Goal: Task Accomplishment & Management: Manage account settings

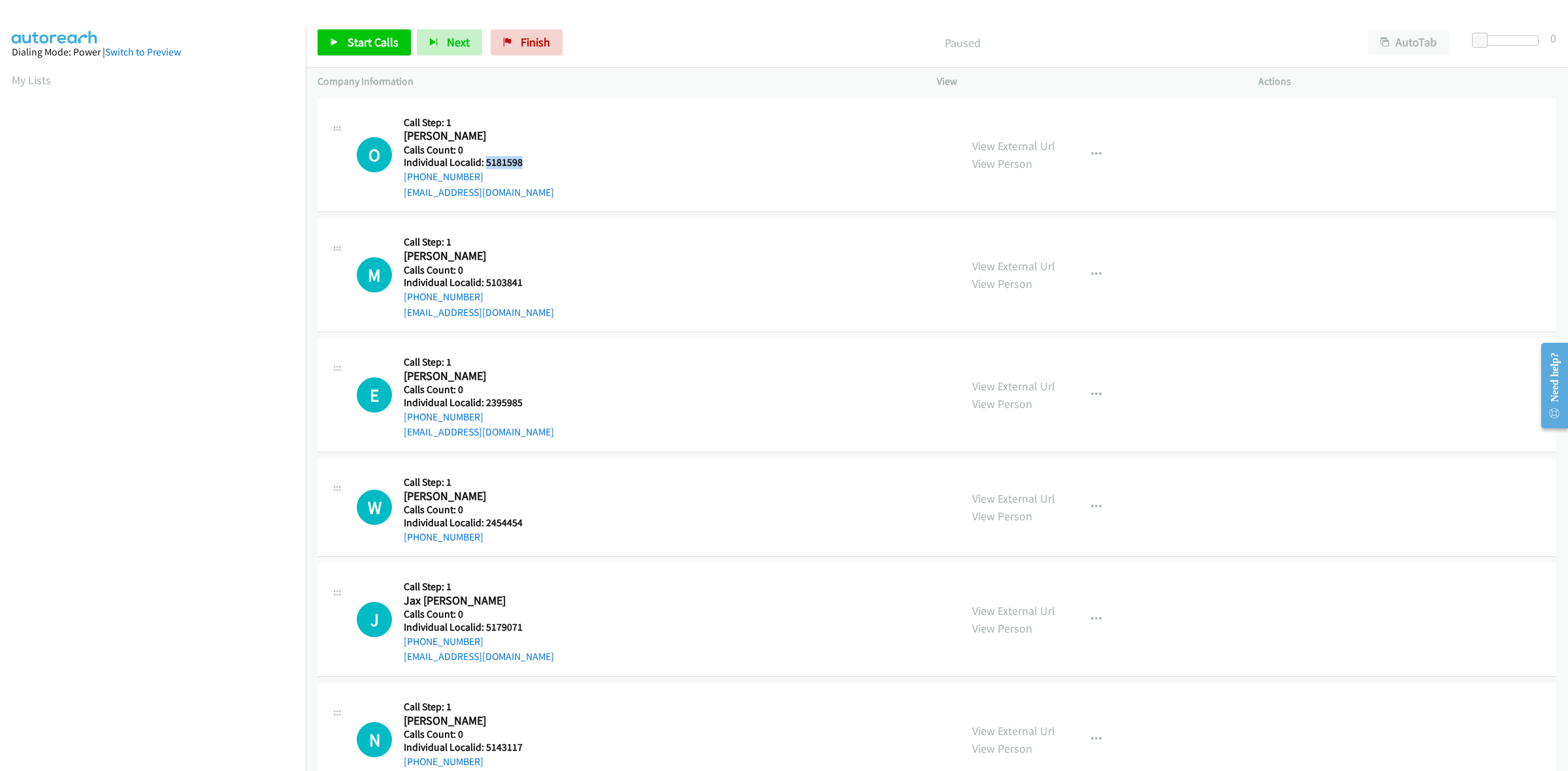
drag, startPoint x: 520, startPoint y: 161, endPoint x: 484, endPoint y: 165, distance: 36.2
click at [484, 165] on h5 "Individual Localid: 5181598" at bounding box center [478, 163] width 150 height 13
copy h5 "5181598"
click at [629, 131] on div "O Callback Scheduled Call Step: 1 Owen Sobota America/New_York Calls Count: 0 I…" at bounding box center [652, 156] width 592 height 90
drag, startPoint x: 458, startPoint y: 173, endPoint x: 397, endPoint y: 181, distance: 61.5
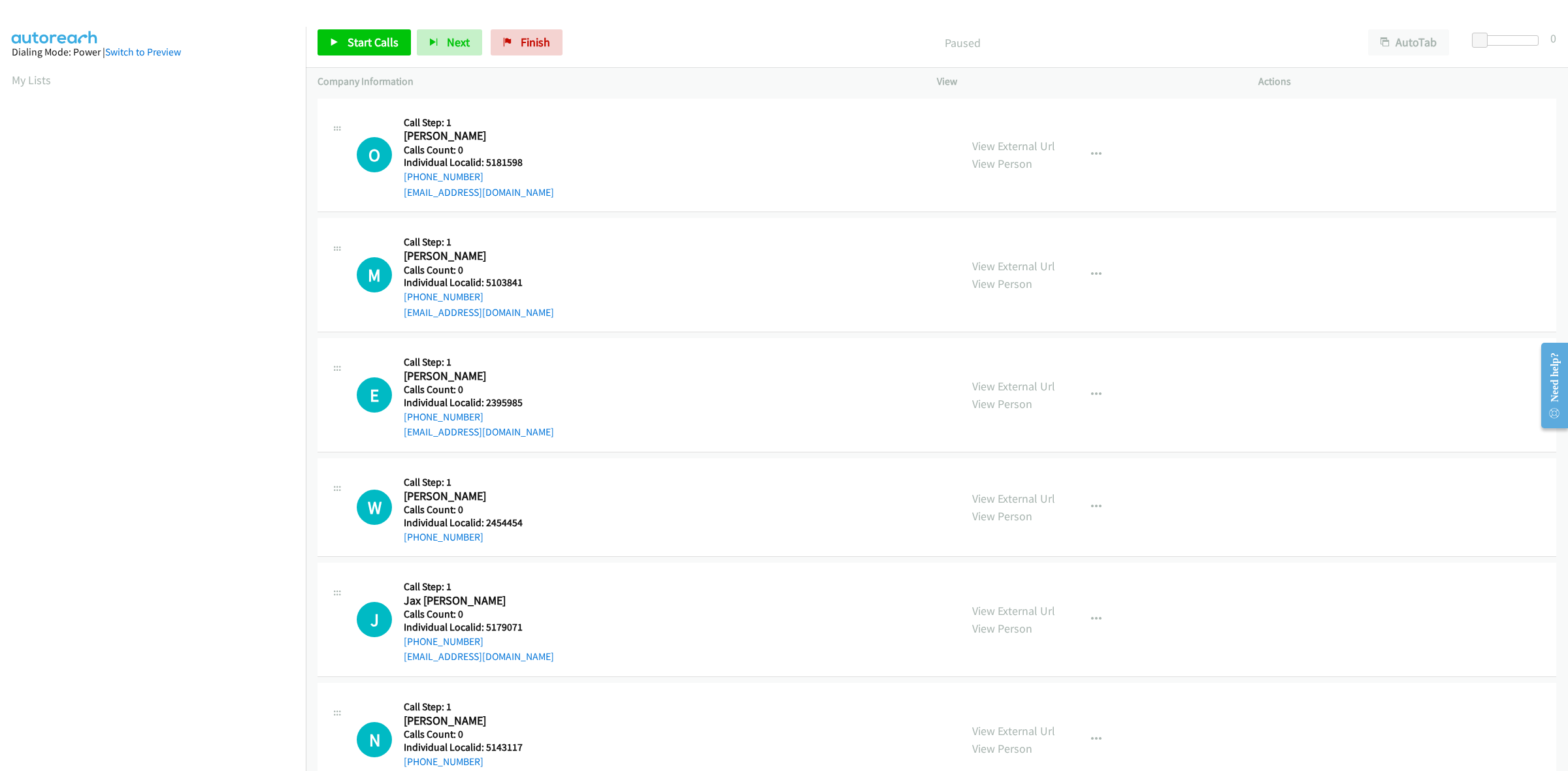
click at [397, 181] on div "O Callback Scheduled Call Step: 1 Owen Sobota America/New_York Calls Count: 0 I…" at bounding box center [652, 156] width 592 height 90
copy link "+1 304-639-5532"
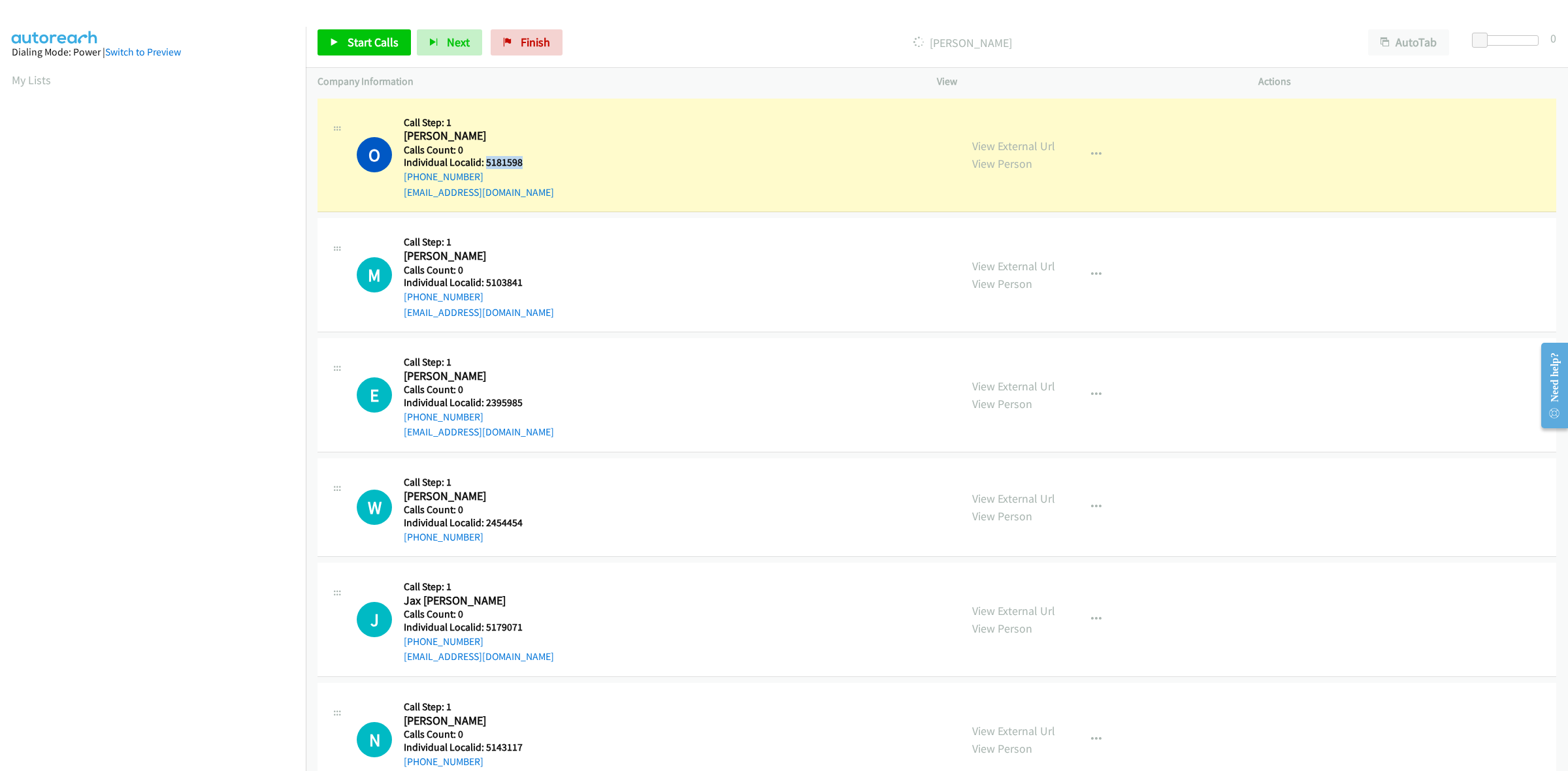
drag, startPoint x: 531, startPoint y: 163, endPoint x: 484, endPoint y: 165, distance: 47.0
click at [484, 165] on h5 "Individual Localid: 5181598" at bounding box center [478, 163] width 150 height 13
copy h5 "5181598"
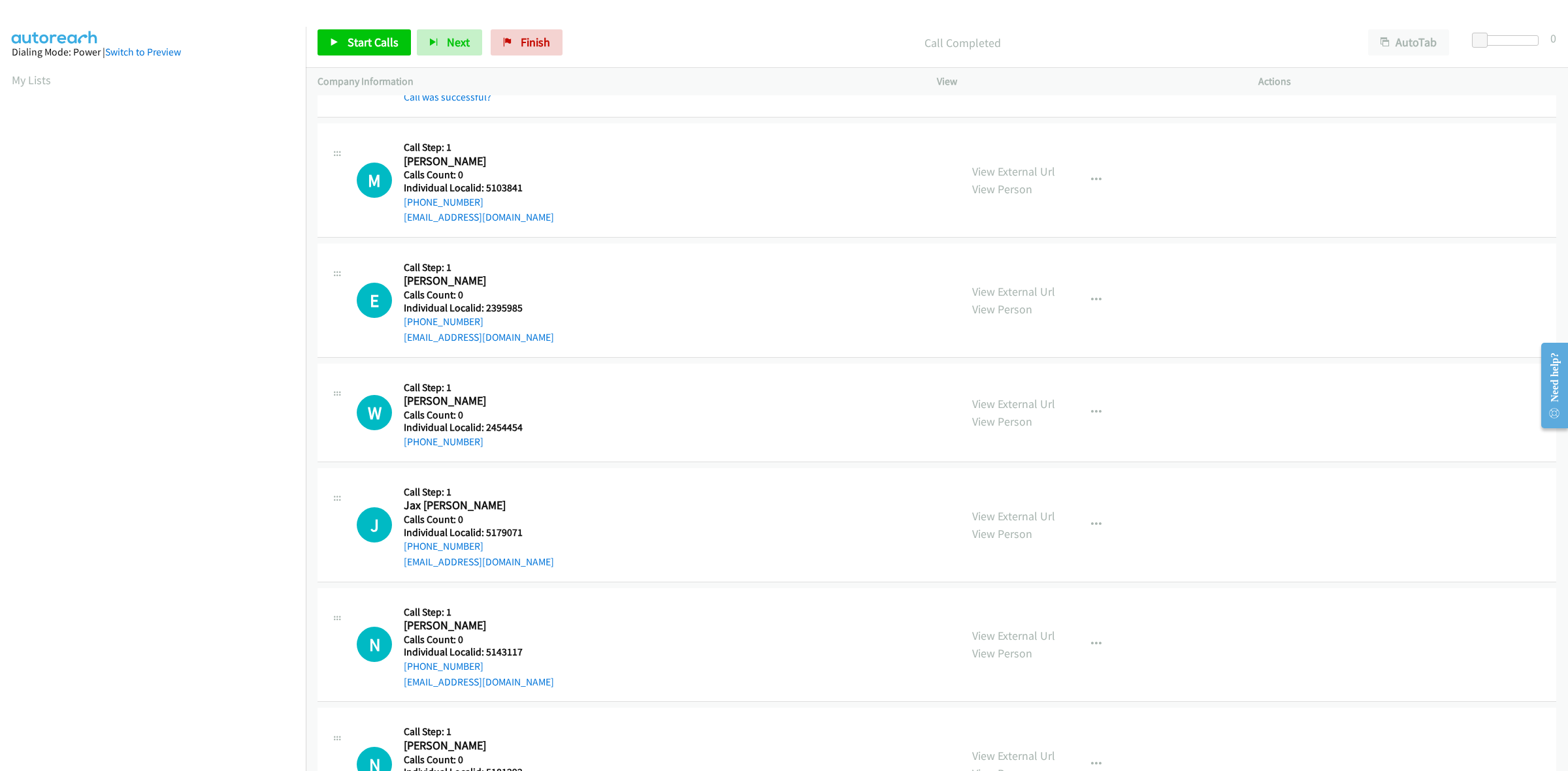
scroll to position [142, 0]
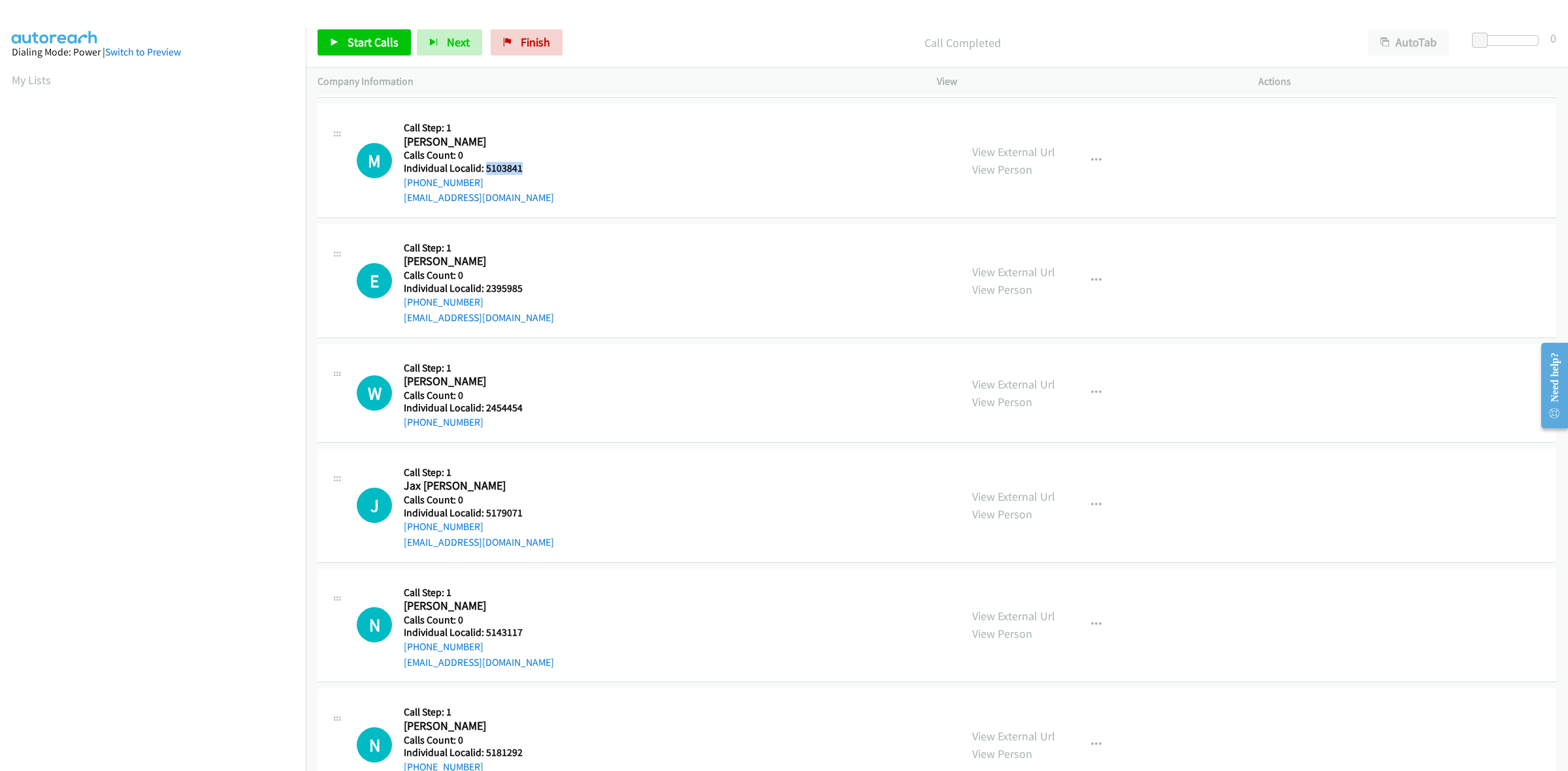
drag, startPoint x: 528, startPoint y: 164, endPoint x: 486, endPoint y: 162, distance: 42.0
click at [486, 162] on h5 "Individual Localid: 5103841" at bounding box center [478, 169] width 150 height 13
copy h5 "5103841"
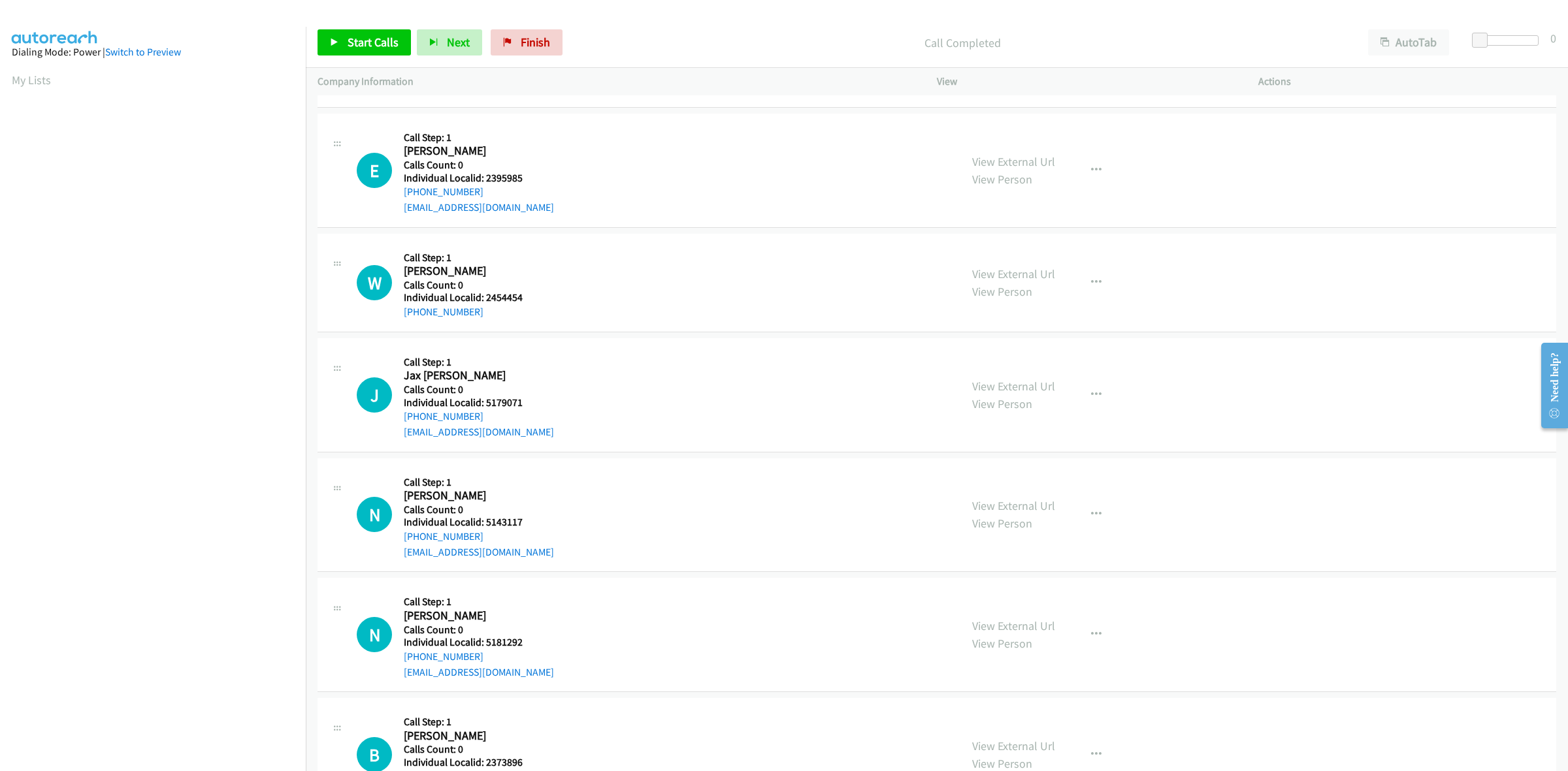
scroll to position [265, 0]
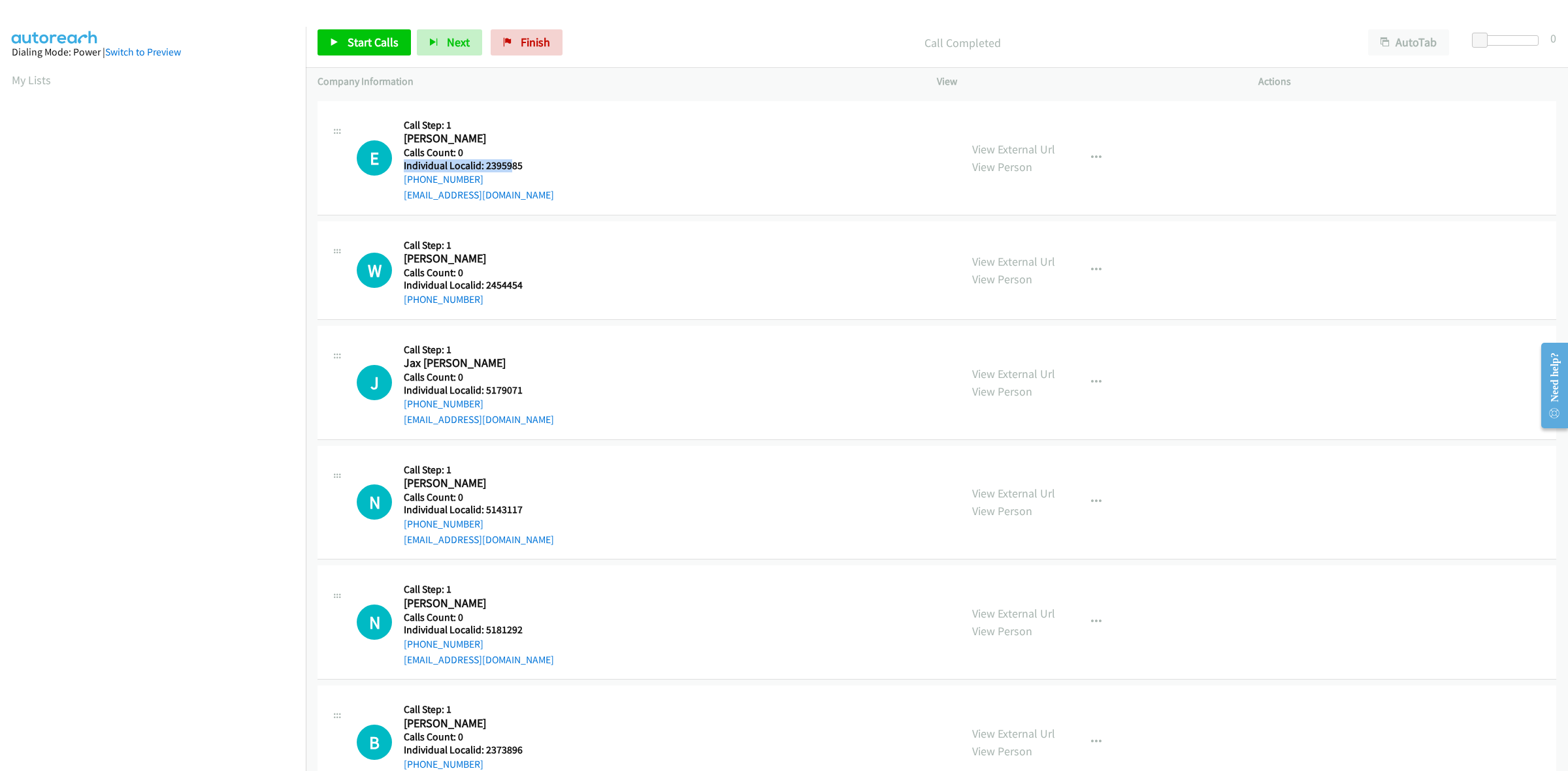
drag, startPoint x: 531, startPoint y: 157, endPoint x: 508, endPoint y: 165, distance: 24.4
click at [508, 165] on div "Callback Scheduled Call Step: 1 Eli Ballor America/New_York Calls Count: 0 Indi…" at bounding box center [478, 158] width 150 height 90
click at [567, 165] on div "E Callback Scheduled Call Step: 1 Eli Ballor America/New_York Calls Count: 0 In…" at bounding box center [652, 158] width 592 height 90
drag, startPoint x: 553, startPoint y: 163, endPoint x: 486, endPoint y: 164, distance: 67.0
click at [486, 164] on h5 "Individual Localid: 2395985" at bounding box center [478, 166] width 150 height 13
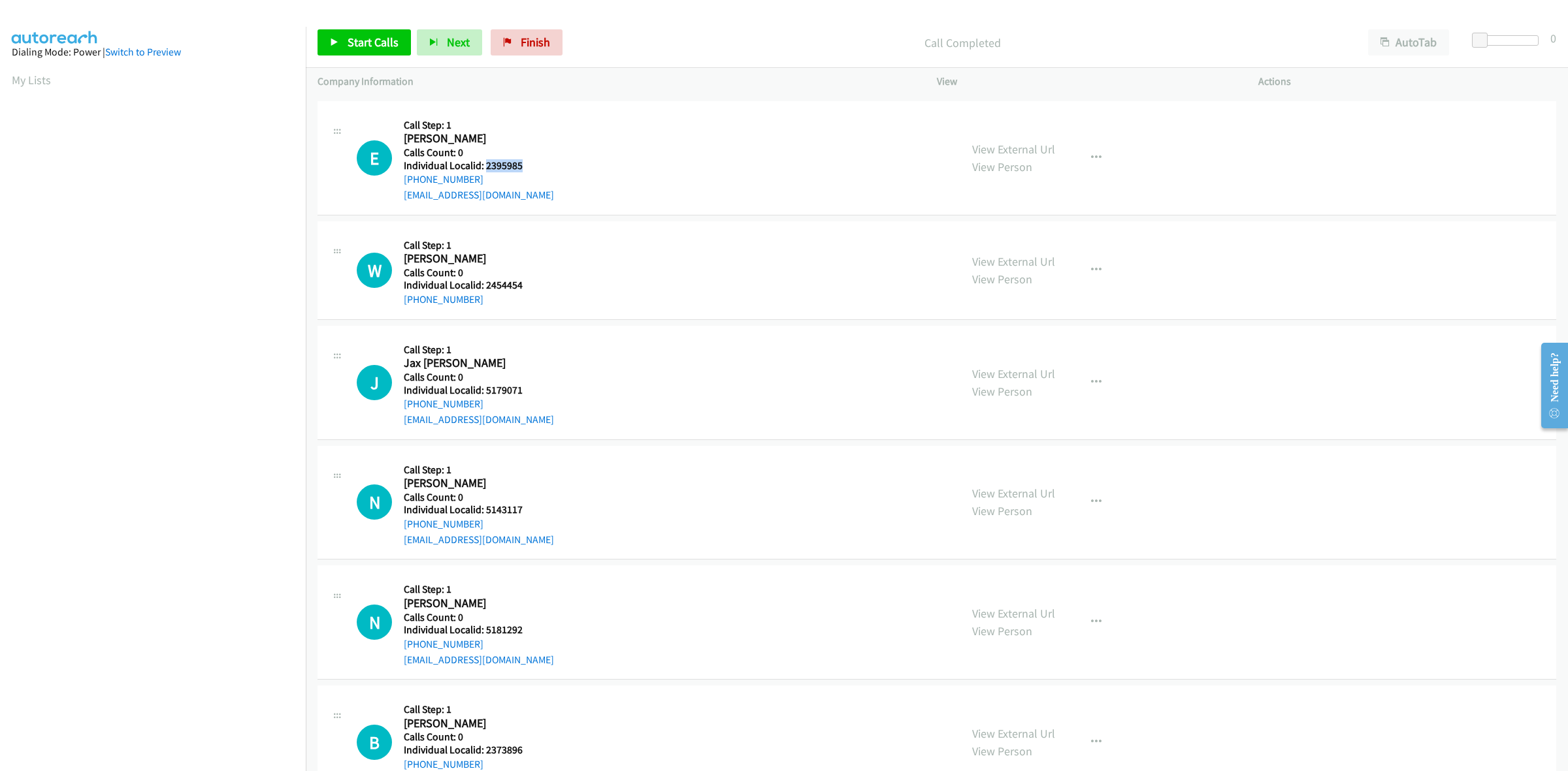
copy h5 "2395985"
click at [564, 146] on div "E Callback Scheduled Call Step: 1 Eli Ballor America/New_York Calls Count: 0 In…" at bounding box center [652, 158] width 592 height 90
drag, startPoint x: 479, startPoint y: 174, endPoint x: 403, endPoint y: 180, distance: 76.2
click at [403, 180] on div "E Callback Scheduled Call Step: 1 Eli Ballor America/New_York Calls Count: 0 In…" at bounding box center [652, 158] width 592 height 90
copy link "+1 989-737-7327"
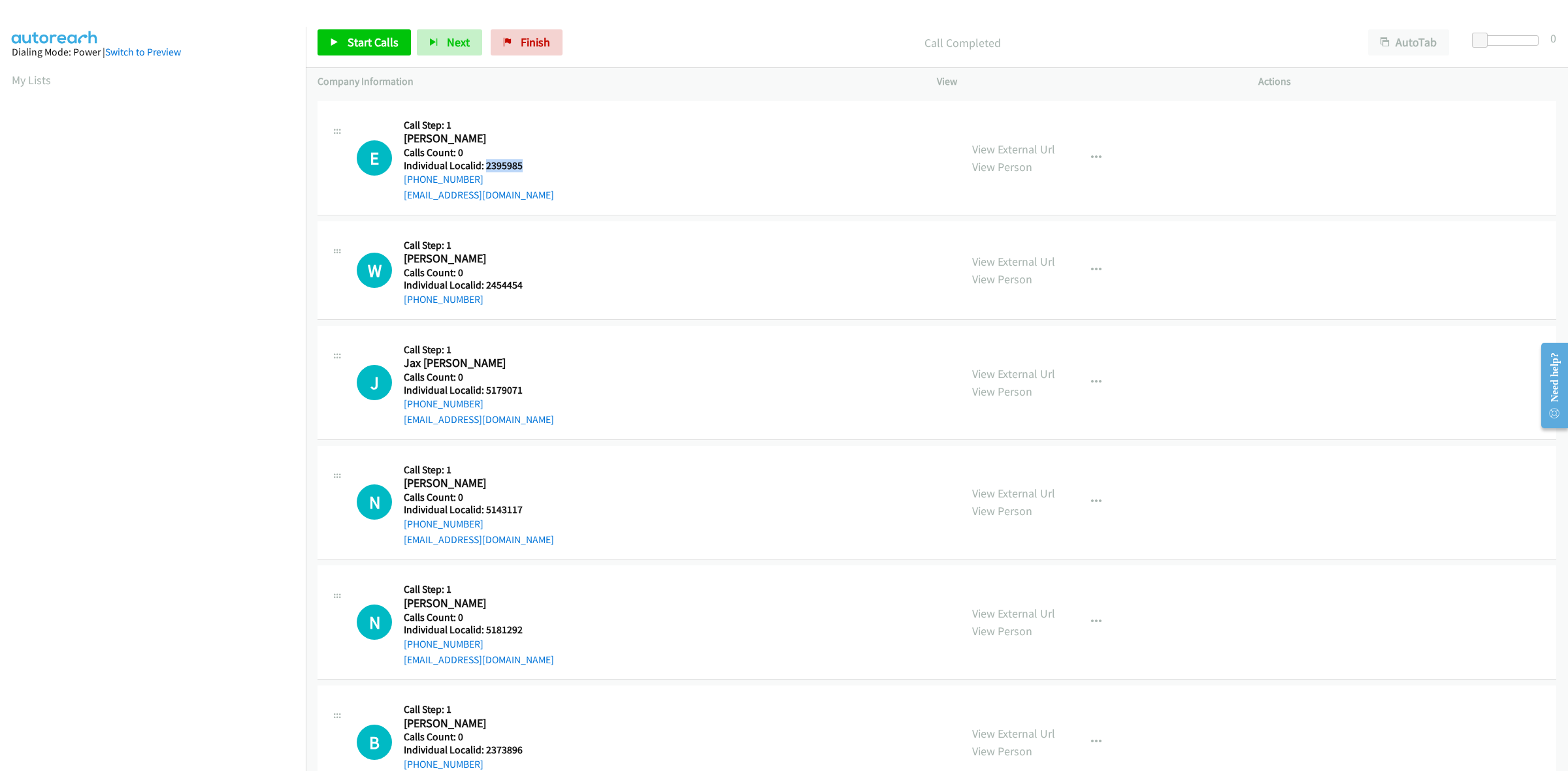
drag, startPoint x: 536, startPoint y: 162, endPoint x: 487, endPoint y: 167, distance: 49.3
click at [487, 167] on h5 "Individual Localid: 2395985" at bounding box center [478, 166] width 150 height 13
copy h5 "2395985"
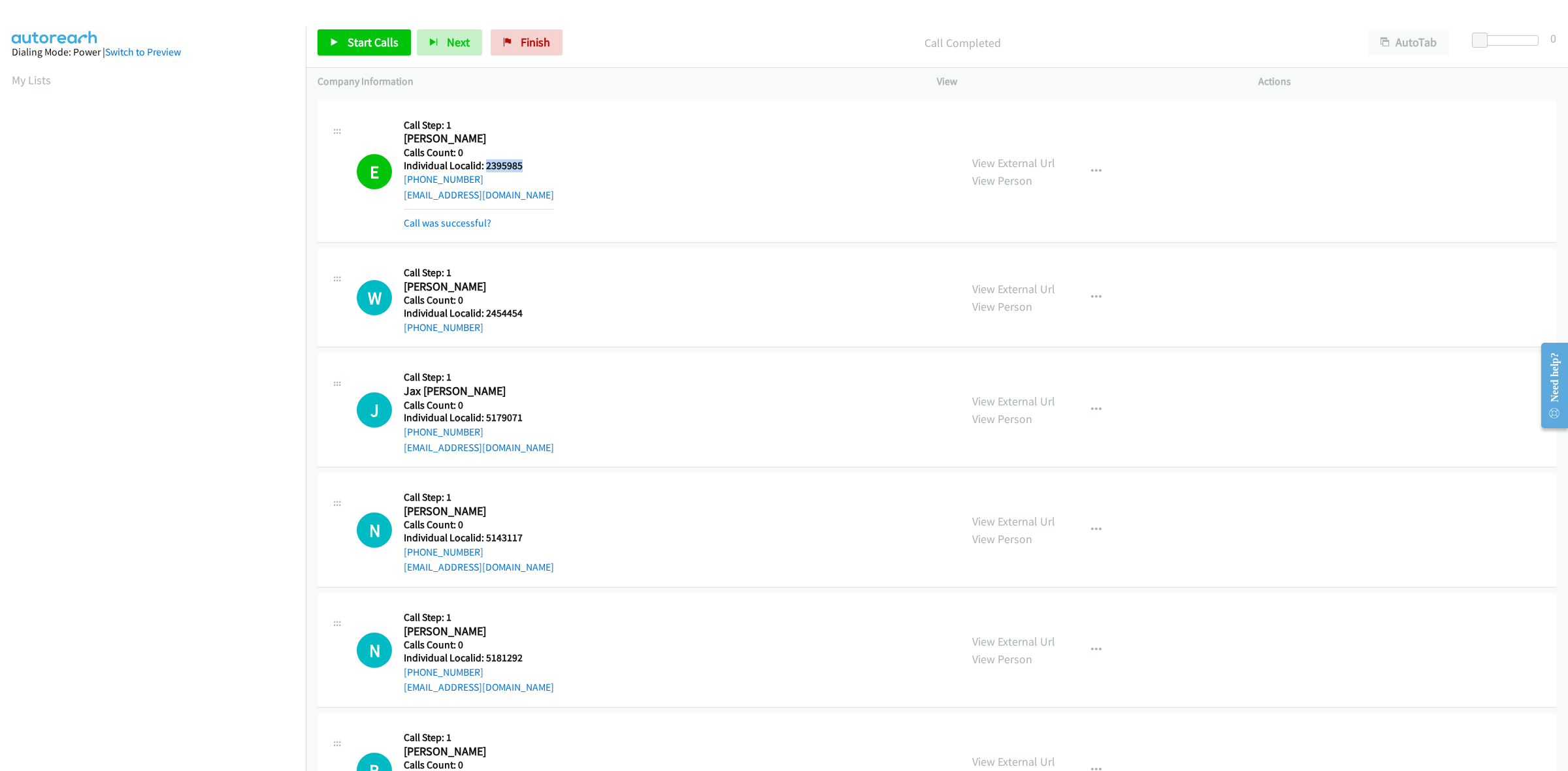
click at [664, 201] on div "E Callback Scheduled Call Step: 1 Eli Ballor America/New_York Calls Count: 0 In…" at bounding box center [652, 172] width 592 height 118
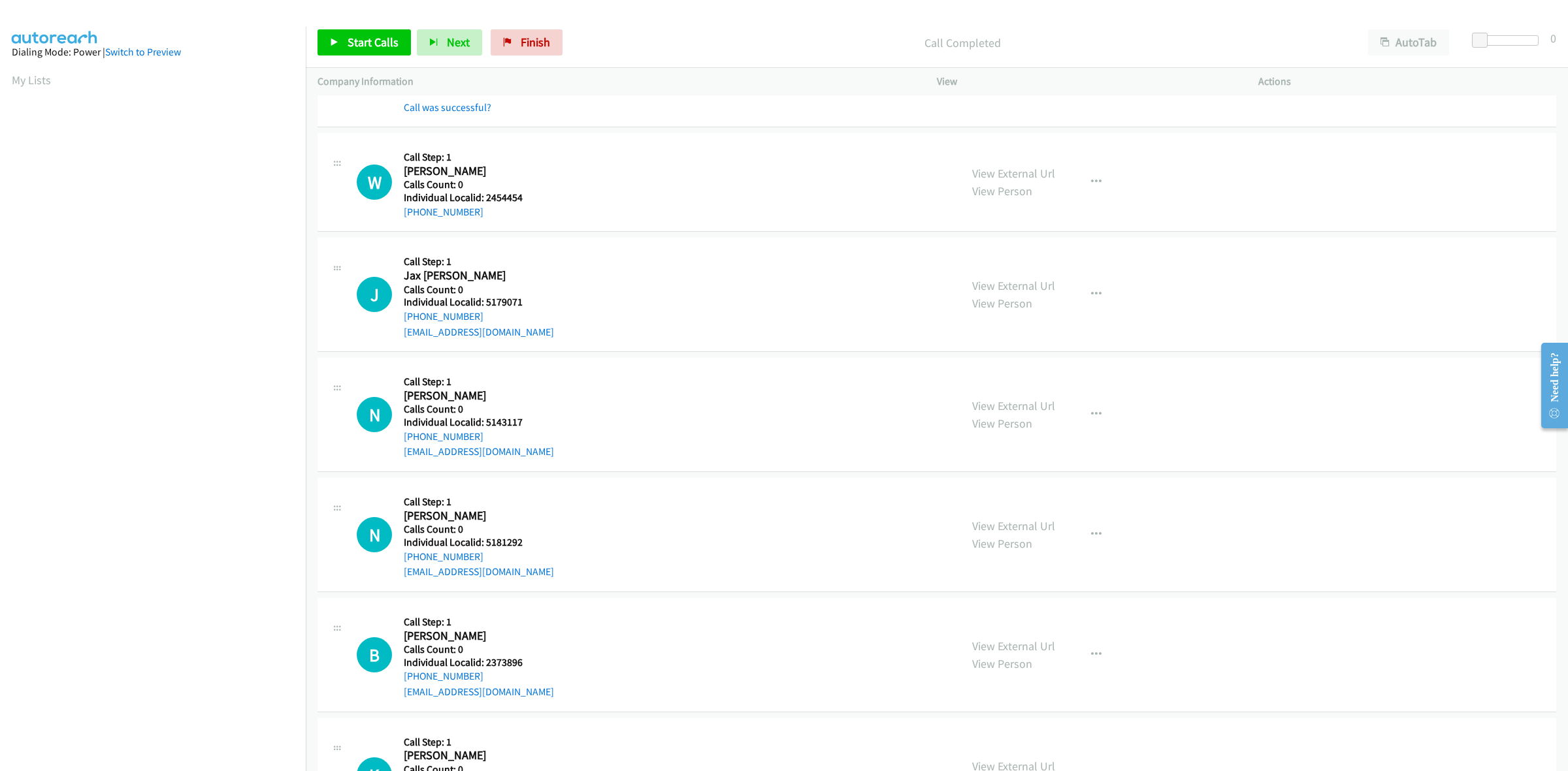
scroll to position [429, 0]
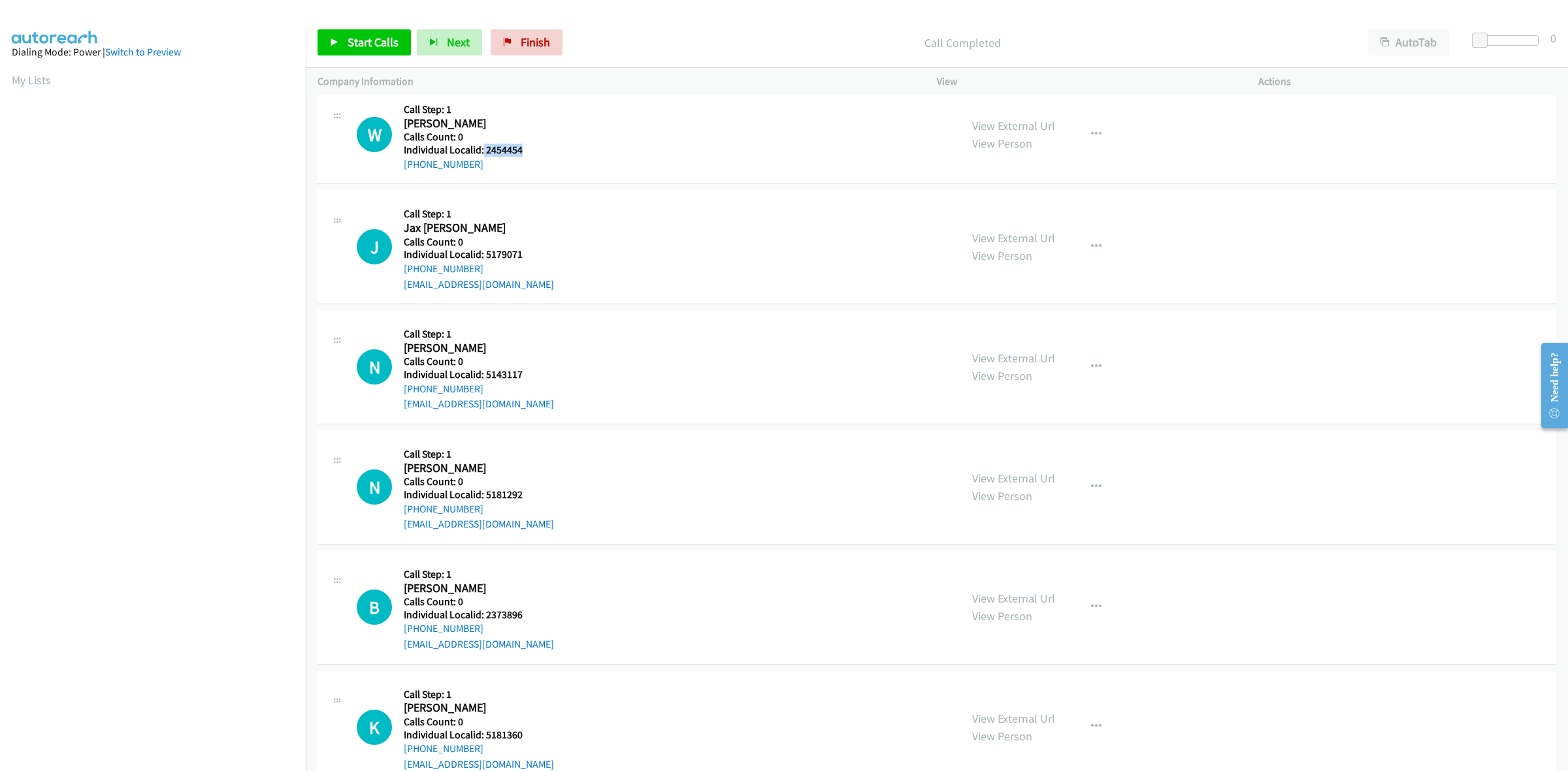
drag, startPoint x: 510, startPoint y: 146, endPoint x: 482, endPoint y: 151, distance: 28.4
click at [482, 151] on h5 "Individual Localid: 2454454" at bounding box center [478, 150] width 150 height 13
copy h5 "2454454"
click at [750, 204] on div "J Callback Scheduled Call Step: 1 Jax Benes America/New_York Calls Count: 0 Ind…" at bounding box center [652, 247] width 592 height 90
drag, startPoint x: 600, startPoint y: 216, endPoint x: 547, endPoint y: 160, distance: 77.1
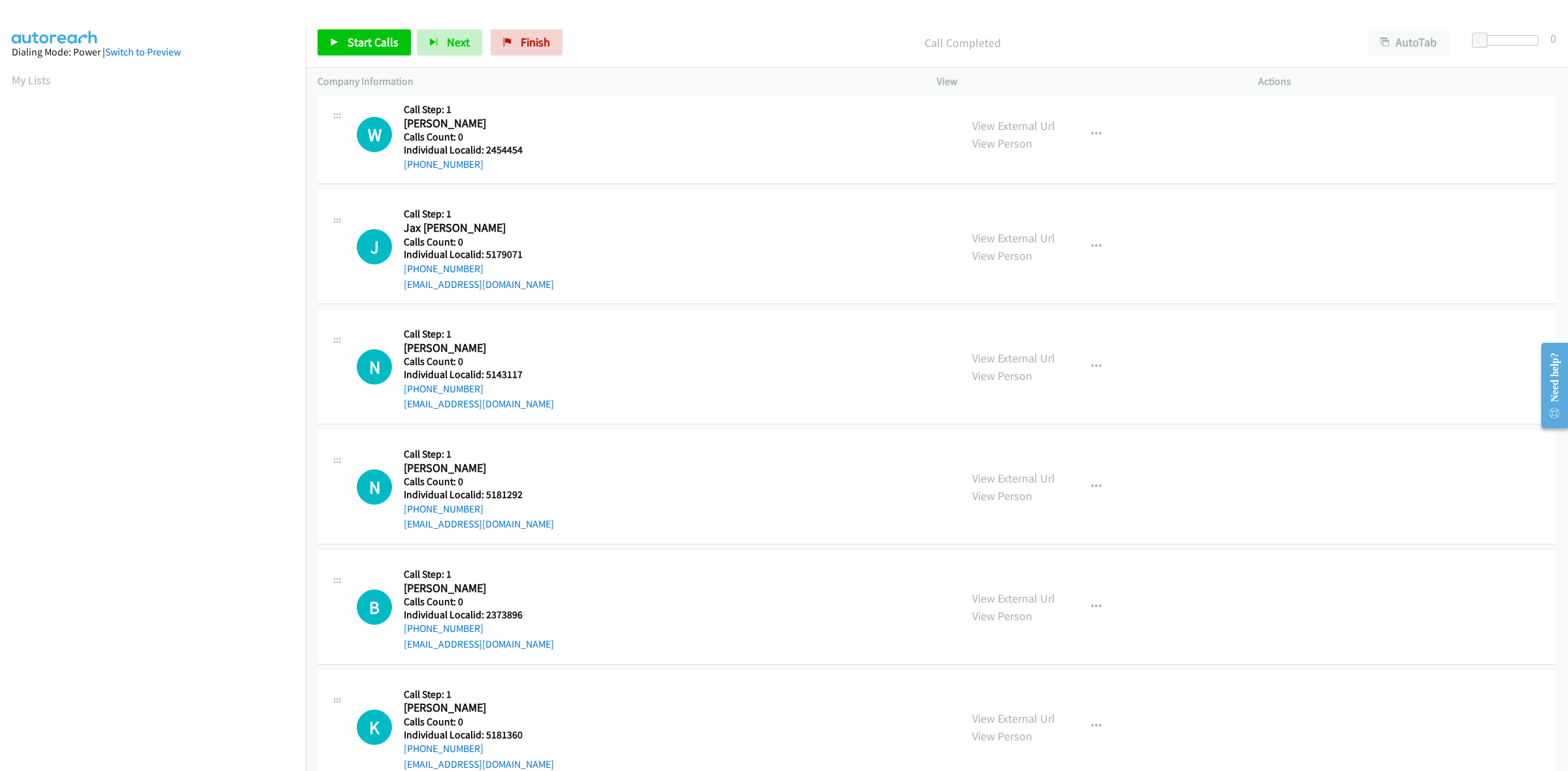
click at [600, 216] on div "J Callback Scheduled Call Step: 1 Jax Benes America/New_York Calls Count: 0 Ind…" at bounding box center [652, 247] width 592 height 90
drag, startPoint x: 488, startPoint y: 160, endPoint x: 402, endPoint y: 168, distance: 86.4
click at [402, 168] on div "W Callback Scheduled Call Step: 1 Westyn Fayling America/New_York Calls Count: …" at bounding box center [652, 134] width 592 height 74
copy link "+1 269-806-3000"
drag, startPoint x: 535, startPoint y: 152, endPoint x: 485, endPoint y: 152, distance: 50.0
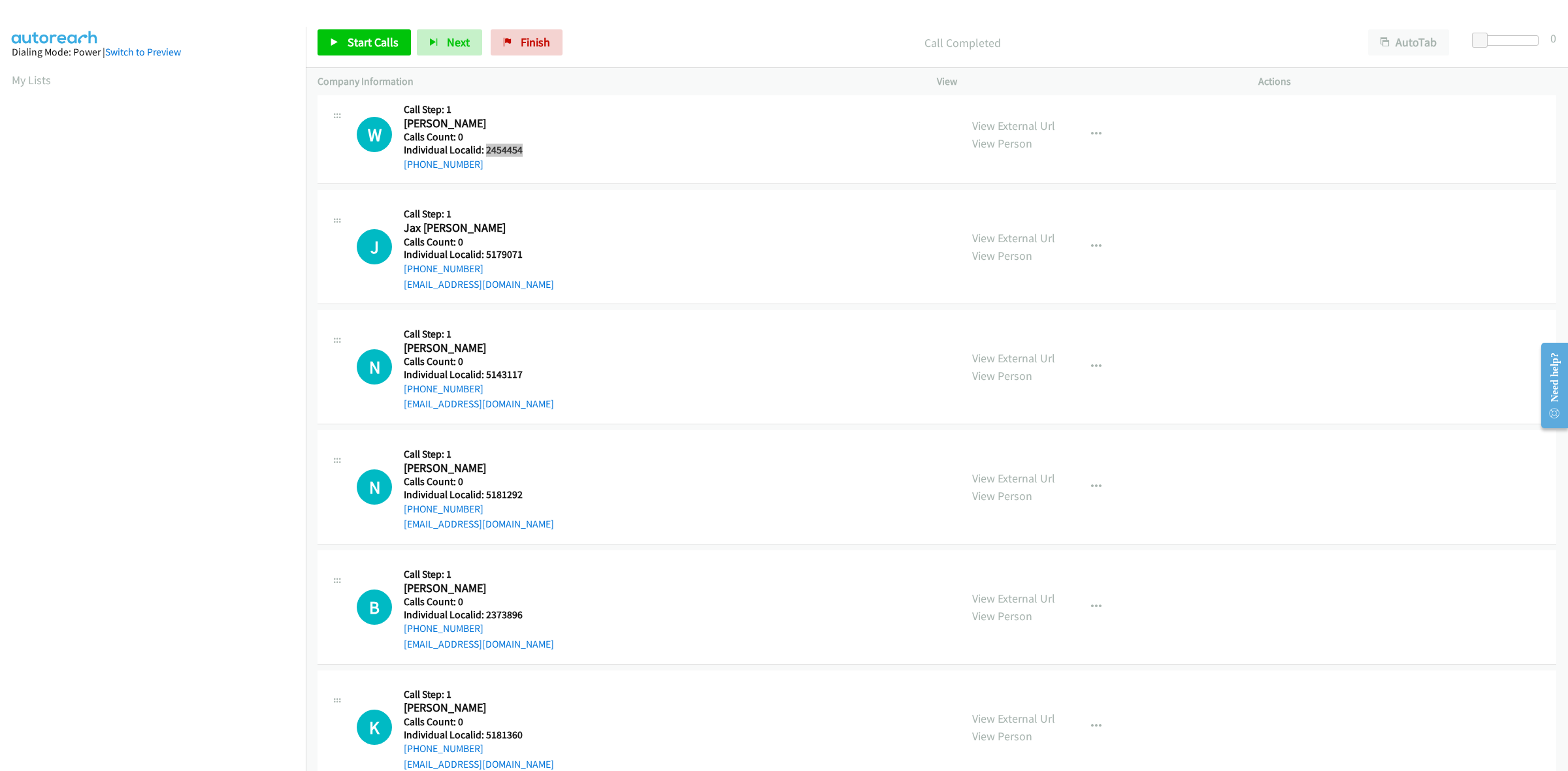
click at [485, 152] on h5 "Individual Localid: 2454454" at bounding box center [478, 150] width 150 height 13
copy h5 "2454454"
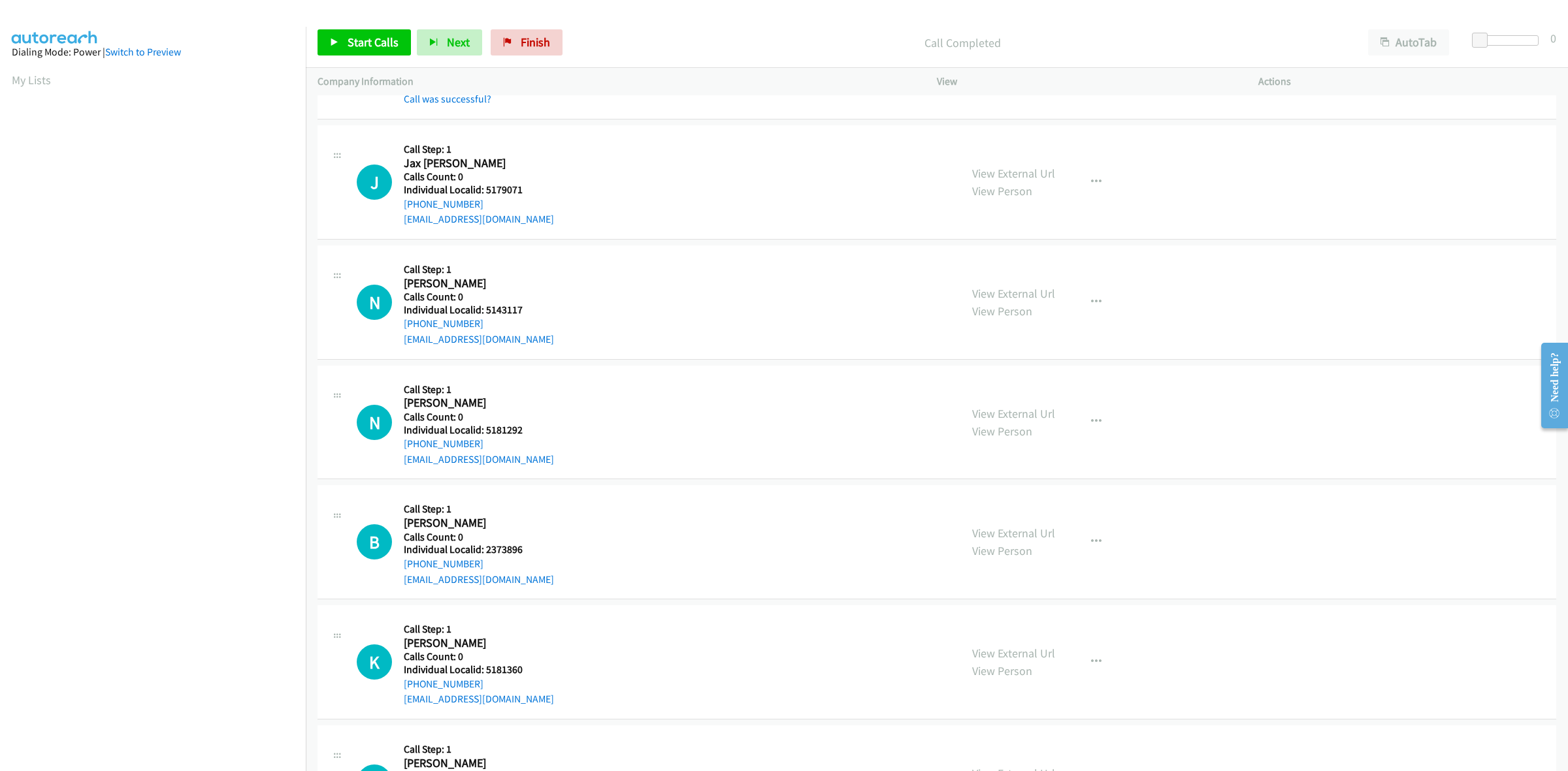
scroll to position [550, 0]
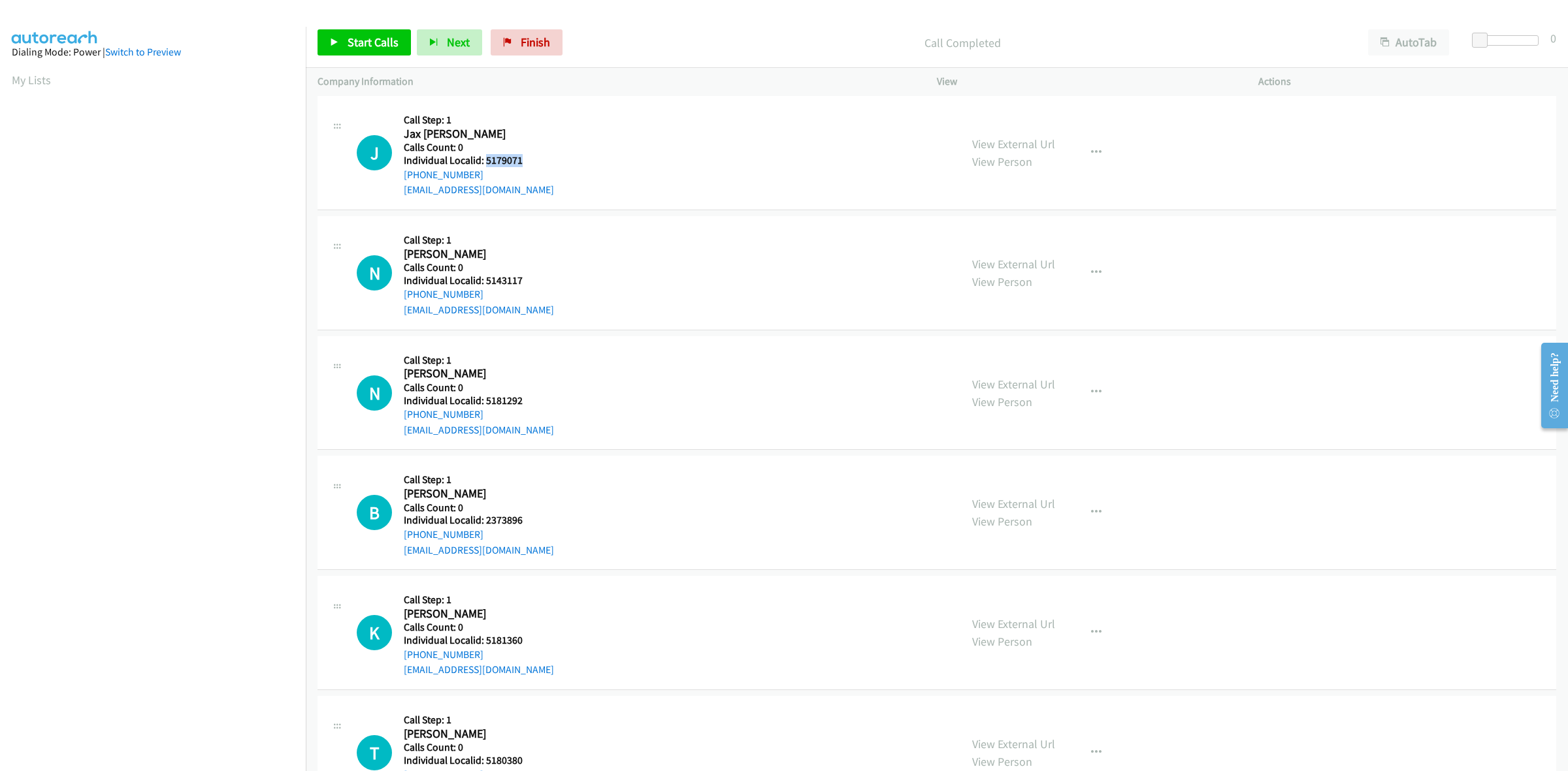
drag, startPoint x: 531, startPoint y: 160, endPoint x: 486, endPoint y: 161, distance: 45.0
click at [486, 161] on h5 "Individual Localid: 5179071" at bounding box center [478, 161] width 150 height 13
drag, startPoint x: 37, startPoint y: 80, endPoint x: 41, endPoint y: 66, distance: 14.6
click at [37, 80] on link "My Lists" at bounding box center [31, 80] width 40 height 15
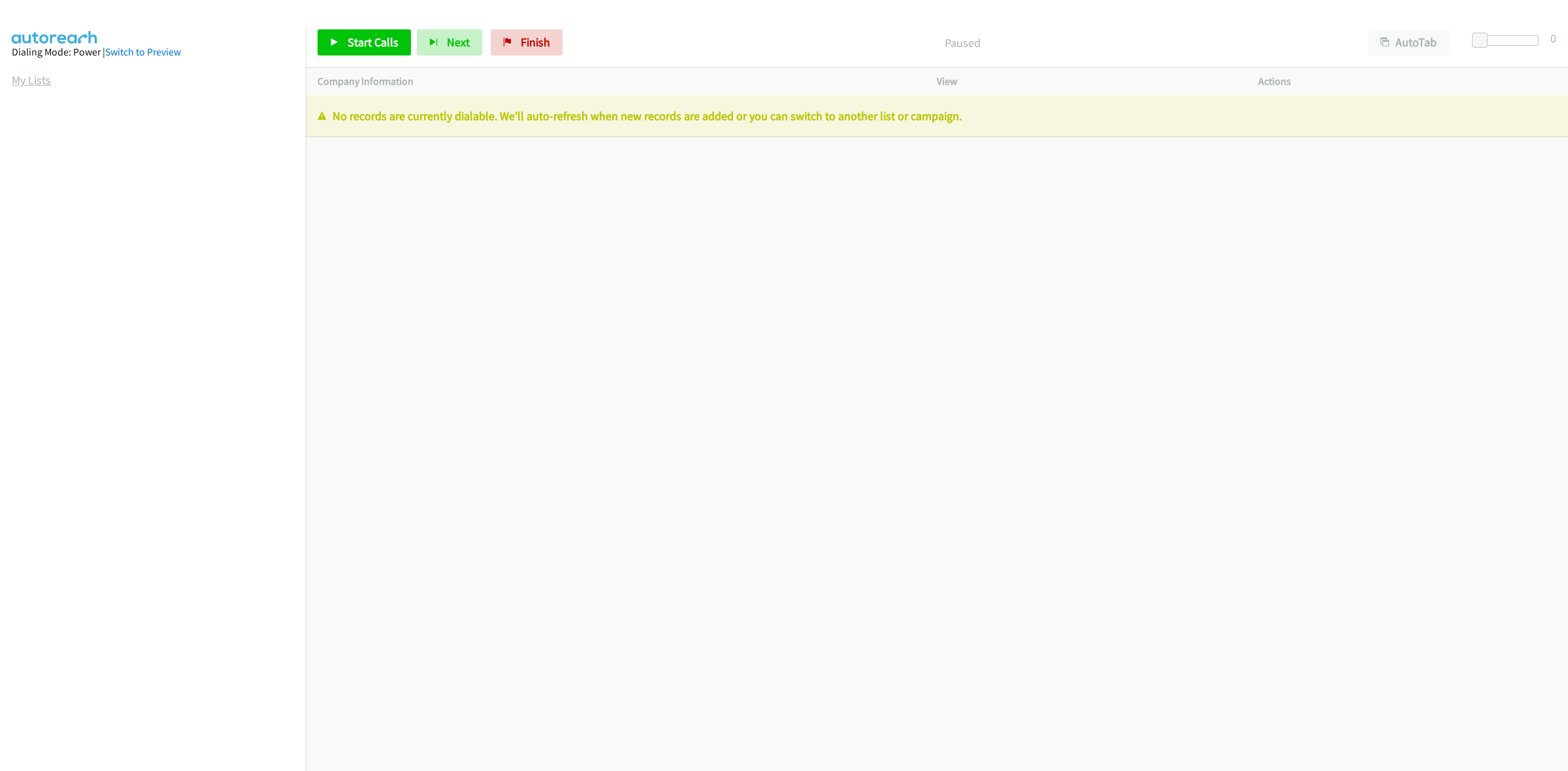
click at [35, 82] on link "My Lists" at bounding box center [31, 80] width 40 height 15
click at [35, 85] on link "My Lists" at bounding box center [31, 80] width 40 height 15
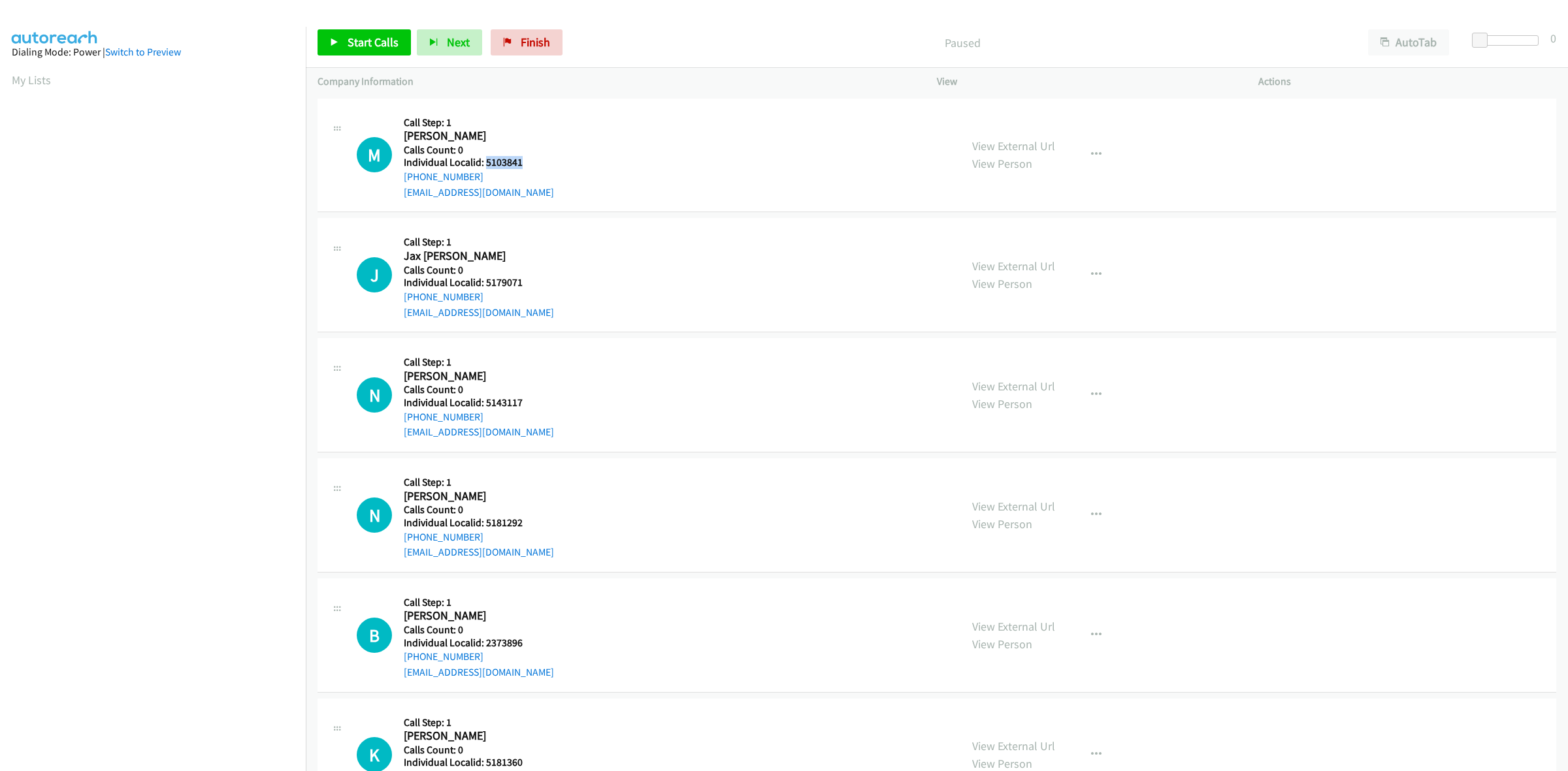
drag, startPoint x: 524, startPoint y: 161, endPoint x: 484, endPoint y: 160, distance: 40.0
click at [484, 160] on h5 "Individual Localid: 5103841" at bounding box center [478, 163] width 150 height 13
drag, startPoint x: 487, startPoint y: 160, endPoint x: 751, endPoint y: 239, distance: 275.6
click at [771, 240] on div "J Callback Scheduled Call Step: 1 Jax Benes America/New_York Calls Count: 0 Ind…" at bounding box center [652, 275] width 592 height 90
drag, startPoint x: 540, startPoint y: 282, endPoint x: 484, endPoint y: 284, distance: 56.0
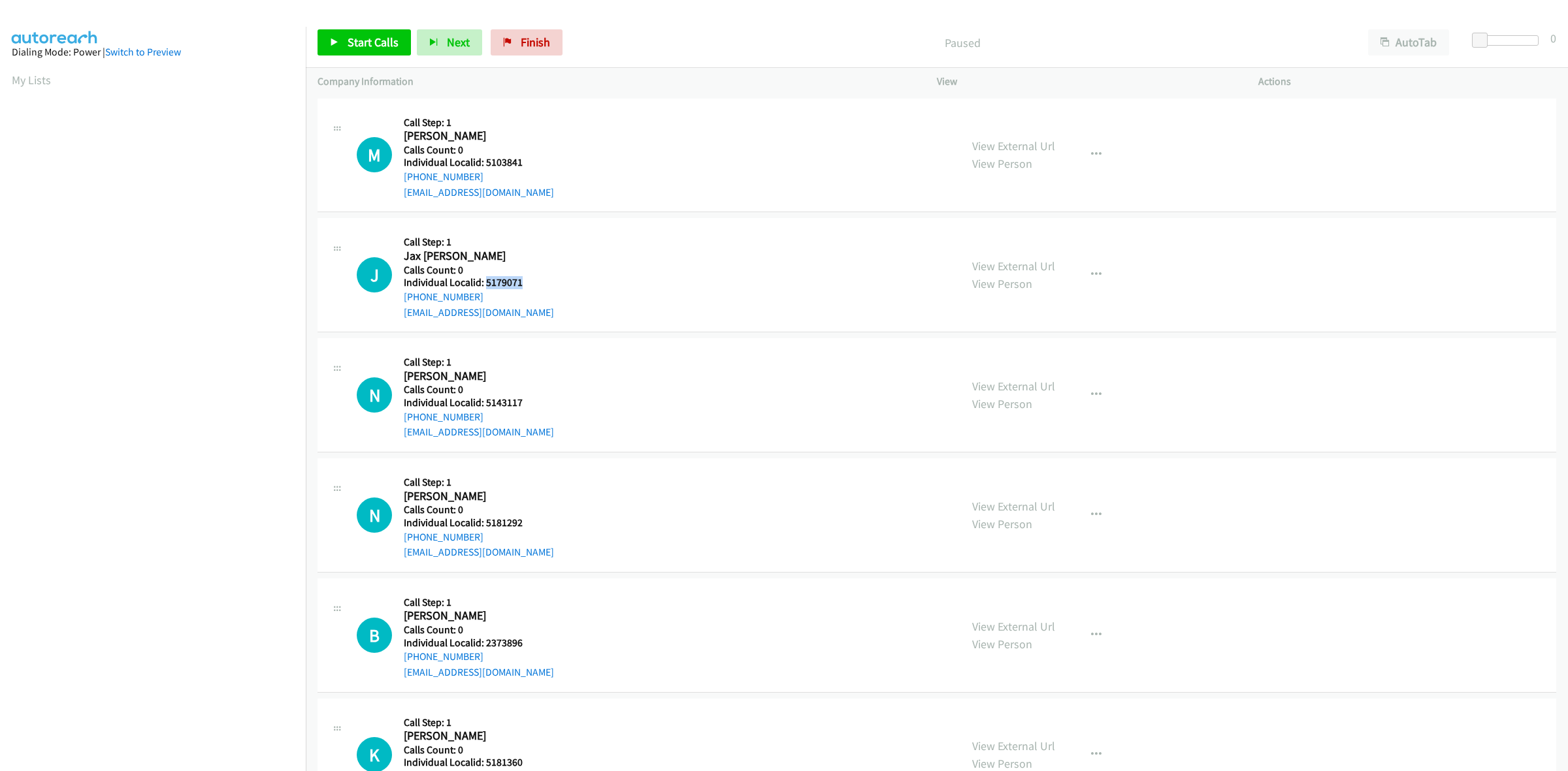
click at [484, 284] on h5 "Individual Localid: 5179071" at bounding box center [478, 283] width 150 height 13
drag, startPoint x: 485, startPoint y: 282, endPoint x: 828, endPoint y: 321, distance: 345.2
click at [828, 321] on div "J Callback Scheduled Call Step: 1 Jax Benes America/New_York Calls Count: 0 Ind…" at bounding box center [937, 274] width 1239 height 114
drag, startPoint x: 505, startPoint y: 214, endPoint x: 471, endPoint y: 254, distance: 52.5
click at [505, 216] on td "J Callback Scheduled Call Step: 1 Jax Benes America/New_York Calls Count: 0 Ind…" at bounding box center [936, 275] width 1263 height 120
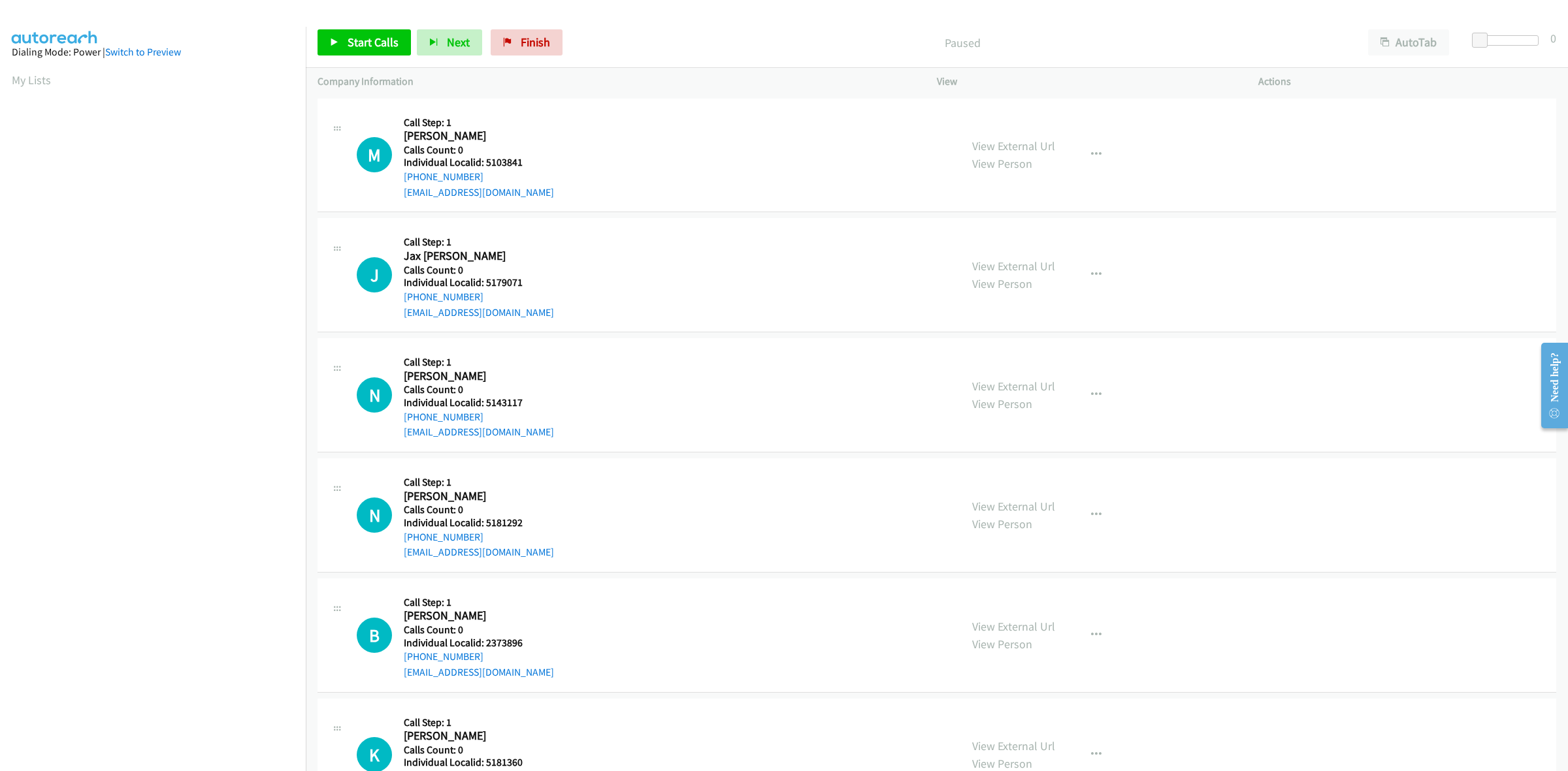
drag, startPoint x: 478, startPoint y: 290, endPoint x: 397, endPoint y: 303, distance: 82.0
click at [397, 303] on div "J Callback Scheduled Call Step: 1 Jax Benes America/New_York Calls Count: 0 Ind…" at bounding box center [652, 275] width 592 height 90
copy link "+1 540-521-1302"
drag, startPoint x: 524, startPoint y: 286, endPoint x: 485, endPoint y: 286, distance: 39.0
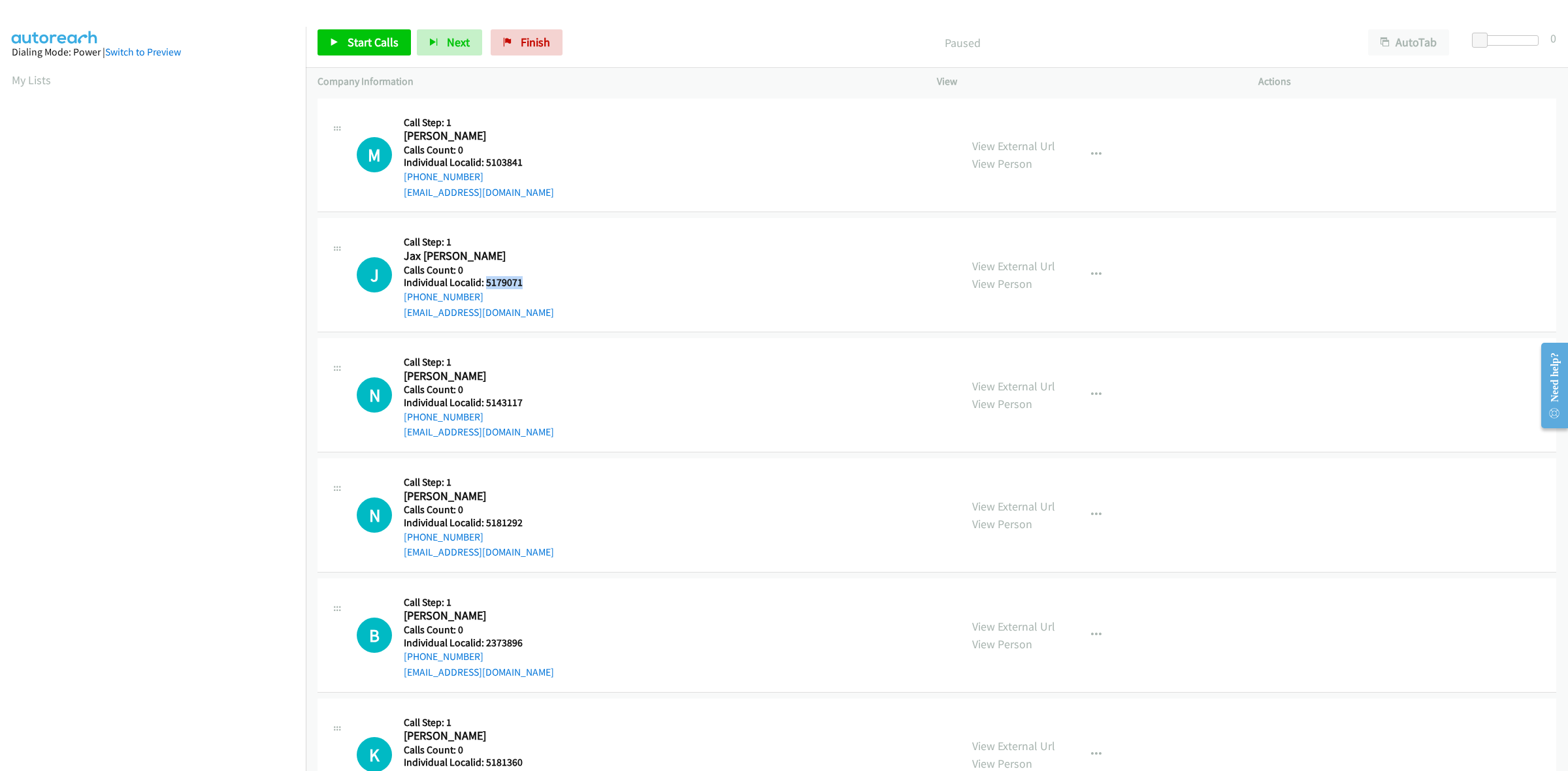
click at [485, 286] on h5 "Individual Localid: 5179071" at bounding box center [478, 283] width 150 height 13
copy h5 "5179071"
click at [588, 262] on div "N Callback Scheduled Call Step: 1 [PERSON_NAME] America/New_York Calls Count: 0…" at bounding box center [652, 275] width 592 height 90
drag, startPoint x: 535, startPoint y: 288, endPoint x: 482, endPoint y: 285, distance: 53.1
click at [482, 285] on div "Callback Scheduled Call Step: 1 Nico Colarusso America/New_York Calls Count: 0 …" at bounding box center [478, 275] width 150 height 90
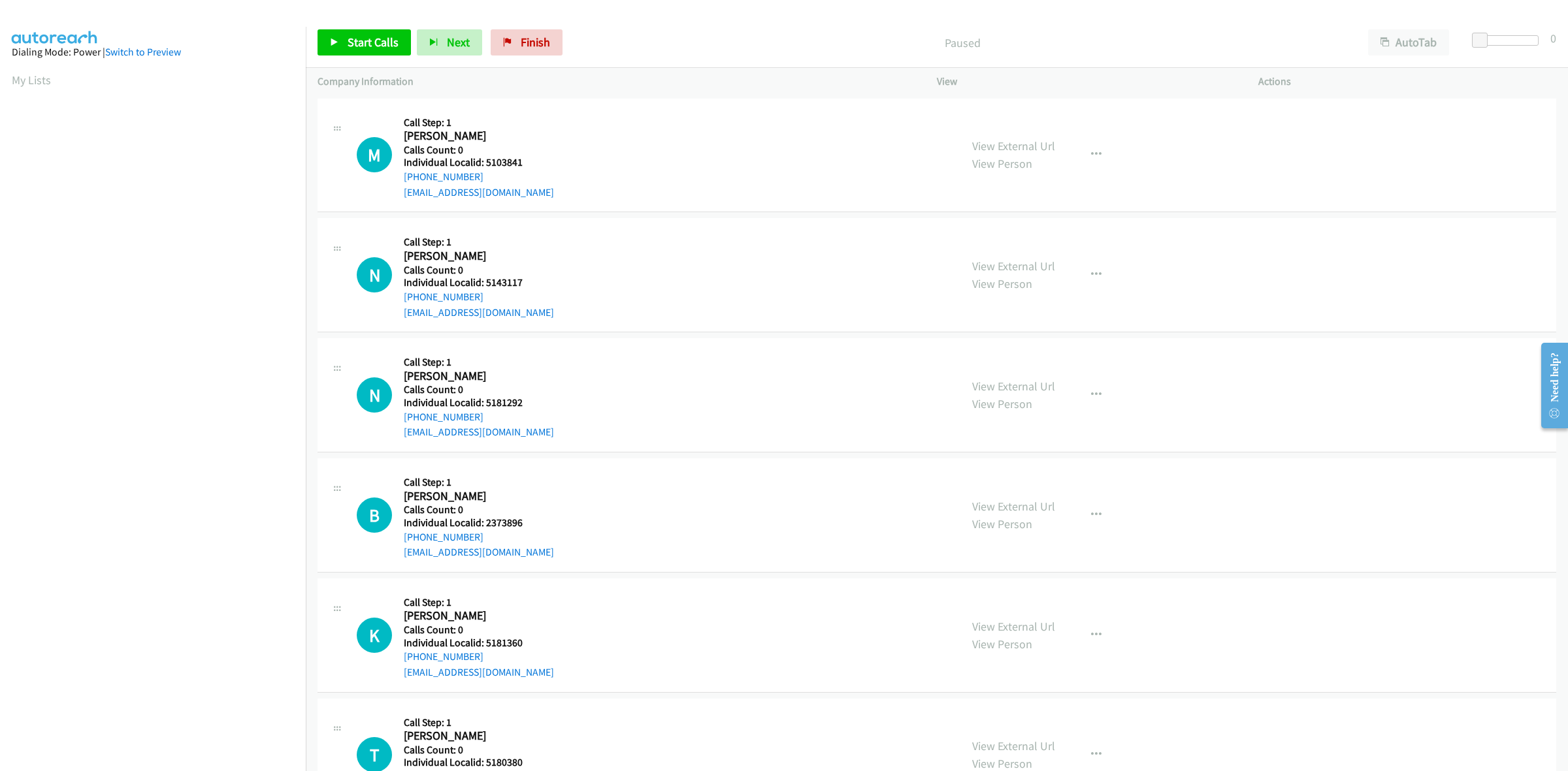
click at [546, 267] on h5 "Calls Count: 0" at bounding box center [478, 271] width 150 height 13
drag, startPoint x: 498, startPoint y: 281, endPoint x: 482, endPoint y: 282, distance: 16.0
click at [482, 282] on h5 "Individual Localid: 5143117" at bounding box center [478, 283] width 150 height 13
copy h5 "5143117"
click at [569, 134] on div "M Callback Scheduled Call Step: 1 Mitchell Bean America/New_York Calls Count: 0…" at bounding box center [652, 156] width 592 height 90
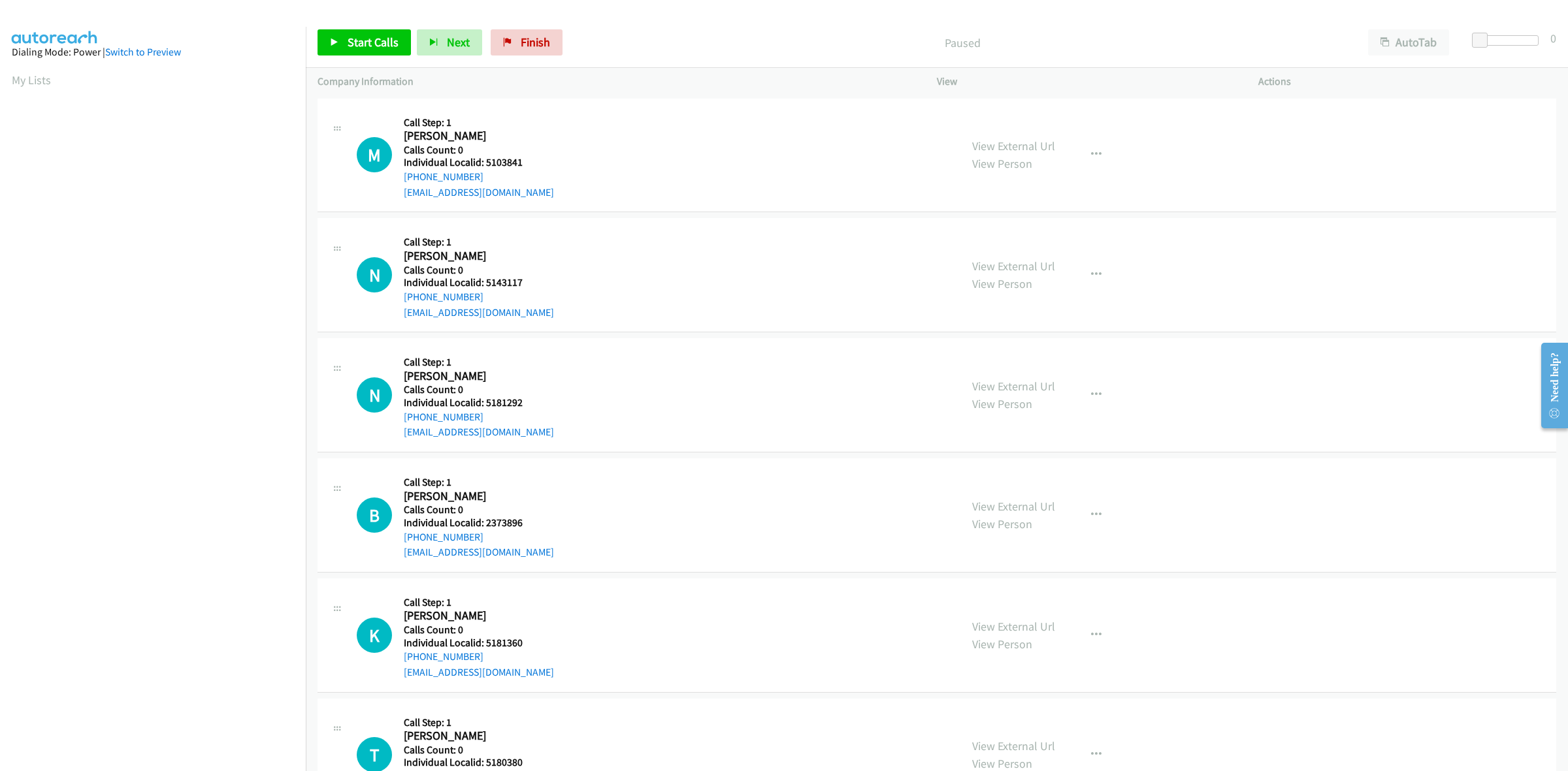
drag, startPoint x: 484, startPoint y: 292, endPoint x: 399, endPoint y: 299, distance: 85.3
click at [399, 299] on div "N Callback Scheduled Call Step: 1 Nico Colarusso America/New_York Calls Count: …" at bounding box center [652, 275] width 592 height 90
copy link "+1 570-466-3633"
drag, startPoint x: 521, startPoint y: 283, endPoint x: 485, endPoint y: 284, distance: 36.0
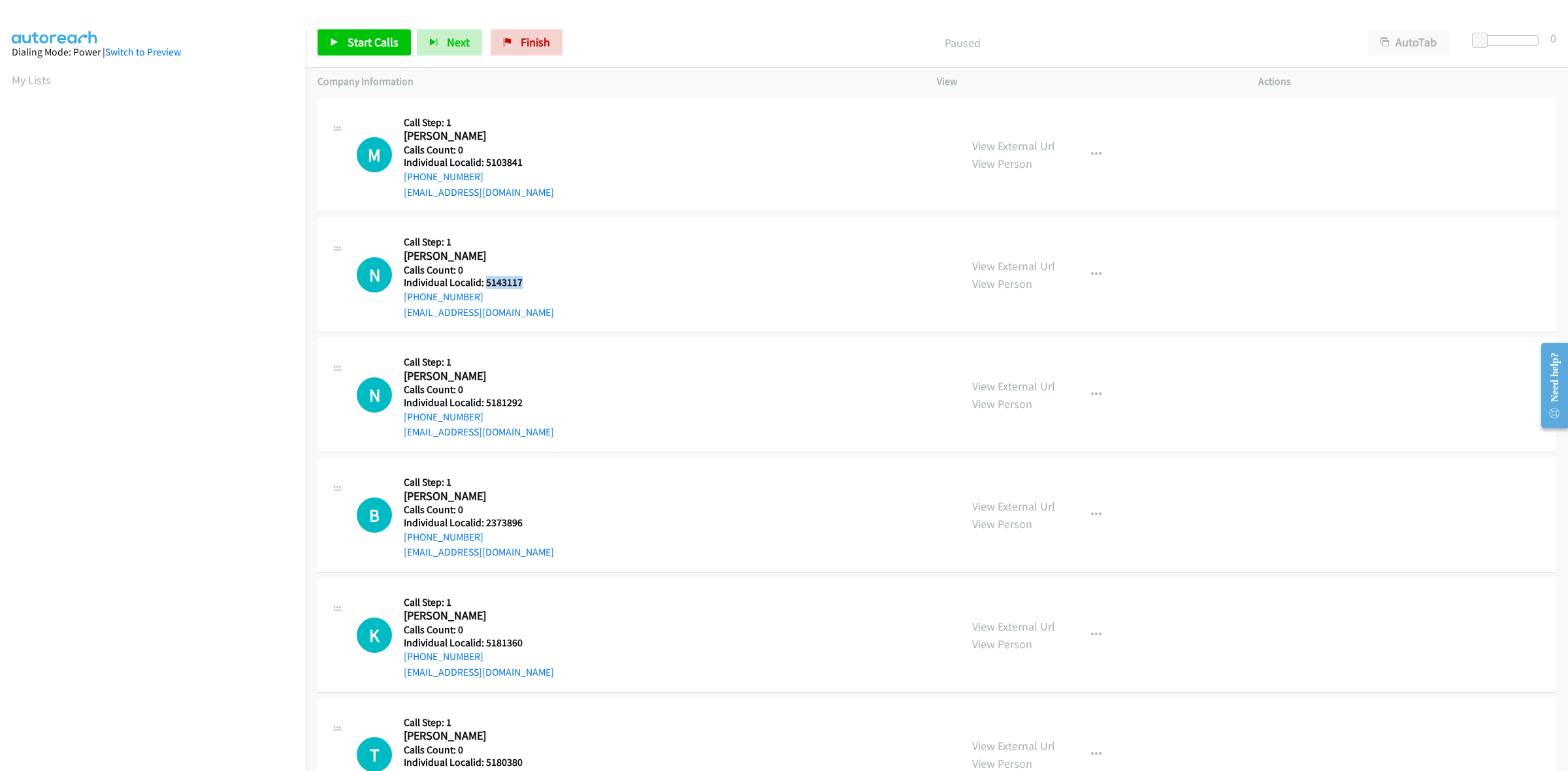
click at [485, 284] on h5 "Individual Localid: 5143117" at bounding box center [478, 283] width 150 height 13
copy h5 "5143117"
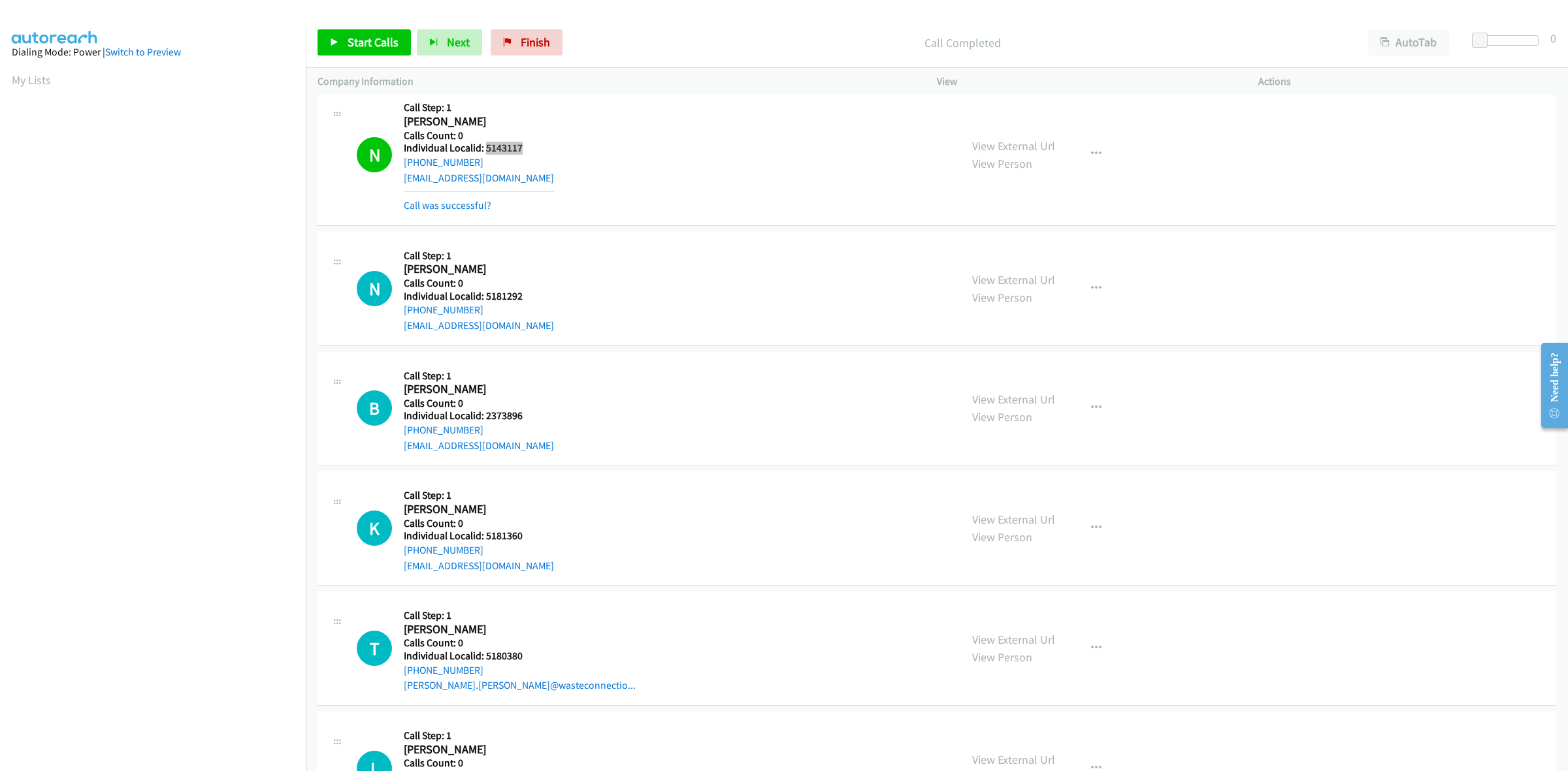
scroll to position [163, 0]
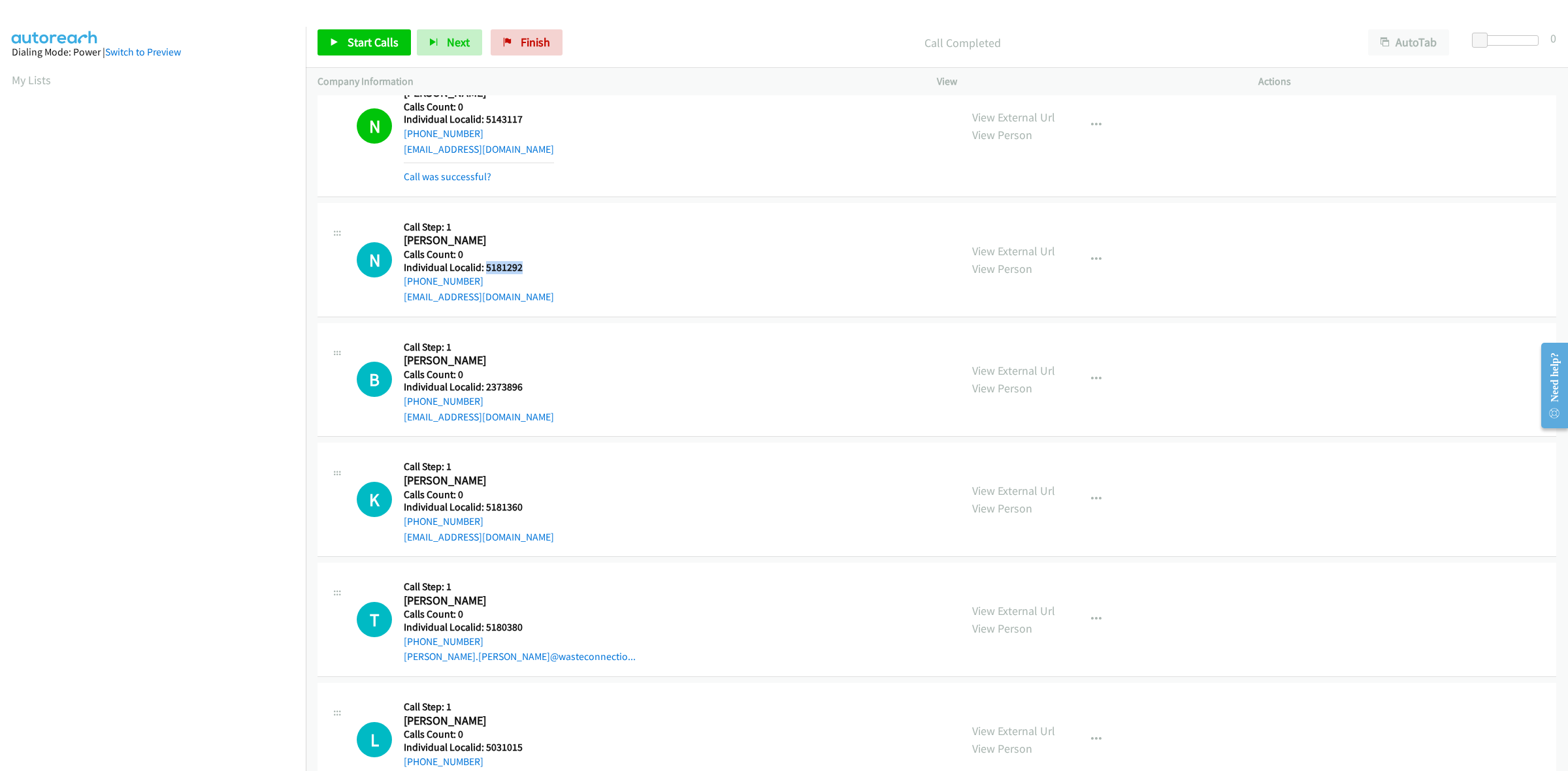
drag, startPoint x: 528, startPoint y: 266, endPoint x: 486, endPoint y: 271, distance: 42.3
click at [486, 271] on h5 "Individual Localid: 5181292" at bounding box center [478, 268] width 150 height 13
copy h5 "5181292"
click at [642, 269] on div "N Callback Scheduled Call Step: 1 Noah Montero America/New_York Calls Count: 0 …" at bounding box center [652, 260] width 592 height 90
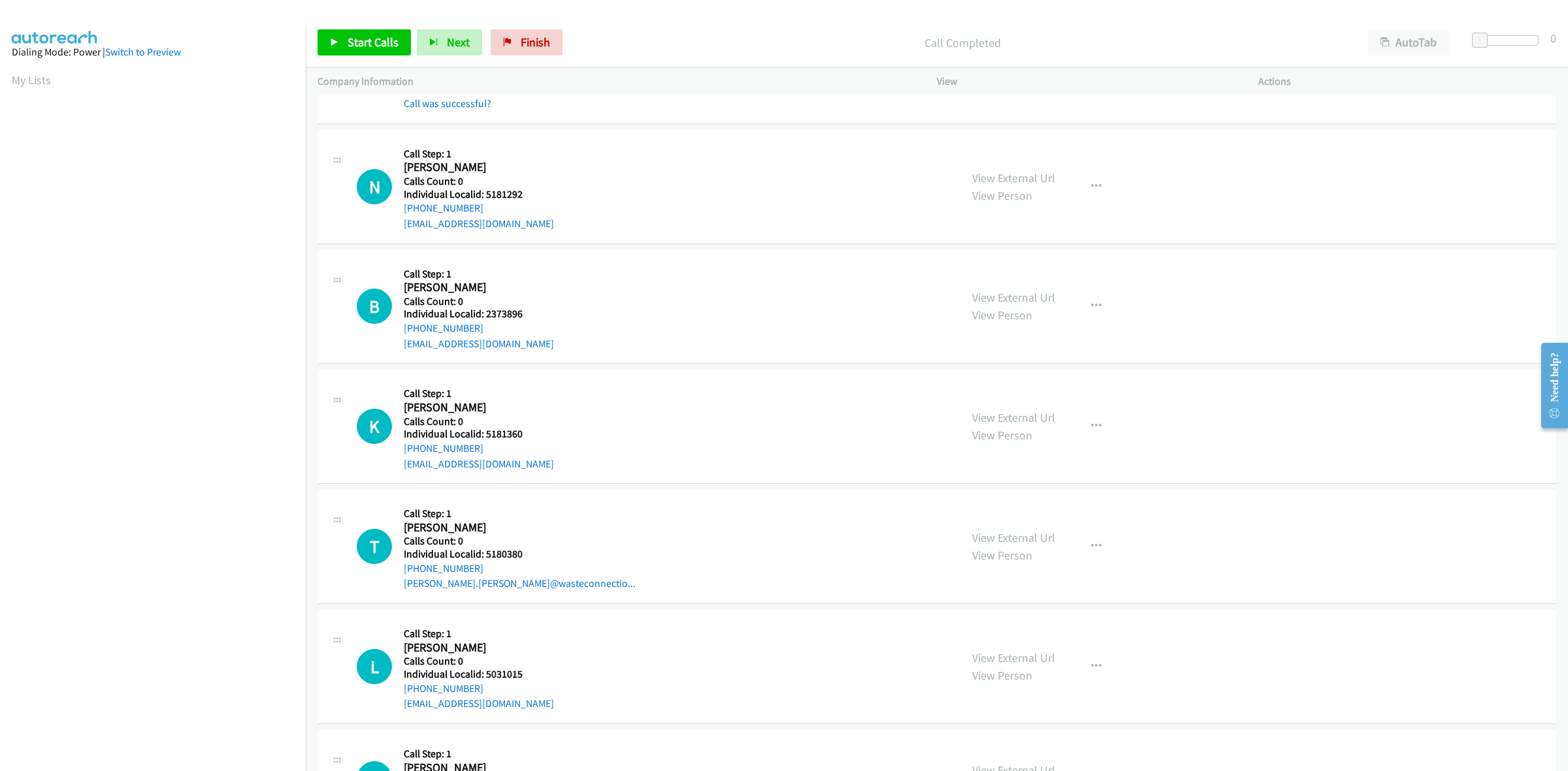
scroll to position [245, 0]
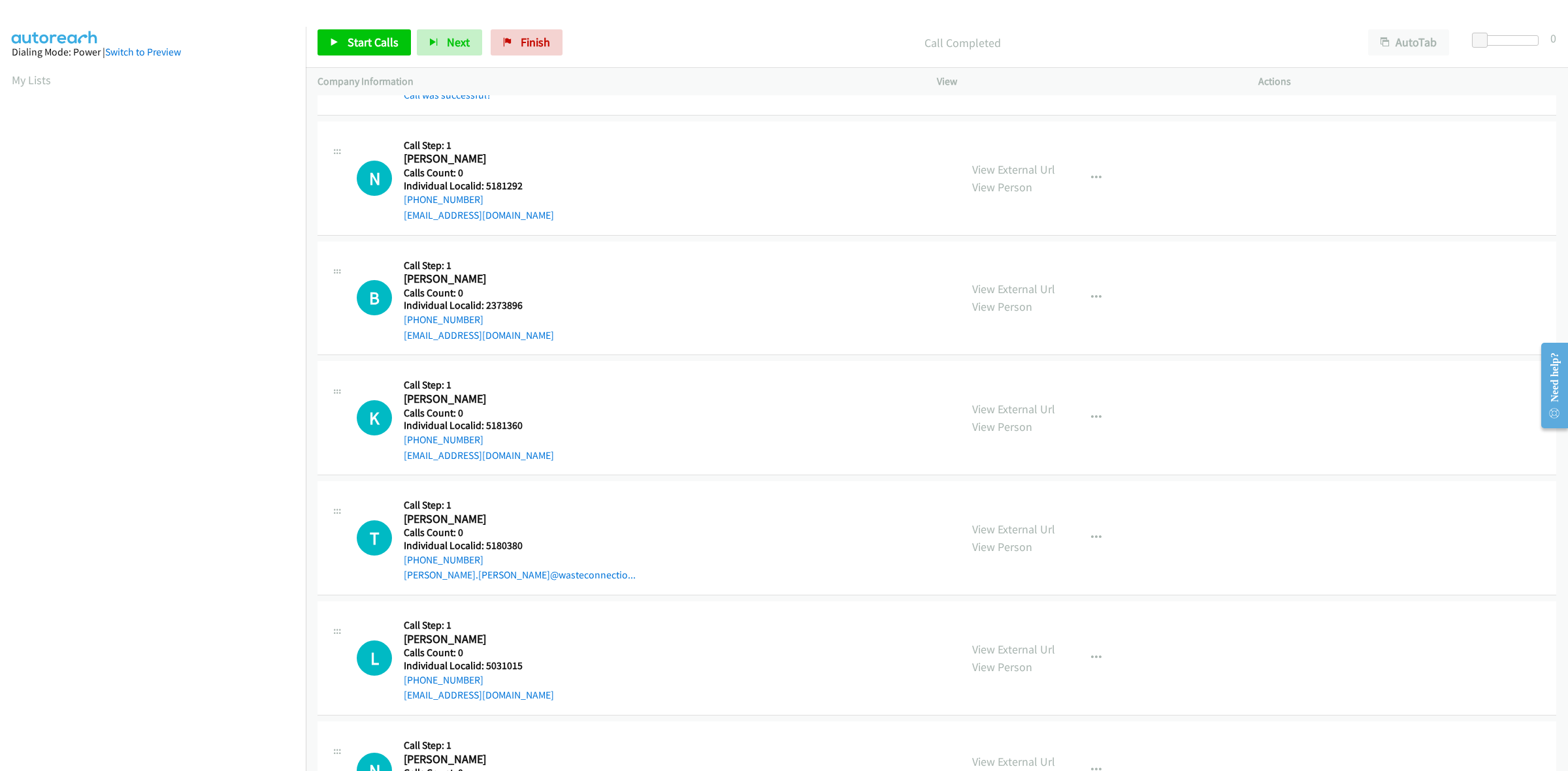
click at [592, 146] on div "N Callback Scheduled Call Step: 1 Noah Montero America/New_York Calls Count: 0 …" at bounding box center [652, 178] width 592 height 90
drag, startPoint x: 490, startPoint y: 197, endPoint x: 402, endPoint y: 201, distance: 88.1
click at [402, 201] on div "N Callback Scheduled Call Step: 1 Noah Montero America/New_York Calls Count: 0 …" at bounding box center [652, 178] width 592 height 90
copy link "+1 305-342-9490"
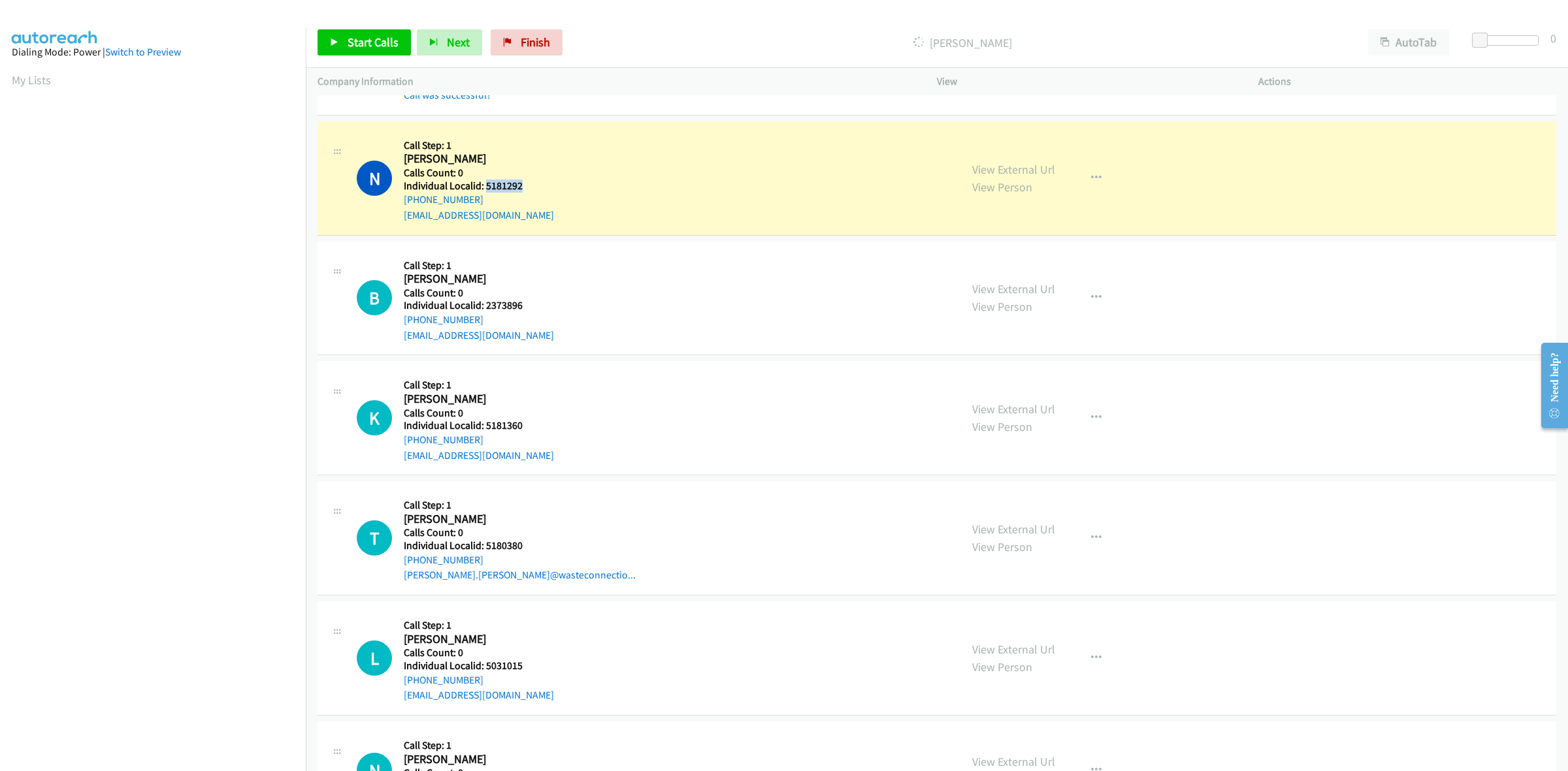
drag, startPoint x: 528, startPoint y: 190, endPoint x: 487, endPoint y: 190, distance: 41.0
click at [487, 190] on h5 "Individual Localid: 5181292" at bounding box center [478, 187] width 150 height 13
copy h5 "5181292"
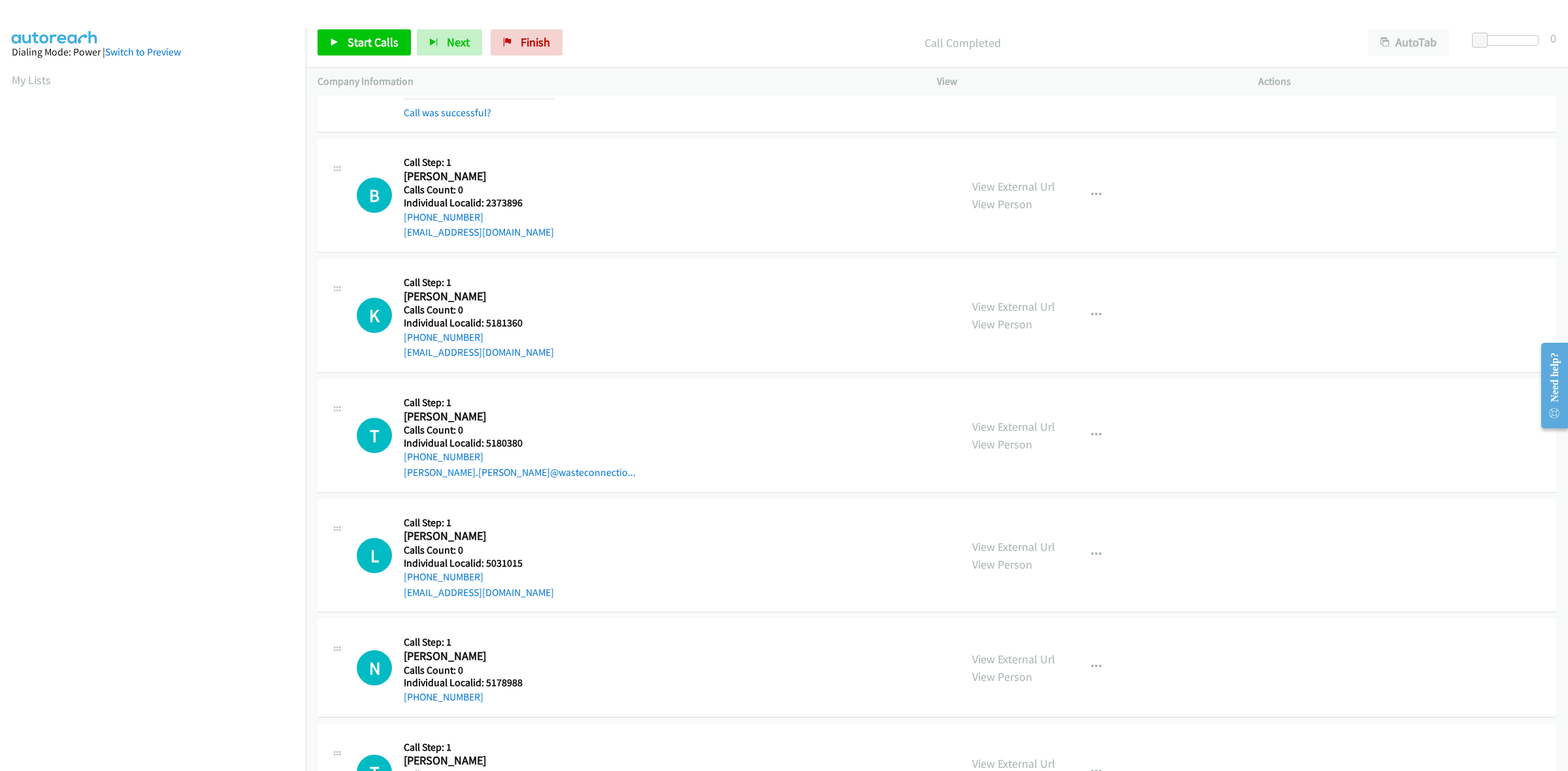
scroll to position [387, 0]
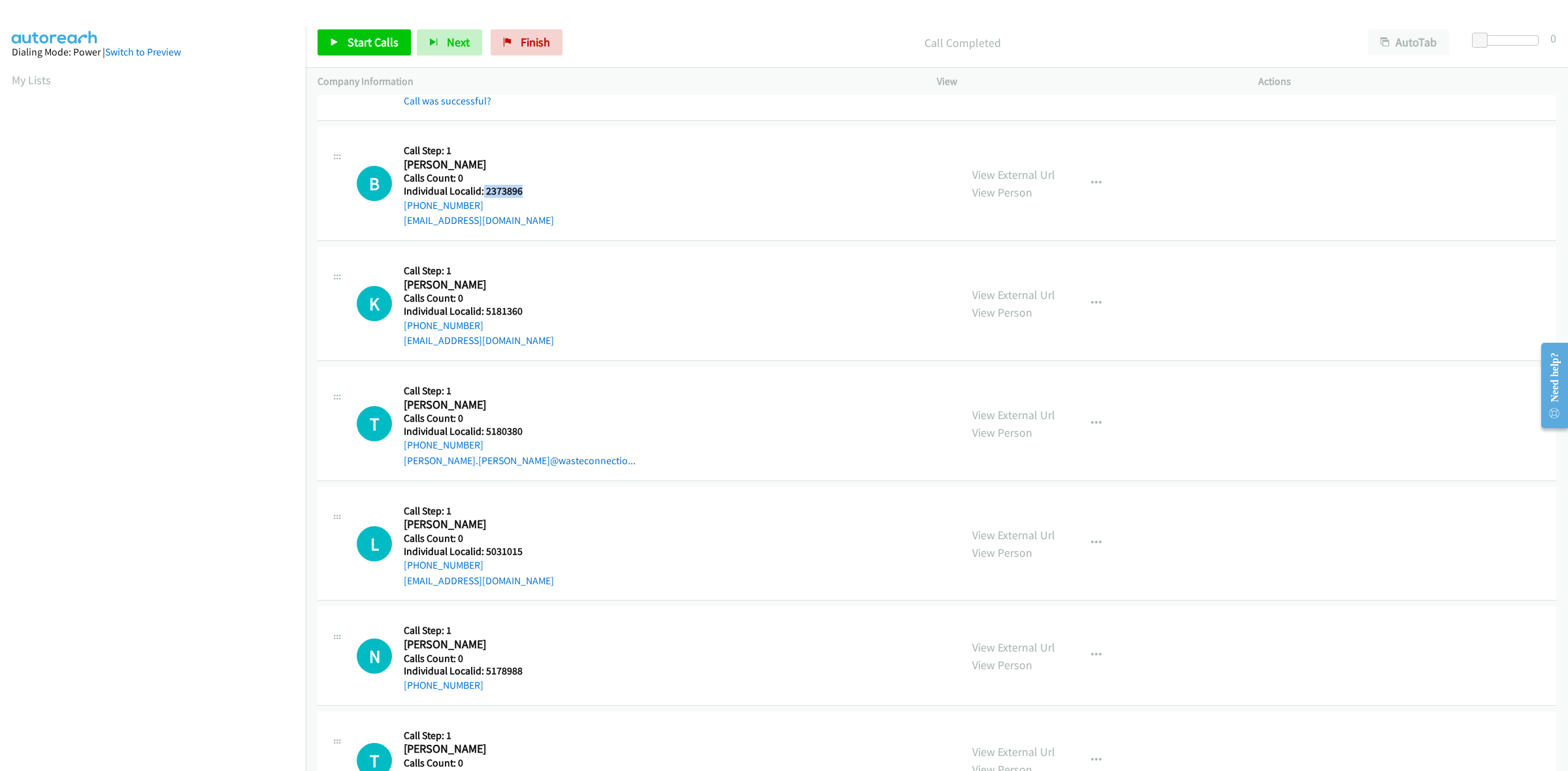
drag, startPoint x: 528, startPoint y: 188, endPoint x: 482, endPoint y: 194, distance: 46.4
click at [482, 194] on h5 "Individual Localid: 2373896" at bounding box center [478, 191] width 150 height 13
copy h5 "2373896"
click at [1091, 188] on icon "button" at bounding box center [1096, 185] width 10 height 10
click at [975, 269] on link "Skip Call" at bounding box center [1026, 270] width 173 height 26
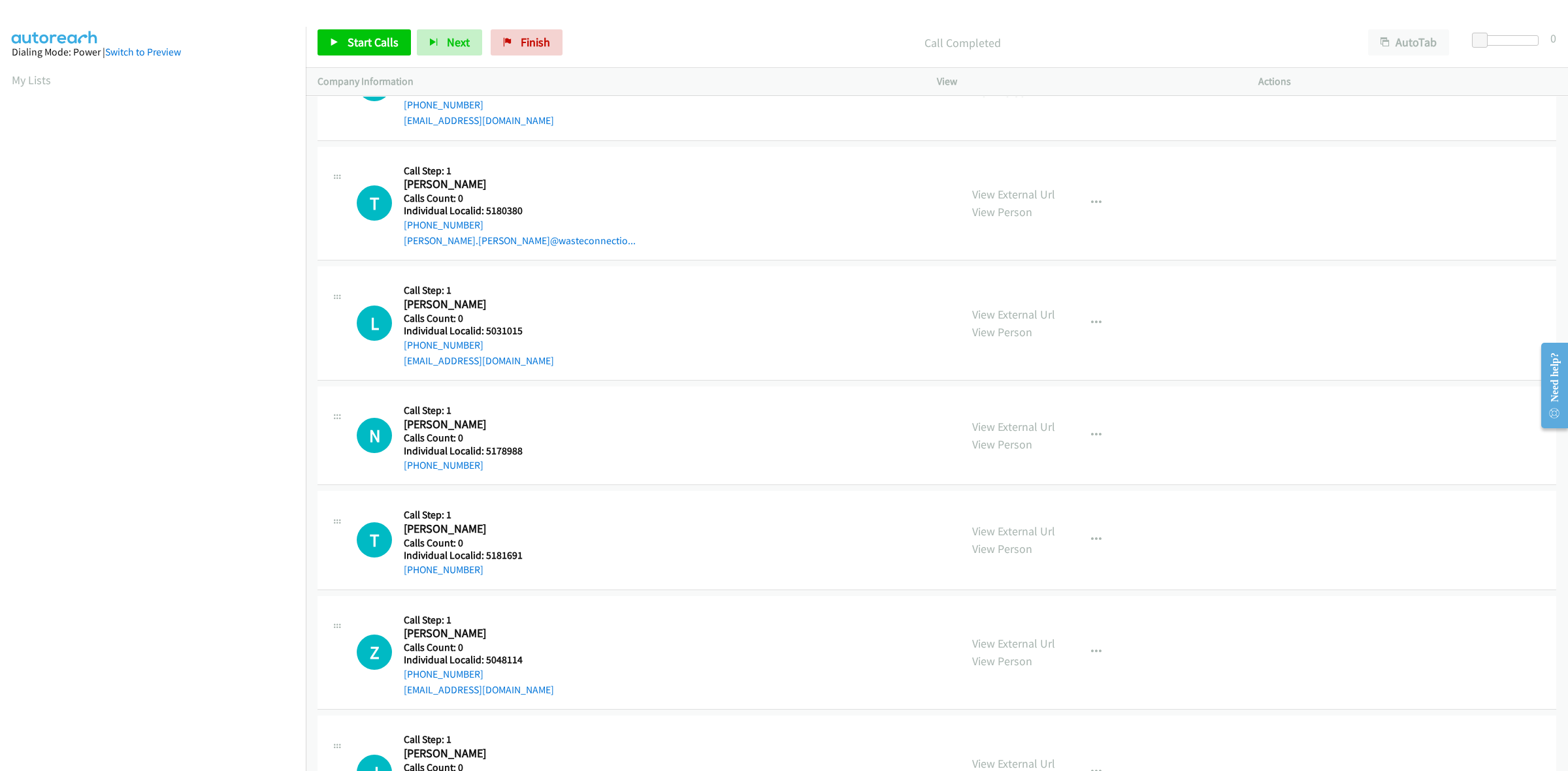
scroll to position [612, 0]
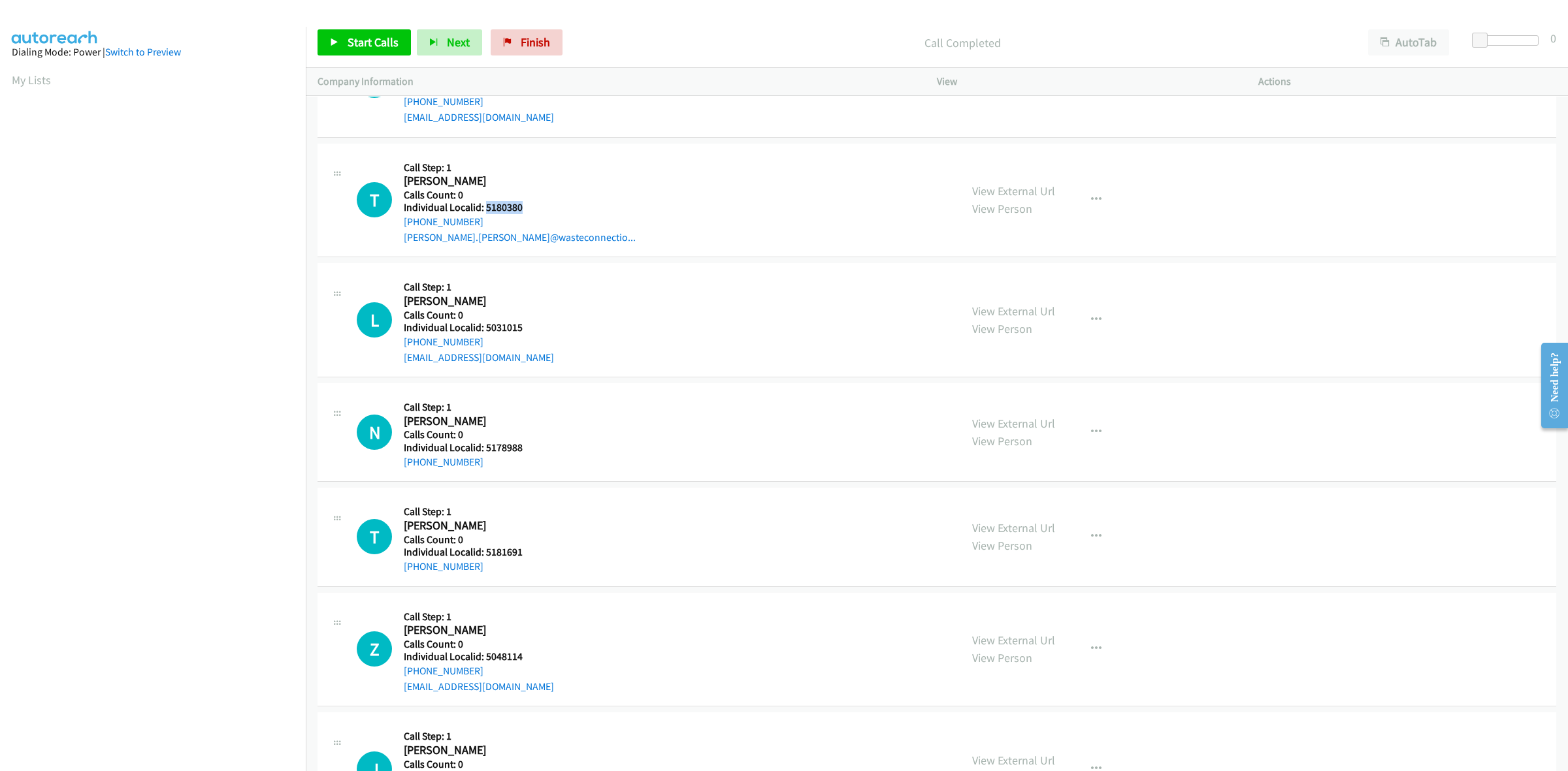
drag, startPoint x: 531, startPoint y: 203, endPoint x: 485, endPoint y: 213, distance: 47.1
click at [485, 213] on h5 "Individual Localid: 5180380" at bounding box center [520, 207] width 232 height 13
copy h5 "5180380"
click at [539, 168] on h5 "Call Step: 1" at bounding box center [520, 168] width 232 height 13
drag, startPoint x: 478, startPoint y: 221, endPoint x: 402, endPoint y: 222, distance: 76.0
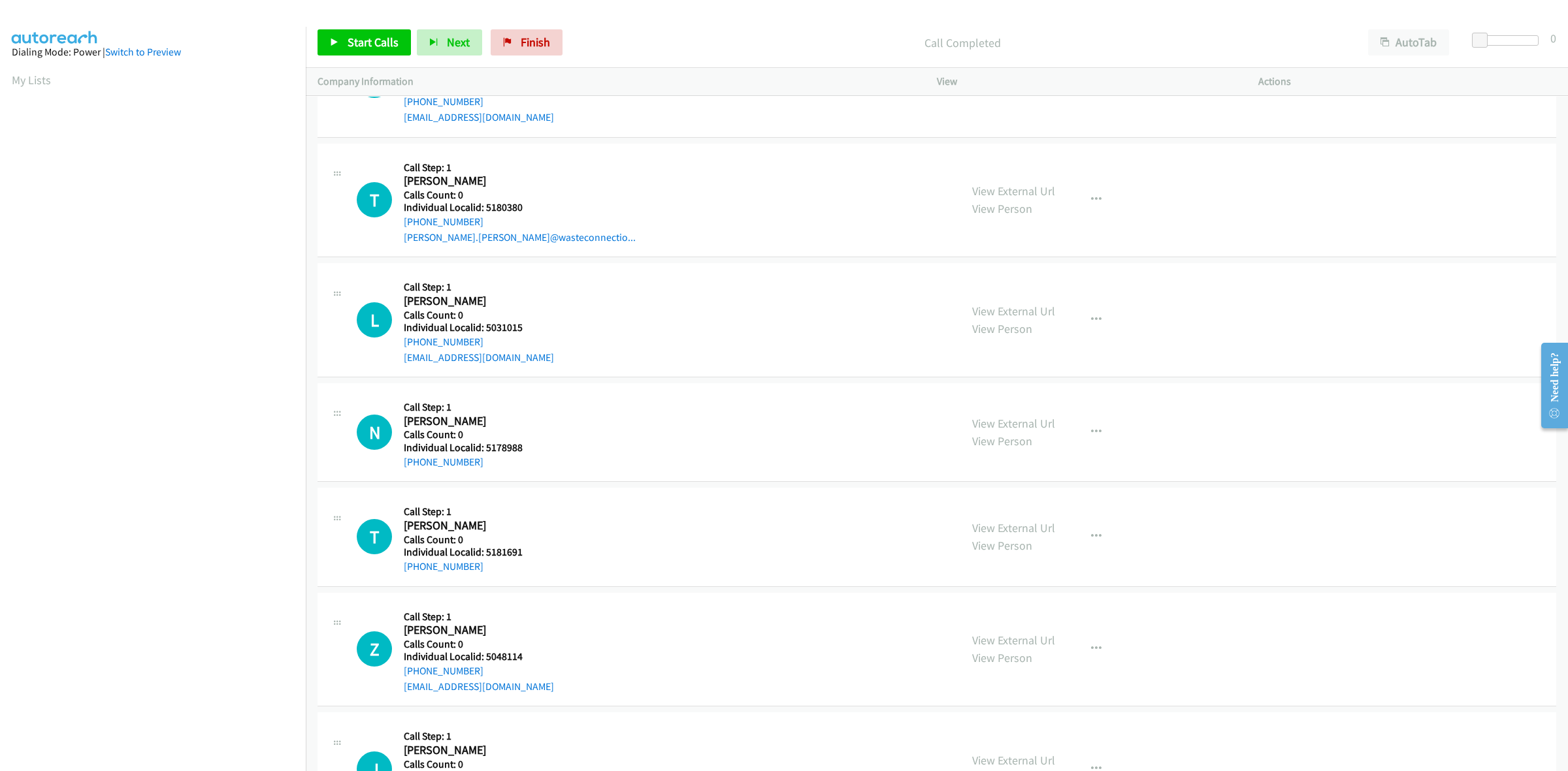
click at [402, 222] on div "T Callback Scheduled Call Step: 1 Teddy Dixon America/New_York Calls Count: 0 I…" at bounding box center [652, 201] width 592 height 90
copy link "+1 571-364-4878"
drag, startPoint x: 516, startPoint y: 207, endPoint x: 485, endPoint y: 207, distance: 31.0
click at [485, 207] on h5 "Individual Localid: 5180380" at bounding box center [520, 207] width 232 height 13
copy h5 "5180380"
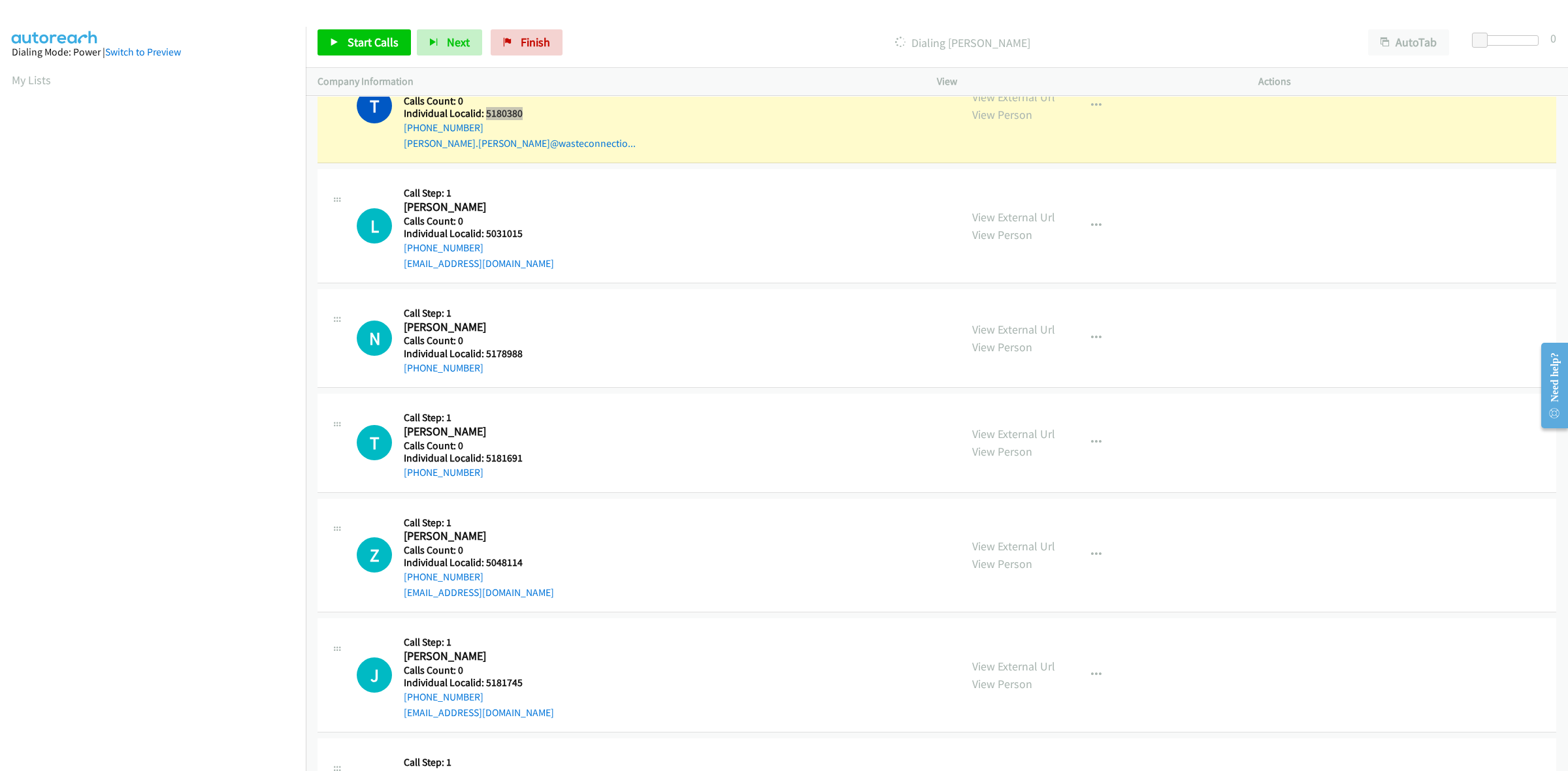
scroll to position [735, 0]
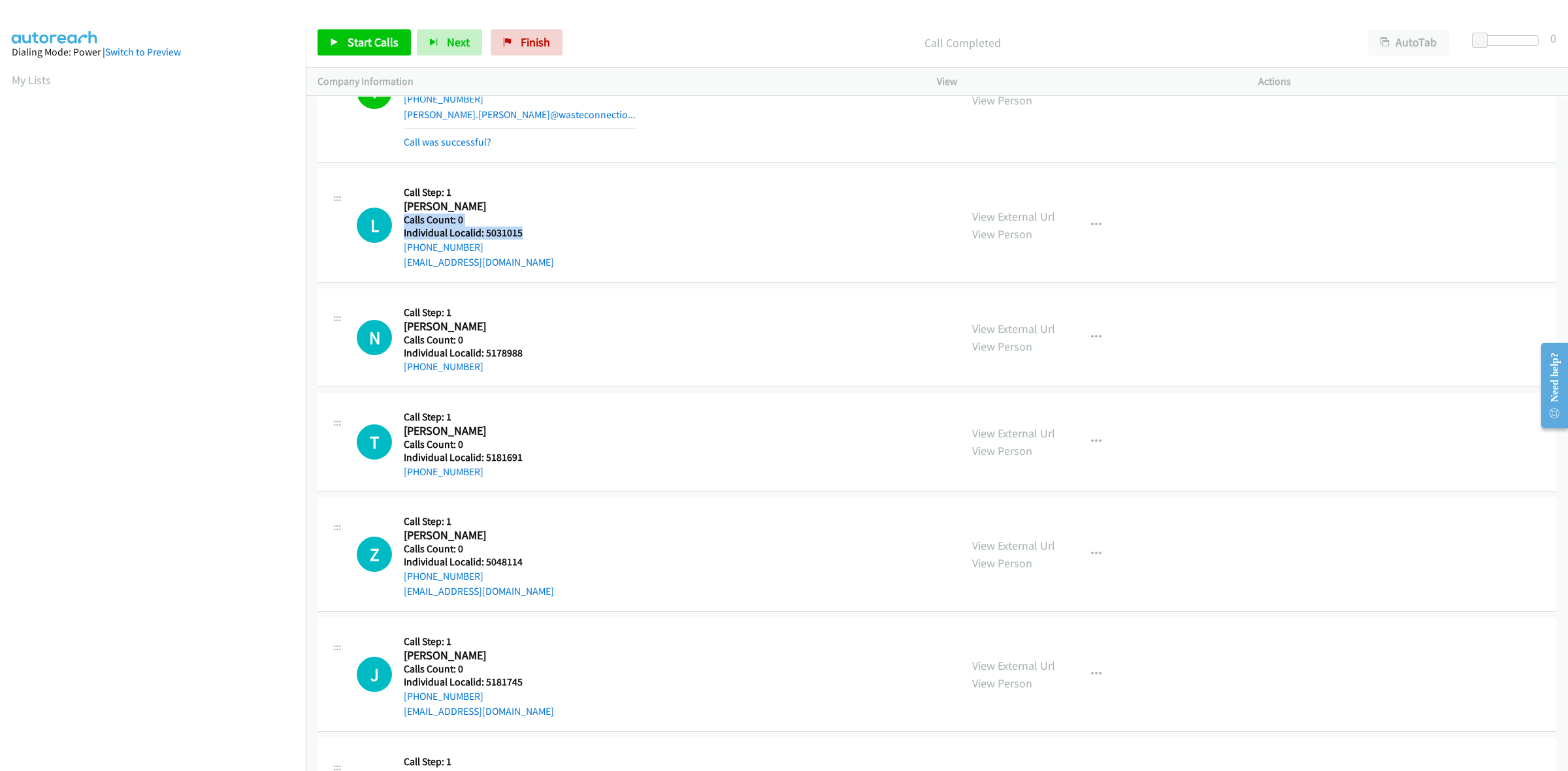
drag, startPoint x: 531, startPoint y: 207, endPoint x: 487, endPoint y: 209, distance: 44.0
click at [487, 209] on div "Callback Scheduled Call Step: 1 Lahken Harmon America/New_York Calls Count: 0 I…" at bounding box center [478, 225] width 150 height 90
click at [536, 222] on h5 "Calls Count: 0" at bounding box center [478, 221] width 150 height 13
drag, startPoint x: 526, startPoint y: 229, endPoint x: 482, endPoint y: 235, distance: 44.4
click at [482, 235] on h5 "Individual Localid: 5031015" at bounding box center [478, 233] width 150 height 13
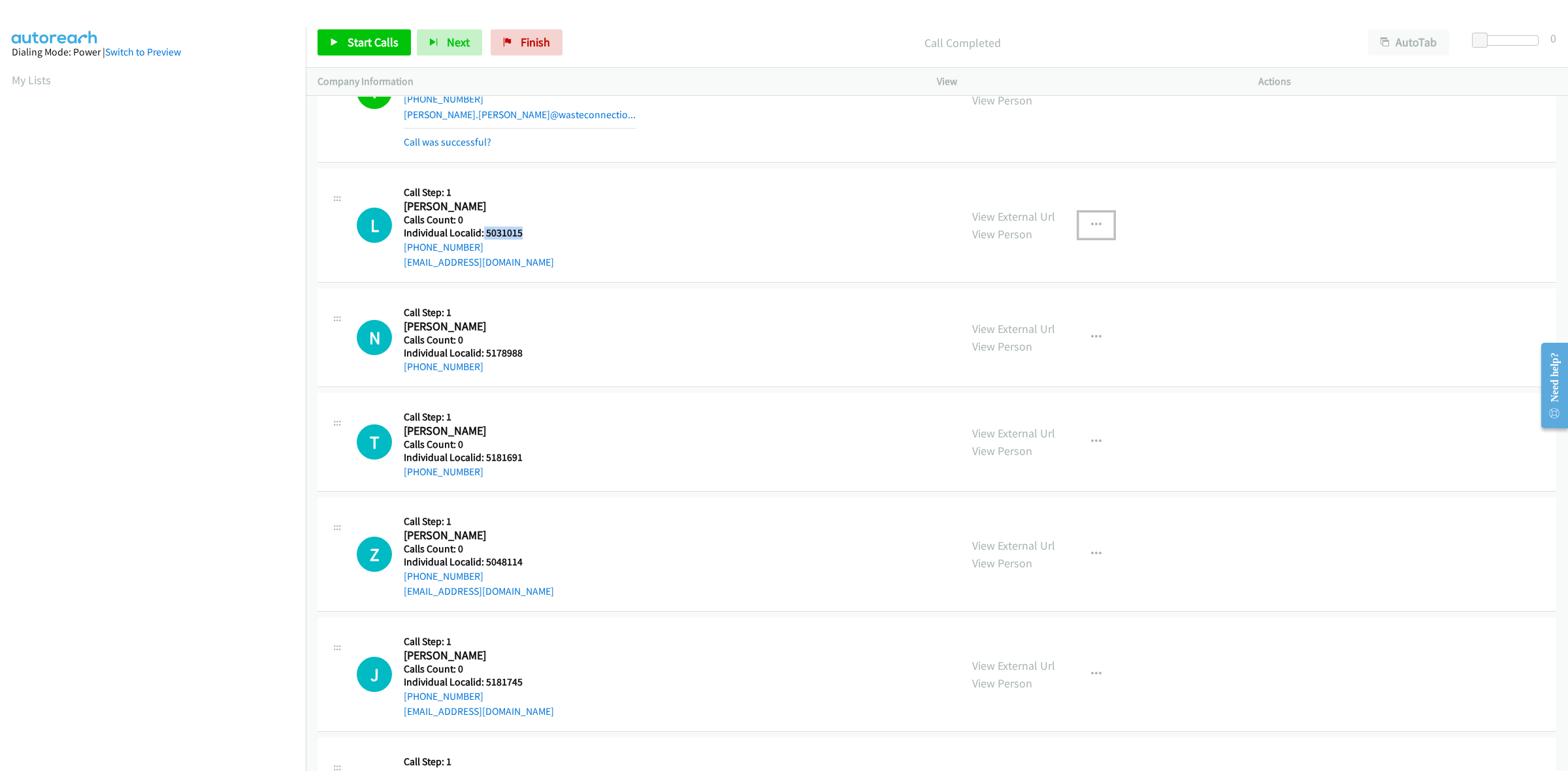
click at [1095, 226] on icon "button" at bounding box center [1096, 225] width 10 height 10
drag, startPoint x: 703, startPoint y: 206, endPoint x: 503, endPoint y: 268, distance: 209.4
click at [703, 206] on div at bounding box center [784, 386] width 1568 height 771
drag, startPoint x: 490, startPoint y: 247, endPoint x: 397, endPoint y: 254, distance: 93.3
click at [397, 254] on div "L Callback Scheduled Call Step: 1 Lahken Harmon America/New_York Calls Count: 0…" at bounding box center [652, 225] width 592 height 90
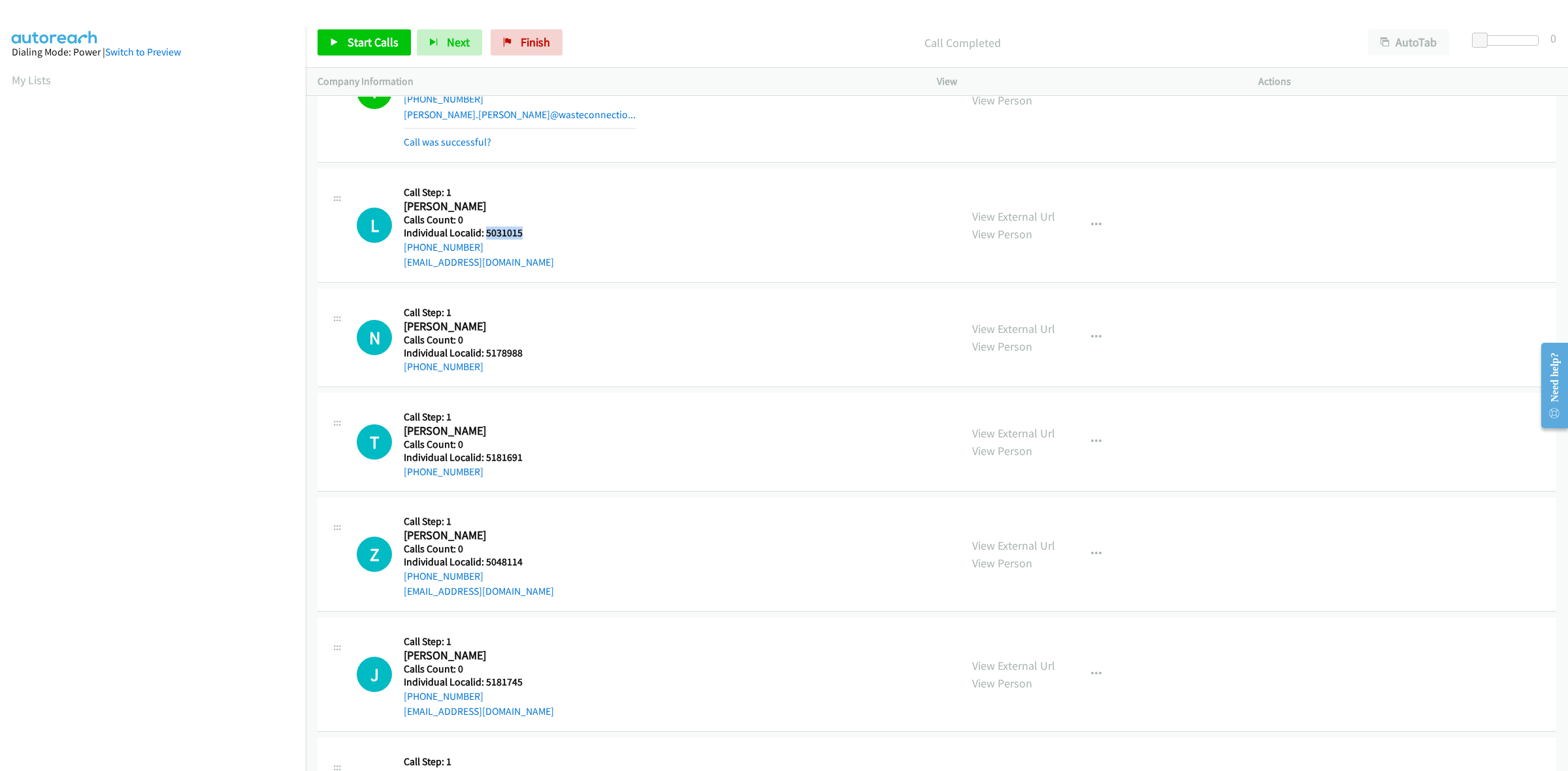
drag, startPoint x: 539, startPoint y: 229, endPoint x: 484, endPoint y: 227, distance: 55.0
click at [484, 227] on h5 "Individual Localid: 5031015" at bounding box center [478, 233] width 150 height 13
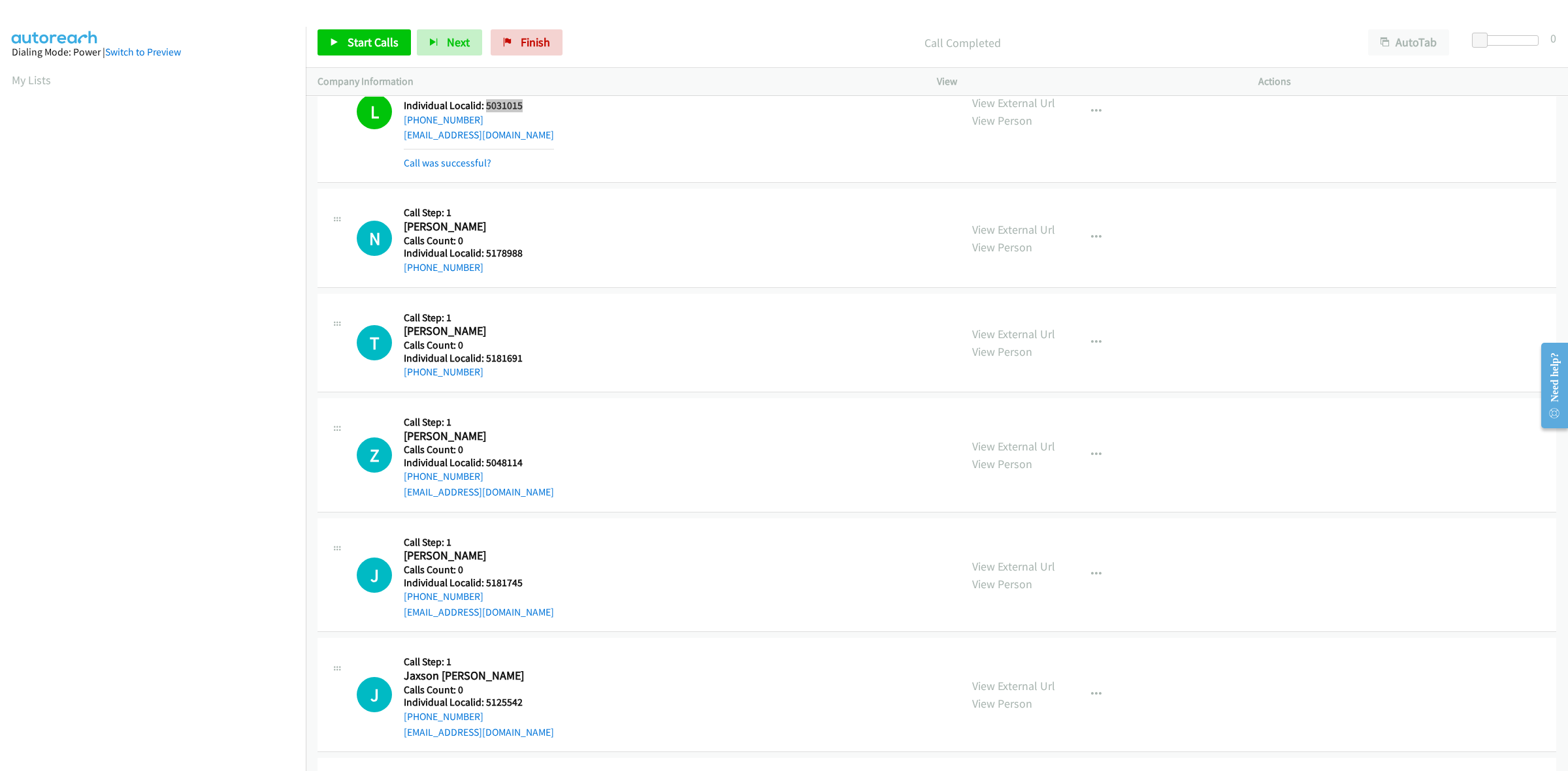
scroll to position [878, 0]
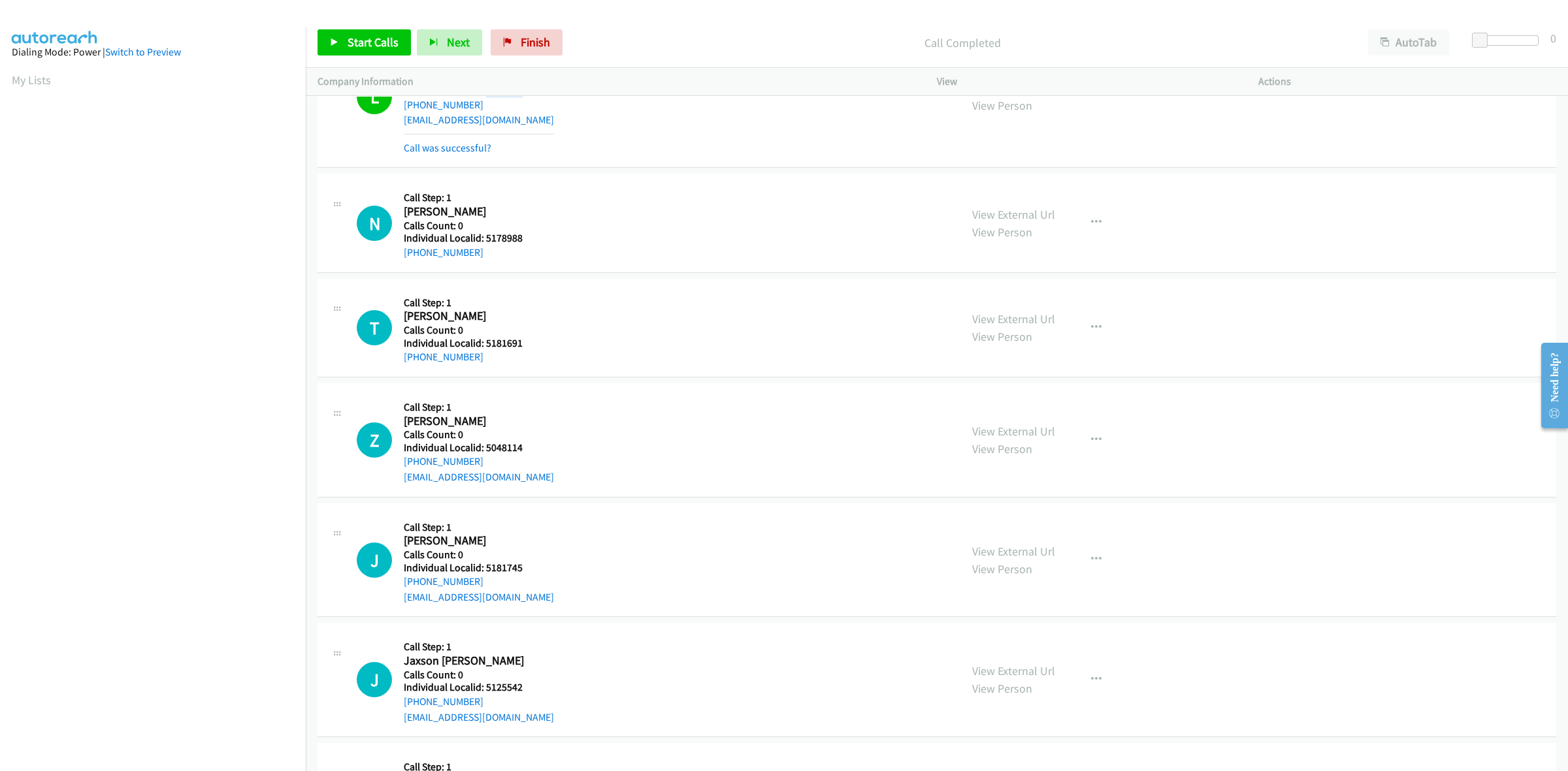
drag, startPoint x: 498, startPoint y: 239, endPoint x: 482, endPoint y: 238, distance: 16.0
click at [482, 238] on div "Callback Scheduled Call Step: 1 Noah Maraugha America/New_York Calls Count: 0 I…" at bounding box center [478, 222] width 150 height 74
click at [558, 240] on div "N Callback Scheduled Call Step: 1 Noah Maraugha America/New_York Calls Count: 0…" at bounding box center [652, 222] width 592 height 74
drag, startPoint x: 511, startPoint y: 239, endPoint x: 484, endPoint y: 239, distance: 27.0
click at [484, 239] on h5 "Individual Localid: 5178988" at bounding box center [478, 238] width 150 height 13
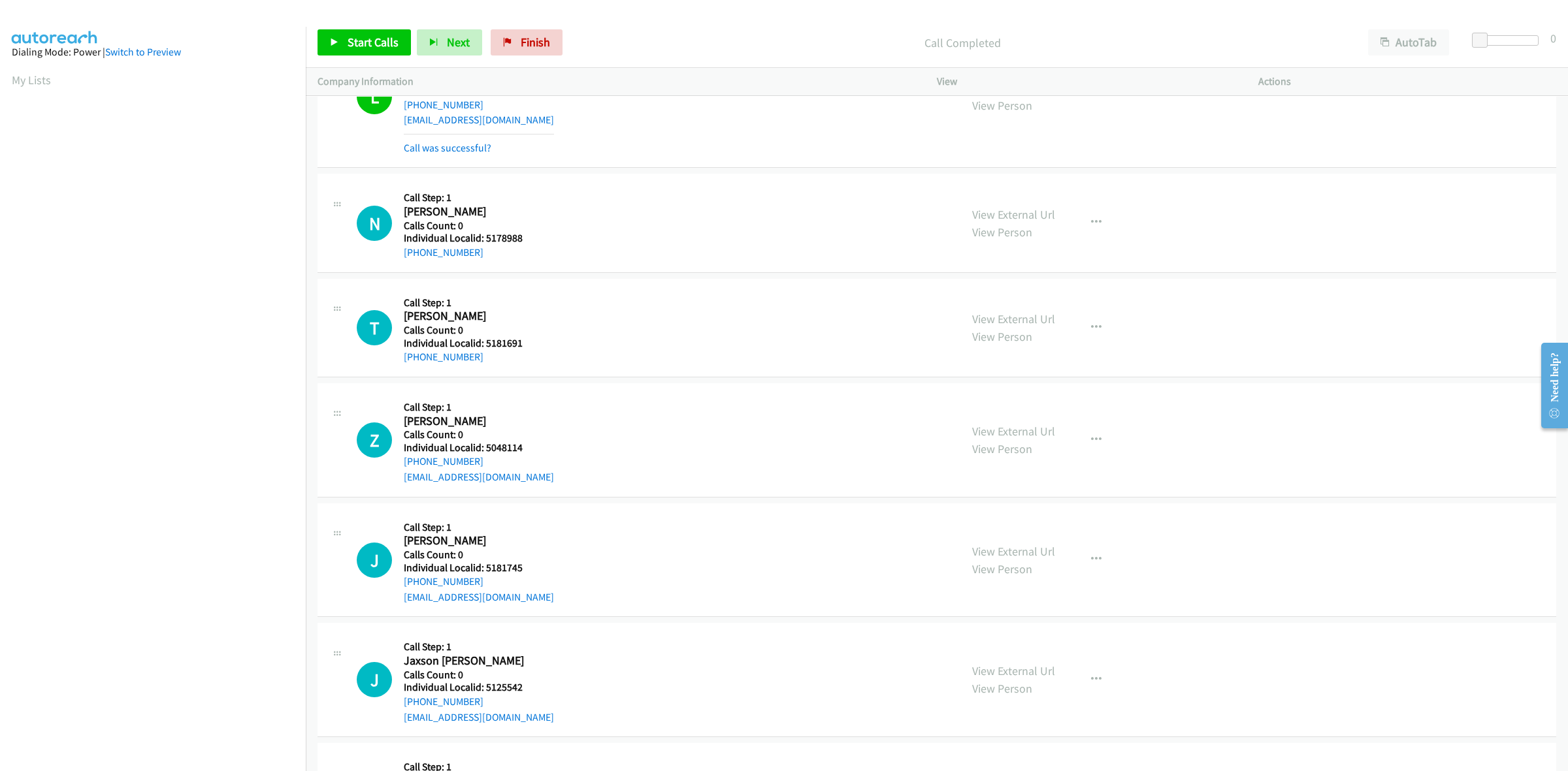
click at [575, 155] on div "L Callback Scheduled Call Step: 1 Lahken Harmon America/New_York Calls Count: 0…" at bounding box center [652, 96] width 592 height 118
drag, startPoint x: 482, startPoint y: 250, endPoint x: 397, endPoint y: 263, distance: 86.0
click at [397, 263] on div "N Callback Scheduled Call Step: 1 Noah Maraugha America/New_York Calls Count: 0…" at bounding box center [937, 222] width 1239 height 99
drag, startPoint x: 531, startPoint y: 241, endPoint x: 487, endPoint y: 238, distance: 44.1
click at [487, 238] on h5 "Individual Localid: 5178988" at bounding box center [478, 238] width 150 height 13
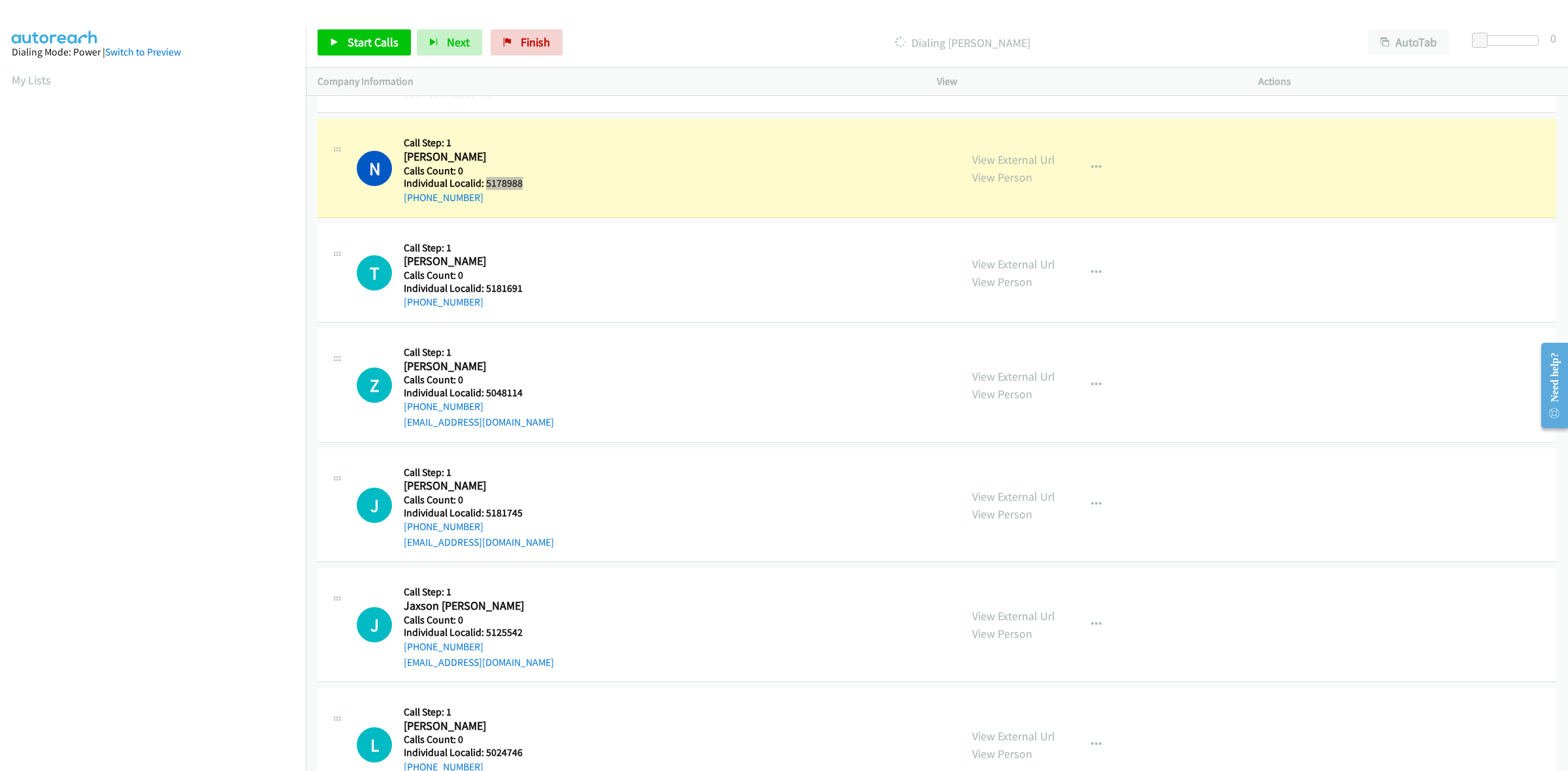
scroll to position [939, 0]
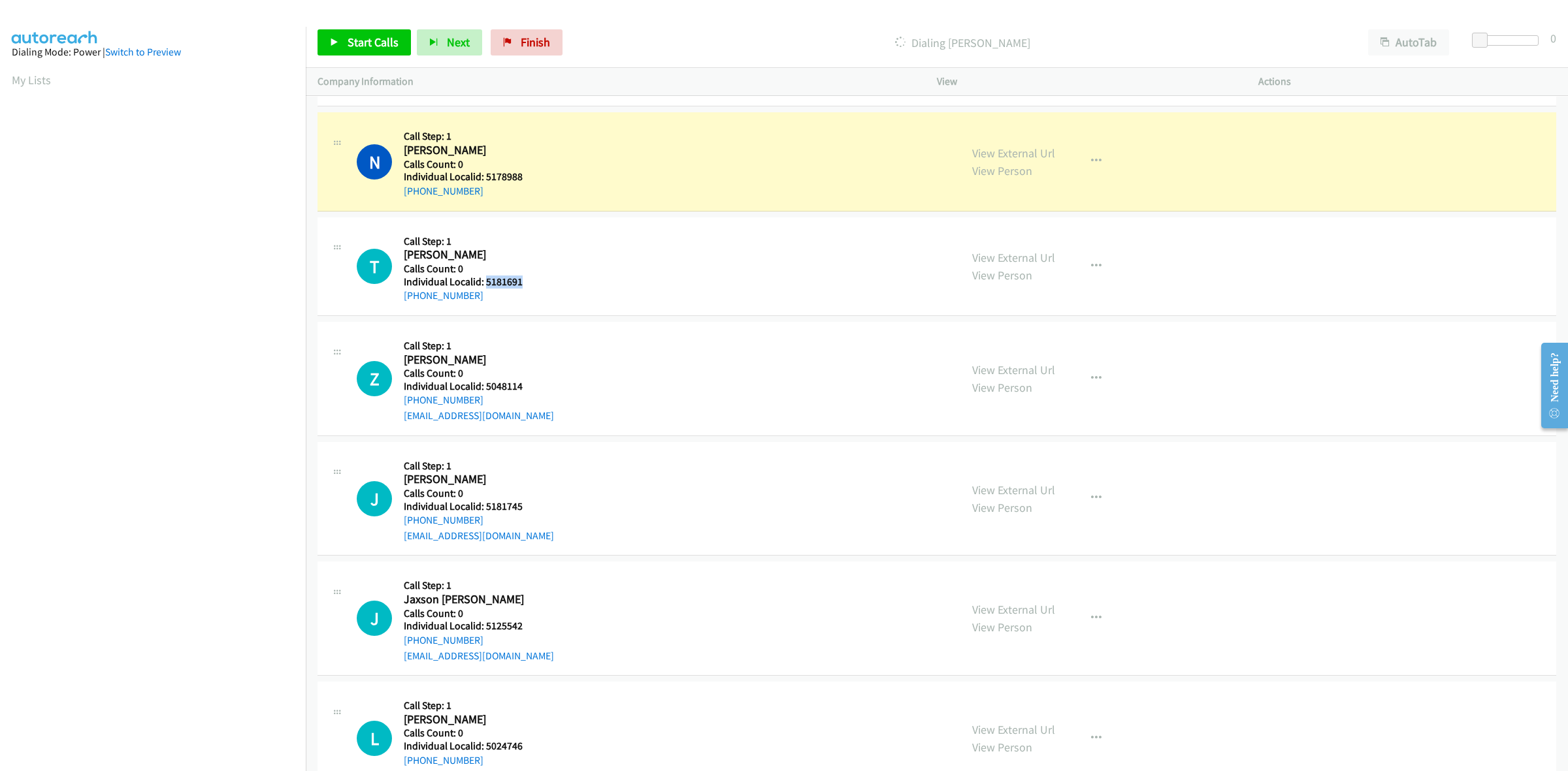
drag, startPoint x: 534, startPoint y: 284, endPoint x: 484, endPoint y: 282, distance: 50.0
click at [484, 282] on h5 "Individual Localid: 5181691" at bounding box center [478, 282] width 150 height 13
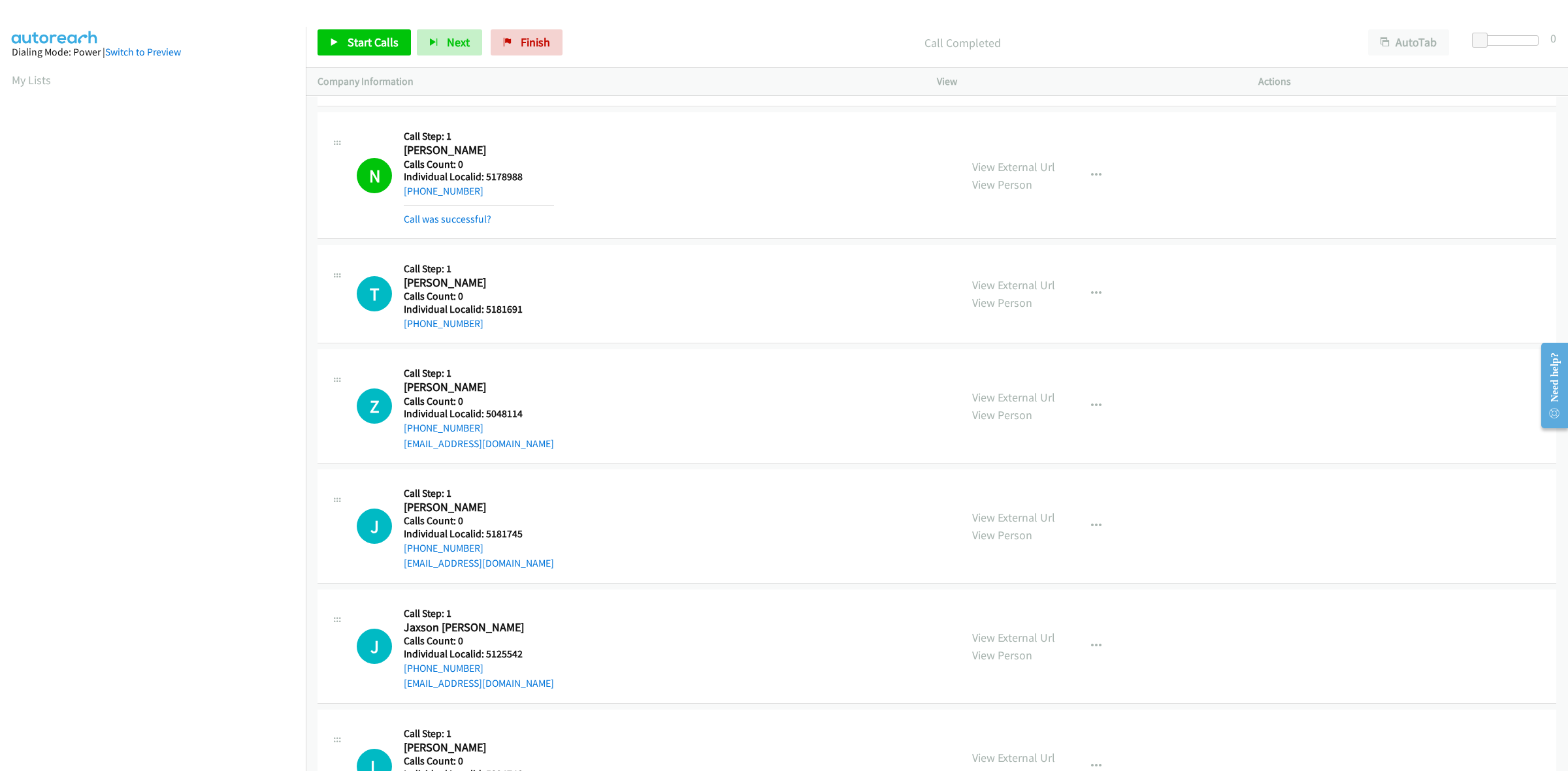
click at [609, 128] on div "N Callback Scheduled Call Step: 1 Noah Maraugha America/New_York Calls Count: 0…" at bounding box center [652, 175] width 592 height 103
click at [633, 265] on div "T Callback Scheduled Call Step: 1 Trent Garza America/New_York Calls Count: 0 I…" at bounding box center [652, 293] width 592 height 74
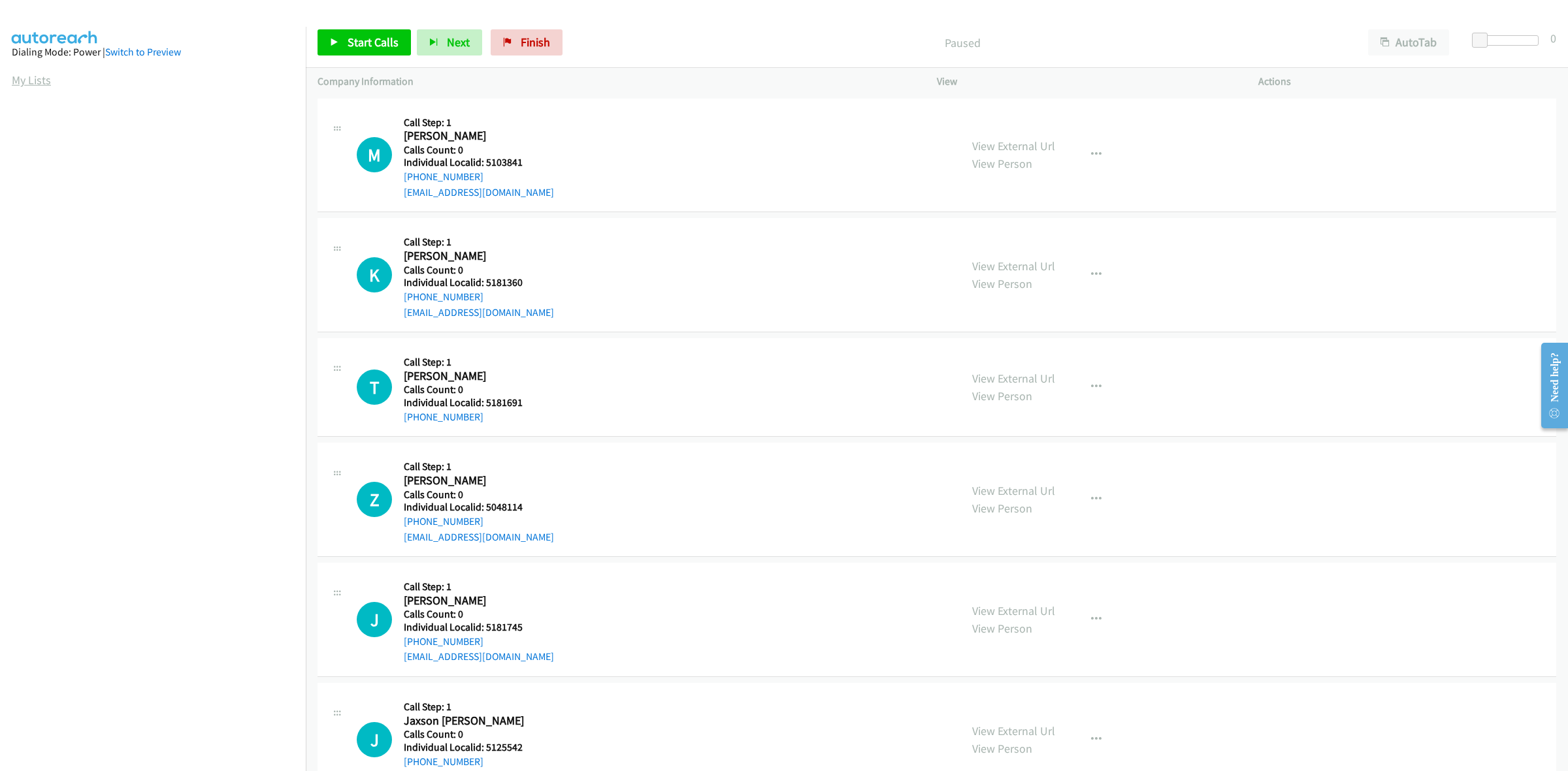
click at [30, 80] on link "My Lists" at bounding box center [31, 80] width 40 height 15
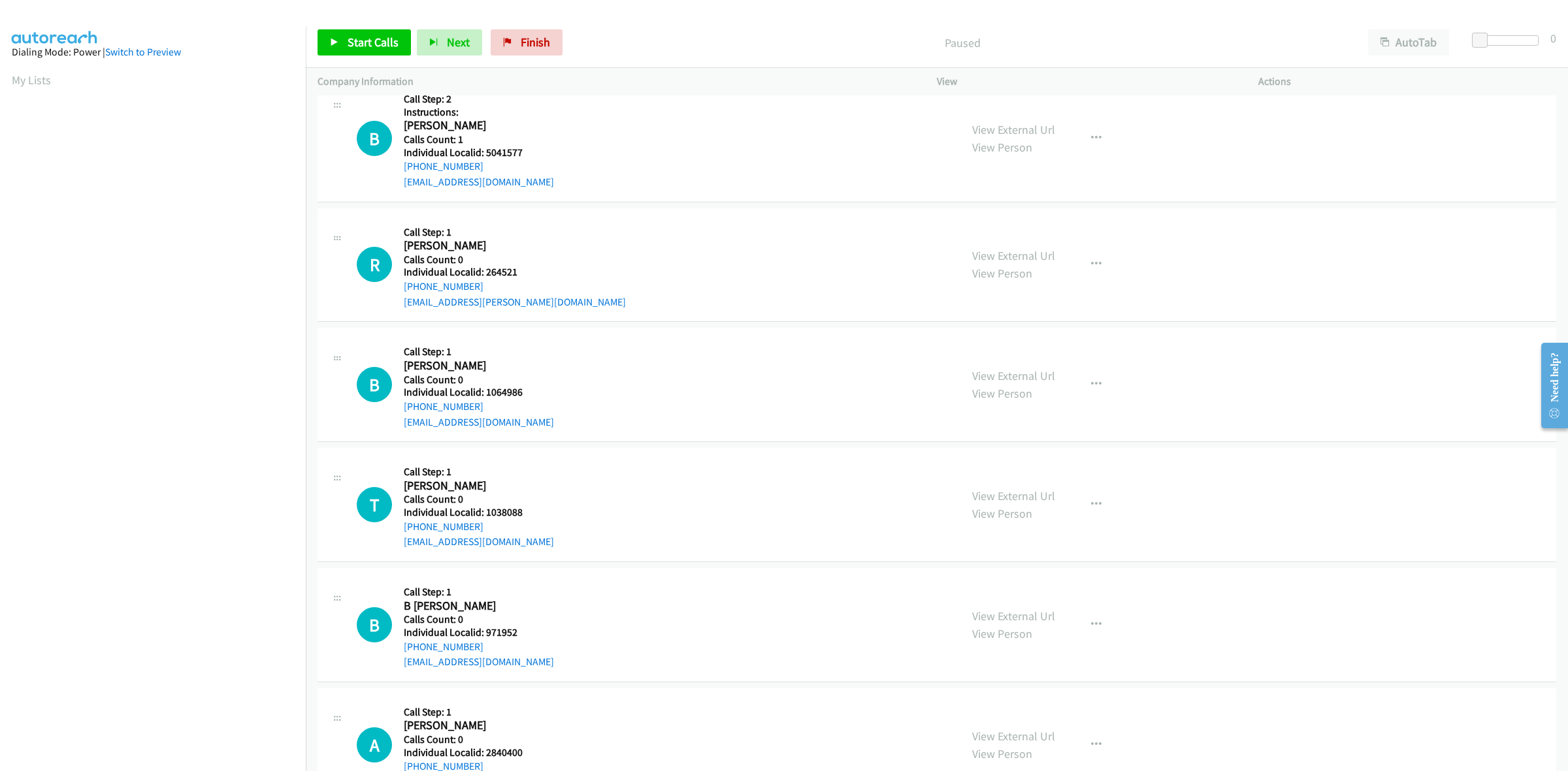
scroll to position [429, 0]
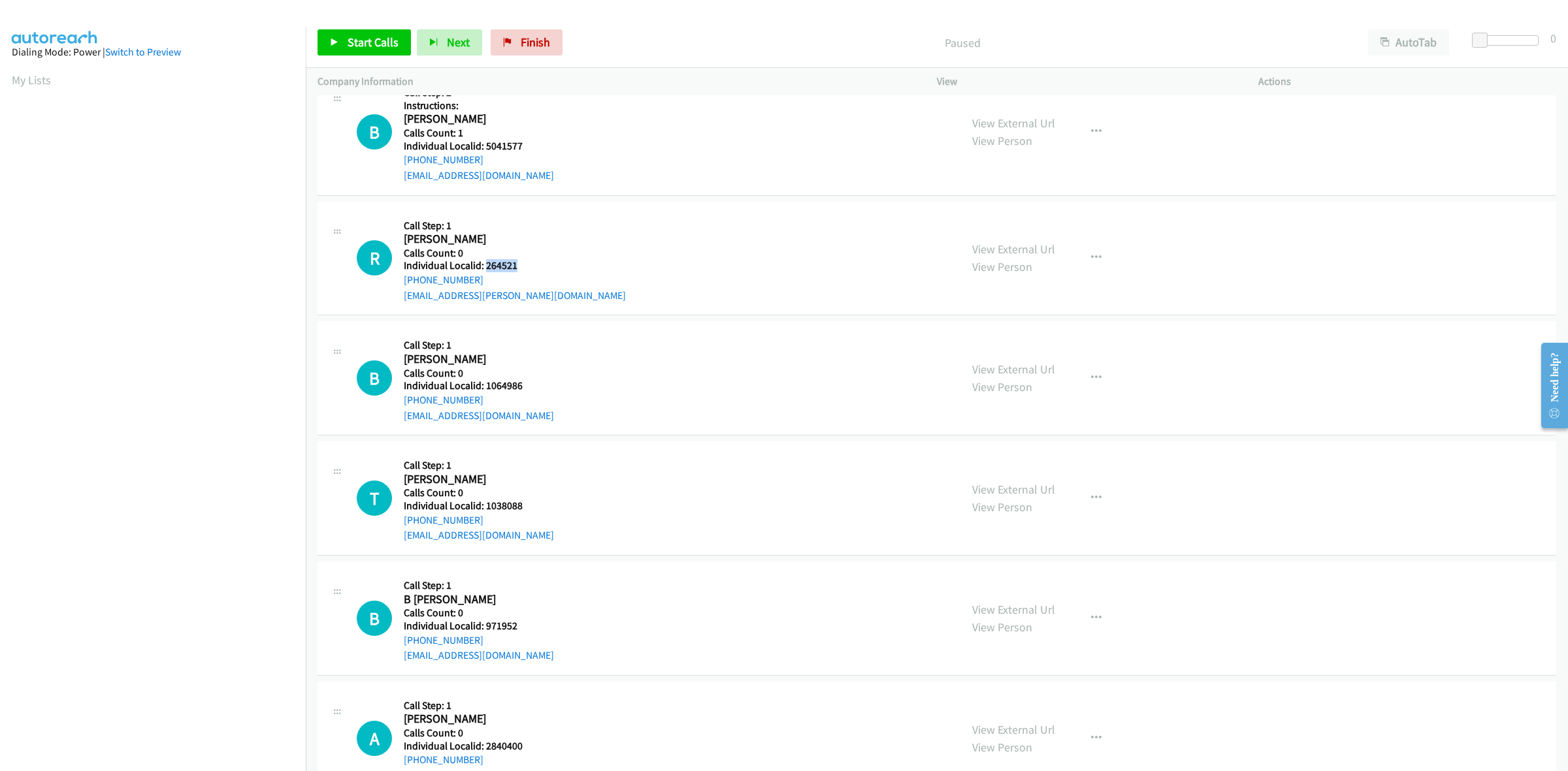
drag, startPoint x: 523, startPoint y: 269, endPoint x: 487, endPoint y: 266, distance: 36.1
click at [487, 266] on h5 "Individual Localid: 264521" at bounding box center [515, 266] width 223 height 13
copy h5 "264521"
click at [1098, 259] on button "button" at bounding box center [1096, 258] width 35 height 26
click at [1029, 337] on link "Skip Call" at bounding box center [1026, 344] width 173 height 26
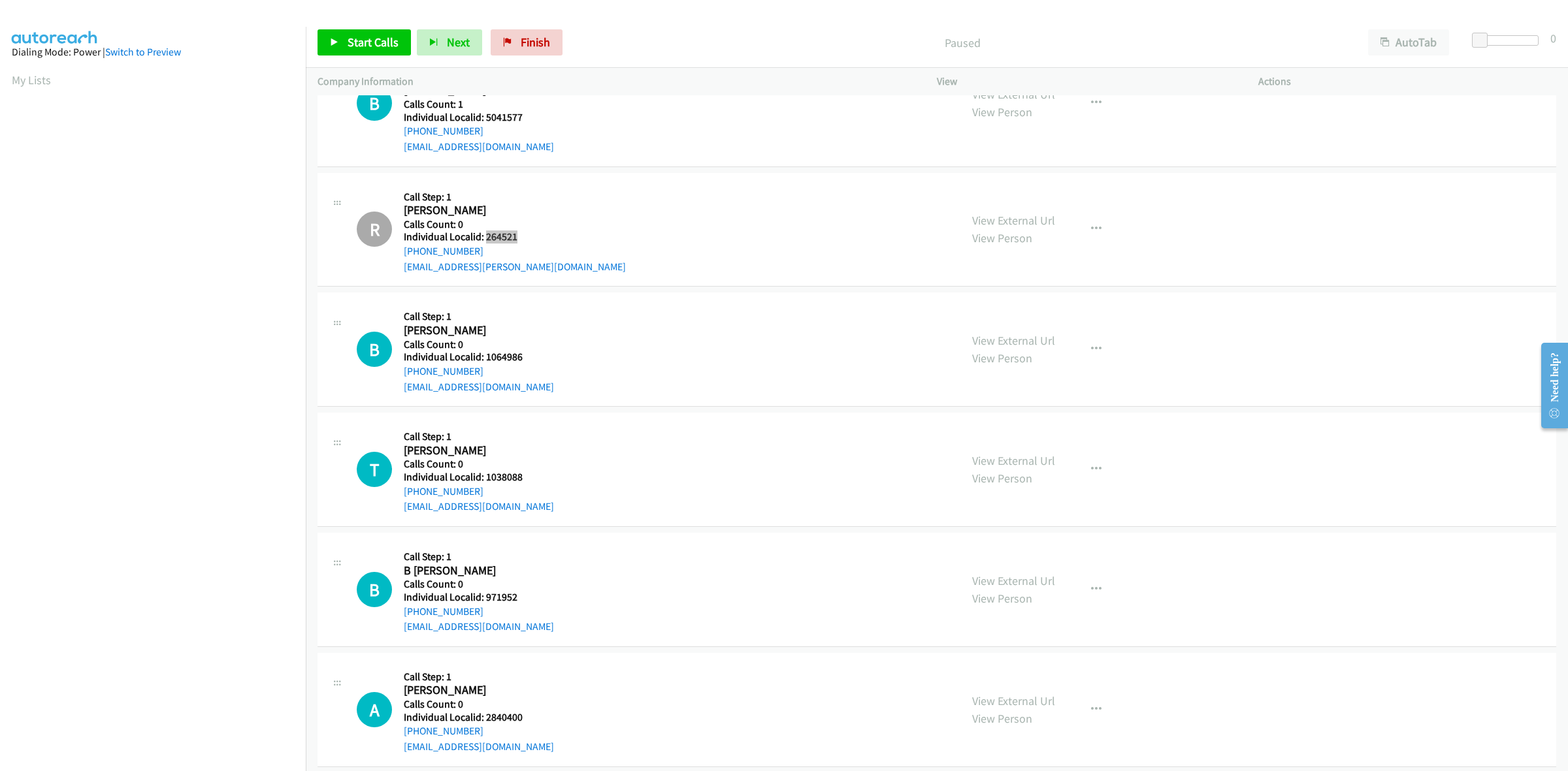
scroll to position [571, 0]
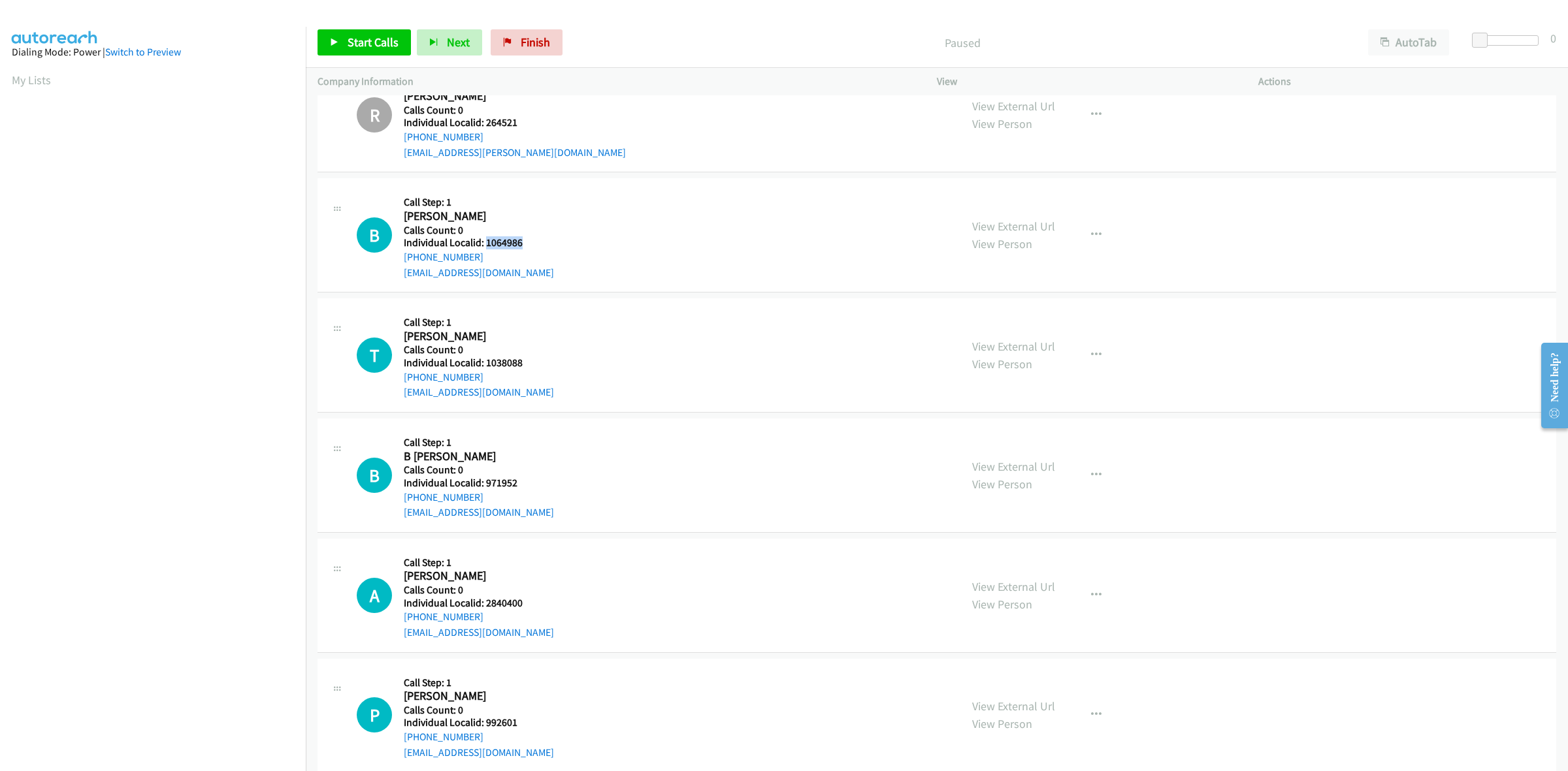
drag, startPoint x: 531, startPoint y: 246, endPoint x: 484, endPoint y: 246, distance: 47.0
click at [484, 246] on h5 "Individual Localid: 1064986" at bounding box center [478, 243] width 150 height 13
copy h5 "1064986"
drag, startPoint x: 537, startPoint y: 162, endPoint x: 518, endPoint y: 187, distance: 31.4
click at [537, 162] on div "R Callback Scheduled Call Step: 1 Robert Bair America/Chicago Calls Count: 0 In…" at bounding box center [937, 115] width 1239 height 114
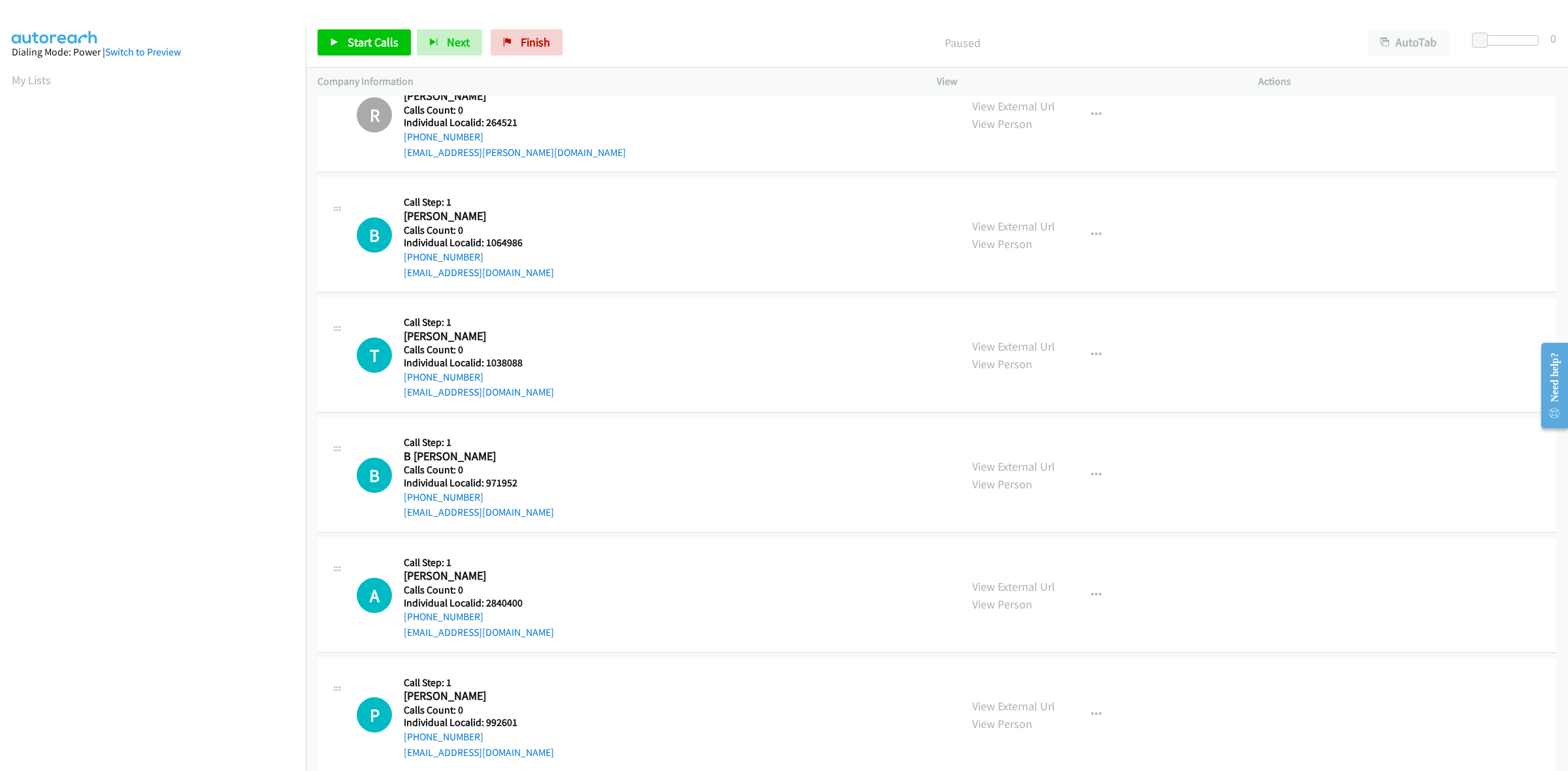
drag, startPoint x: 459, startPoint y: 262, endPoint x: 399, endPoint y: 260, distance: 60.0
click at [399, 260] on div "B Callback Scheduled Call Step: 1 Brian Sadler America/New_York Calls Count: 0 …" at bounding box center [652, 236] width 592 height 90
copy link "+1 724-772-3248"
drag, startPoint x: 527, startPoint y: 245, endPoint x: 487, endPoint y: 248, distance: 40.1
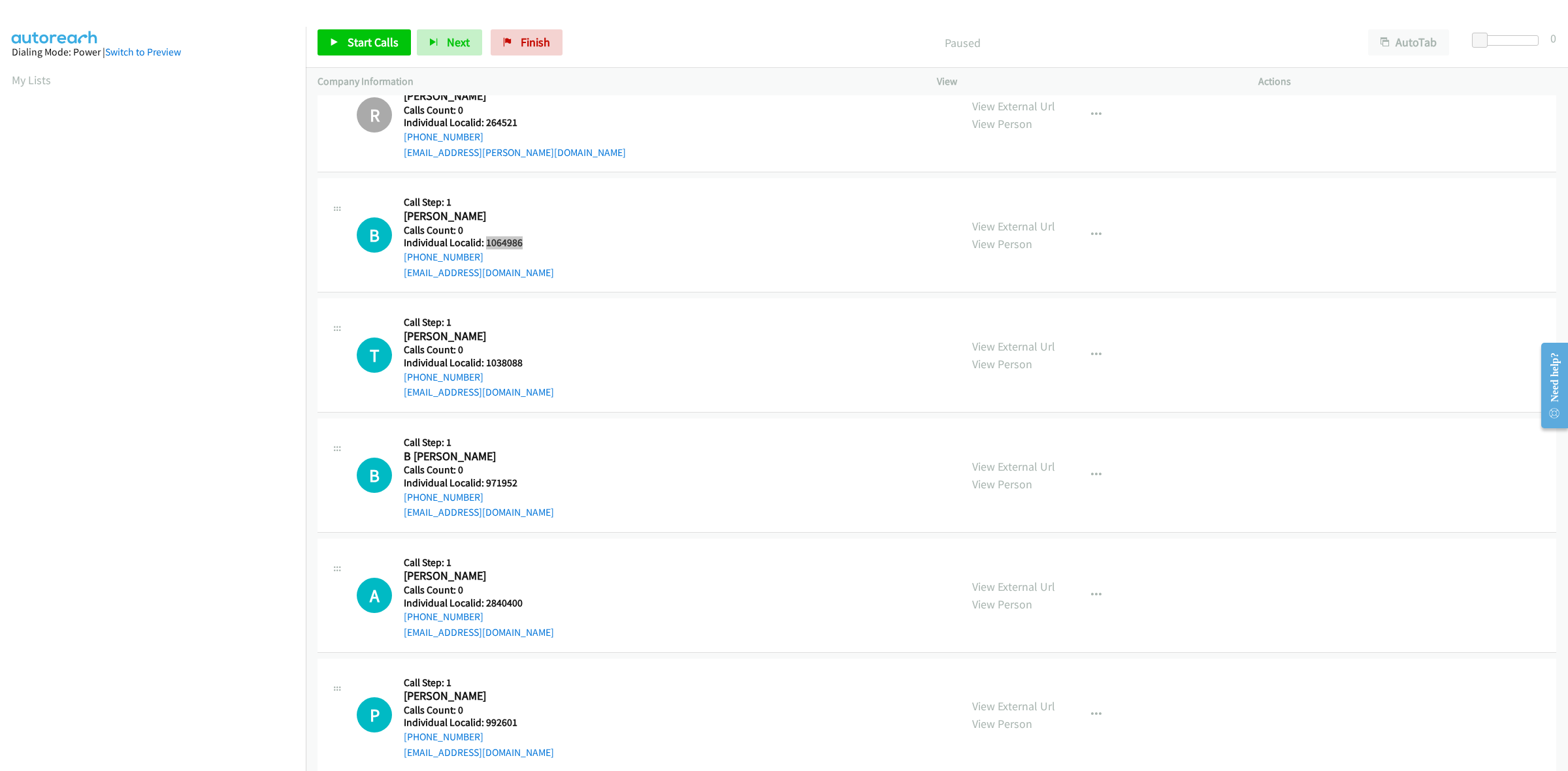
click at [487, 248] on h5 "Individual Localid: 1064986" at bounding box center [478, 243] width 150 height 13
copy h5 "1064986"
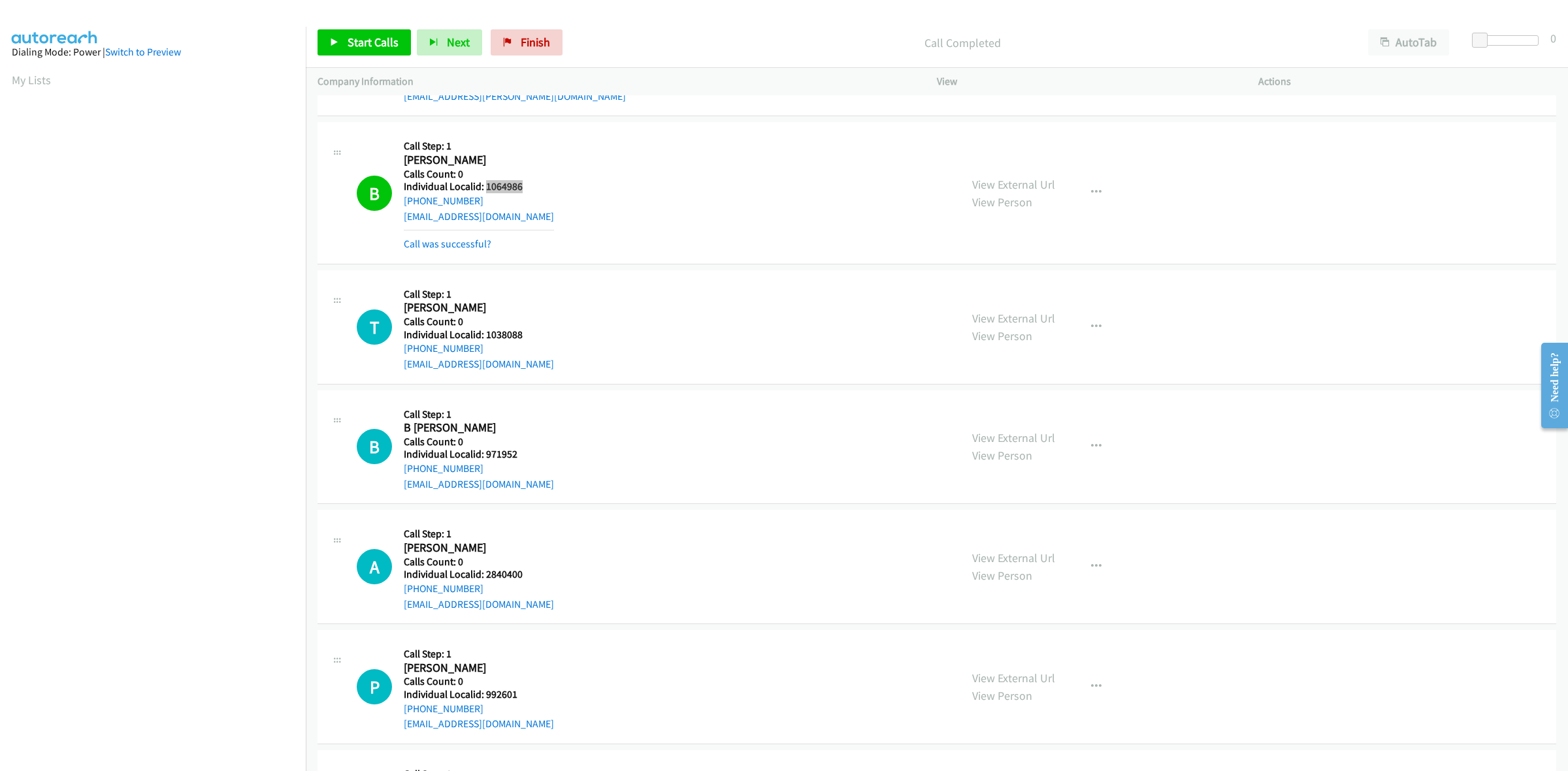
scroll to position [653, 0]
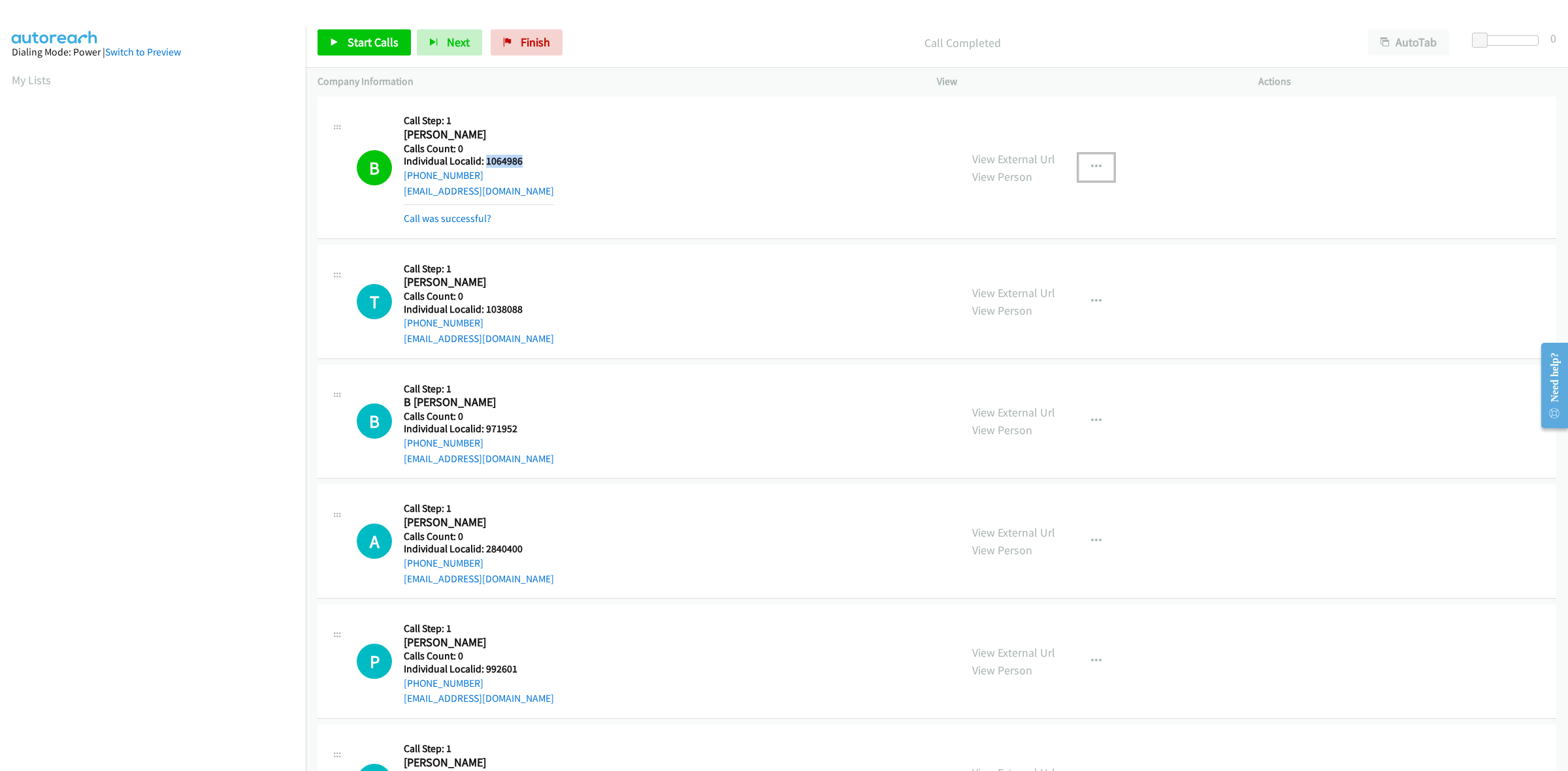
click at [1105, 176] on button "button" at bounding box center [1096, 168] width 35 height 26
click at [1015, 288] on link "Add to do not call list" at bounding box center [1026, 279] width 173 height 26
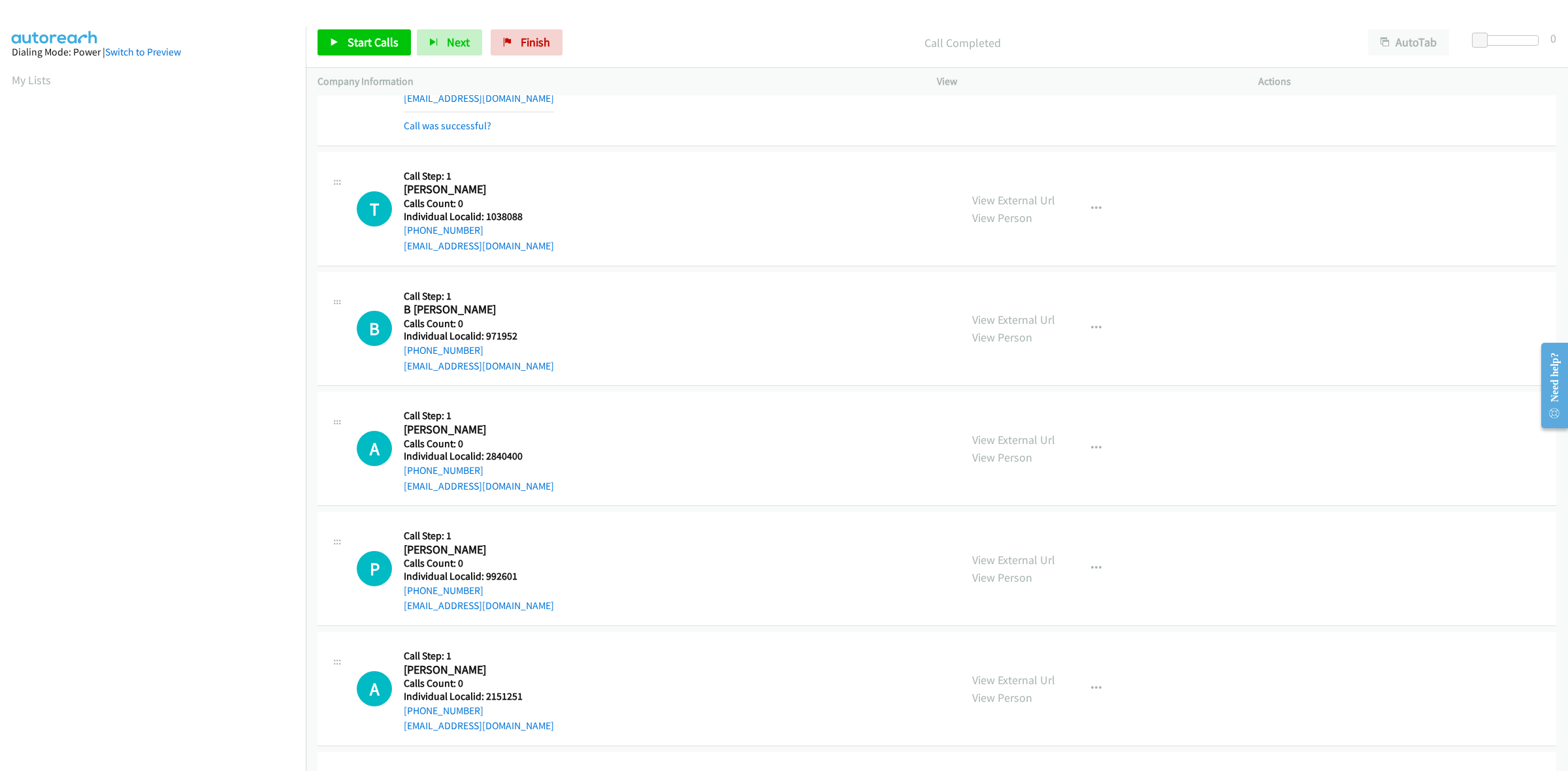
scroll to position [755, 0]
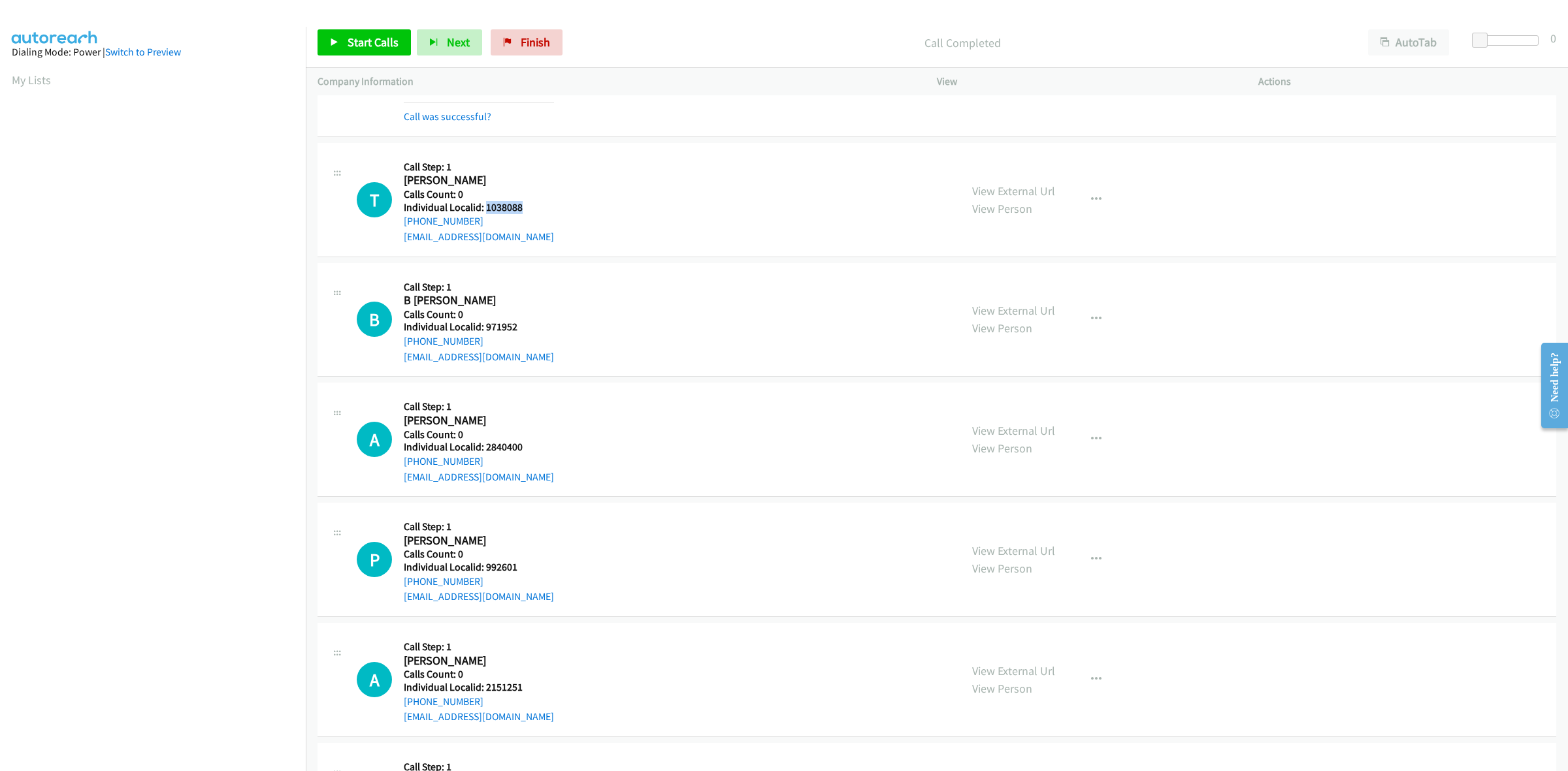
drag, startPoint x: 531, startPoint y: 207, endPoint x: 485, endPoint y: 204, distance: 46.1
click at [485, 204] on h5 "Individual Localid: 1038088" at bounding box center [478, 207] width 150 height 13
copy h5 "1038088"
drag, startPoint x: 598, startPoint y: 187, endPoint x: 531, endPoint y: 196, distance: 67.6
click at [596, 187] on div "T Callback Scheduled Call Step: 1 Thomas Lafever America/New_York Calls Count: …" at bounding box center [652, 200] width 592 height 90
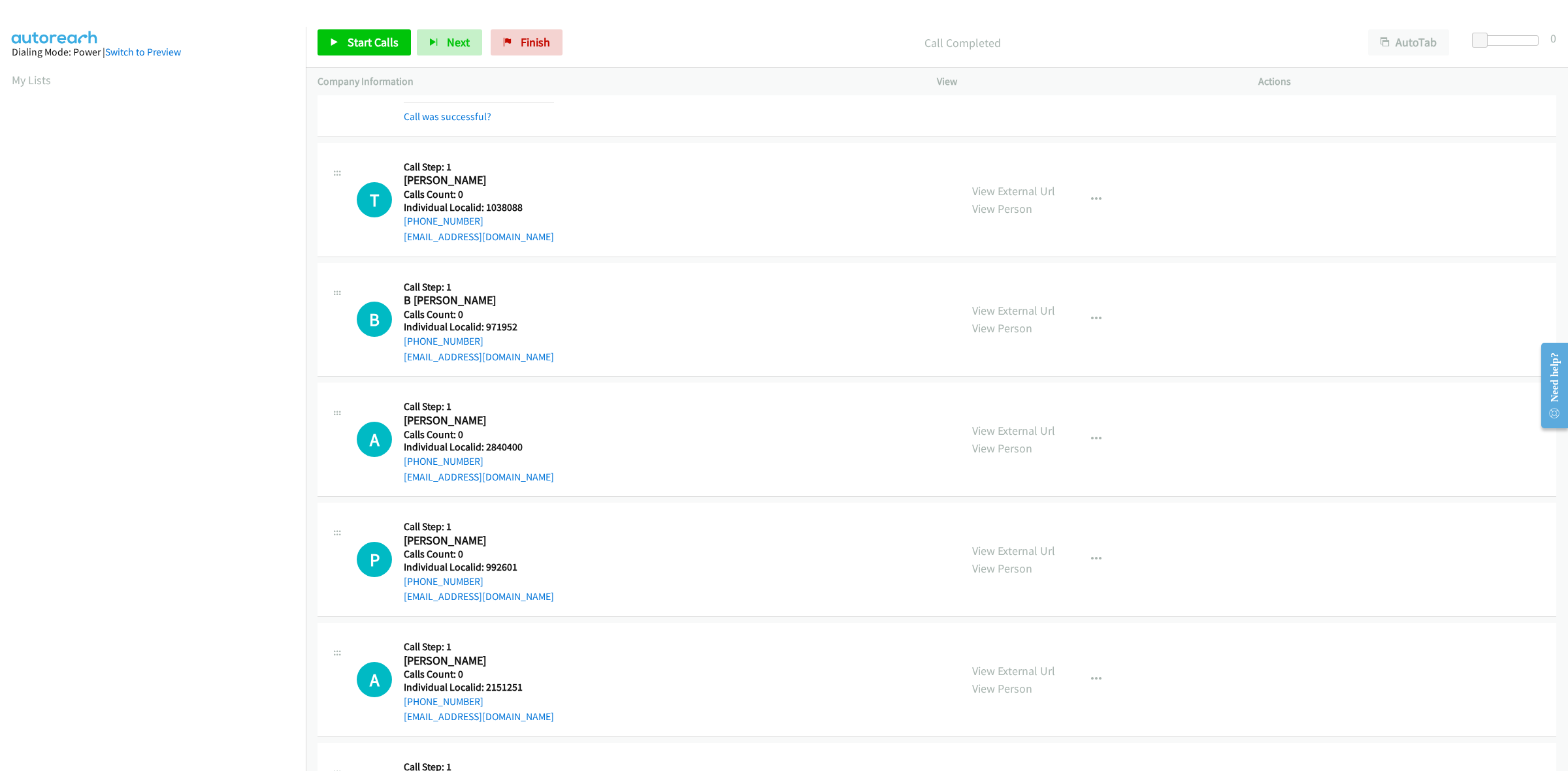
drag, startPoint x: 486, startPoint y: 220, endPoint x: 401, endPoint y: 225, distance: 85.1
click at [401, 225] on div "T Callback Scheduled Call Step: 1 Thomas Lafever America/New_York Calls Count: …" at bounding box center [652, 200] width 592 height 90
copy link "+1 260-417-8492"
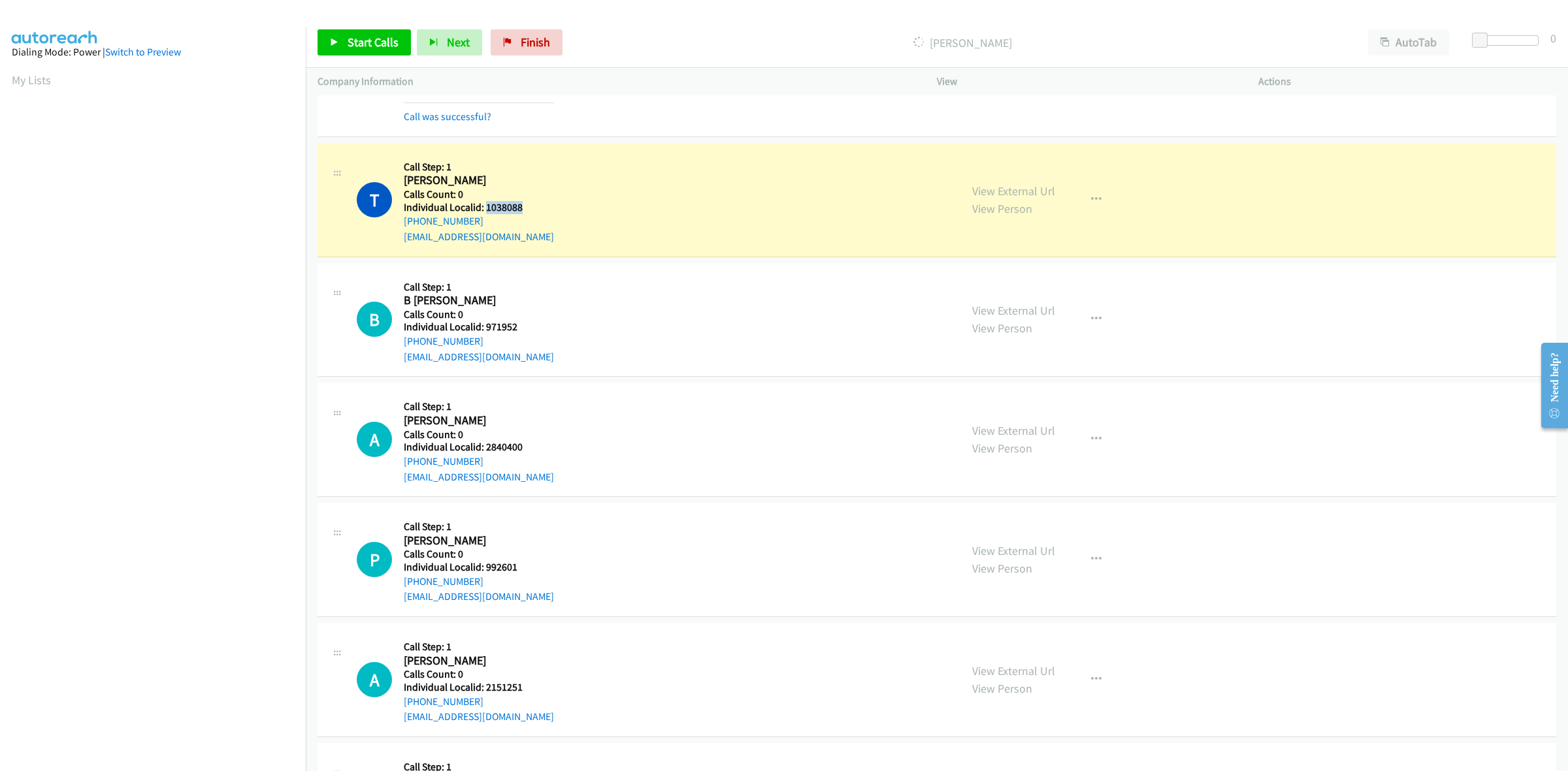
drag, startPoint x: 536, startPoint y: 207, endPoint x: 486, endPoint y: 204, distance: 50.1
click at [486, 204] on h5 "Individual Localid: 1038088" at bounding box center [478, 207] width 150 height 13
copy h5 "1038088"
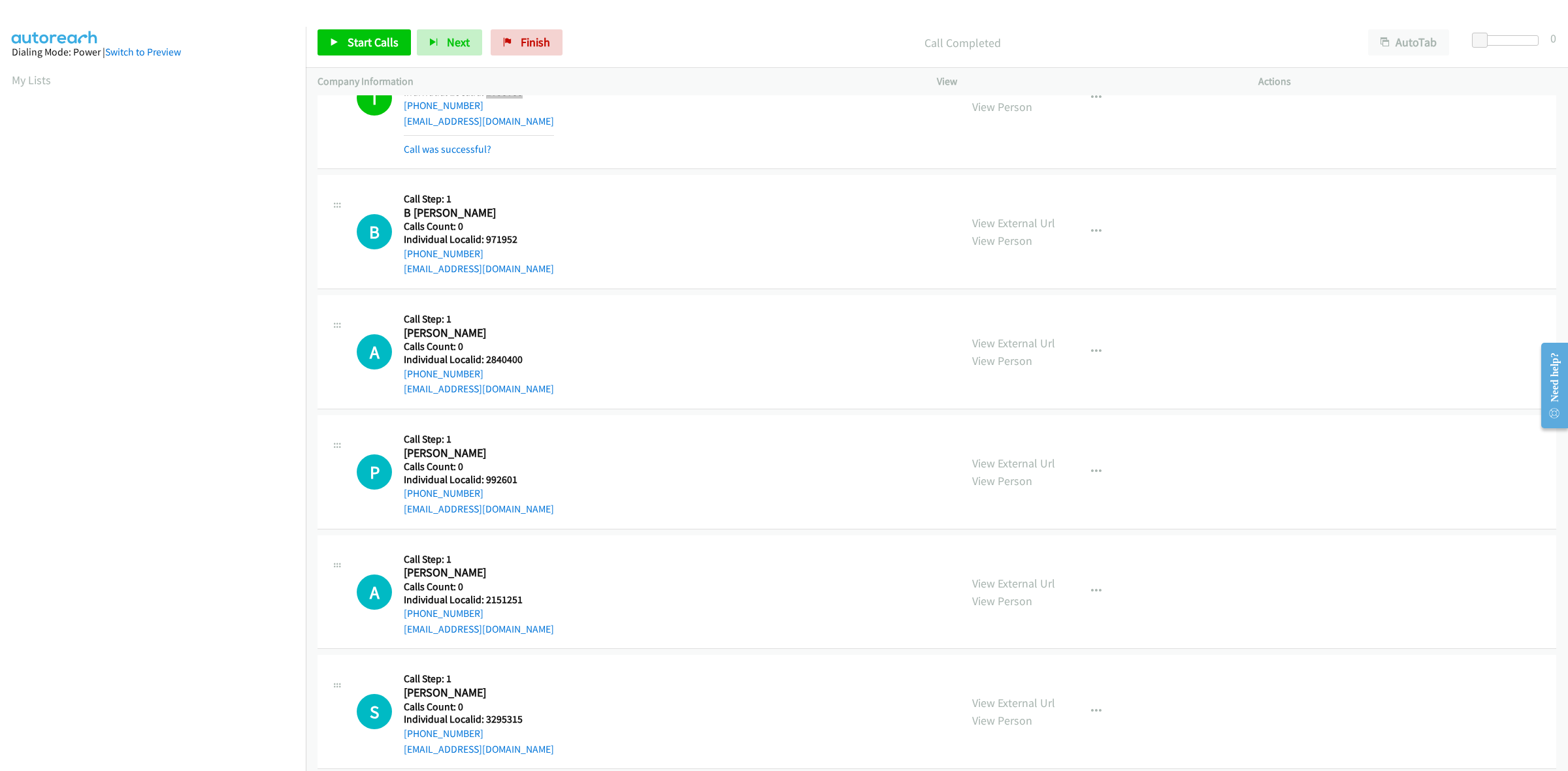
scroll to position [898, 0]
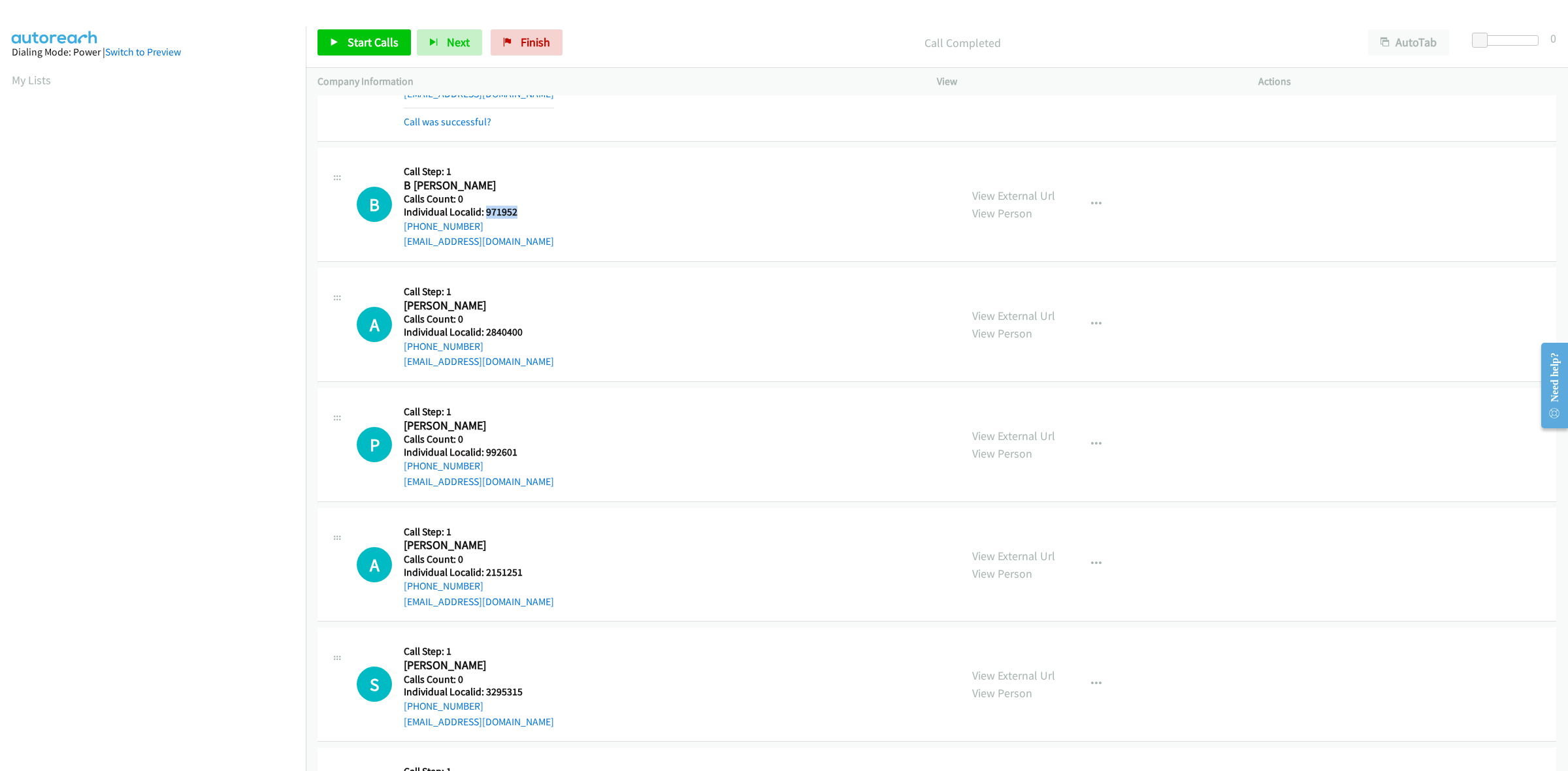
drag, startPoint x: 527, startPoint y: 209, endPoint x: 485, endPoint y: 211, distance: 42.0
click at [485, 211] on h5 "Individual Localid: 971952" at bounding box center [478, 212] width 150 height 13
copy h5 "971952"
click at [563, 170] on div "B Callback Scheduled Call Step: 1 B Dean Greene America/New_York Calls Count: 0…" at bounding box center [652, 205] width 592 height 90
drag, startPoint x: 478, startPoint y: 231, endPoint x: 399, endPoint y: 234, distance: 79.1
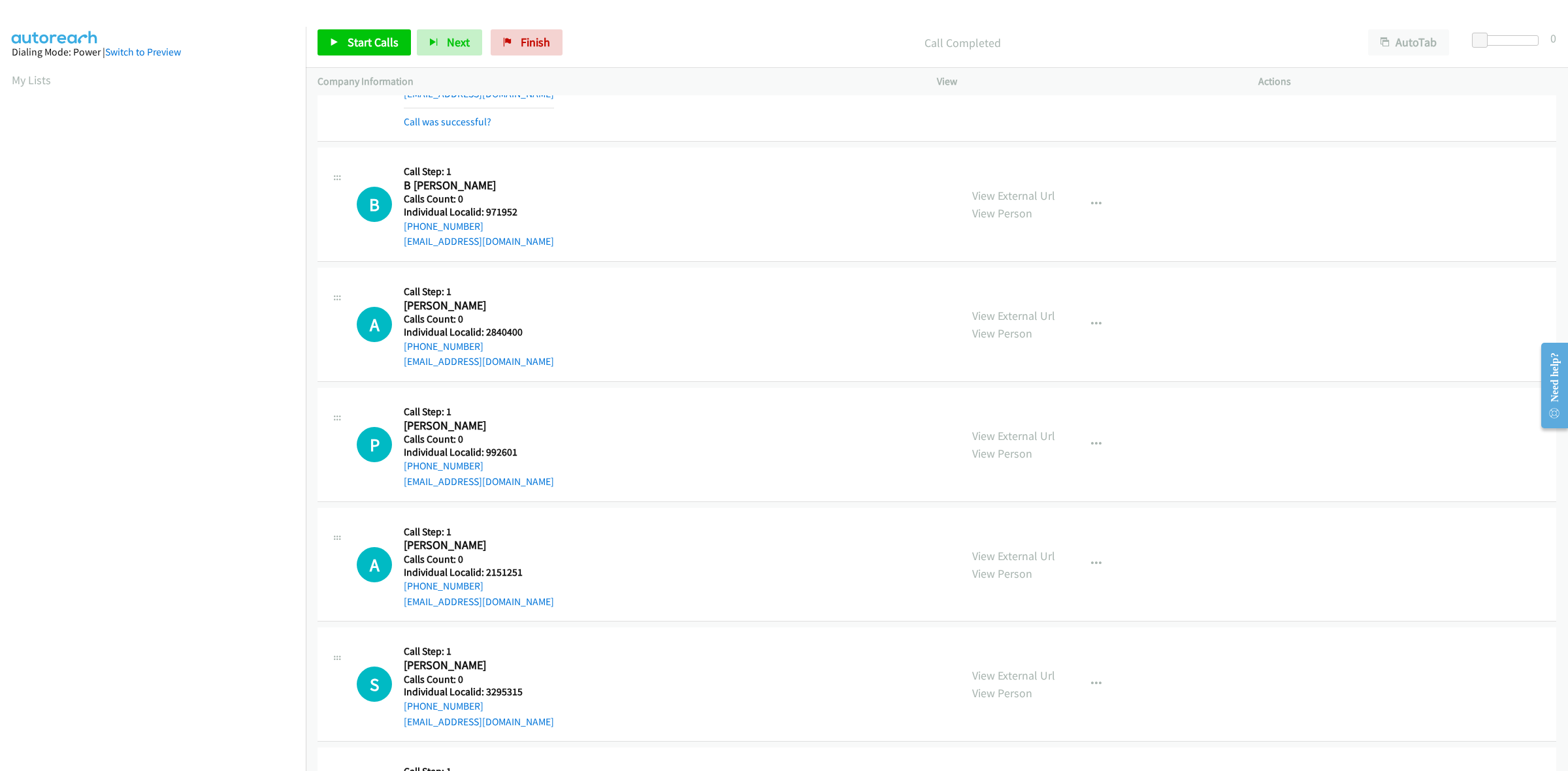
click at [399, 234] on div "B Callback Scheduled Call Step: 1 B Dean Greene America/New_York Calls Count: 0…" at bounding box center [652, 205] width 592 height 90
copy link "+1 574-551-1241"
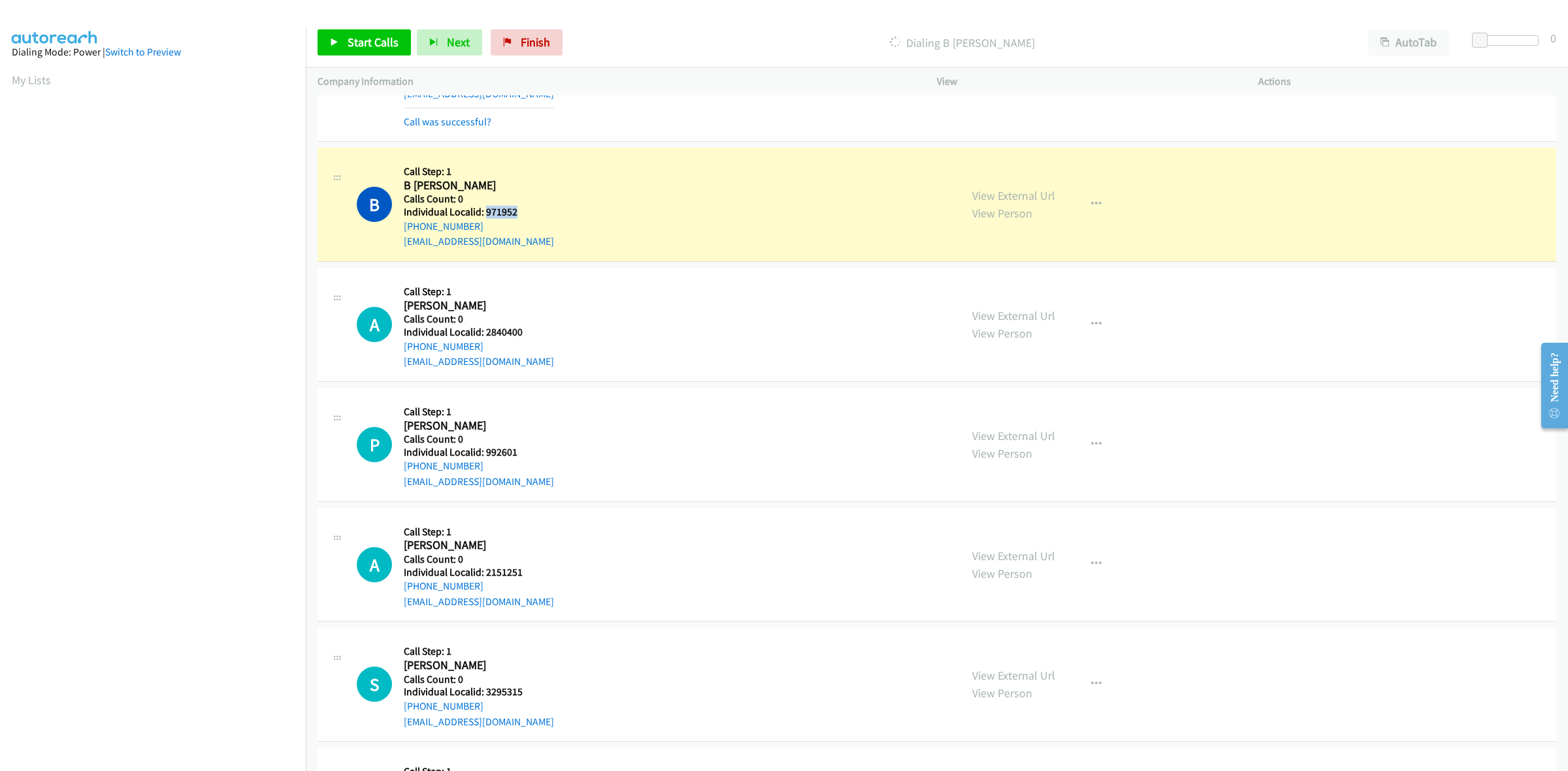
drag, startPoint x: 521, startPoint y: 214, endPoint x: 485, endPoint y: 212, distance: 36.1
click at [485, 212] on h5 "Individual Localid: 971952" at bounding box center [478, 212] width 150 height 13
copy h5 "971952"
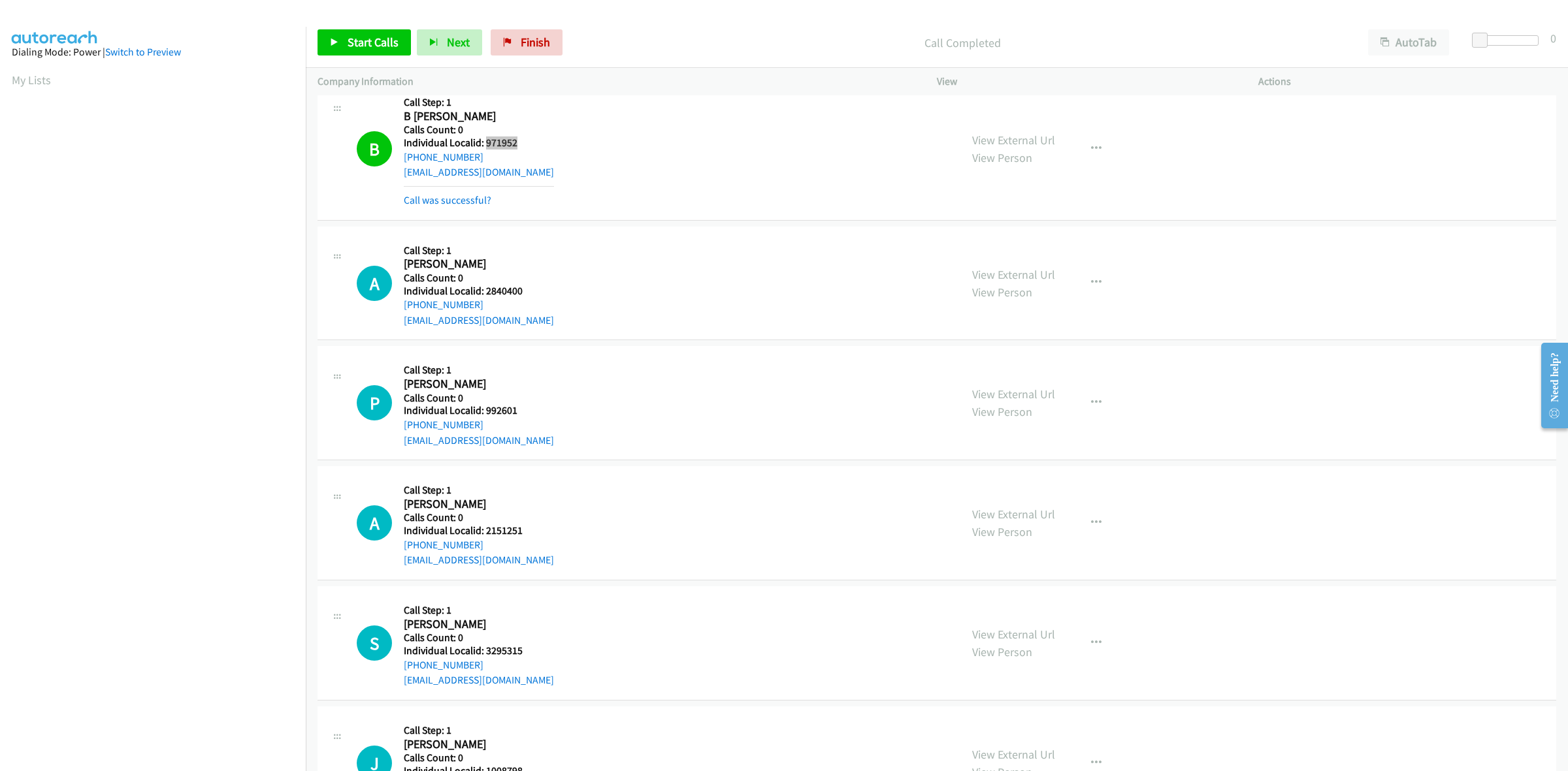
scroll to position [1000, 0]
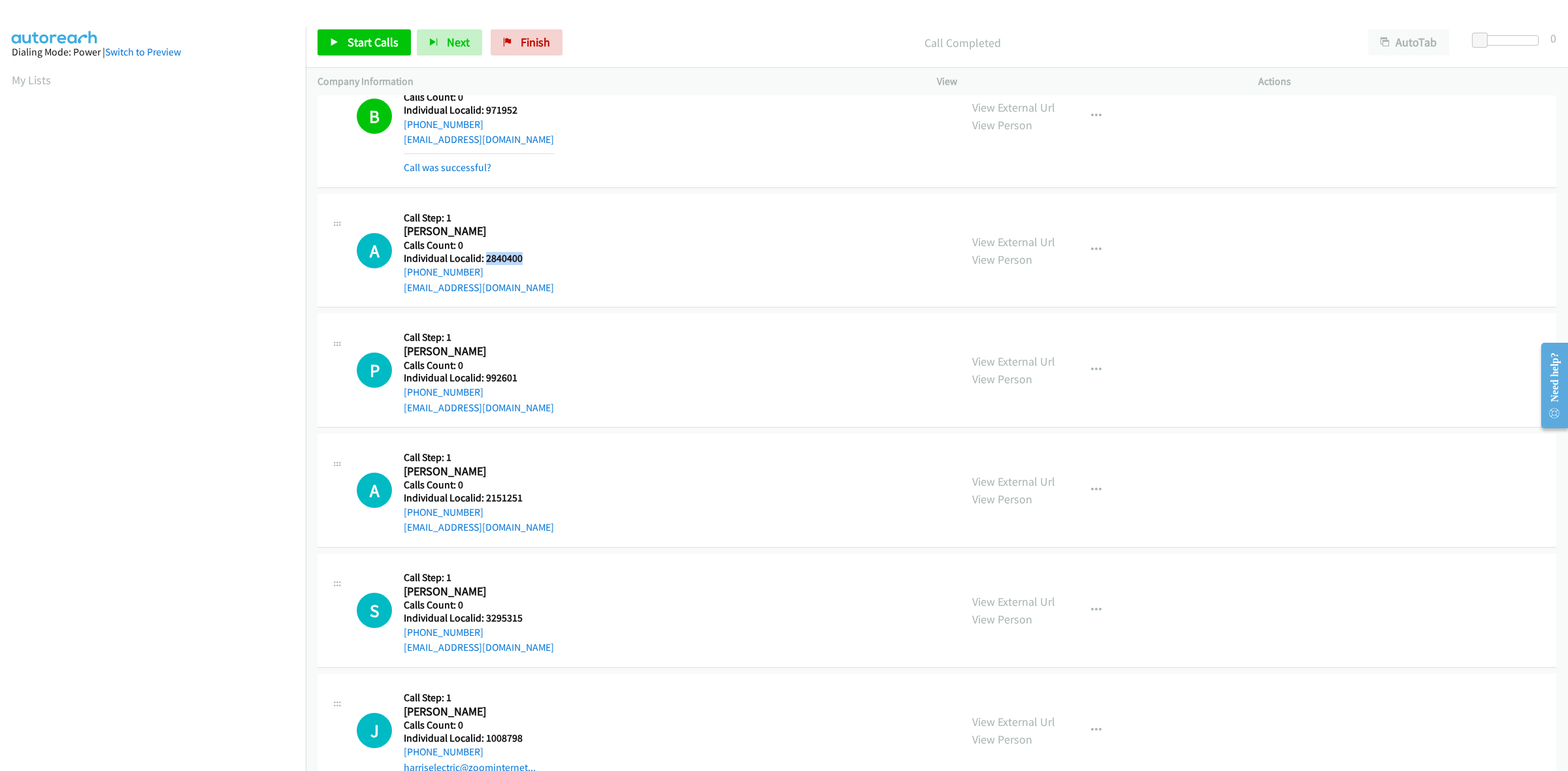
drag, startPoint x: 520, startPoint y: 256, endPoint x: 485, endPoint y: 258, distance: 35.1
click at [485, 258] on h5 "Individual Localid: 2840400" at bounding box center [478, 258] width 150 height 13
drag, startPoint x: 1096, startPoint y: 252, endPoint x: 1068, endPoint y: 287, distance: 44.8
click at [1096, 252] on button "button" at bounding box center [1096, 251] width 35 height 26
click at [1007, 335] on link "Skip Call" at bounding box center [1026, 336] width 173 height 26
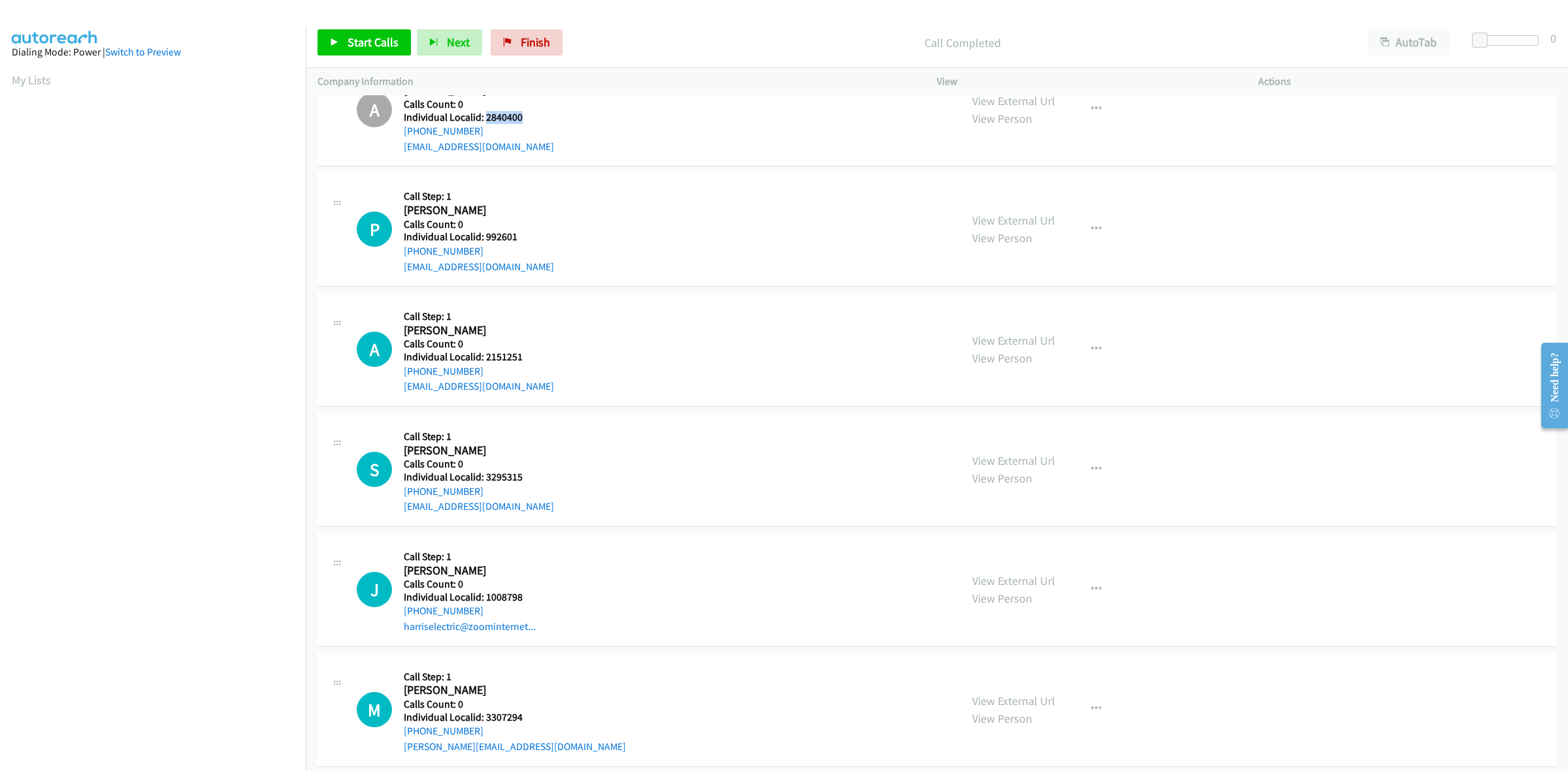
scroll to position [1143, 0]
drag, startPoint x: 518, startPoint y: 236, endPoint x: 487, endPoint y: 233, distance: 31.1
click at [487, 233] on h5 "Individual Localid: 992601" at bounding box center [478, 236] width 150 height 13
drag, startPoint x: 550, startPoint y: 205, endPoint x: 527, endPoint y: 216, distance: 25.5
click at [550, 205] on div "P Callback Scheduled Call Step: 1 Paul Longenecker America/New_York Calls Count…" at bounding box center [652, 227] width 592 height 90
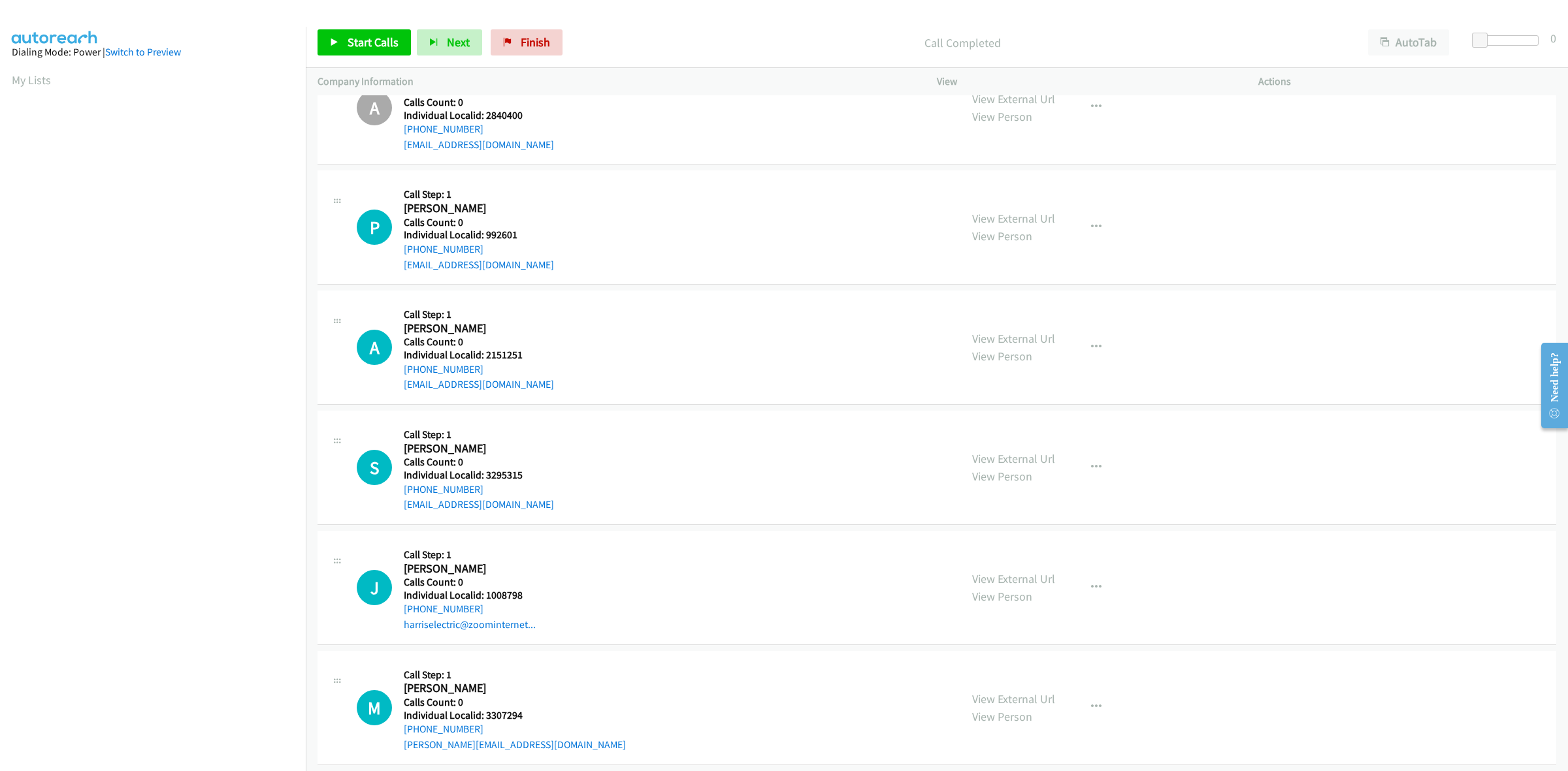
drag, startPoint x: 484, startPoint y: 246, endPoint x: 403, endPoint y: 248, distance: 81.0
click at [403, 248] on div "P Callback Scheduled Call Step: 1 Paul Longenecker America/New_York Calls Count…" at bounding box center [652, 227] width 592 height 90
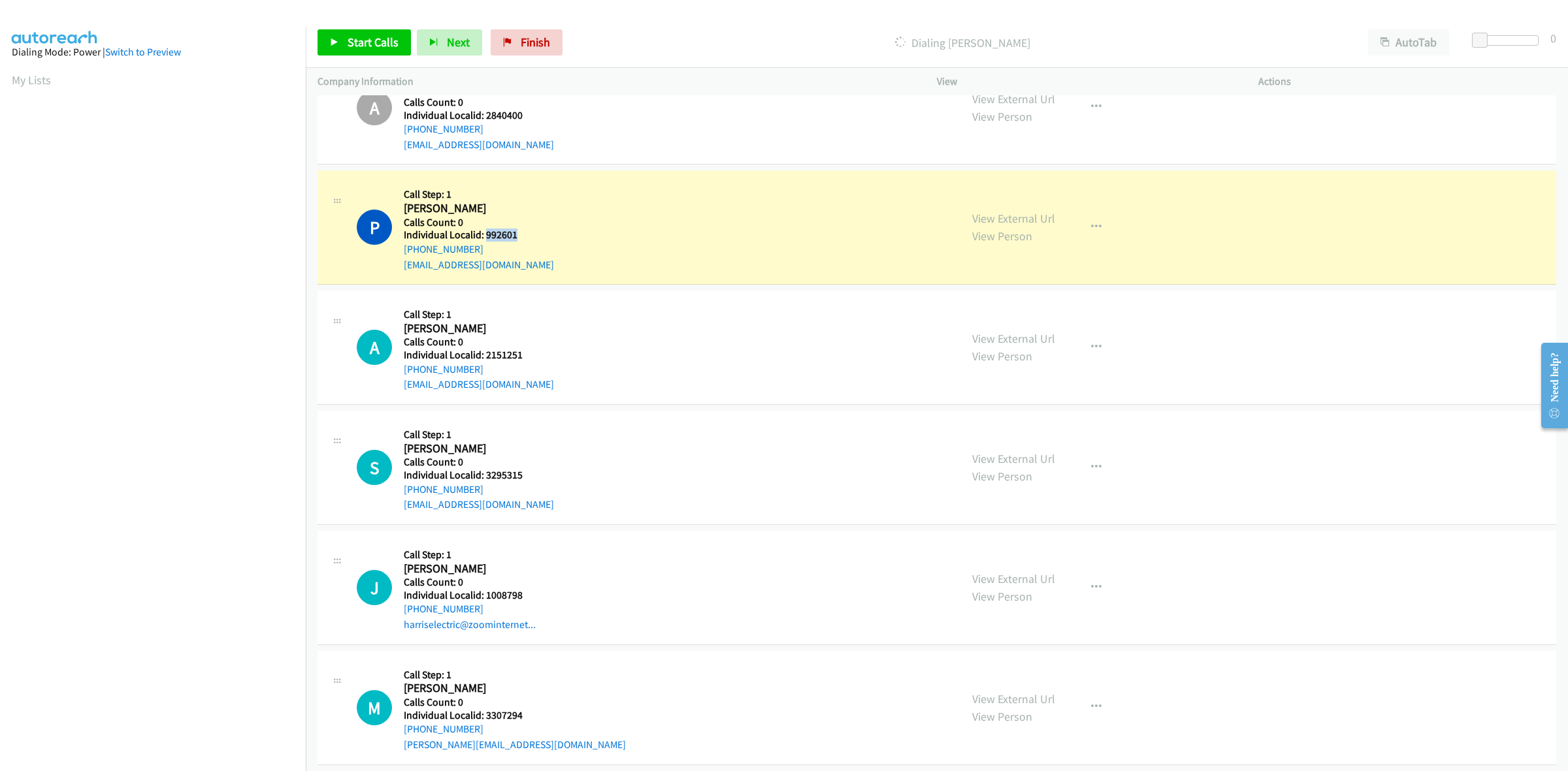
drag, startPoint x: 518, startPoint y: 233, endPoint x: 484, endPoint y: 237, distance: 34.2
click at [484, 237] on h5 "Individual Localid: 992601" at bounding box center [478, 236] width 150 height 13
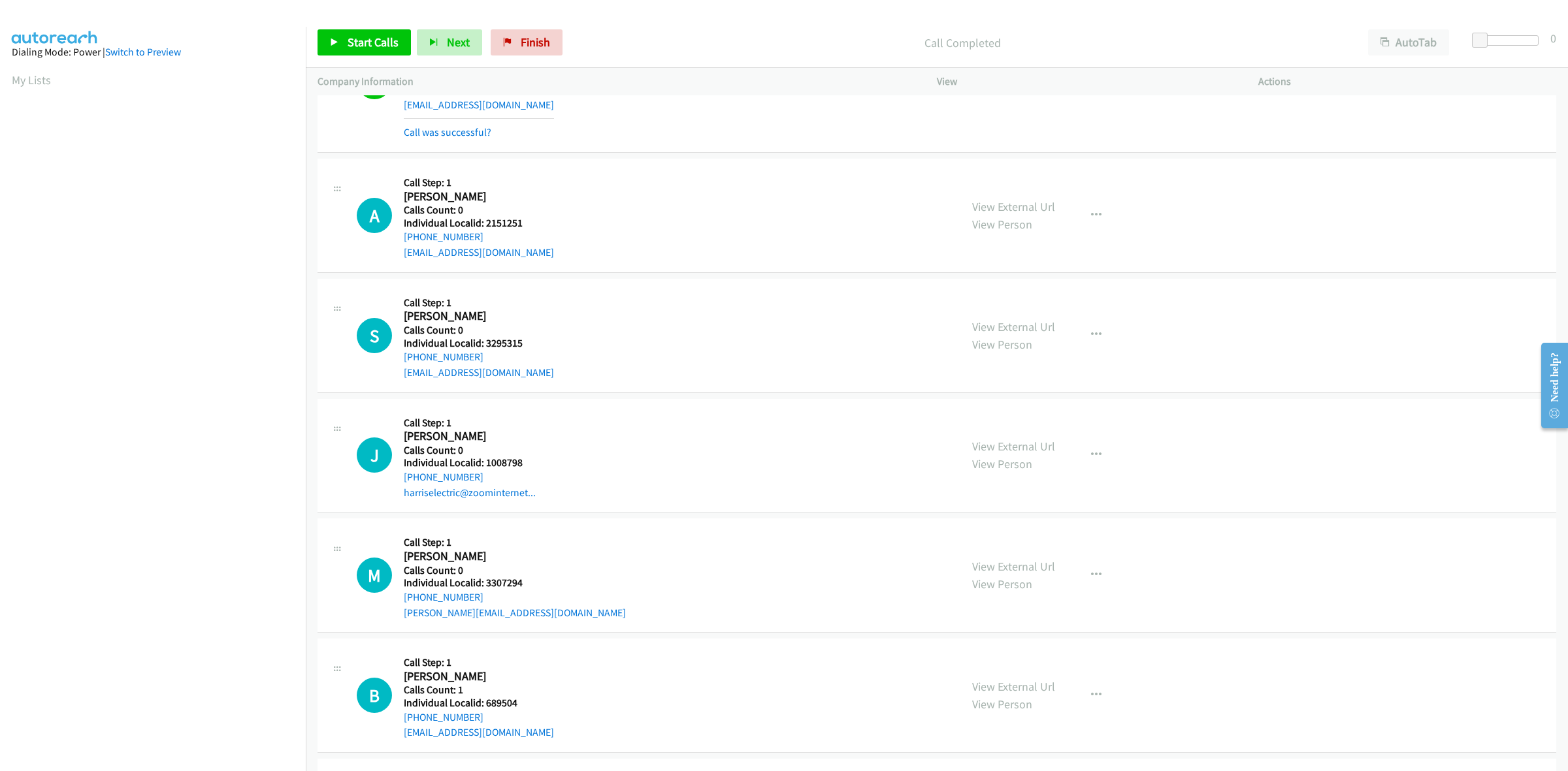
scroll to position [1306, 0]
drag, startPoint x: 510, startPoint y: 220, endPoint x: 482, endPoint y: 221, distance: 28.0
click at [482, 221] on h5 "Individual Localid: 2151251" at bounding box center [478, 221] width 150 height 13
click at [18, 77] on link "My Lists" at bounding box center [31, 80] width 40 height 15
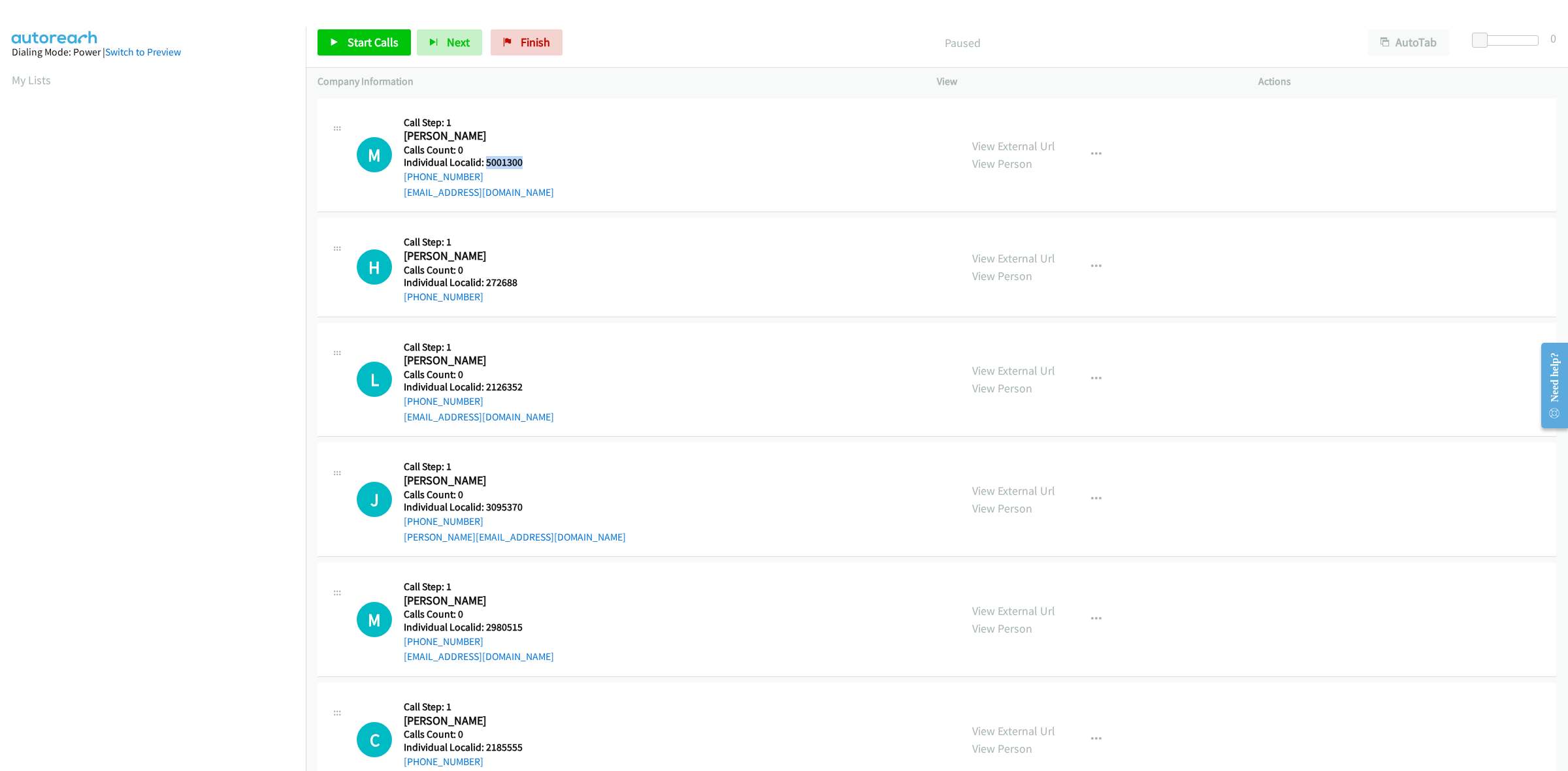
drag, startPoint x: 539, startPoint y: 162, endPoint x: 487, endPoint y: 158, distance: 52.2
click at [487, 158] on div "M Callback Scheduled Call Step: 1 [PERSON_NAME] America/New_York Calls Count: 0…" at bounding box center [652, 156] width 592 height 90
copy h5 "5001300"
click at [569, 122] on div "M Callback Scheduled Call Step: 1 Mikhail Zorich America/New_York Calls Count: …" at bounding box center [652, 156] width 592 height 90
click at [508, 149] on h5 "Calls Count: 0" at bounding box center [478, 150] width 150 height 13
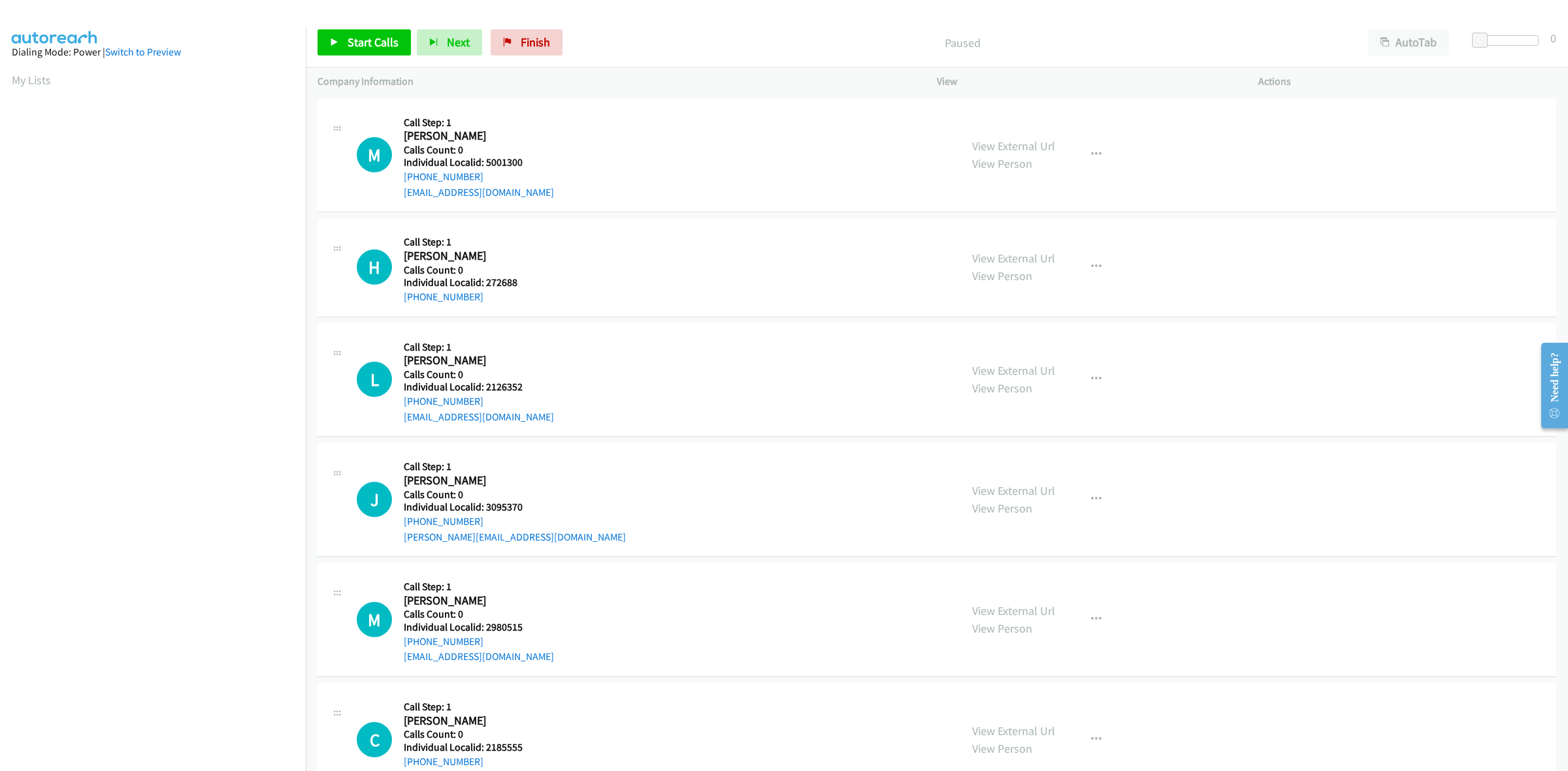
drag, startPoint x: 487, startPoint y: 180, endPoint x: 397, endPoint y: 184, distance: 90.1
click at [397, 184] on div "M Callback Scheduled Call Step: 1 Mikhail Zorich America/New_York Calls Count: …" at bounding box center [652, 156] width 592 height 90
copy link "+1 904-625-0832"
drag, startPoint x: 528, startPoint y: 158, endPoint x: 486, endPoint y: 164, distance: 42.4
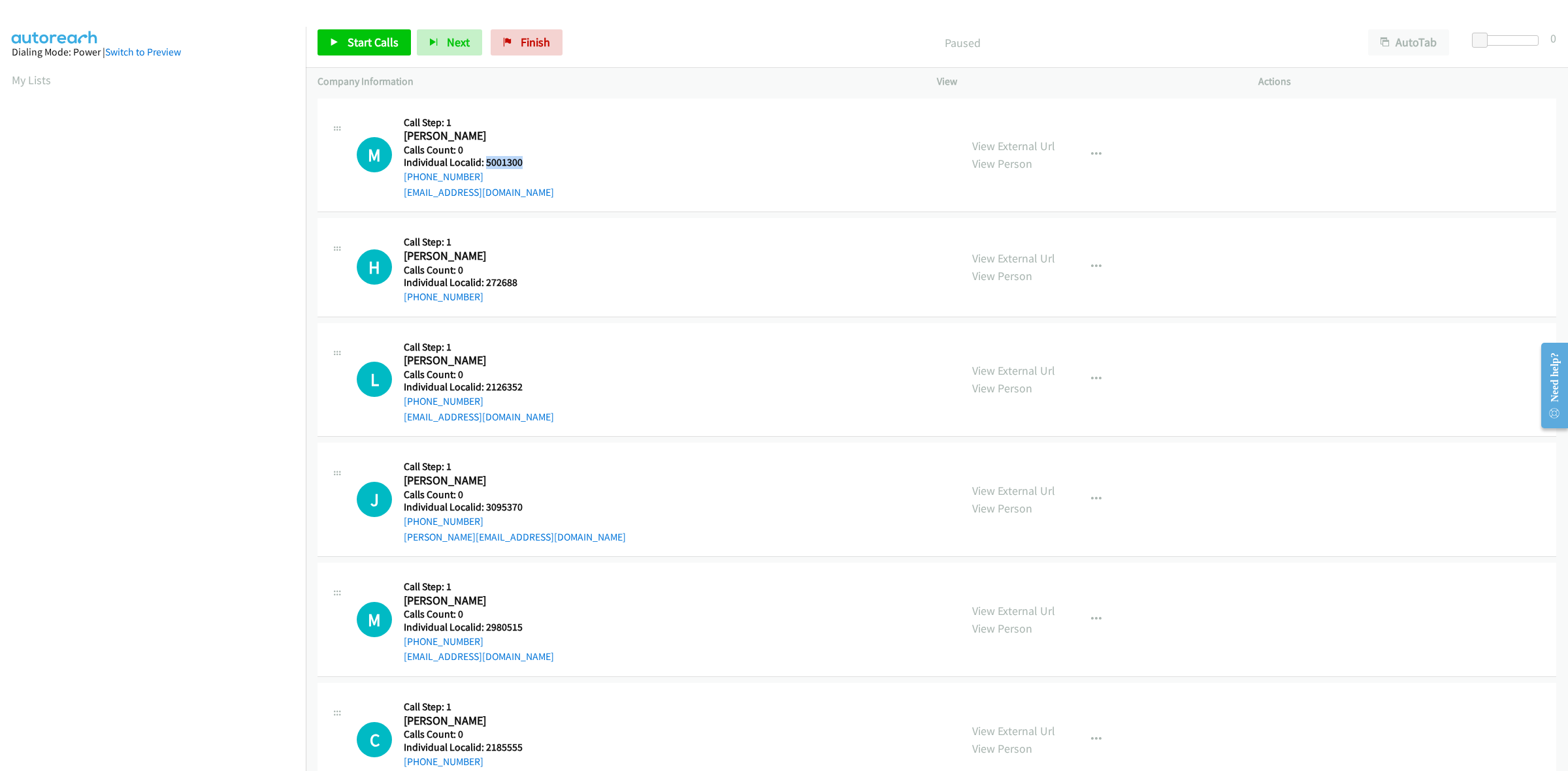
click at [486, 164] on div "M Callback Scheduled Call Step: 1 Mikhail Zorich America/New_York Calls Count: …" at bounding box center [652, 156] width 592 height 90
copy h5 "5001300"
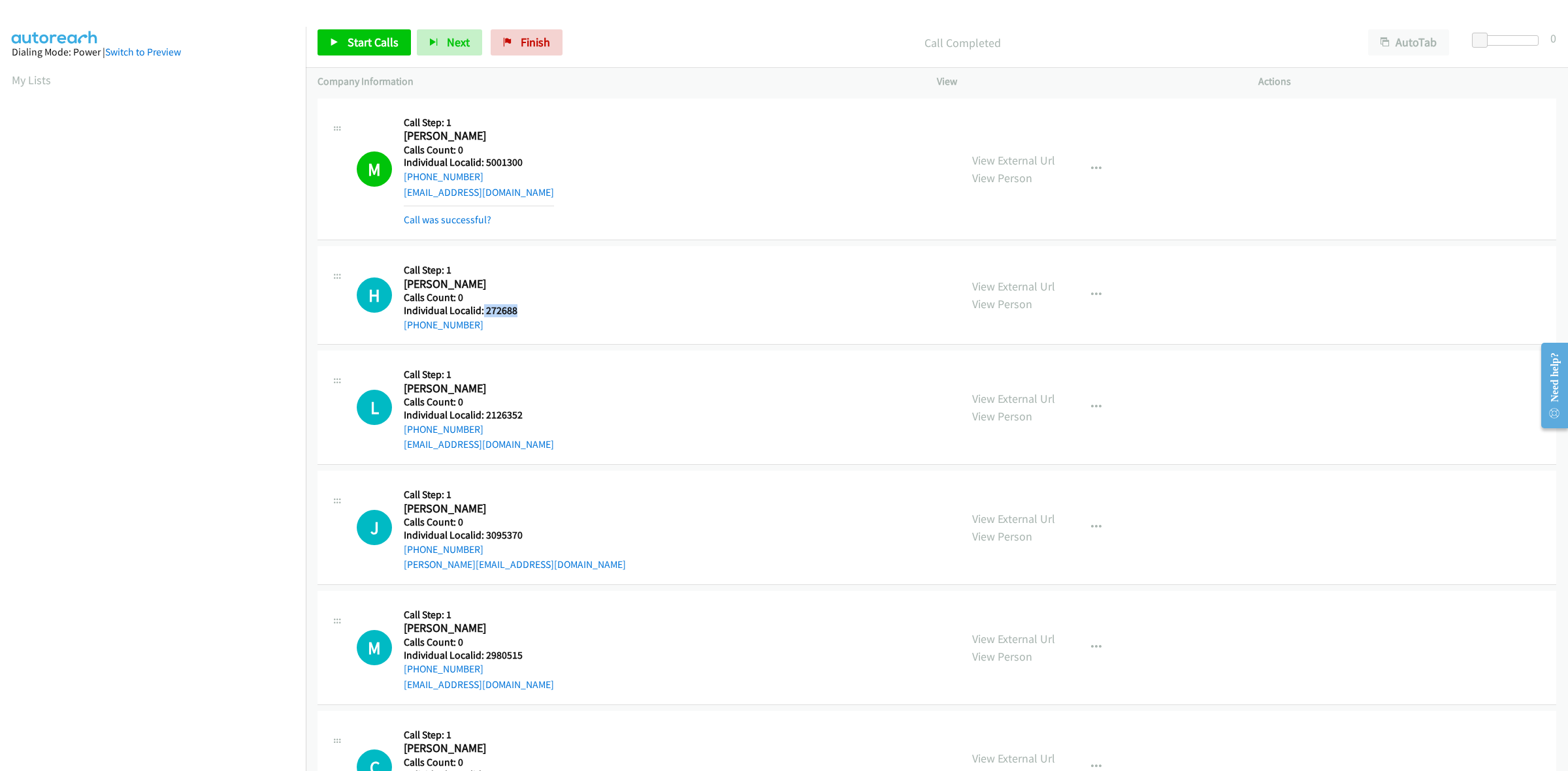
drag, startPoint x: 524, startPoint y: 310, endPoint x: 482, endPoint y: 312, distance: 42.0
click at [482, 312] on h5 "Individual Localid: 272688" at bounding box center [465, 311] width 123 height 13
copy h5 "272688"
click at [1098, 295] on button "button" at bounding box center [1096, 295] width 35 height 26
click at [1062, 378] on link "Skip Call" at bounding box center [1026, 381] width 173 height 26
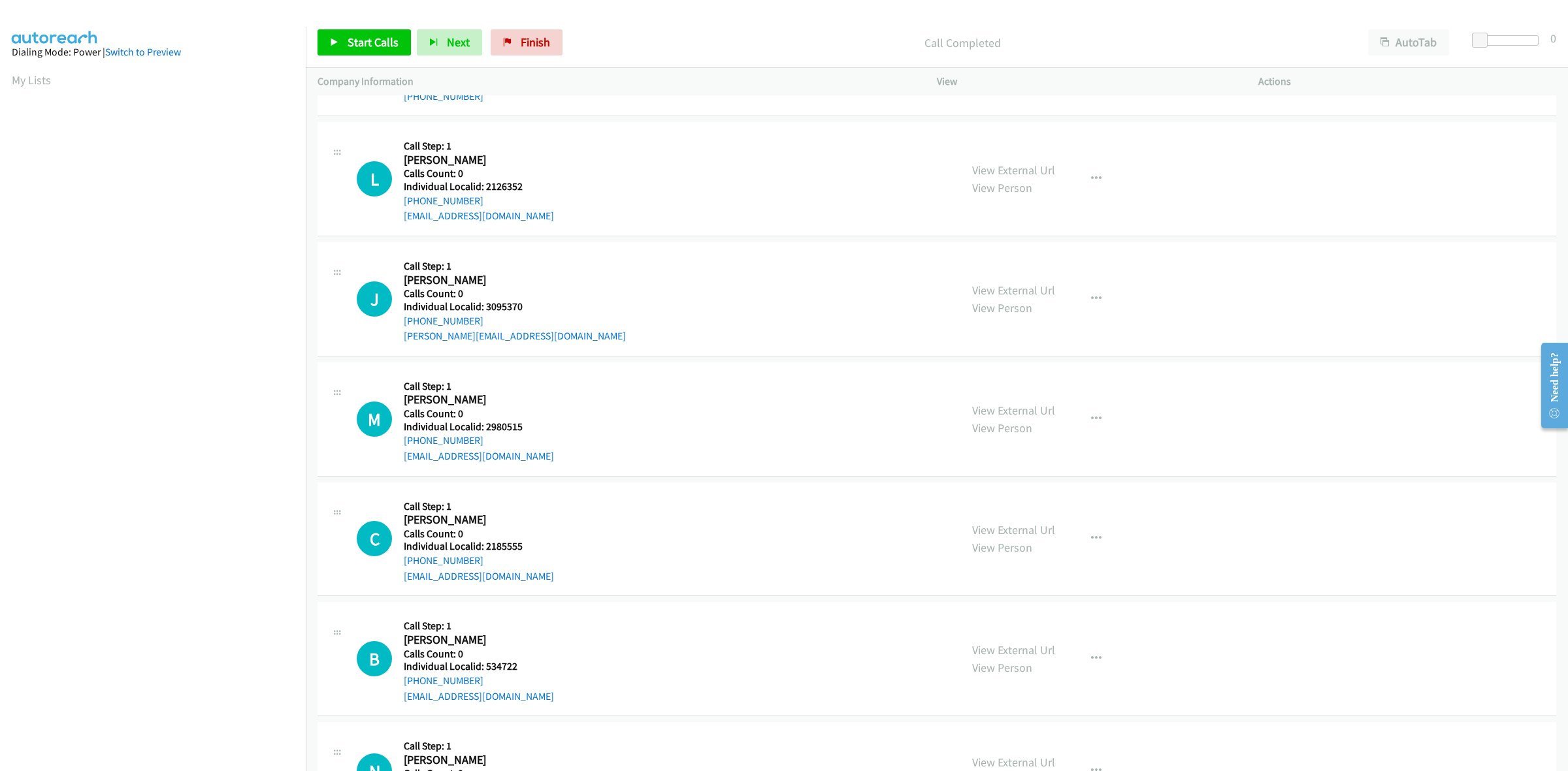
scroll to position [224, 0]
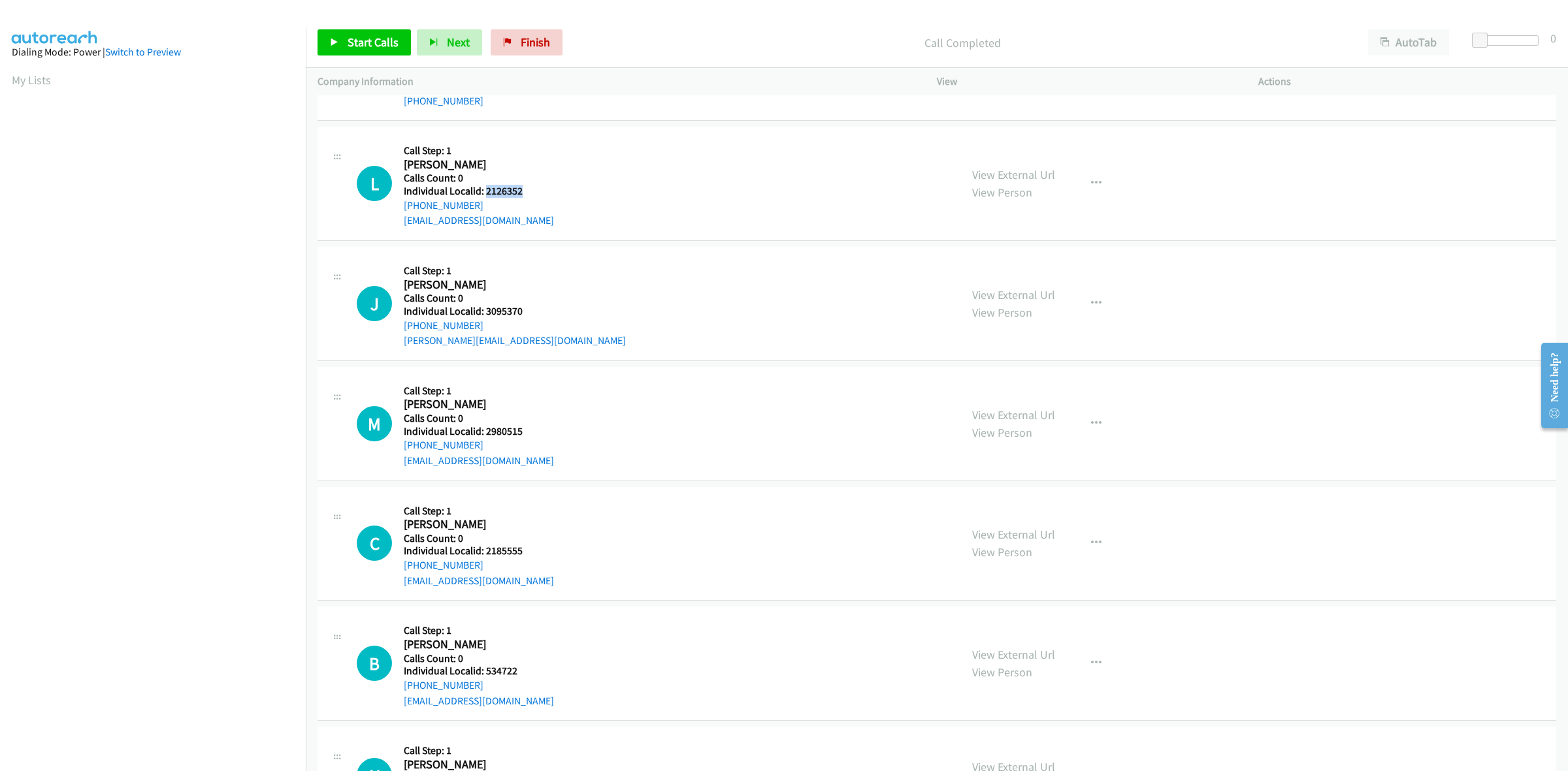
drag, startPoint x: 540, startPoint y: 194, endPoint x: 487, endPoint y: 193, distance: 53.0
click at [487, 193] on div "L Callback Scheduled Call Step: 1 Lori Jo Mc Connelee America/New_York Calls Co…" at bounding box center [652, 184] width 592 height 90
copy h5 "2126352"
drag, startPoint x: 1076, startPoint y: 180, endPoint x: 1069, endPoint y: 209, distance: 29.8
click at [1079, 180] on button "button" at bounding box center [1096, 184] width 35 height 26
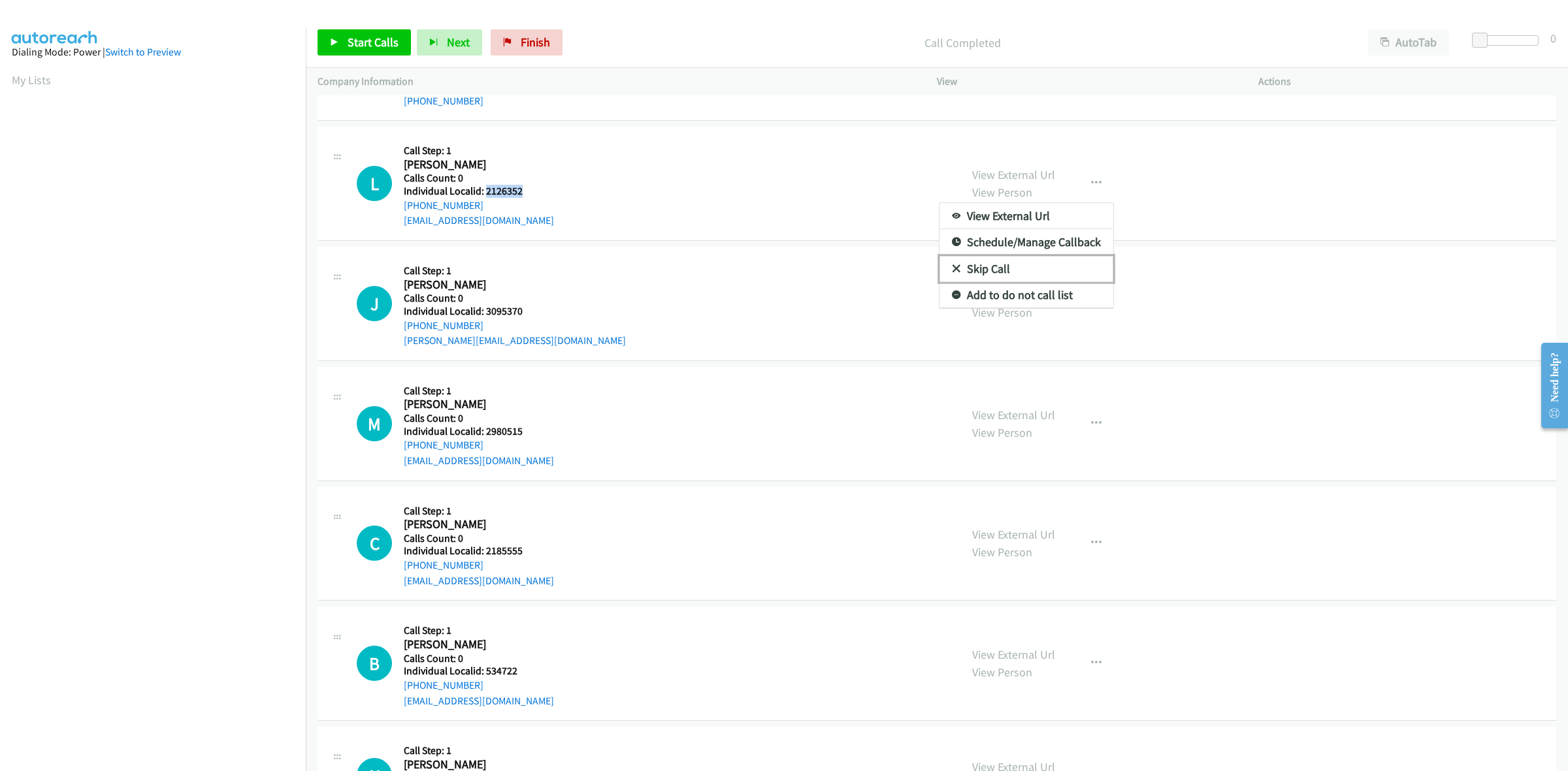
click at [1030, 272] on link "Skip Call" at bounding box center [1026, 270] width 173 height 26
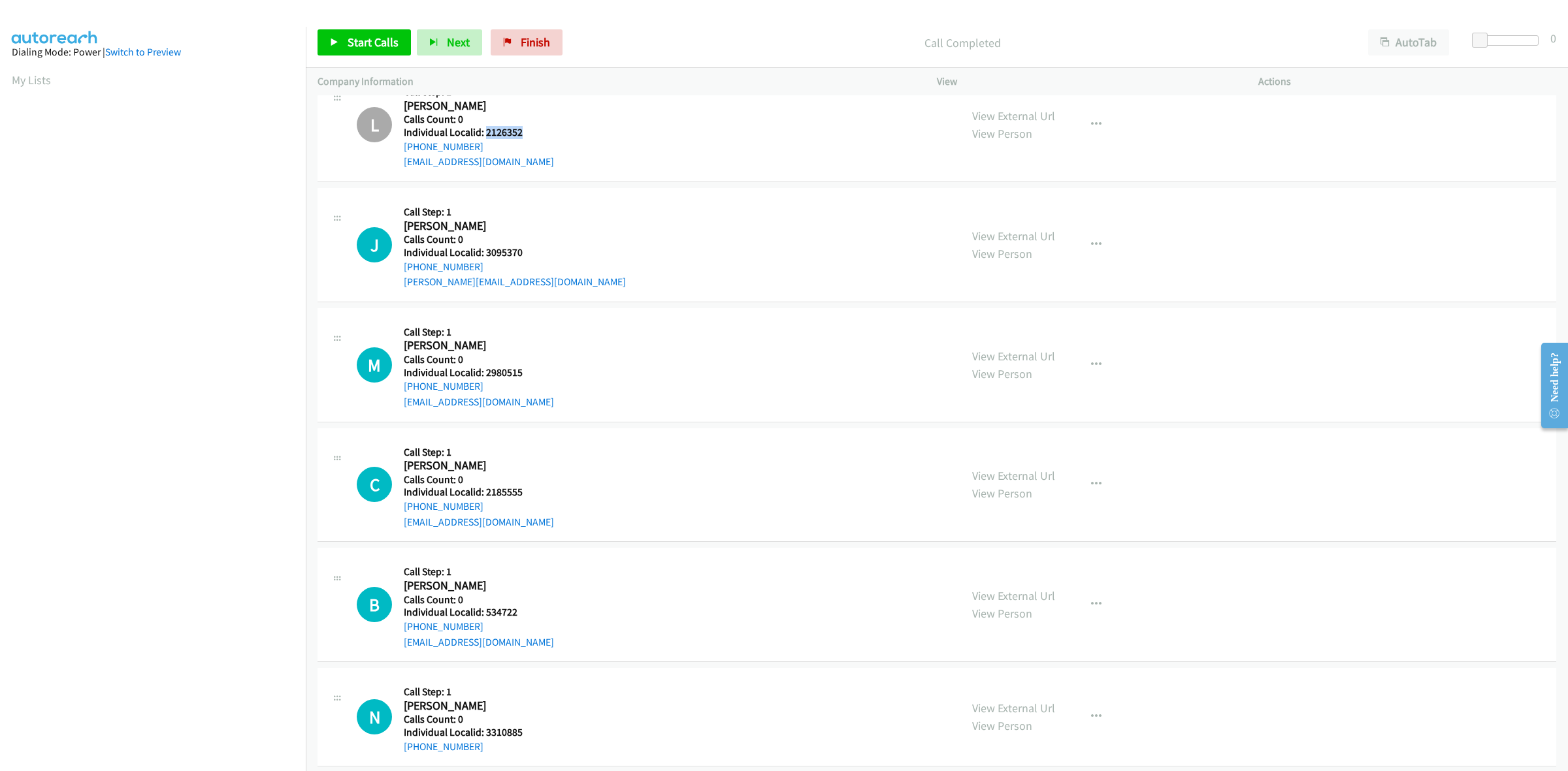
scroll to position [286, 0]
drag, startPoint x: 530, startPoint y: 248, endPoint x: 488, endPoint y: 250, distance: 42.0
click at [488, 250] on div "J Callback Scheduled Call Step: 1 Jim Sproul America/Chicago Calls Count: 0 Ind…" at bounding box center [652, 242] width 592 height 90
click at [562, 253] on div "J Callback Scheduled Call Step: 1 Jim Sproul America/Chicago Calls Count: 0 Ind…" at bounding box center [652, 242] width 592 height 90
drag, startPoint x: 497, startPoint y: 247, endPoint x: 485, endPoint y: 246, distance: 12.0
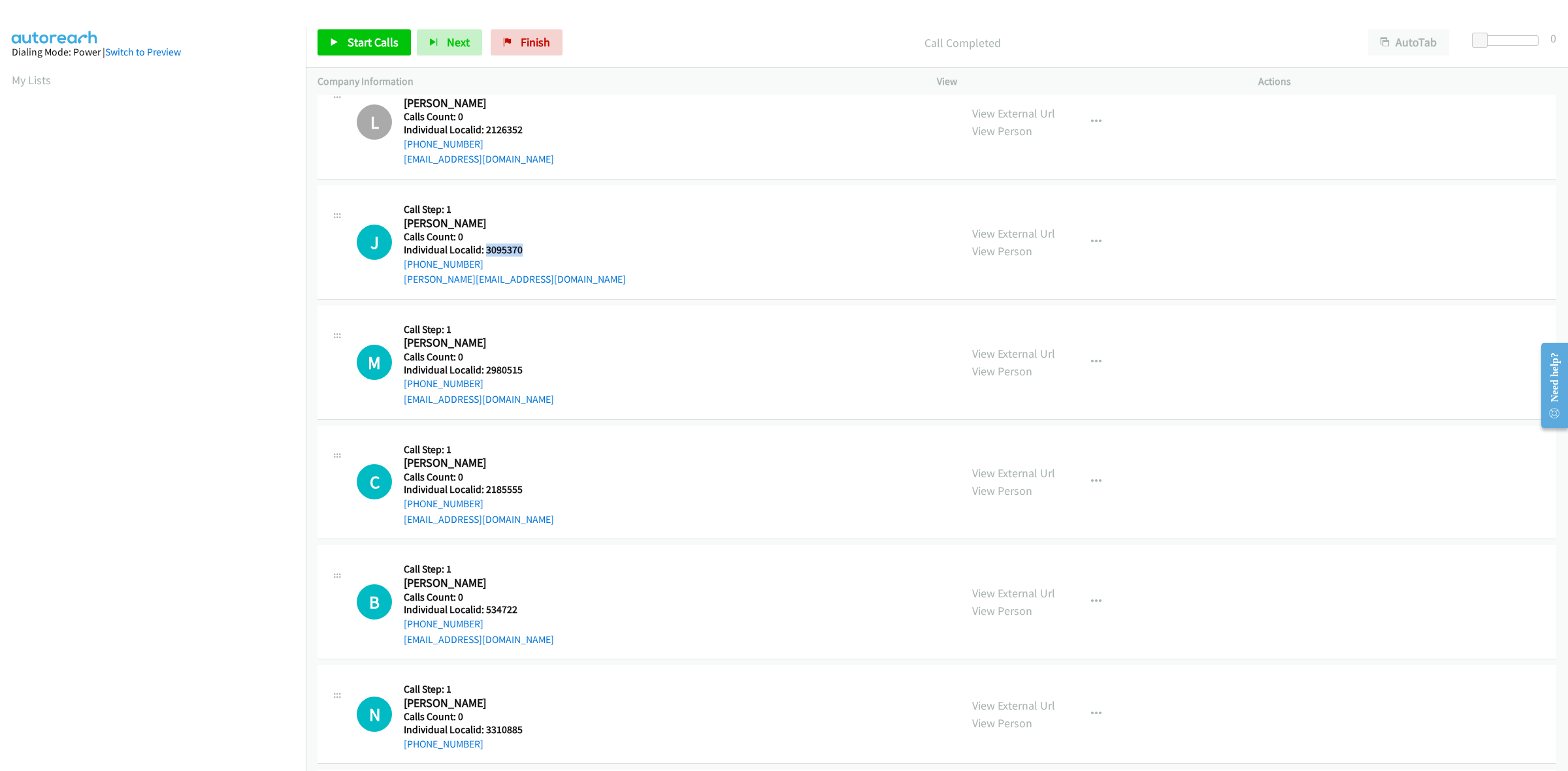
click at [485, 246] on div "J Callback Scheduled Call Step: 1 Jim Sproul America/Chicago Calls Count: 0 Ind…" at bounding box center [652, 242] width 592 height 90
copy h5 "3095370"
click at [1098, 240] on button "button" at bounding box center [1096, 242] width 35 height 26
click at [1029, 330] on link "Skip Call" at bounding box center [1026, 327] width 173 height 26
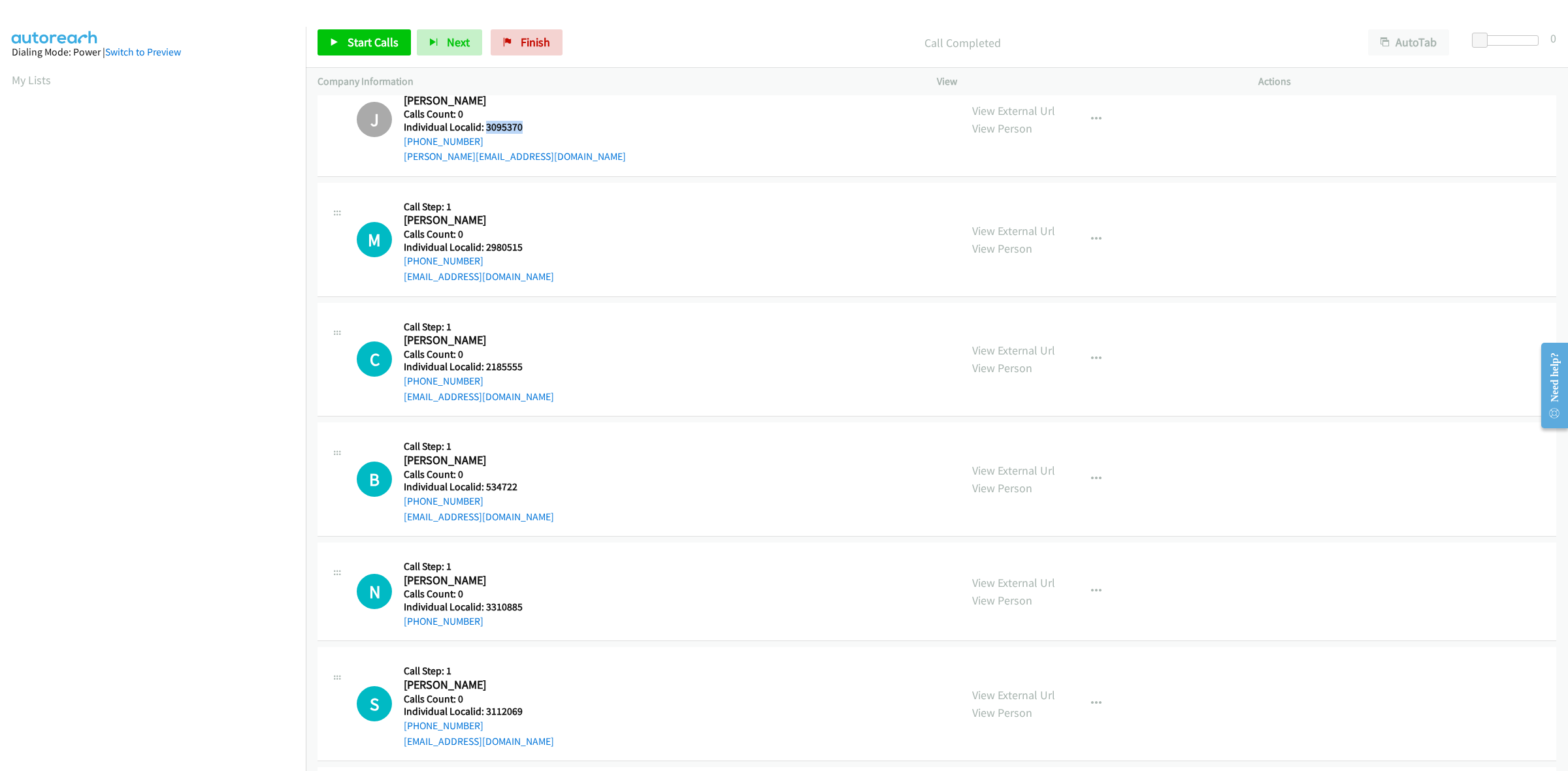
scroll to position [469, 0]
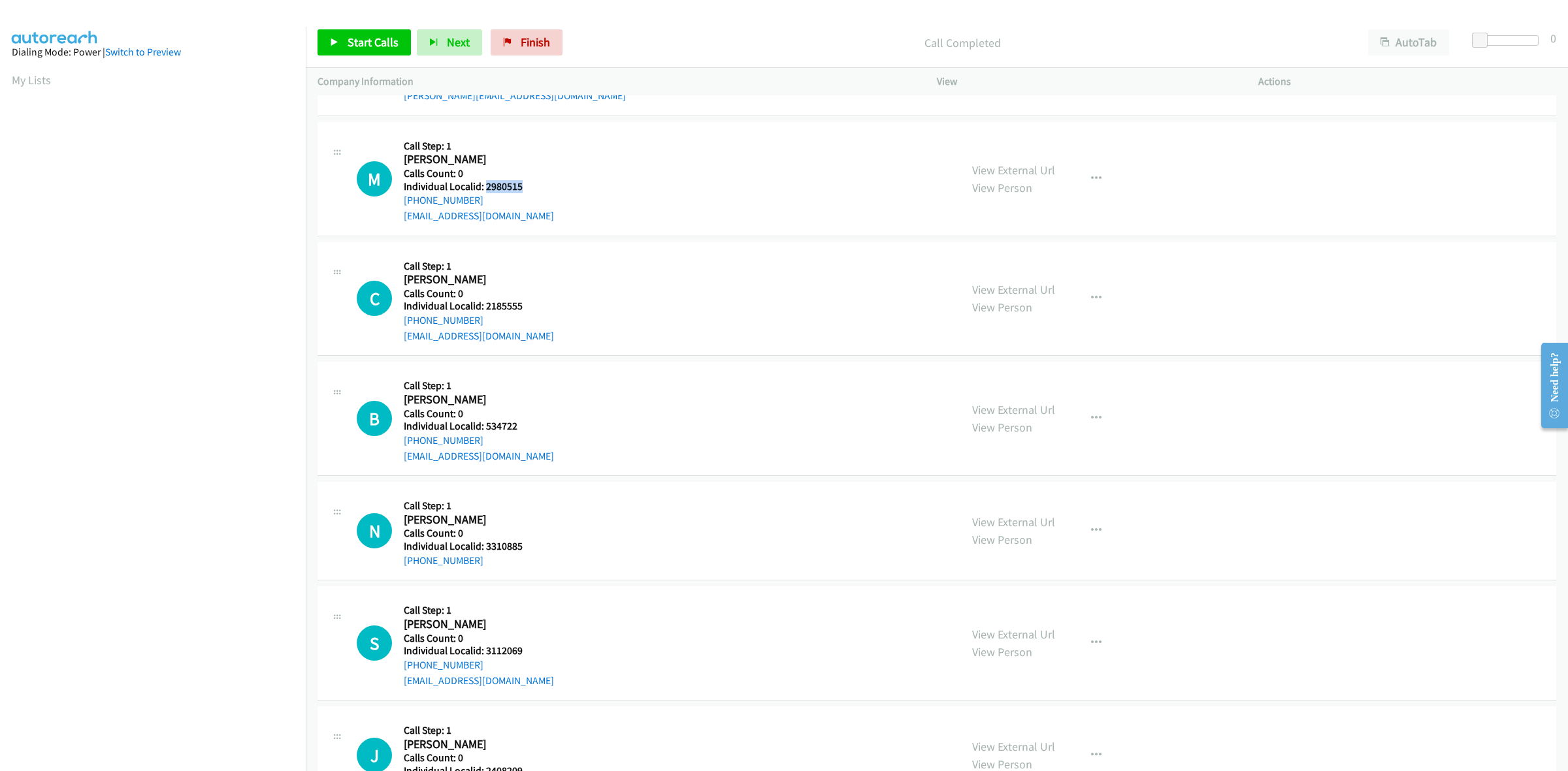
drag, startPoint x: 528, startPoint y: 187, endPoint x: 485, endPoint y: 184, distance: 43.1
click at [485, 184] on div "M Callback Scheduled Call Step: 1 Michael Wilson America/Chicago Calls Count: 0…" at bounding box center [652, 179] width 592 height 90
copy h5 "2980515"
click at [492, 142] on h5 "Call Step: 1" at bounding box center [478, 146] width 150 height 13
drag, startPoint x: 487, startPoint y: 199, endPoint x: 399, endPoint y: 205, distance: 88.2
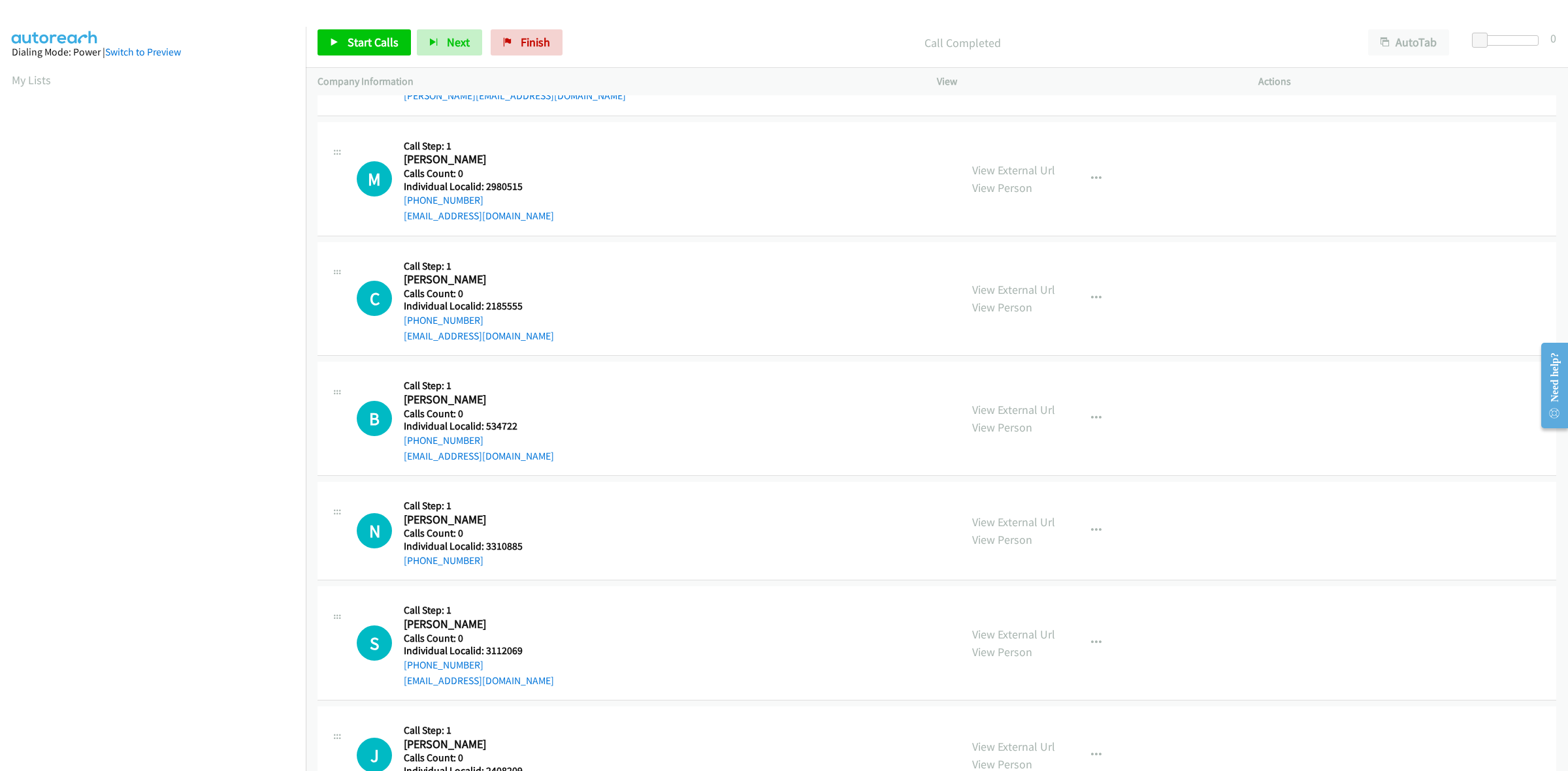
click at [399, 205] on div "M Callback Scheduled Call Step: 1 Michael Wilson America/Chicago Calls Count: 0…" at bounding box center [652, 179] width 592 height 90
copy link "+1 319-354-9383"
drag, startPoint x: 528, startPoint y: 180, endPoint x: 492, endPoint y: 184, distance: 36.2
click at [492, 184] on div "M Callback Scheduled Call Step: 1 Michael Wilson America/Chicago Calls Count: 0…" at bounding box center [652, 179] width 592 height 90
click at [539, 180] on div "M Callback Scheduled Call Step: 1 Michael Wilson America/Chicago Calls Count: 0…" at bounding box center [652, 179] width 592 height 90
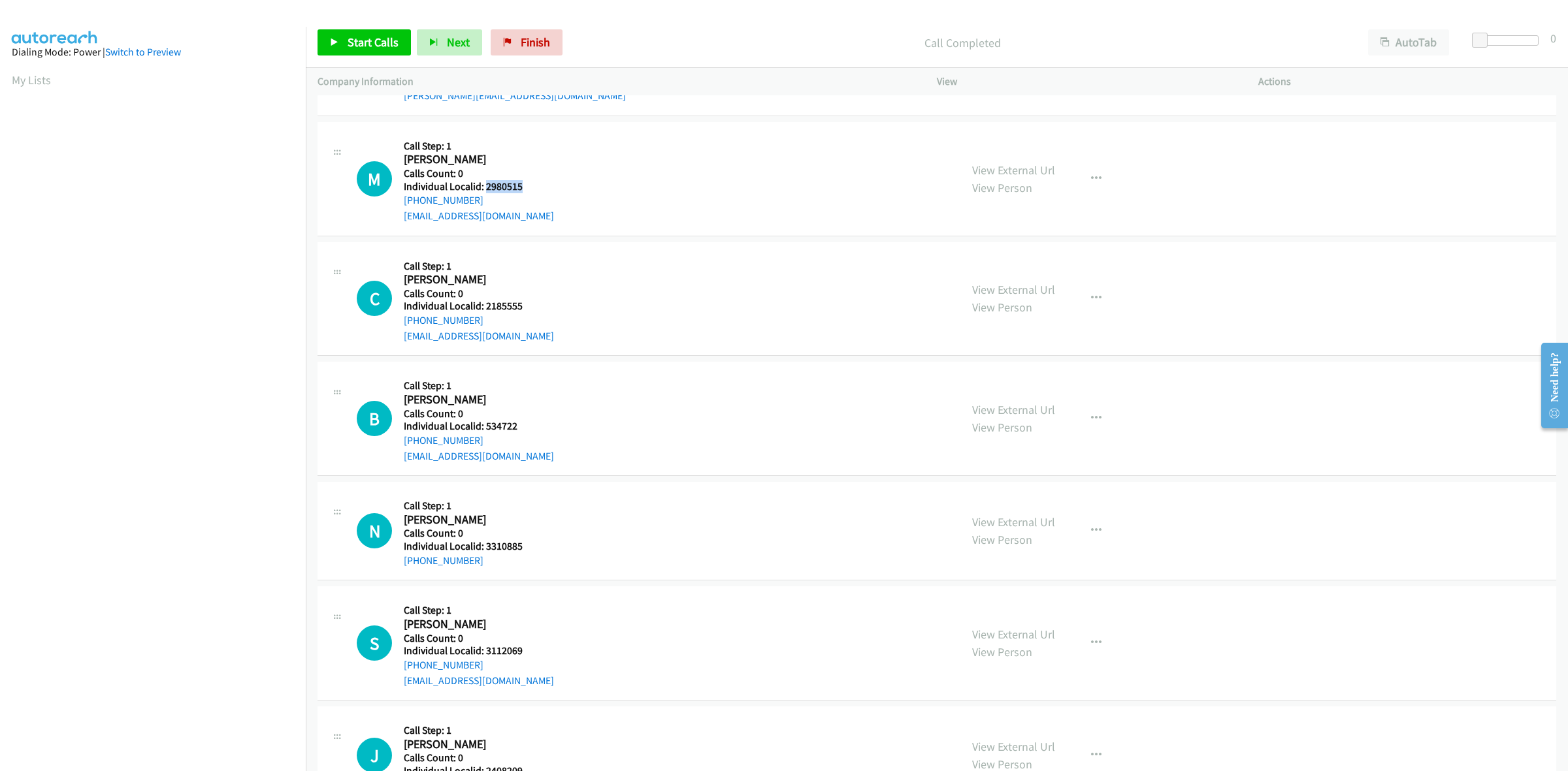
drag, startPoint x: 527, startPoint y: 183, endPoint x: 484, endPoint y: 191, distance: 43.7
click at [484, 191] on div "M Callback Scheduled Call Step: 1 Michael Wilson America/Chicago Calls Count: 0…" at bounding box center [652, 179] width 592 height 90
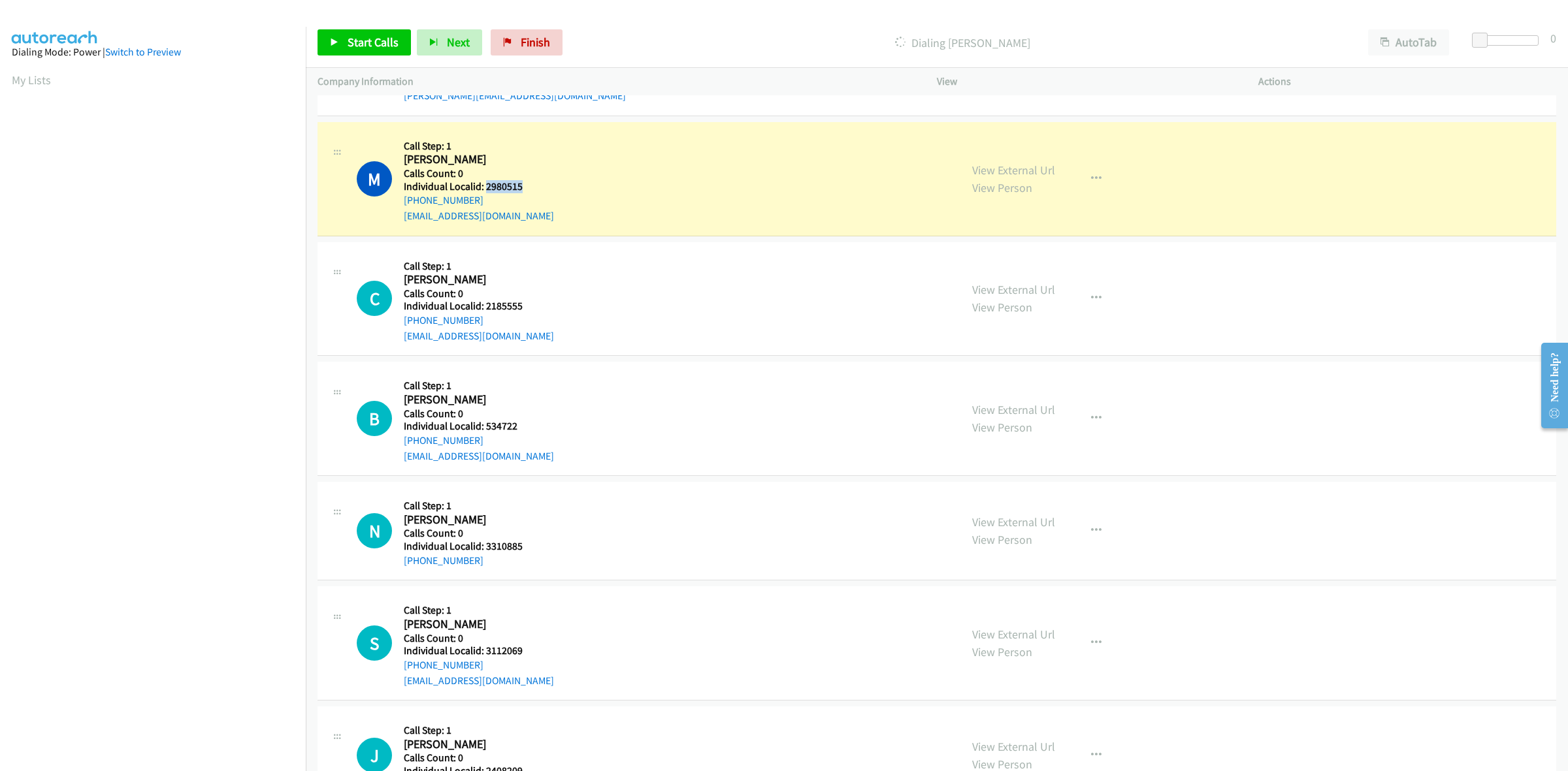
copy h5 "2980515"
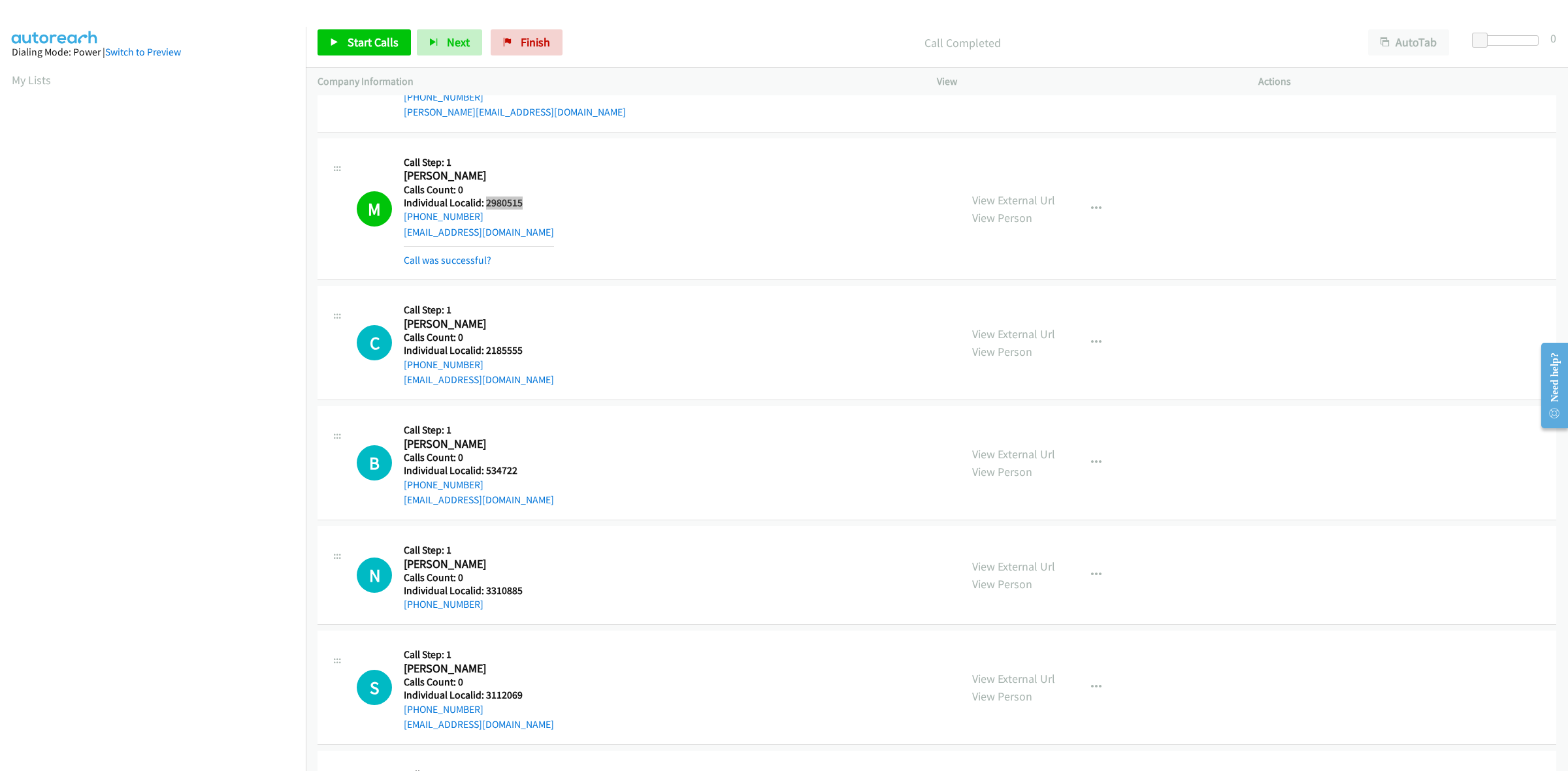
scroll to position [429, 0]
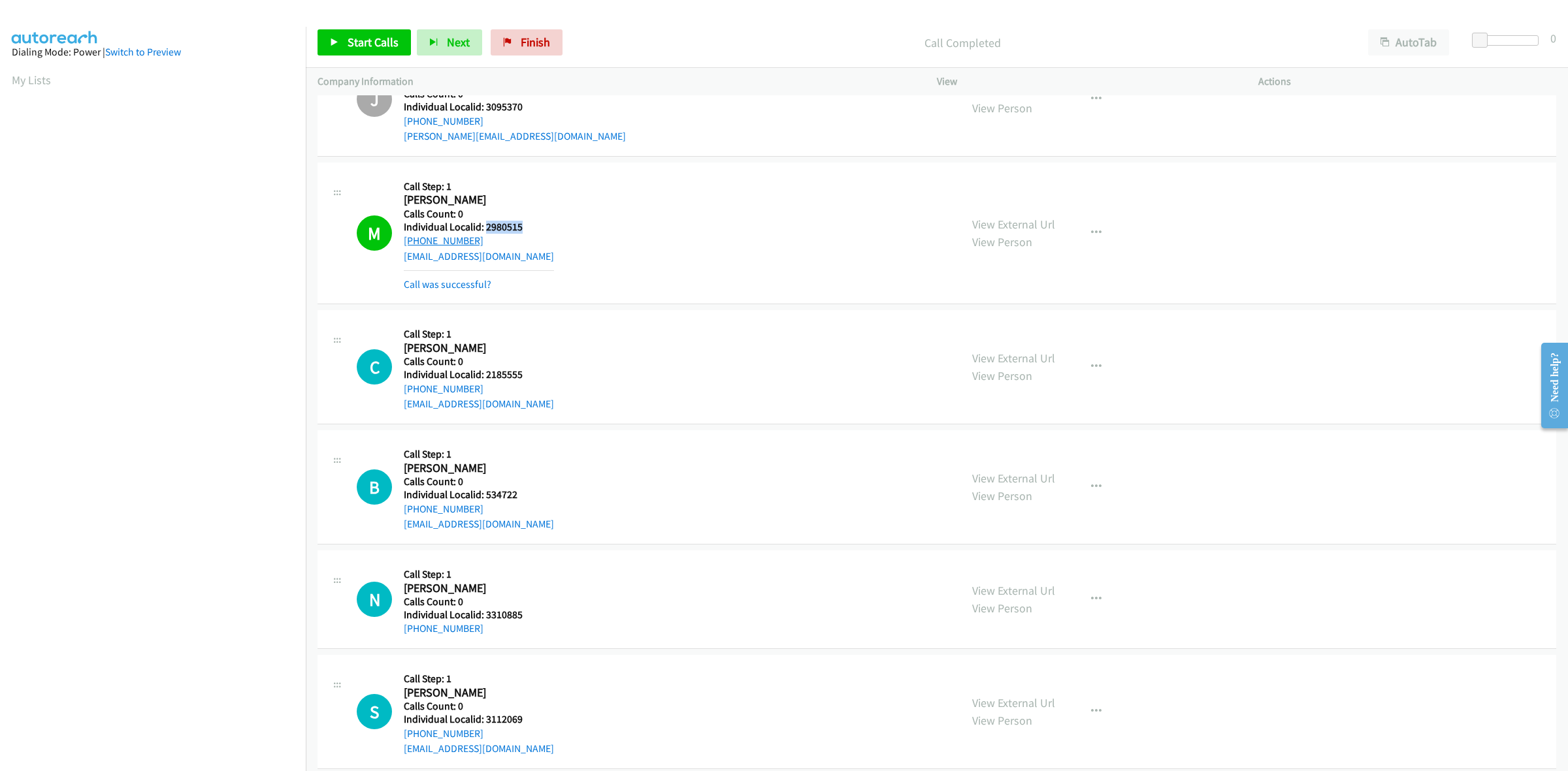
drag, startPoint x: 490, startPoint y: 242, endPoint x: 405, endPoint y: 246, distance: 85.1
click at [405, 246] on div "+1 319-354-9383" at bounding box center [478, 240] width 150 height 16
copy link "+1 319-354-9383"
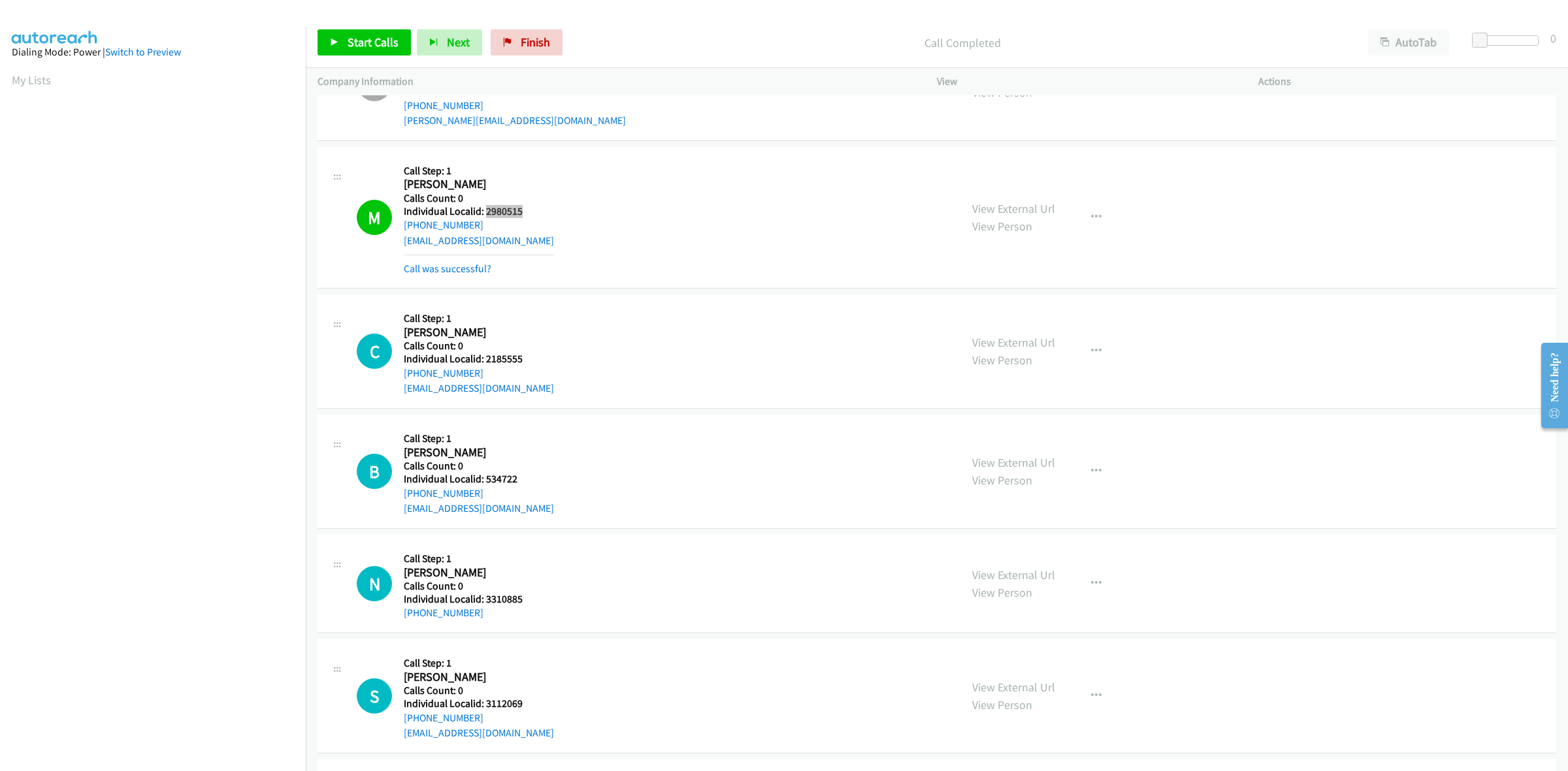
scroll to position [449, 0]
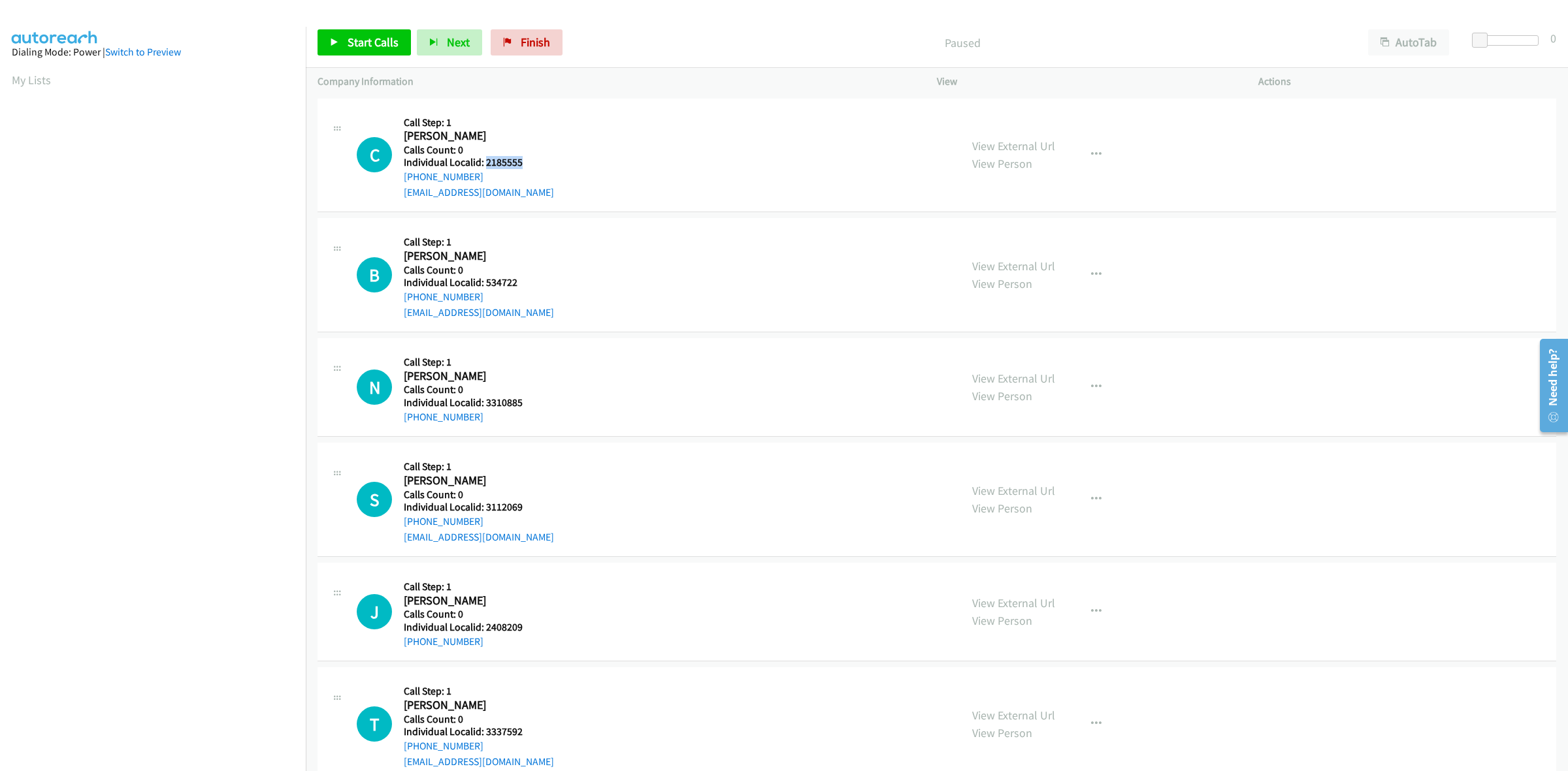
drag, startPoint x: 523, startPoint y: 161, endPoint x: 487, endPoint y: 161, distance: 36.0
click at [487, 161] on h5 "Individual Localid: 2185555" at bounding box center [478, 163] width 150 height 13
copy h5 "2185555"
drag, startPoint x: 556, startPoint y: 127, endPoint x: 548, endPoint y: 135, distance: 11.3
click at [556, 127] on div "C Callback Scheduled Call Step: 1 [PERSON_NAME] America/[GEOGRAPHIC_DATA] Calls…" at bounding box center [652, 156] width 592 height 90
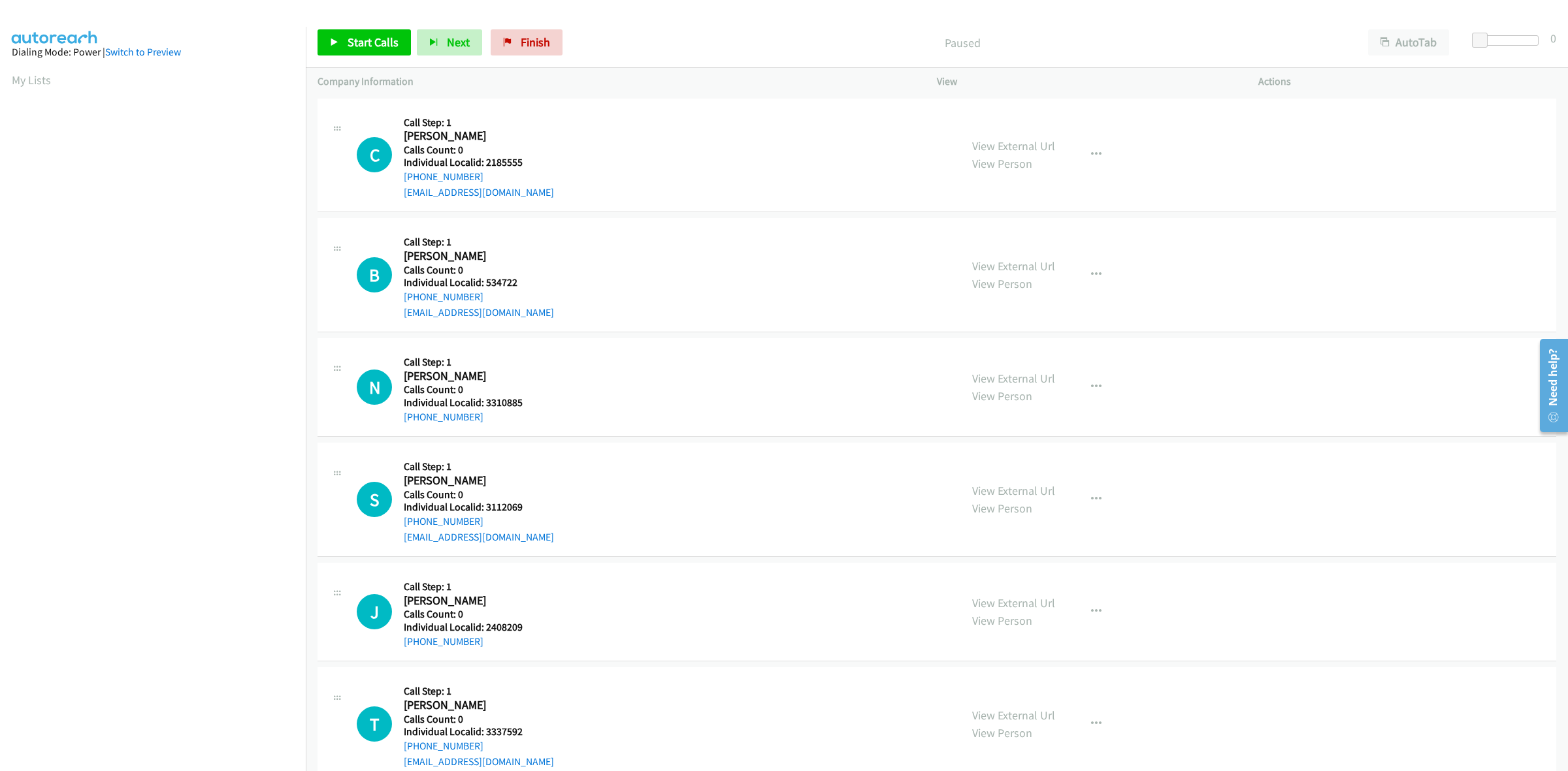
drag, startPoint x: 478, startPoint y: 177, endPoint x: 399, endPoint y: 184, distance: 79.3
click at [399, 184] on div "C Callback Scheduled Call Step: 1 [PERSON_NAME] America/[GEOGRAPHIC_DATA] Calls…" at bounding box center [652, 156] width 592 height 90
copy link "[PHONE_NUMBER]"
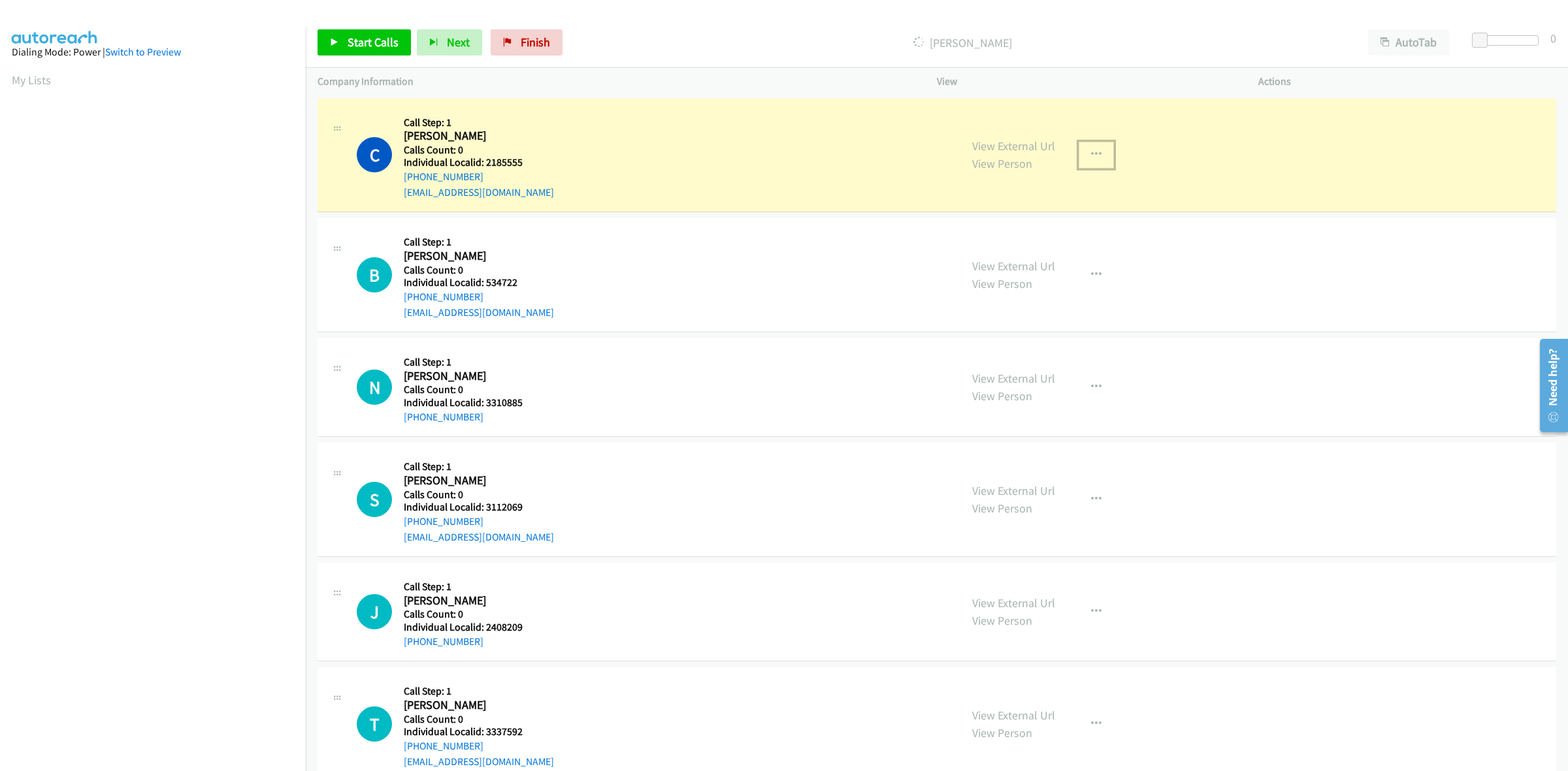
click at [1091, 150] on icon "button" at bounding box center [1096, 155] width 10 height 10
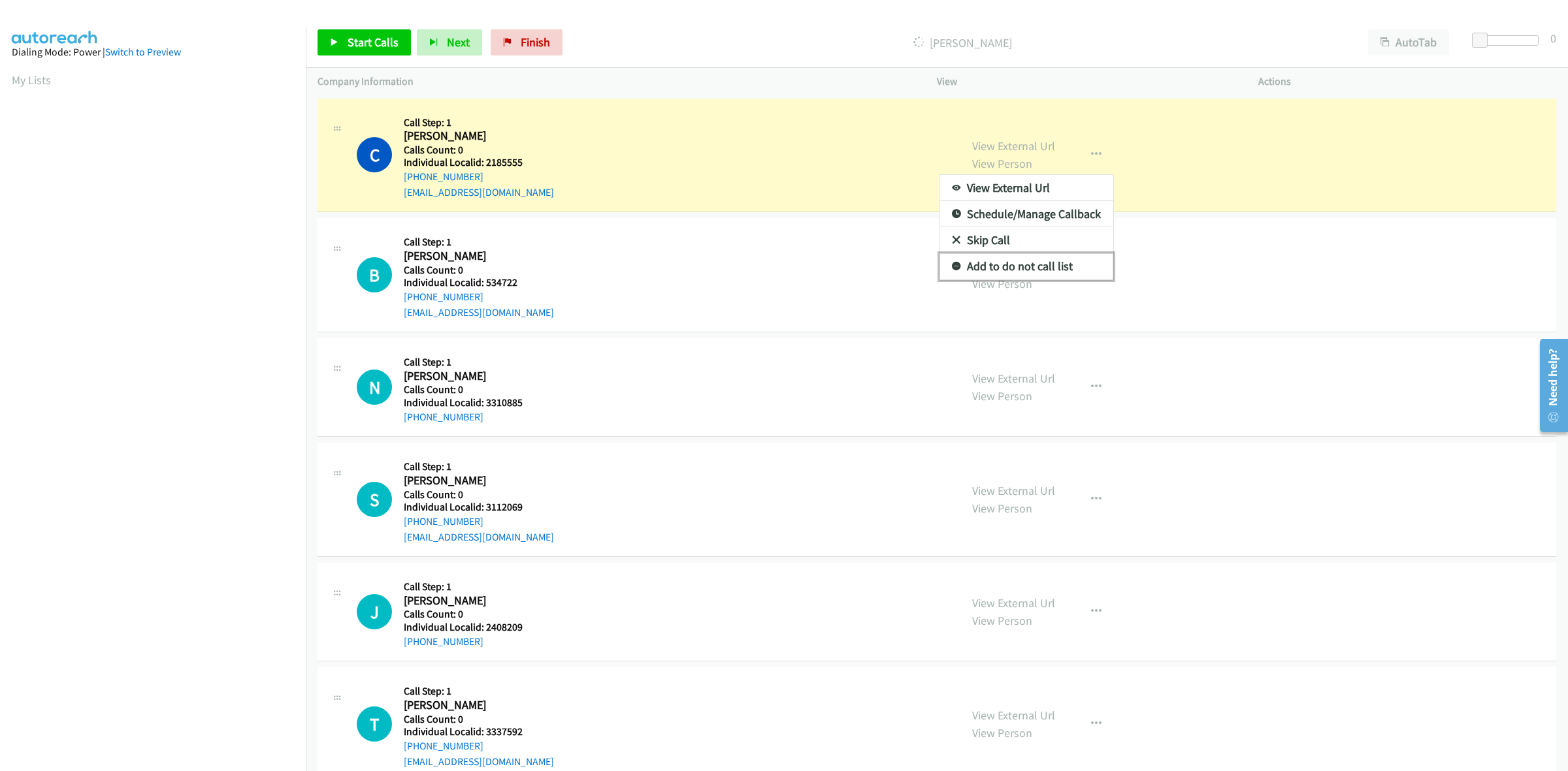
click at [1046, 270] on link "Add to do not call list" at bounding box center [1026, 267] width 173 height 26
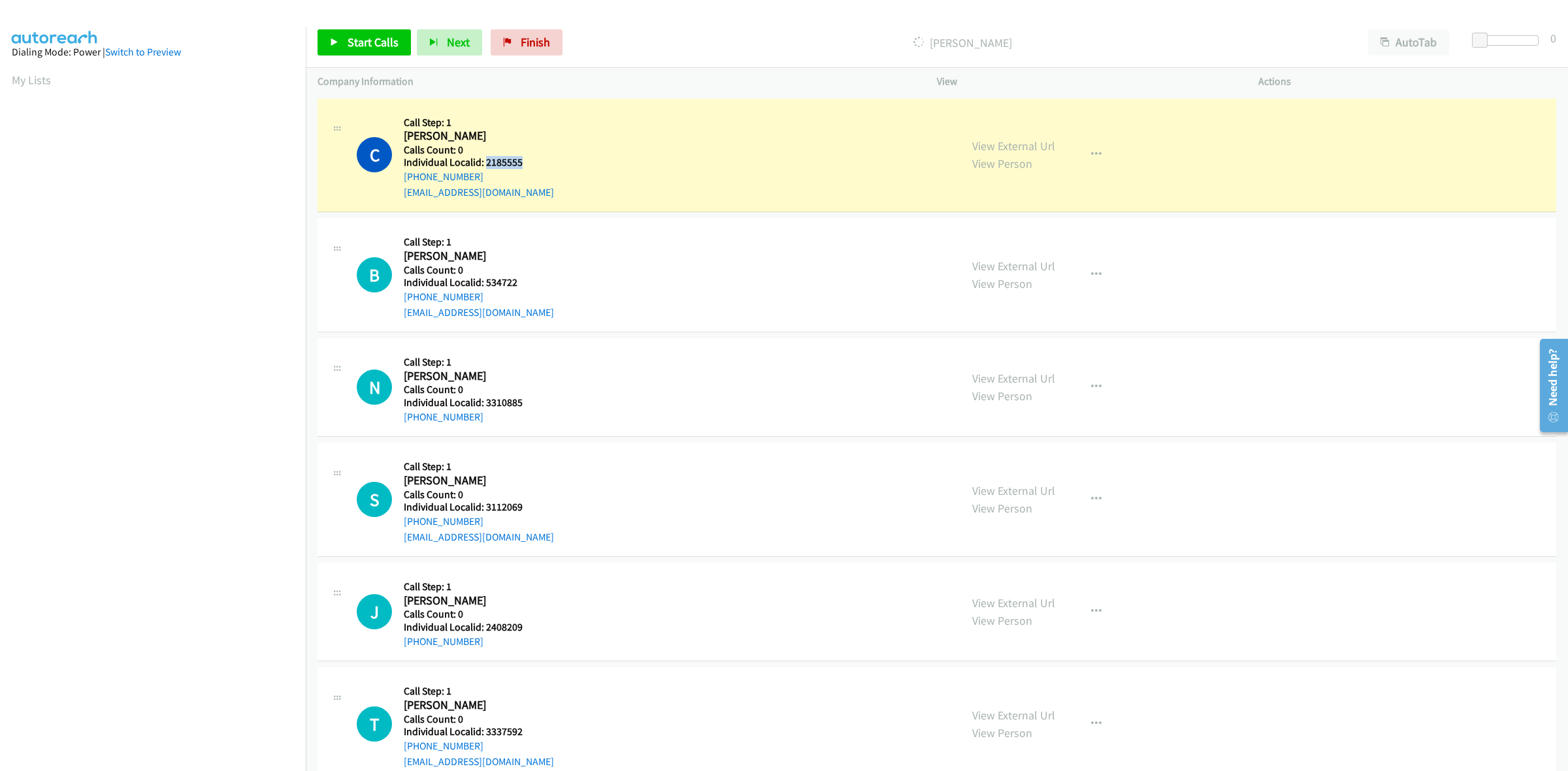
drag, startPoint x: 526, startPoint y: 157, endPoint x: 486, endPoint y: 164, distance: 40.6
click at [486, 164] on div "C Callback Scheduled Call Step: 1 [PERSON_NAME] America/[GEOGRAPHIC_DATA] Calls…" at bounding box center [652, 156] width 592 height 90
copy h5 "2185555"
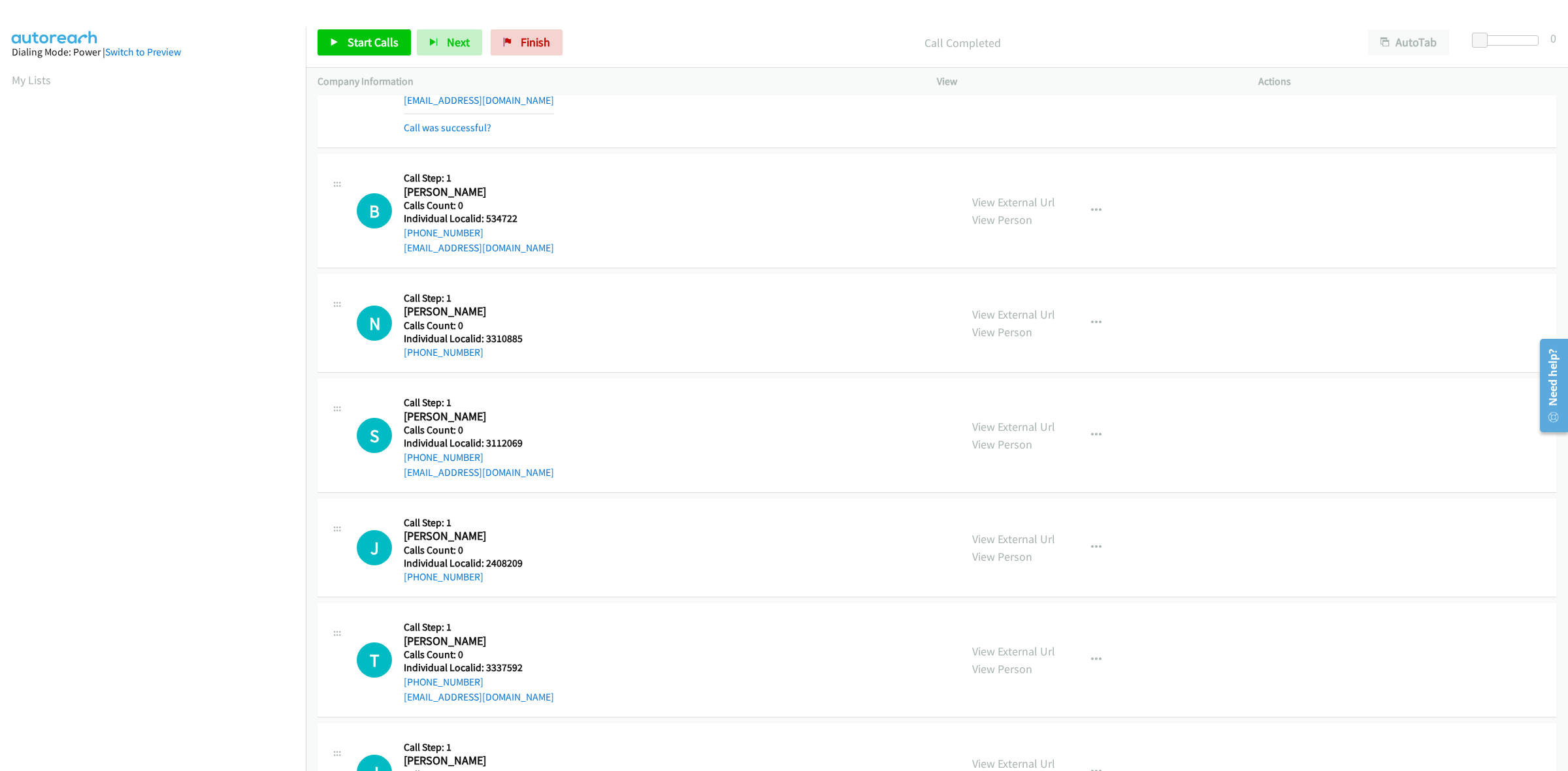
scroll to position [102, 0]
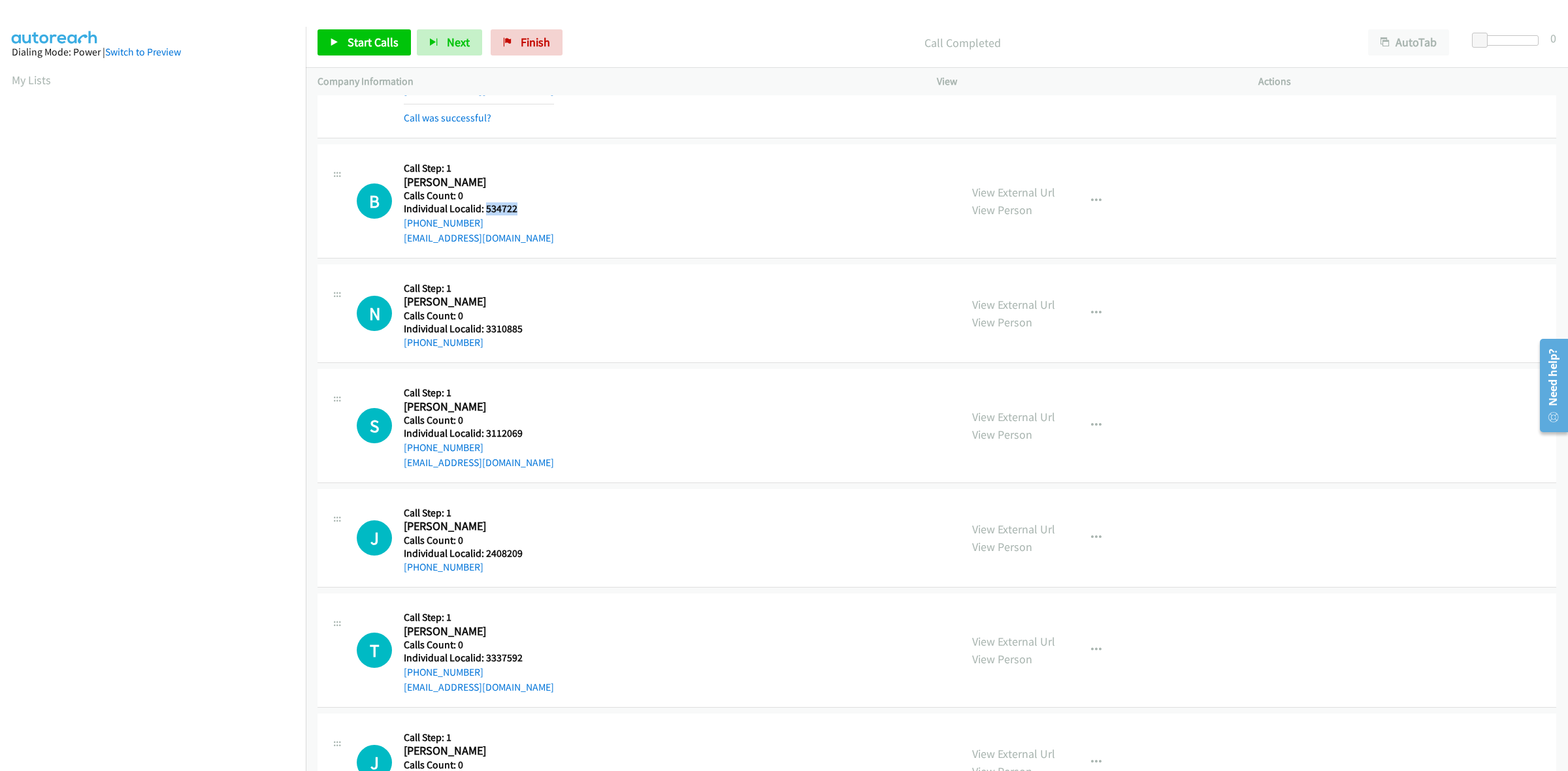
drag, startPoint x: 502, startPoint y: 205, endPoint x: 485, endPoint y: 206, distance: 17.0
click at [485, 206] on h5 "Individual Localid: 534722" at bounding box center [478, 209] width 150 height 13
copy h5 "534722"
click at [1091, 203] on icon "button" at bounding box center [1096, 201] width 10 height 10
click at [1001, 282] on link "Skip Call" at bounding box center [1026, 287] width 173 height 26
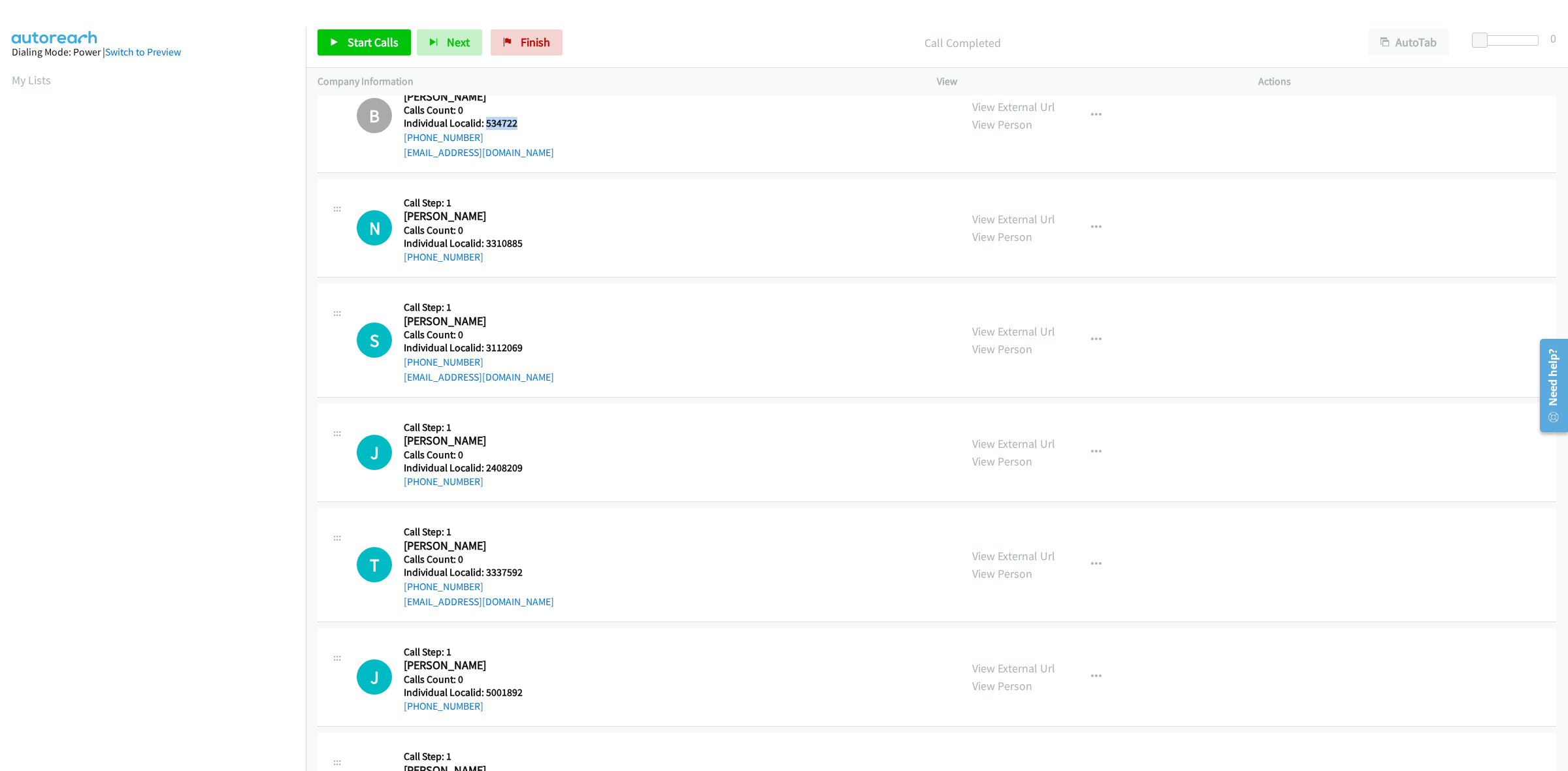
scroll to position [204, 0]
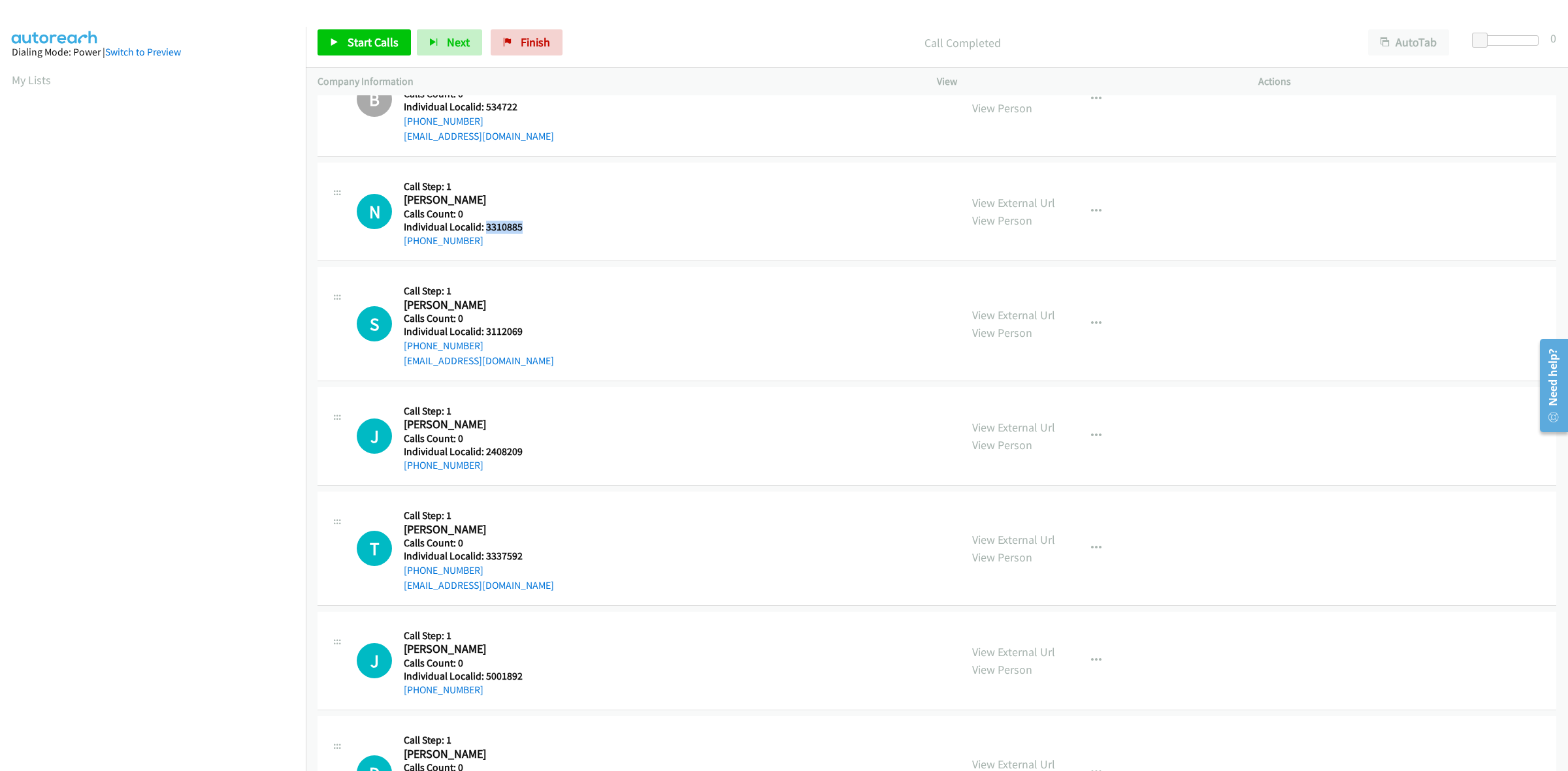
drag, startPoint x: 503, startPoint y: 229, endPoint x: 486, endPoint y: 227, distance: 17.1
click at [486, 227] on div "N Callback Scheduled Call Step: 1 [PERSON_NAME] America/[GEOGRAPHIC_DATA] Calls…" at bounding box center [652, 211] width 592 height 74
copy h5 "3310885"
drag, startPoint x: 1096, startPoint y: 205, endPoint x: 1068, endPoint y: 242, distance: 46.4
click at [1096, 205] on button "button" at bounding box center [1096, 212] width 35 height 26
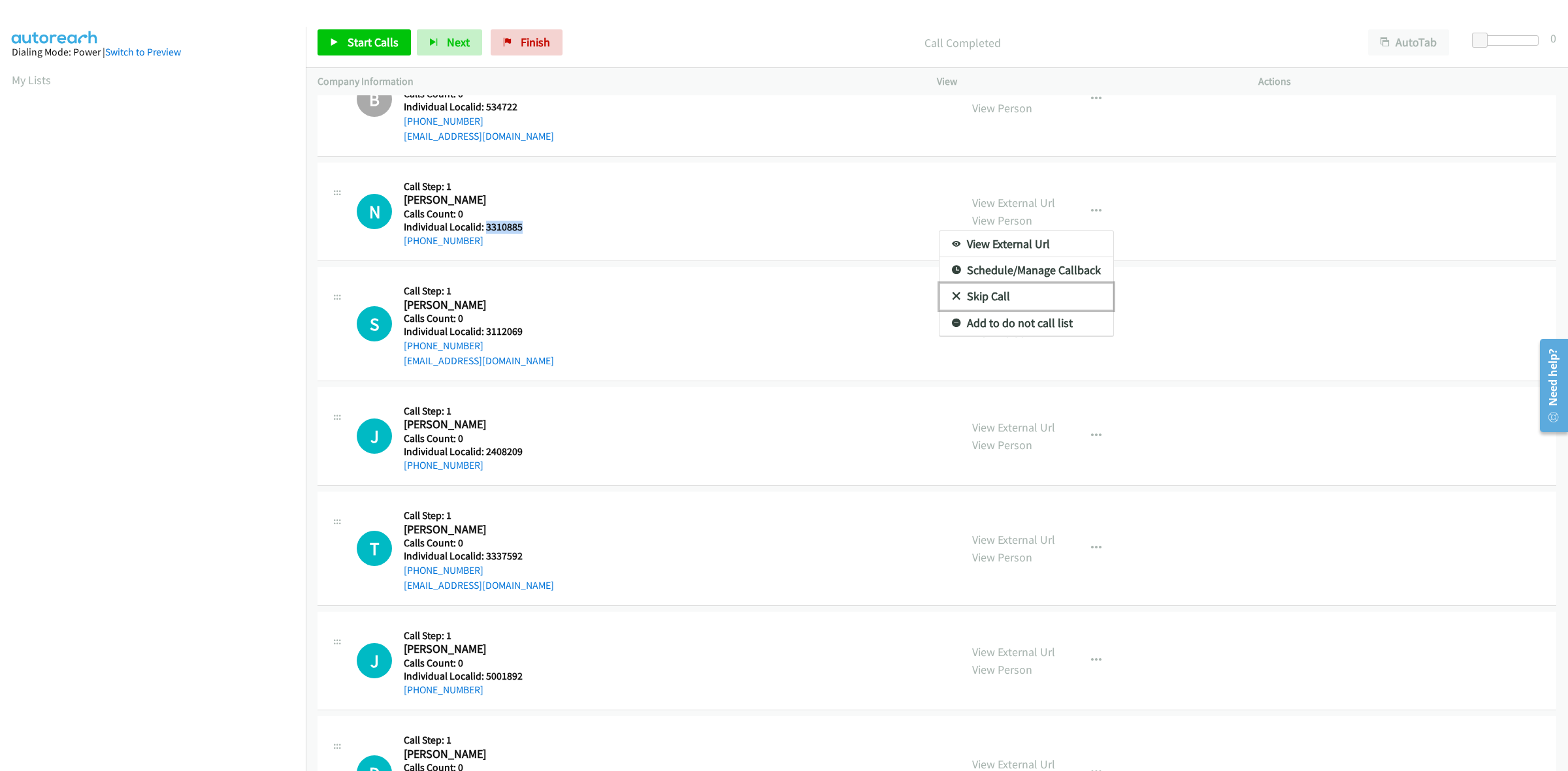
click at [1027, 292] on link "Skip Call" at bounding box center [1026, 297] width 173 height 26
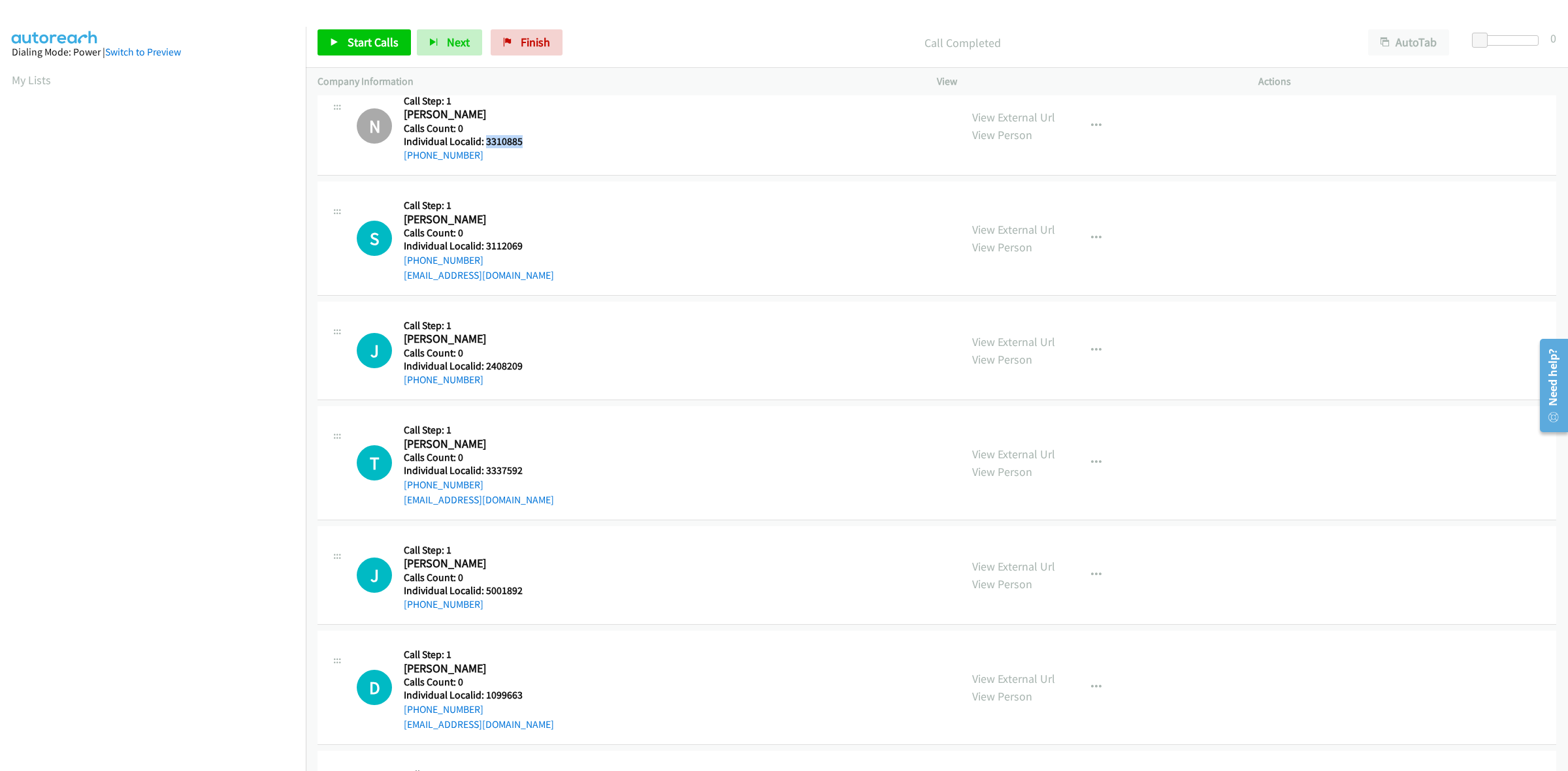
scroll to position [305, 0]
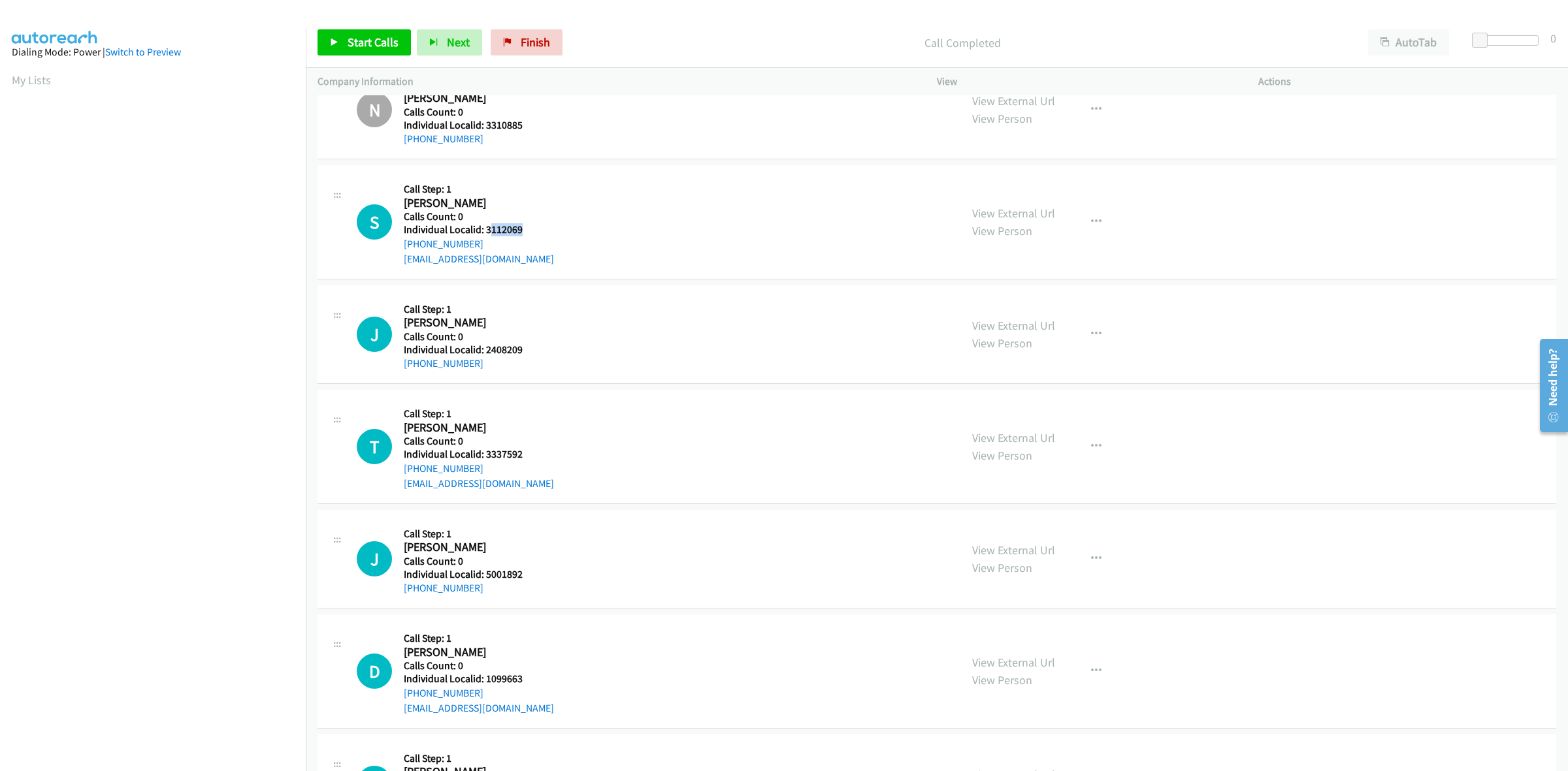
drag, startPoint x: 520, startPoint y: 223, endPoint x: 488, endPoint y: 226, distance: 32.1
click at [488, 226] on h5 "Individual Localid: 3112069" at bounding box center [478, 230] width 150 height 13
click at [541, 224] on div "S Callback Scheduled Call Step: 1 [PERSON_NAME] America/[GEOGRAPHIC_DATA] Calls…" at bounding box center [652, 222] width 592 height 90
drag, startPoint x: 524, startPoint y: 224, endPoint x: 485, endPoint y: 230, distance: 39.5
click at [485, 230] on h5 "Individual Localid: 3112069" at bounding box center [478, 230] width 150 height 13
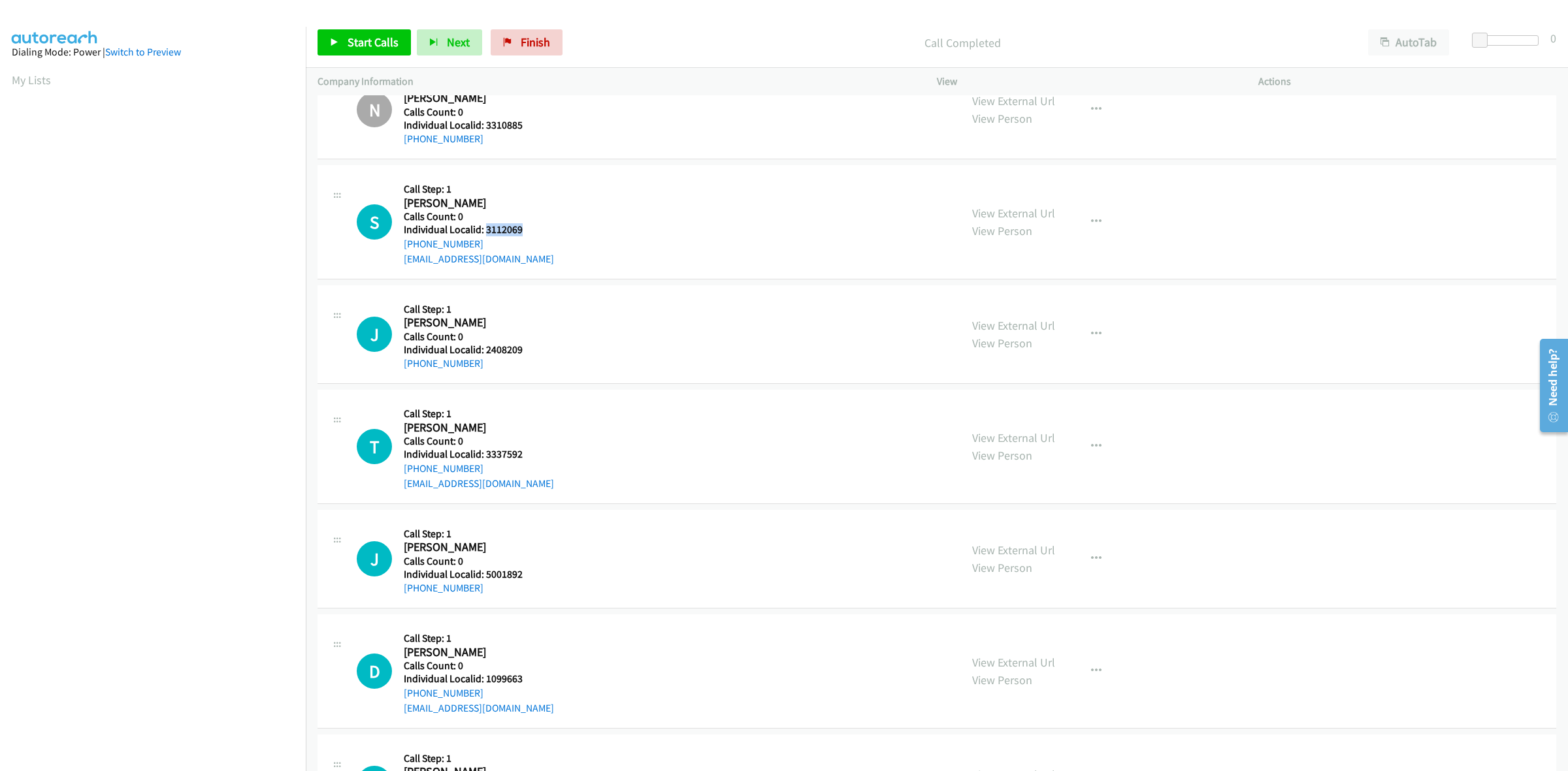
copy h5 "3112069"
click at [1091, 224] on icon "button" at bounding box center [1096, 221] width 10 height 10
click at [1023, 311] on link "Skip Call" at bounding box center [1026, 307] width 173 height 26
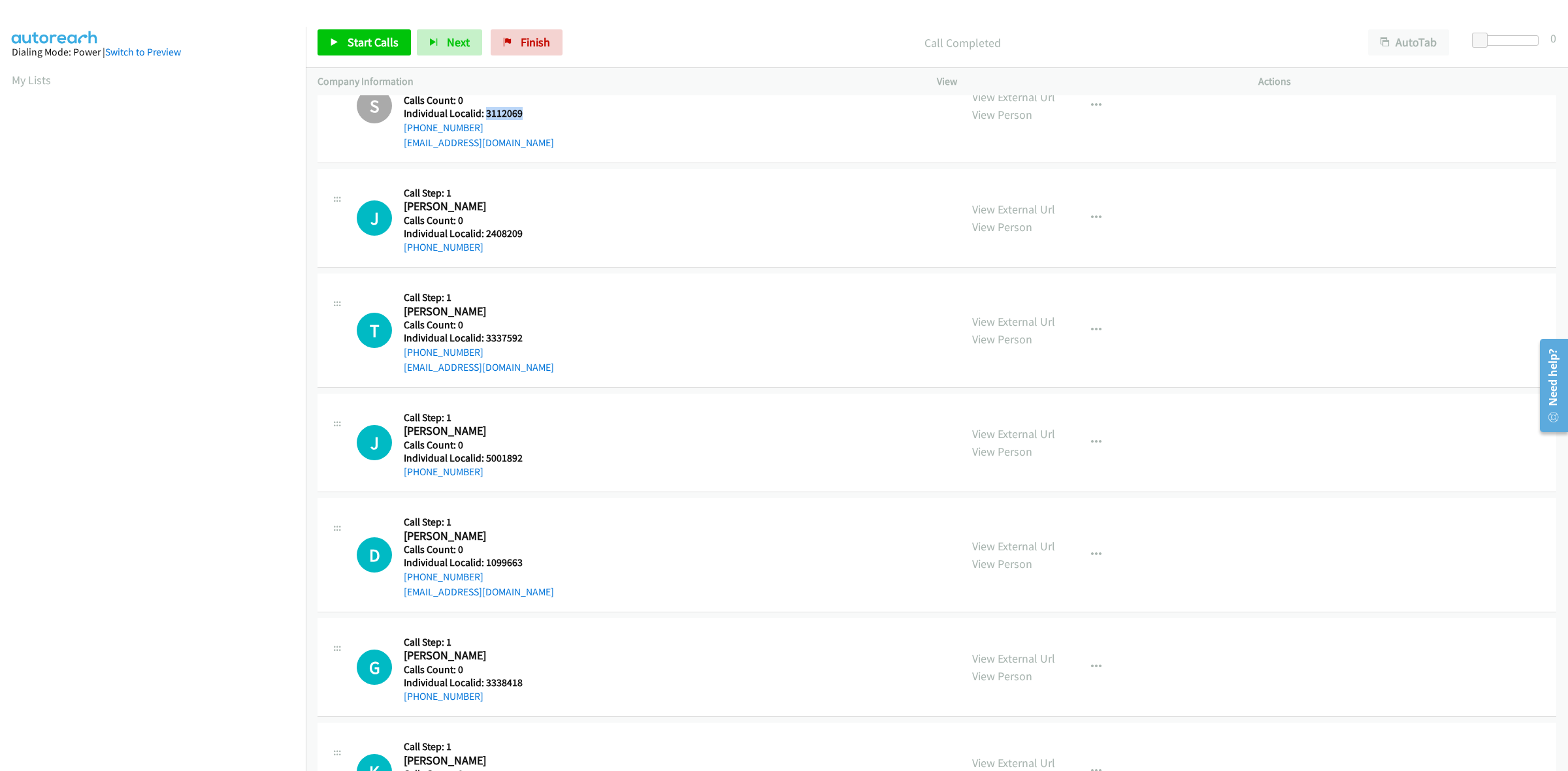
scroll to position [429, 0]
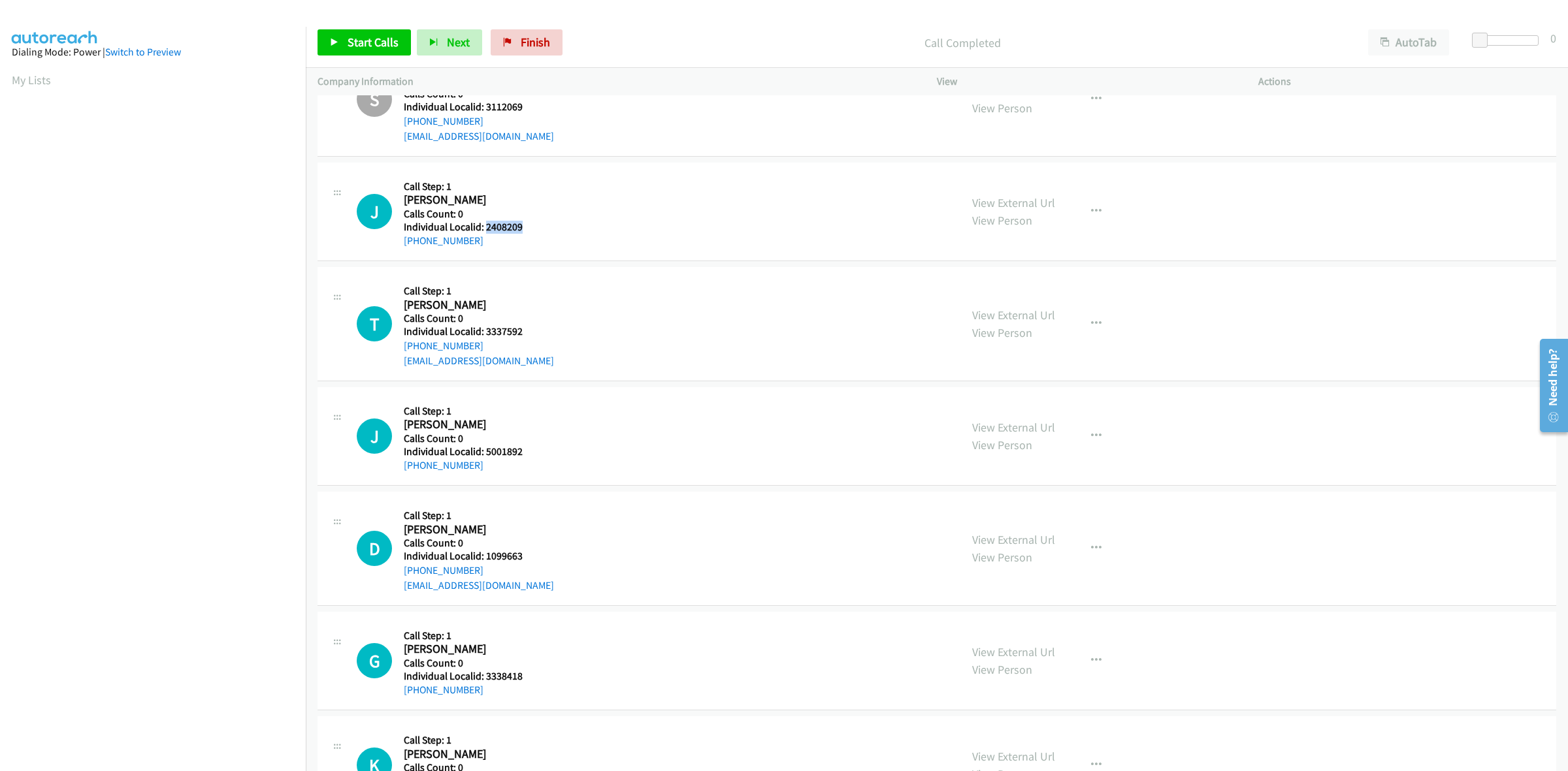
drag, startPoint x: 523, startPoint y: 224, endPoint x: 485, endPoint y: 226, distance: 38.1
click at [485, 226] on h5 "Individual Localid: 2408209" at bounding box center [464, 227] width 122 height 13
copy h5 "2408209"
drag, startPoint x: 1095, startPoint y: 213, endPoint x: 1067, endPoint y: 226, distance: 30.9
click at [1095, 213] on button "button" at bounding box center [1096, 212] width 35 height 26
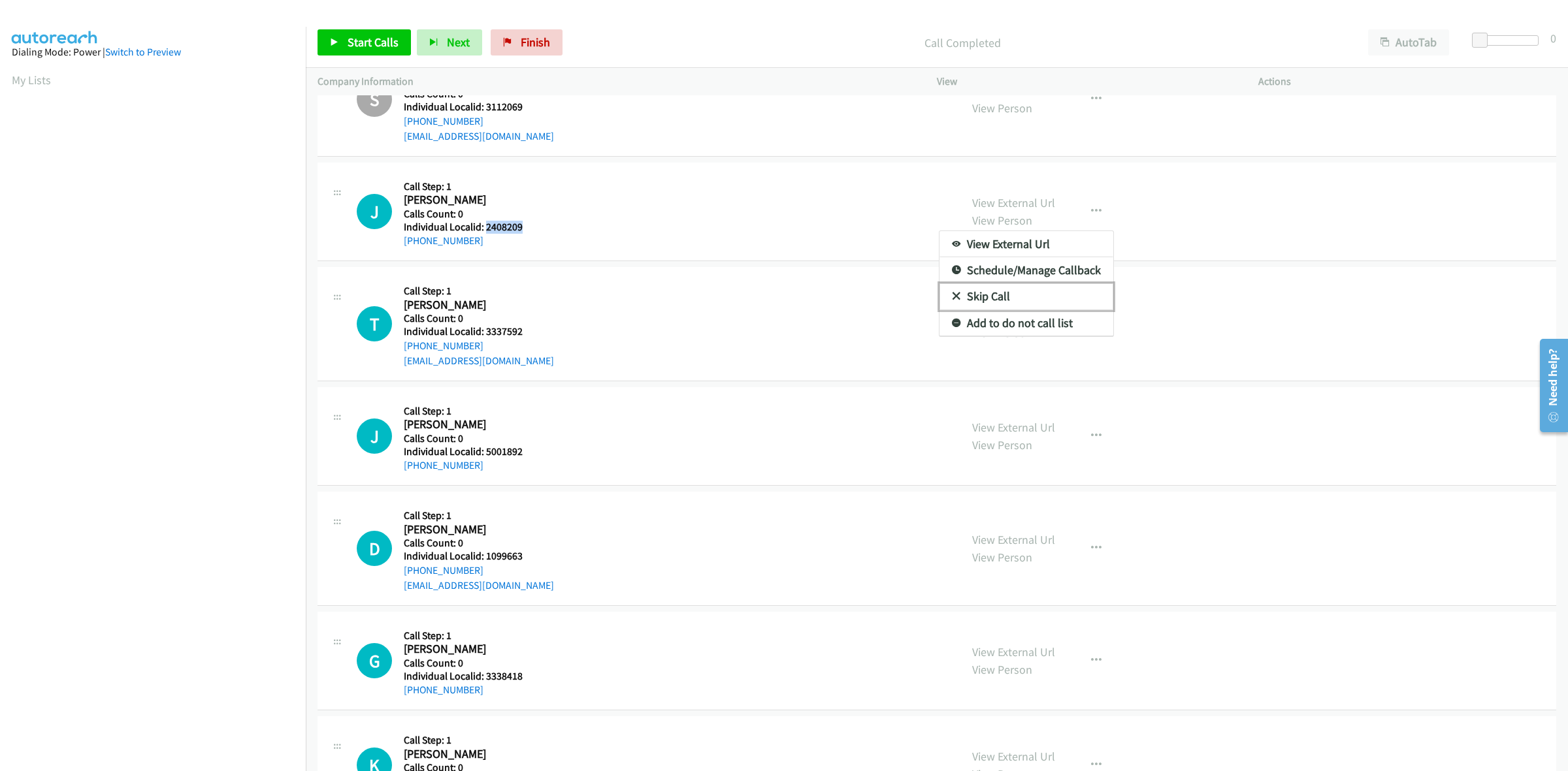
click at [987, 295] on link "Skip Call" at bounding box center [1026, 297] width 173 height 26
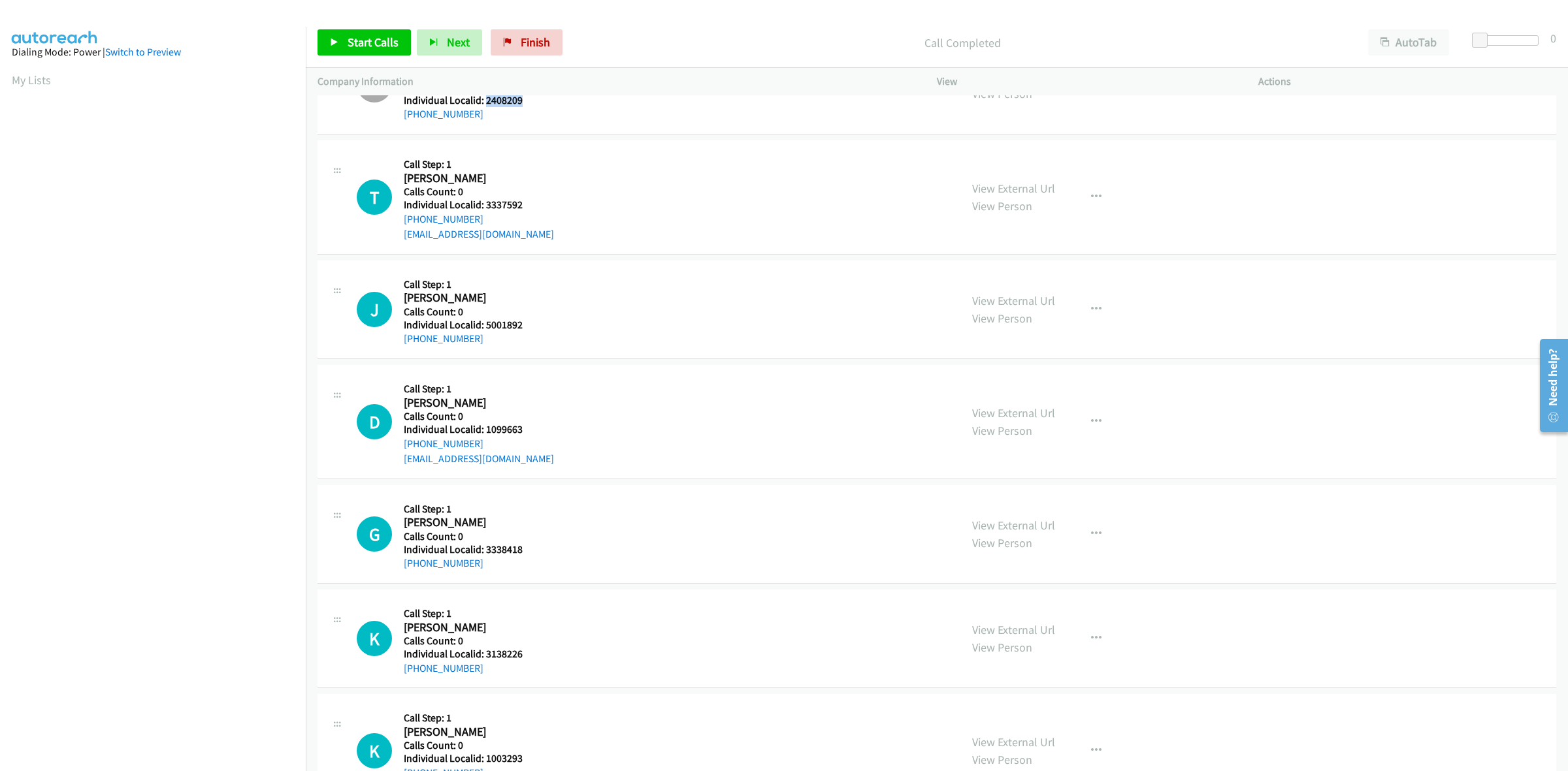
scroll to position [571, 0]
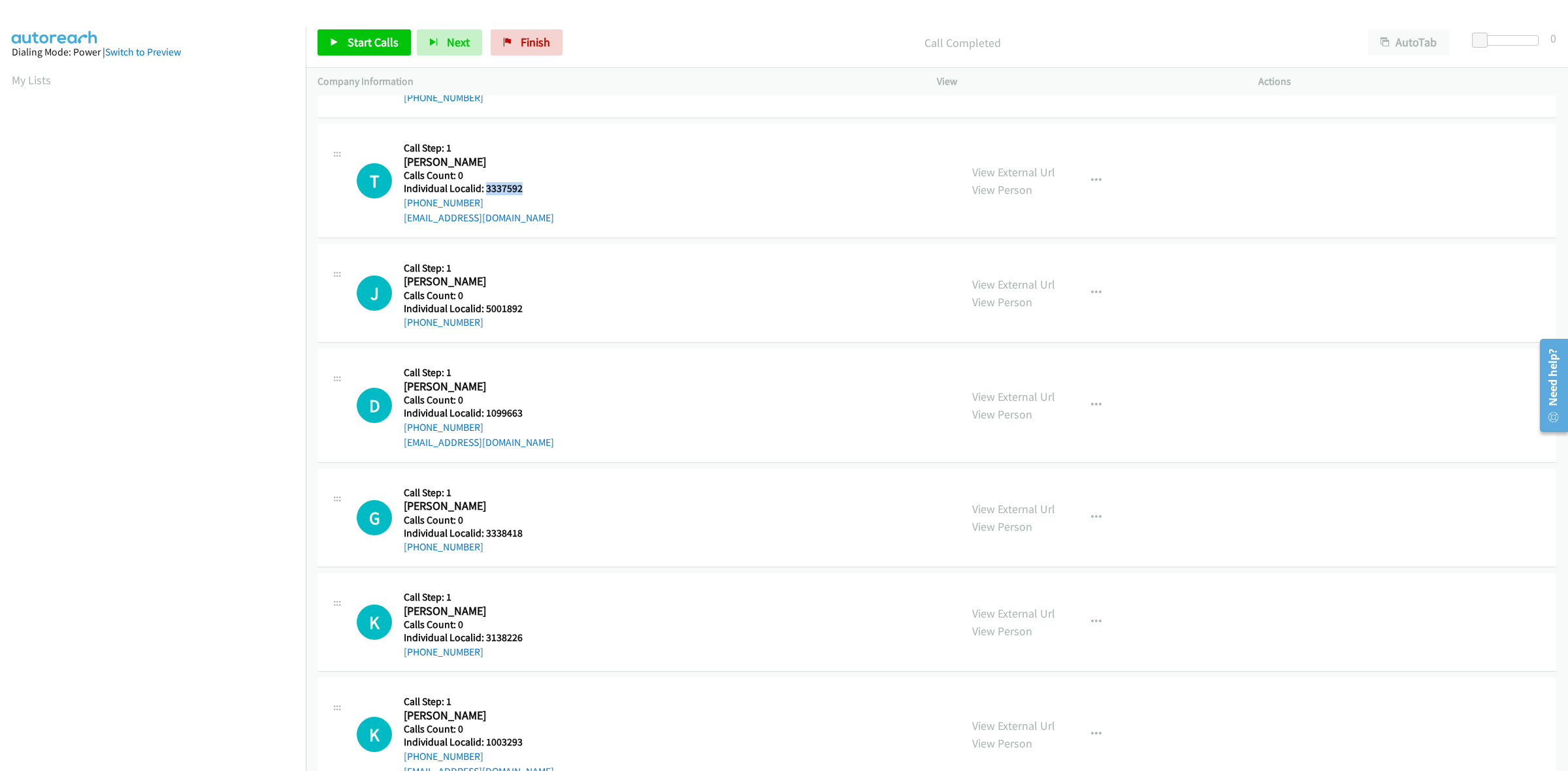
drag, startPoint x: 527, startPoint y: 188, endPoint x: 484, endPoint y: 189, distance: 43.0
click at [484, 189] on div "T Callback Scheduled Call Step: 1 [PERSON_NAME] America/New_York Calls Count: 0…" at bounding box center [652, 181] width 592 height 90
copy h5 "3337592"
click at [1079, 180] on button "button" at bounding box center [1096, 181] width 35 height 26
click at [1013, 302] on link "Add to do not call list" at bounding box center [1026, 293] width 173 height 26
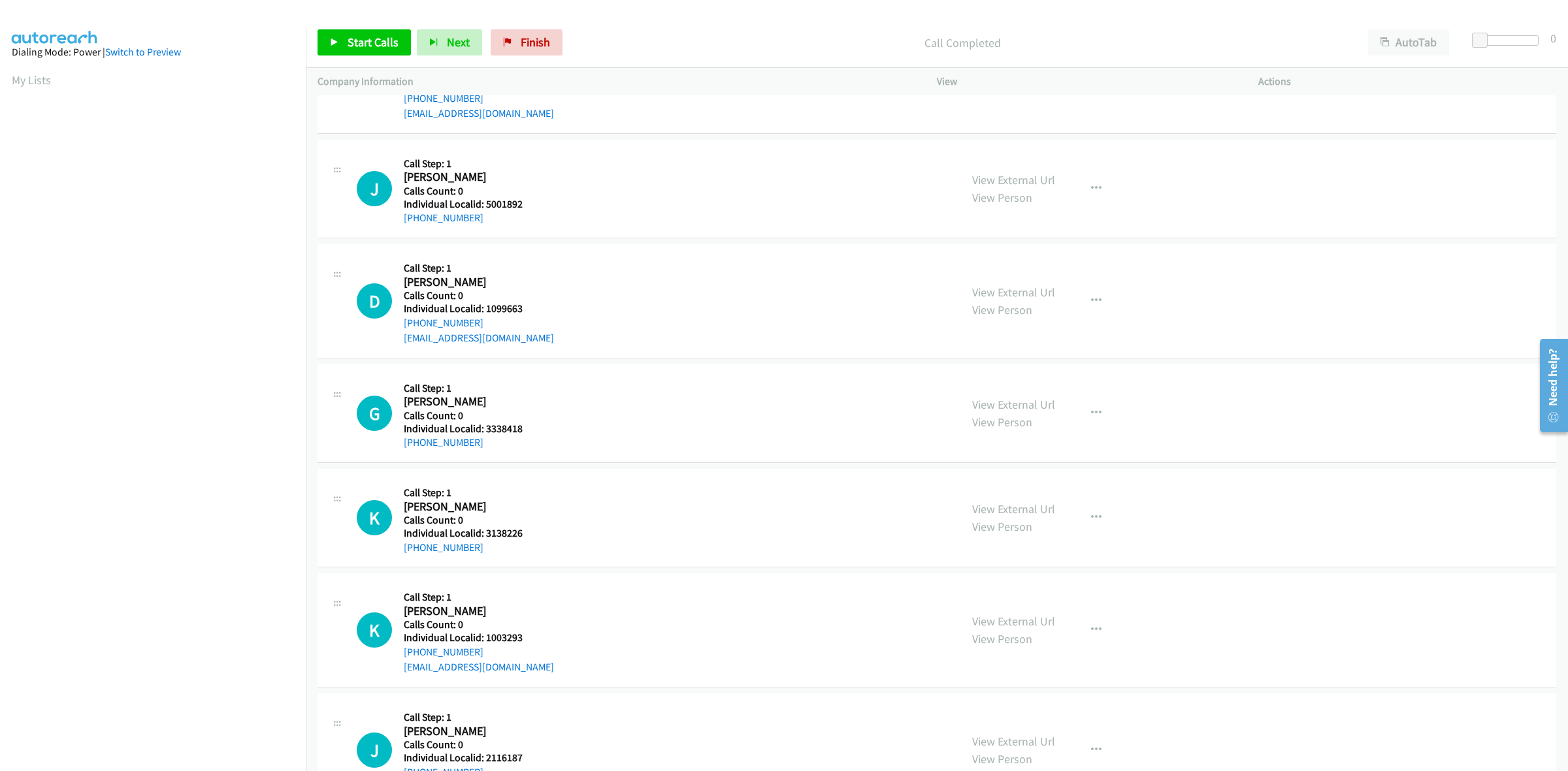
scroll to position [735, 0]
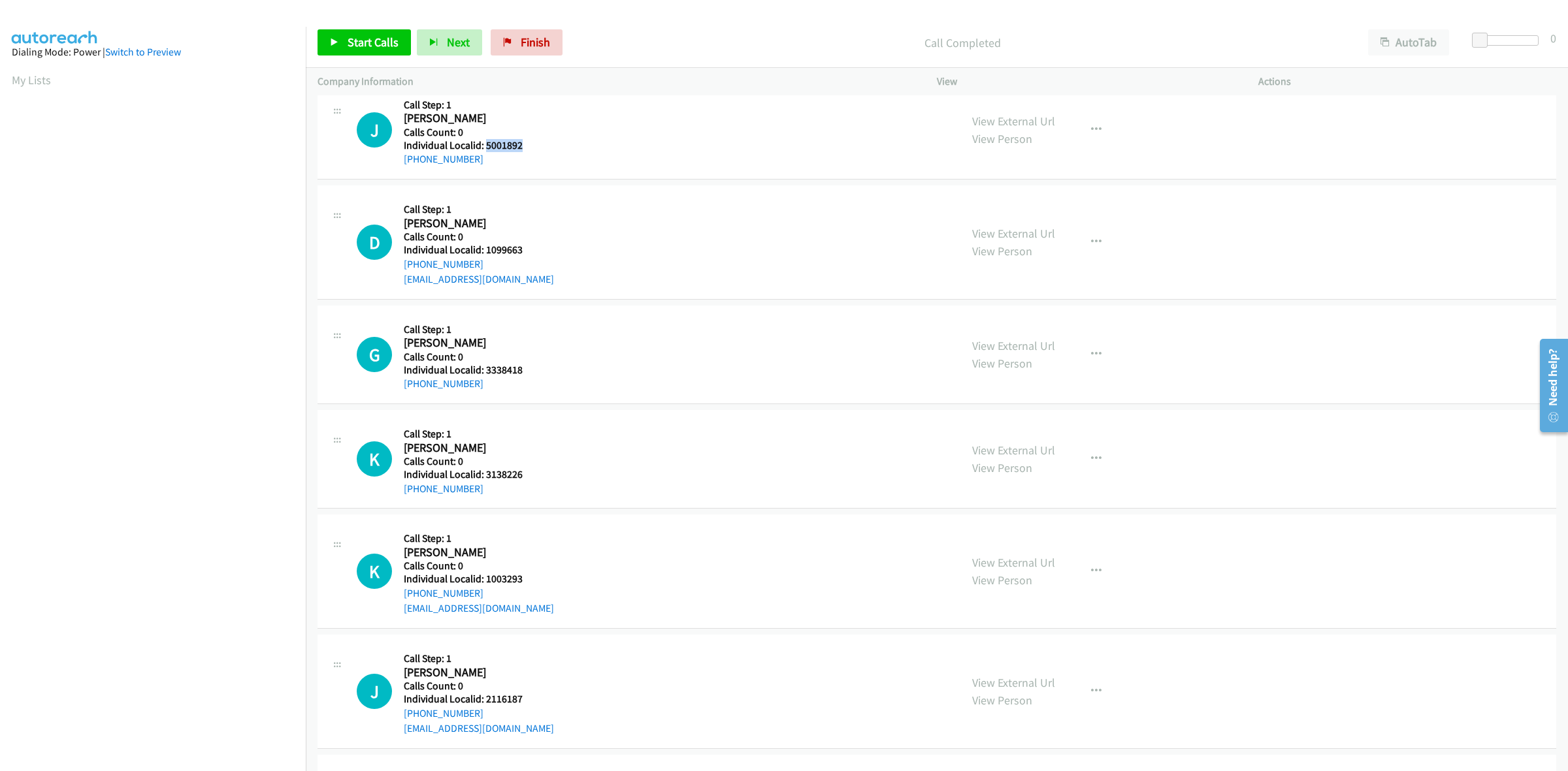
drag, startPoint x: 529, startPoint y: 141, endPoint x: 485, endPoint y: 143, distance: 44.0
click at [485, 143] on div "J Callback Scheduled Call Step: [STREET_ADDRESS][PERSON_NAME] America/New_York …" at bounding box center [652, 129] width 592 height 74
copy h5 "5001892"
click at [1092, 125] on icon "button" at bounding box center [1096, 129] width 10 height 10
click at [1020, 213] on link "Skip Call" at bounding box center [1026, 215] width 173 height 26
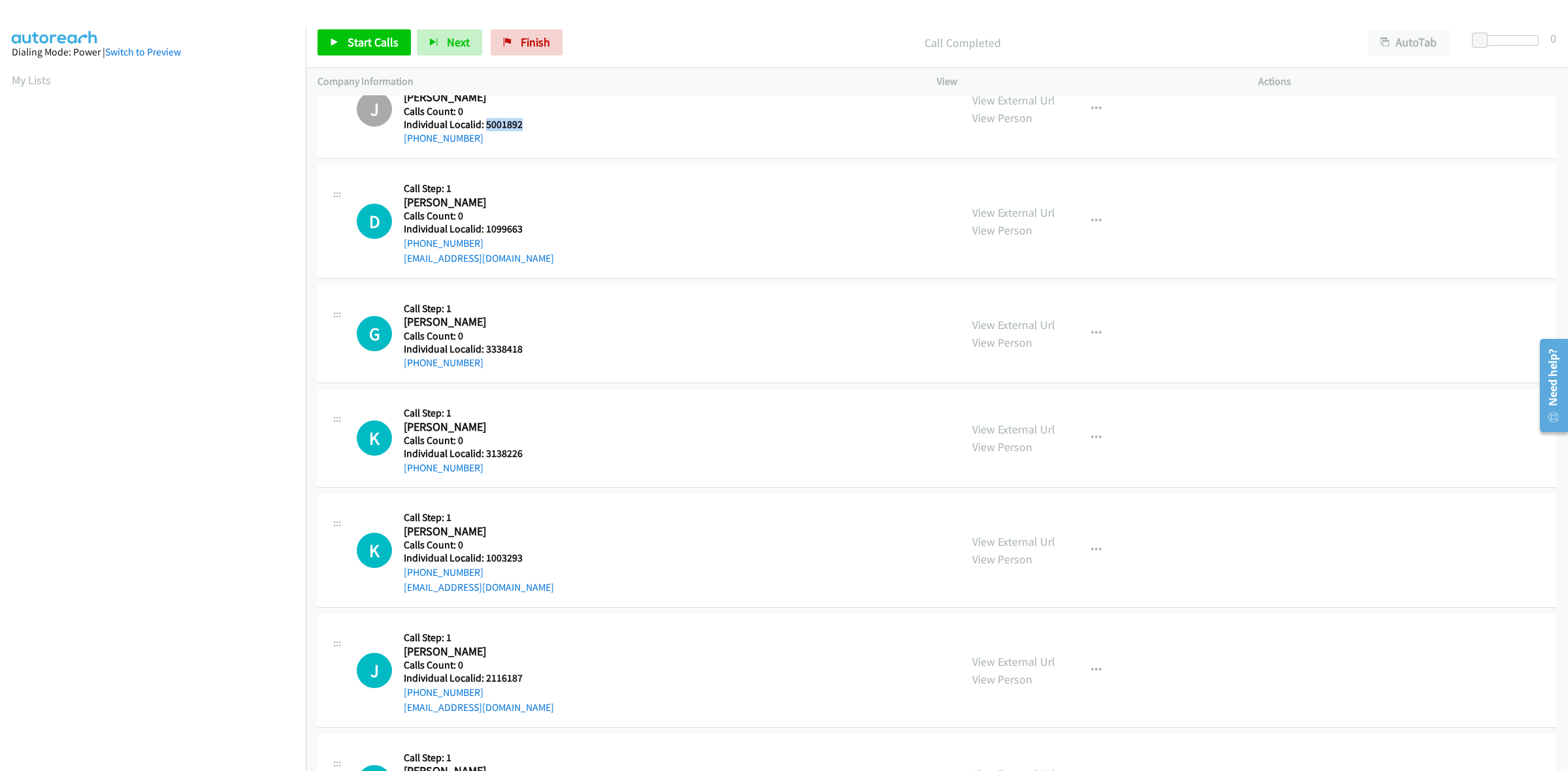
scroll to position [775, 0]
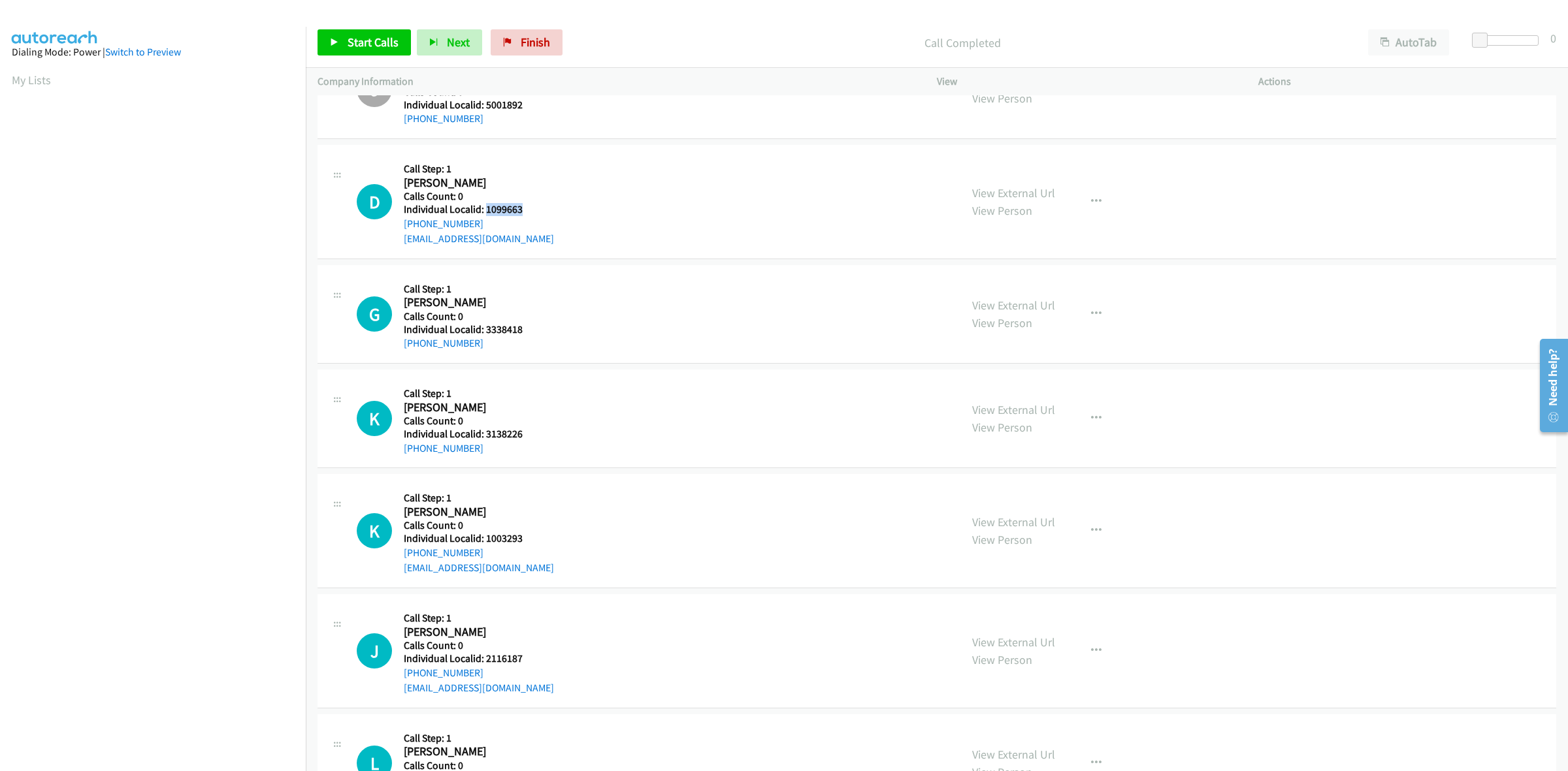
drag, startPoint x: 526, startPoint y: 209, endPoint x: 485, endPoint y: 210, distance: 41.0
click at [485, 210] on div "D Callback Scheduled Call Step: 1 [PERSON_NAME] America/[GEOGRAPHIC_DATA] Calls…" at bounding box center [652, 202] width 592 height 90
copy h5 "1099663"
click at [1084, 190] on button "button" at bounding box center [1096, 202] width 35 height 26
click at [648, 203] on div at bounding box center [784, 386] width 1568 height 771
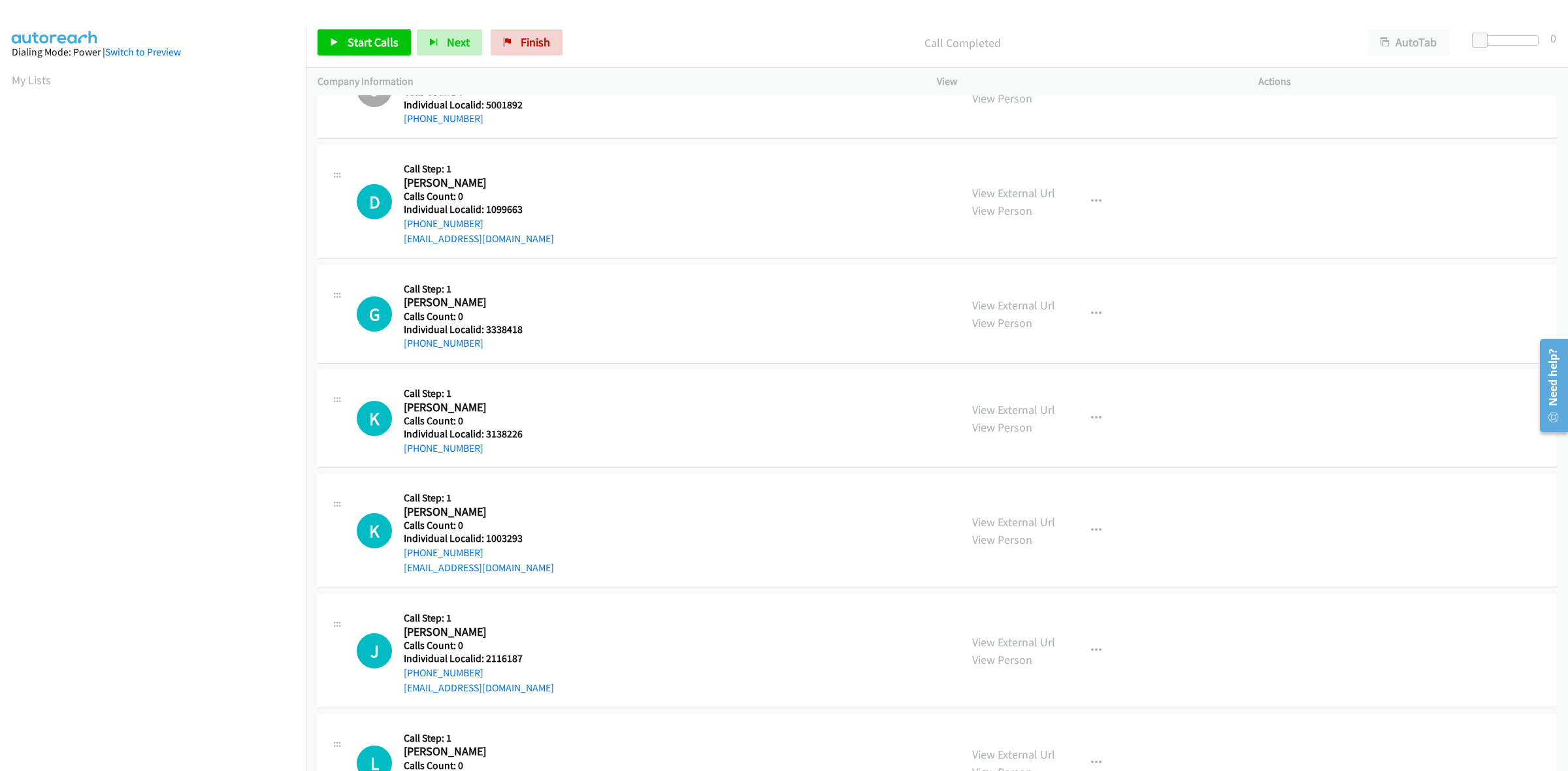
click at [588, 177] on div "D Callback Scheduled Call Step: 1 [PERSON_NAME] America/[GEOGRAPHIC_DATA] Calls…" at bounding box center [652, 202] width 592 height 90
drag, startPoint x: 482, startPoint y: 221, endPoint x: 399, endPoint y: 225, distance: 83.1
click at [399, 225] on div "D Callback Scheduled Call Step: 1 [PERSON_NAME] America/[GEOGRAPHIC_DATA] Calls…" at bounding box center [652, 202] width 592 height 90
drag, startPoint x: 505, startPoint y: 207, endPoint x: 484, endPoint y: 211, distance: 21.4
click at [484, 211] on div "D Callback Scheduled Call Step: 1 [PERSON_NAME] America/[GEOGRAPHIC_DATA] Calls…" at bounding box center [652, 202] width 592 height 90
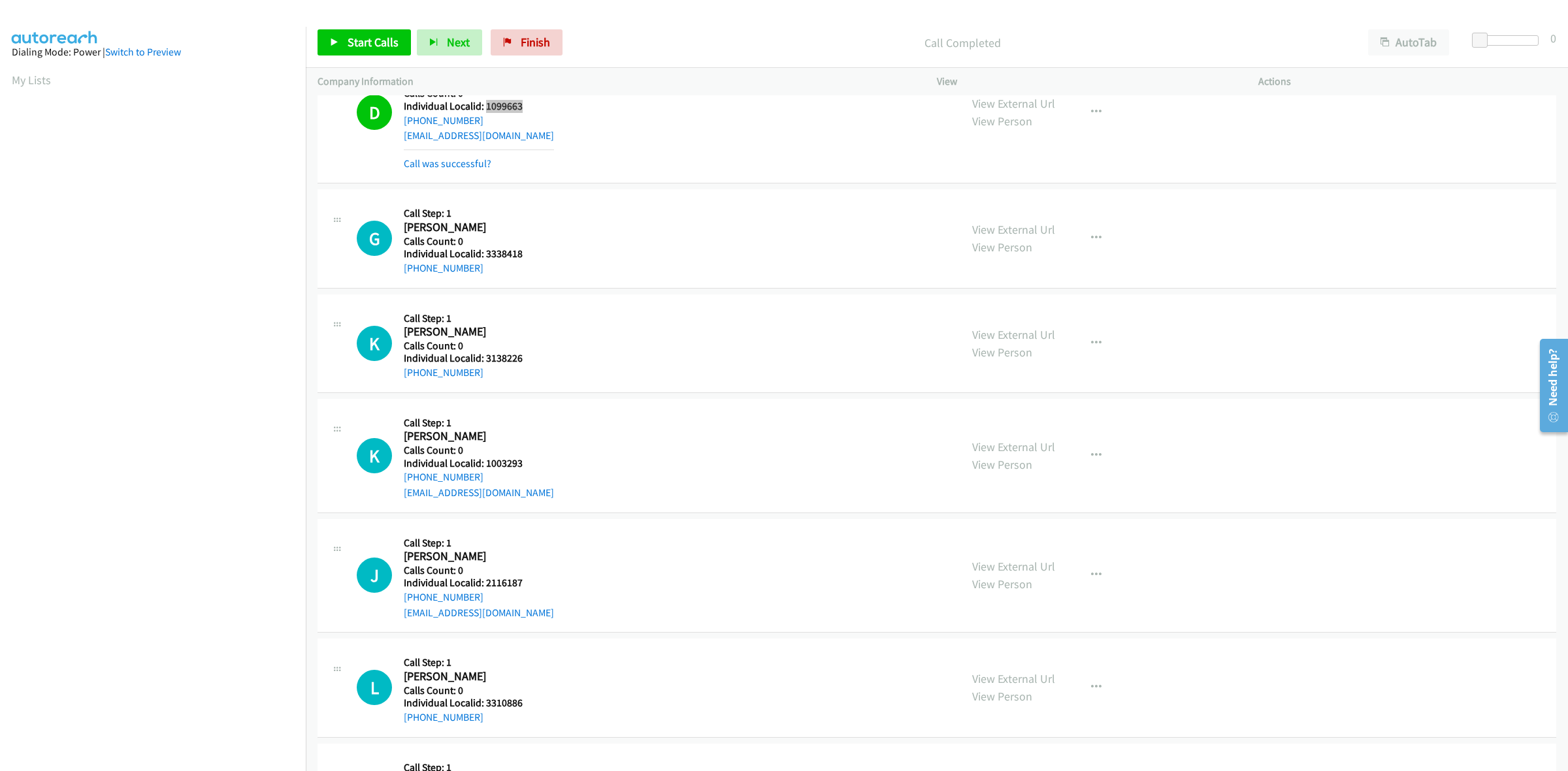
scroll to position [898, 0]
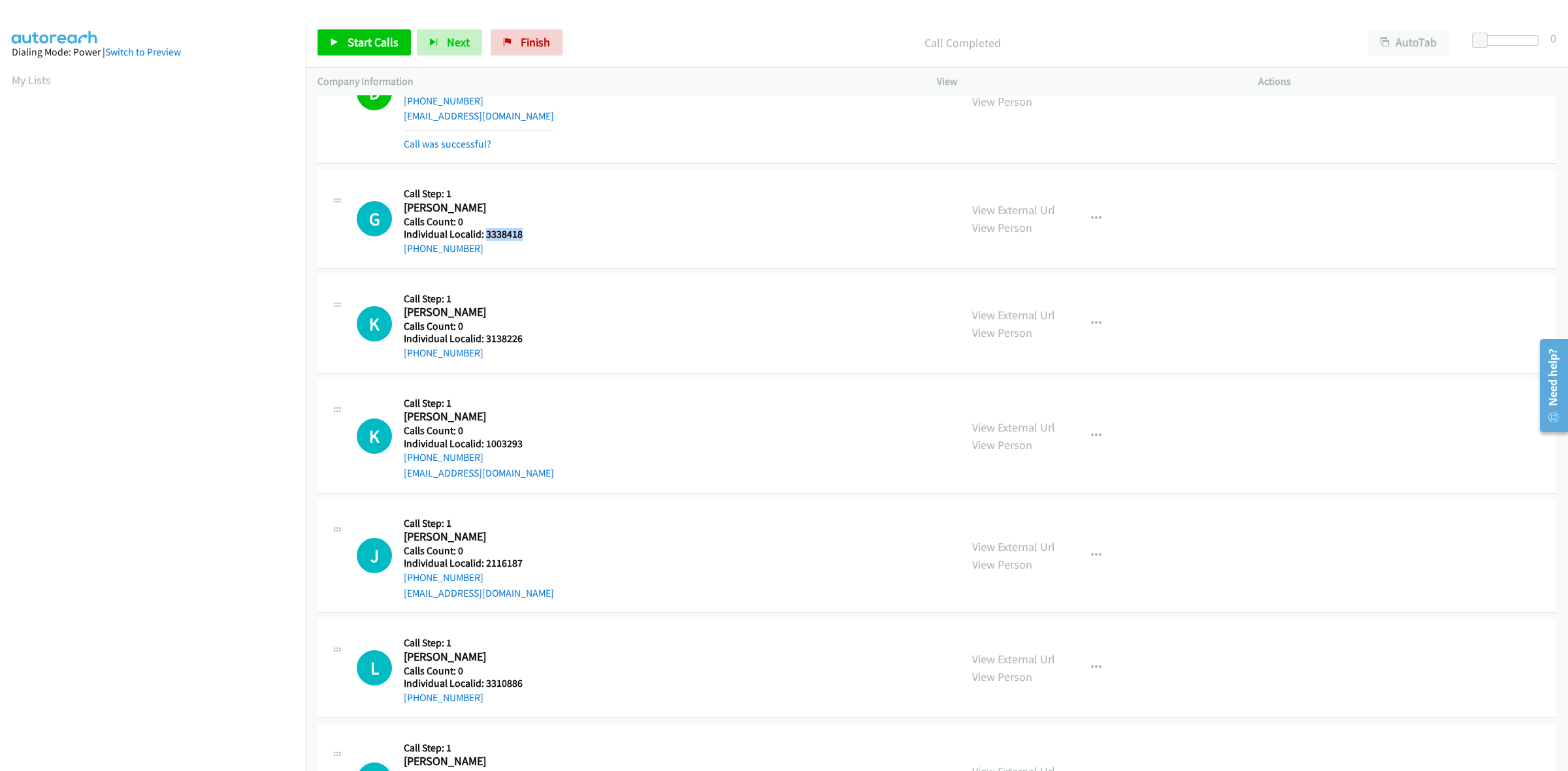
drag, startPoint x: 506, startPoint y: 226, endPoint x: 485, endPoint y: 238, distance: 24.2
click at [485, 238] on div "G Callback Scheduled Call Step: 1 [PERSON_NAME] America/[GEOGRAPHIC_DATA] Calls…" at bounding box center [652, 219] width 592 height 74
click at [1102, 220] on button "button" at bounding box center [1096, 219] width 35 height 26
click at [1036, 335] on link "Add to do not call list" at bounding box center [1026, 331] width 173 height 26
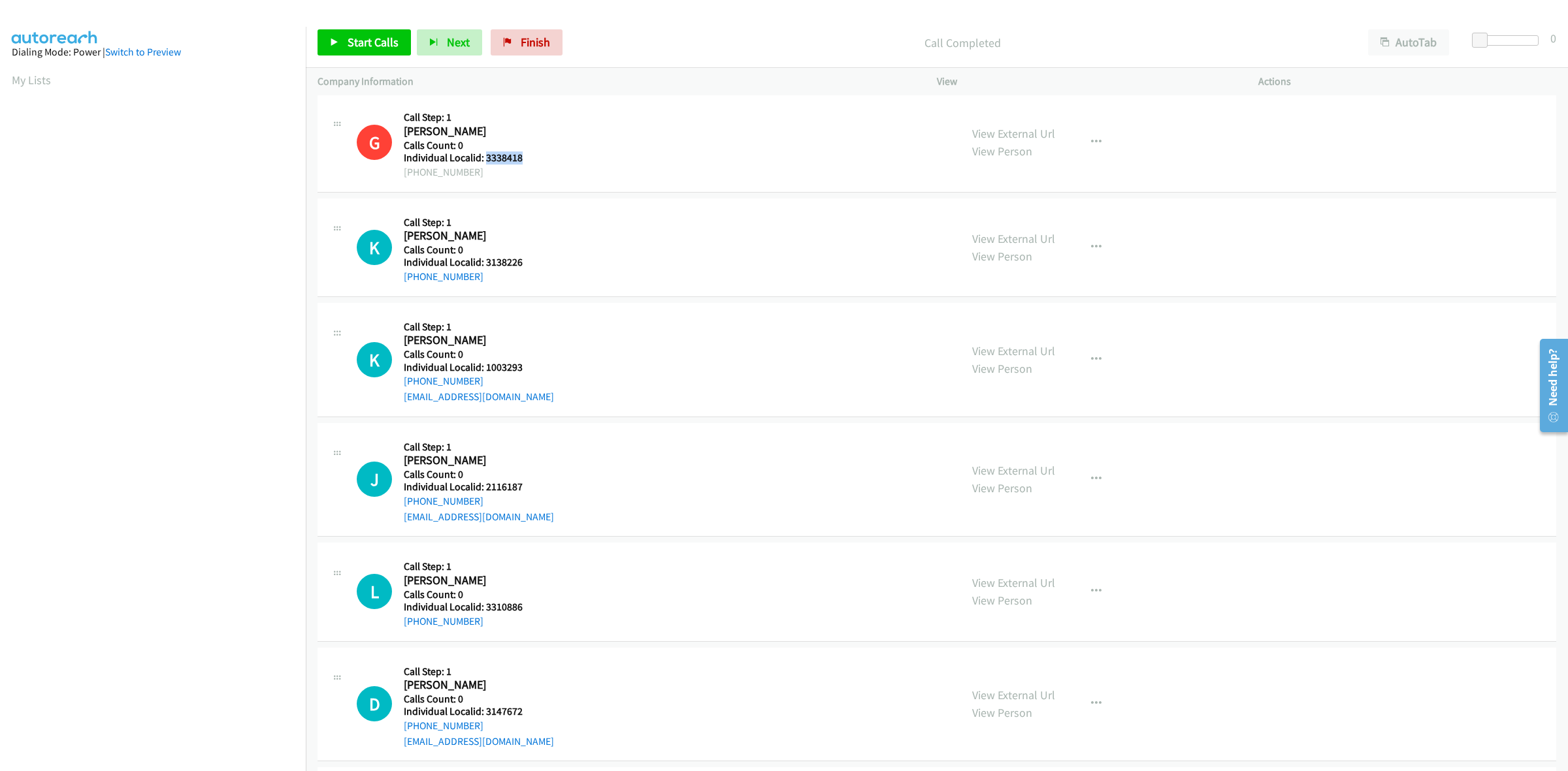
scroll to position [979, 0]
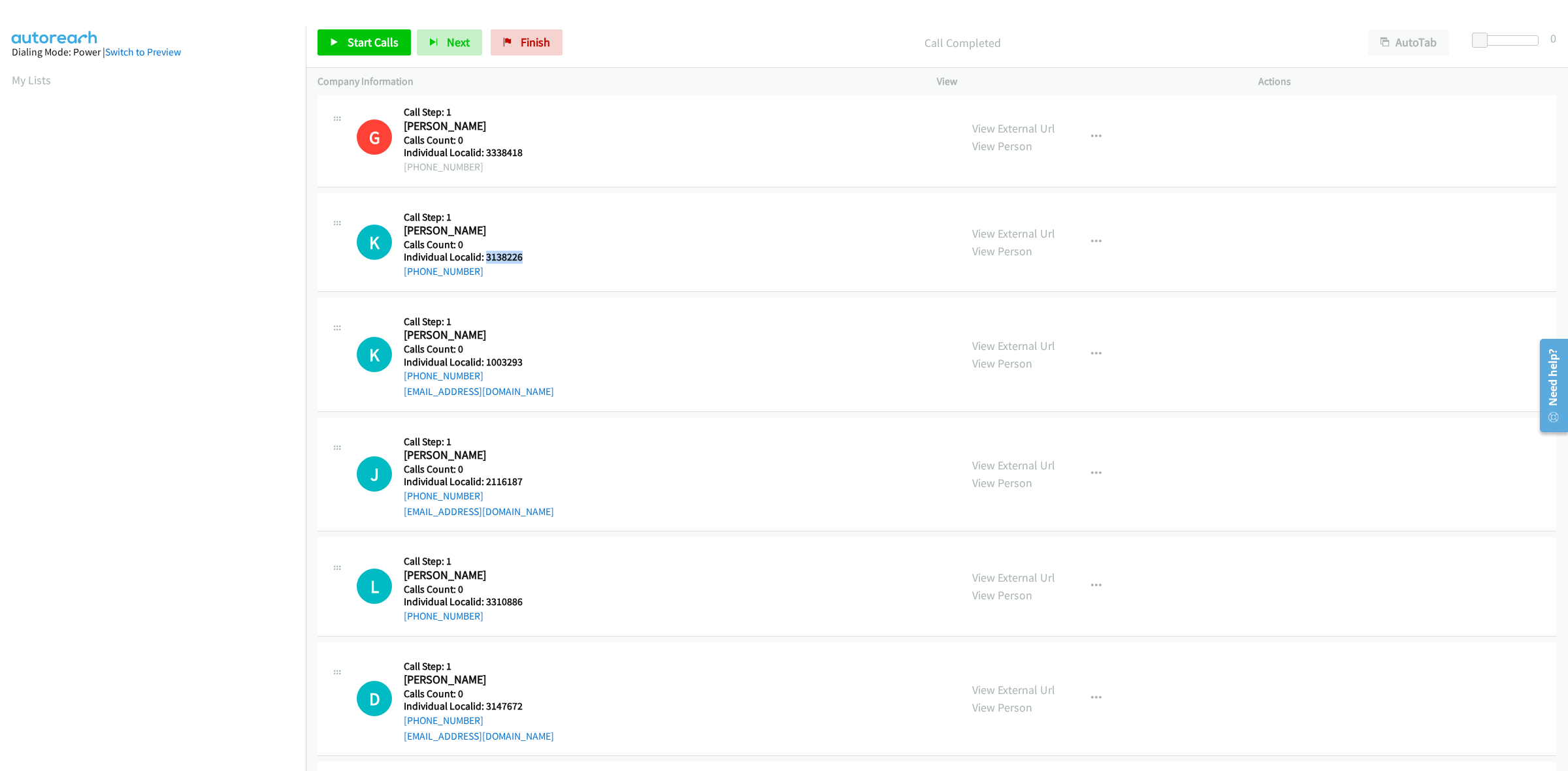
drag, startPoint x: 529, startPoint y: 258, endPoint x: 486, endPoint y: 258, distance: 43.0
click at [486, 258] on div "K Callback Scheduled Call Step: 1 [PERSON_NAME] America/New_York Calls Count: 0…" at bounding box center [652, 242] width 592 height 74
click at [1080, 243] on button "button" at bounding box center [1096, 242] width 35 height 26
click at [1008, 334] on link "Skip Call" at bounding box center [1026, 327] width 173 height 26
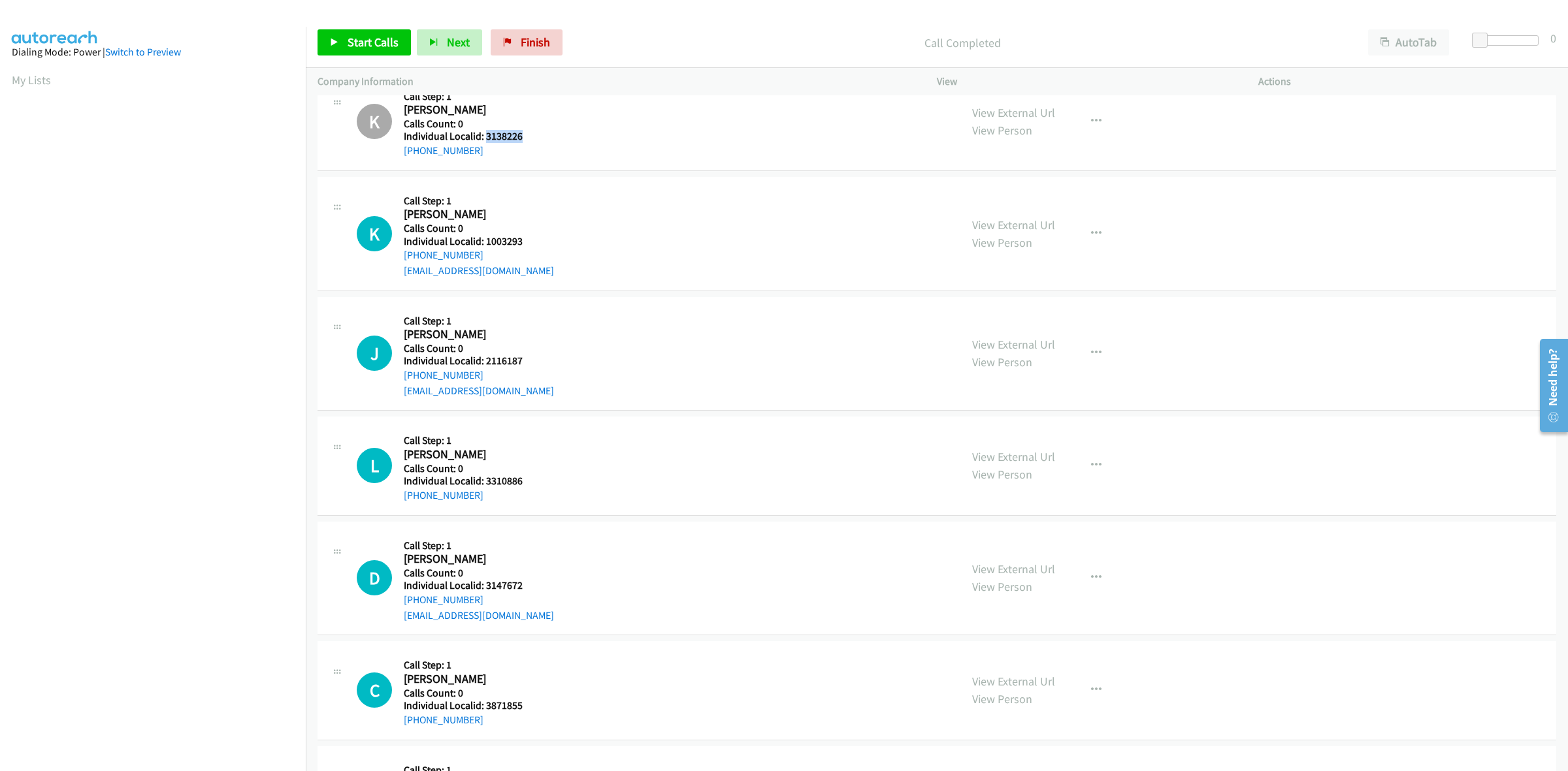
scroll to position [1122, 0]
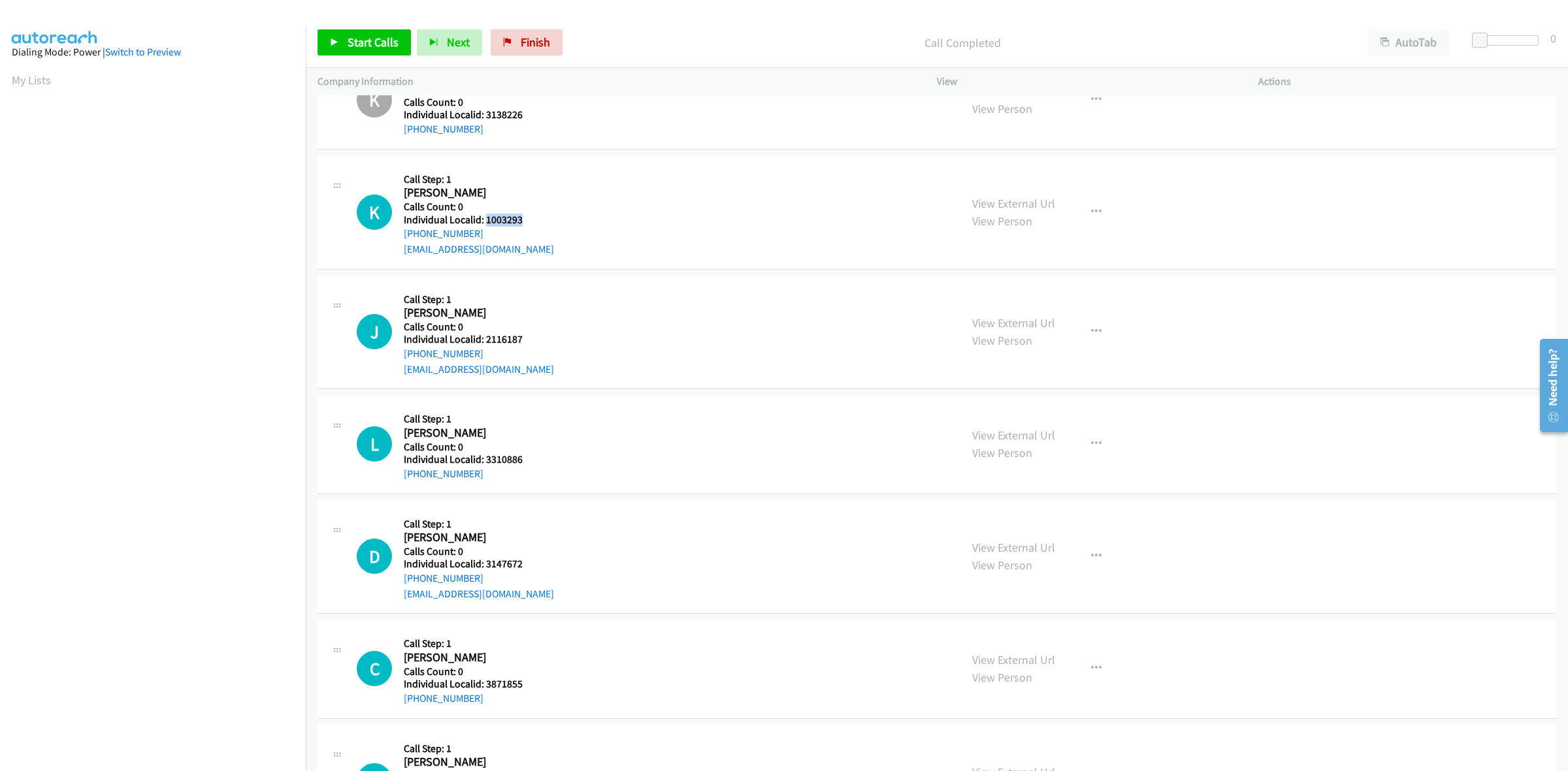
drag, startPoint x: 520, startPoint y: 217, endPoint x: 487, endPoint y: 216, distance: 33.0
click at [487, 216] on div "K Callback Scheduled Call Step: 1 [PERSON_NAME] America/New_York Calls Count: 0…" at bounding box center [652, 212] width 592 height 90
click at [1091, 214] on icon "button" at bounding box center [1096, 212] width 10 height 10
click at [995, 303] on link "Skip Call" at bounding box center [1026, 297] width 173 height 26
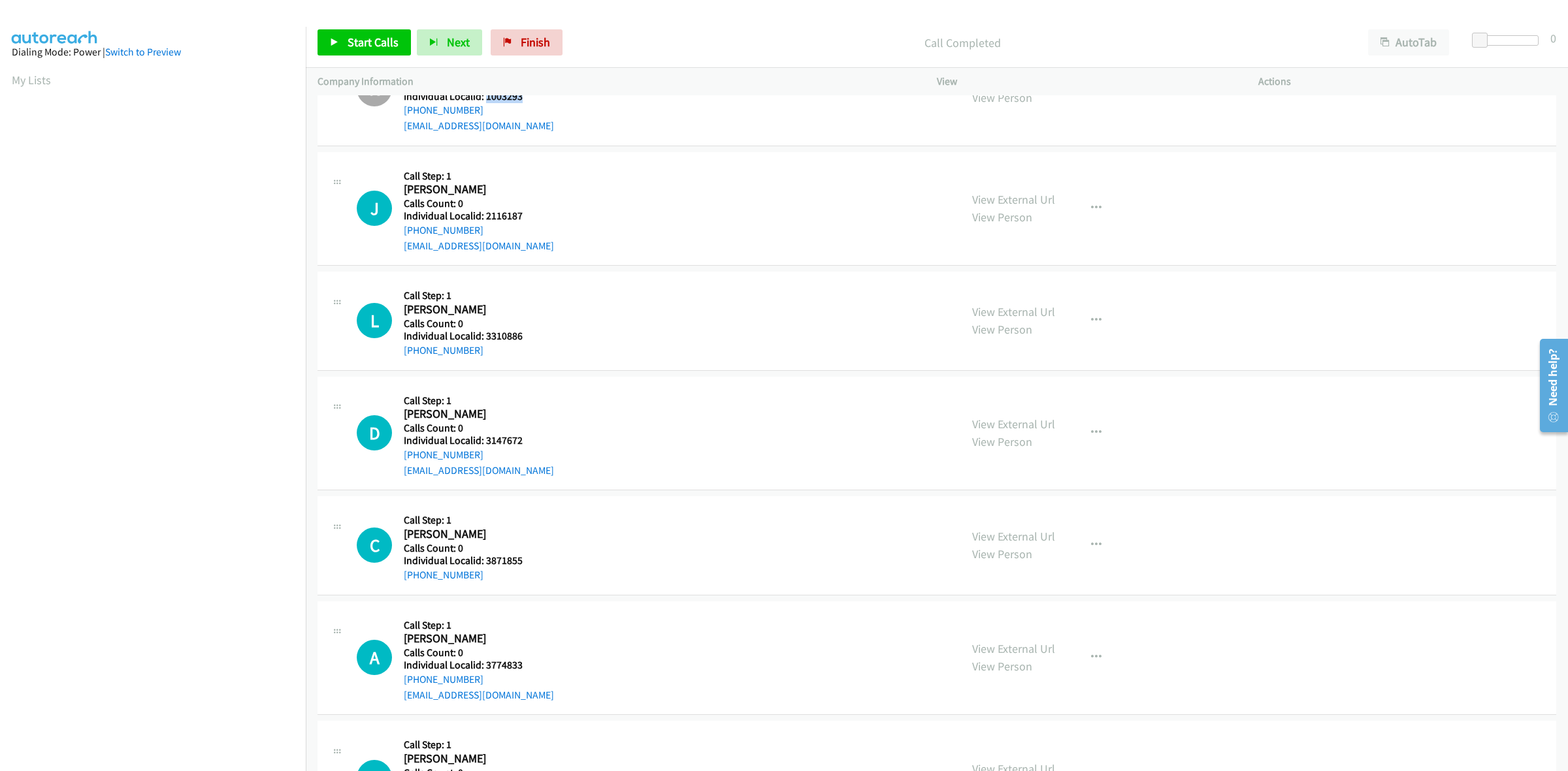
scroll to position [1286, 0]
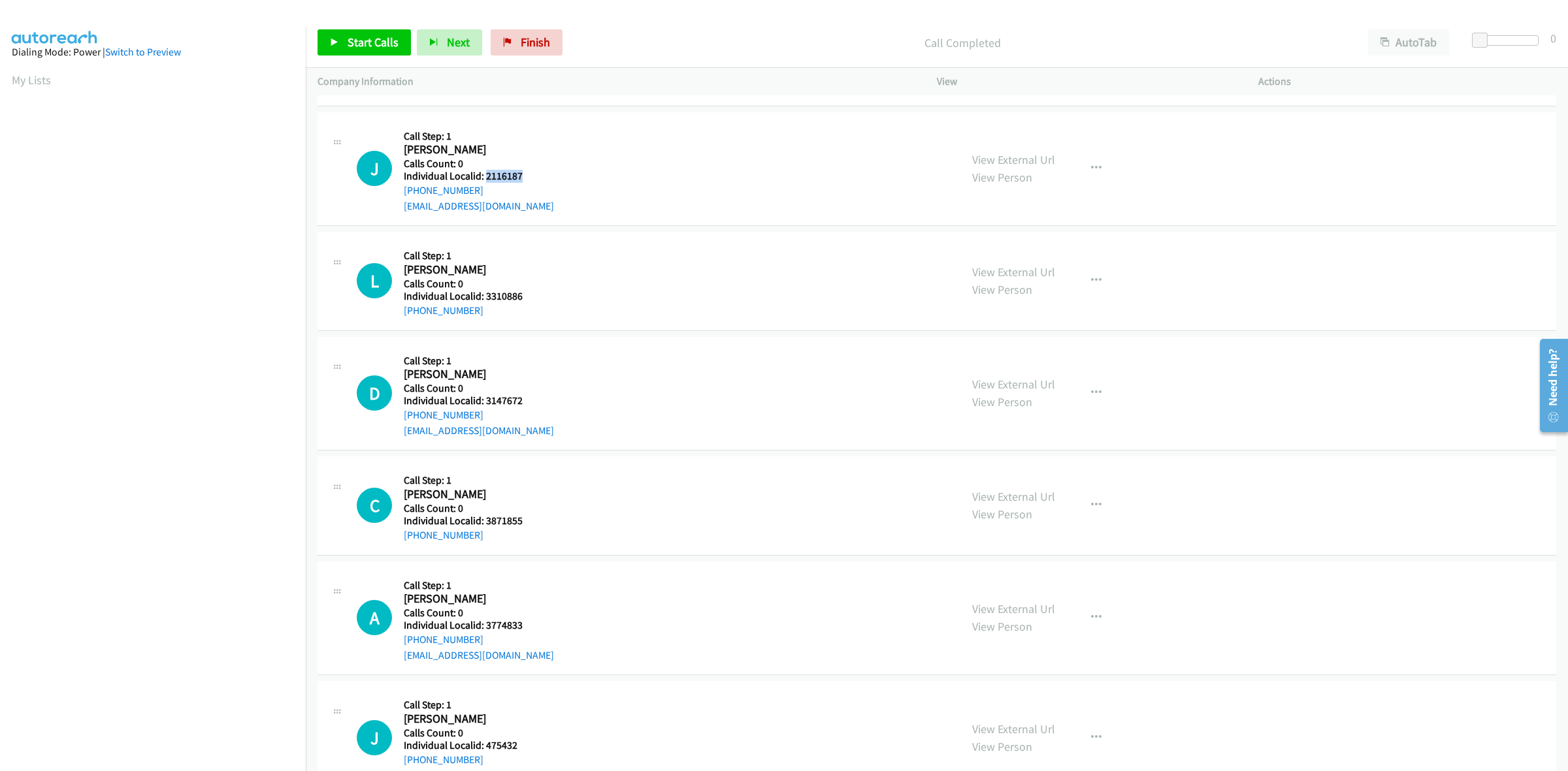
drag, startPoint x: 506, startPoint y: 171, endPoint x: 484, endPoint y: 174, distance: 22.2
click at [484, 174] on div "J Callback Scheduled Call Step: 1 [PERSON_NAME] America/New_York Calls Count: 0…" at bounding box center [652, 170] width 592 height 90
click at [565, 147] on div "J Callback Scheduled Call Step: 1 [PERSON_NAME] America/New_York Calls Count: 0…" at bounding box center [652, 170] width 592 height 90
drag, startPoint x: 484, startPoint y: 187, endPoint x: 395, endPoint y: 197, distance: 89.6
click at [395, 197] on div "J Callback Scheduled Call Step: 1 [PERSON_NAME] America/New_York Calls Count: 0…" at bounding box center [652, 170] width 592 height 90
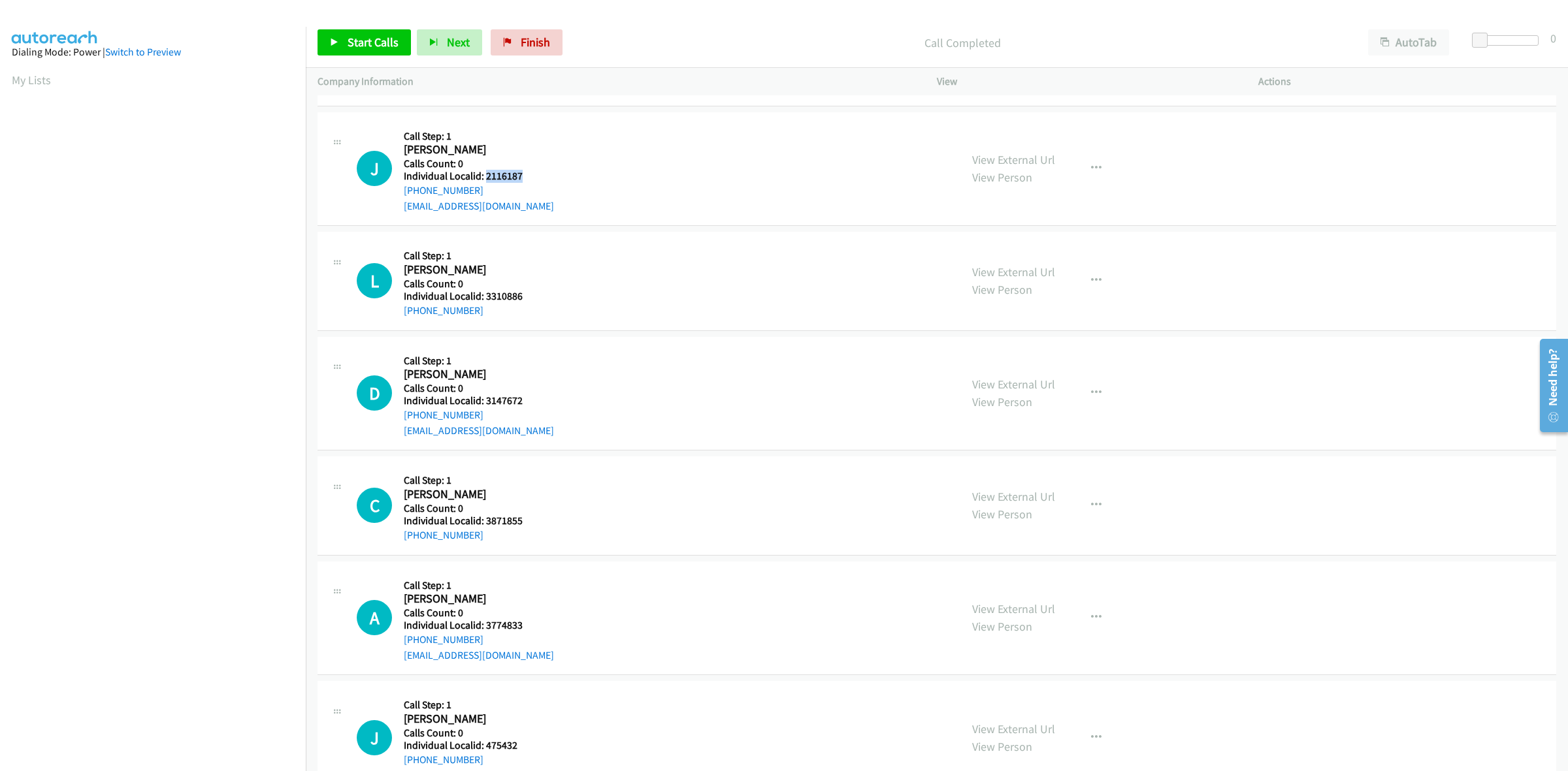
drag, startPoint x: 520, startPoint y: 173, endPoint x: 485, endPoint y: 173, distance: 35.0
click at [485, 173] on h5 "Individual Localid: 2116187" at bounding box center [478, 176] width 150 height 13
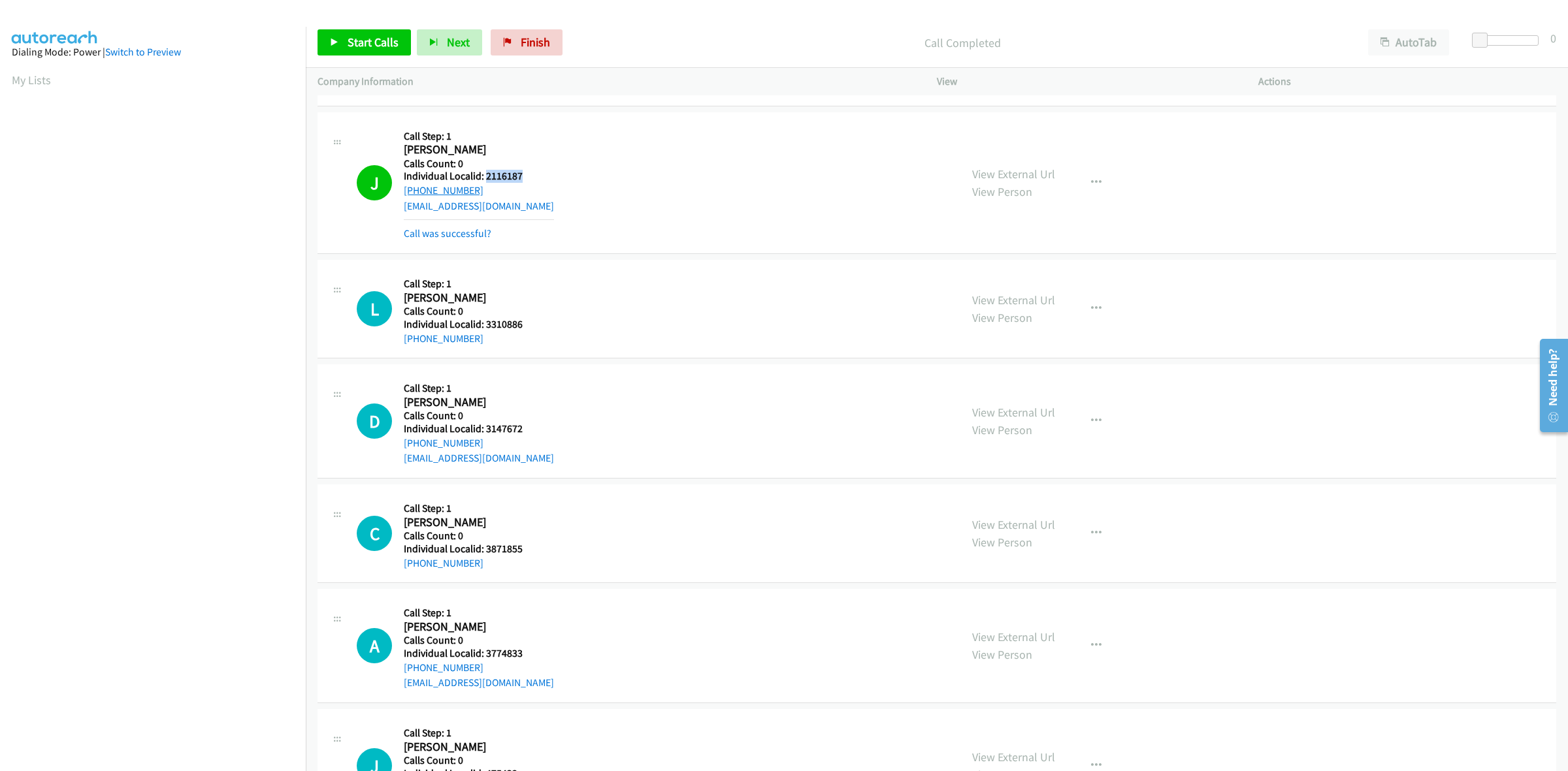
drag, startPoint x: 482, startPoint y: 190, endPoint x: 405, endPoint y: 196, distance: 77.2
click at [405, 196] on div "[PHONE_NUMBER]" at bounding box center [478, 190] width 150 height 16
click at [1079, 177] on button "button" at bounding box center [1096, 183] width 35 height 26
click at [1046, 295] on link "Add to do not call list" at bounding box center [1026, 295] width 173 height 26
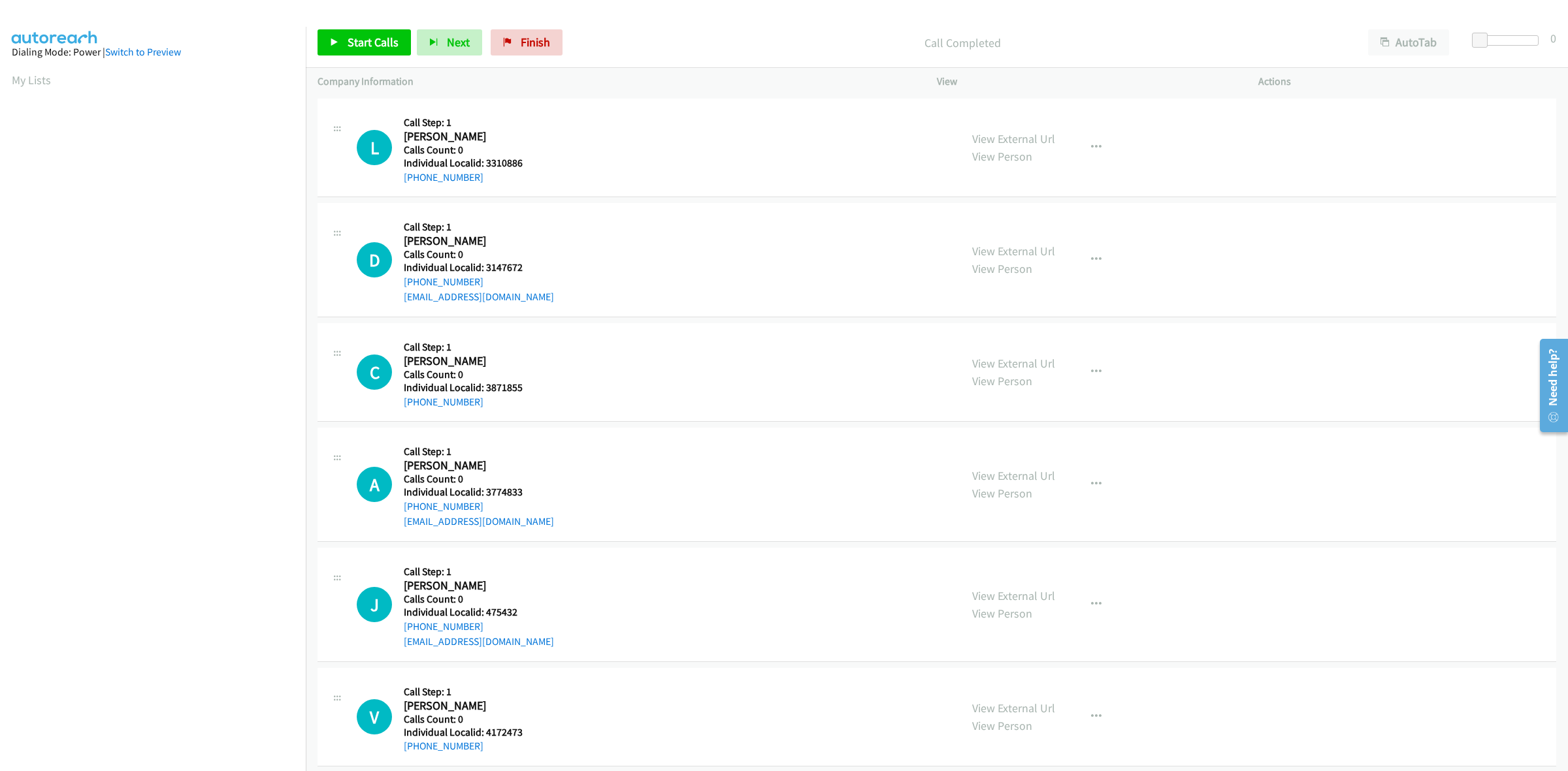
scroll to position [1449, 0]
drag, startPoint x: 523, startPoint y: 149, endPoint x: 514, endPoint y: 156, distance: 11.4
click at [514, 155] on div "Callback Scheduled Call Step: 1 [PERSON_NAME] America/[GEOGRAPHIC_DATA] Calls C…" at bounding box center [464, 145] width 122 height 74
click at [520, 156] on h5 "Individual Localid: 3310886" at bounding box center [464, 161] width 122 height 13
drag, startPoint x: 520, startPoint y: 156, endPoint x: 485, endPoint y: 161, distance: 35.4
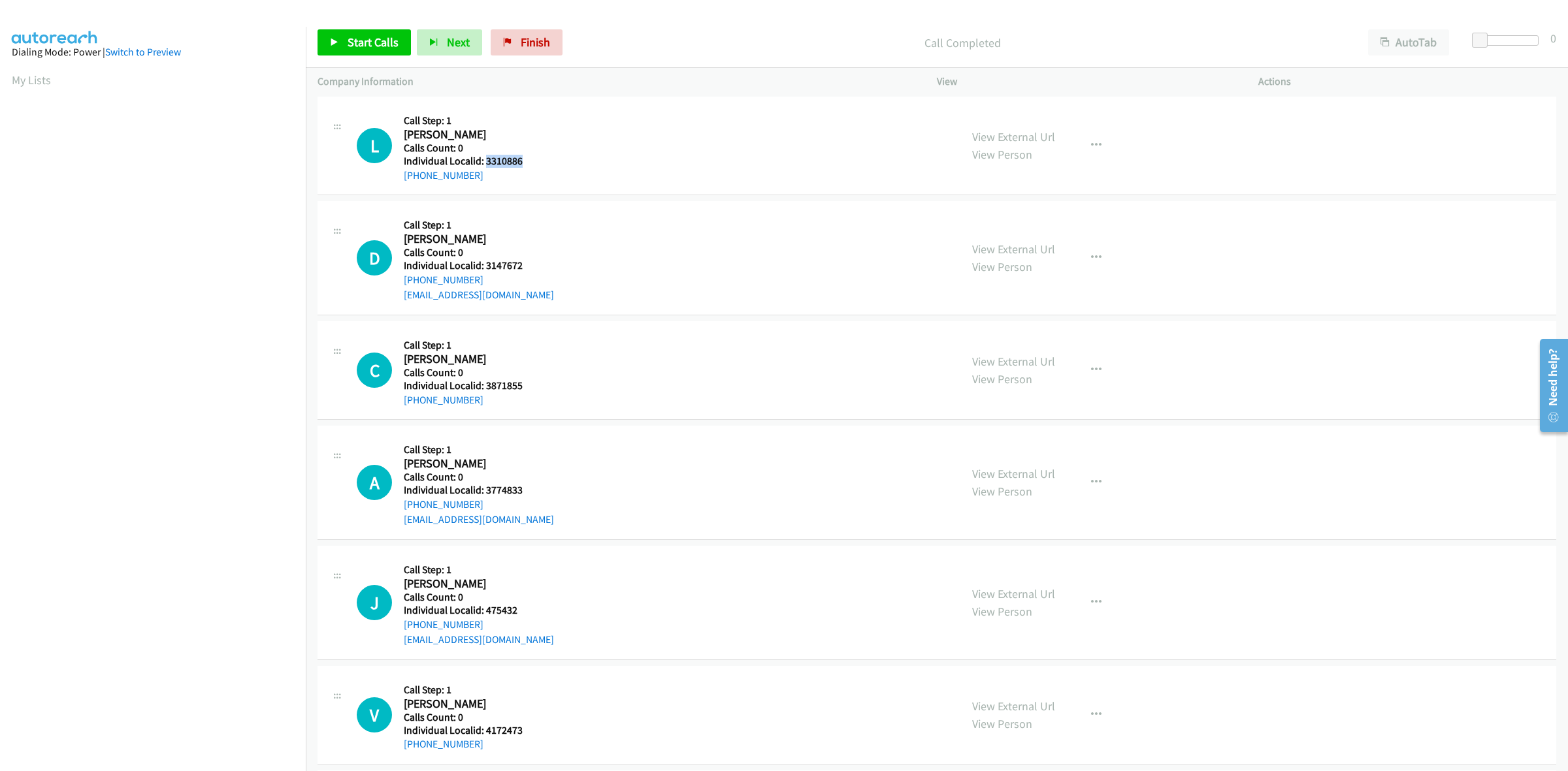
click at [485, 161] on h5 "Individual Localid: 3310886" at bounding box center [464, 161] width 122 height 13
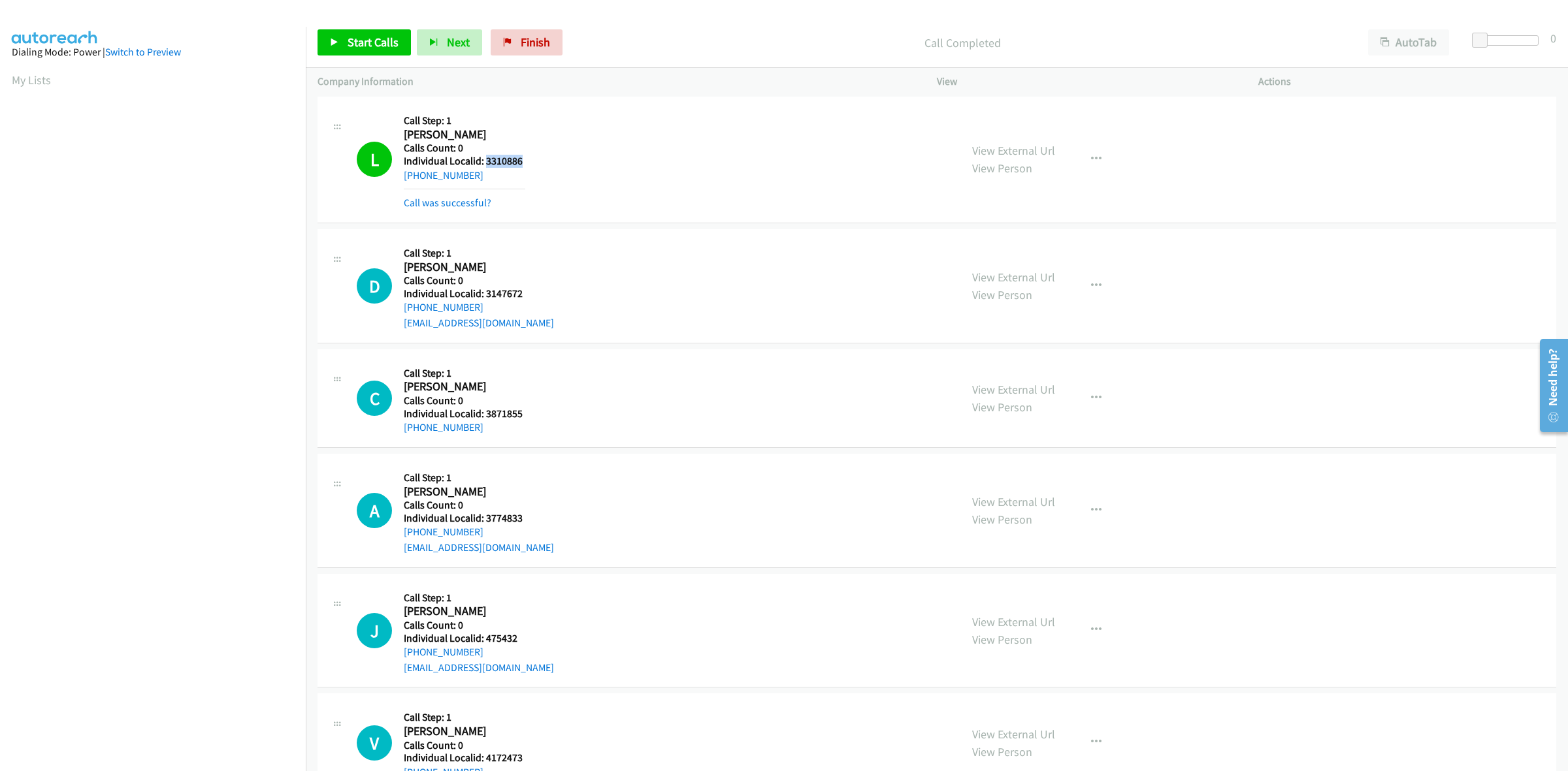
drag, startPoint x: 484, startPoint y: 177, endPoint x: 401, endPoint y: 180, distance: 83.1
click at [401, 180] on div "L Callback Scheduled Call Step: 1 [PERSON_NAME] America/[GEOGRAPHIC_DATA] Calls…" at bounding box center [652, 159] width 592 height 103
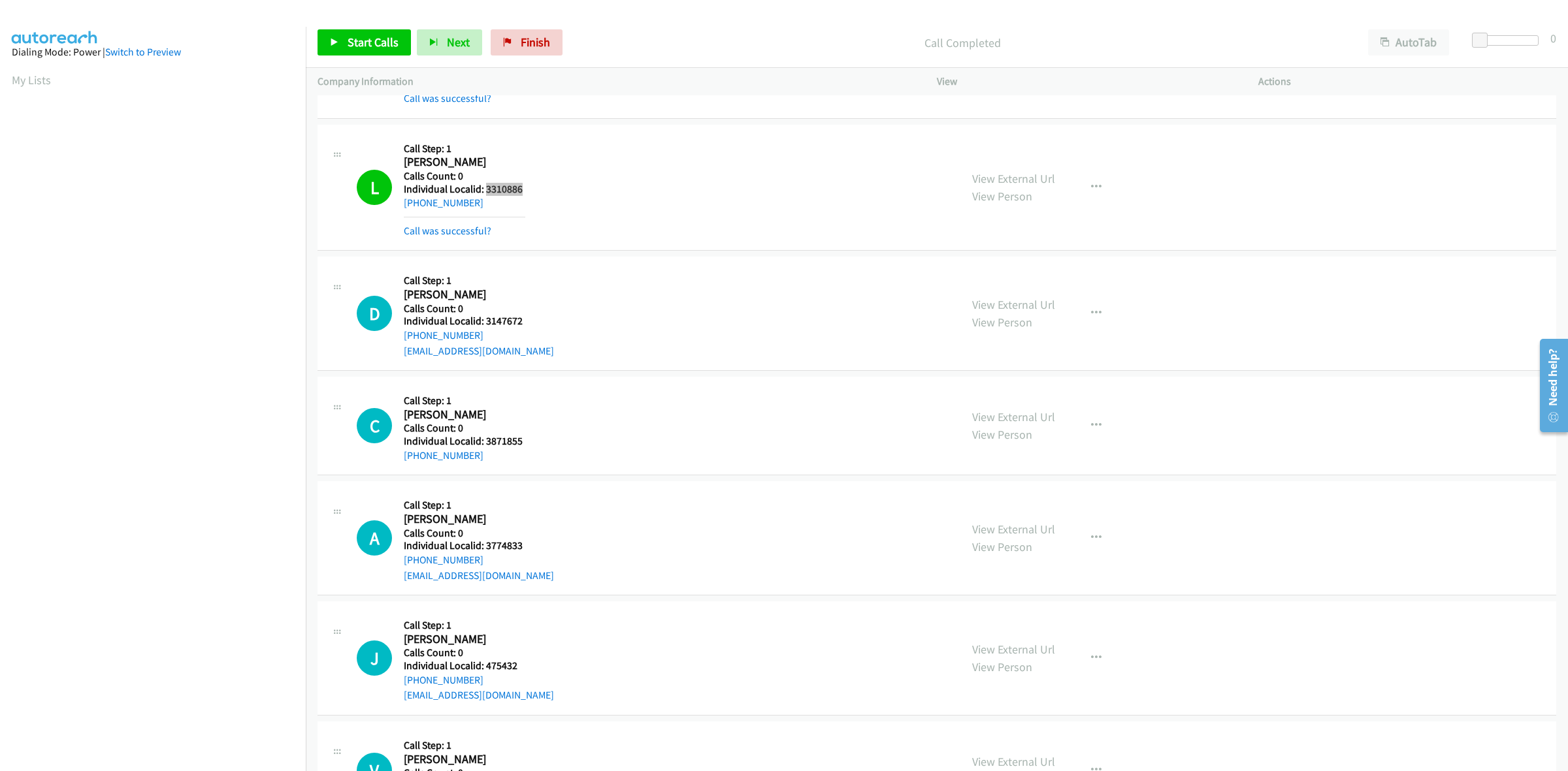
scroll to position [1477, 0]
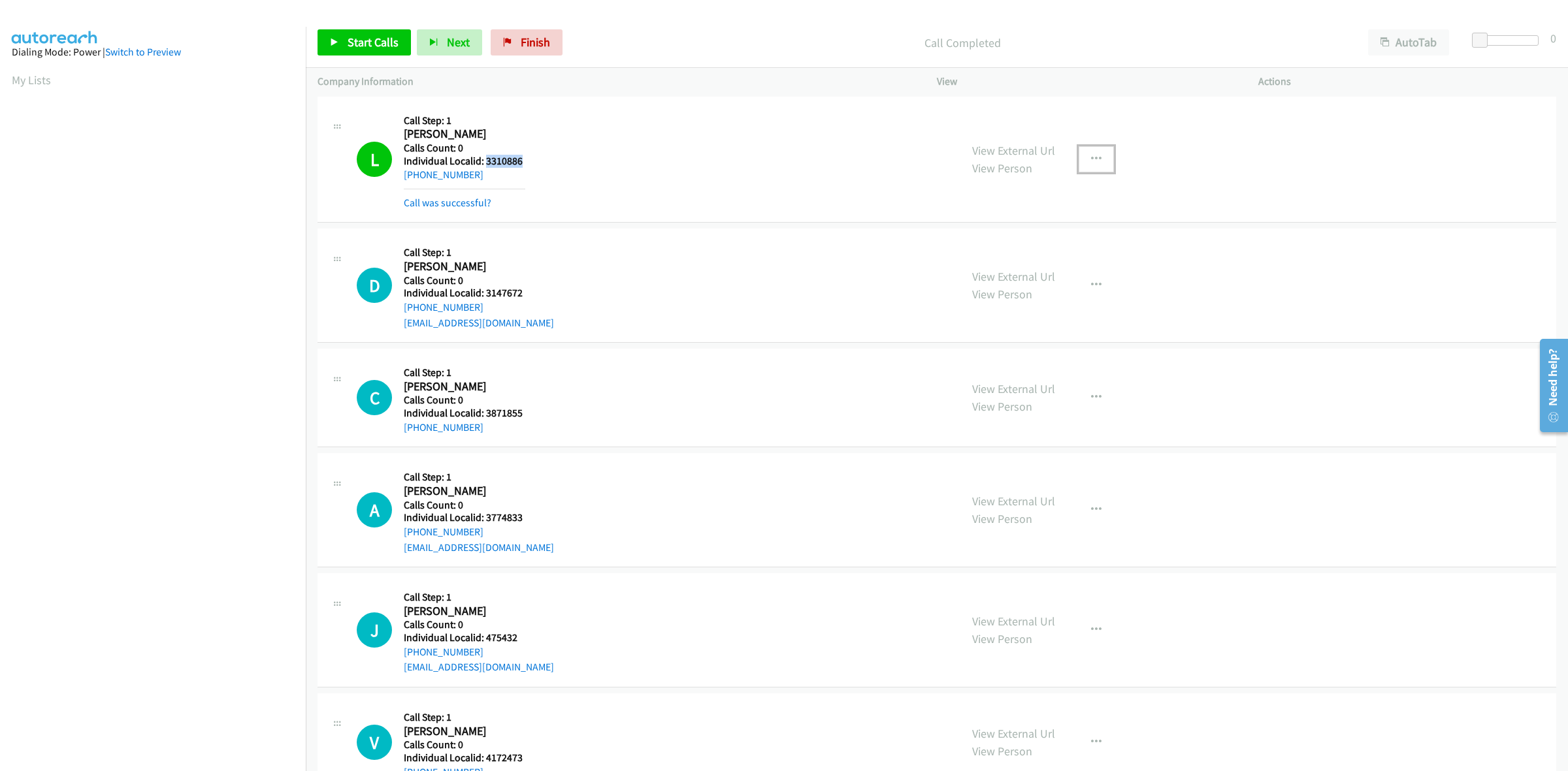
click at [1096, 158] on button "button" at bounding box center [1096, 159] width 35 height 26
click at [1024, 275] on link "Add to do not call list" at bounding box center [1026, 271] width 173 height 26
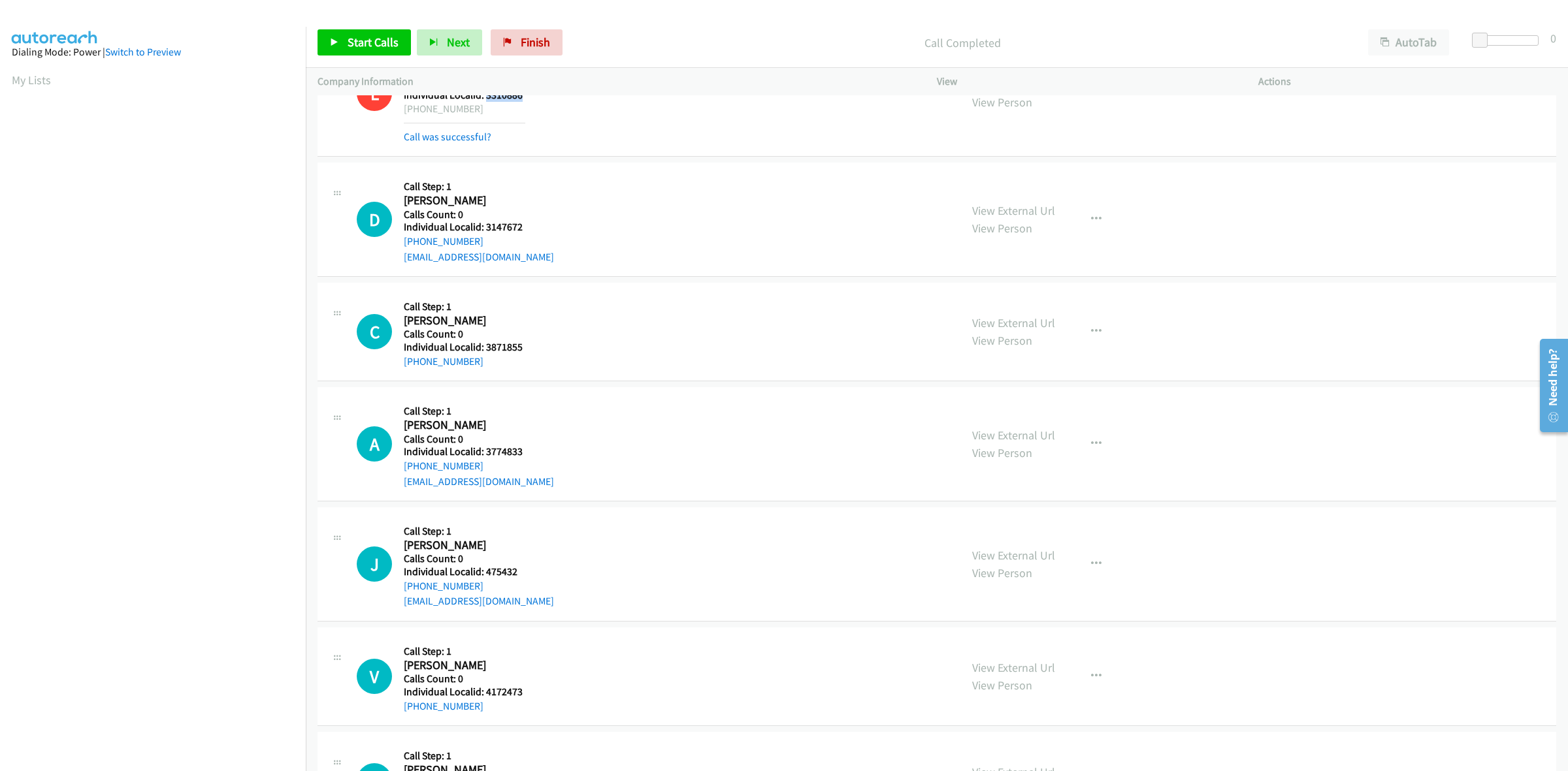
scroll to position [1558, 0]
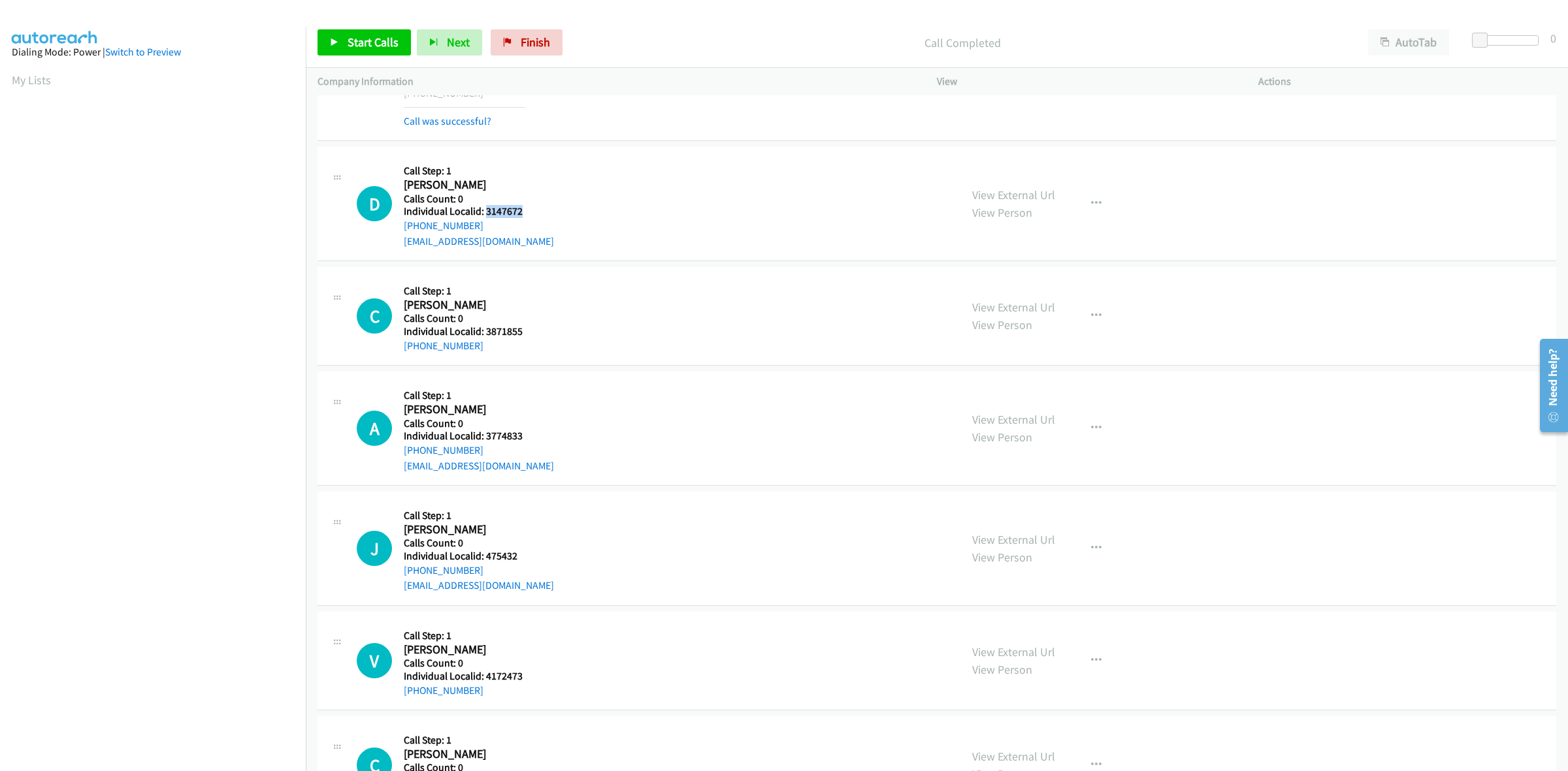
drag, startPoint x: 527, startPoint y: 209, endPoint x: 485, endPoint y: 211, distance: 42.0
click at [485, 211] on div "D Callback Scheduled Call Step: 1 [PERSON_NAME] America/New_York Calls Count: 0…" at bounding box center [652, 204] width 592 height 90
click at [563, 158] on div "D Callback Scheduled Call Step: 1 [PERSON_NAME] America/New_York Calls Count: 0…" at bounding box center [937, 204] width 1239 height 114
drag, startPoint x: 487, startPoint y: 227, endPoint x: 399, endPoint y: 233, distance: 88.2
click at [399, 233] on div "D Callback Scheduled Call Step: 1 [PERSON_NAME] America/New_York Calls Count: 0…" at bounding box center [652, 204] width 592 height 90
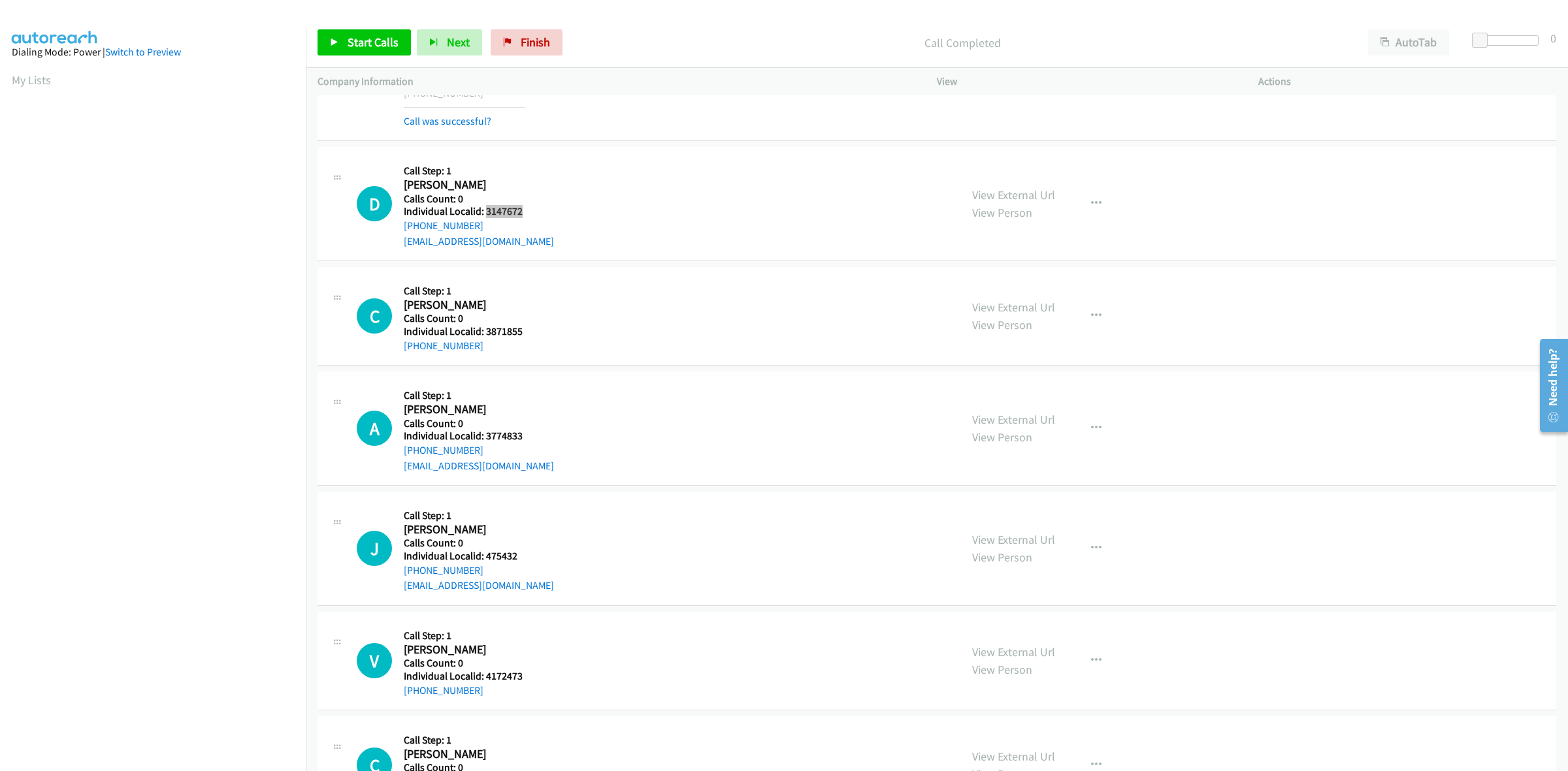
drag, startPoint x: 526, startPoint y: 214, endPoint x: 487, endPoint y: 213, distance: 39.0
click at [487, 213] on div "D Callback Scheduled Call Step: 1 [PERSON_NAME] America/New_York Calls Count: 0…" at bounding box center [652, 204] width 592 height 90
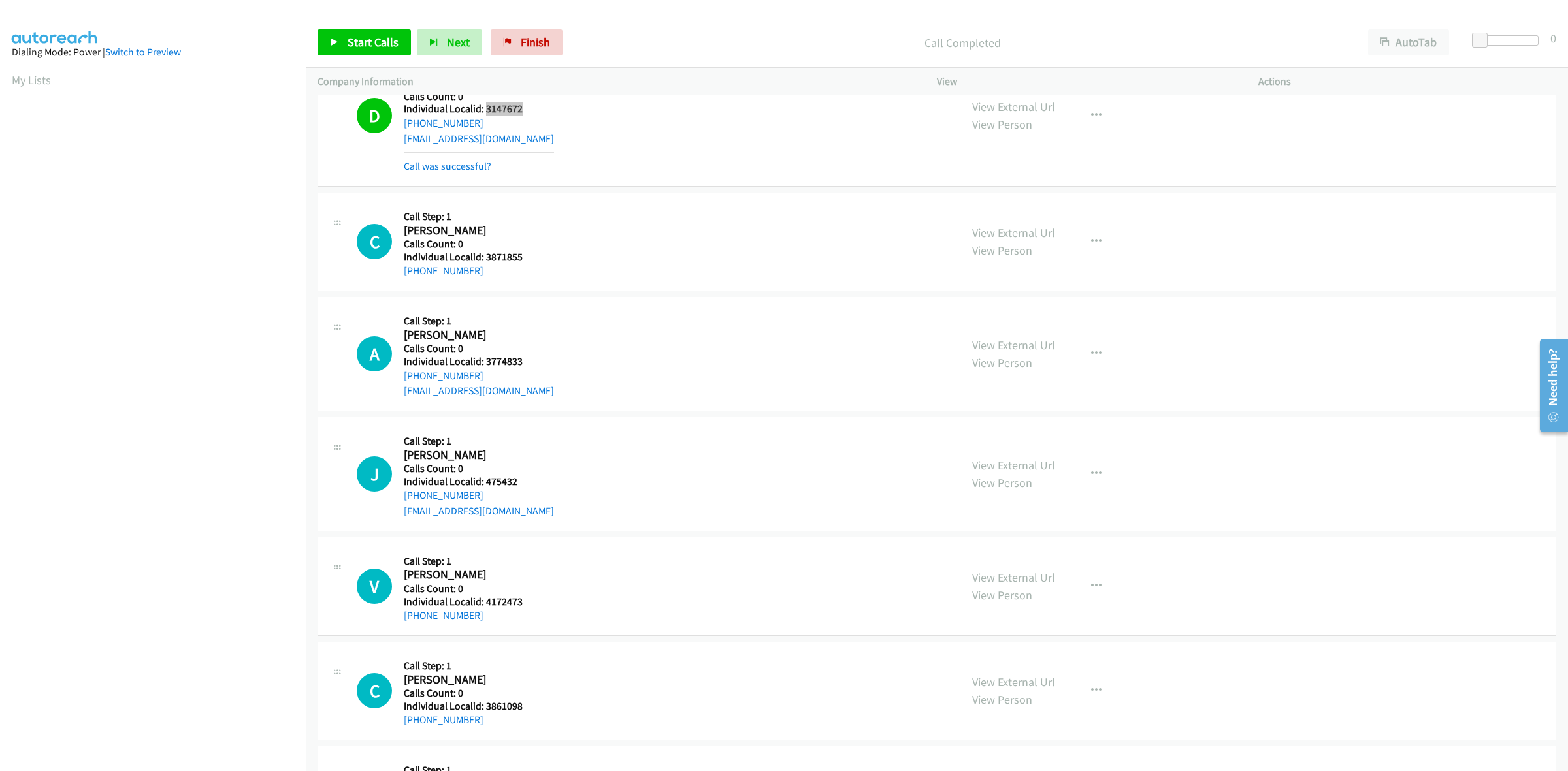
scroll to position [1701, 0]
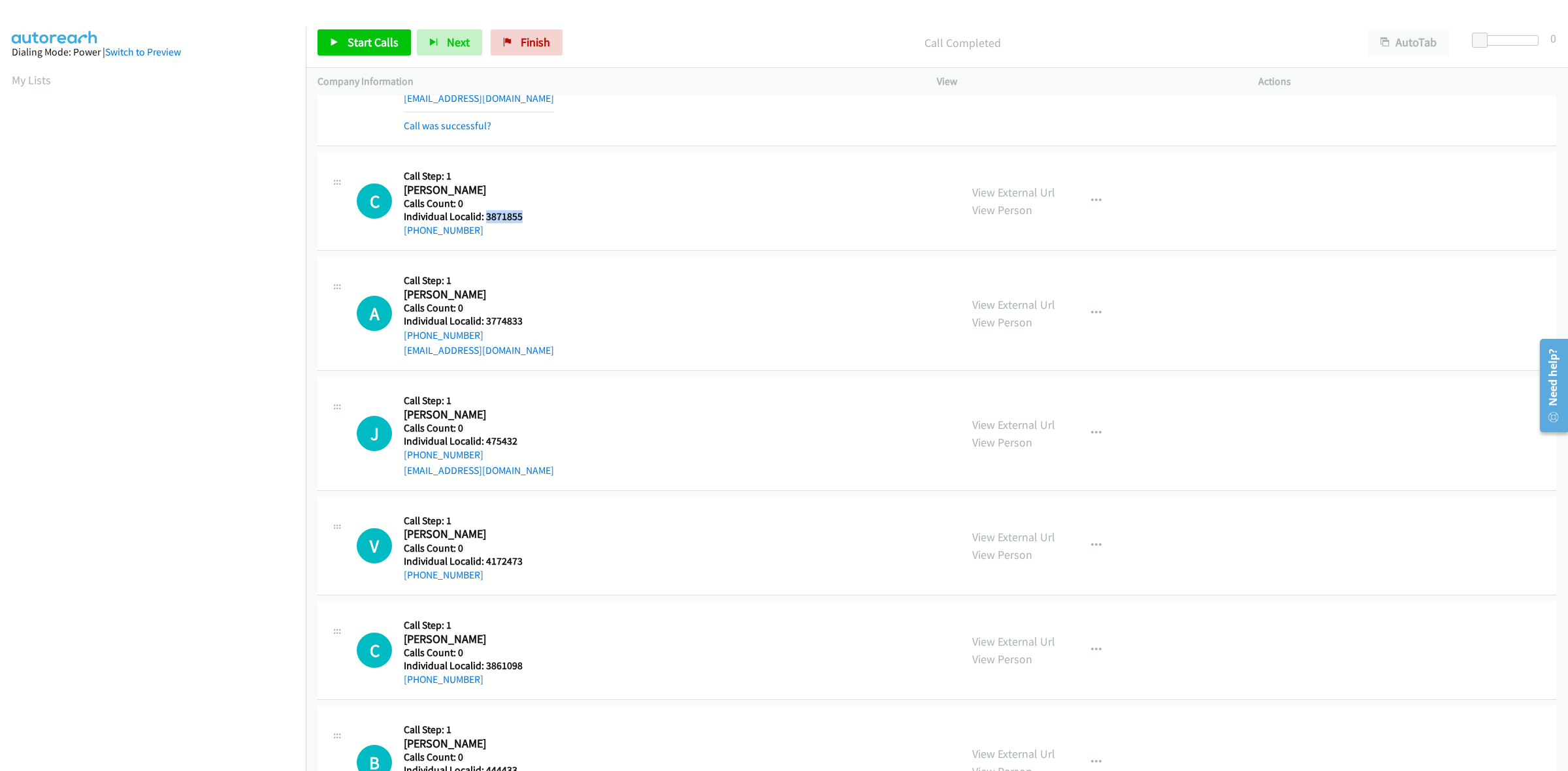
drag, startPoint x: 531, startPoint y: 213, endPoint x: 487, endPoint y: 216, distance: 44.1
click at [487, 216] on div "C Callback Scheduled Call Step: 1 [PERSON_NAME] America/[GEOGRAPHIC_DATA] Calls…" at bounding box center [652, 201] width 592 height 74
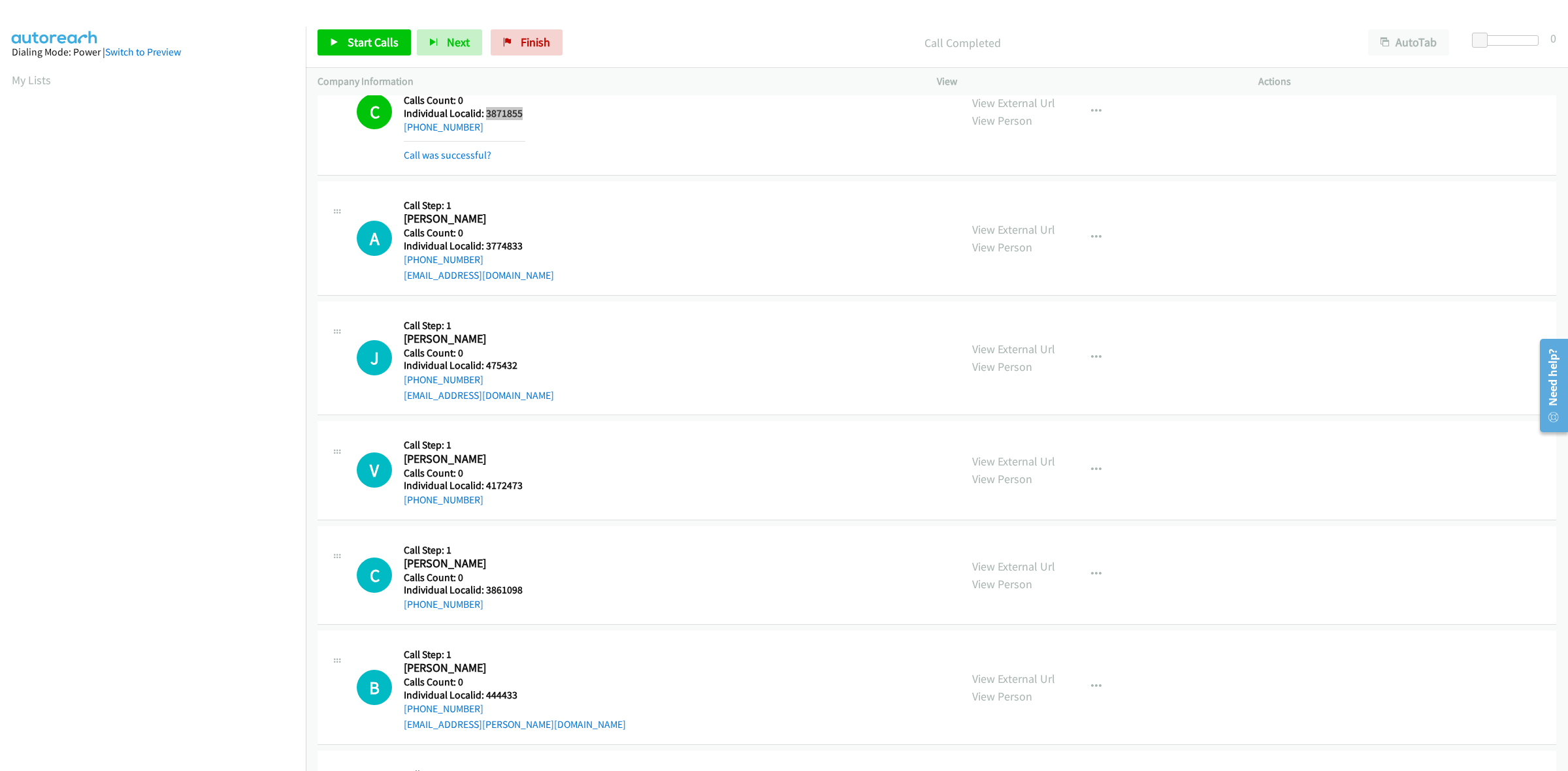
scroll to position [1844, 0]
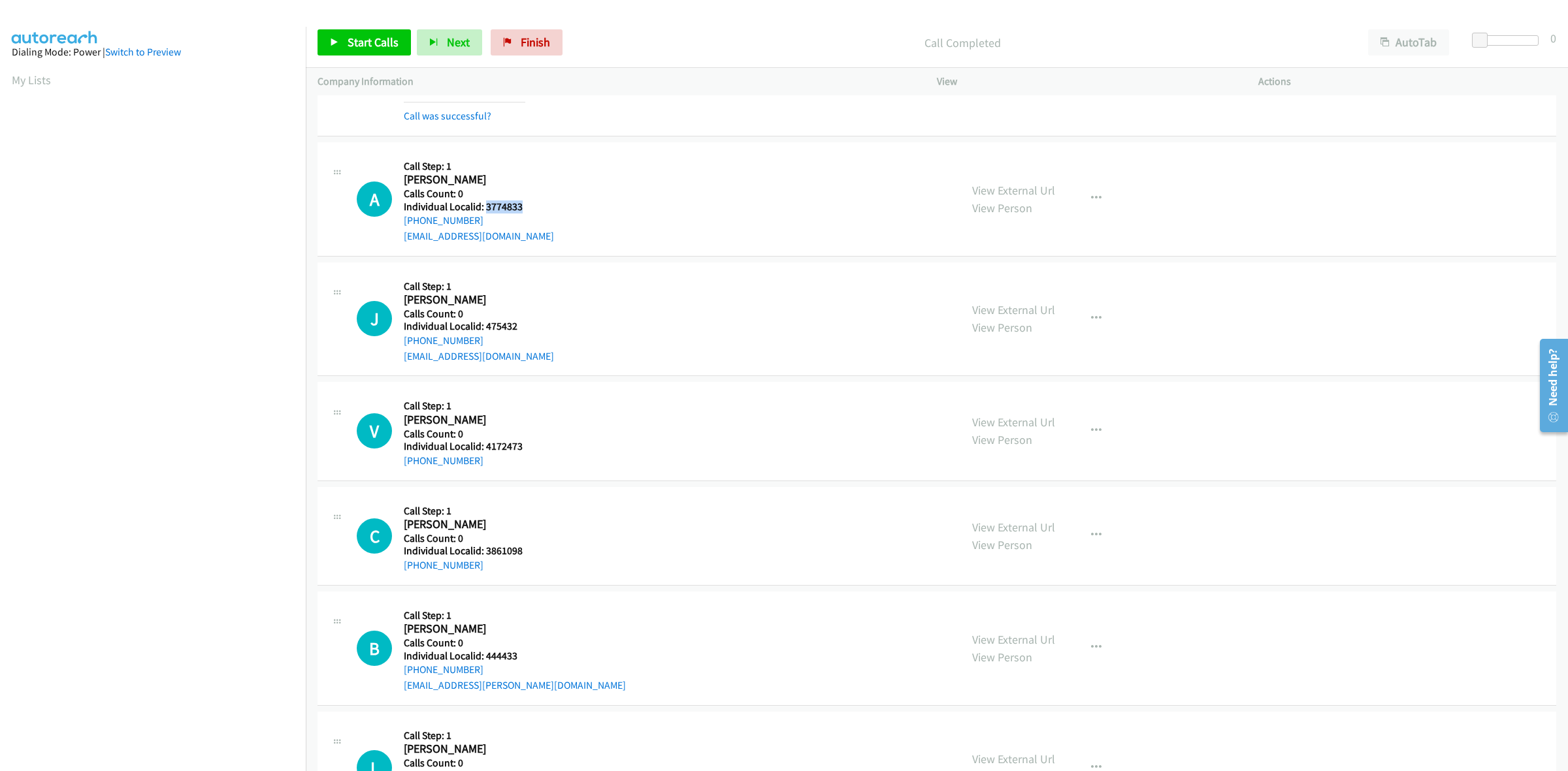
drag, startPoint x: 531, startPoint y: 207, endPoint x: 484, endPoint y: 205, distance: 47.0
click at [484, 205] on div "A Callback Scheduled Call Step: 1 [PERSON_NAME] America/[GEOGRAPHIC_DATA] Calls…" at bounding box center [652, 200] width 592 height 90
click at [1105, 196] on button "button" at bounding box center [1096, 199] width 35 height 26
click at [1010, 284] on link "Skip Call" at bounding box center [1026, 285] width 173 height 26
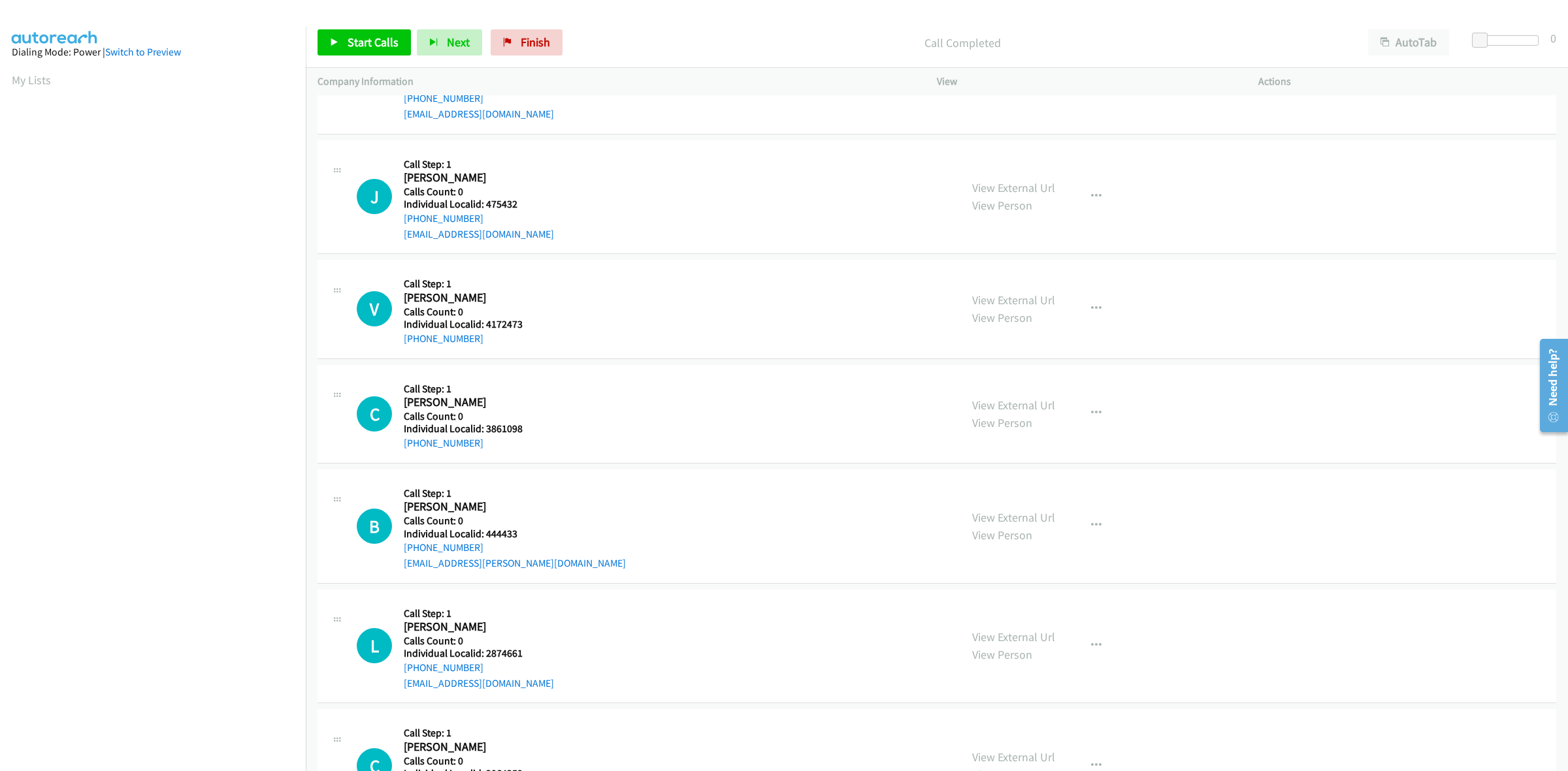
scroll to position [1987, 0]
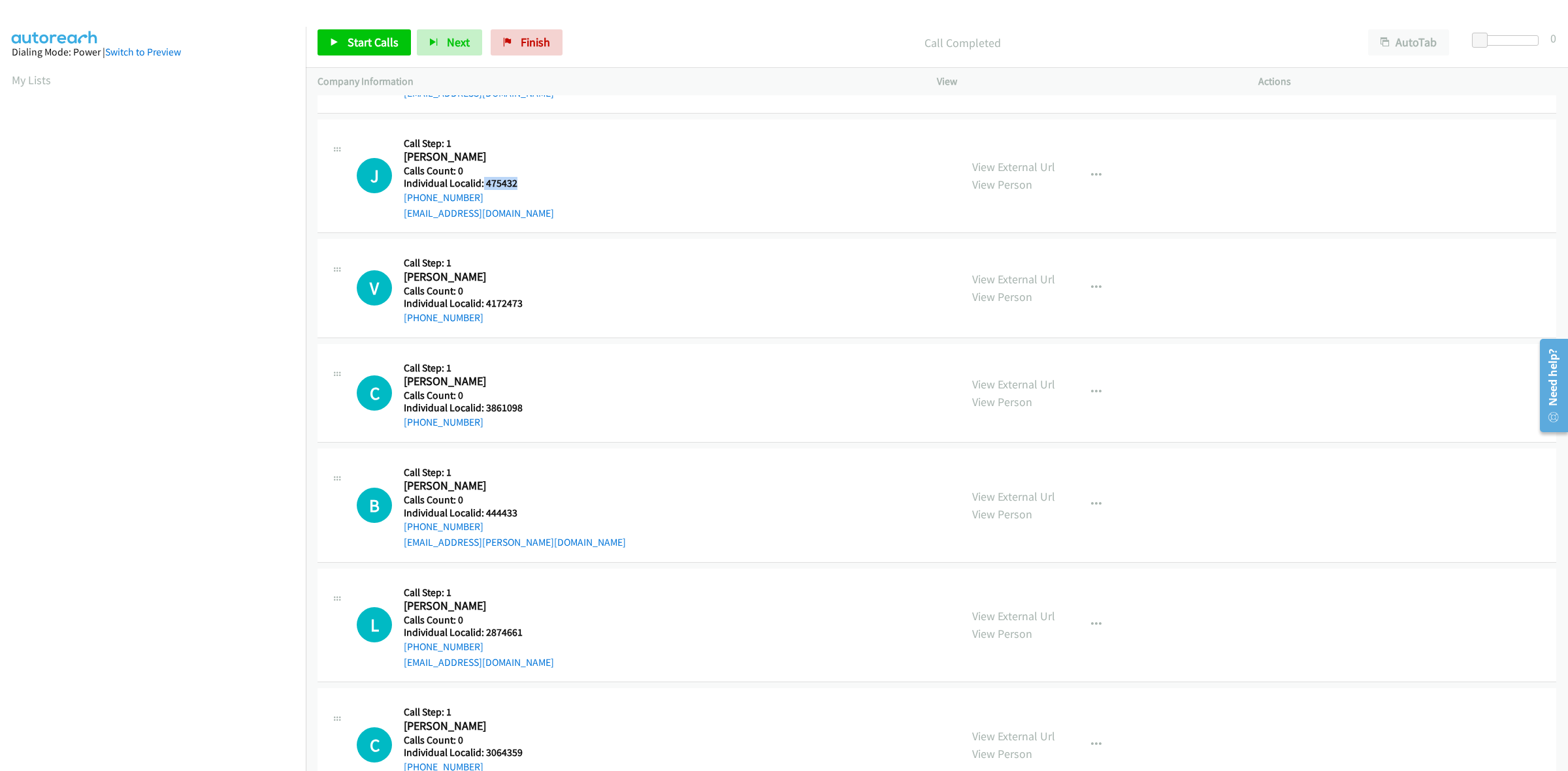
drag, startPoint x: 523, startPoint y: 180, endPoint x: 482, endPoint y: 188, distance: 41.8
click at [482, 188] on h5 "Individual Localid: 475432" at bounding box center [478, 184] width 150 height 13
click at [1098, 176] on button "button" at bounding box center [1096, 176] width 35 height 26
click at [1044, 255] on link "Skip Call" at bounding box center [1026, 261] width 173 height 26
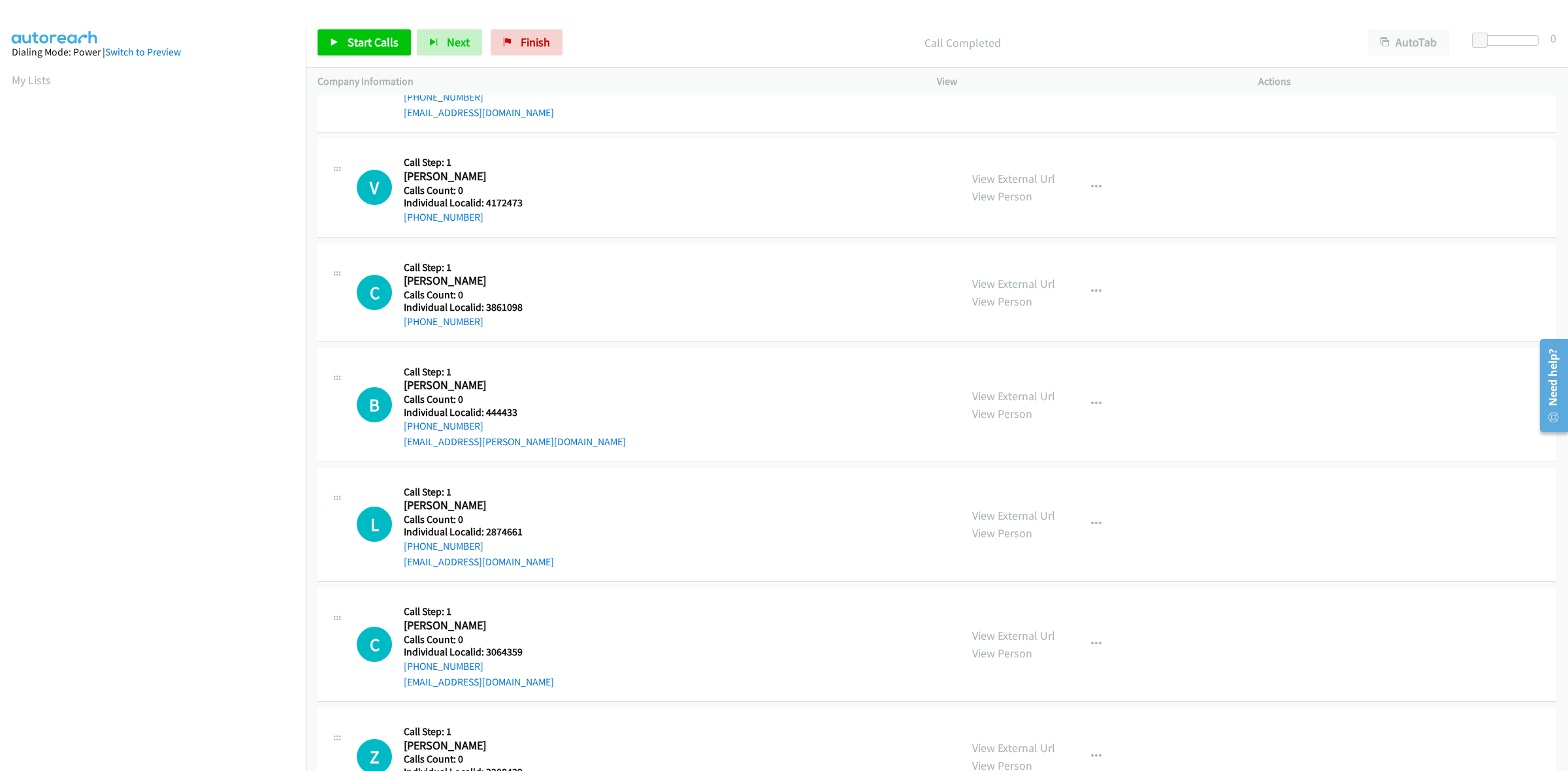
scroll to position [2089, 0]
drag, startPoint x: 527, startPoint y: 203, endPoint x: 487, endPoint y: 205, distance: 40.0
click at [487, 205] on div "V Callback Scheduled Call Step: 1 [PERSON_NAME] America/New_York Calls Count: 0…" at bounding box center [652, 186] width 592 height 74
click at [497, 160] on h5 "Call Step: 1" at bounding box center [464, 161] width 122 height 13
drag, startPoint x: 478, startPoint y: 216, endPoint x: 392, endPoint y: 225, distance: 86.5
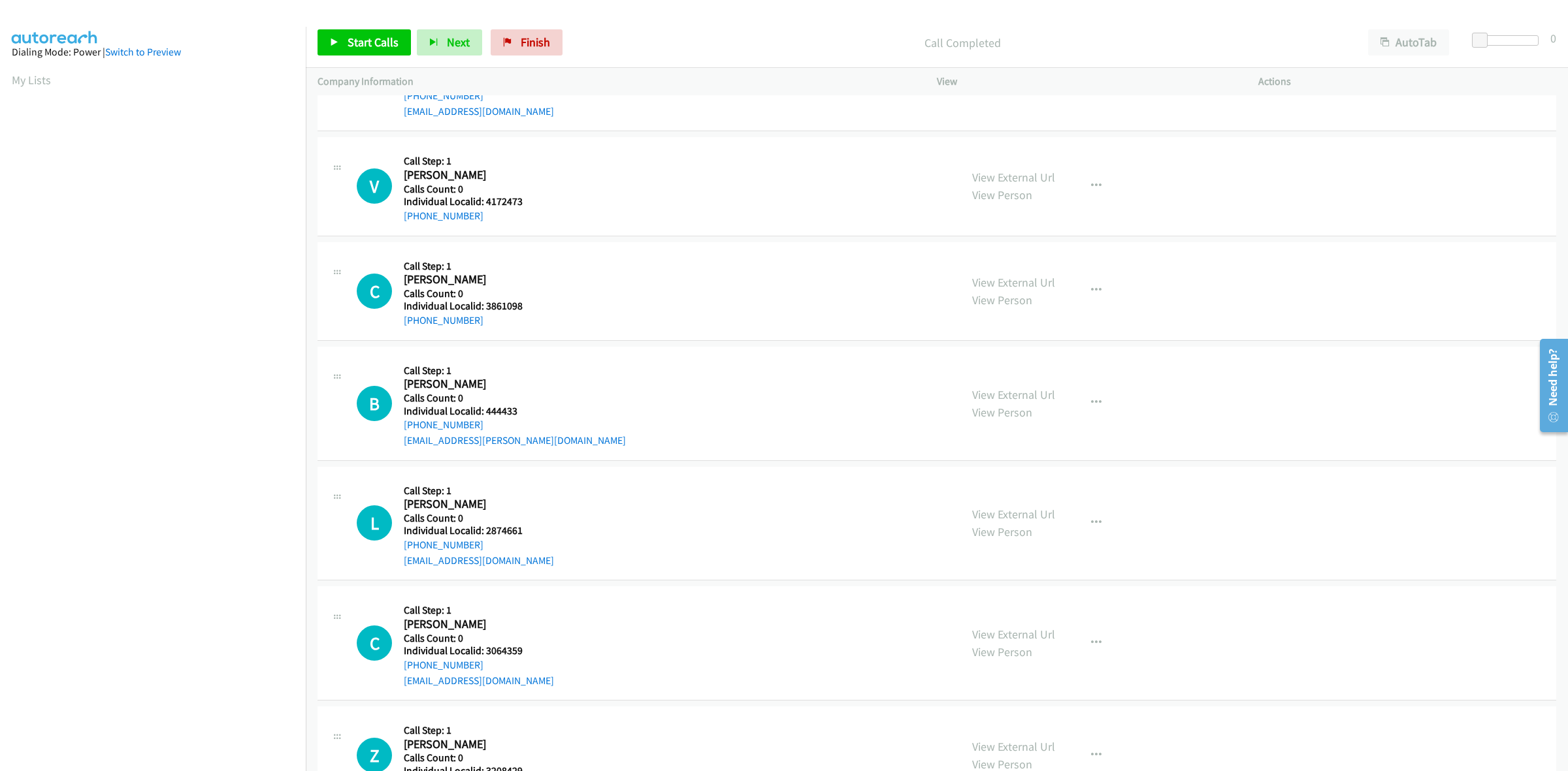
click at [392, 223] on div "V Callback Scheduled Call Step: 1 [PERSON_NAME] America/New_York Calls Count: 0…" at bounding box center [652, 186] width 592 height 74
drag, startPoint x: 522, startPoint y: 204, endPoint x: 484, endPoint y: 205, distance: 38.0
click at [484, 205] on h5 "Individual Localid: 4172473" at bounding box center [464, 202] width 122 height 13
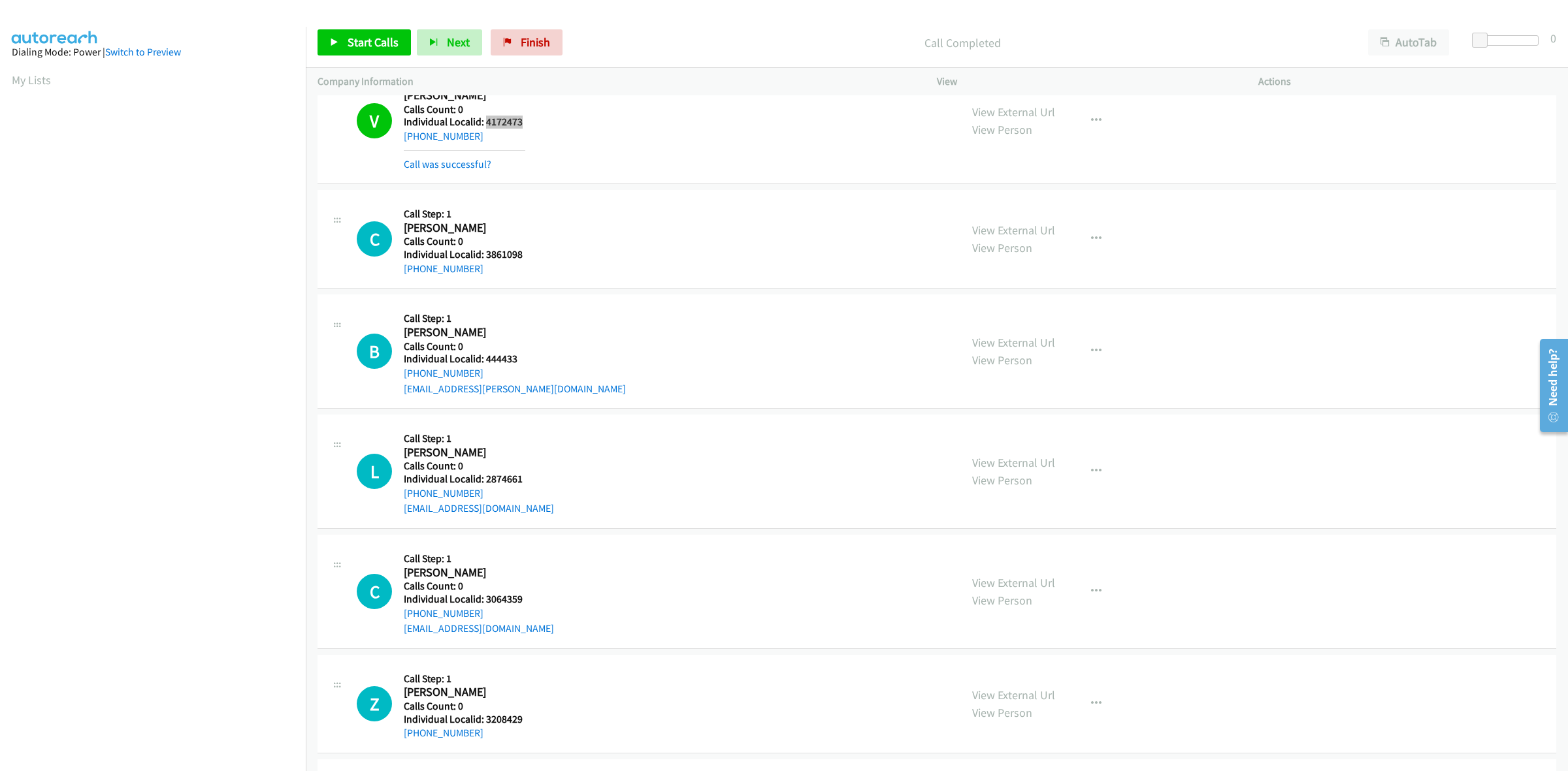
scroll to position [2191, 0]
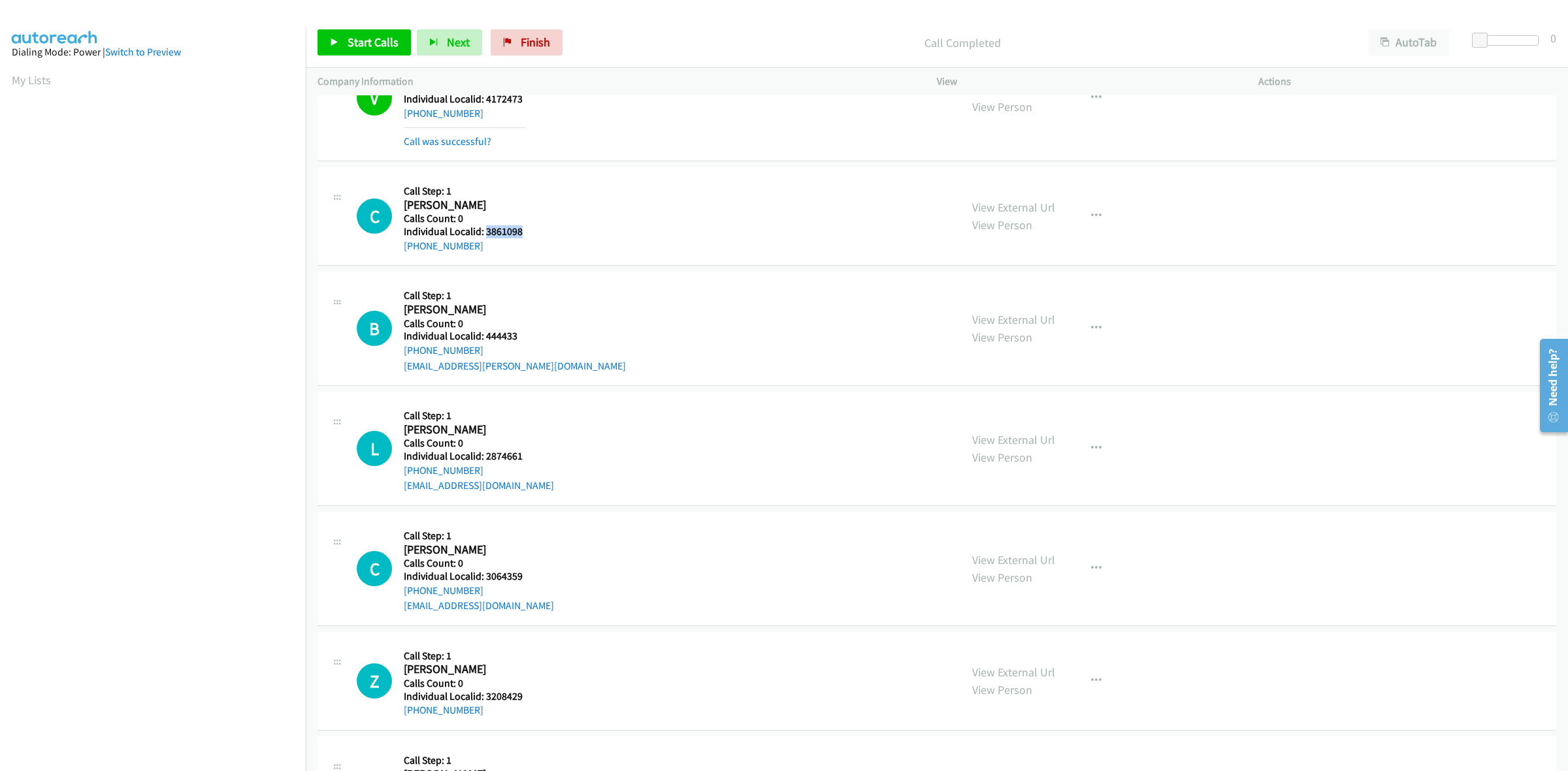
drag, startPoint x: 531, startPoint y: 239, endPoint x: 484, endPoint y: 238, distance: 47.0
click at [484, 238] on div "C Callback Scheduled Call Step: 1 [PERSON_NAME] America/[GEOGRAPHIC_DATA] Calls…" at bounding box center [652, 216] width 592 height 74
click at [1093, 209] on button "button" at bounding box center [1096, 216] width 35 height 26
click at [1005, 297] on link "Skip Call" at bounding box center [1026, 302] width 173 height 26
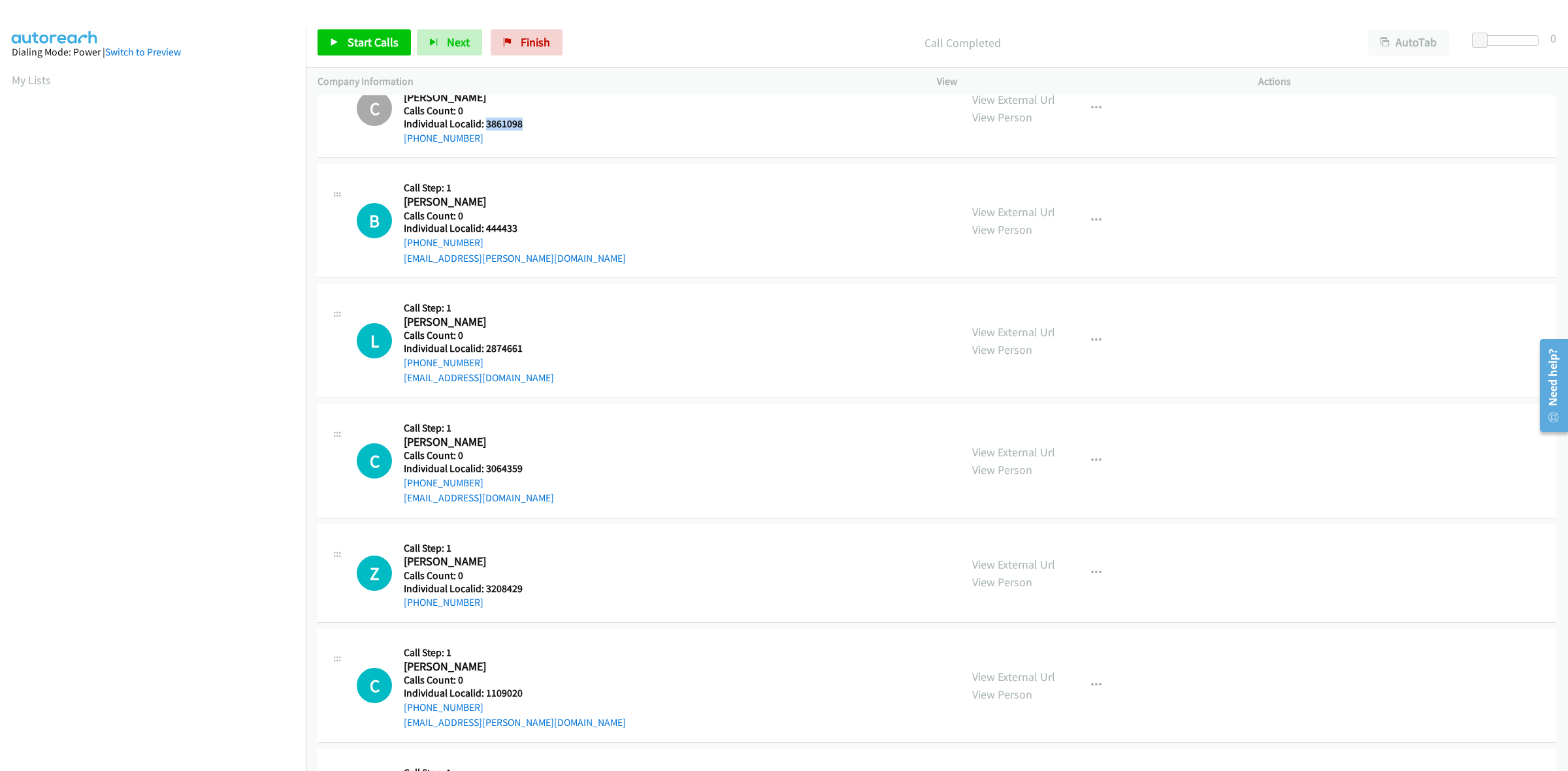
scroll to position [2313, 0]
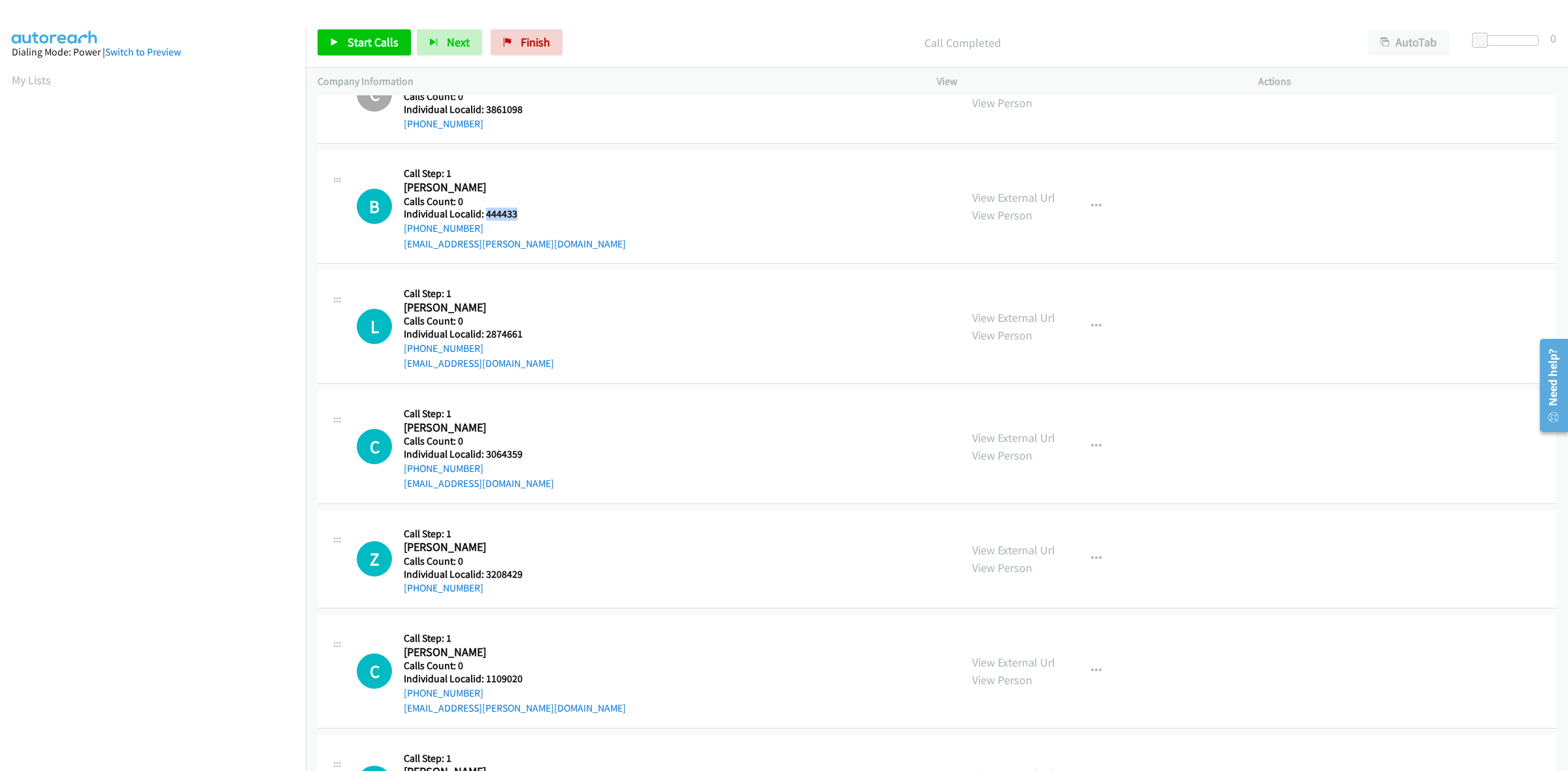
drag, startPoint x: 517, startPoint y: 214, endPoint x: 484, endPoint y: 217, distance: 33.1
click at [484, 217] on h5 "Individual Localid: 444433" at bounding box center [515, 214] width 223 height 13
click at [1091, 212] on icon "button" at bounding box center [1096, 205] width 10 height 10
click at [1040, 318] on link "Add to do not call list" at bounding box center [1026, 319] width 173 height 26
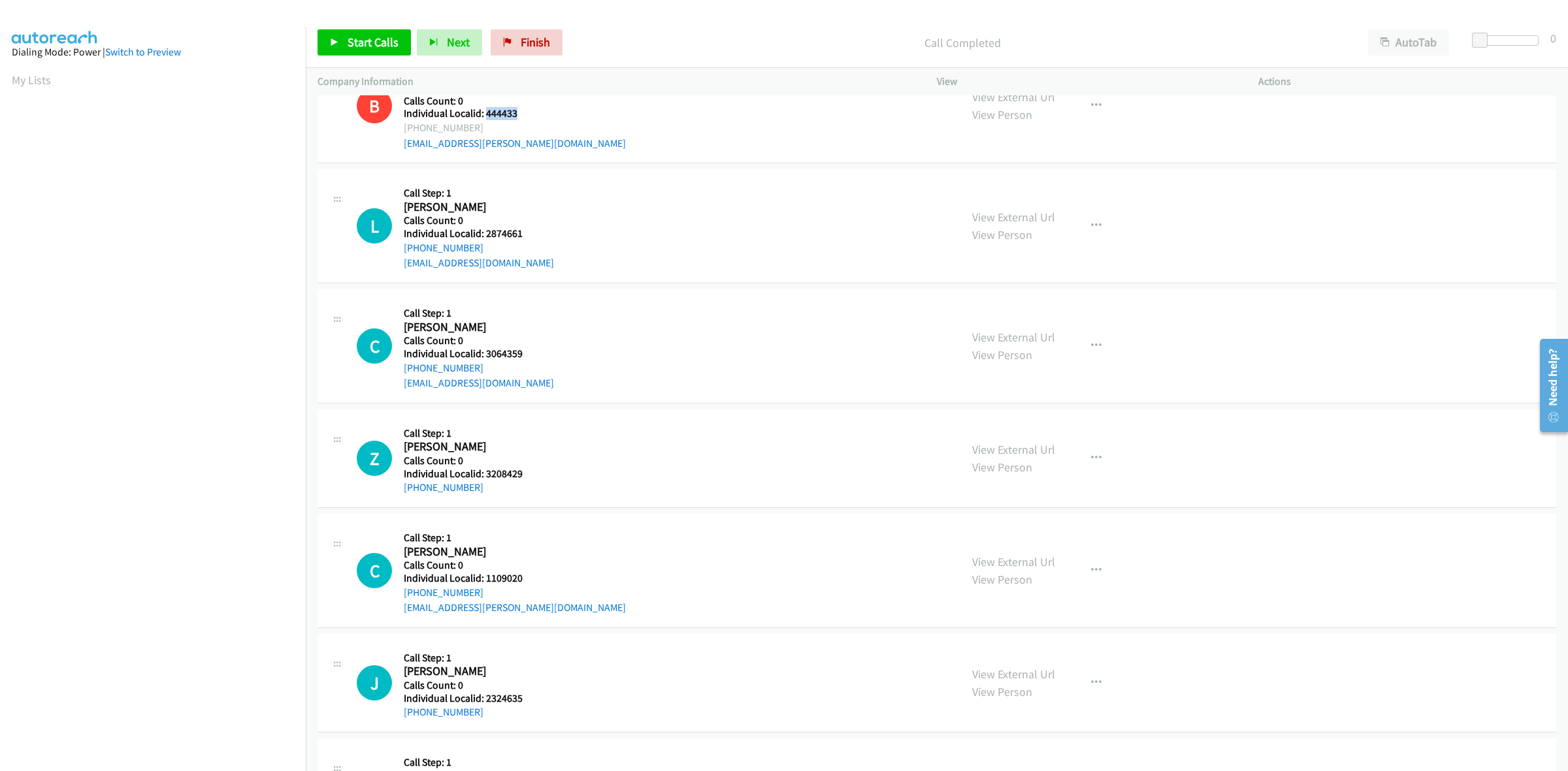
scroll to position [2415, 0]
drag, startPoint x: 526, startPoint y: 236, endPoint x: 482, endPoint y: 238, distance: 44.0
click at [482, 238] on div "L Callback Scheduled Call Step: 1 [PERSON_NAME] America/New_York Calls Count: 0…" at bounding box center [652, 225] width 592 height 90
click at [1097, 221] on button "button" at bounding box center [1096, 225] width 35 height 26
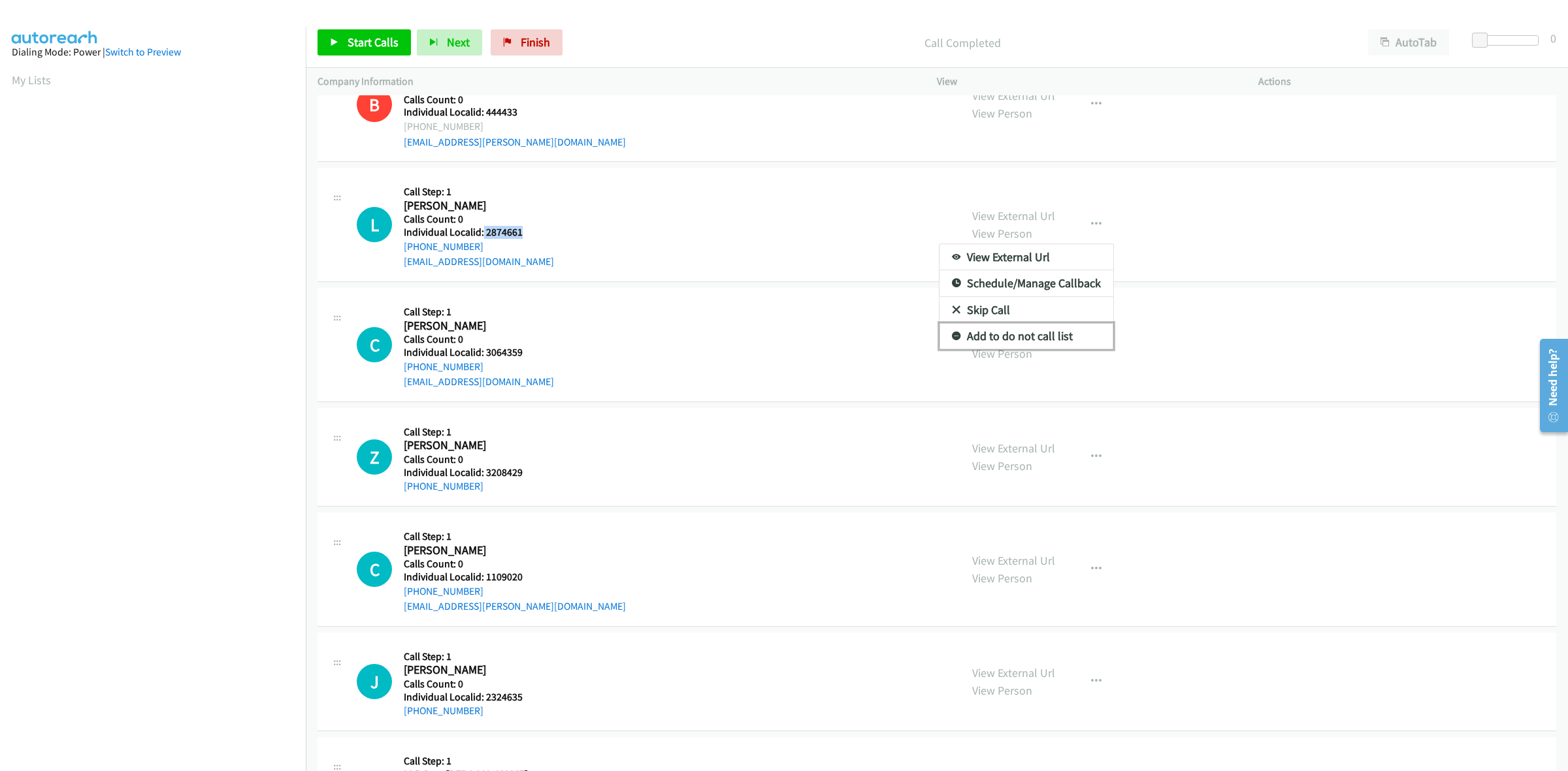
click at [1011, 336] on link "Add to do not call list" at bounding box center [1026, 336] width 173 height 26
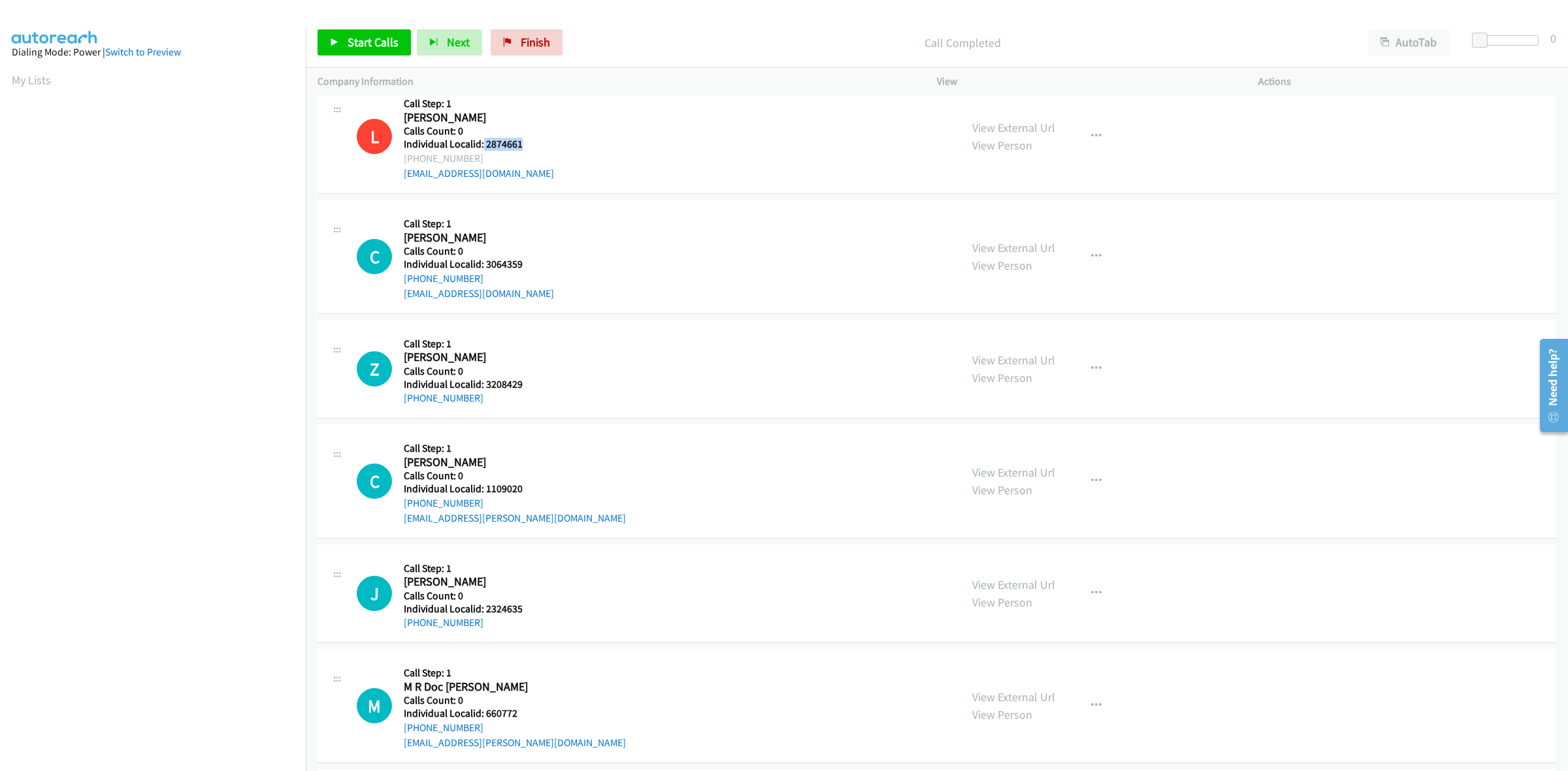
scroll to position [2518, 0]
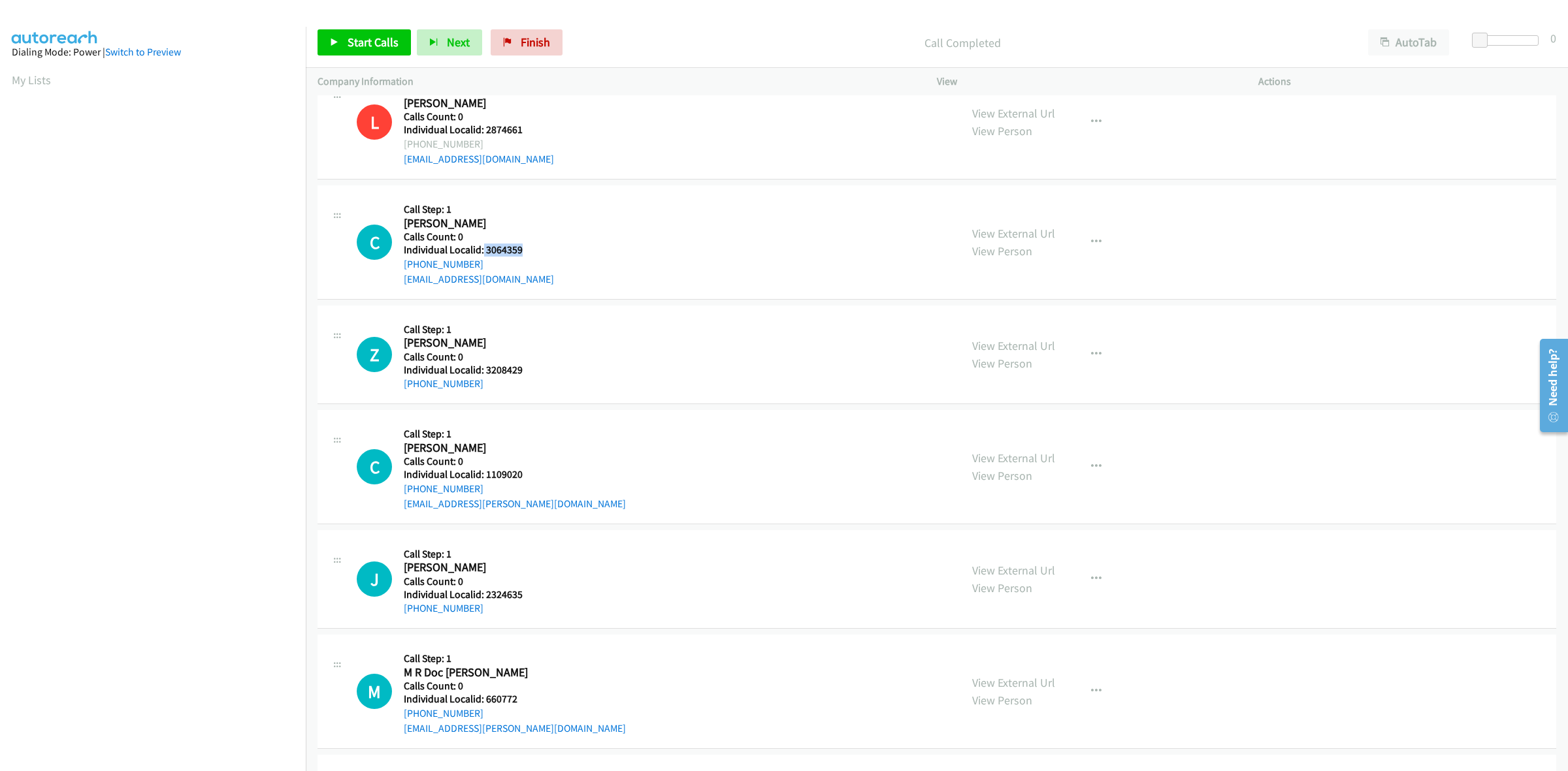
drag, startPoint x: 523, startPoint y: 249, endPoint x: 482, endPoint y: 254, distance: 41.3
click at [482, 254] on h5 "Individual Localid: 3064359" at bounding box center [478, 250] width 150 height 13
click at [484, 254] on h5 "Individual Localid: 3064359" at bounding box center [478, 250] width 150 height 13
click at [1091, 239] on icon "button" at bounding box center [1096, 242] width 10 height 10
click at [1007, 318] on link "Skip Call" at bounding box center [1026, 327] width 173 height 26
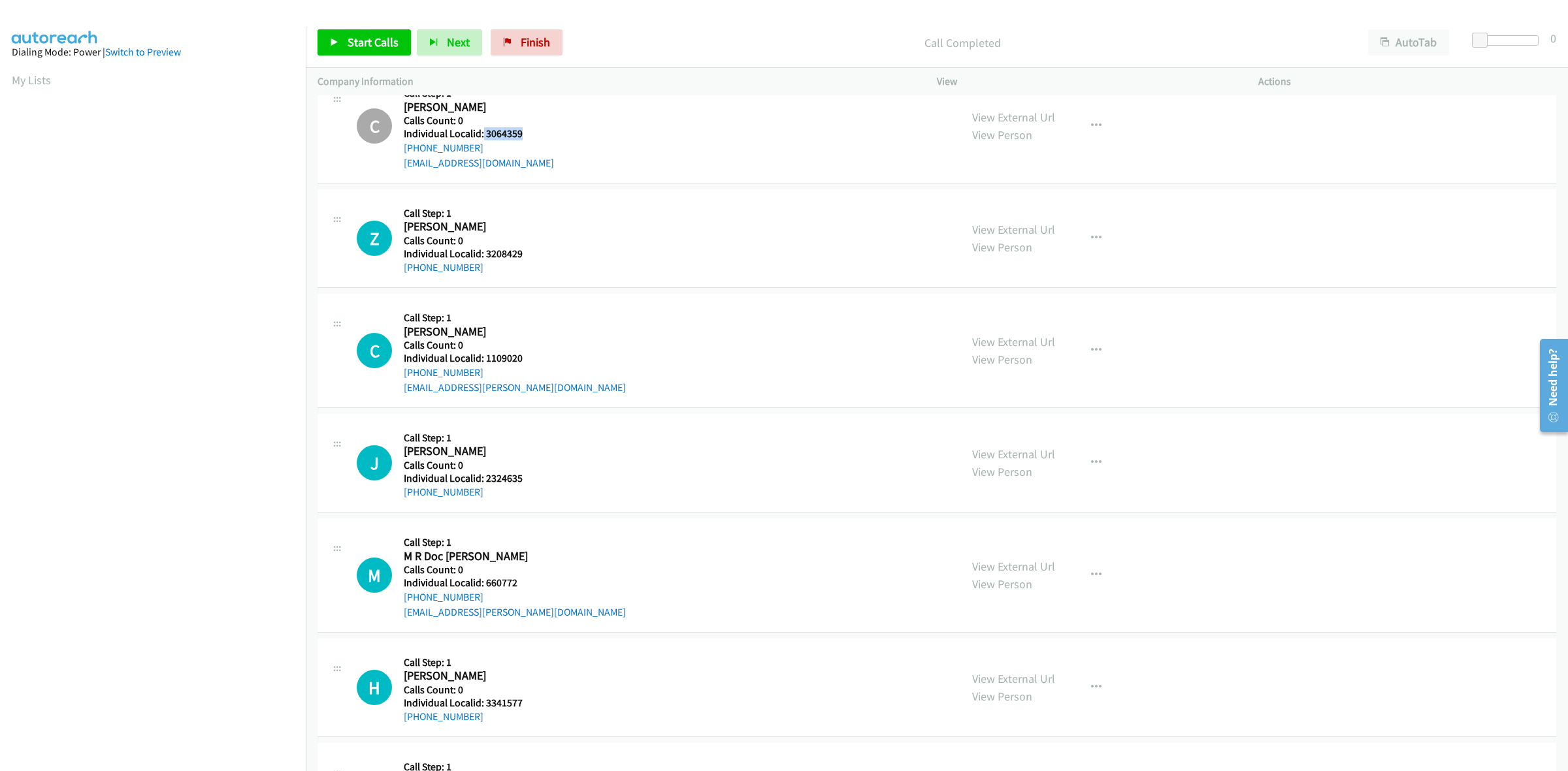
scroll to position [2660, 0]
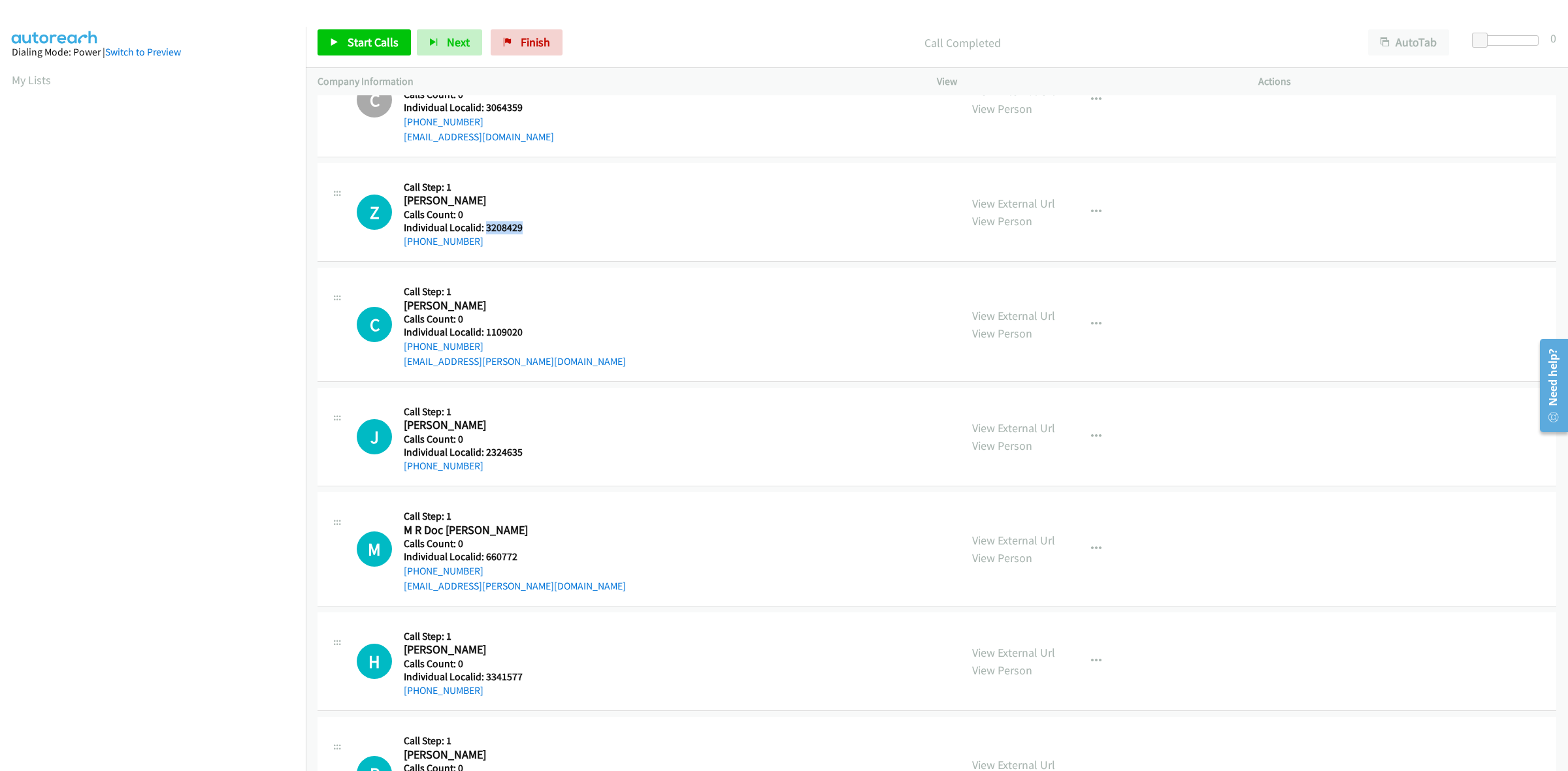
drag, startPoint x: 531, startPoint y: 233, endPoint x: 484, endPoint y: 230, distance: 47.1
click at [484, 230] on div "Z Callback Scheduled Call Step: 1 [PERSON_NAME] America/New_York Calls Count: 0…" at bounding box center [652, 212] width 592 height 74
drag, startPoint x: 575, startPoint y: 182, endPoint x: 470, endPoint y: 253, distance: 126.8
click at [575, 182] on div "Z Callback Scheduled Call Step: 1 Zachary Gage America/New_York Calls Count: 0 …" at bounding box center [652, 212] width 592 height 74
drag, startPoint x: 482, startPoint y: 243, endPoint x: 388, endPoint y: 246, distance: 94.0
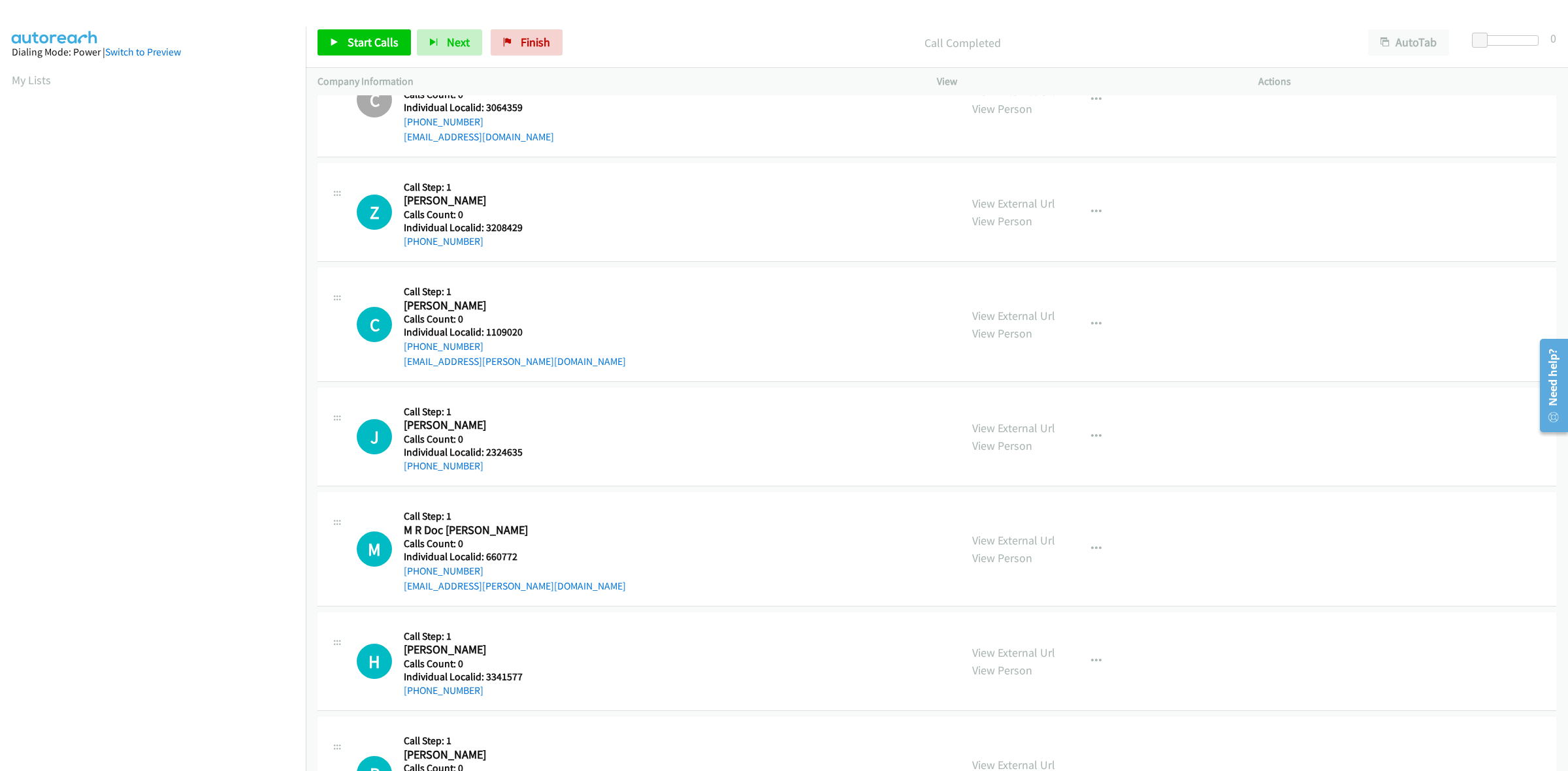
click at [388, 246] on div "Z Callback Scheduled Call Step: 1 Zachary Gage America/New_York Calls Count: 0 …" at bounding box center [652, 212] width 592 height 74
drag, startPoint x: 522, startPoint y: 229, endPoint x: 484, endPoint y: 229, distance: 38.0
click at [484, 229] on h5 "Individual Localid: 3208429" at bounding box center [464, 228] width 122 height 13
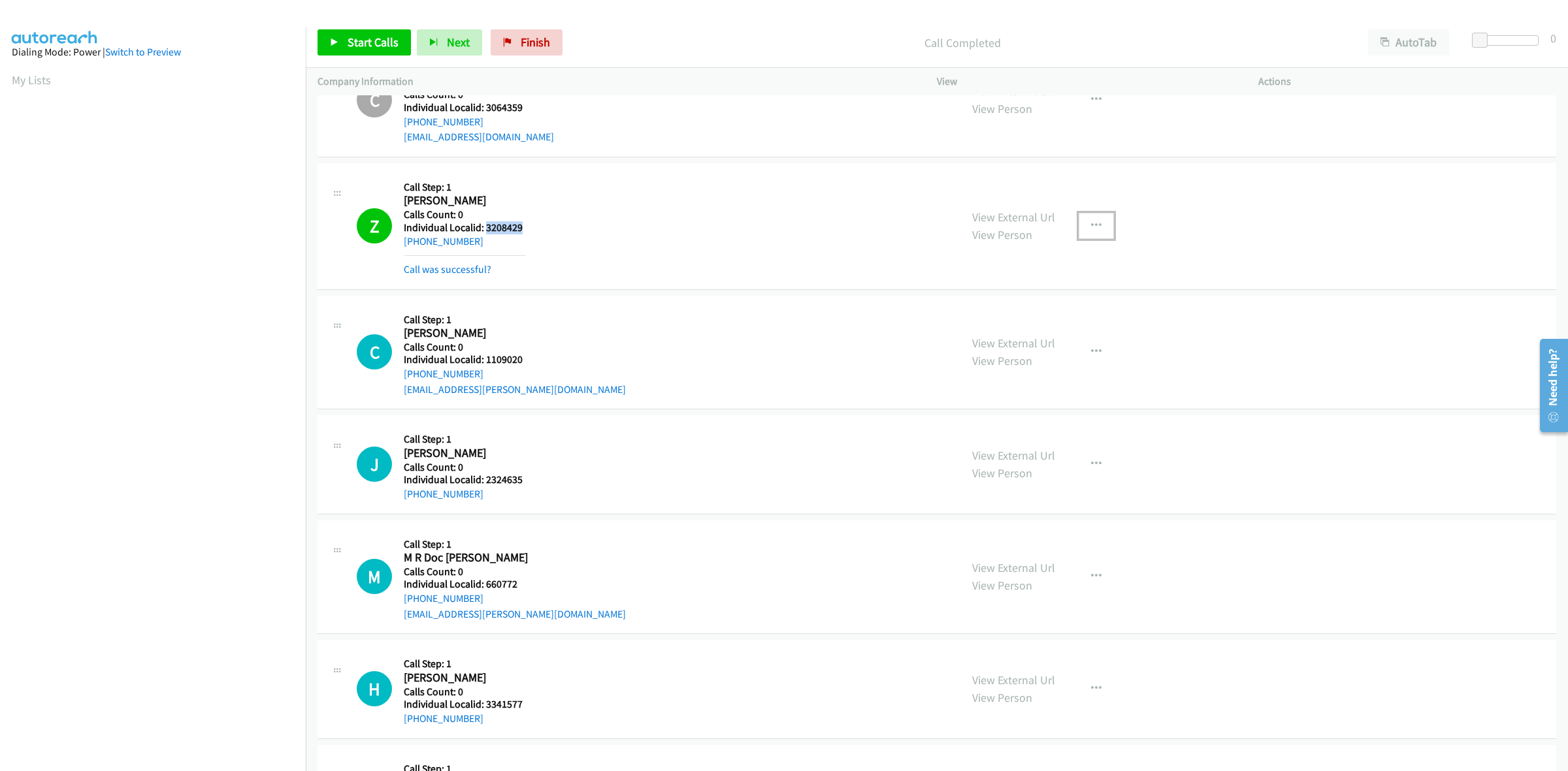
click at [1098, 233] on button "button" at bounding box center [1096, 226] width 35 height 26
click at [1006, 343] on link "Add to do not call list" at bounding box center [1026, 337] width 173 height 26
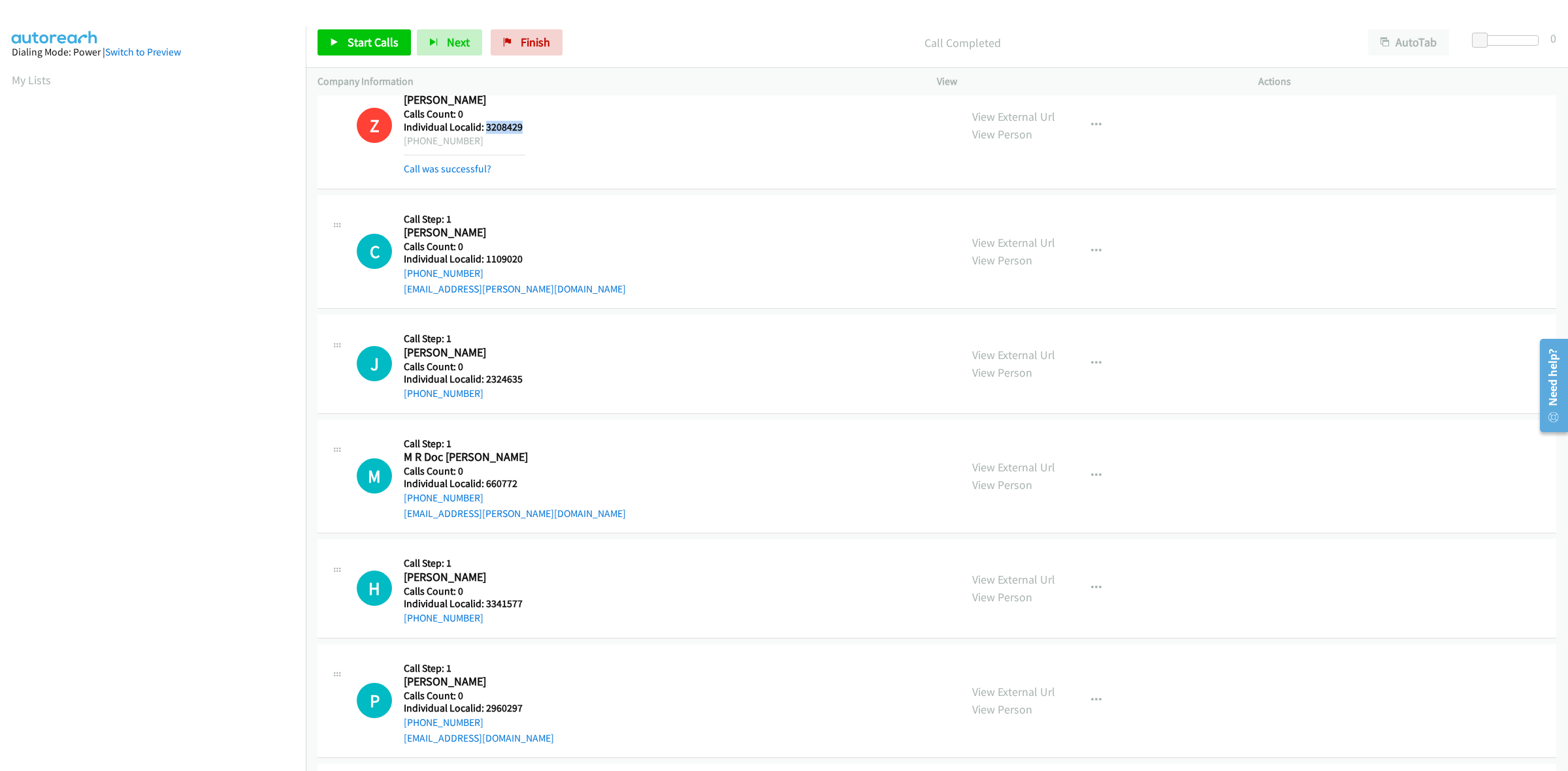
scroll to position [2763, 0]
drag, startPoint x: 523, startPoint y: 258, endPoint x: 486, endPoint y: 256, distance: 37.1
click at [486, 256] on div "C Callback Scheduled Call Step: 1 Charles Leonard America/New_York Calls Count:…" at bounding box center [652, 251] width 592 height 90
drag, startPoint x: 1083, startPoint y: 245, endPoint x: 1078, endPoint y: 254, distance: 10.3
click at [1083, 245] on button "button" at bounding box center [1096, 250] width 35 height 26
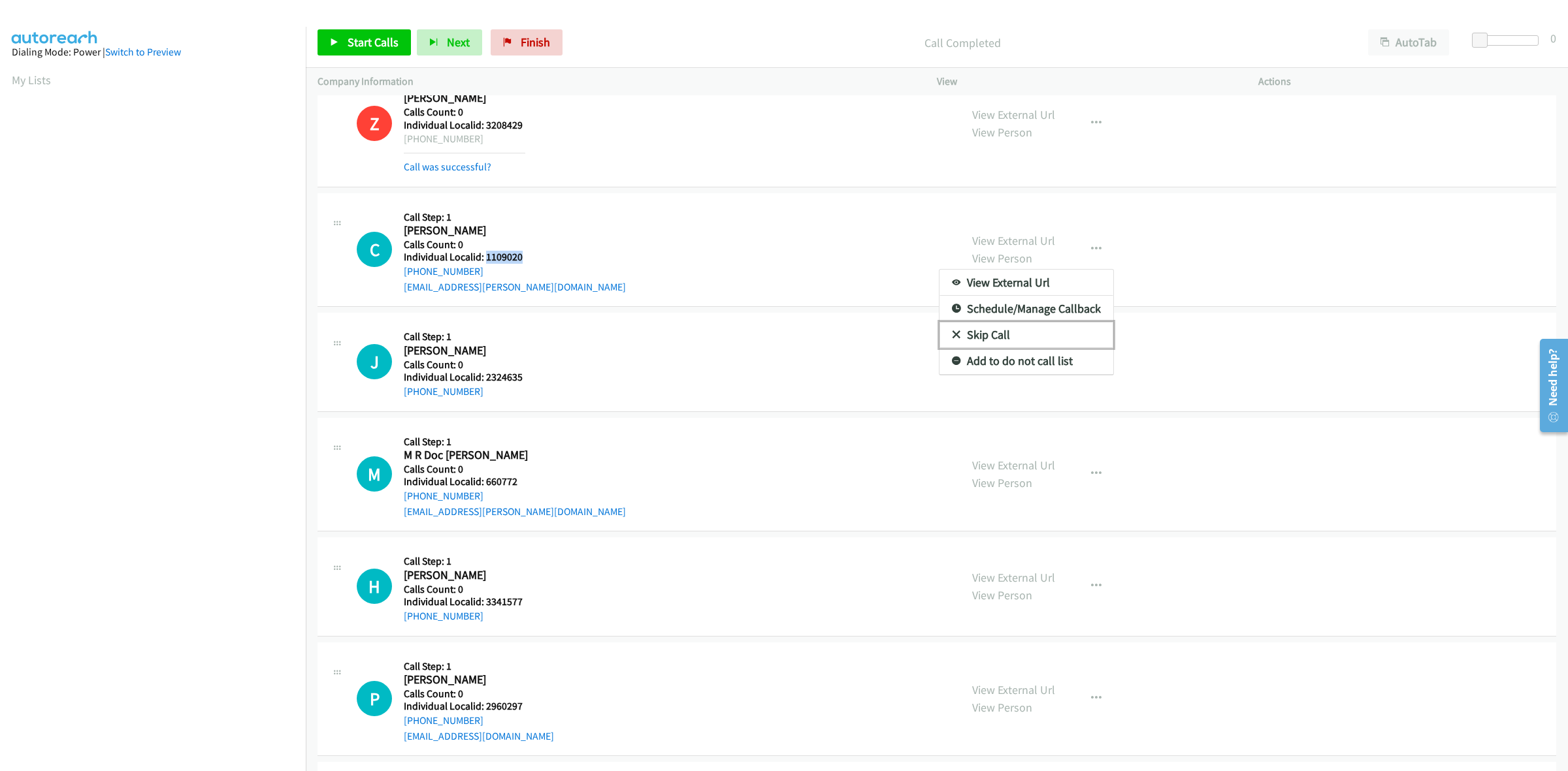
click at [1026, 343] on link "Skip Call" at bounding box center [1026, 336] width 173 height 26
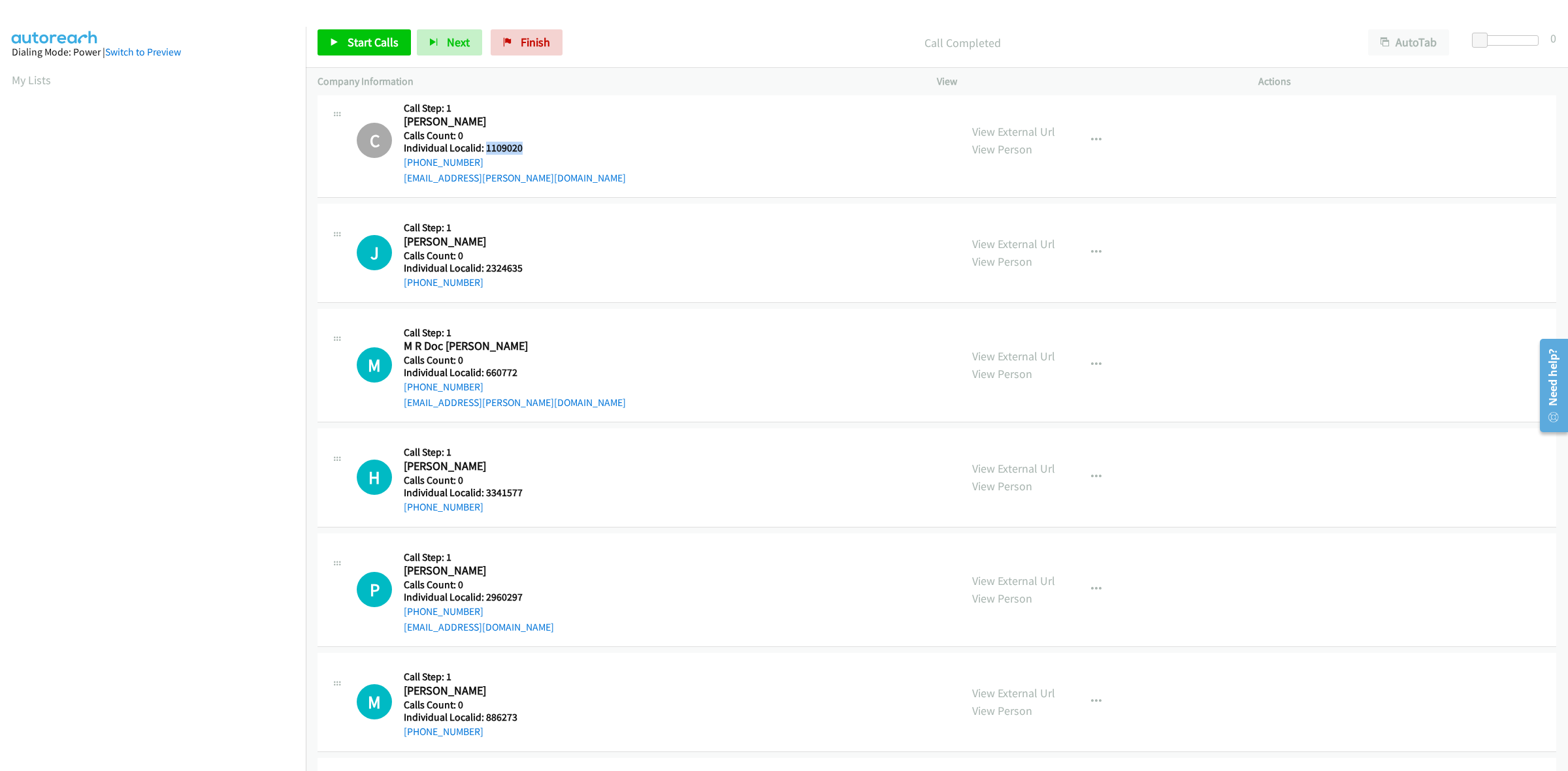
scroll to position [2905, 0]
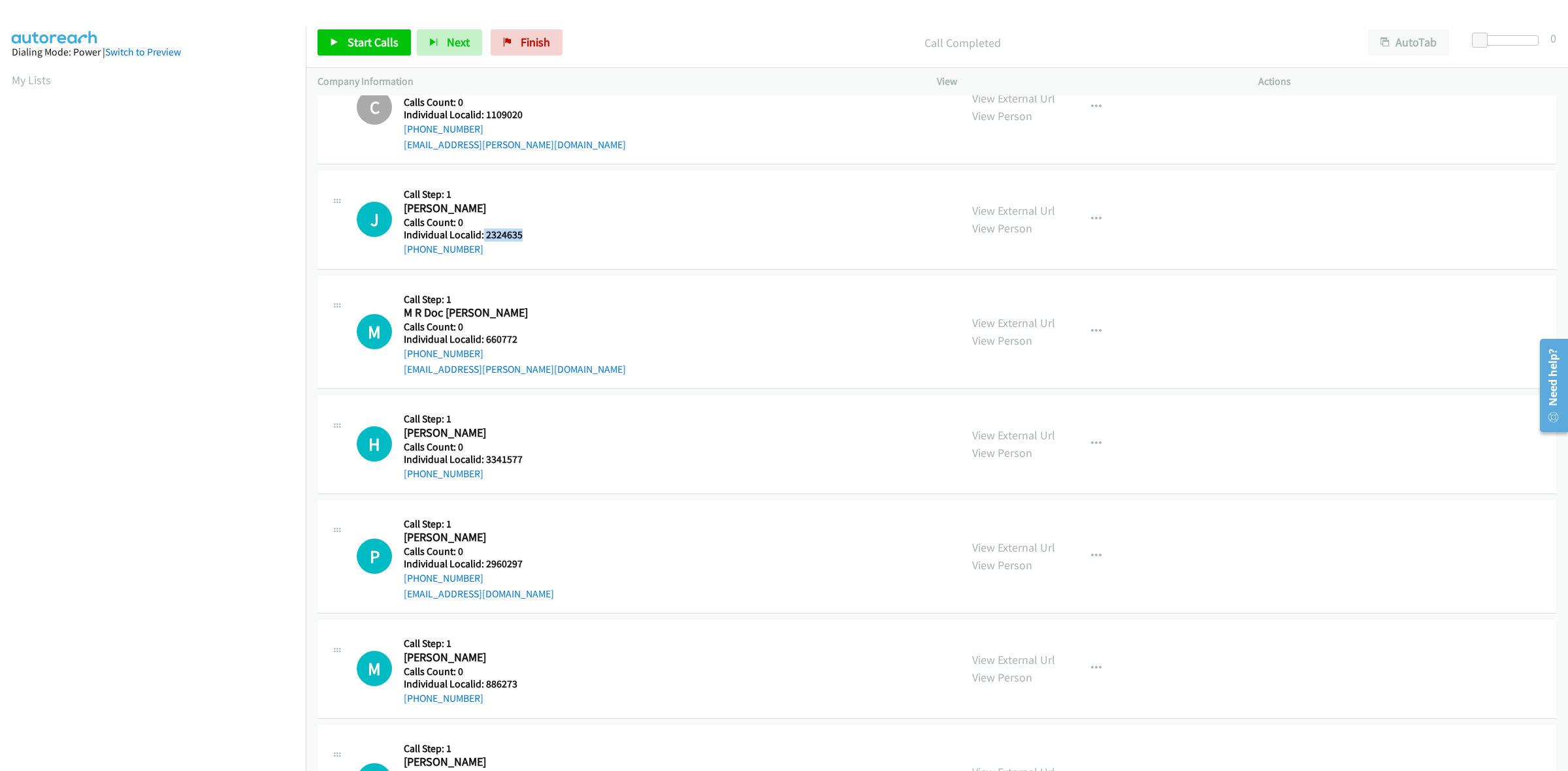
drag, startPoint x: 520, startPoint y: 237, endPoint x: 482, endPoint y: 240, distance: 38.1
click at [482, 240] on div "J Callback Scheduled Call Step: 1 Jenny Welch America/Denver Calls Count: 0 Ind…" at bounding box center [652, 219] width 592 height 74
click at [621, 211] on div "J Callback Scheduled Call Step: 1 Jenny Welch America/Denver Calls Count: 0 Ind…" at bounding box center [652, 219] width 592 height 74
drag, startPoint x: 482, startPoint y: 246, endPoint x: 396, endPoint y: 255, distance: 86.5
click at [396, 255] on div "J Callback Scheduled Call Step: 1 Jenny Welch America/Denver Calls Count: 0 Ind…" at bounding box center [652, 219] width 592 height 74
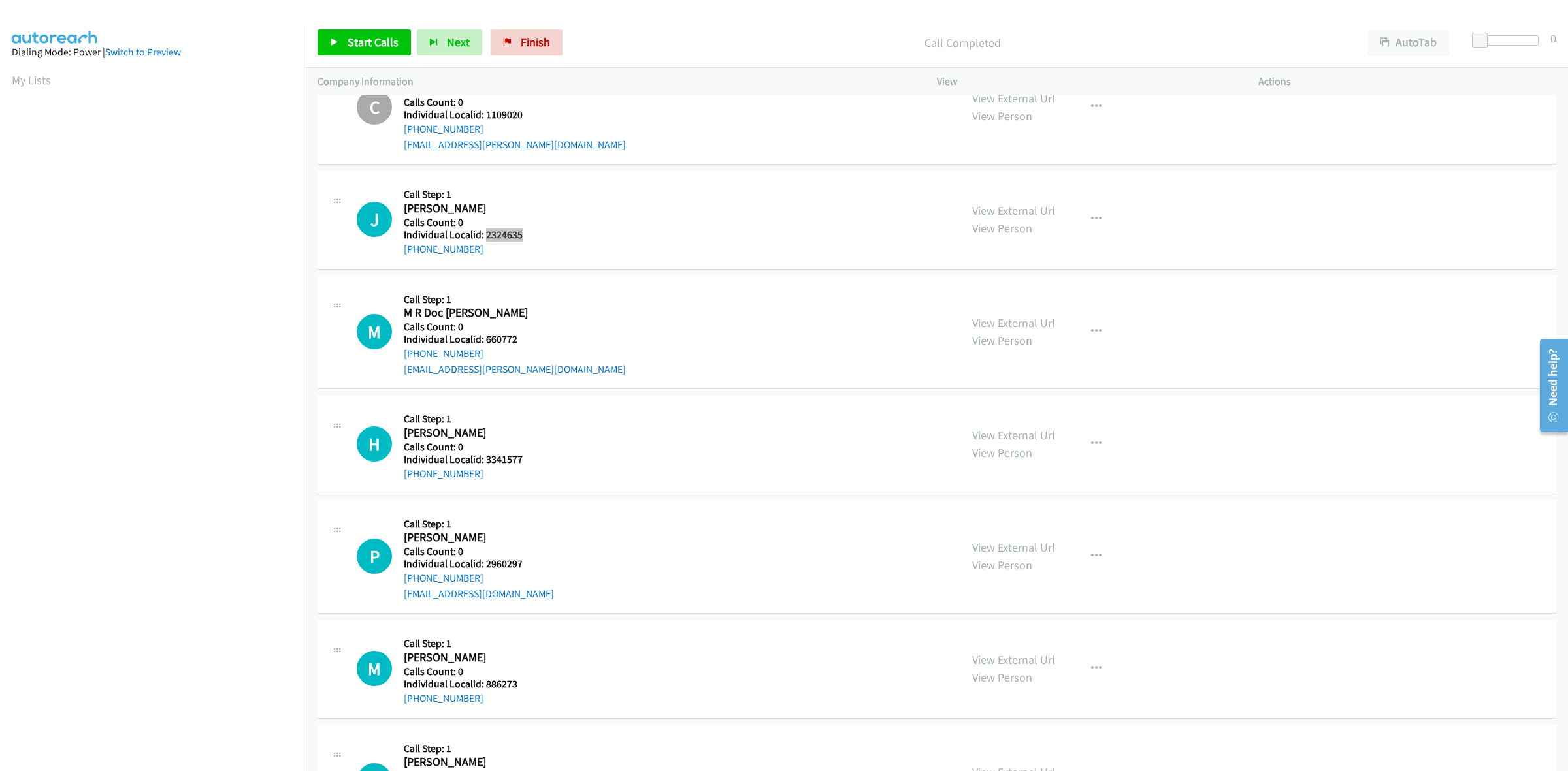
drag, startPoint x: 536, startPoint y: 242, endPoint x: 484, endPoint y: 239, distance: 52.1
click at [484, 239] on div "J Callback Scheduled Call Step: 1 Jenny Welch America/Denver Calls Count: 0 Ind…" at bounding box center [652, 219] width 592 height 74
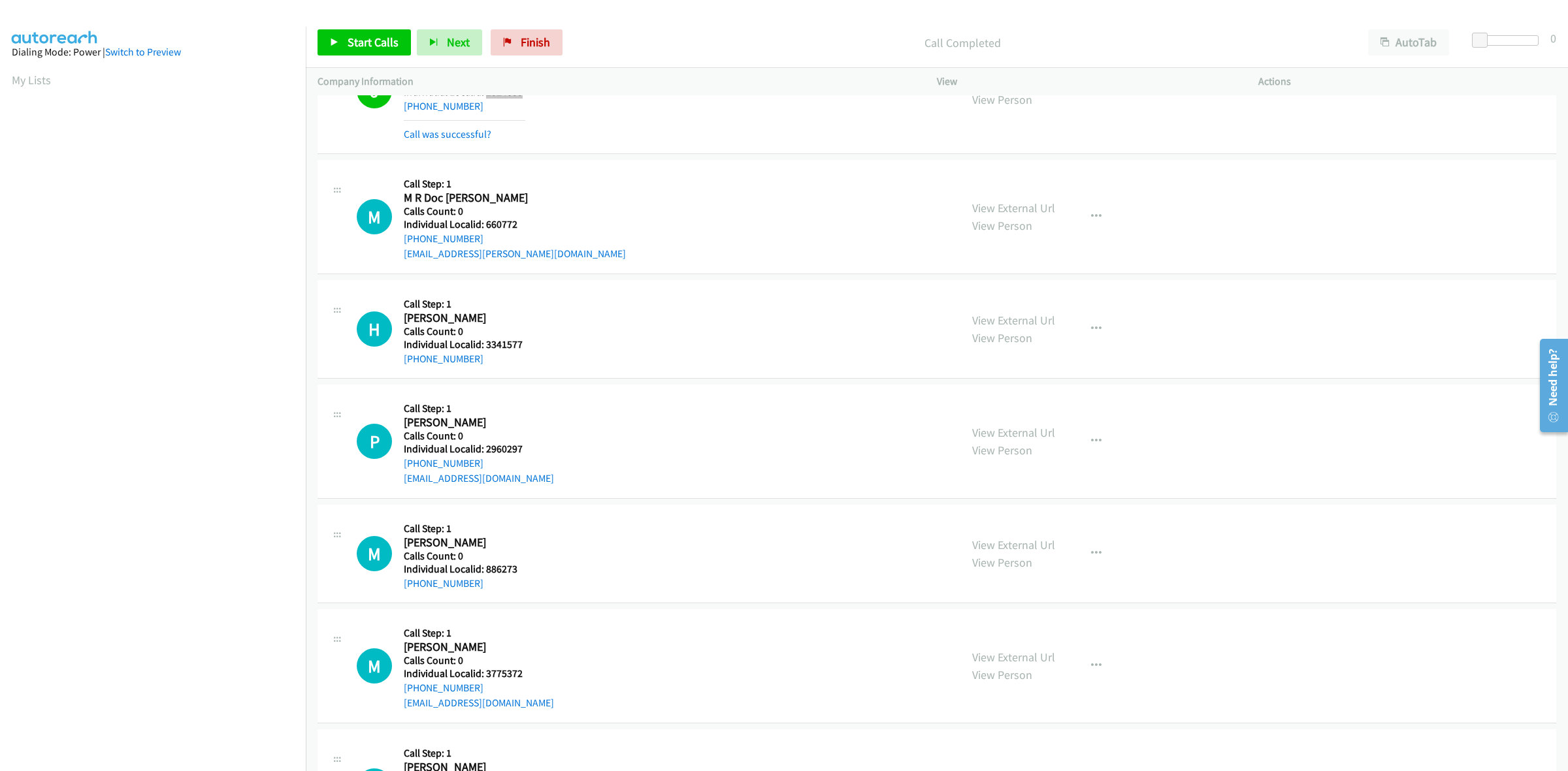
scroll to position [3068, 0]
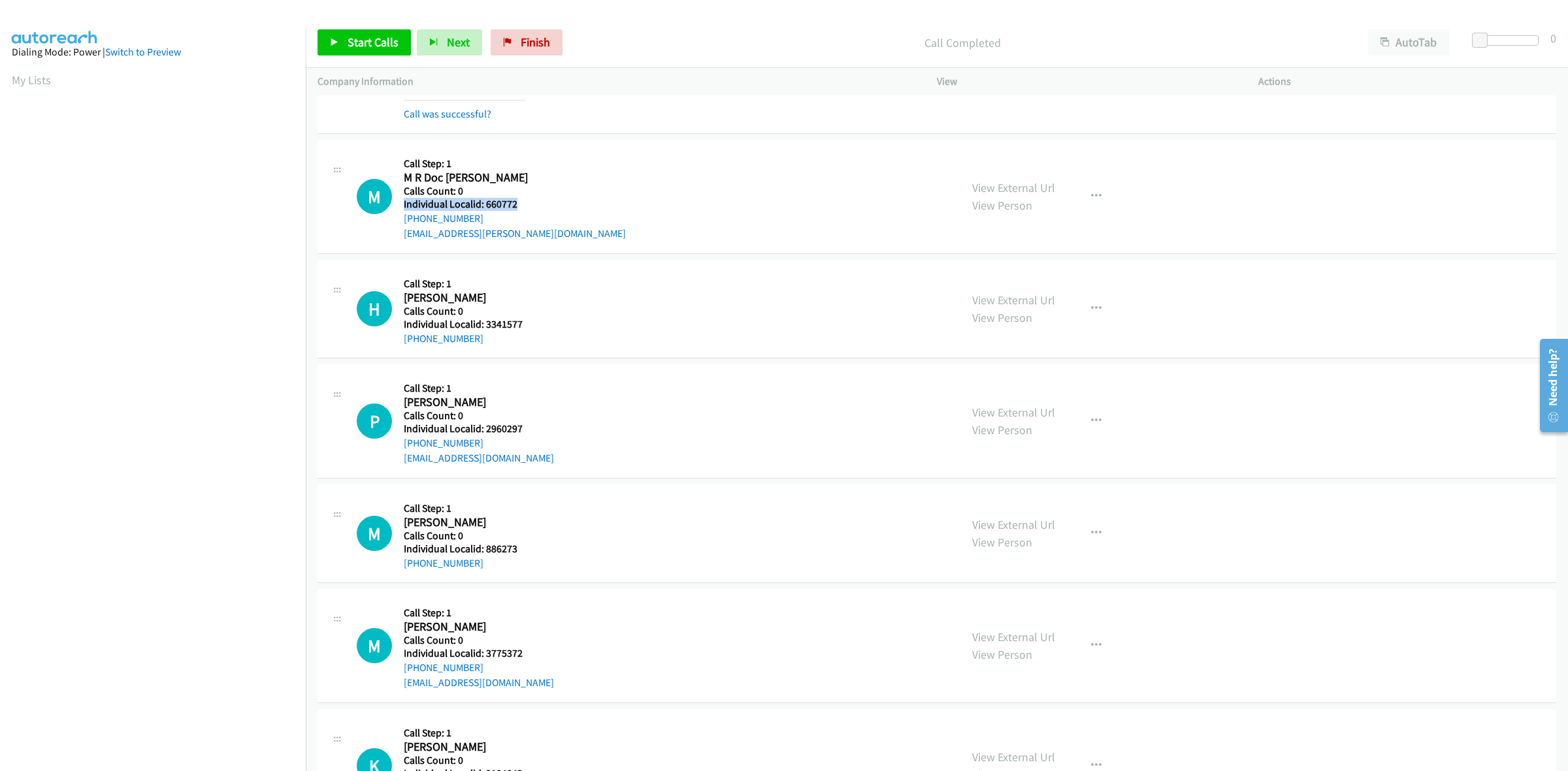
drag, startPoint x: 548, startPoint y: 201, endPoint x: 514, endPoint y: 205, distance: 34.2
click at [514, 205] on div "M Callback Scheduled Call Step: 1 M R Doc Poth America/Chicago Calls Count: 0 I…" at bounding box center [652, 197] width 592 height 90
click at [528, 209] on div "M Callback Scheduled Call Step: 1 M R Doc Poth America/Chicago Calls Count: 0 I…" at bounding box center [652, 197] width 592 height 90
drag, startPoint x: 518, startPoint y: 207, endPoint x: 482, endPoint y: 209, distance: 36.1
click at [482, 209] on div "M Callback Scheduled Call Step: 1 M R Doc Poth America/Chicago Calls Count: 0 I…" at bounding box center [652, 197] width 592 height 90
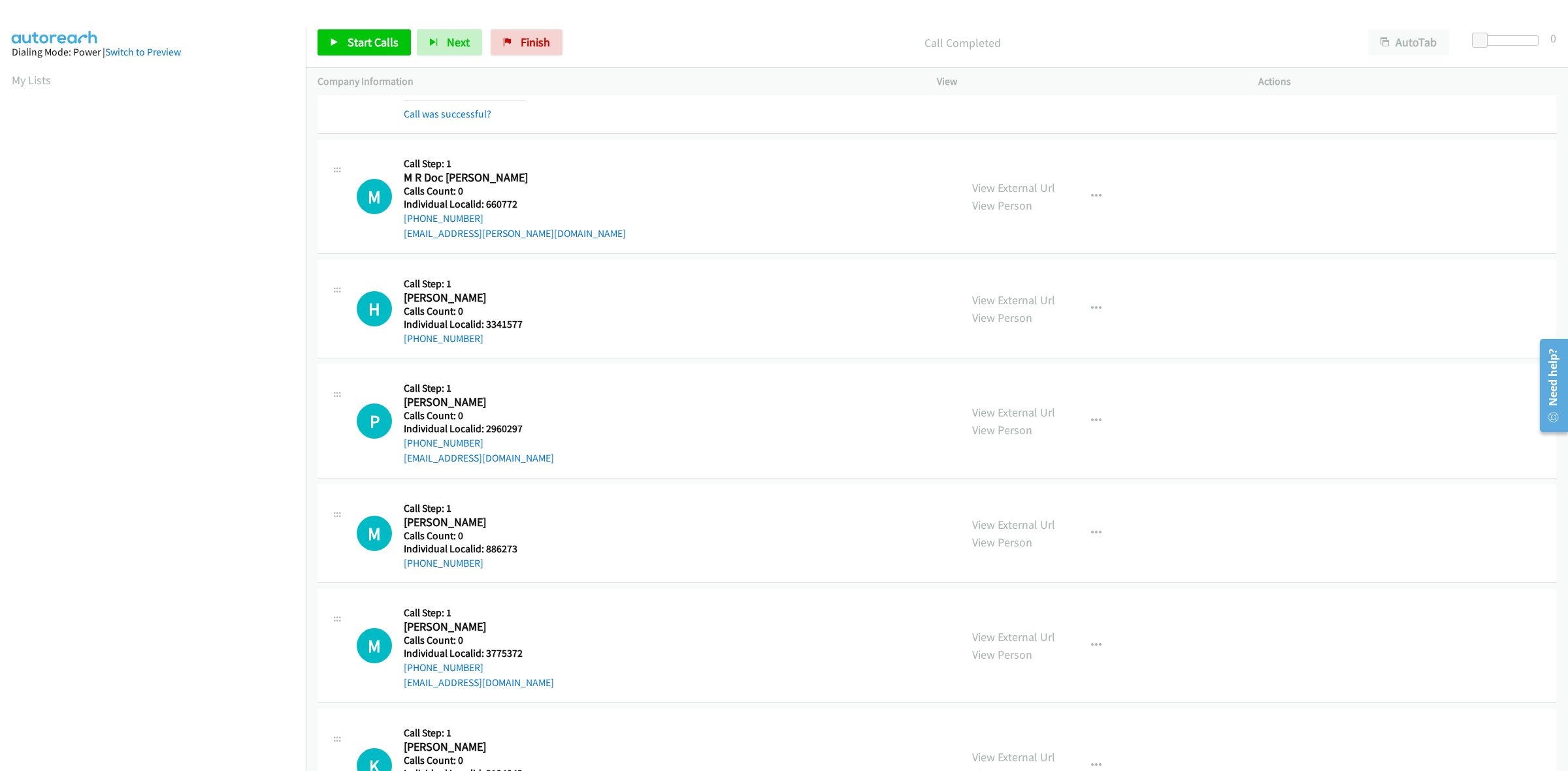
drag, startPoint x: 620, startPoint y: 167, endPoint x: 502, endPoint y: 214, distance: 127.0
click at [620, 167] on div "M Callback Scheduled Call Step: 1 M R Doc Poth America/Chicago Calls Count: 0 I…" at bounding box center [652, 197] width 592 height 90
drag, startPoint x: 485, startPoint y: 219, endPoint x: 397, endPoint y: 222, distance: 88.1
click at [397, 222] on div "M Callback Scheduled Call Step: 1 M R Doc Poth America/Chicago Calls Count: 0 I…" at bounding box center [652, 197] width 592 height 90
drag, startPoint x: 527, startPoint y: 205, endPoint x: 485, endPoint y: 206, distance: 42.0
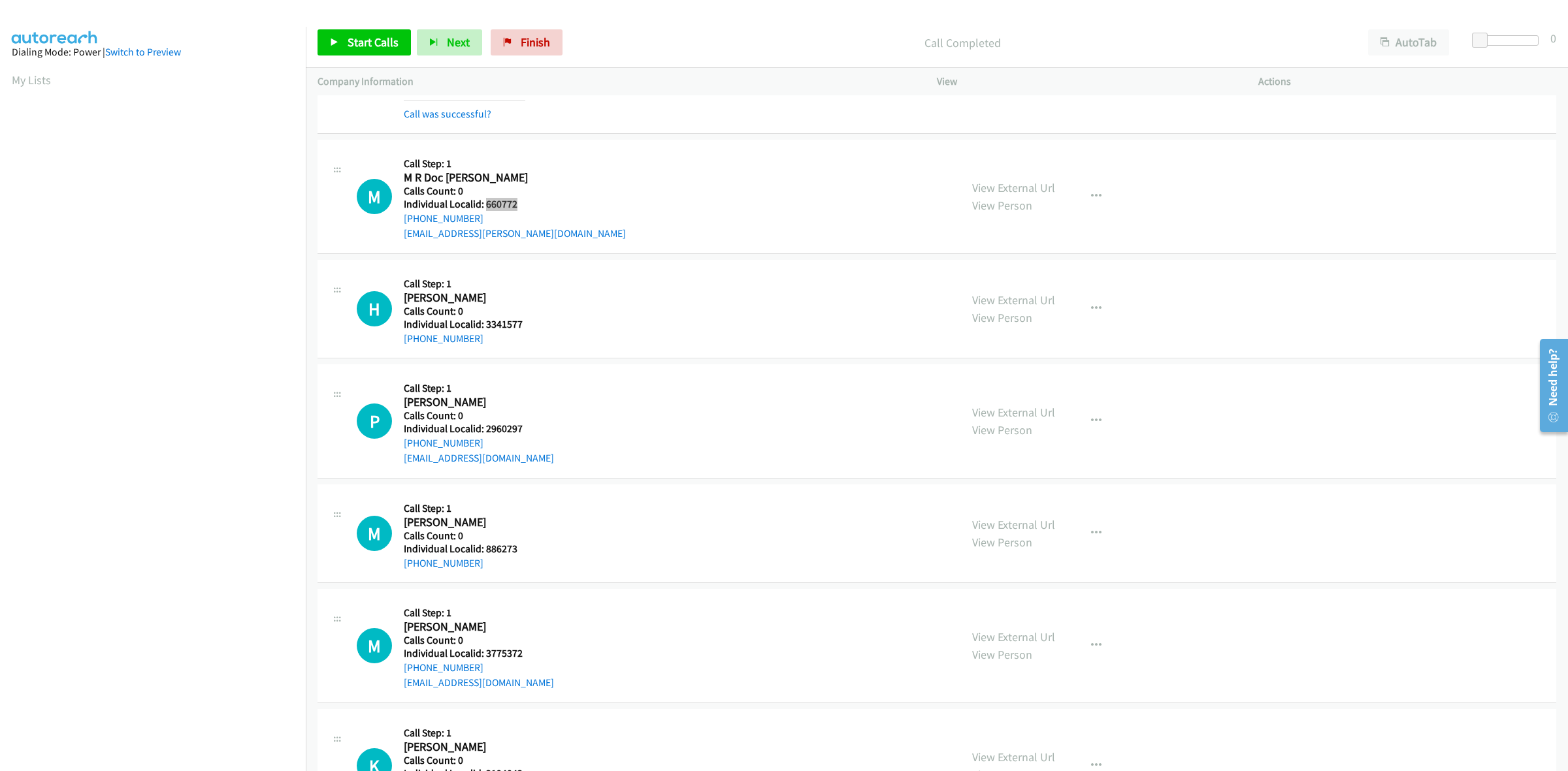
click at [485, 206] on div "M Callback Scheduled Call Step: 1 M R Doc Poth America/Chicago Calls Count: 0 I…" at bounding box center [652, 197] width 592 height 90
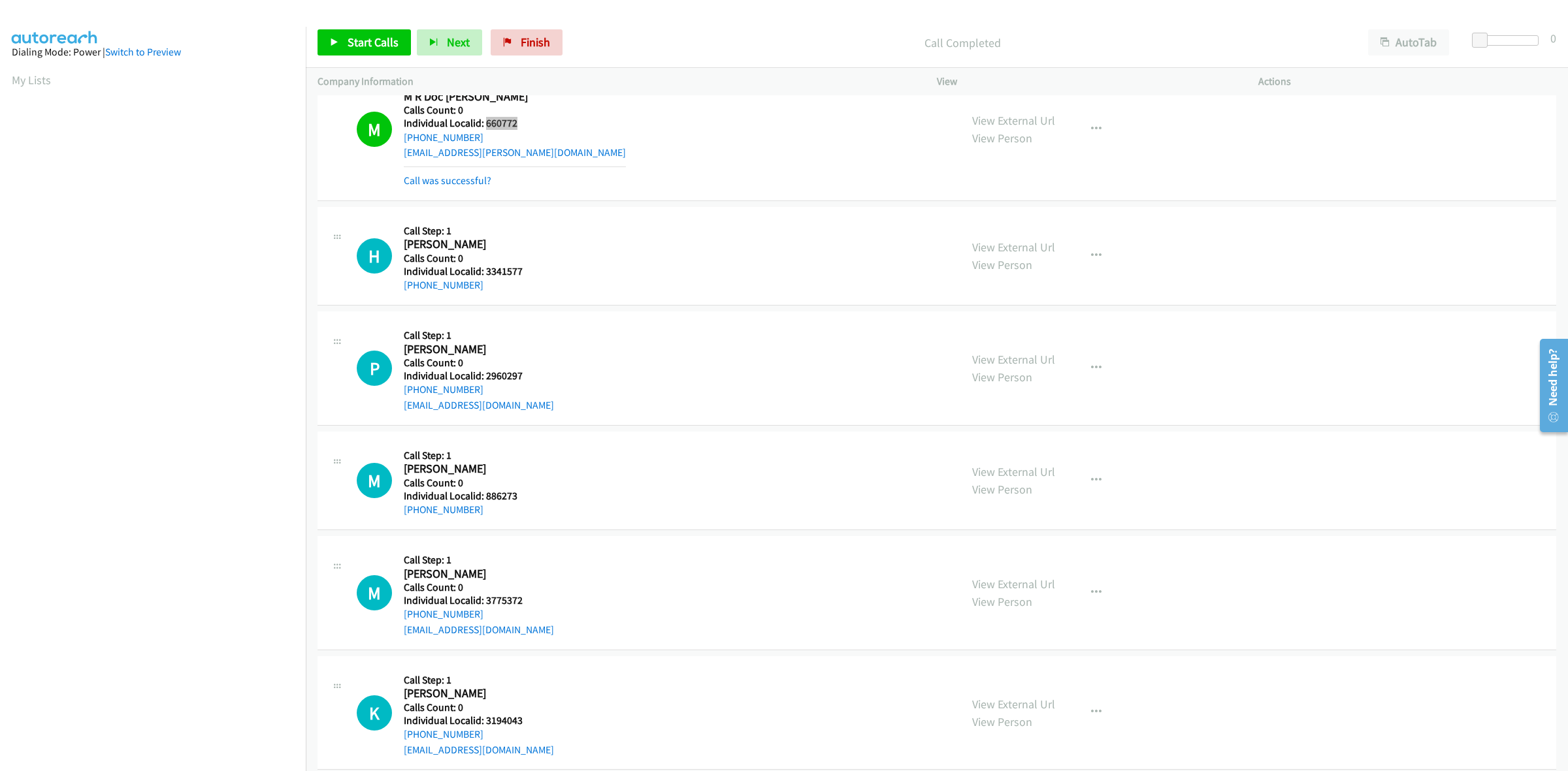
scroll to position [3171, 0]
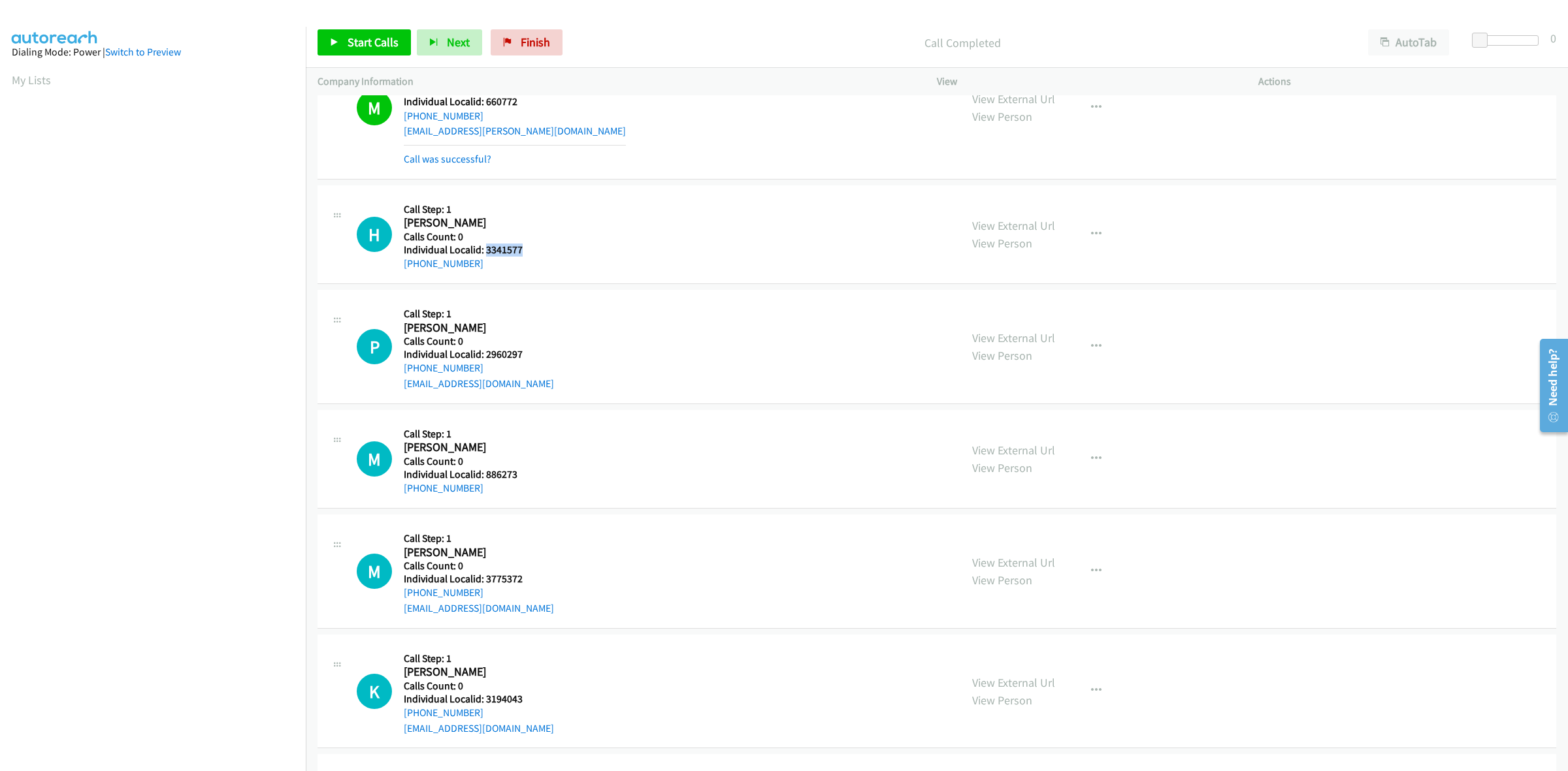
drag, startPoint x: 536, startPoint y: 250, endPoint x: 487, endPoint y: 254, distance: 49.2
click at [487, 254] on div "H Callback Scheduled Call Step: 1 Heather Schreiber America/New_York Calls Coun…" at bounding box center [652, 234] width 592 height 74
click at [599, 179] on div "M Callback Scheduled Call Step: 1 M R Doc Poth America/Chicago Calls Count: 0 I…" at bounding box center [937, 107] width 1239 height 141
click at [1086, 243] on button "button" at bounding box center [1096, 235] width 35 height 26
click at [1003, 317] on link "Skip Call" at bounding box center [1026, 320] width 173 height 26
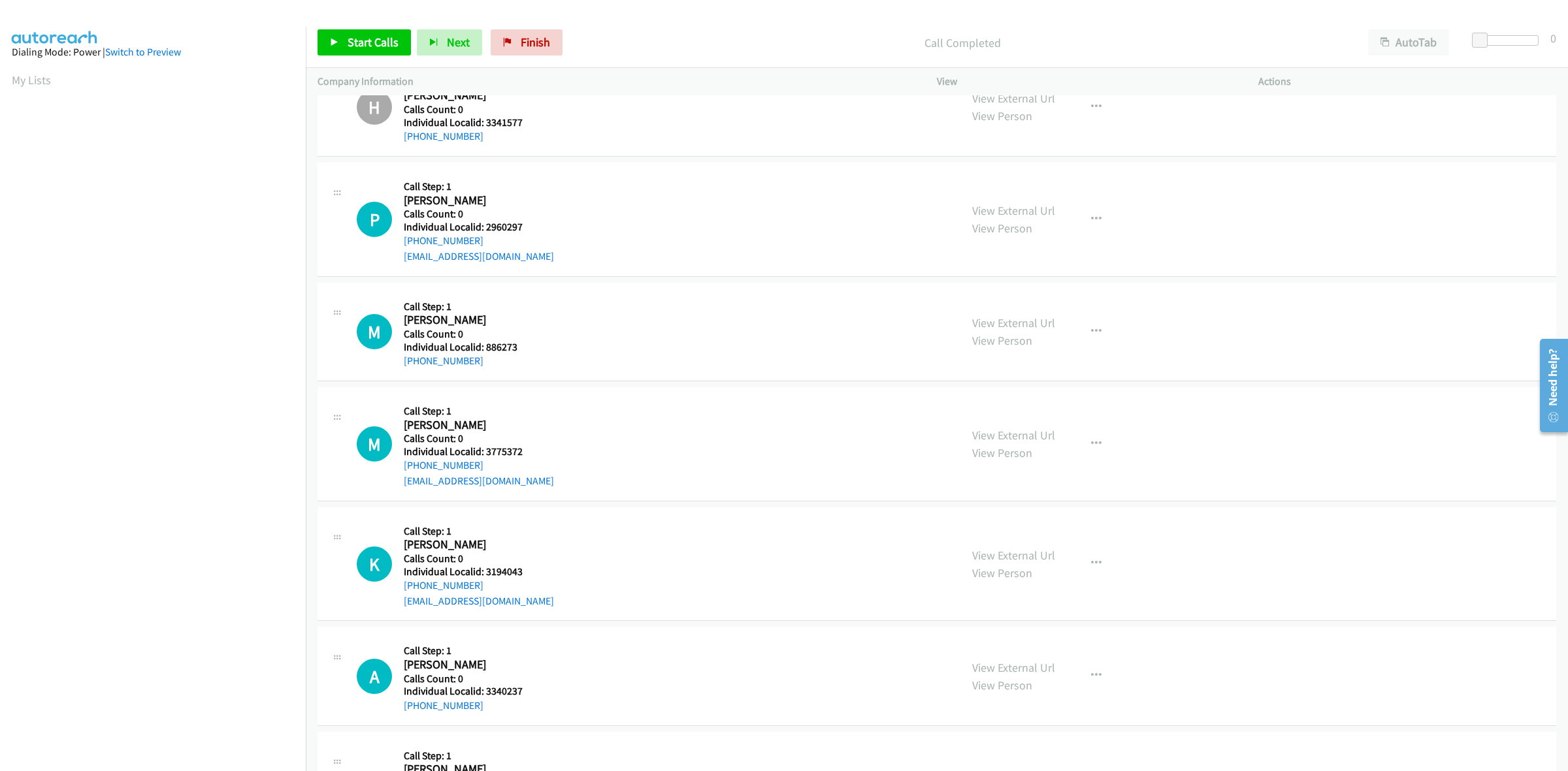
scroll to position [3334, 0]
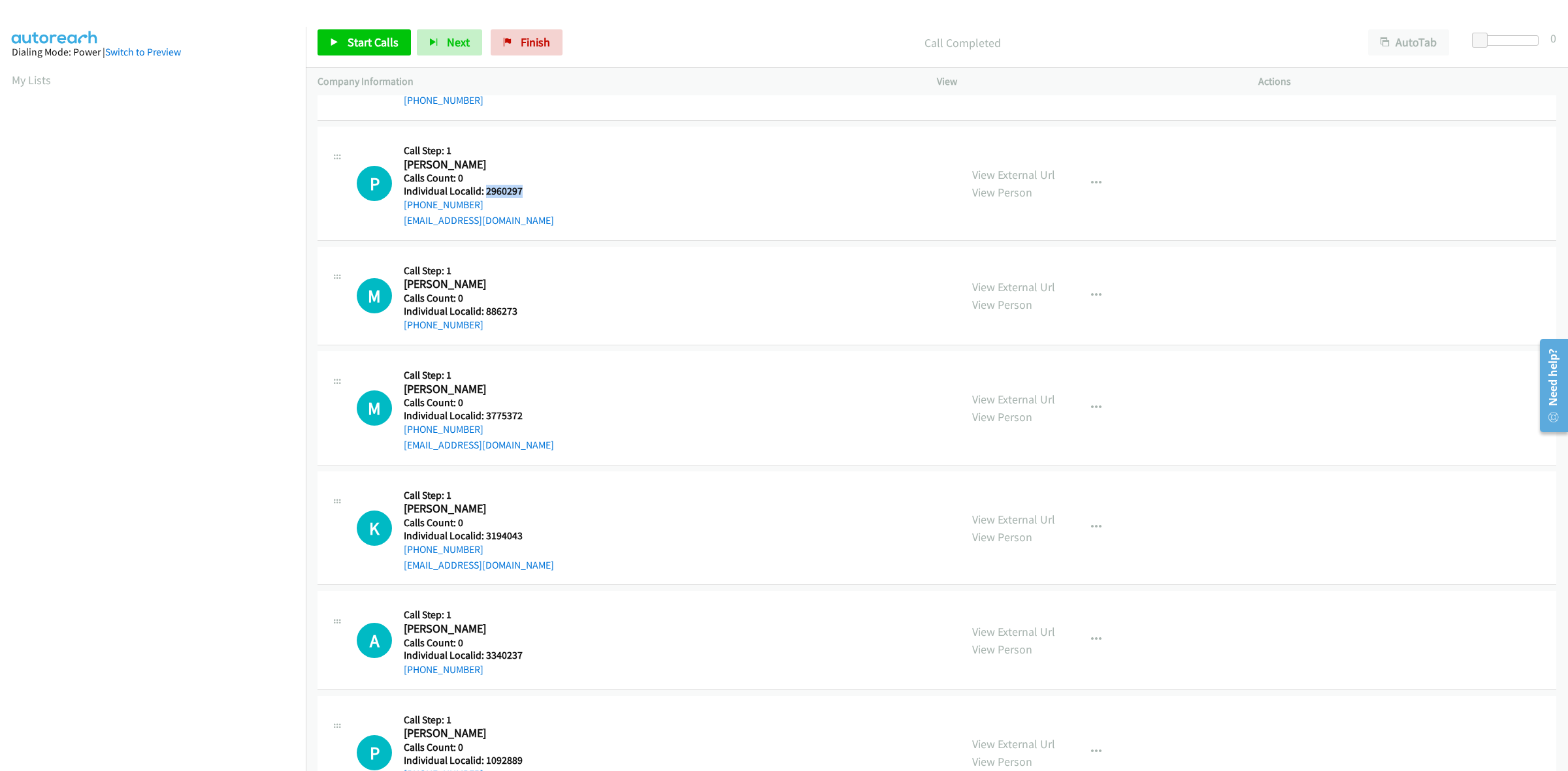
drag, startPoint x: 526, startPoint y: 191, endPoint x: 487, endPoint y: 191, distance: 39.0
click at [487, 191] on div "P Callback Scheduled Call Step: 1 Paul James America/Denver Calls Count: 0 Indi…" at bounding box center [652, 184] width 592 height 90
click at [557, 158] on div "P Callback Scheduled Call Step: 1 Paul James America/Denver Calls Count: 0 Indi…" at bounding box center [652, 184] width 592 height 90
drag, startPoint x: 488, startPoint y: 207, endPoint x: 399, endPoint y: 209, distance: 89.0
click at [399, 209] on div "P Callback Scheduled Call Step: 1 Paul James America/Denver Calls Count: 0 Indi…" at bounding box center [652, 184] width 592 height 90
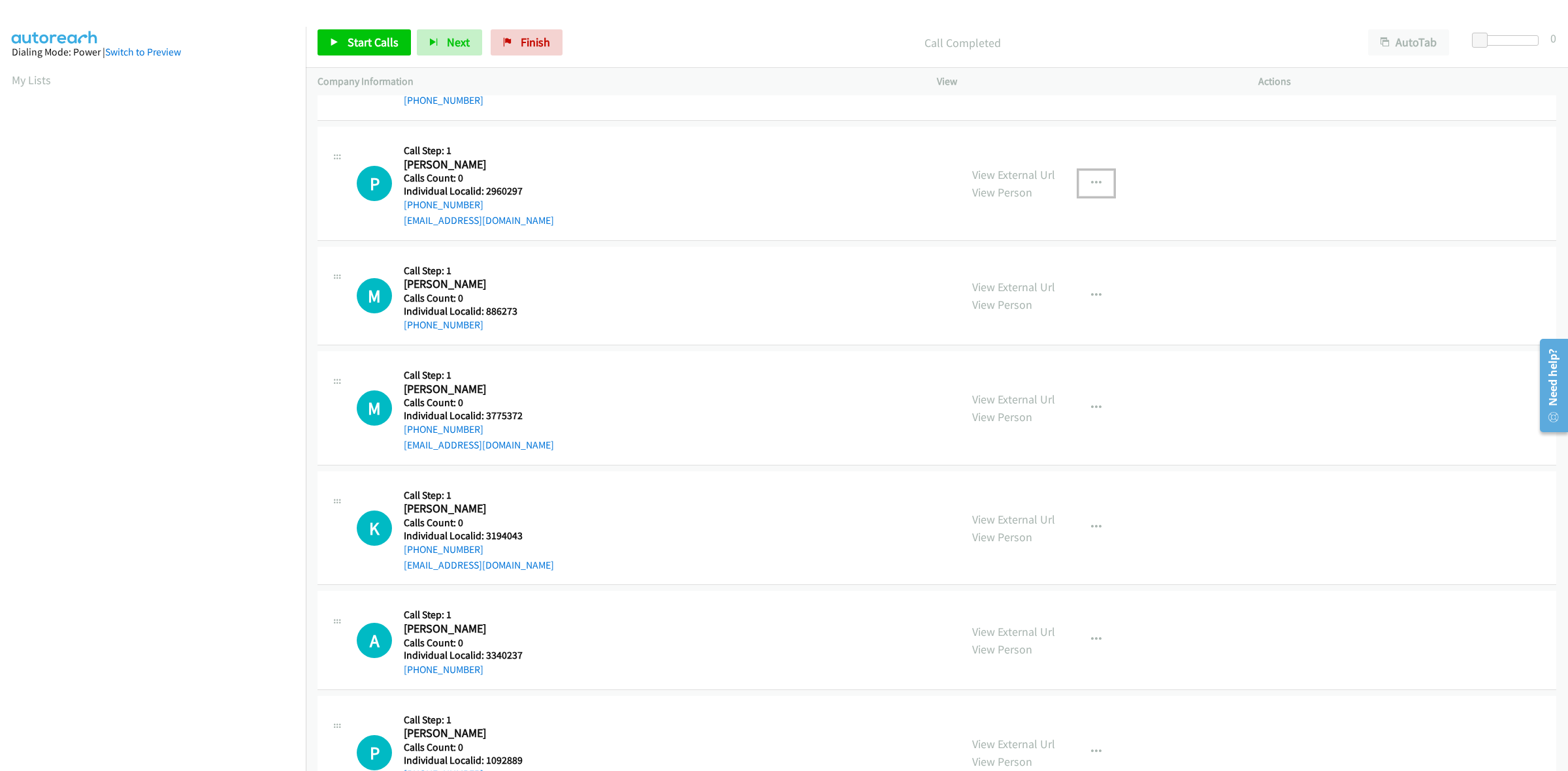
click at [1095, 186] on button "button" at bounding box center [1096, 184] width 35 height 26
click at [1024, 282] on link "Skip Call" at bounding box center [1026, 269] width 173 height 26
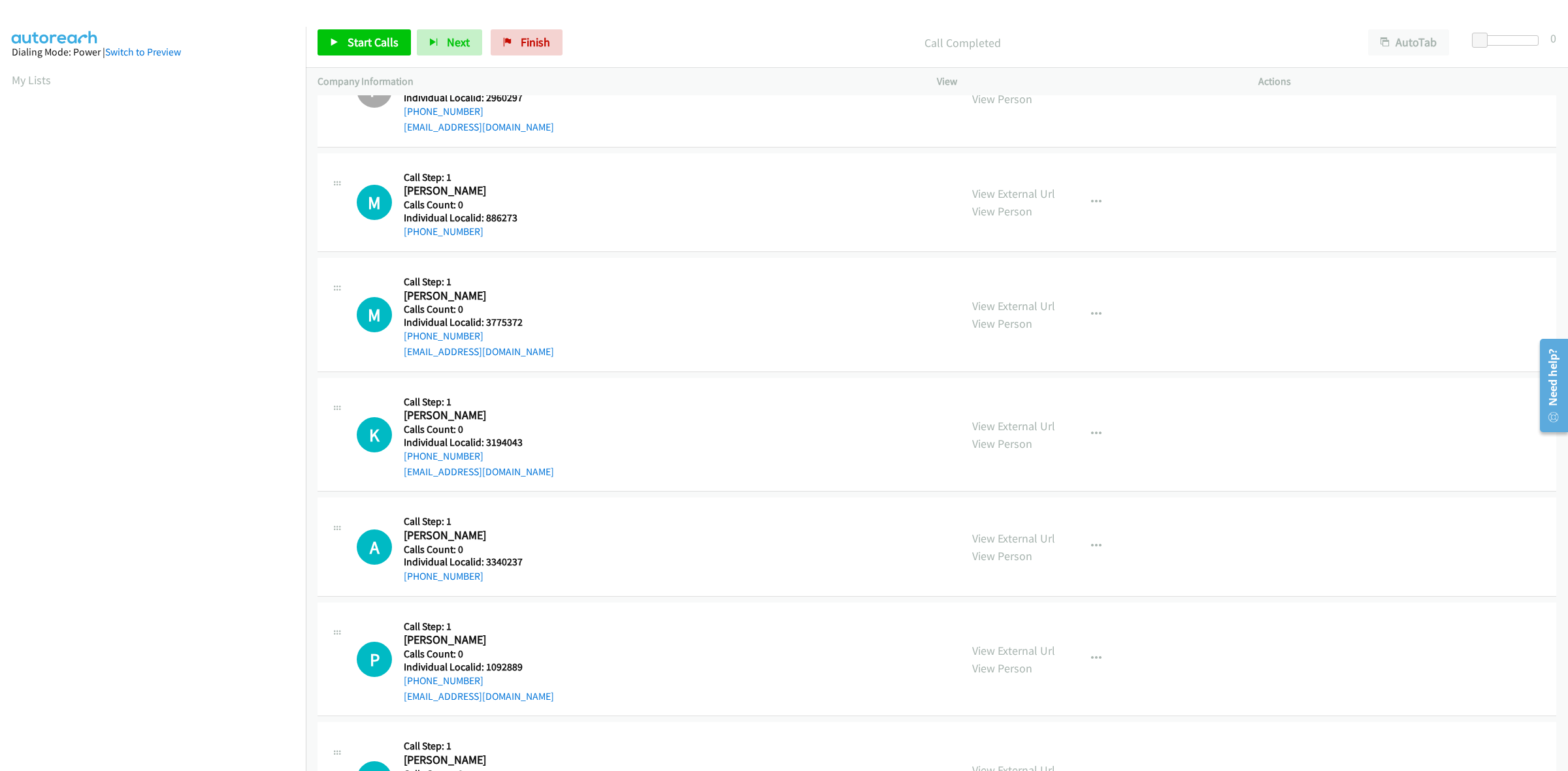
scroll to position [3416, 0]
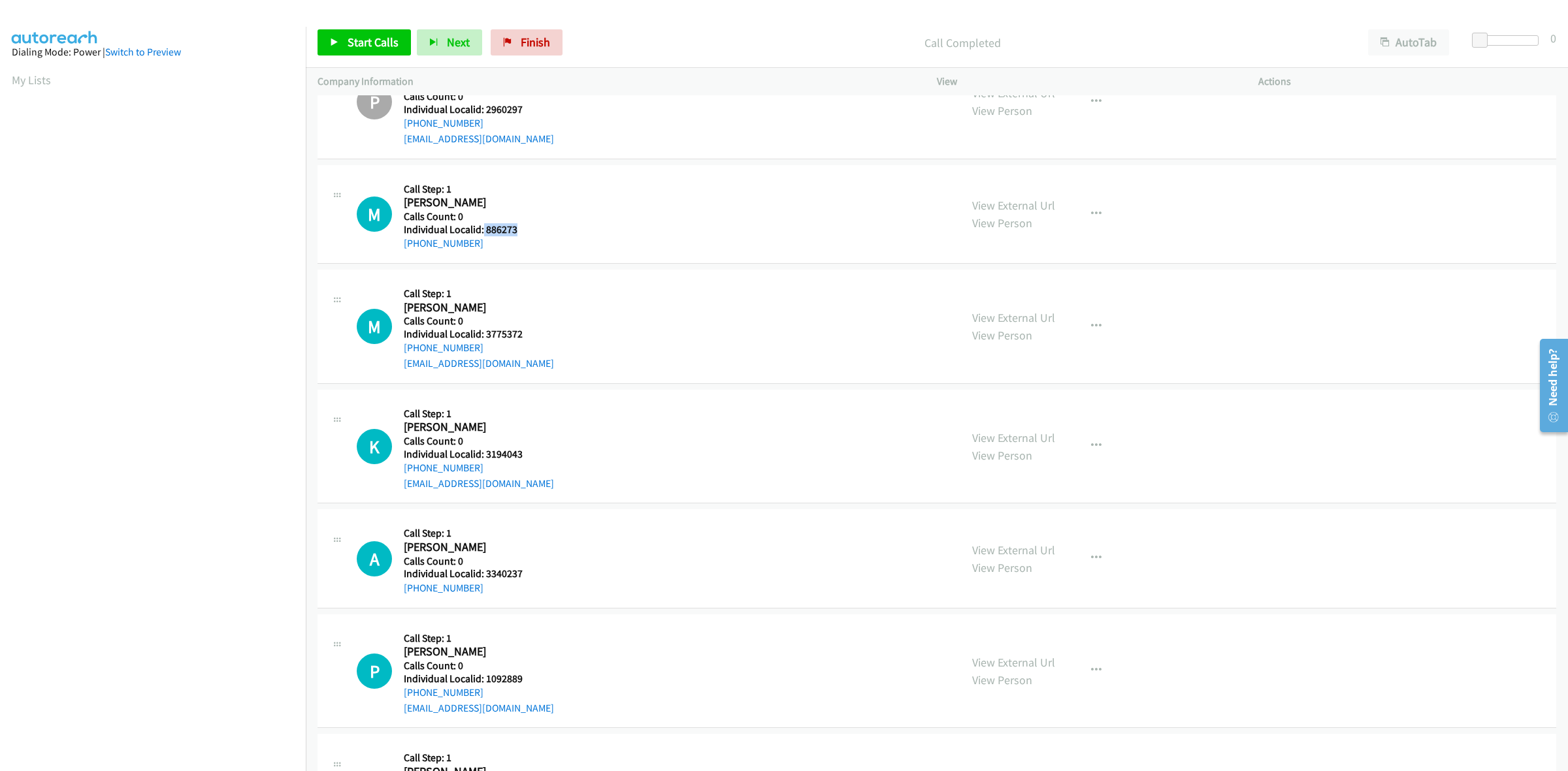
drag, startPoint x: 520, startPoint y: 232, endPoint x: 481, endPoint y: 233, distance: 39.0
click at [481, 233] on div "M Callback Scheduled Call Step: 1 Matthew St Laurent America/New_York Calls Cou…" at bounding box center [652, 214] width 592 height 74
drag, startPoint x: 608, startPoint y: 189, endPoint x: 582, endPoint y: 203, distance: 29.5
click at [608, 189] on div "M Callback Scheduled Call Step: 1 Matthew St Laurent America/New_York Calls Cou…" at bounding box center [652, 214] width 592 height 74
drag, startPoint x: 441, startPoint y: 242, endPoint x: 394, endPoint y: 249, distance: 47.5
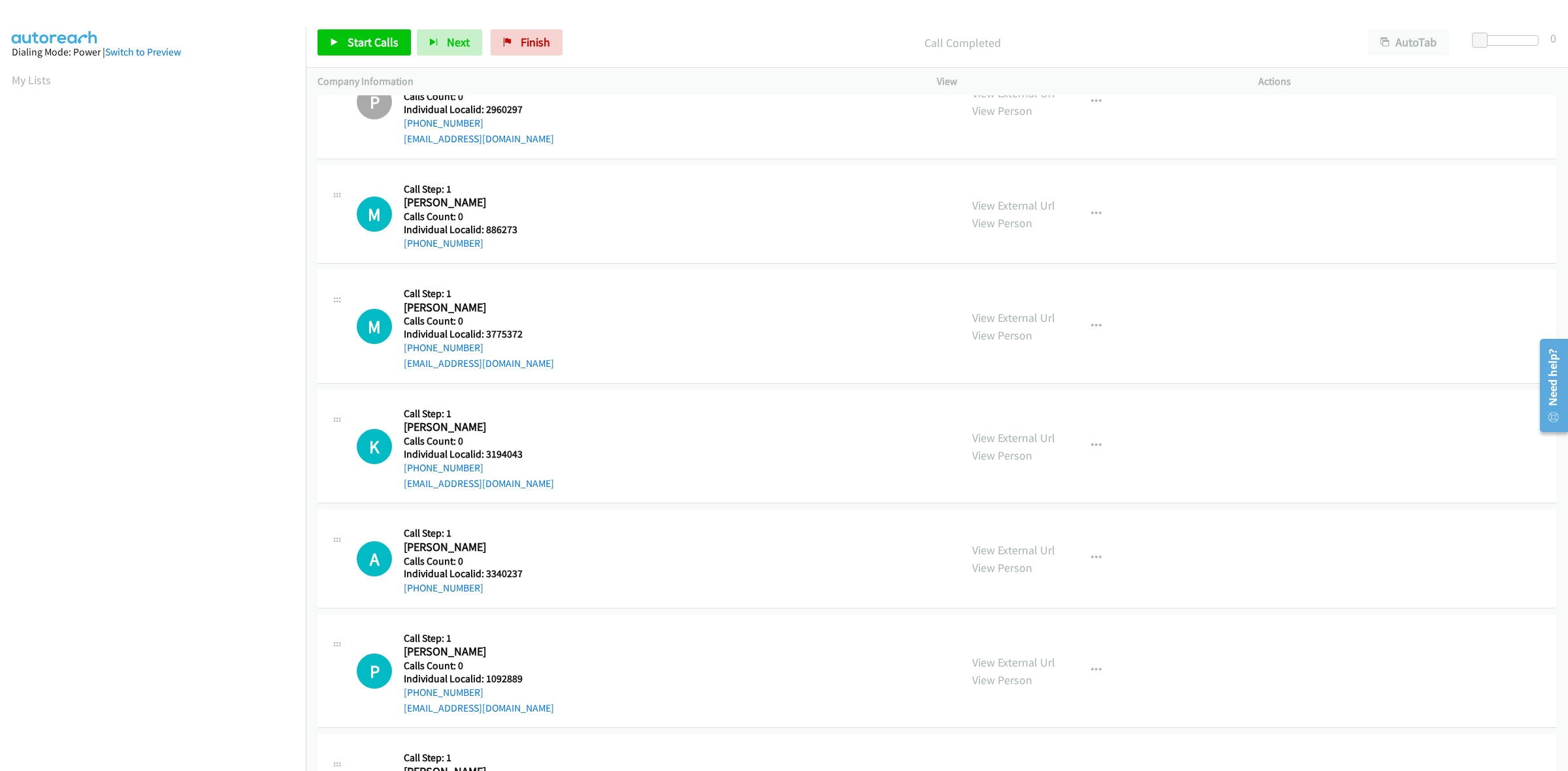
click at [394, 249] on div "M Callback Scheduled Call Step: 1 Matthew St Laurent America/New_York Calls Cou…" at bounding box center [652, 214] width 592 height 74
drag, startPoint x: 529, startPoint y: 230, endPoint x: 484, endPoint y: 233, distance: 45.1
click at [484, 233] on div "M Callback Scheduled Call Step: 1 Matthew St Laurent America/New_York Calls Cou…" at bounding box center [652, 214] width 592 height 74
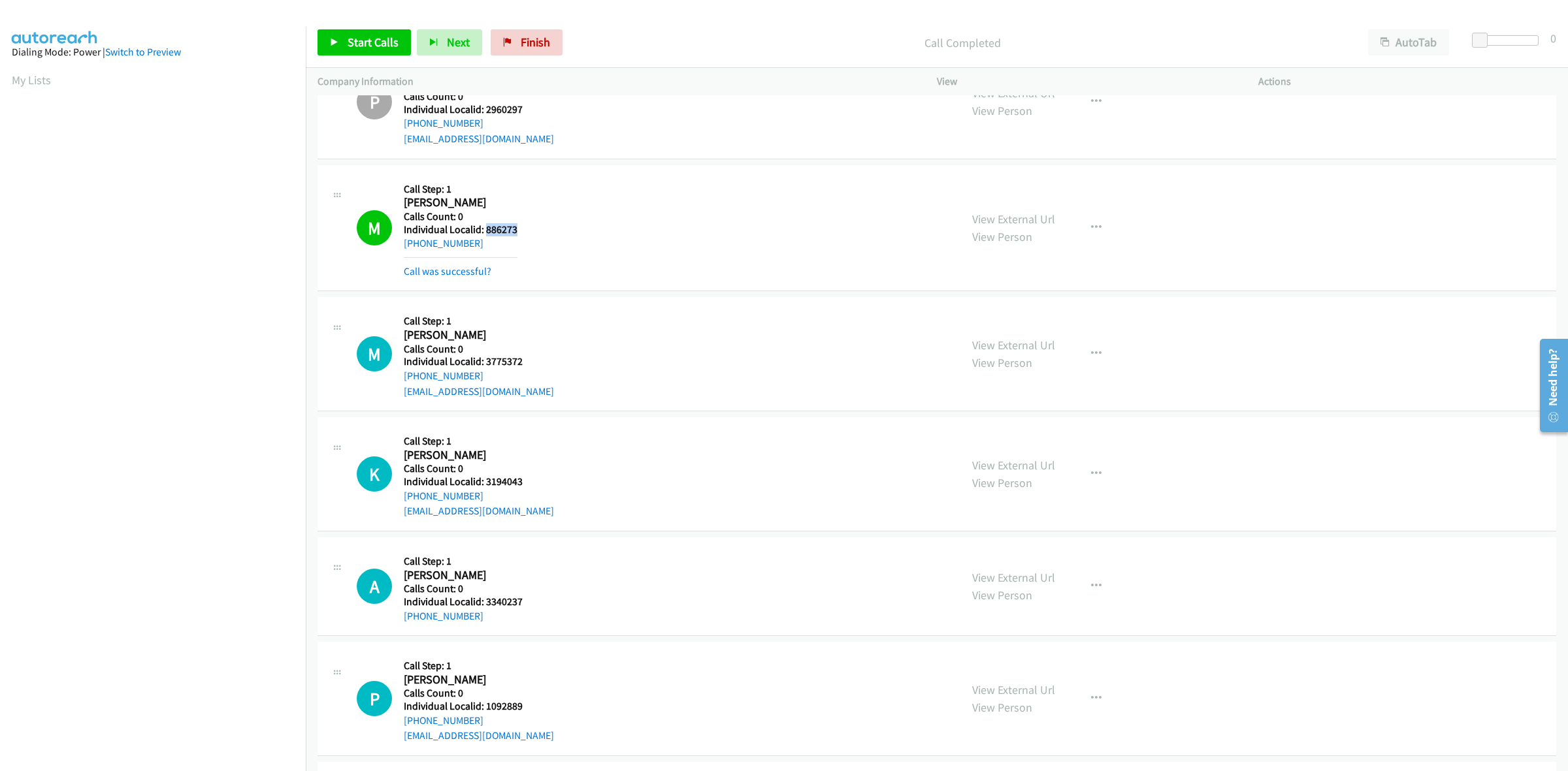
drag, startPoint x: 482, startPoint y: 246, endPoint x: 402, endPoint y: 254, distance: 80.4
click at [402, 254] on div "M Callback Scheduled Call Step: 1 Matthew St Laurent America/New_York Calls Cou…" at bounding box center [652, 228] width 592 height 103
click at [1105, 233] on button "button" at bounding box center [1096, 228] width 35 height 26
click at [1024, 348] on link "Add to do not call list" at bounding box center [1026, 339] width 173 height 26
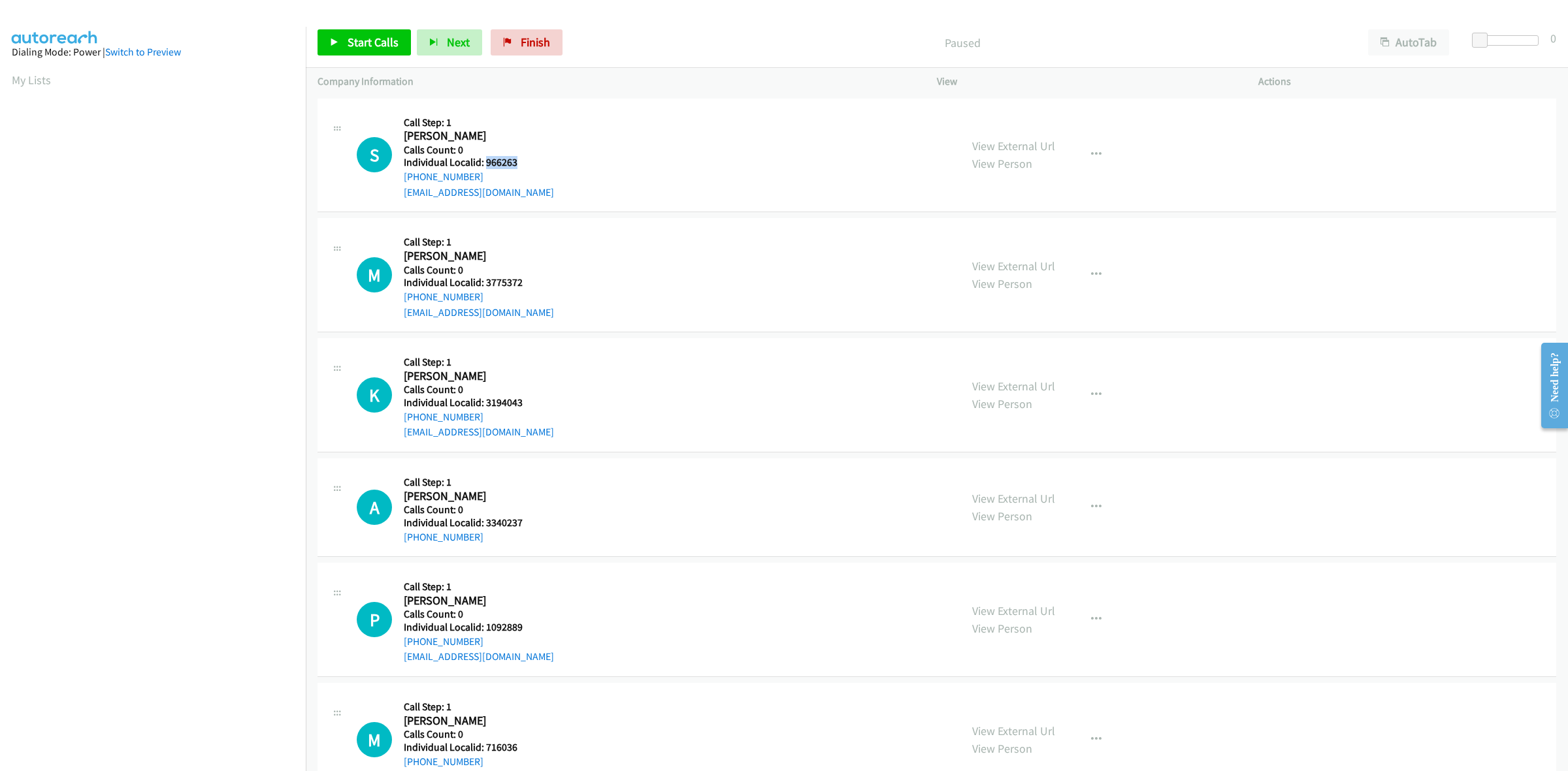
drag, startPoint x: 524, startPoint y: 162, endPoint x: 486, endPoint y: 161, distance: 38.0
click at [486, 161] on h5 "Individual Localid: 966263" at bounding box center [478, 163] width 150 height 13
copy h5 "966263"
drag, startPoint x: 1082, startPoint y: 150, endPoint x: 1080, endPoint y: 158, distance: 8.2
click at [1082, 150] on button "button" at bounding box center [1096, 155] width 35 height 26
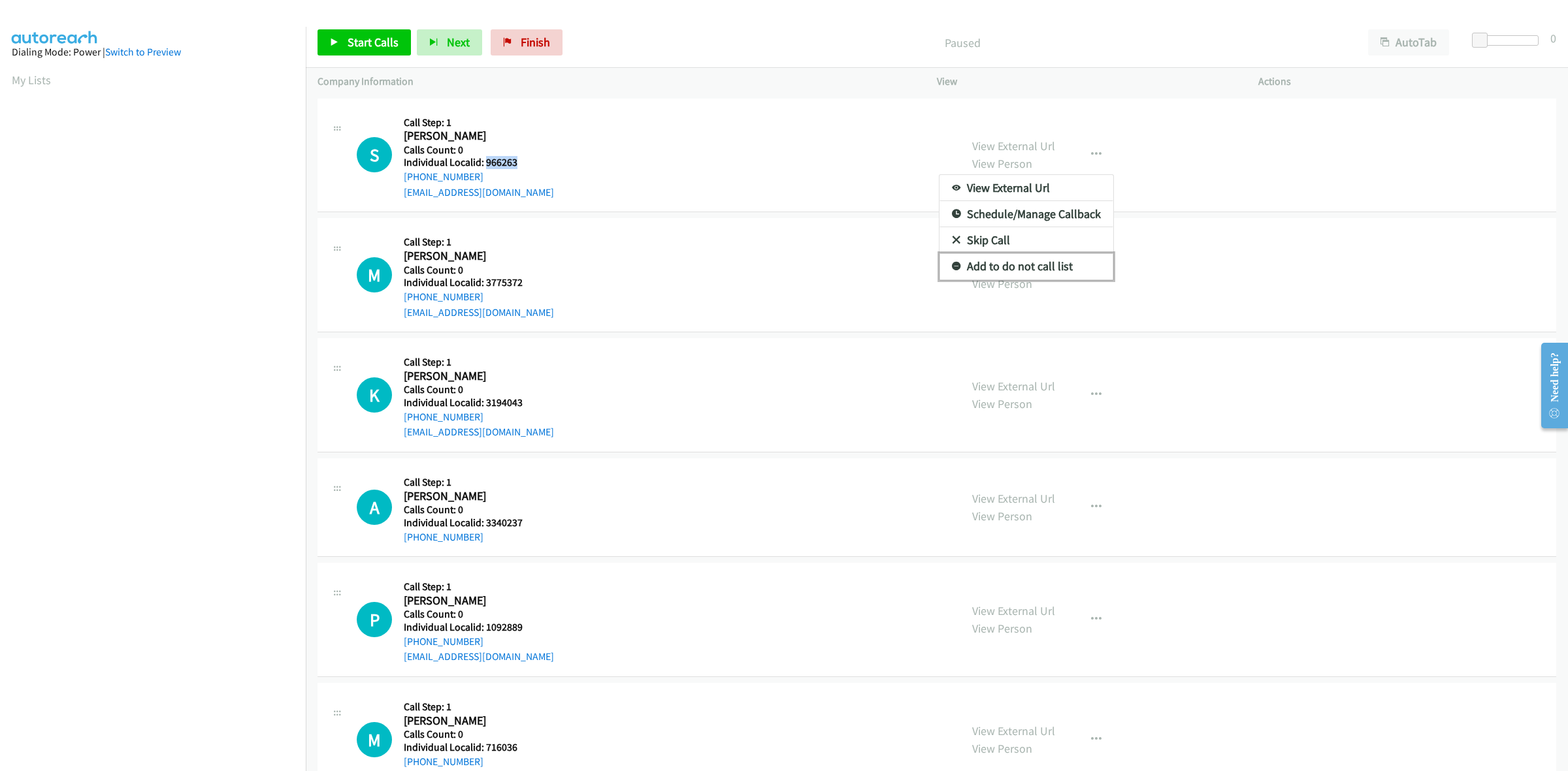
click at [1032, 275] on link "Add to do not call list" at bounding box center [1026, 267] width 173 height 26
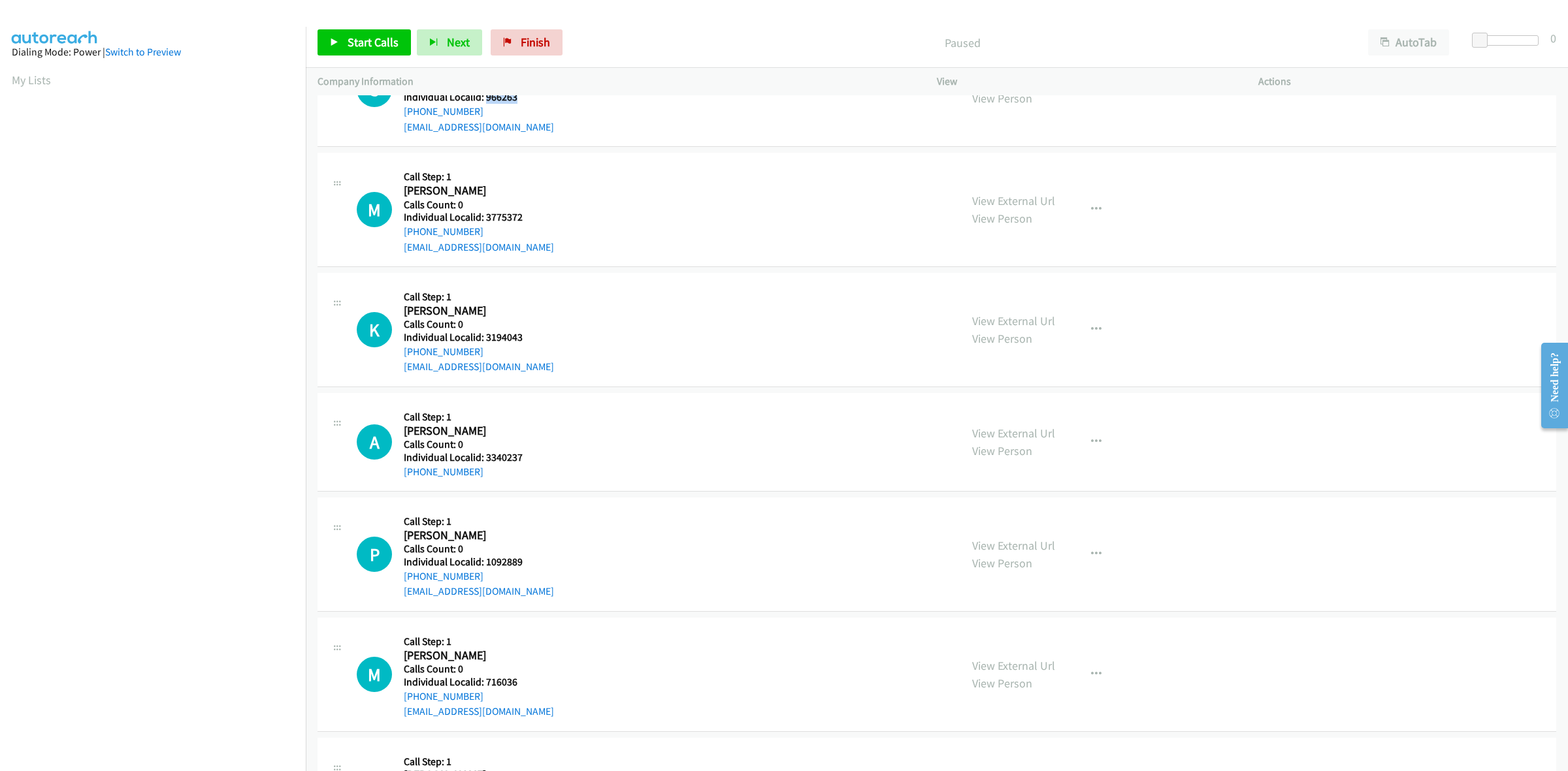
scroll to position [82, 0]
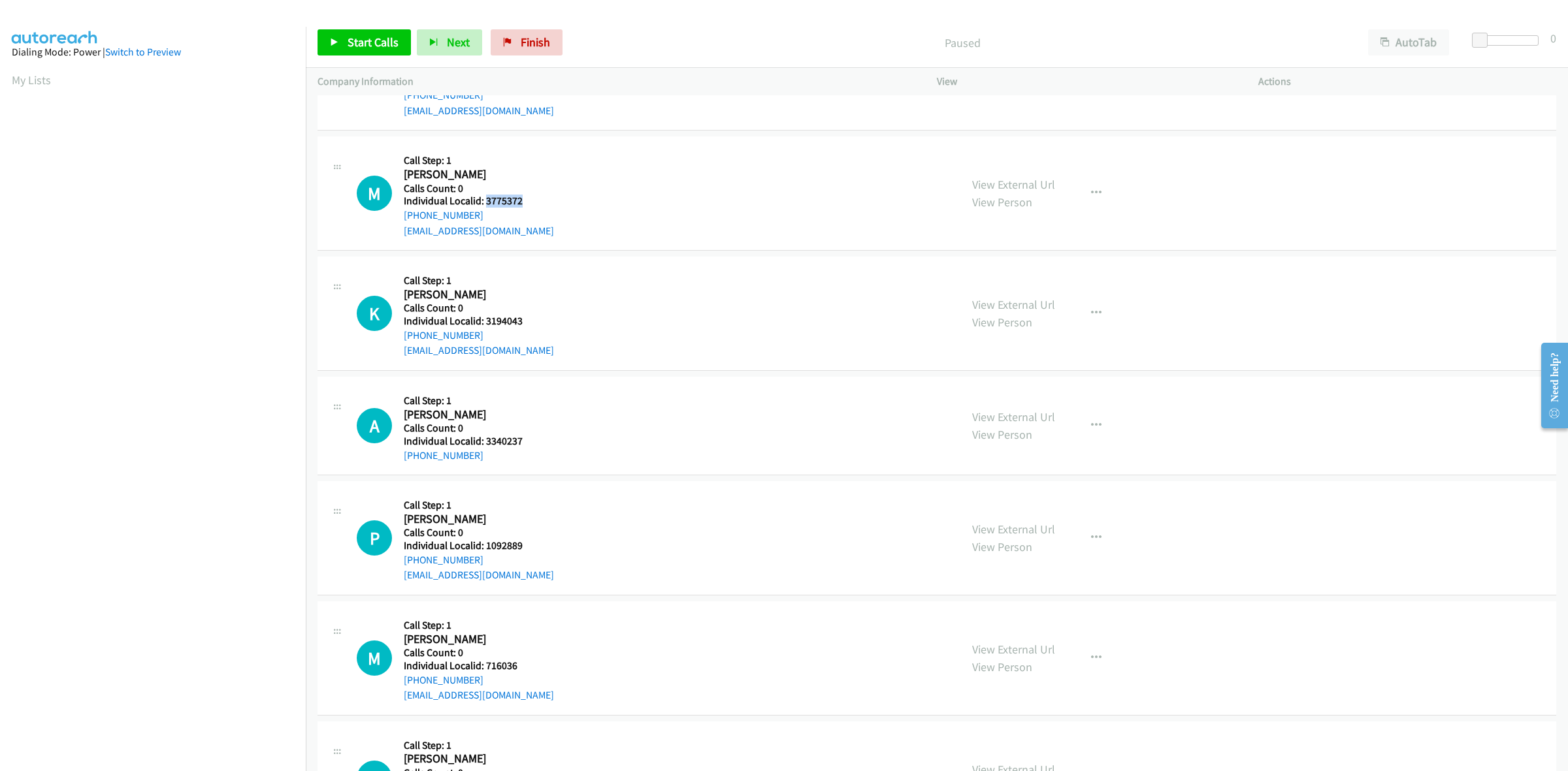
drag, startPoint x: 528, startPoint y: 203, endPoint x: 484, endPoint y: 201, distance: 44.0
click at [484, 201] on div "M Callback Scheduled Call Step: 1 [PERSON_NAME] America/New_York Calls Count: 0…" at bounding box center [652, 193] width 592 height 90
copy h5 "3775372"
click at [1103, 187] on button "button" at bounding box center [1096, 193] width 35 height 26
click at [1048, 271] on link "Skip Call" at bounding box center [1026, 279] width 173 height 26
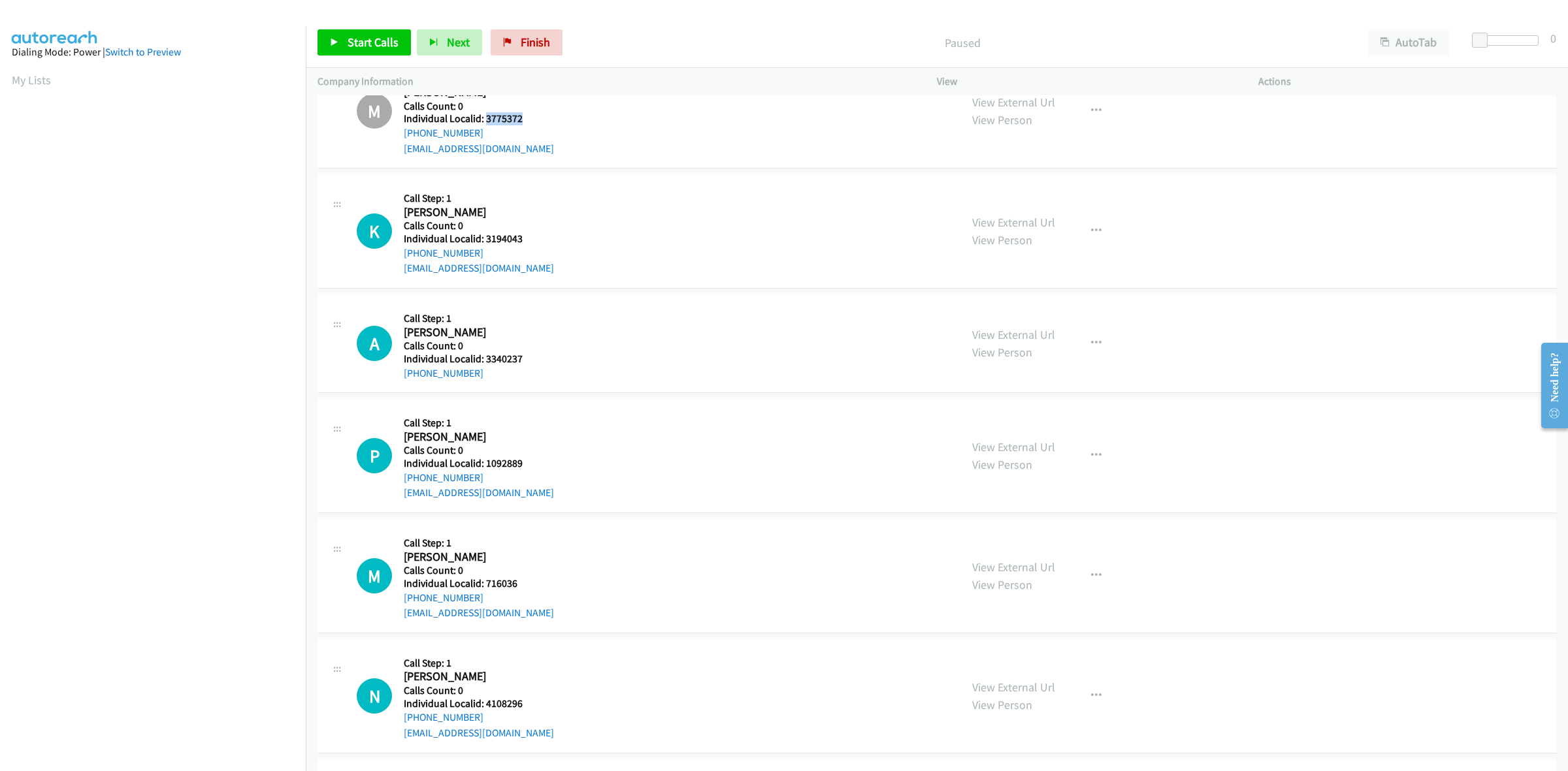
scroll to position [184, 0]
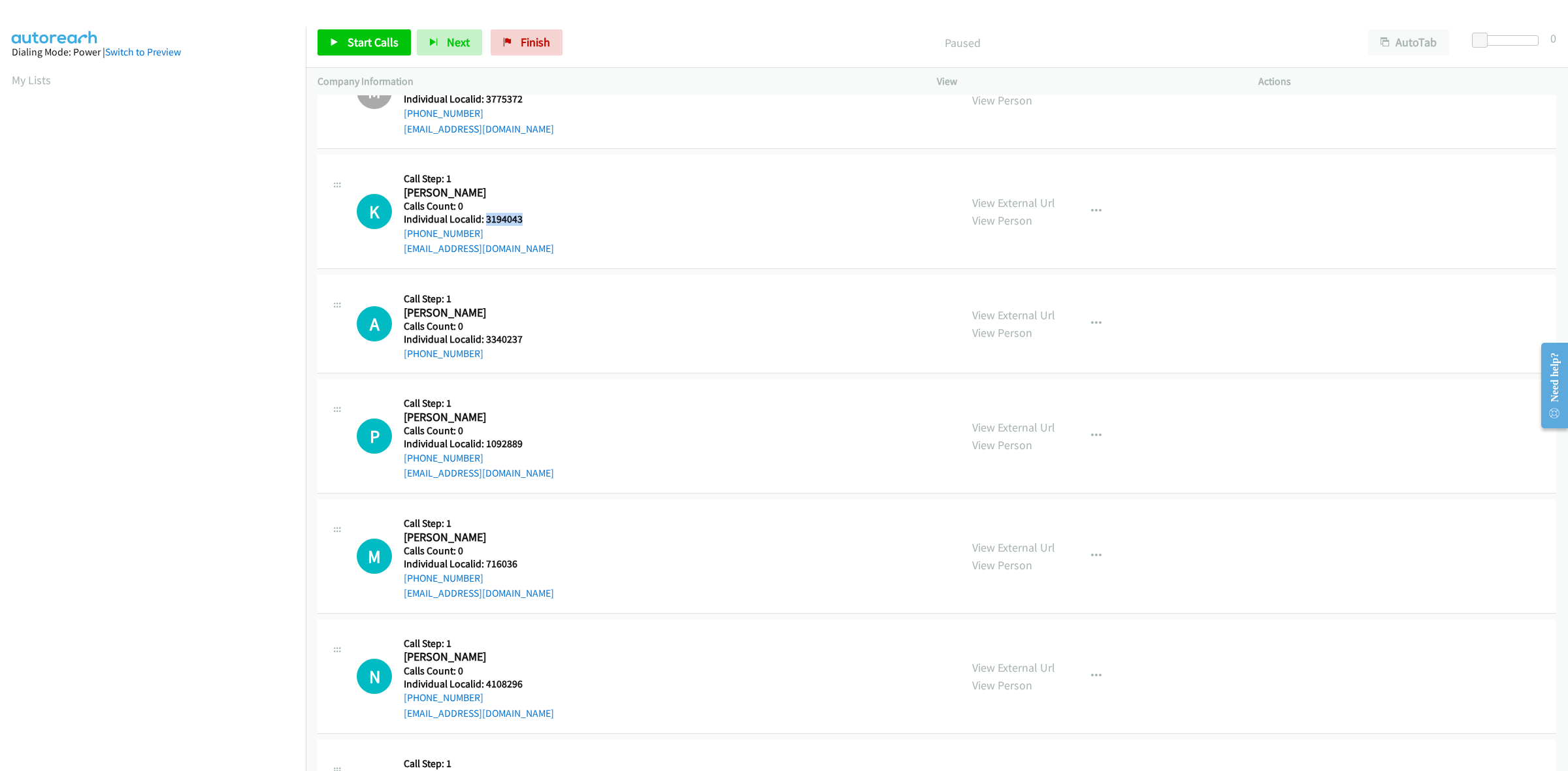
drag, startPoint x: 533, startPoint y: 217, endPoint x: 484, endPoint y: 217, distance: 49.0
click at [484, 217] on div "K Callback Scheduled Call Step: 1 [PERSON_NAME] America/New_York Calls Count: 0…" at bounding box center [652, 212] width 592 height 90
copy h5 "3194043"
drag, startPoint x: 1089, startPoint y: 206, endPoint x: 1031, endPoint y: 270, distance: 86.4
click at [1091, 206] on icon "button" at bounding box center [1096, 211] width 10 height 10
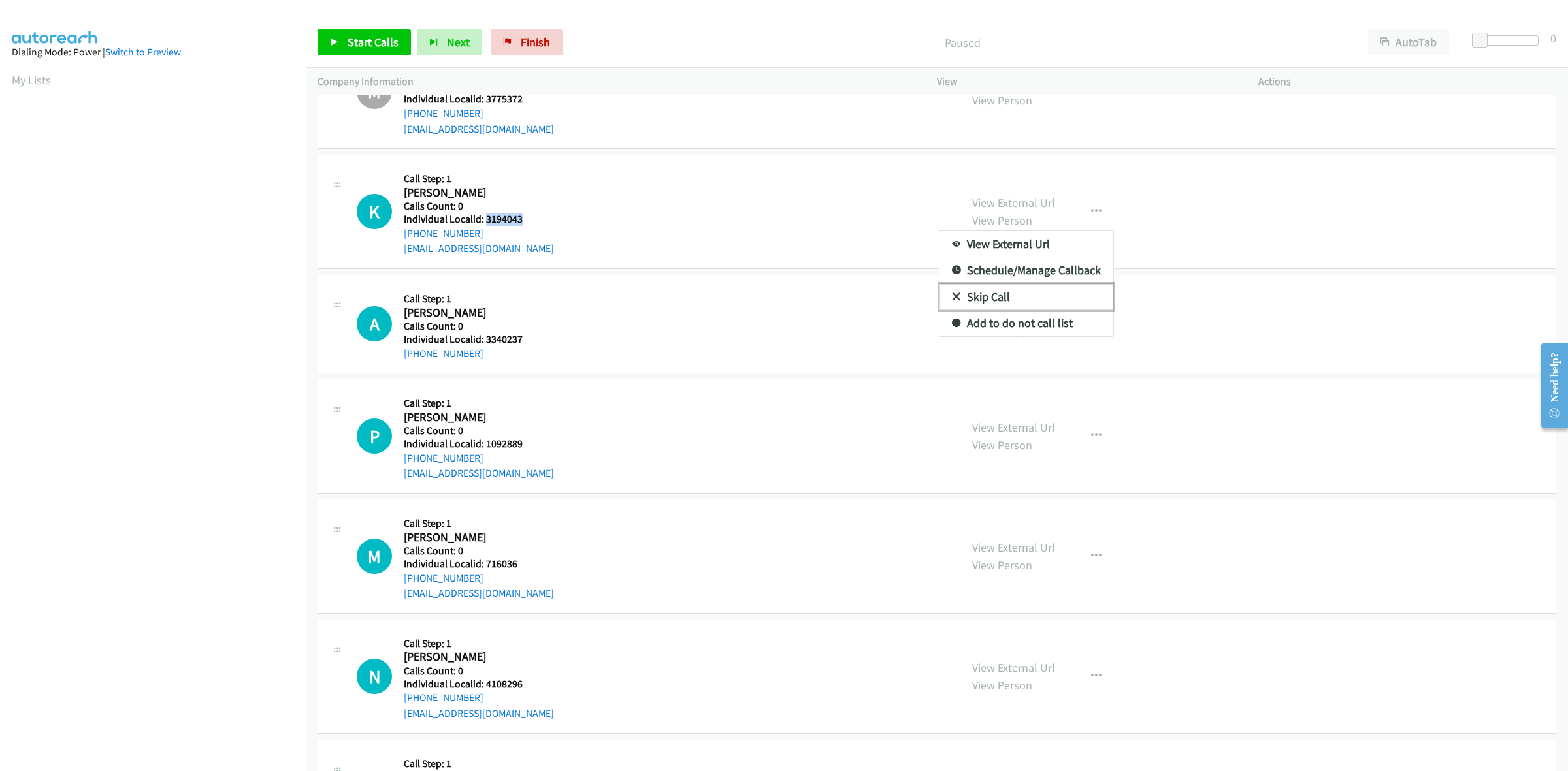
click at [1012, 299] on link "Skip Call" at bounding box center [1026, 297] width 173 height 26
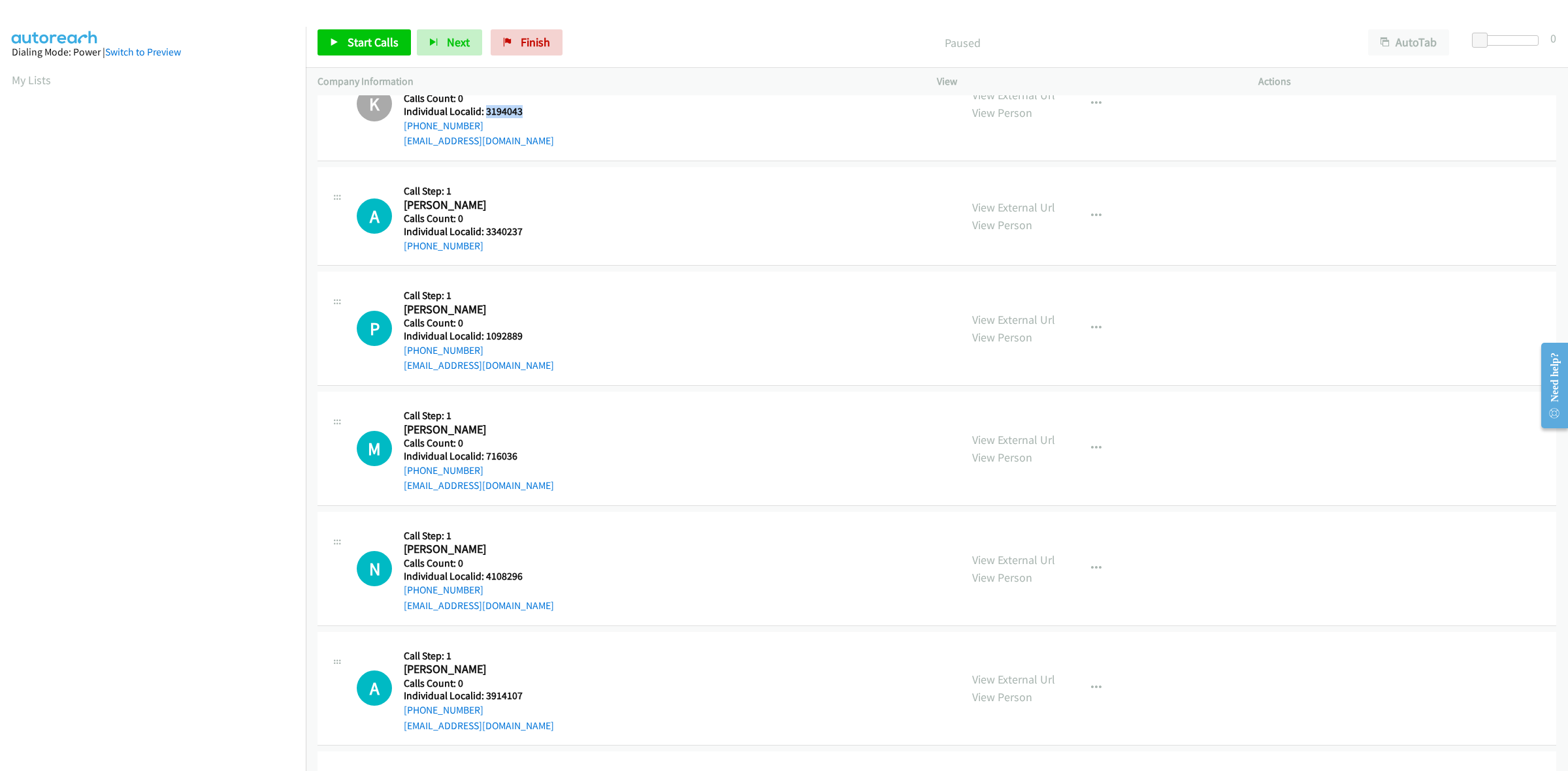
scroll to position [326, 0]
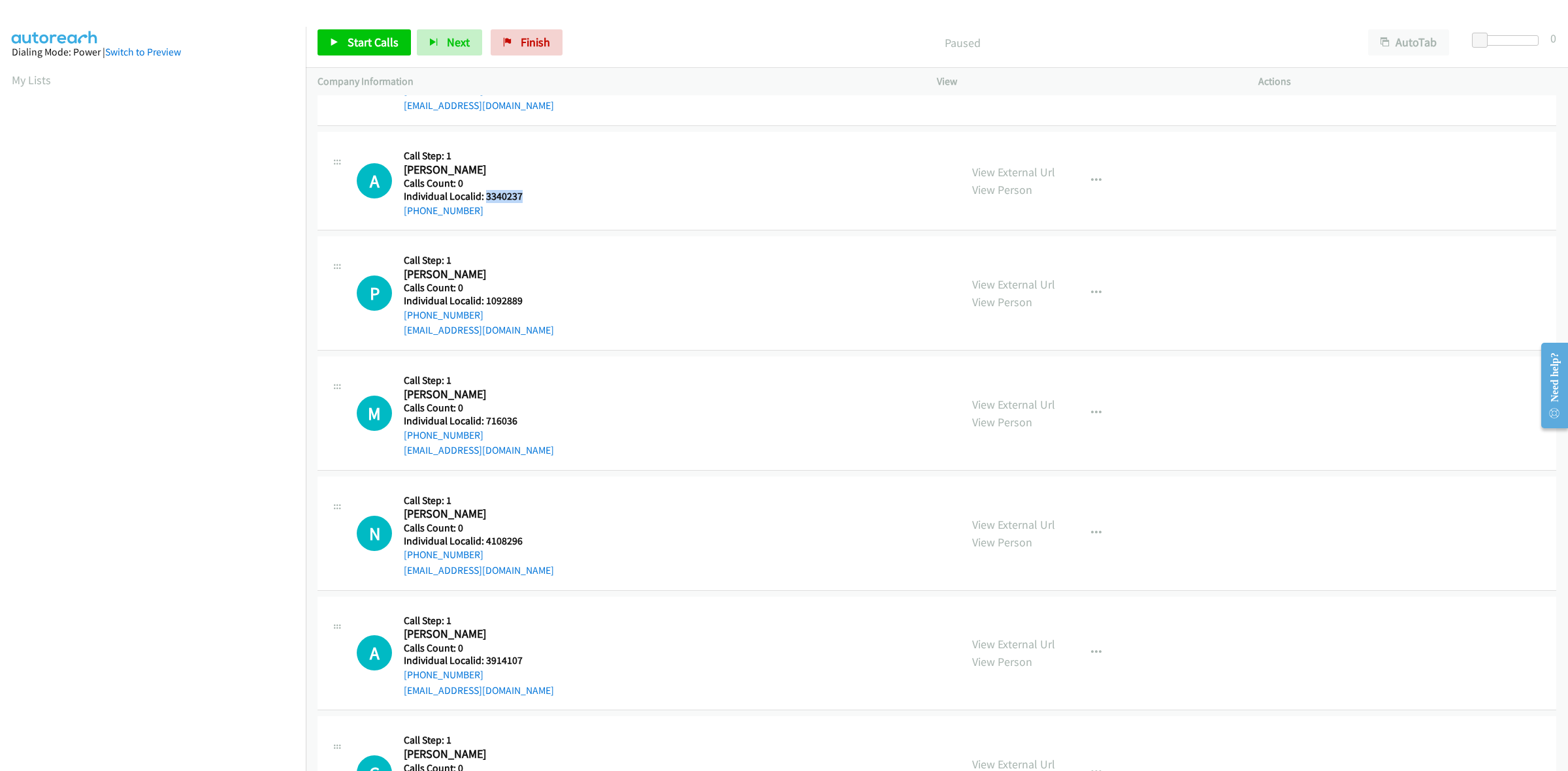
drag, startPoint x: 528, startPoint y: 199, endPoint x: 485, endPoint y: 193, distance: 43.4
click at [485, 193] on div "A Callback Scheduled Call Step: 1 [PERSON_NAME] America/New_York Calls Count: 0…" at bounding box center [652, 180] width 592 height 74
copy h5 "3340237"
click at [782, 239] on div "P Callback Scheduled Call Step: 1 [PERSON_NAME] America/New_York Calls Count: 0…" at bounding box center [937, 293] width 1239 height 114
click at [551, 182] on div "A Callback Scheduled Call Step: 1 [PERSON_NAME] America/New_York Calls Count: 0…" at bounding box center [652, 180] width 592 height 74
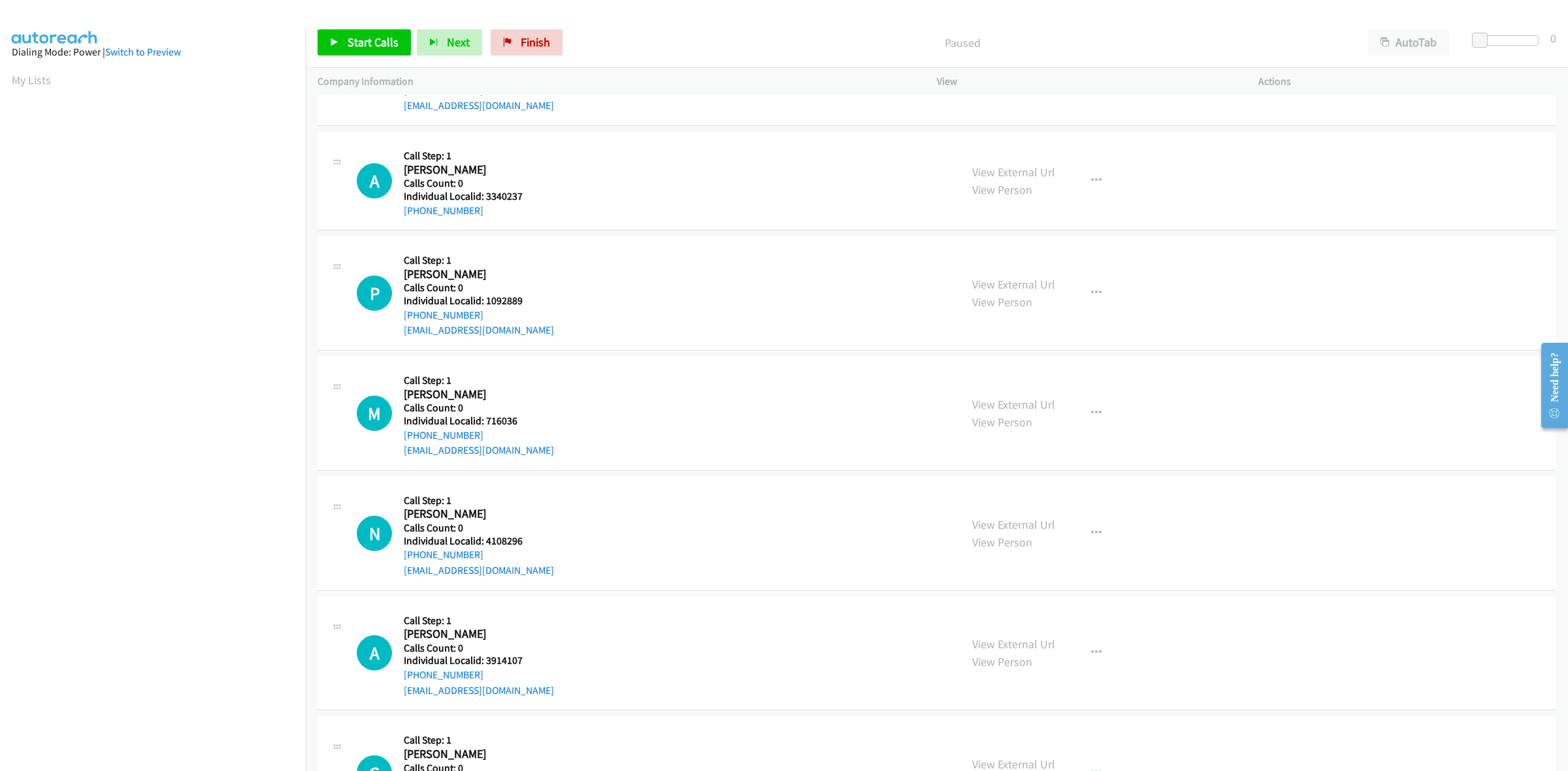
drag, startPoint x: 490, startPoint y: 213, endPoint x: 394, endPoint y: 216, distance: 96.0
click at [394, 216] on div "A Callback Scheduled Call Step: 1 [PERSON_NAME] America/New_York Calls Count: 0…" at bounding box center [652, 180] width 592 height 74
drag, startPoint x: 422, startPoint y: 201, endPoint x: 554, endPoint y: 185, distance: 133.0
click at [556, 185] on div "A Callback Scheduled Call Step: 1 [PERSON_NAME] America/New_York Calls Count: 0…" at bounding box center [652, 180] width 592 height 74
drag, startPoint x: 487, startPoint y: 214, endPoint x: 397, endPoint y: 219, distance: 90.1
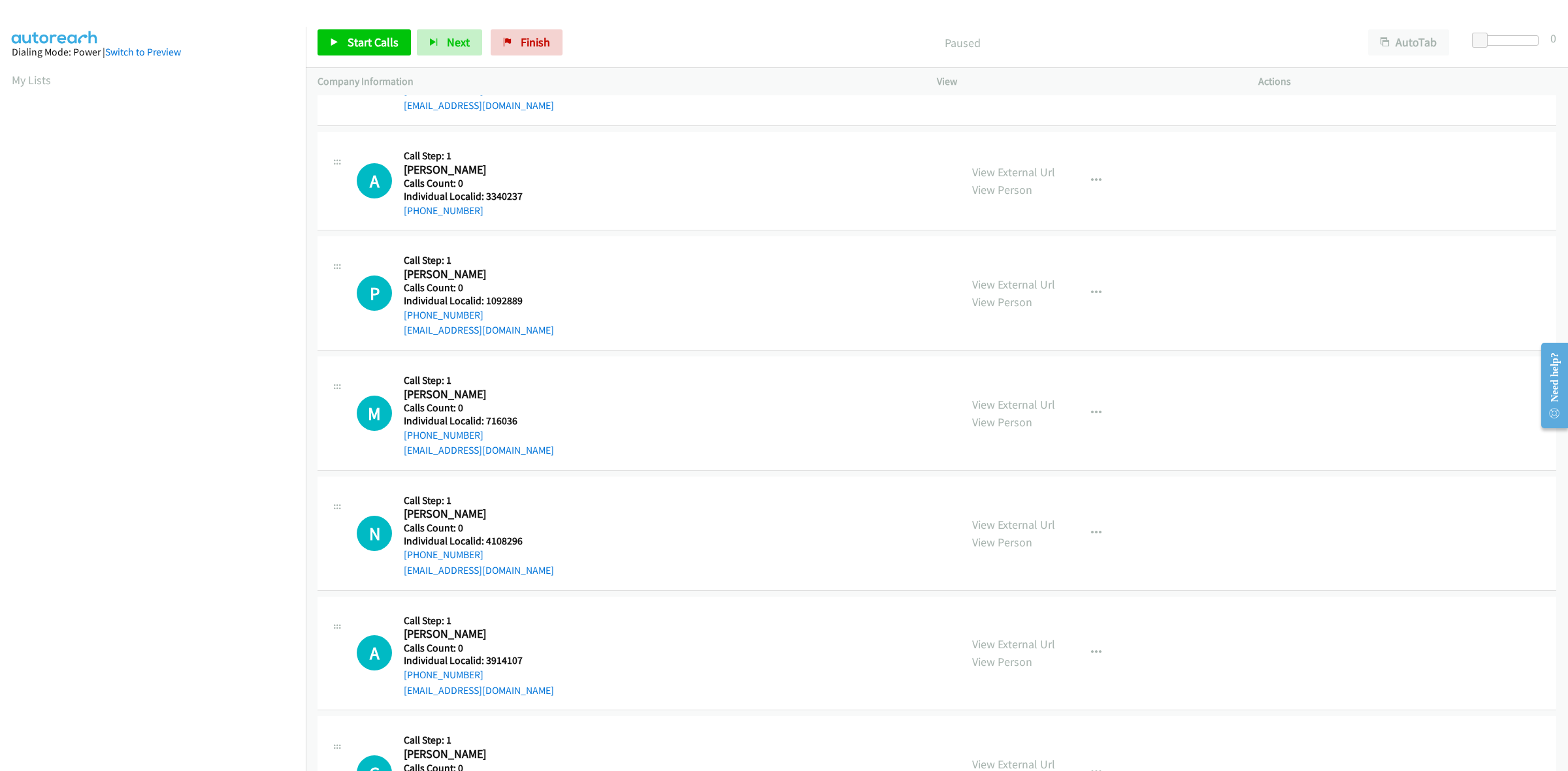
click at [397, 219] on div "A Callback Scheduled Call Step: 1 [PERSON_NAME] America/New_York Calls Count: 0…" at bounding box center [937, 181] width 1239 height 99
copy link "[PHONE_NUMBER]"
drag, startPoint x: 521, startPoint y: 193, endPoint x: 484, endPoint y: 199, distance: 37.5
click at [484, 199] on h5 "Individual Localid: 3340237" at bounding box center [466, 197] width 124 height 13
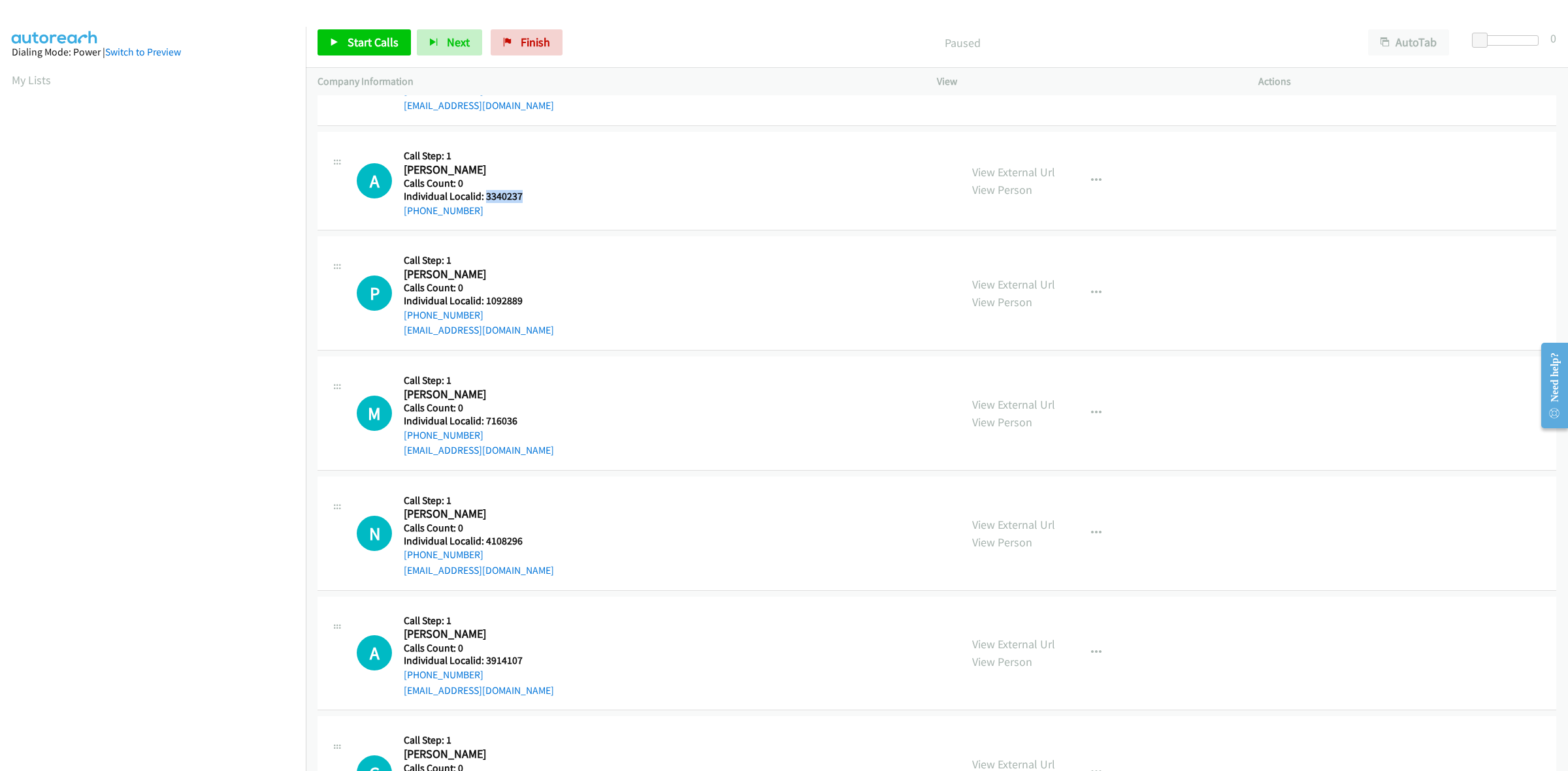
copy h5 "3340237"
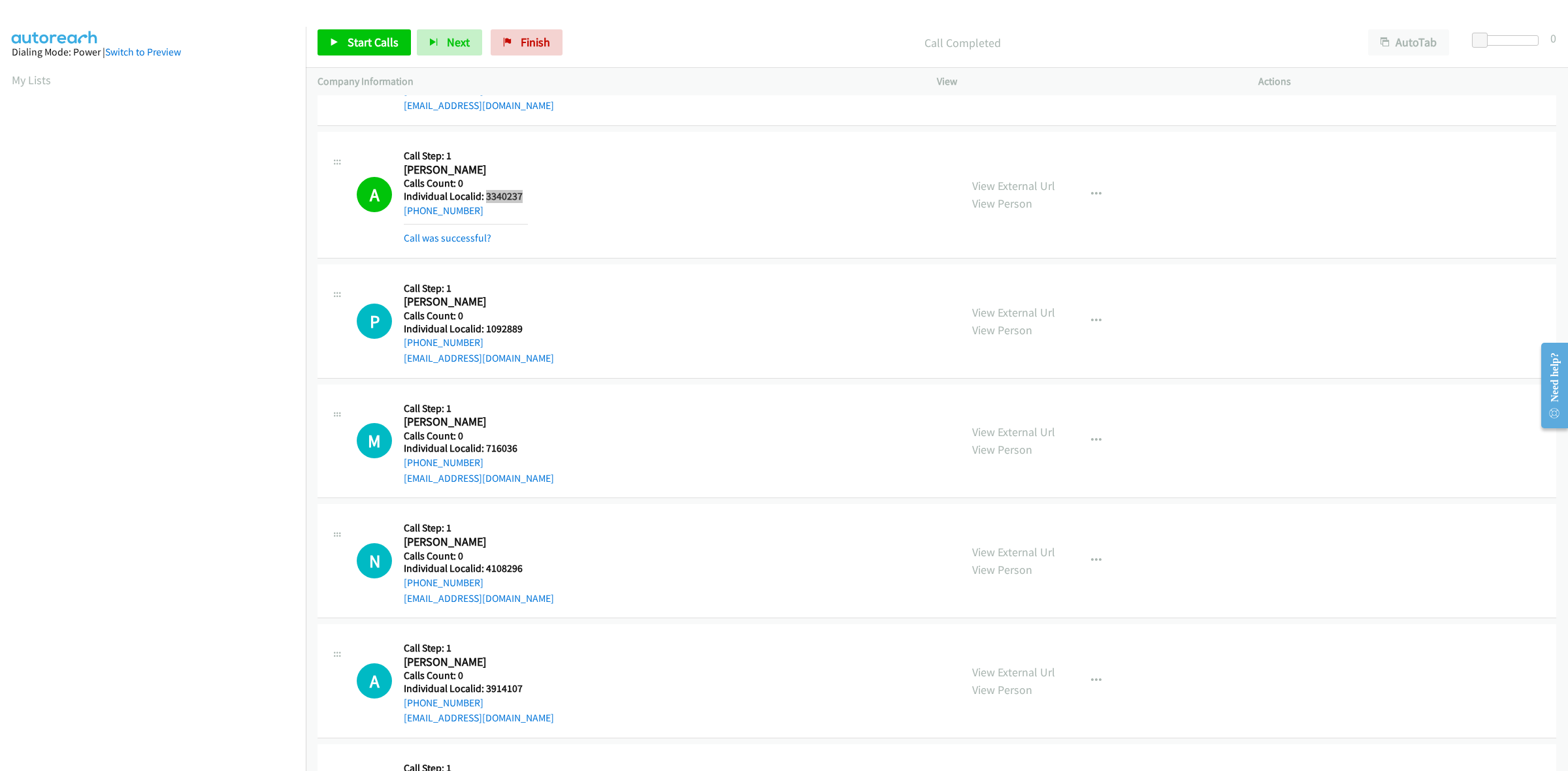
scroll to position [367, 0]
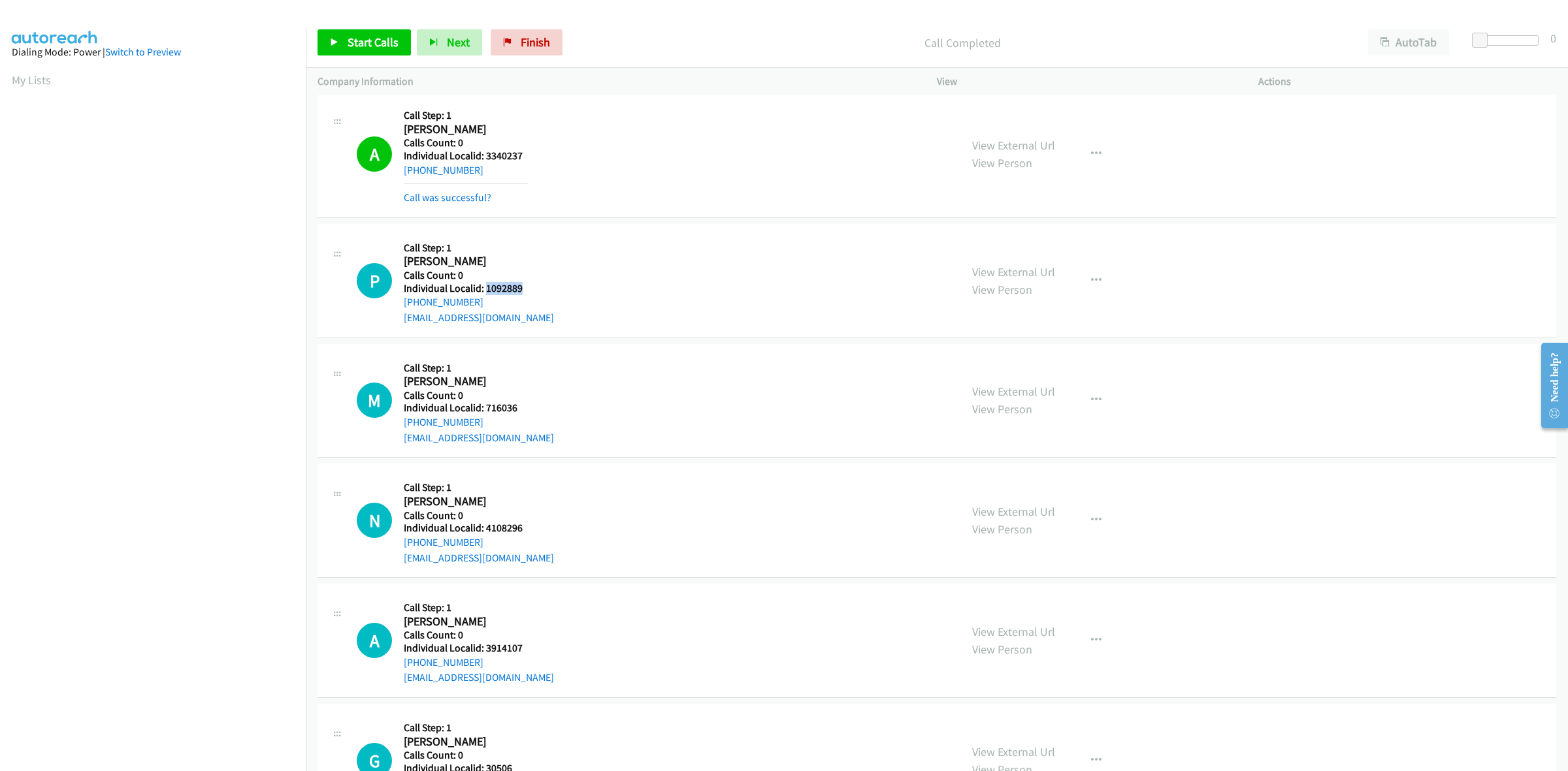
drag, startPoint x: 523, startPoint y: 288, endPoint x: 484, endPoint y: 287, distance: 39.0
click at [484, 287] on div "P Callback Scheduled Call Step: 1 [PERSON_NAME] America/New_York Calls Count: 0…" at bounding box center [652, 281] width 592 height 90
copy h5 "1092889"
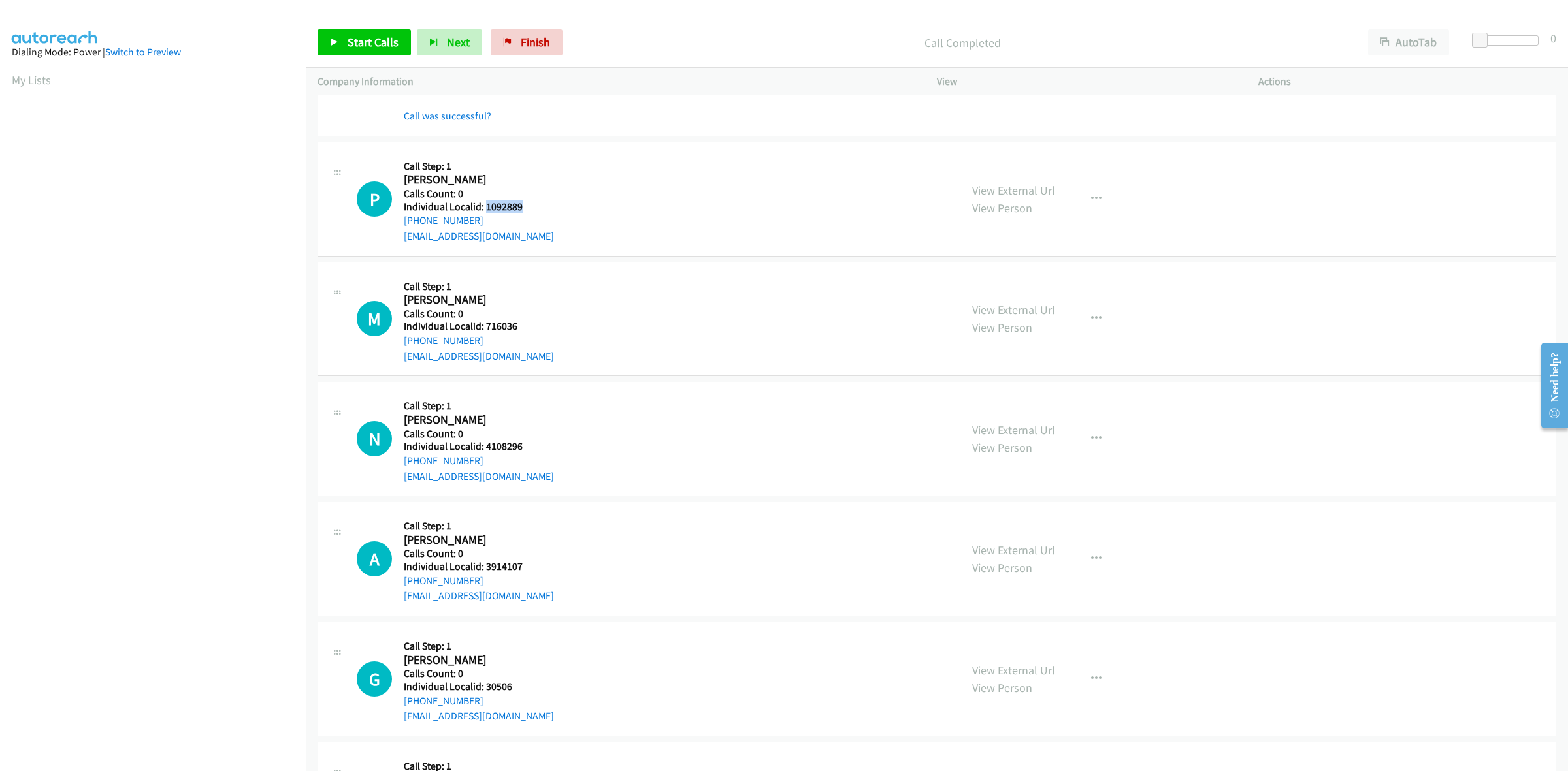
scroll to position [469, 0]
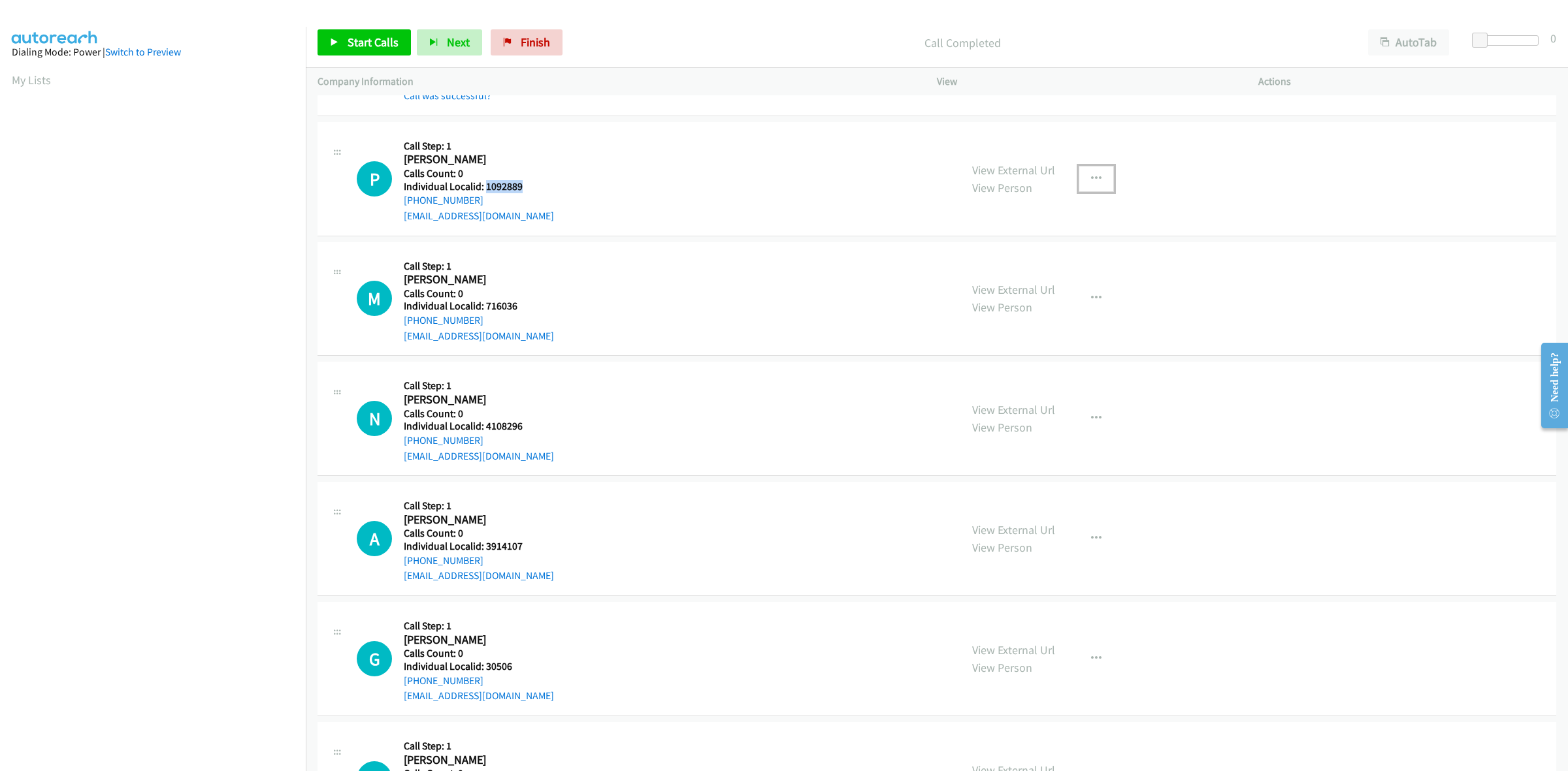
click at [1080, 172] on button "button" at bounding box center [1096, 179] width 35 height 26
click at [1015, 260] on link "Skip Call" at bounding box center [1026, 264] width 173 height 26
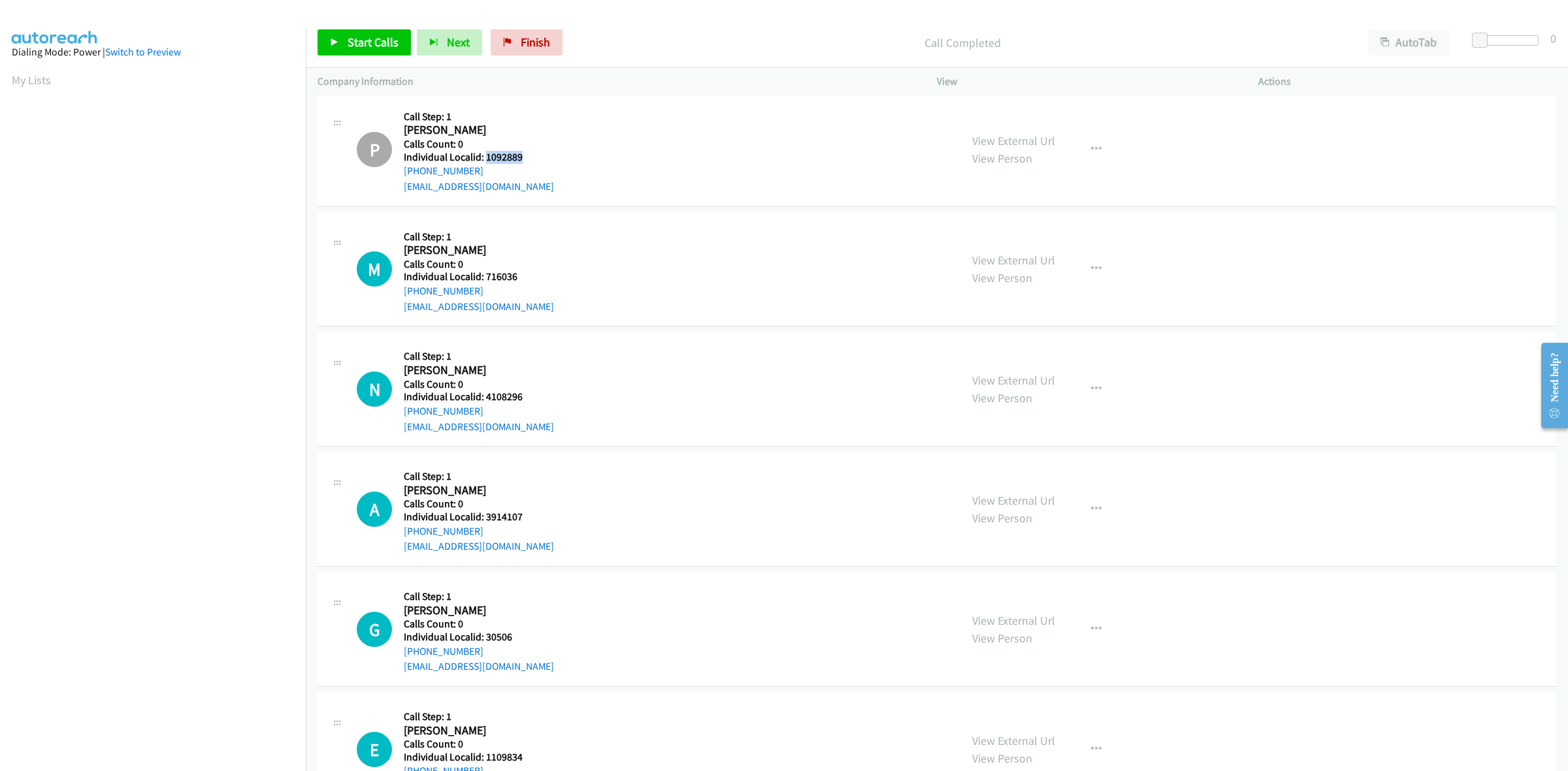
scroll to position [592, 0]
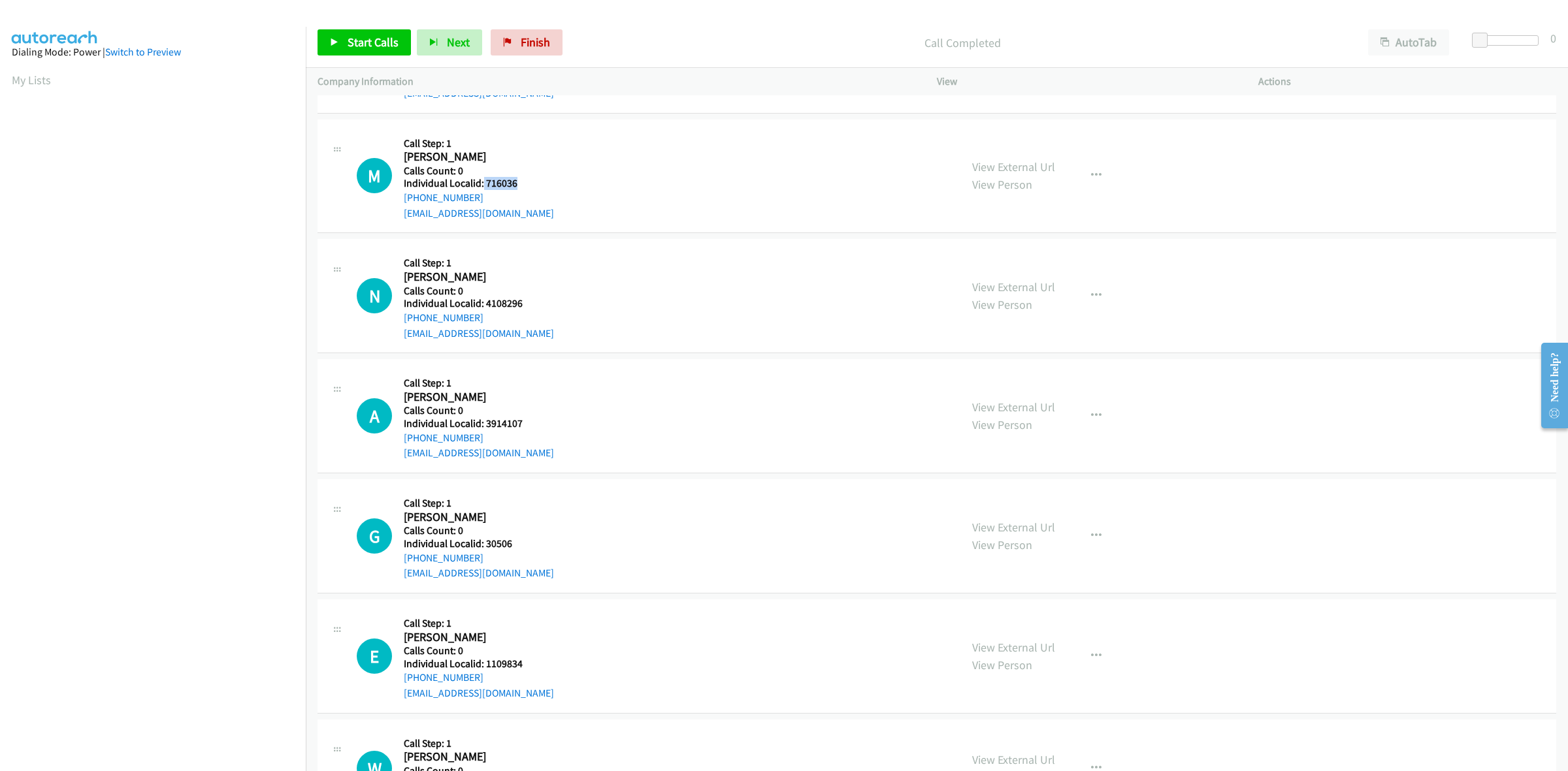
drag, startPoint x: 523, startPoint y: 186, endPoint x: 482, endPoint y: 187, distance: 41.0
click at [482, 187] on div "M Callback Scheduled Call Step: 1 [PERSON_NAME] America/New_York Calls Count: 0…" at bounding box center [652, 176] width 592 height 90
copy h5 "716036"
click at [514, 151] on h2 "[PERSON_NAME]" at bounding box center [466, 157] width 124 height 15
drag, startPoint x: 486, startPoint y: 193, endPoint x: 400, endPoint y: 204, distance: 86.7
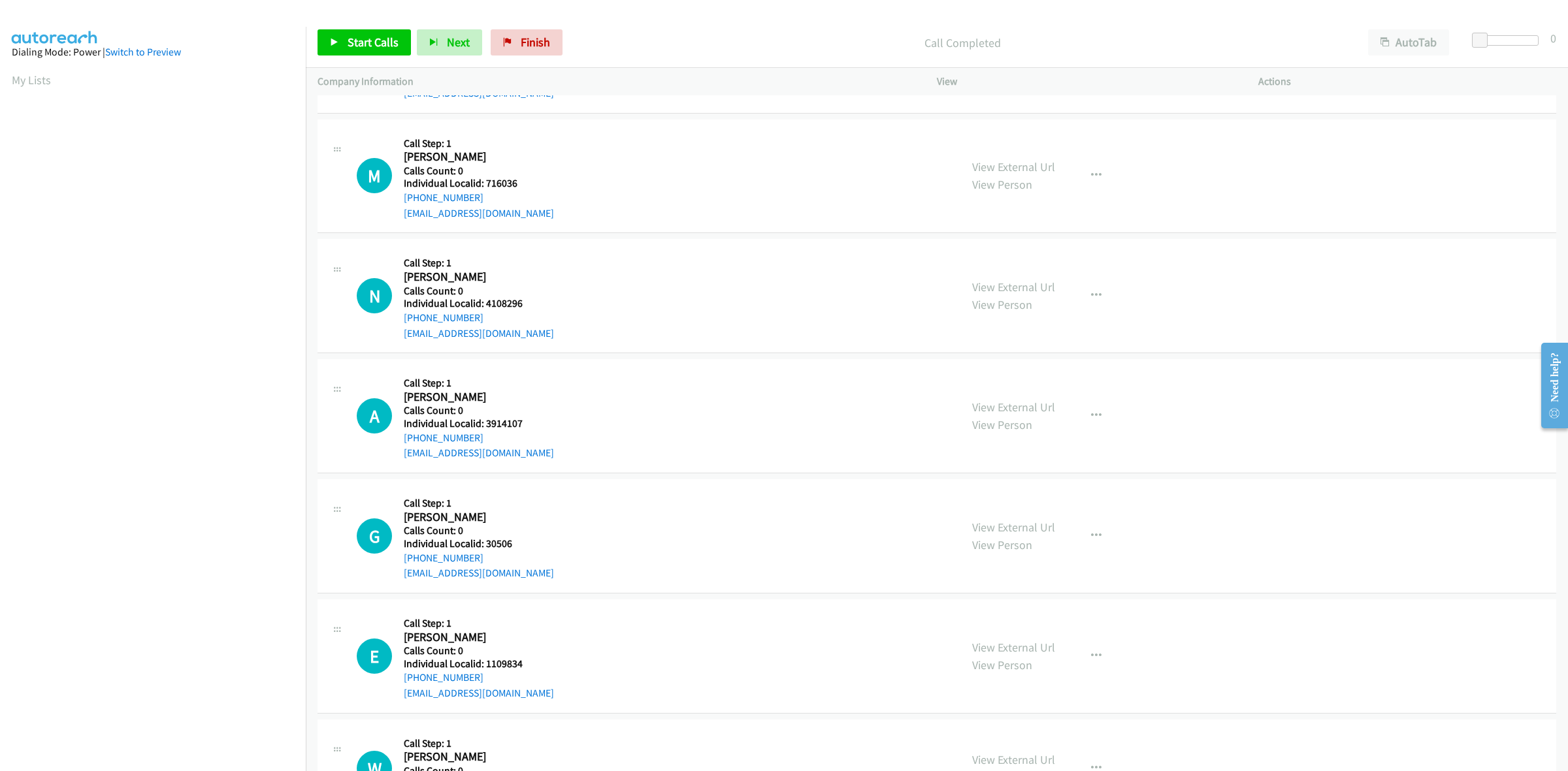
click at [400, 204] on div "M Callback Scheduled Call Step: 1 [PERSON_NAME] America/New_York Calls Count: 0…" at bounding box center [652, 176] width 592 height 90
copy link "[PHONE_NUMBER]"
drag, startPoint x: 527, startPoint y: 180, endPoint x: 488, endPoint y: 184, distance: 39.2
click at [488, 184] on div "M Callback Scheduled Call Step: 1 [PERSON_NAME] America/New_York Calls Count: 0…" at bounding box center [652, 176] width 592 height 90
click at [543, 177] on div "M Callback Scheduled Call Step: 1 [PERSON_NAME] America/New_York Calls Count: 0…" at bounding box center [652, 176] width 592 height 90
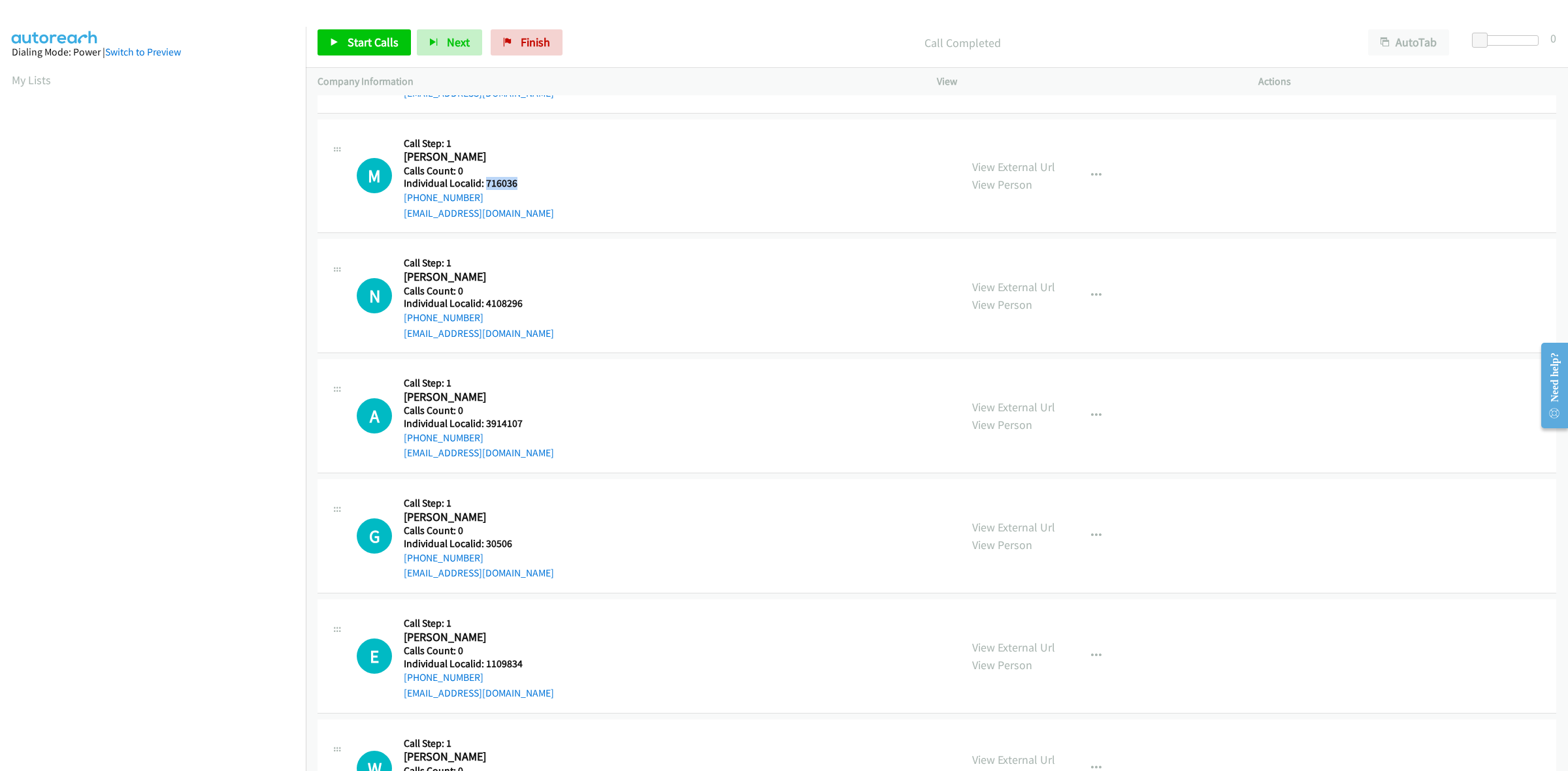
drag, startPoint x: 527, startPoint y: 183, endPoint x: 484, endPoint y: 187, distance: 43.2
click at [484, 187] on div "M Callback Scheduled Call Step: 1 [PERSON_NAME] America/New_York Calls Count: 0…" at bounding box center [652, 176] width 592 height 90
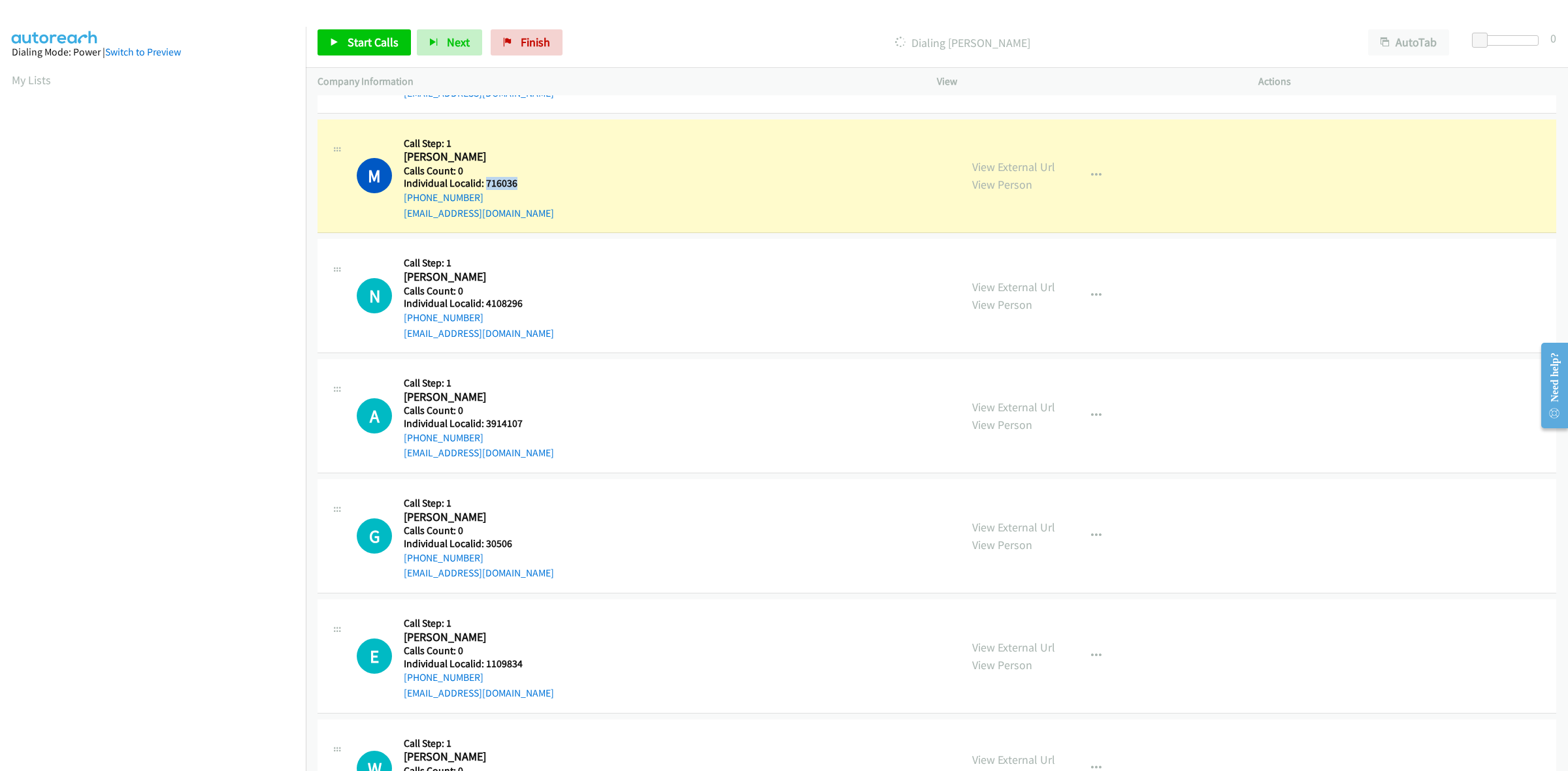
copy h5 "716036"
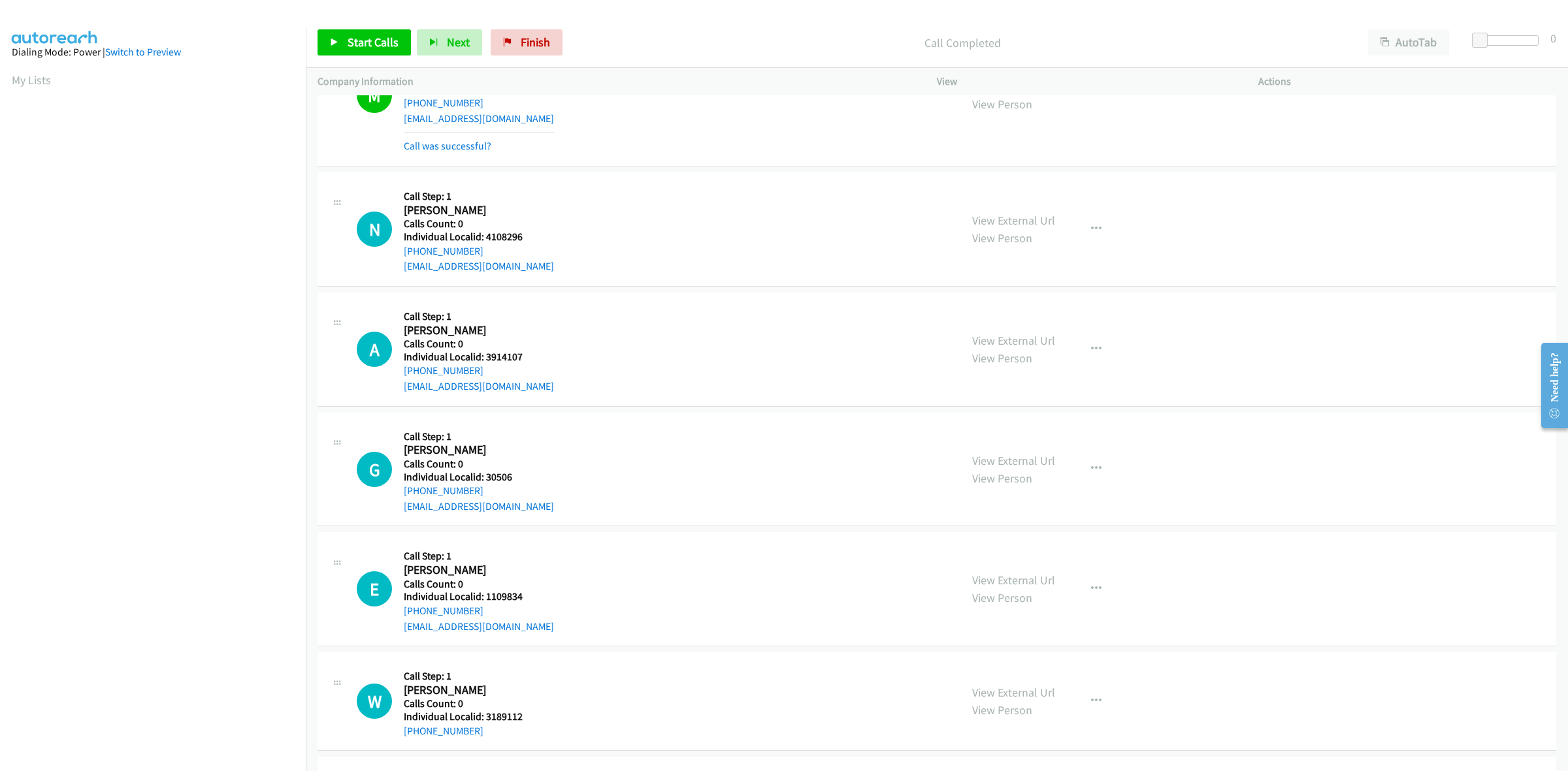
scroll to position [735, 0]
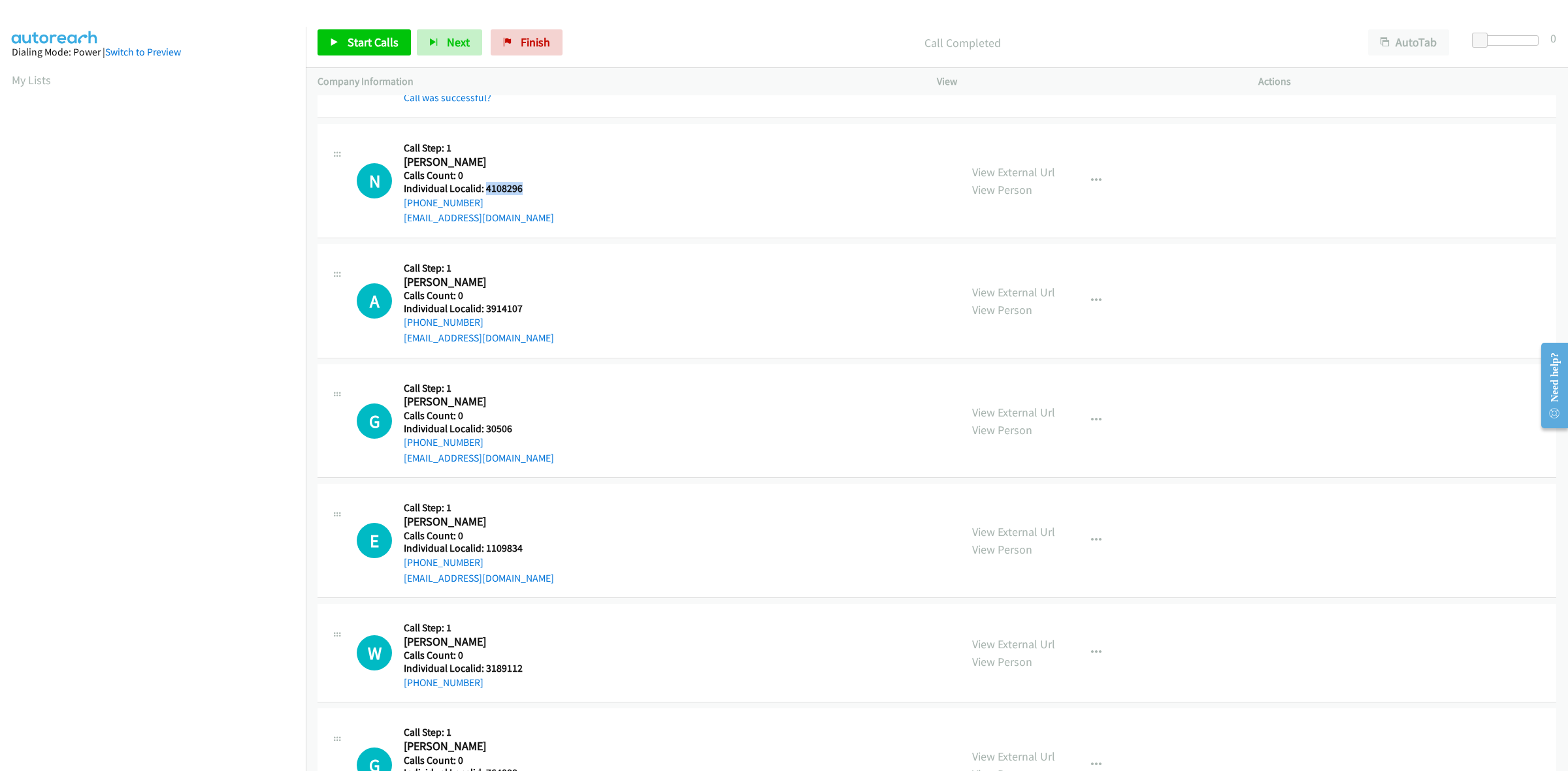
drag, startPoint x: 505, startPoint y: 190, endPoint x: 484, endPoint y: 191, distance: 21.0
click at [484, 191] on div "N Callback Scheduled Call Step: 1 Niumar [PERSON_NAME] America/New_York Calls C…" at bounding box center [652, 181] width 592 height 90
click at [1107, 176] on button "button" at bounding box center [1096, 181] width 35 height 26
click at [1039, 263] on link "Skip Call" at bounding box center [1026, 267] width 173 height 26
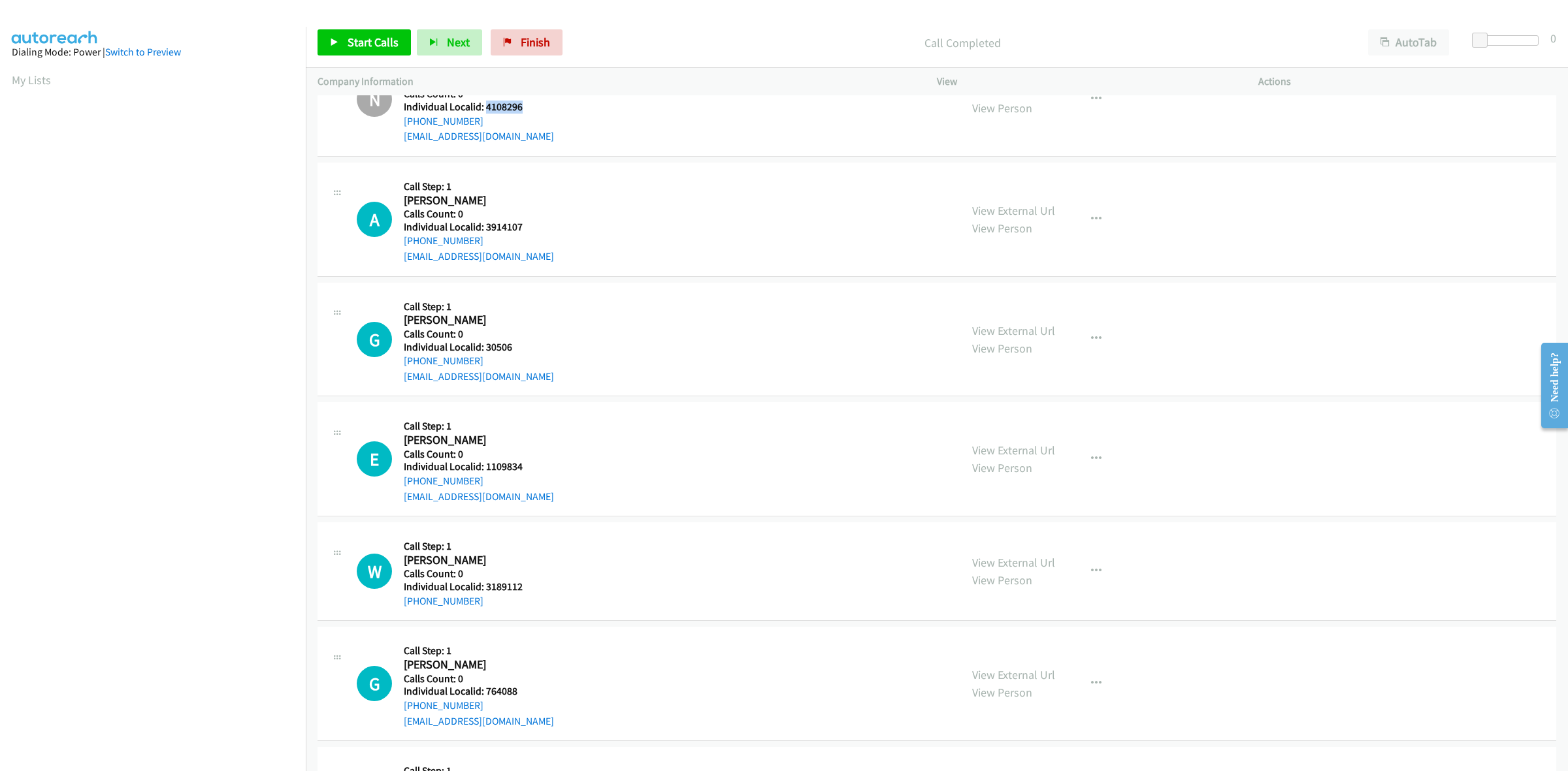
scroll to position [837, 0]
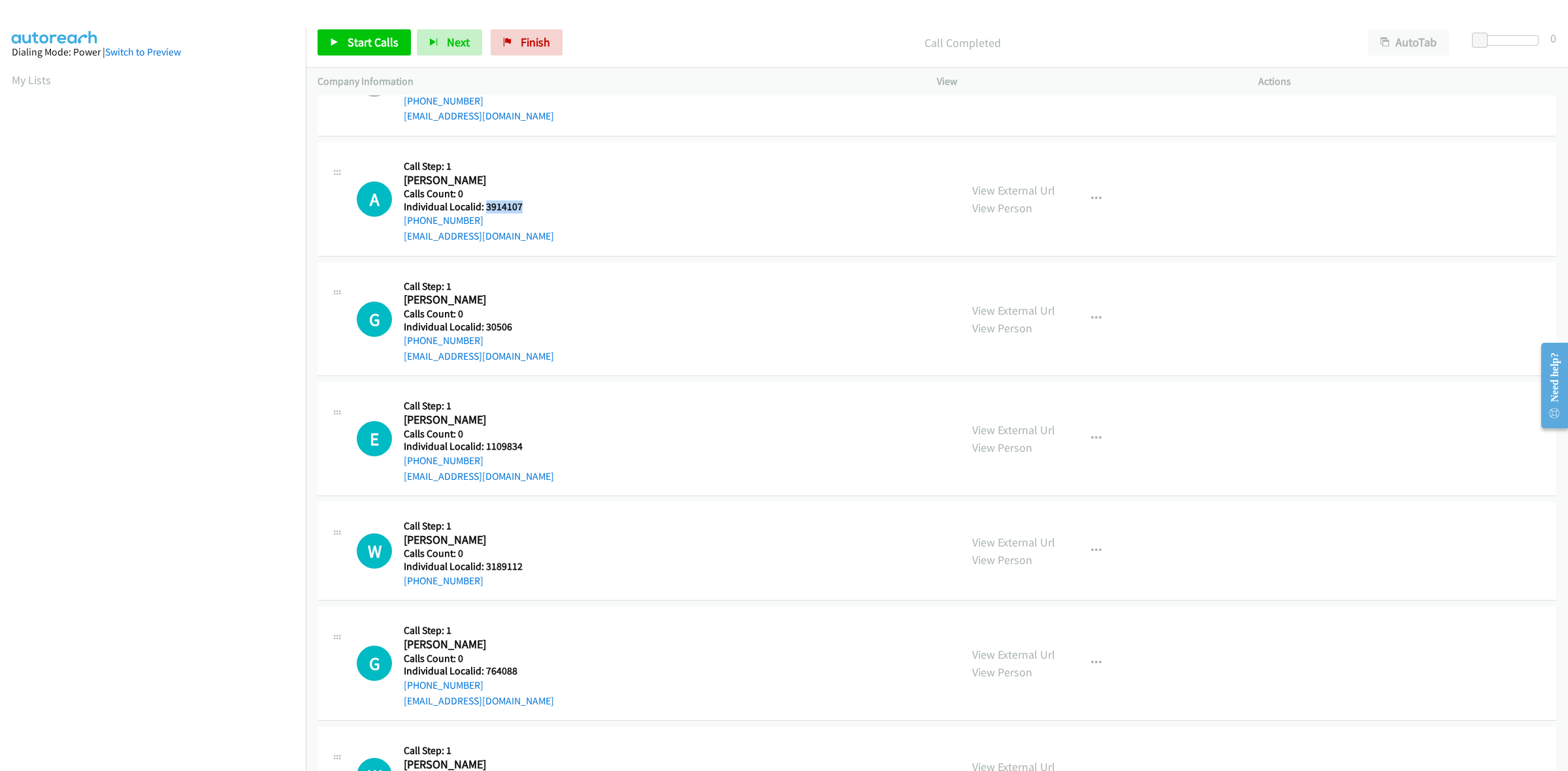
drag, startPoint x: 531, startPoint y: 204, endPoint x: 484, endPoint y: 209, distance: 47.3
click at [484, 209] on div "A Callback Scheduled Call Step: 1 [PERSON_NAME] America/New_York Calls Count: 0…" at bounding box center [652, 200] width 592 height 90
drag, startPoint x: 559, startPoint y: 168, endPoint x: 524, endPoint y: 182, distance: 37.7
click at [559, 168] on div "A Callback Scheduled Call Step: 1 [PERSON_NAME] America/New_York Calls Count: 0…" at bounding box center [652, 200] width 592 height 90
drag, startPoint x: 491, startPoint y: 214, endPoint x: 400, endPoint y: 226, distance: 91.8
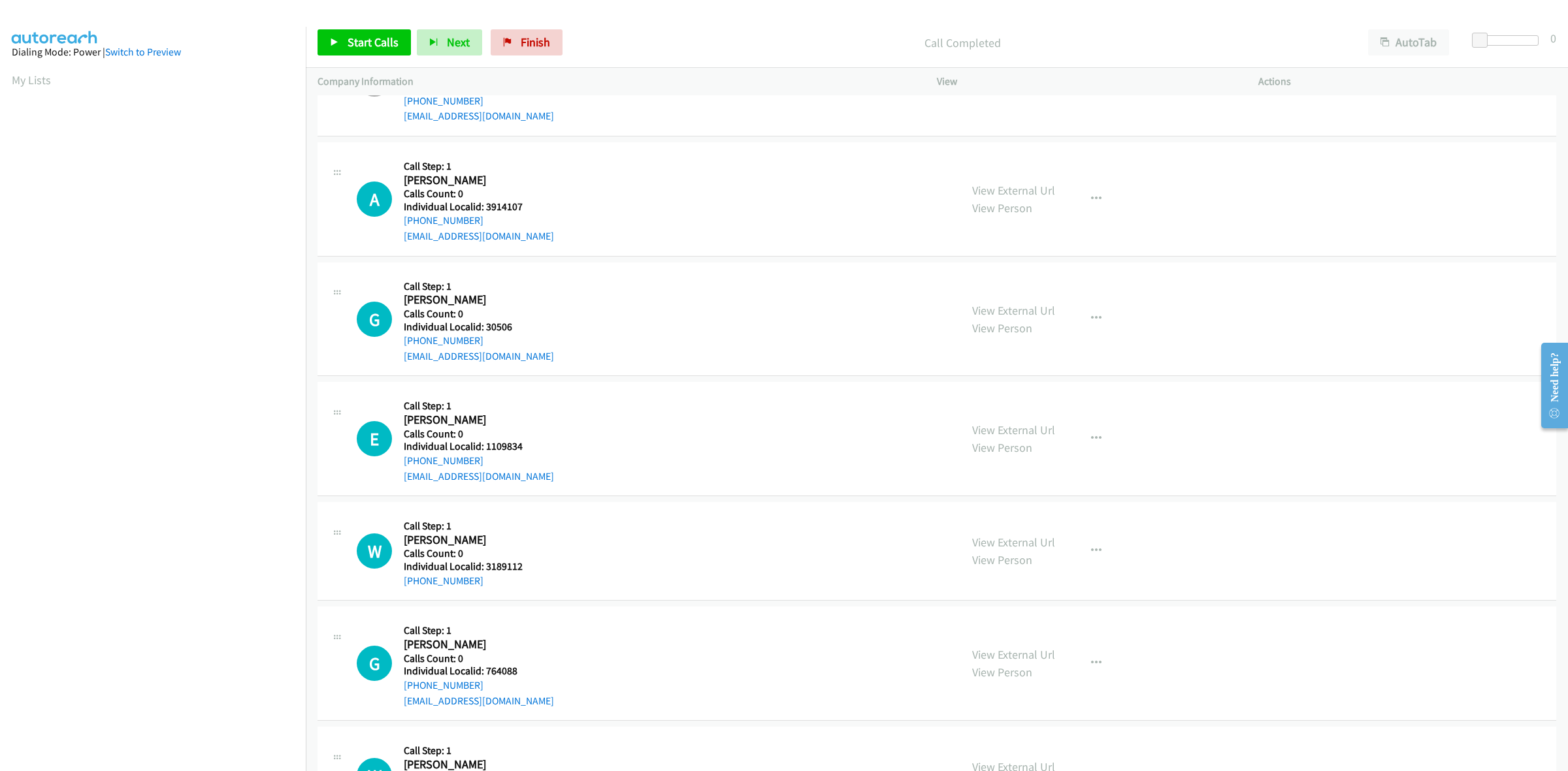
click at [400, 226] on div "A Callback Scheduled Call Step: 1 [PERSON_NAME] America/New_York Calls Count: 0…" at bounding box center [652, 200] width 592 height 90
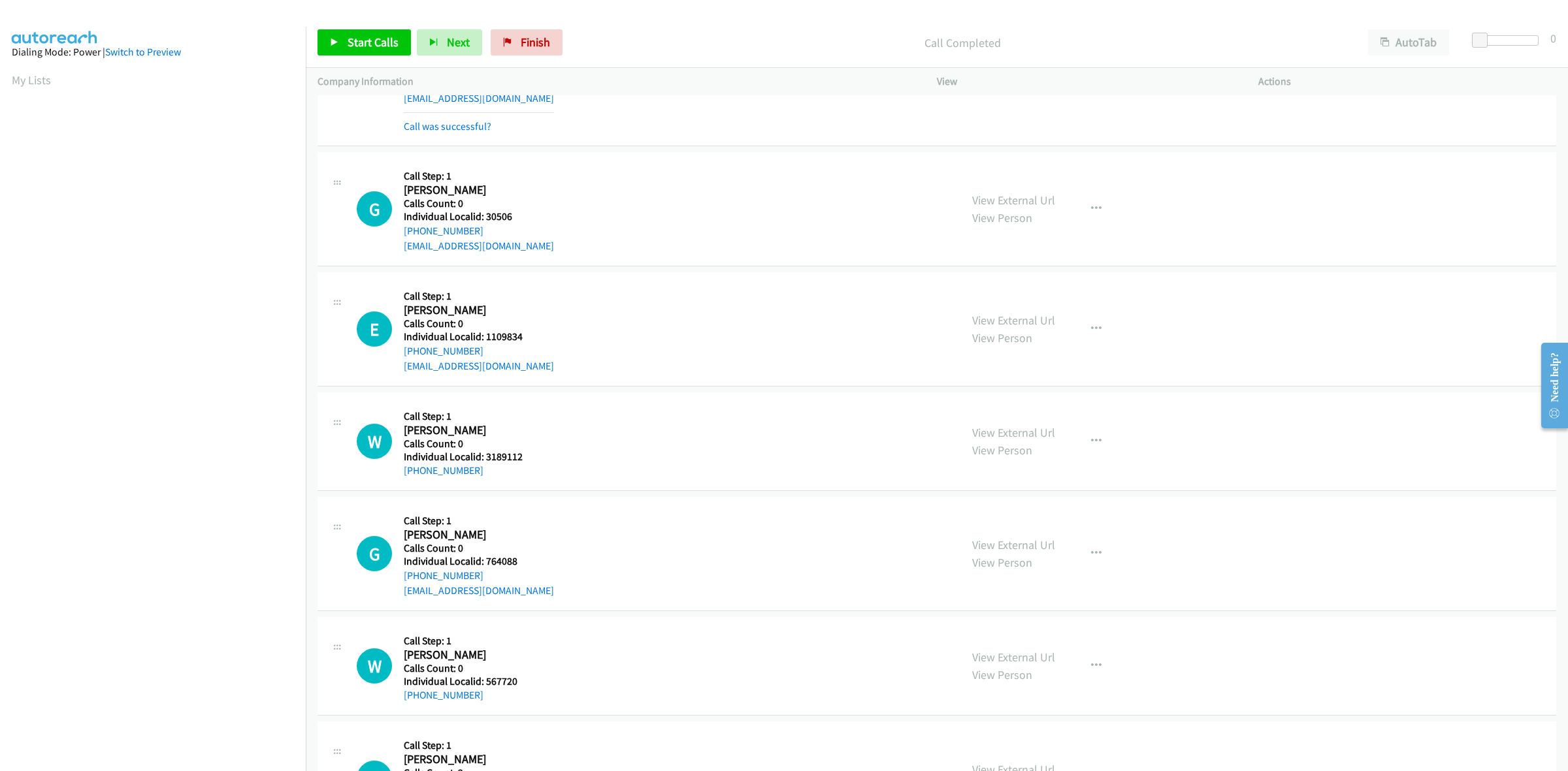
scroll to position [979, 0]
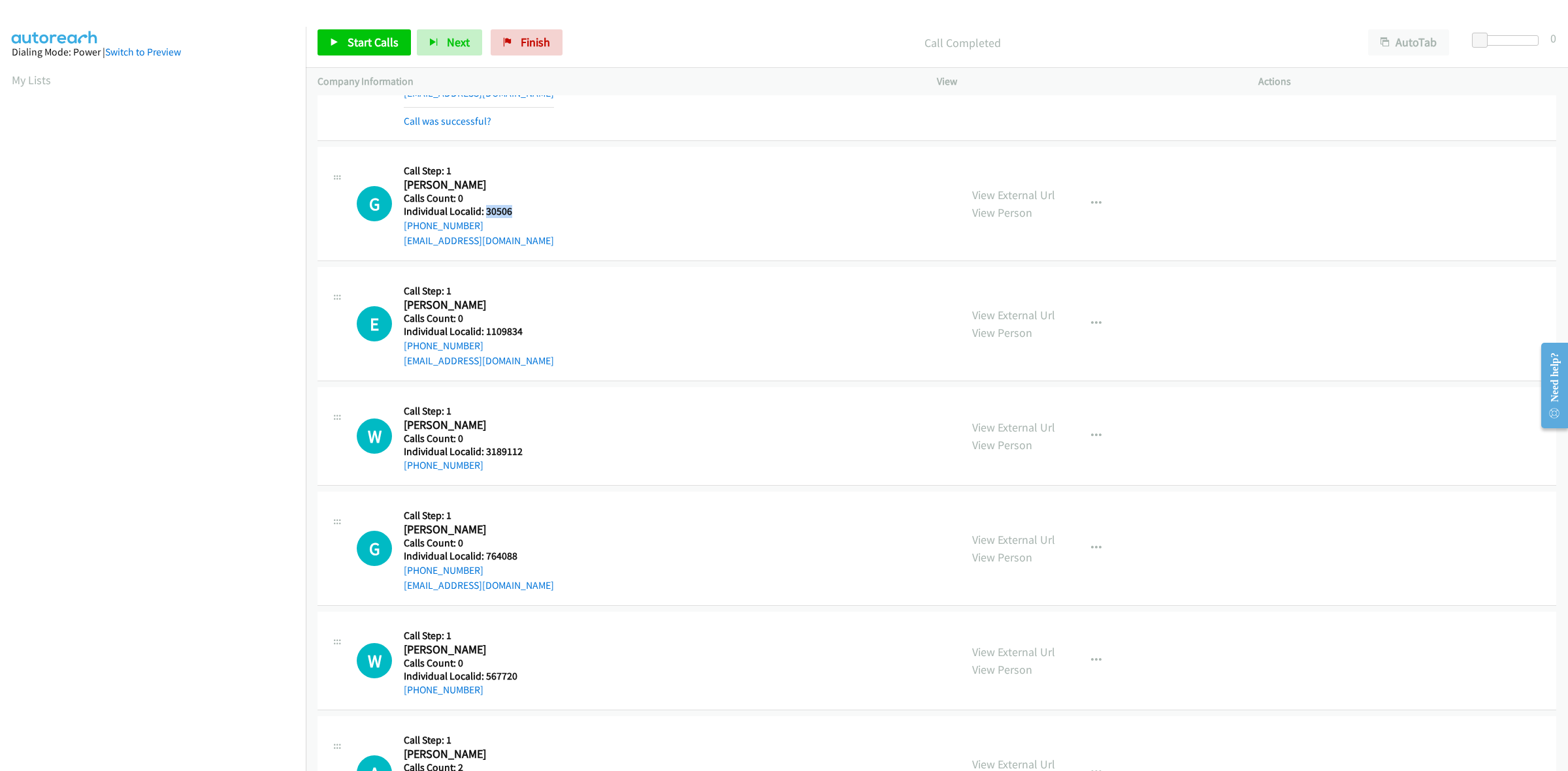
drag, startPoint x: 523, startPoint y: 212, endPoint x: 484, endPoint y: 207, distance: 39.3
click at [484, 207] on h5 "Individual Localid: 30506" at bounding box center [478, 212] width 150 height 13
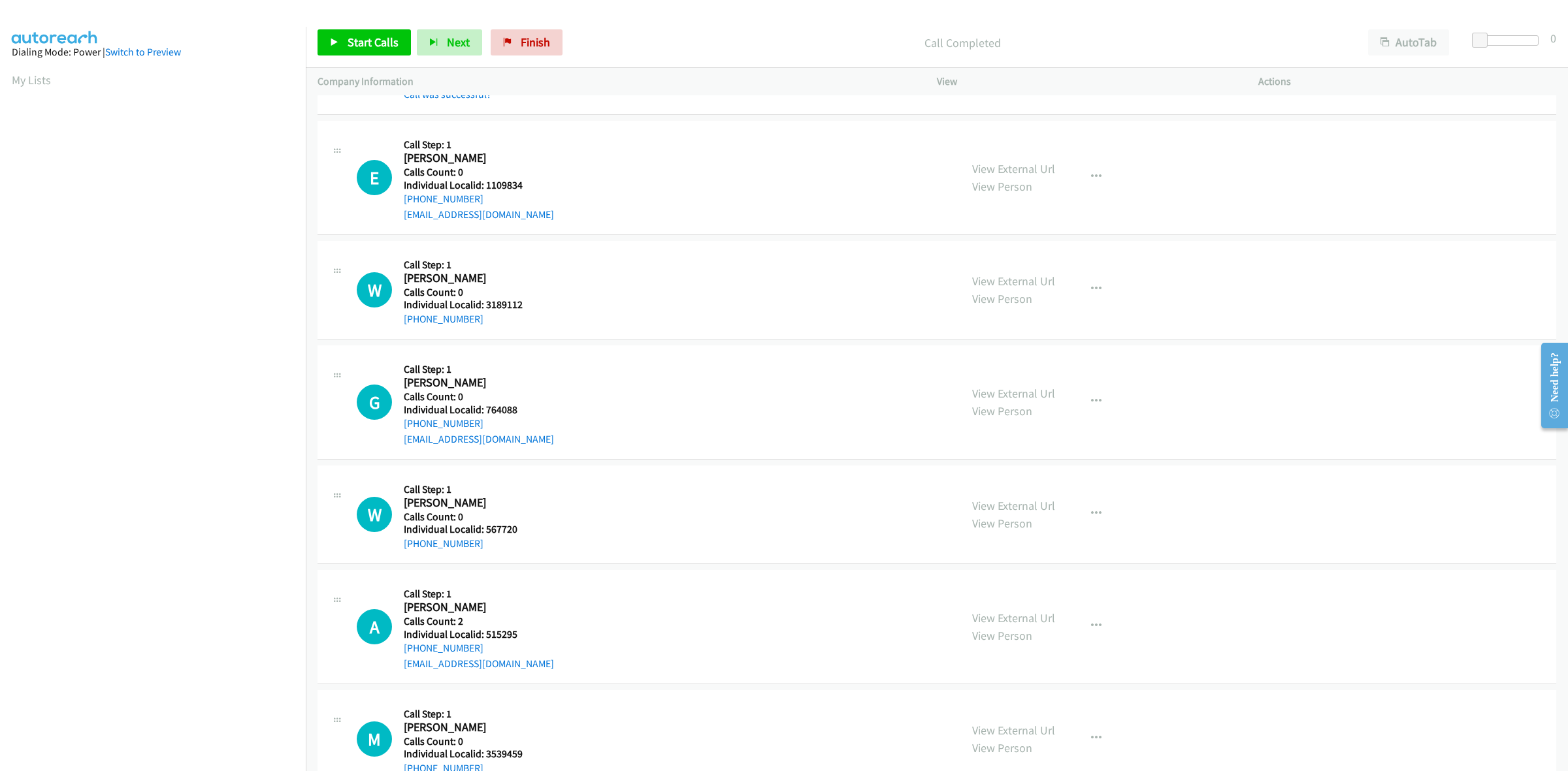
scroll to position [1163, 0]
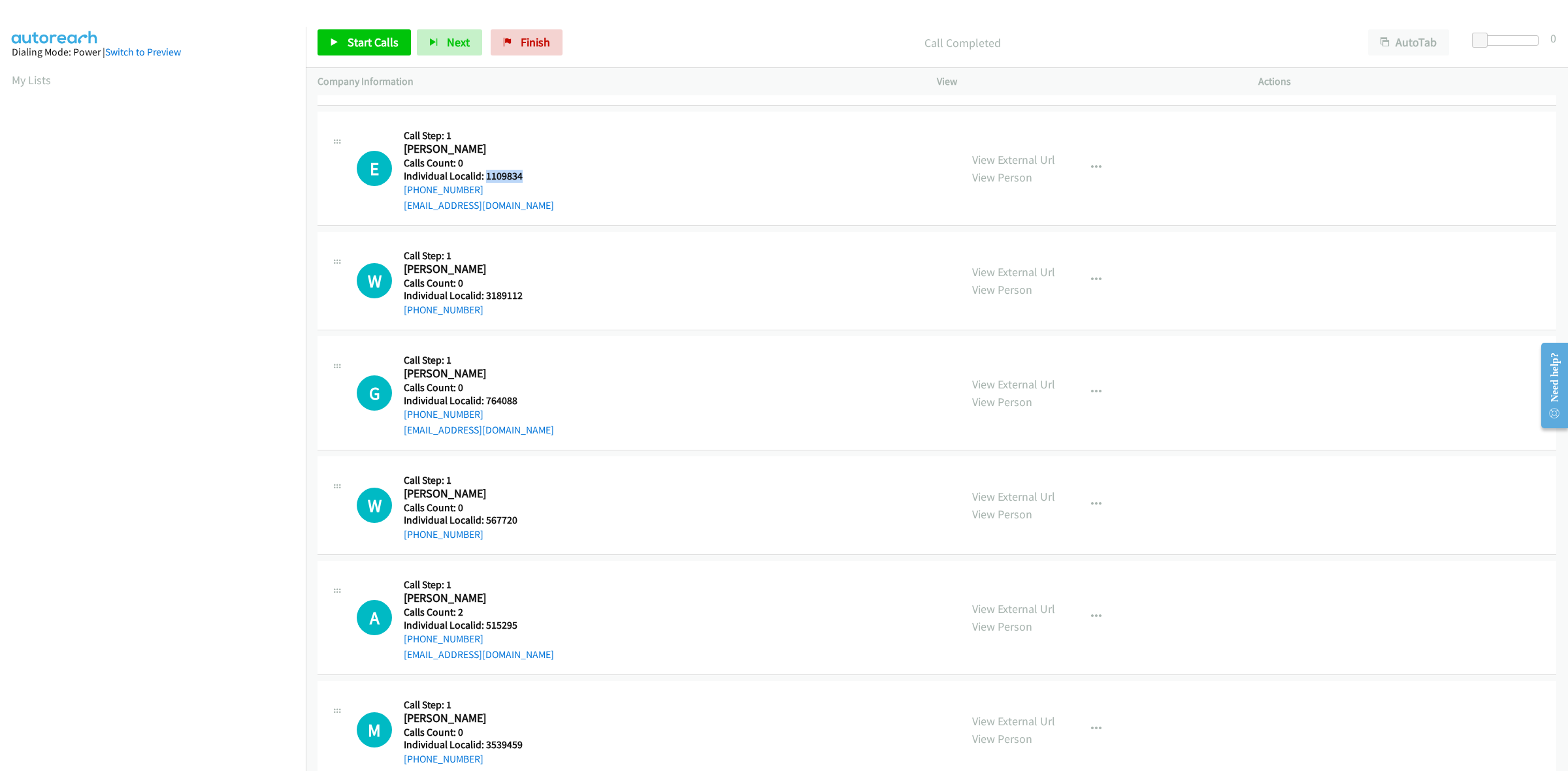
drag, startPoint x: 524, startPoint y: 171, endPoint x: 486, endPoint y: 177, distance: 38.5
click at [486, 177] on div "E Callback Scheduled Call Step: 1 [PERSON_NAME] America/New_York Calls Count: 0…" at bounding box center [652, 169] width 592 height 90
drag, startPoint x: 518, startPoint y: 155, endPoint x: 507, endPoint y: 162, distance: 13.0
click at [518, 155] on h2 "[PERSON_NAME]" at bounding box center [466, 149] width 124 height 15
drag, startPoint x: 480, startPoint y: 189, endPoint x: 401, endPoint y: 191, distance: 79.0
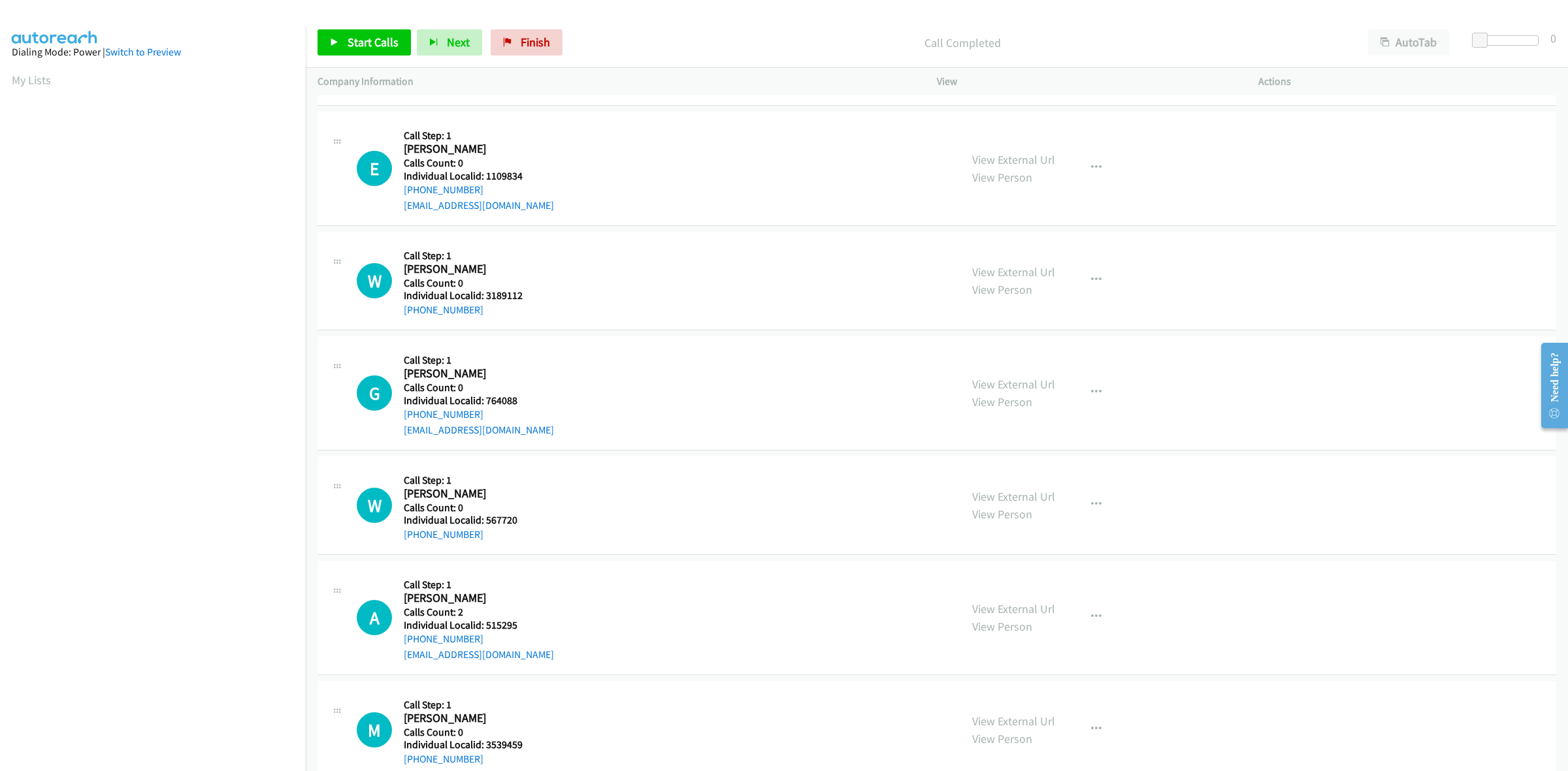
click at [401, 191] on div "E Callback Scheduled Call Step: 1 [PERSON_NAME] America/New_York Calls Count: 0…" at bounding box center [652, 169] width 592 height 90
drag, startPoint x: 524, startPoint y: 177, endPoint x: 484, endPoint y: 174, distance: 40.1
click at [484, 174] on h5 "Individual Localid: 1109834" at bounding box center [478, 176] width 150 height 13
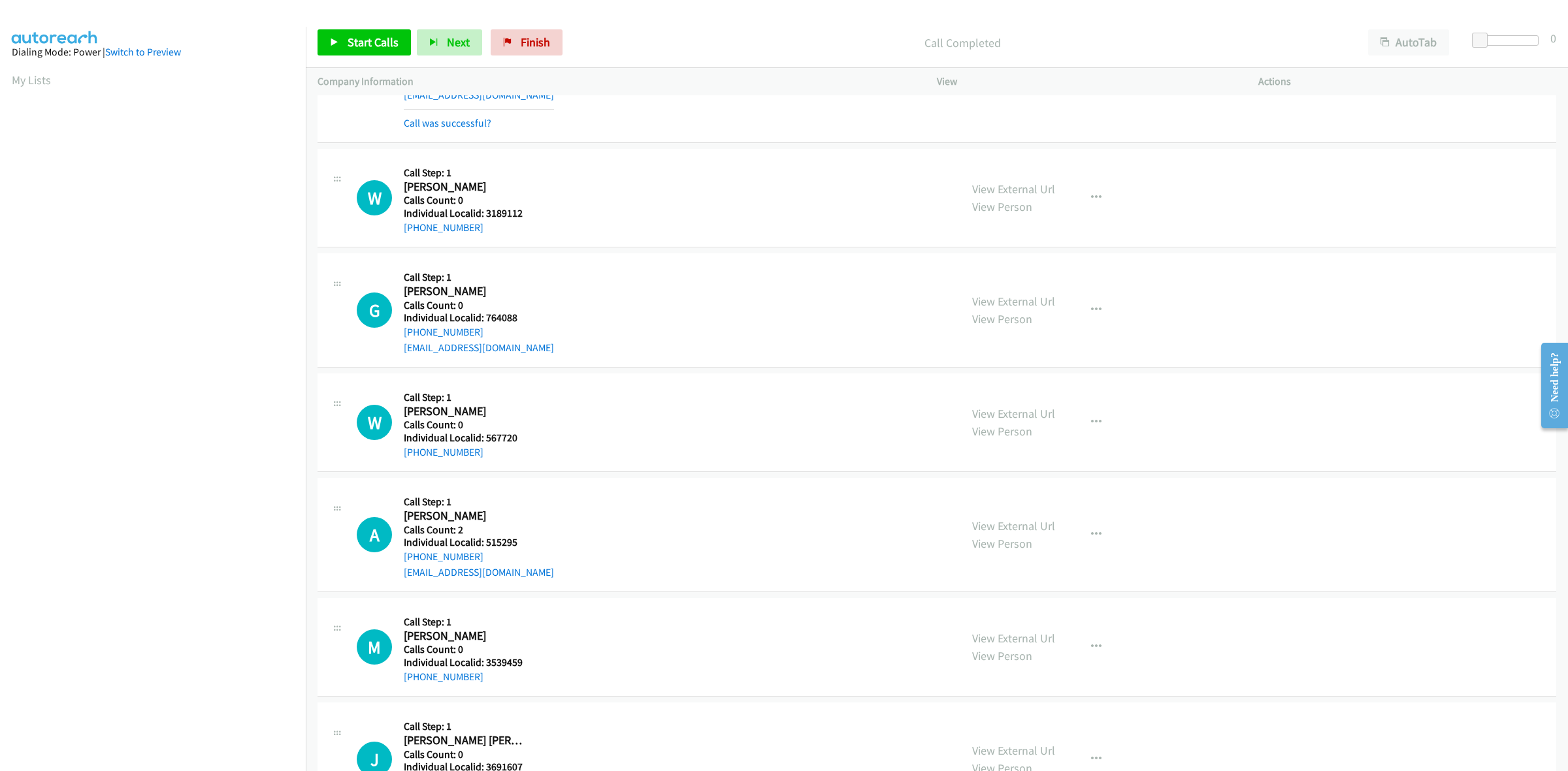
scroll to position [1306, 0]
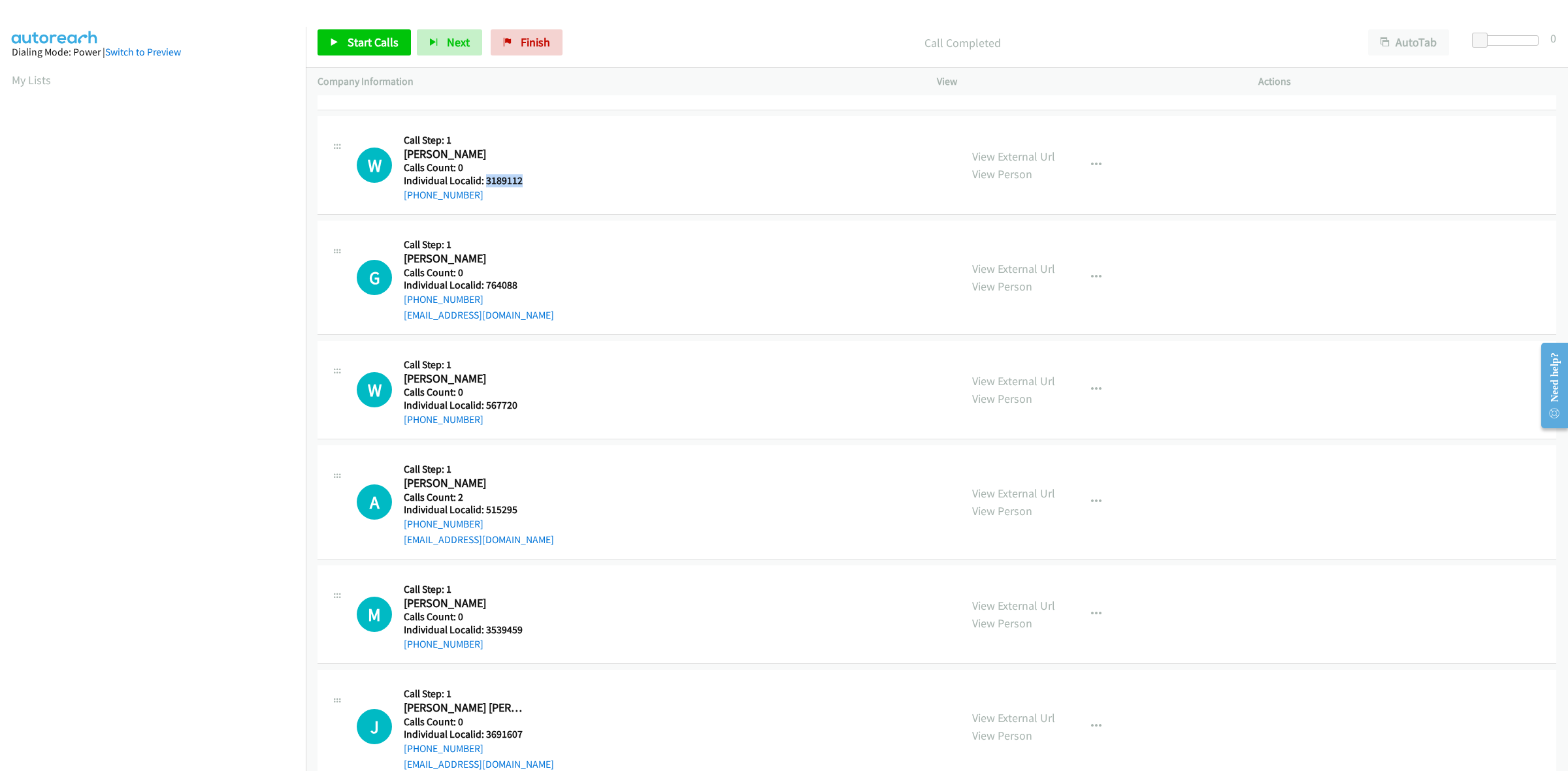
drag, startPoint x: 531, startPoint y: 181, endPoint x: 485, endPoint y: 178, distance: 46.1
click at [485, 178] on div "W Callback Scheduled Call Step: 1 [PERSON_NAME] America/[GEOGRAPHIC_DATA] Calls…" at bounding box center [652, 165] width 592 height 74
click at [1093, 170] on icon "button" at bounding box center [1096, 165] width 10 height 10
click at [1019, 253] on link "Skip Call" at bounding box center [1026, 251] width 173 height 26
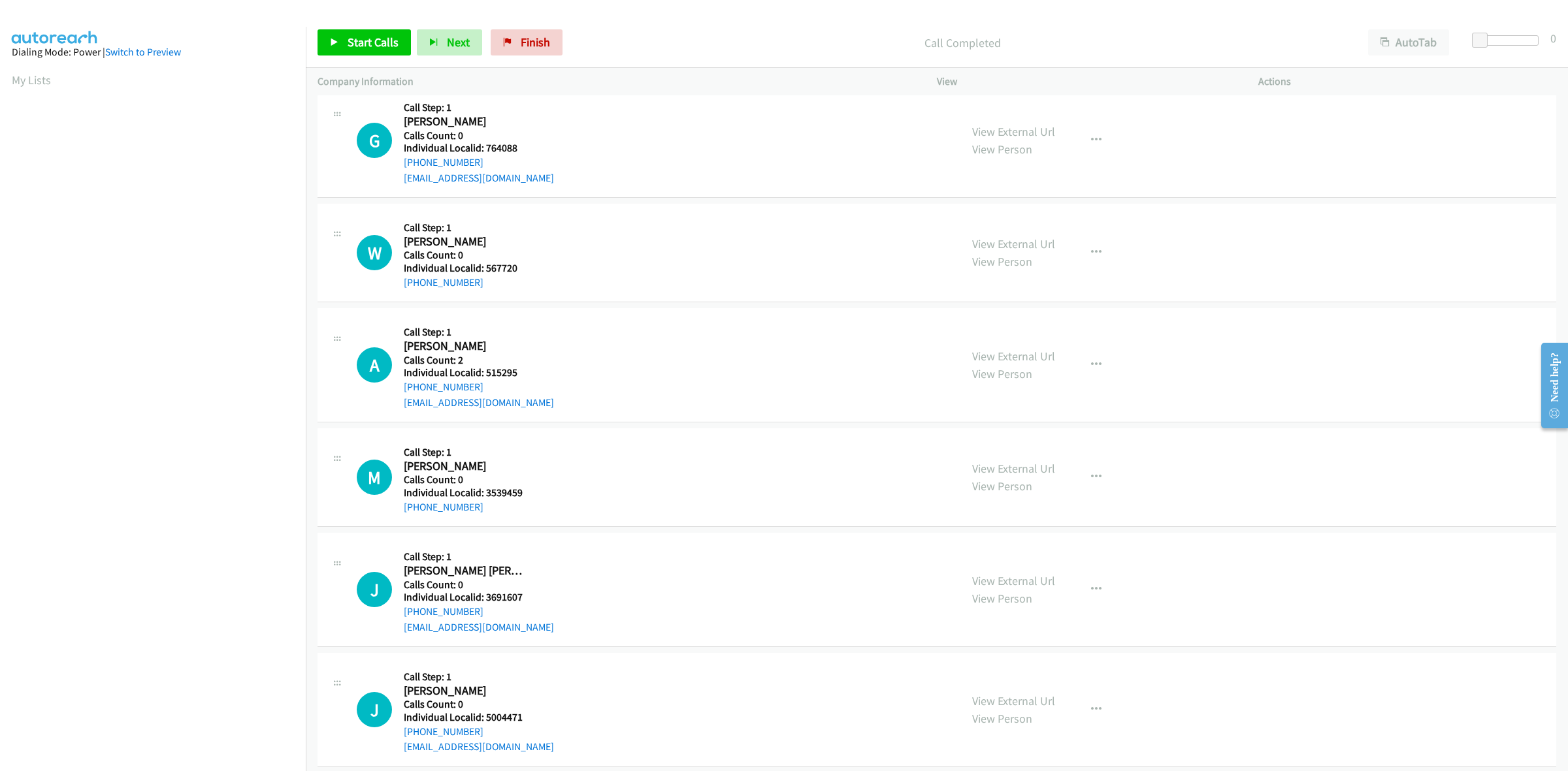
scroll to position [1449, 0]
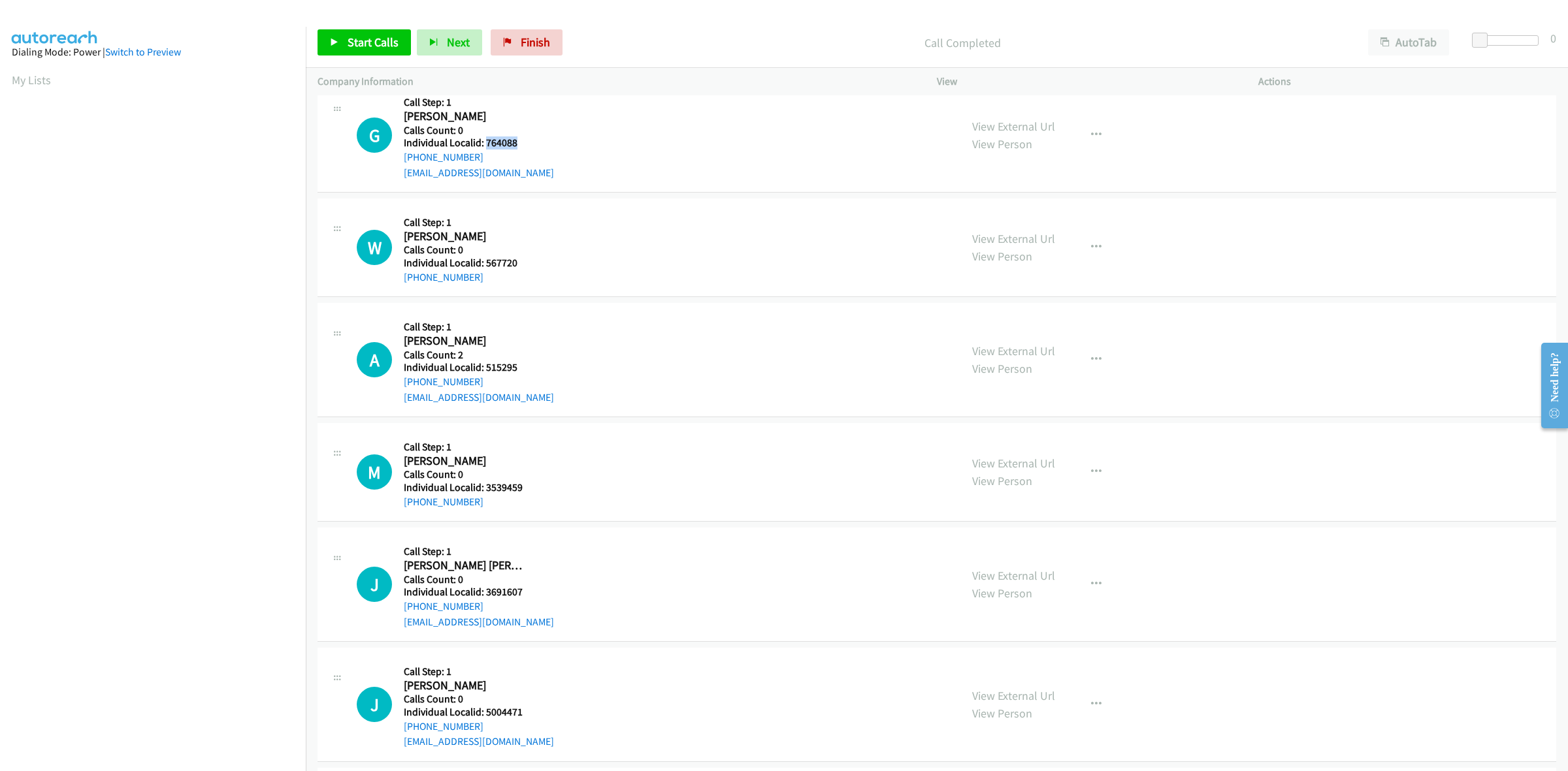
drag, startPoint x: 524, startPoint y: 144, endPoint x: 484, endPoint y: 144, distance: 40.0
click at [484, 144] on h5 "Individual Localid: 764088" at bounding box center [478, 143] width 150 height 13
click at [1092, 140] on icon "button" at bounding box center [1096, 135] width 10 height 10
drag, startPoint x: 1039, startPoint y: 224, endPoint x: 798, endPoint y: 210, distance: 241.4
click at [1037, 223] on link "Skip Call" at bounding box center [1026, 221] width 173 height 26
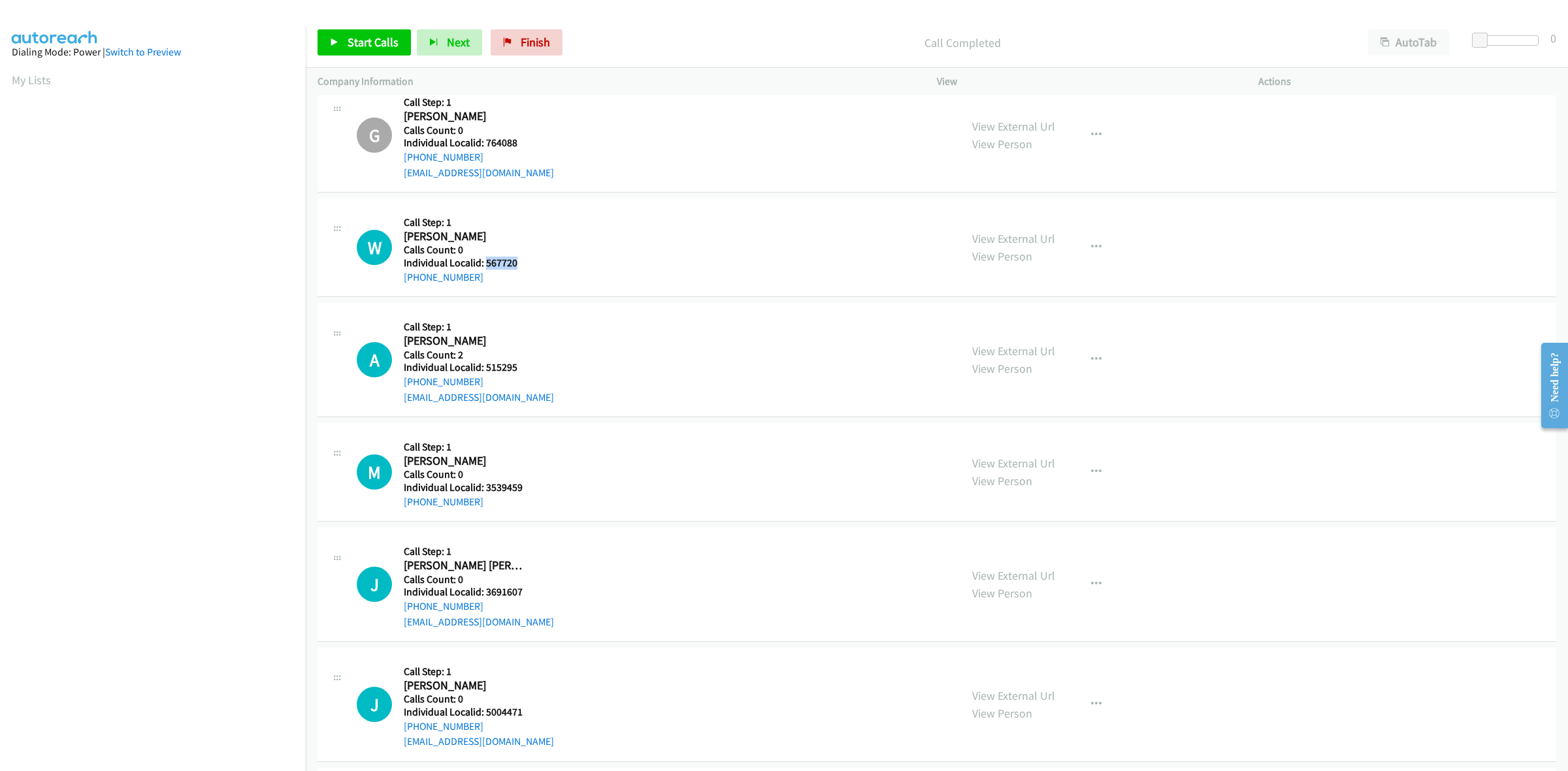
drag, startPoint x: 521, startPoint y: 263, endPoint x: 487, endPoint y: 266, distance: 34.1
click at [487, 266] on h5 "Individual Localid: 567720" at bounding box center [466, 263] width 124 height 13
click at [1093, 246] on icon "button" at bounding box center [1096, 247] width 10 height 10
click at [995, 334] on link "Skip Call" at bounding box center [1026, 334] width 173 height 26
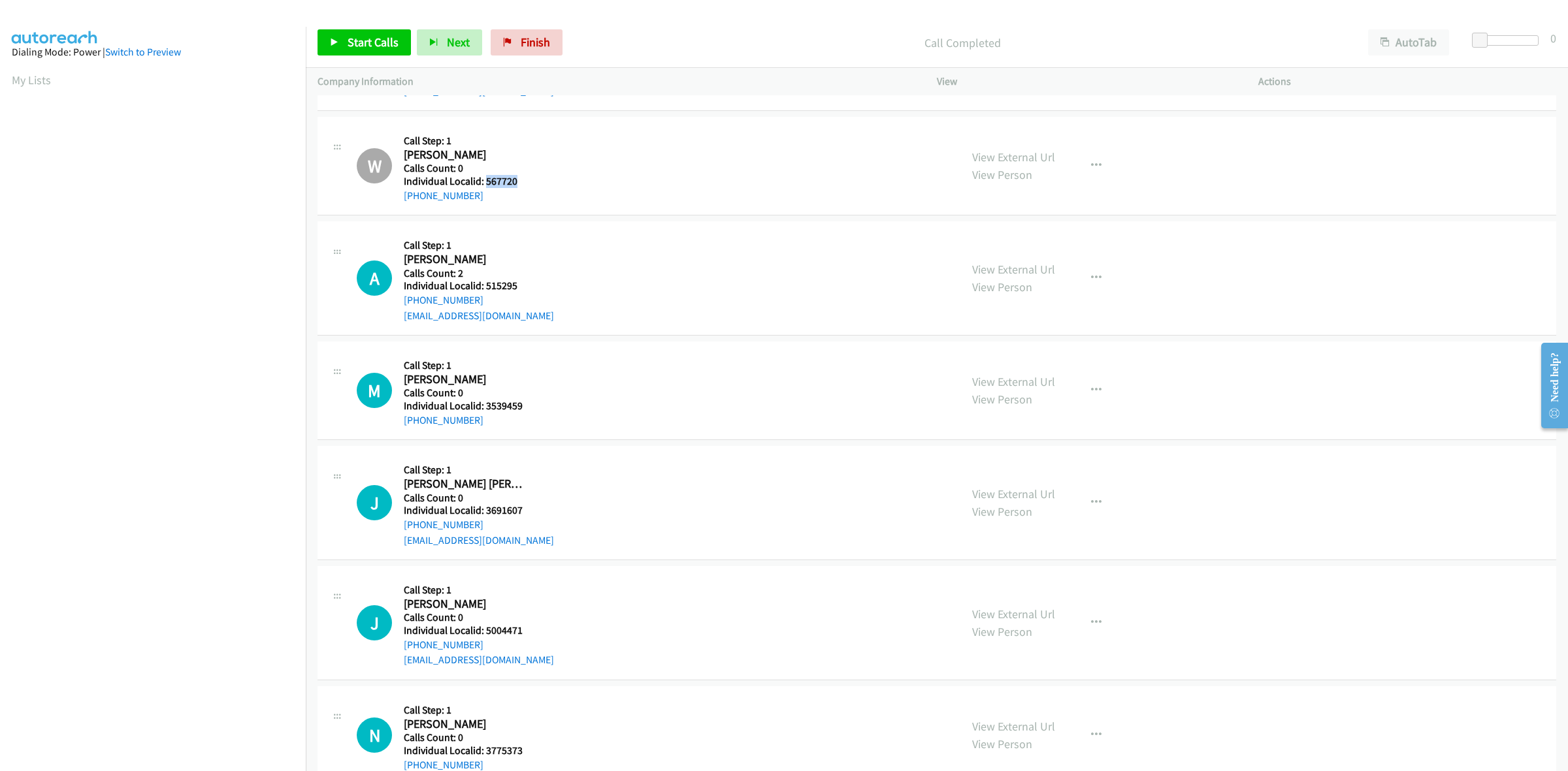
scroll to position [1592, 0]
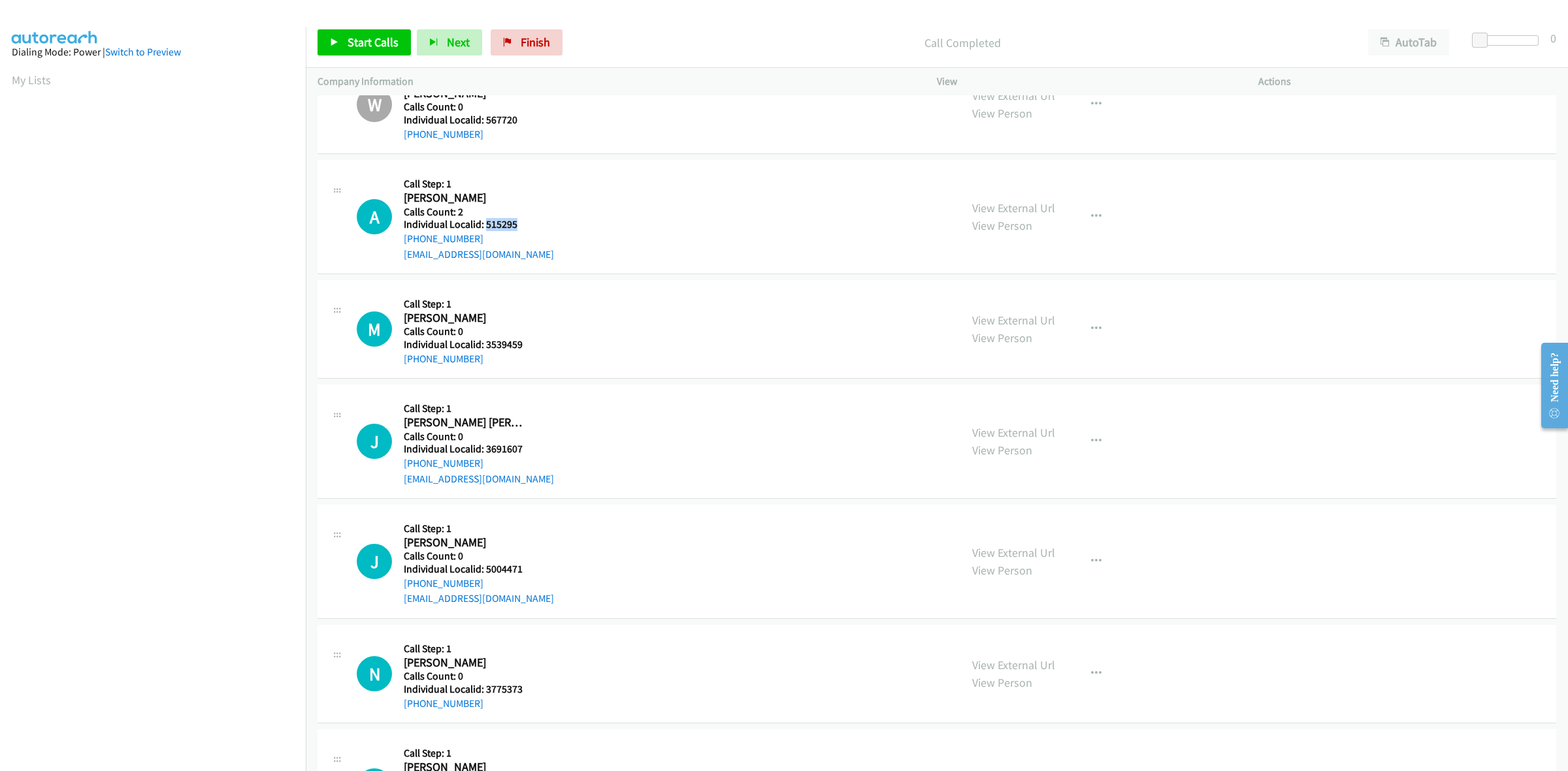
drag, startPoint x: 521, startPoint y: 222, endPoint x: 487, endPoint y: 230, distance: 34.9
click at [487, 230] on h5 "Individual Localid: 515295" at bounding box center [478, 224] width 150 height 13
click at [218, 33] on aside "Dialing Mode: Power | Switch to Preview My Lists" at bounding box center [153, 387] width 305 height 723
drag, startPoint x: 1098, startPoint y: 223, endPoint x: 1055, endPoint y: 250, distance: 50.8
click at [1098, 223] on button "button" at bounding box center [1096, 217] width 35 height 26
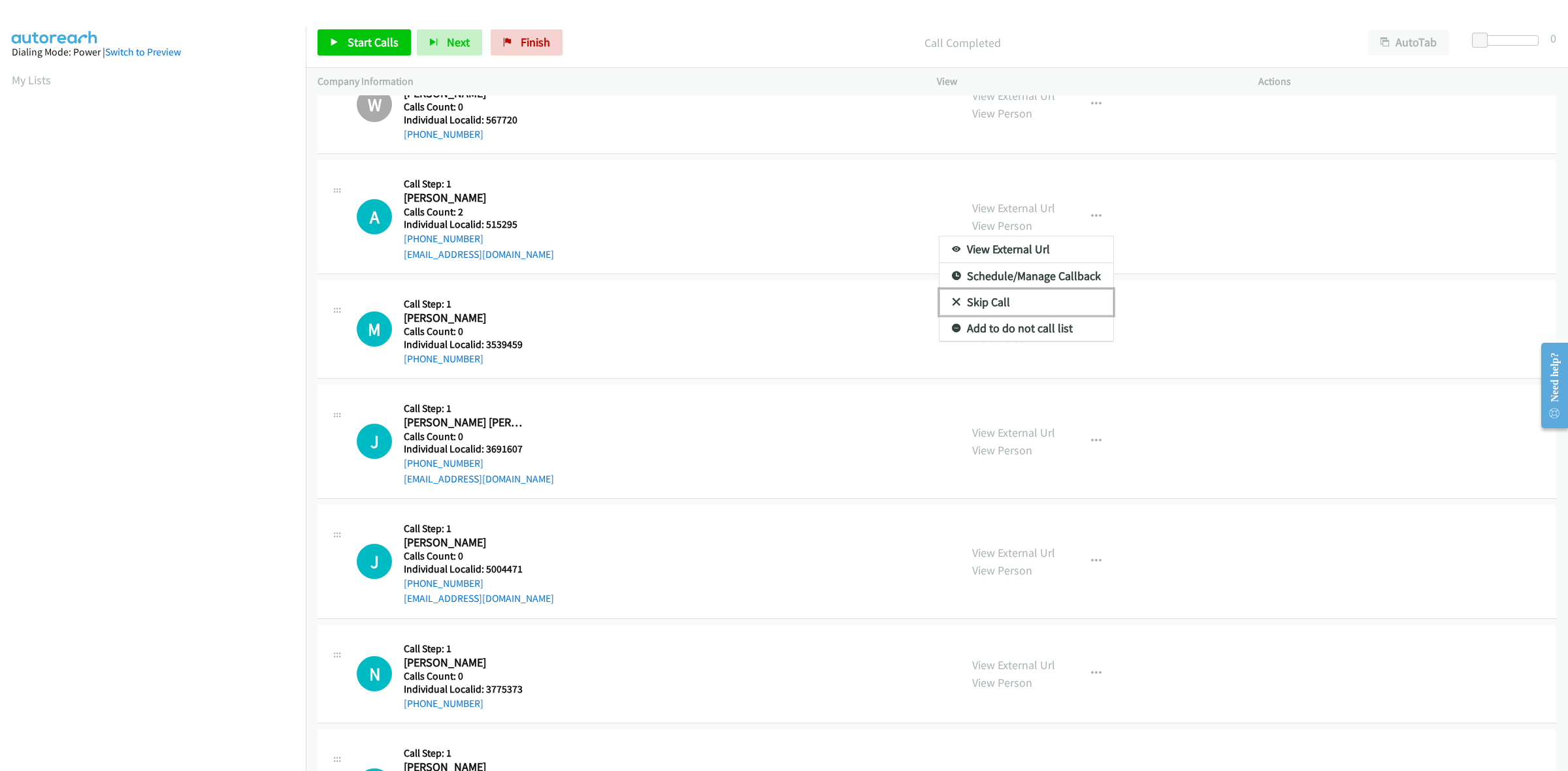
click at [1031, 296] on link "Skip Call" at bounding box center [1026, 303] width 173 height 26
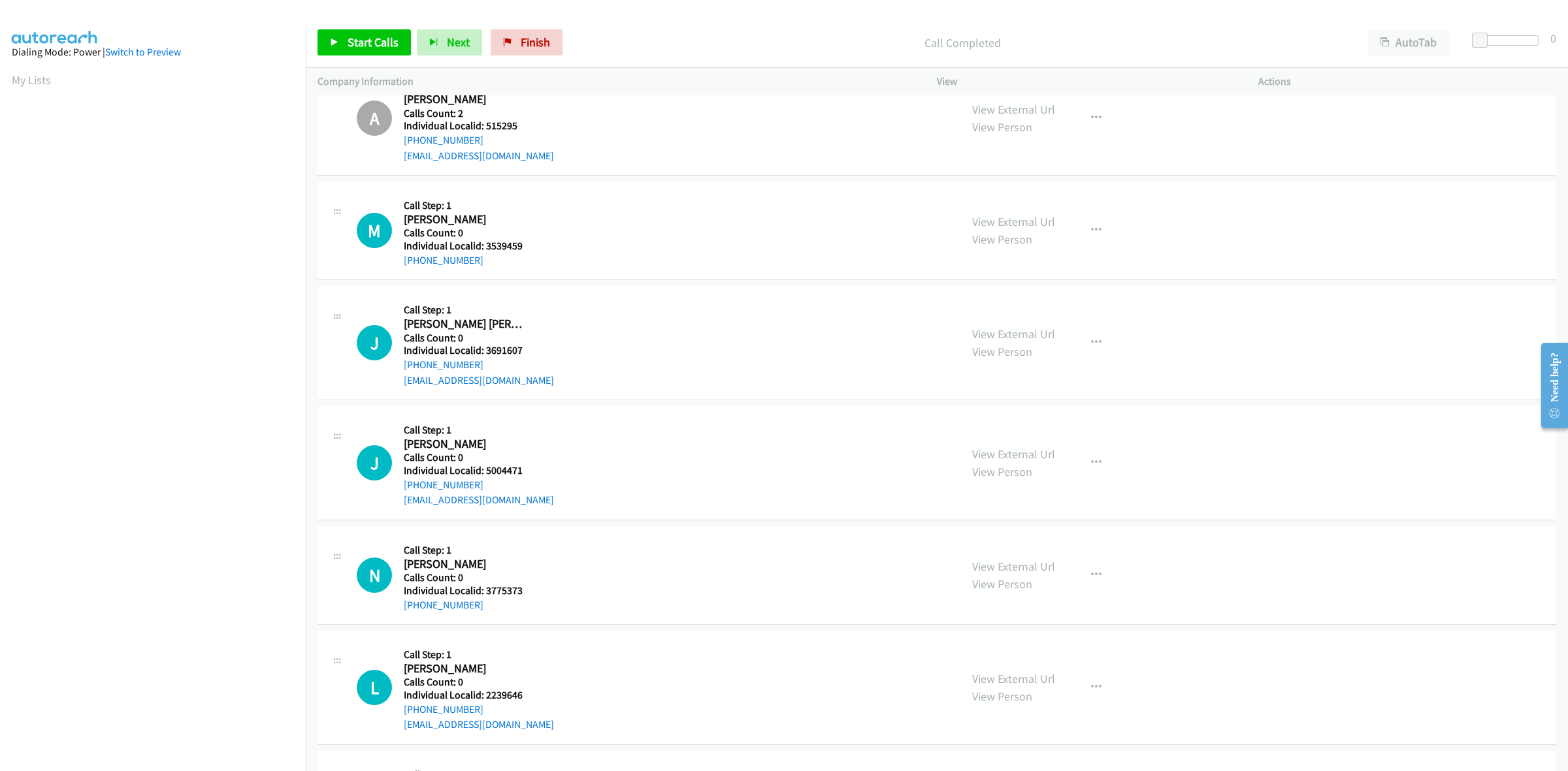
scroll to position [1734, 0]
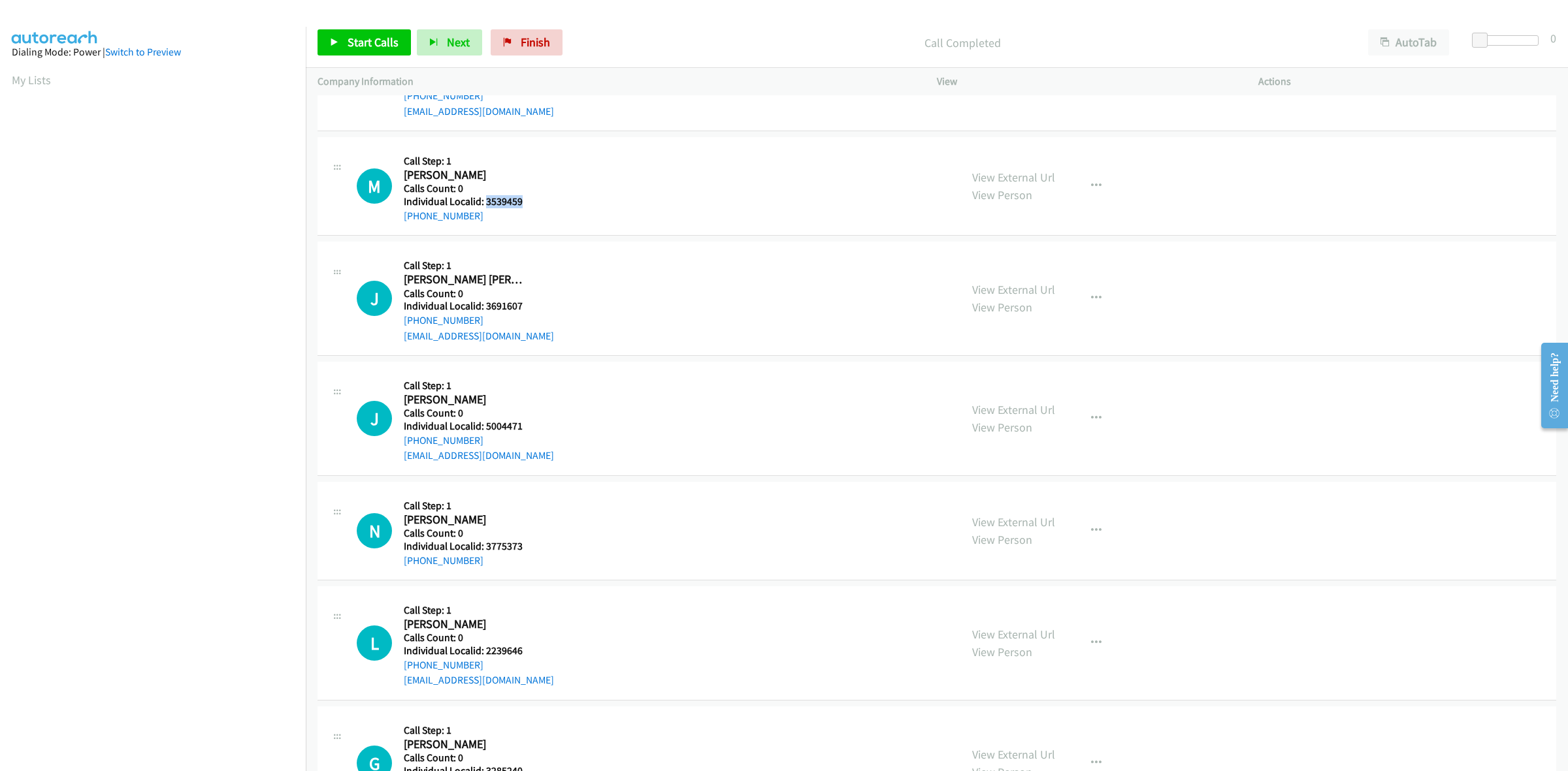
drag, startPoint x: 531, startPoint y: 200, endPoint x: 486, endPoint y: 198, distance: 45.0
click at [486, 198] on div "M Callback Scheduled Call Step: 1 [PERSON_NAME] America/[GEOGRAPHIC_DATA] Calls…" at bounding box center [652, 186] width 592 height 74
click at [645, 182] on div "M Callback Scheduled Call Step: 1 [PERSON_NAME] America/[GEOGRAPHIC_DATA] Calls…" at bounding box center [652, 186] width 592 height 74
drag, startPoint x: 523, startPoint y: 200, endPoint x: 487, endPoint y: 201, distance: 36.0
click at [487, 201] on h5 "Individual Localid: 3539459" at bounding box center [466, 202] width 124 height 13
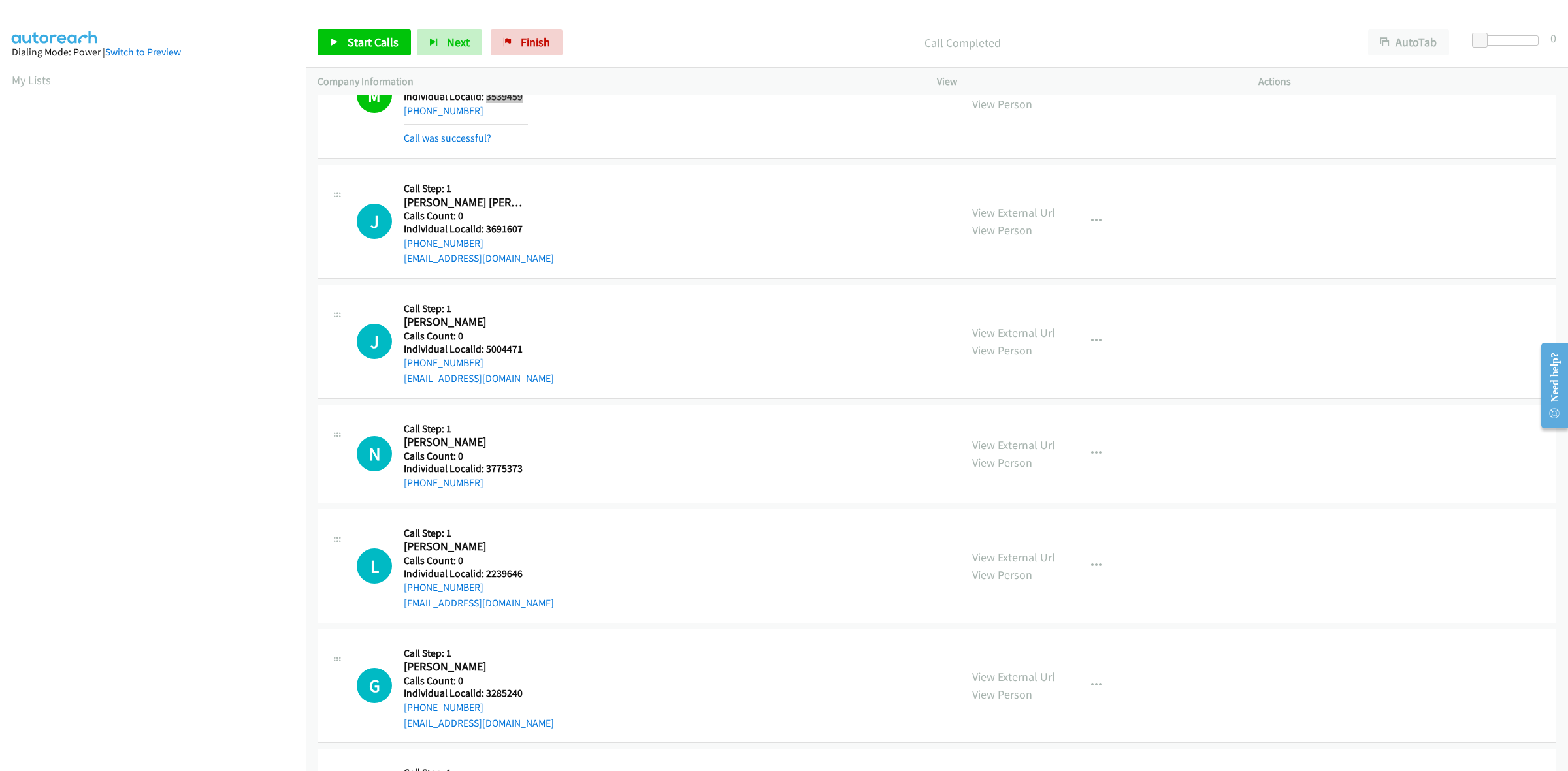
scroll to position [1878, 0]
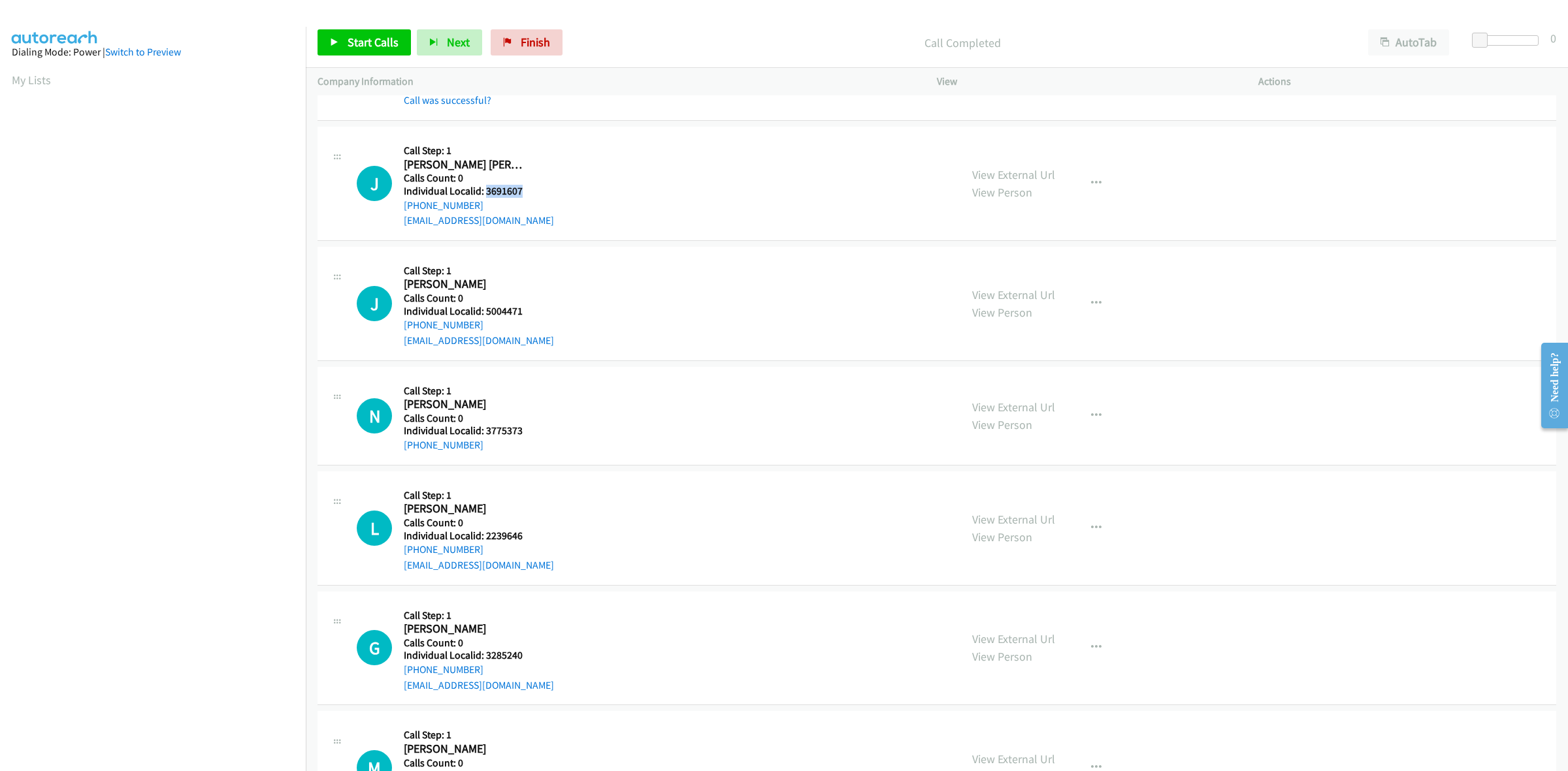
drag, startPoint x: 527, startPoint y: 192, endPoint x: 485, endPoint y: 190, distance: 42.0
click at [485, 190] on div "J Callback Scheduled Call Step: 1 [PERSON_NAME] [PERSON_NAME] America/New_York …" at bounding box center [652, 184] width 592 height 90
click at [1096, 181] on button "button" at bounding box center [1096, 184] width 35 height 26
click at [1027, 271] on link "Skip Call" at bounding box center [1026, 269] width 173 height 26
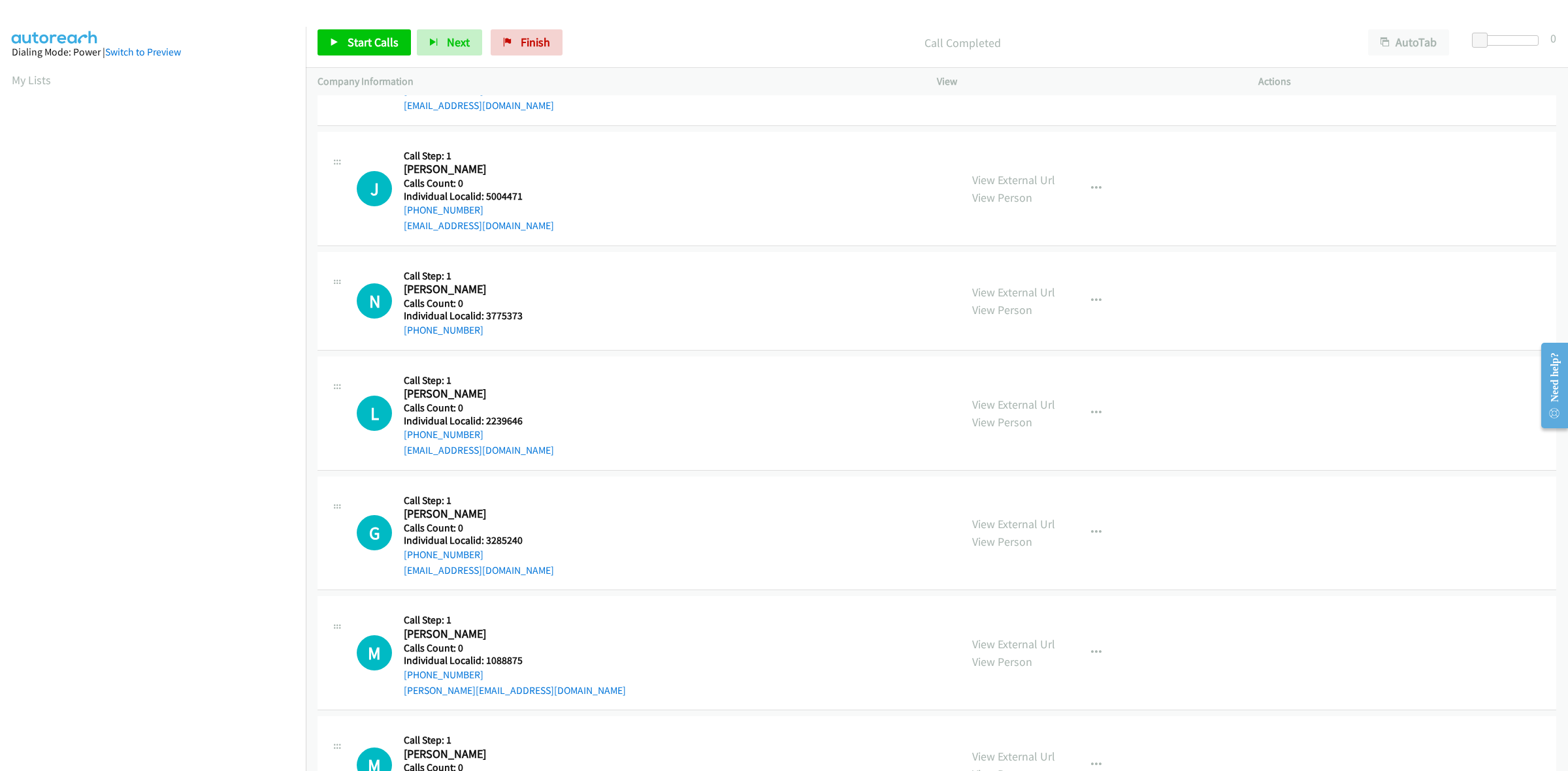
scroll to position [2041, 0]
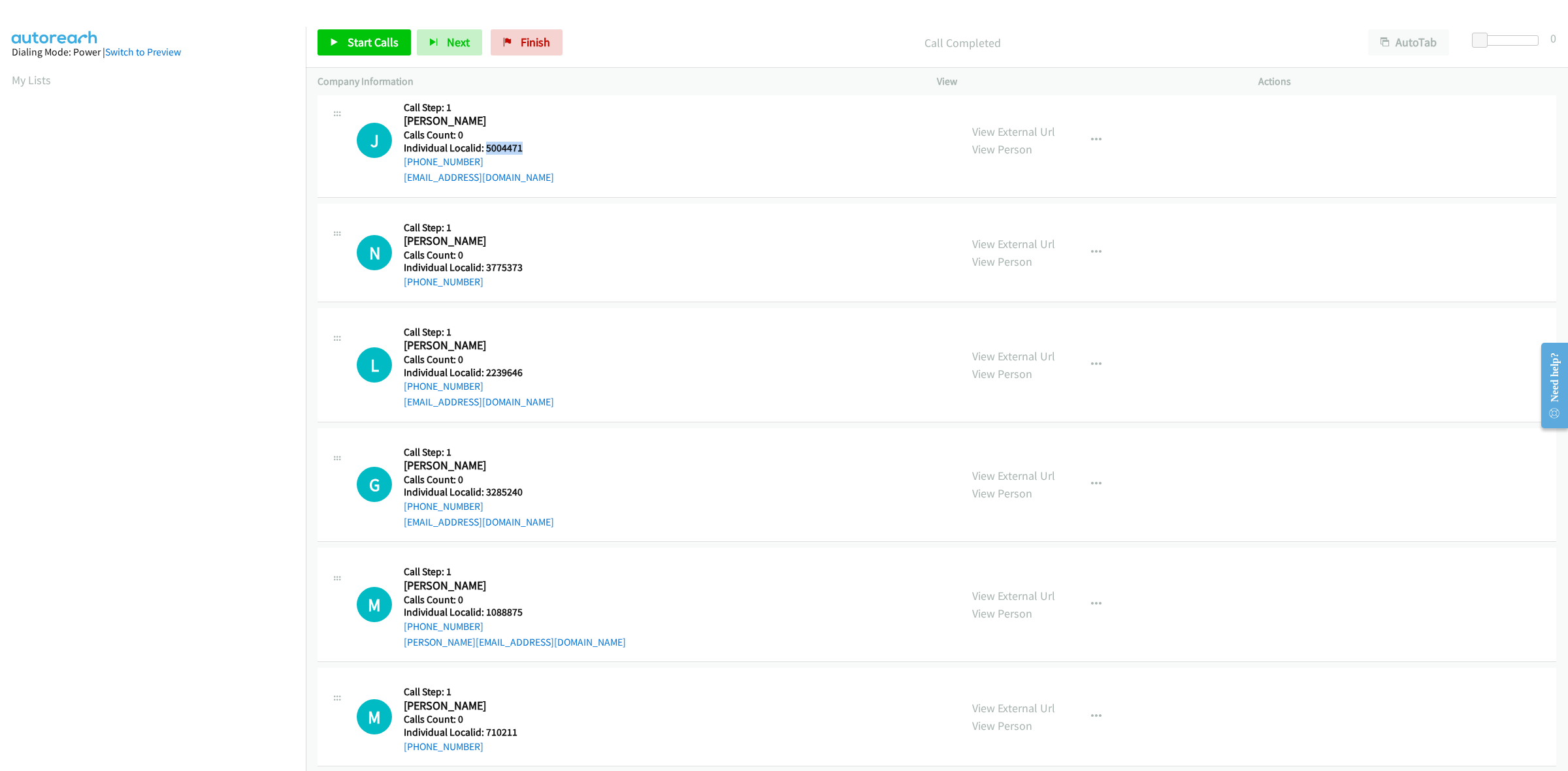
drag, startPoint x: 531, startPoint y: 145, endPoint x: 486, endPoint y: 149, distance: 45.2
click at [486, 149] on div "J Callback Scheduled Call Step: 1 Jayden Moore America/Denver Calls Count: 0 In…" at bounding box center [652, 140] width 592 height 90
click at [560, 129] on div "J Callback Scheduled Call Step: 1 Jayden Moore America/Denver Calls Count: 0 In…" at bounding box center [652, 140] width 592 height 90
click at [1102, 145] on button "button" at bounding box center [1096, 140] width 35 height 26
click at [1010, 226] on link "Skip Call" at bounding box center [1026, 225] width 173 height 26
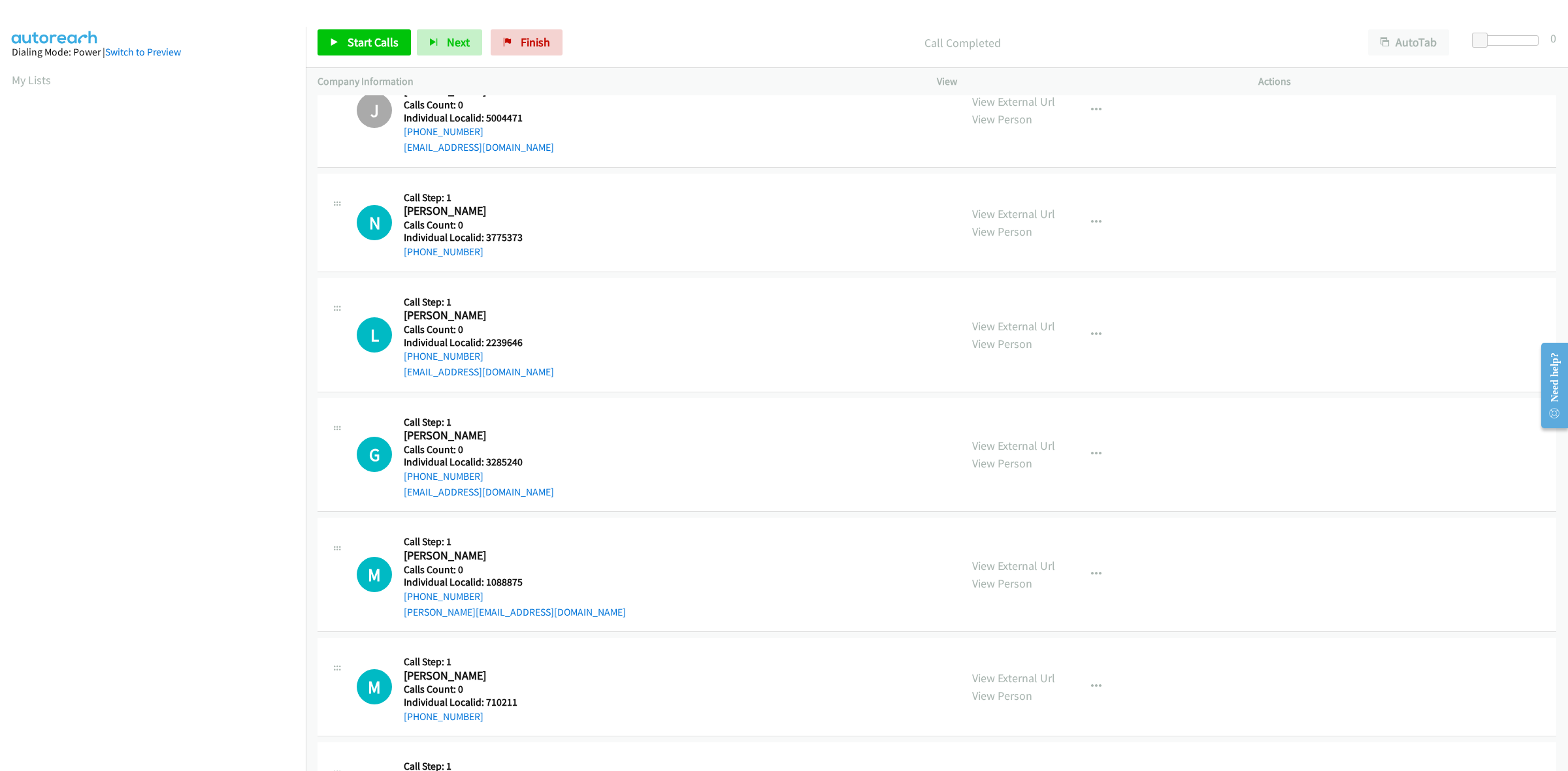
scroll to position [2102, 0]
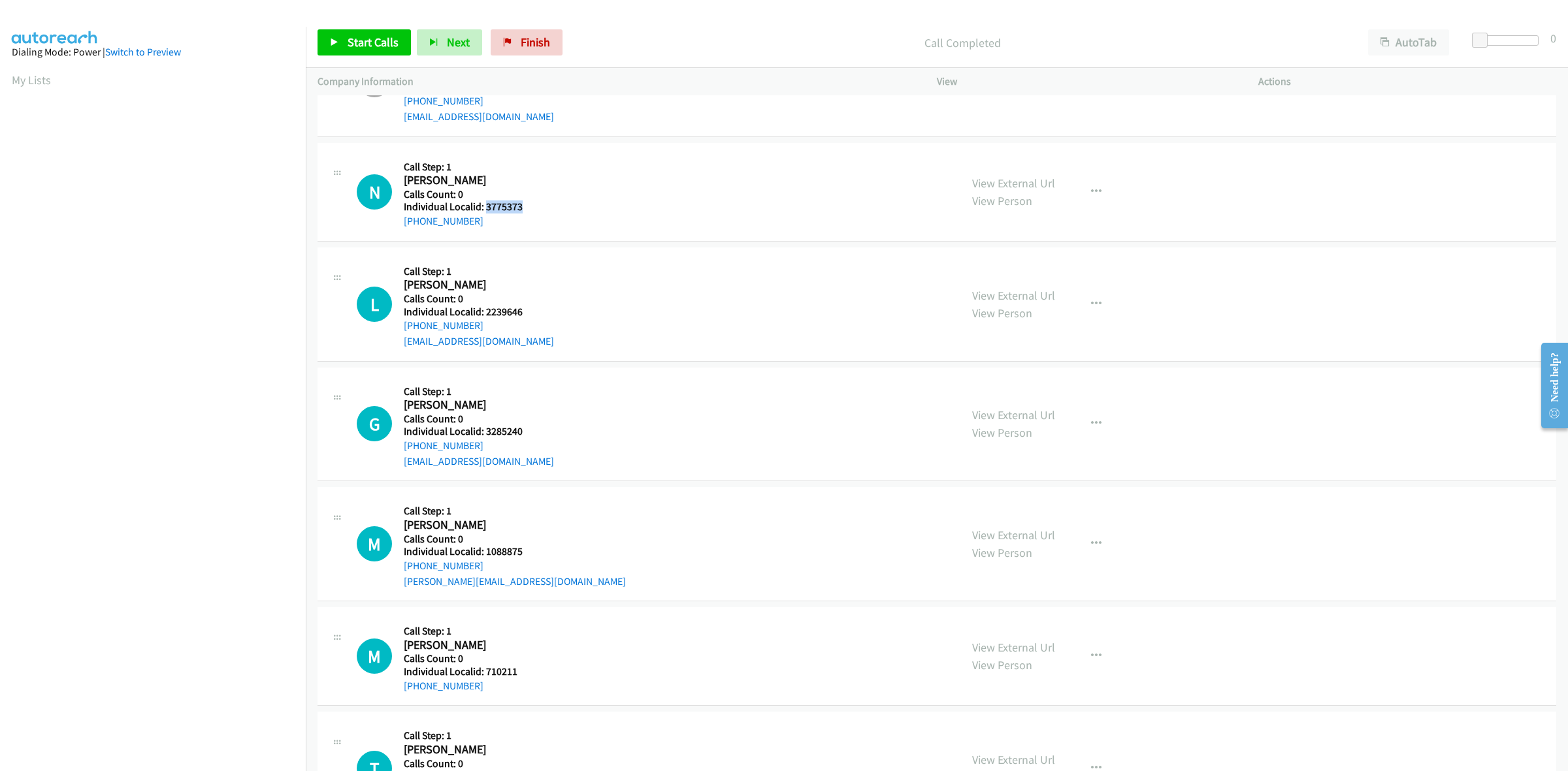
drag, startPoint x: 537, startPoint y: 207, endPoint x: 484, endPoint y: 207, distance: 53.0
click at [484, 207] on div "N Callback Scheduled Call Step: 1 Nikolas Good America/New_York Calls Count: 0 …" at bounding box center [652, 191] width 592 height 74
click at [539, 151] on div "N Callback Scheduled Call Step: 1 Nikolas Good America/New_York Calls Count: 0 …" at bounding box center [937, 192] width 1239 height 99
drag, startPoint x: 495, startPoint y: 221, endPoint x: 387, endPoint y: 229, distance: 108.3
click at [387, 229] on div "N Callback Scheduled Call Step: 1 Nikolas Good America/New_York Calls Count: 0 …" at bounding box center [652, 191] width 592 height 74
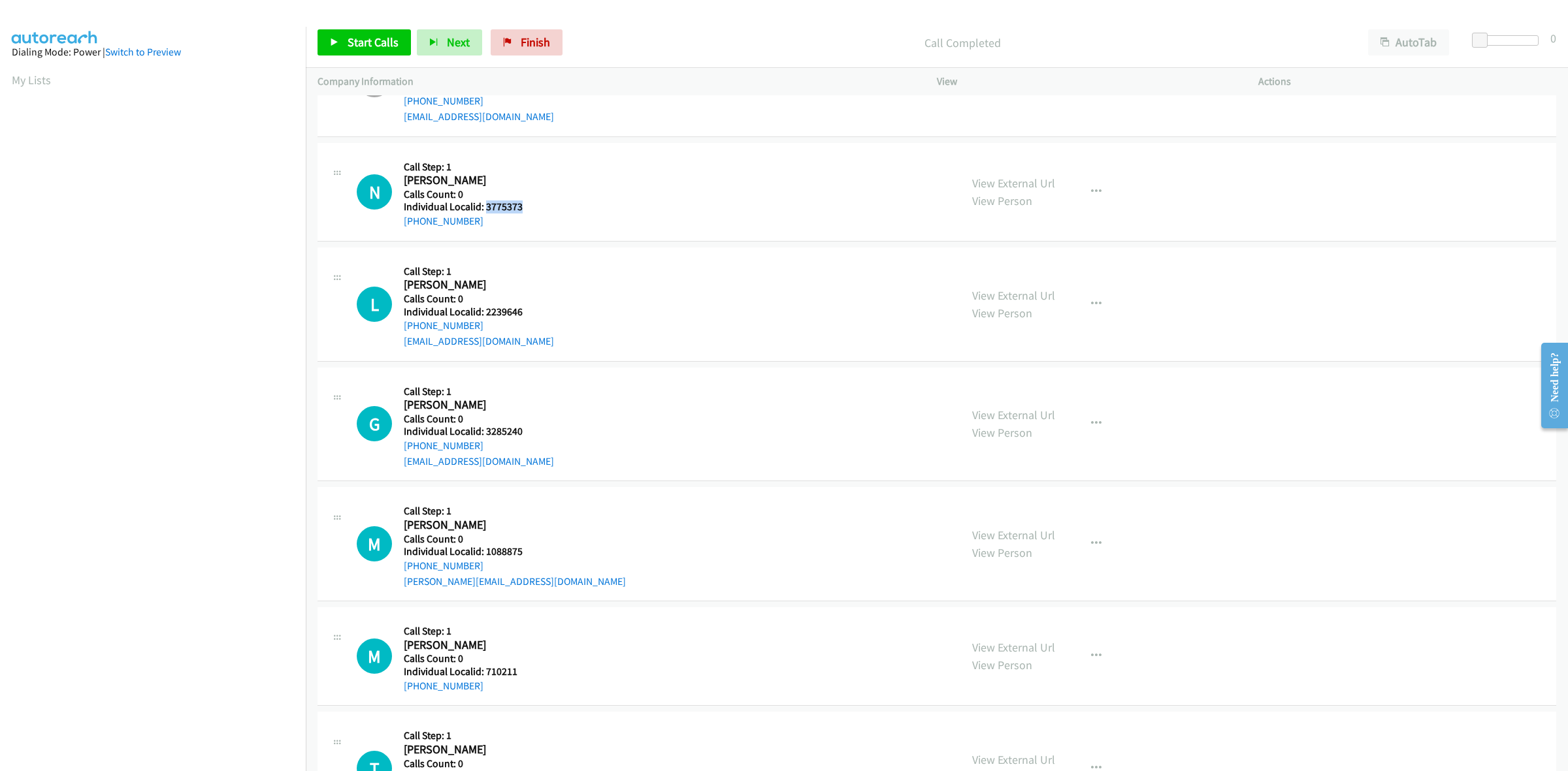
drag, startPoint x: 524, startPoint y: 209, endPoint x: 485, endPoint y: 207, distance: 39.1
click at [485, 207] on h5 "Individual Localid: 3775373" at bounding box center [466, 207] width 124 height 13
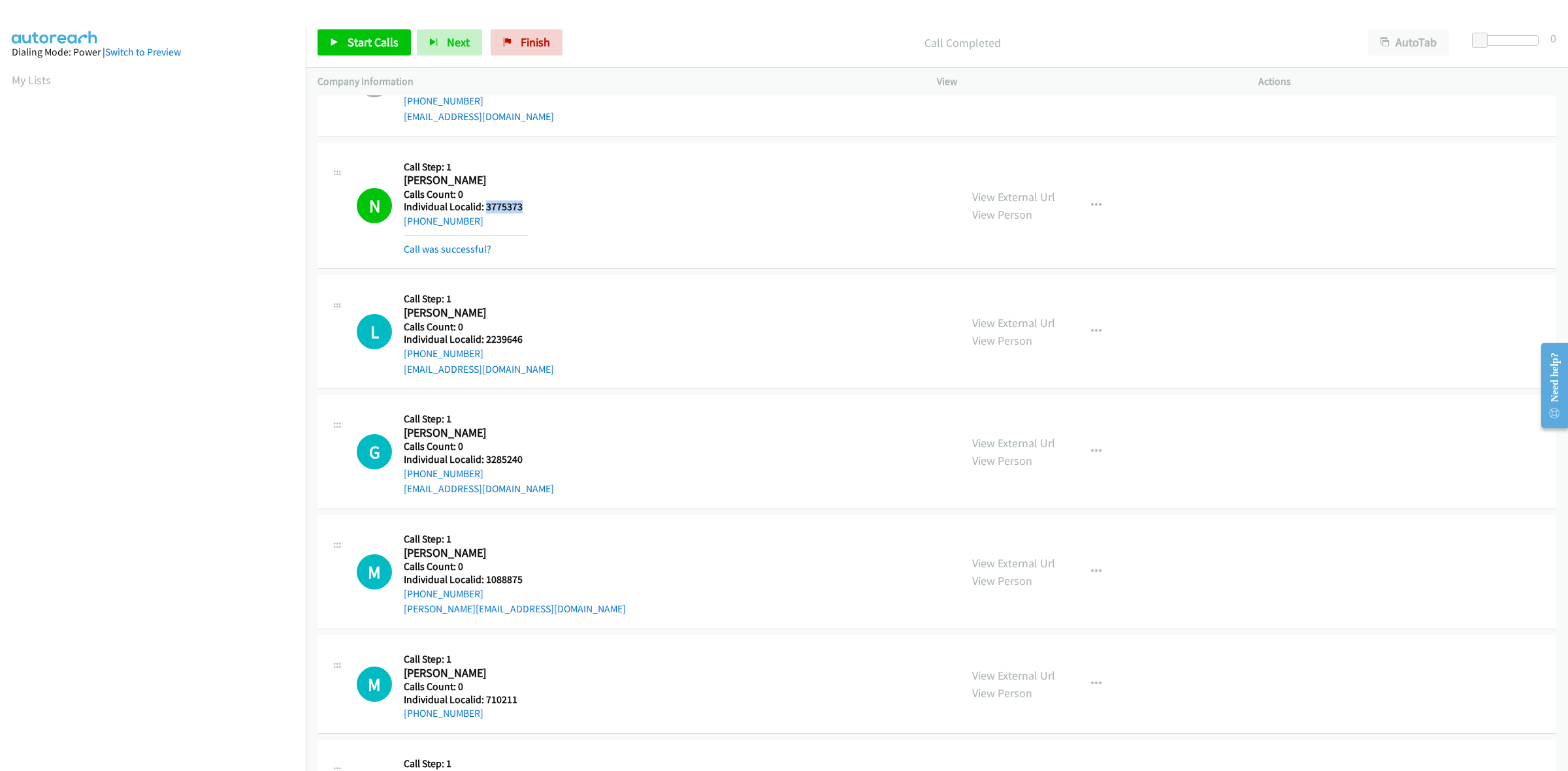
drag, startPoint x: 482, startPoint y: 220, endPoint x: 399, endPoint y: 222, distance: 83.0
click at [399, 222] on div "N Callback Scheduled Call Step: 1 Nikolas Good America/New_York Calls Count: 0 …" at bounding box center [652, 205] width 592 height 103
click at [579, 186] on div "N Callback Scheduled Call Step: 1 Nikolas Good America/New_York Calls Count: 0 …" at bounding box center [652, 205] width 592 height 103
drag, startPoint x: 444, startPoint y: 223, endPoint x: 401, endPoint y: 225, distance: 43.0
click at [401, 225] on div "N Callback Scheduled Call Step: 1 Nikolas Good America/New_York Calls Count: 0 …" at bounding box center [652, 205] width 592 height 103
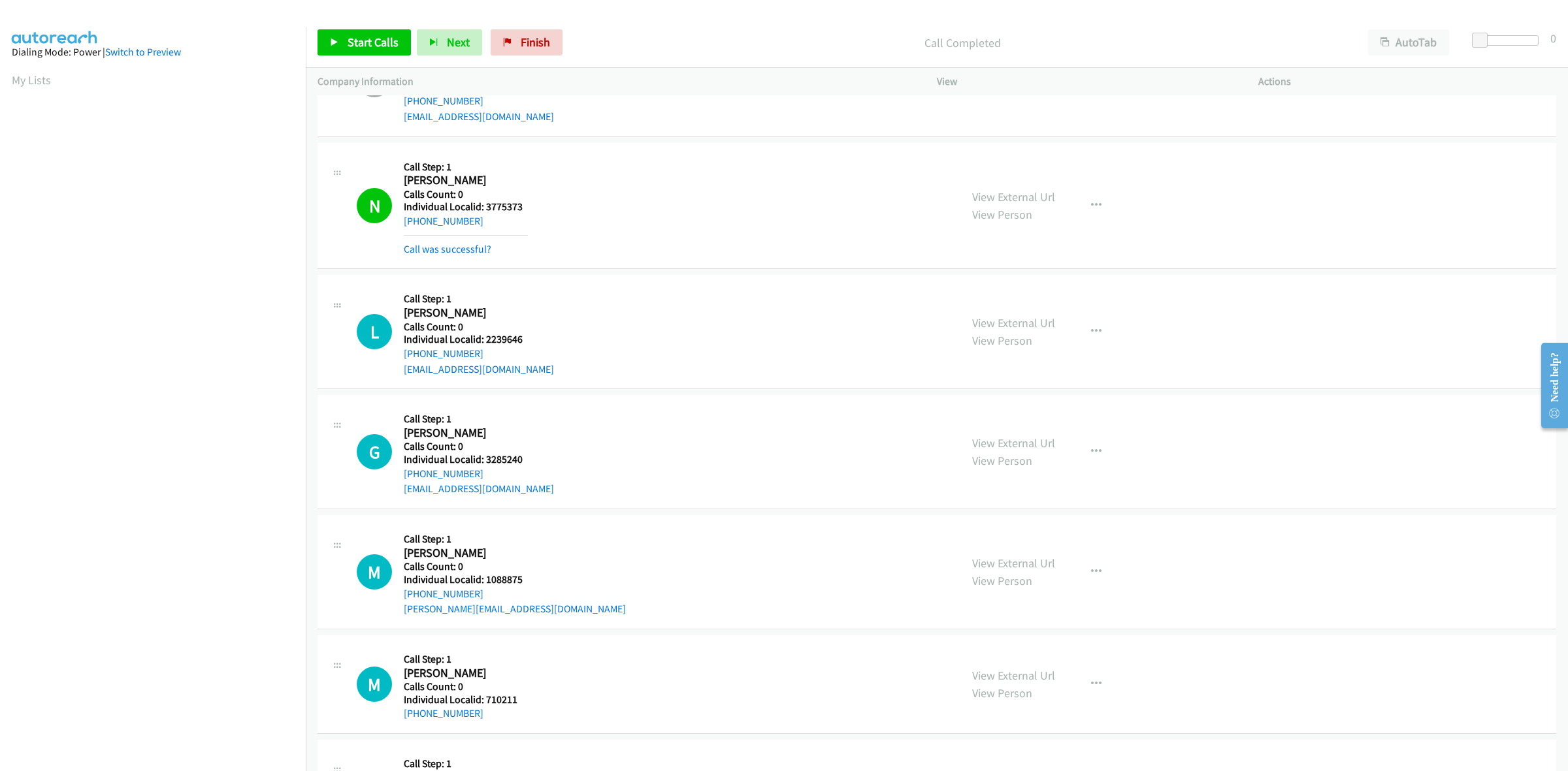
click at [546, 180] on div "N Callback Scheduled Call Step: 1 Nikolas Good America/New_York Calls Count: 0 …" at bounding box center [652, 205] width 592 height 103
drag, startPoint x: 484, startPoint y: 226, endPoint x: 400, endPoint y: 225, distance: 84.0
click at [400, 225] on div "N Callback Scheduled Call Step: 1 Nikolas Good America/New_York Calls Count: 0 …" at bounding box center [652, 205] width 592 height 103
click at [553, 188] on div "N Callback Scheduled Call Step: 1 Nikolas Good America/New_York Calls Count: 0 …" at bounding box center [652, 205] width 592 height 103
drag, startPoint x: 480, startPoint y: 224, endPoint x: 403, endPoint y: 227, distance: 77.1
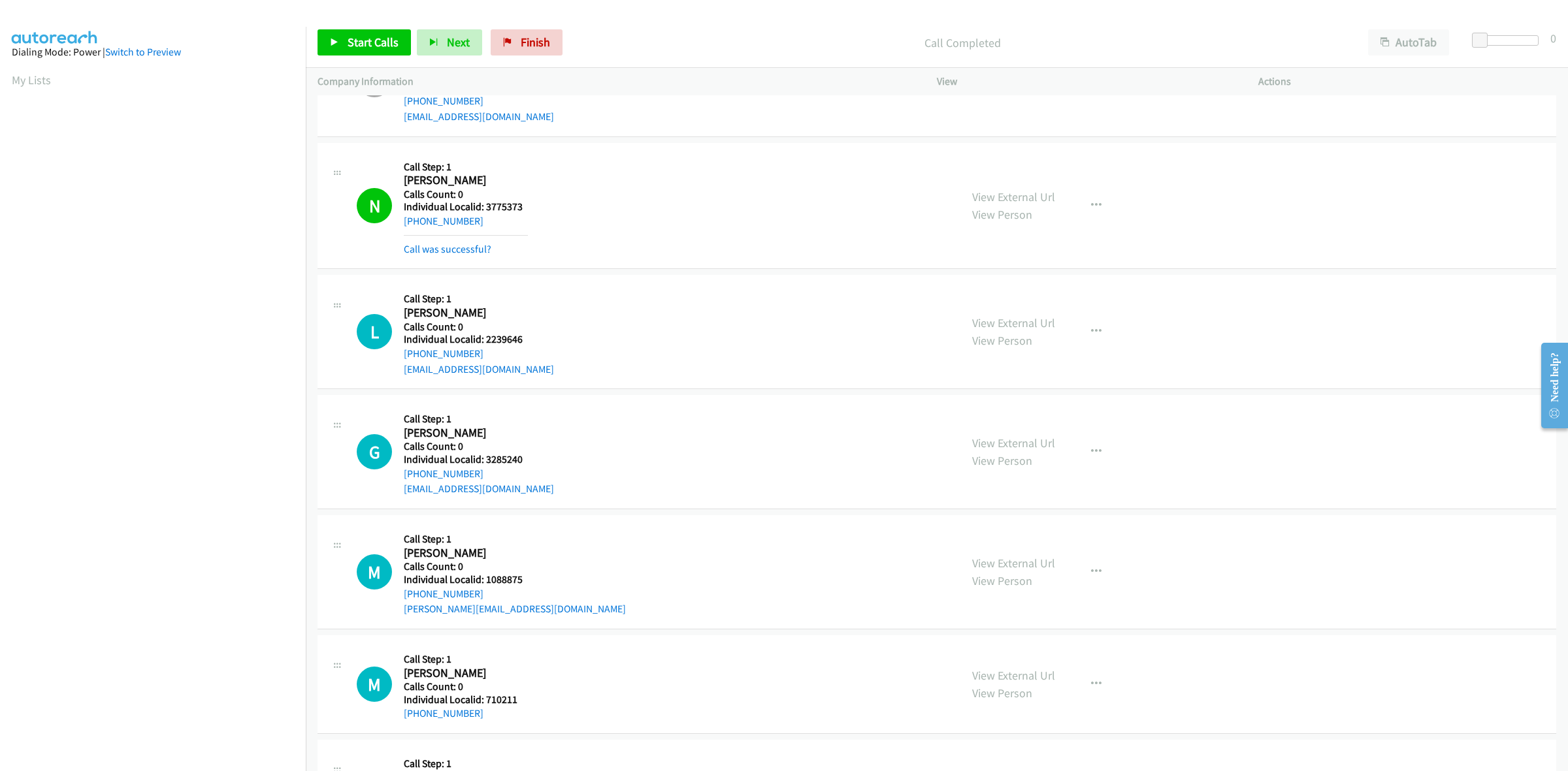
click at [403, 227] on div "N Callback Scheduled Call Step: 1 Nikolas Good America/New_York Calls Count: 0 …" at bounding box center [652, 205] width 592 height 103
click at [1105, 206] on button "button" at bounding box center [1096, 205] width 35 height 26
click at [1031, 317] on link "Add to do not call list" at bounding box center [1026, 318] width 173 height 26
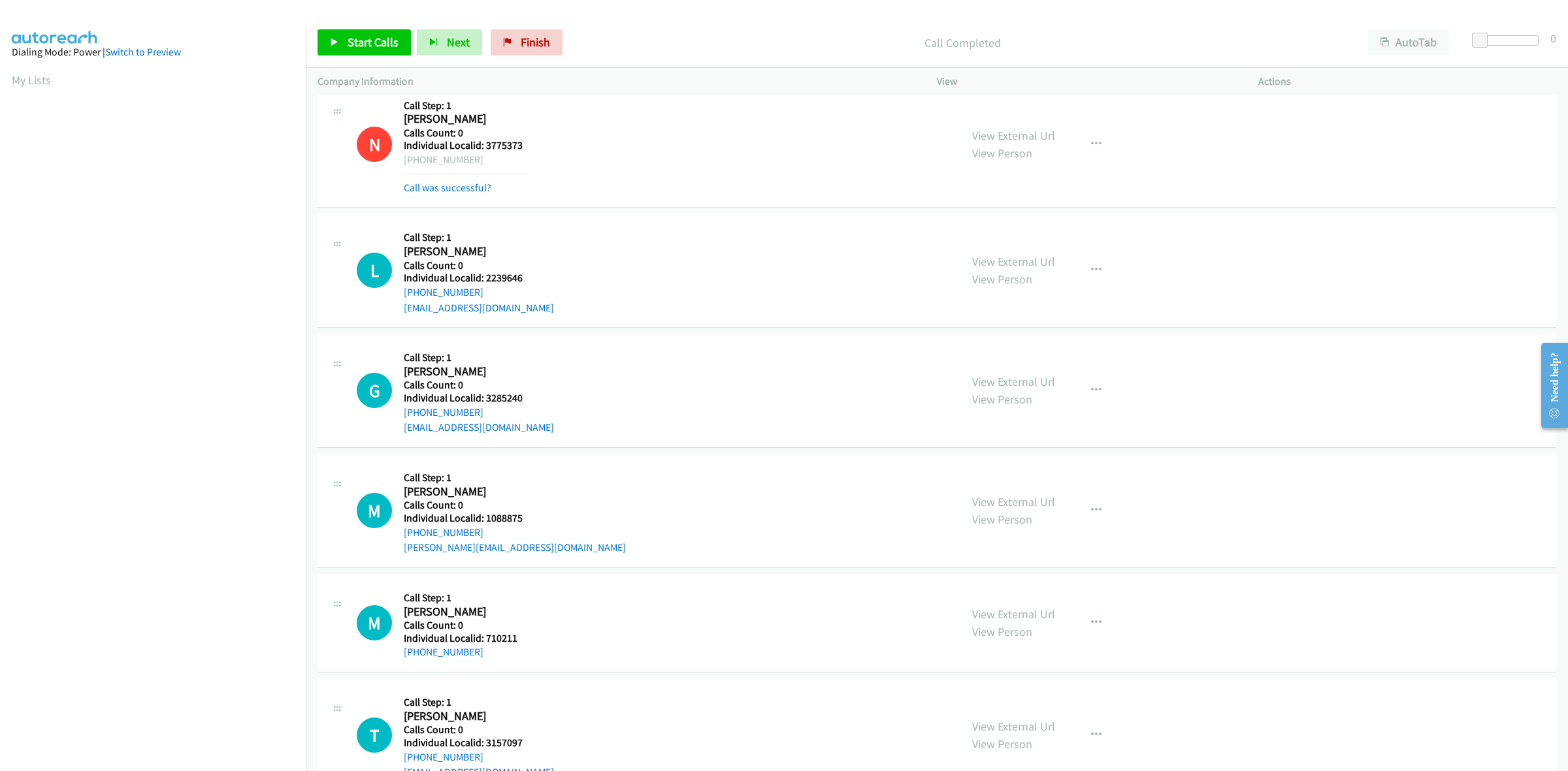
scroll to position [2183, 0]
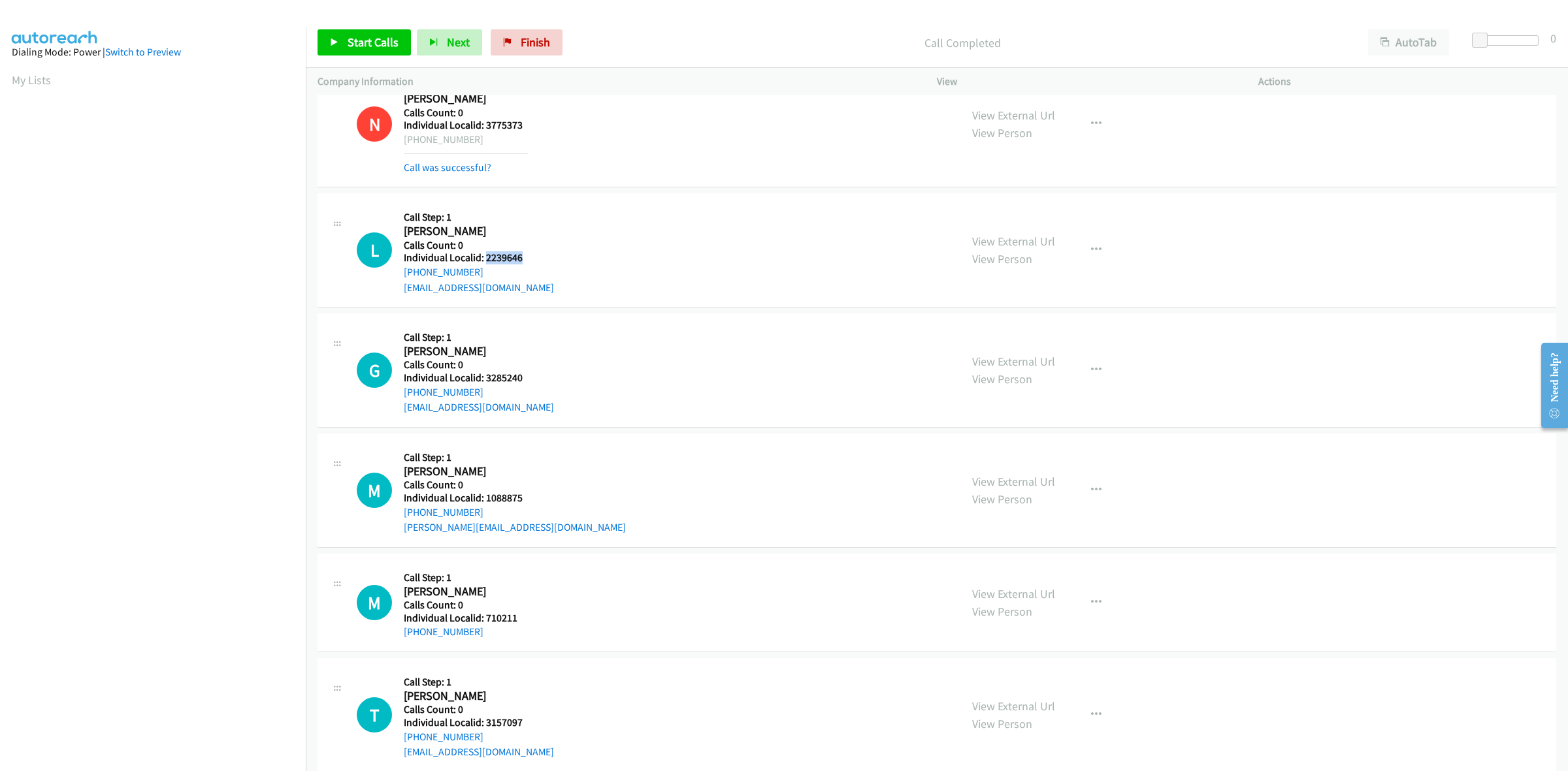
drag, startPoint x: 522, startPoint y: 262, endPoint x: 484, endPoint y: 261, distance: 38.0
click at [484, 261] on h5 "Individual Localid: 2239646" at bounding box center [478, 258] width 150 height 13
click at [1093, 247] on icon "button" at bounding box center [1096, 250] width 10 height 10
click at [1020, 332] on link "Skip Call" at bounding box center [1026, 336] width 173 height 26
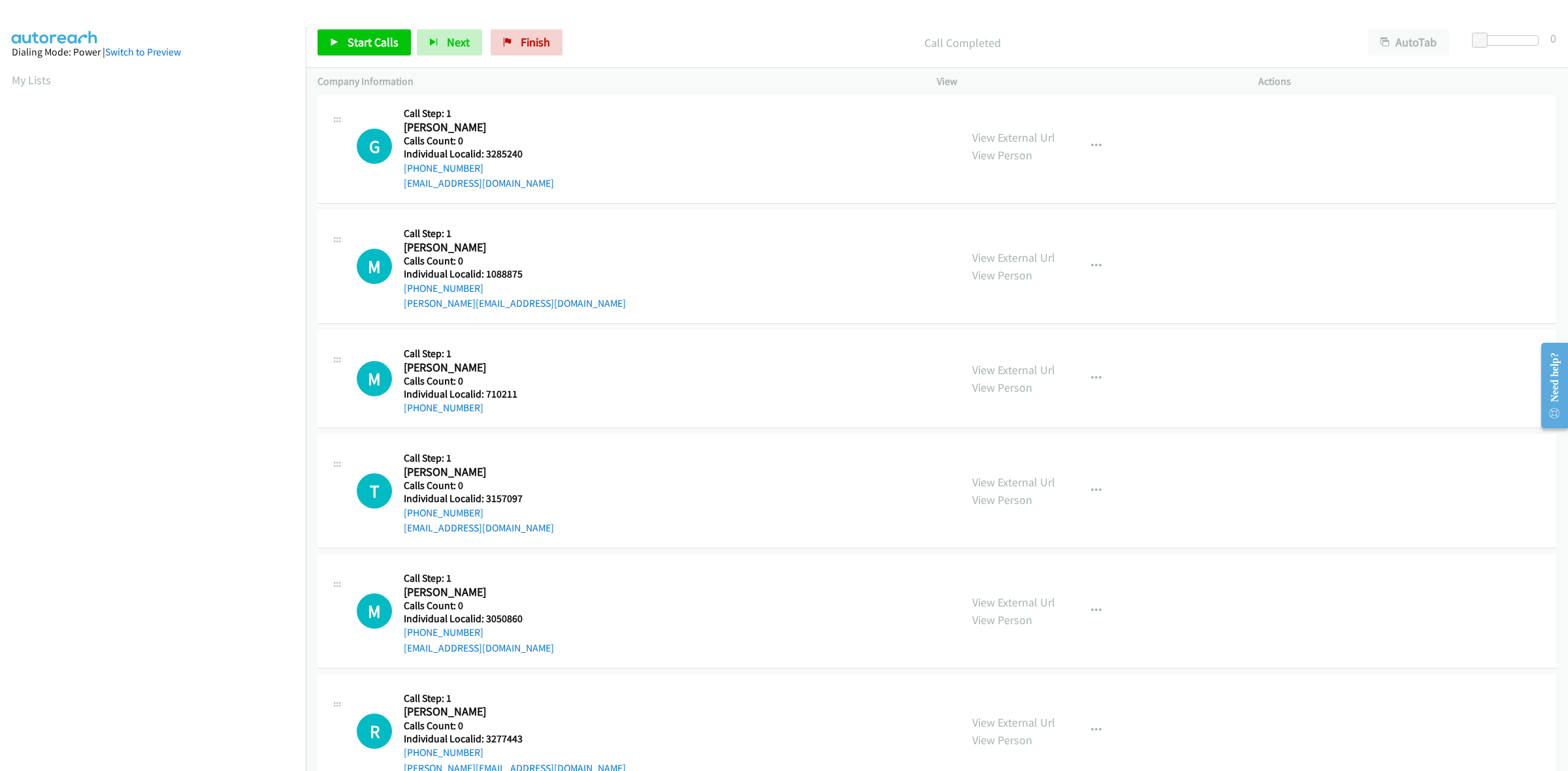
scroll to position [2408, 0]
drag, startPoint x: 537, startPoint y: 148, endPoint x: 495, endPoint y: 155, distance: 42.6
click at [495, 155] on div "G Callback Scheduled Call Step: 1 Glen Baumann America/New_York Calls Count: 0 …" at bounding box center [652, 146] width 592 height 90
click at [546, 151] on div "G Callback Scheduled Call Step: 1 Glen Baumann America/New_York Calls Count: 0 …" at bounding box center [652, 146] width 592 height 90
drag, startPoint x: 528, startPoint y: 156, endPoint x: 505, endPoint y: 157, distance: 23.0
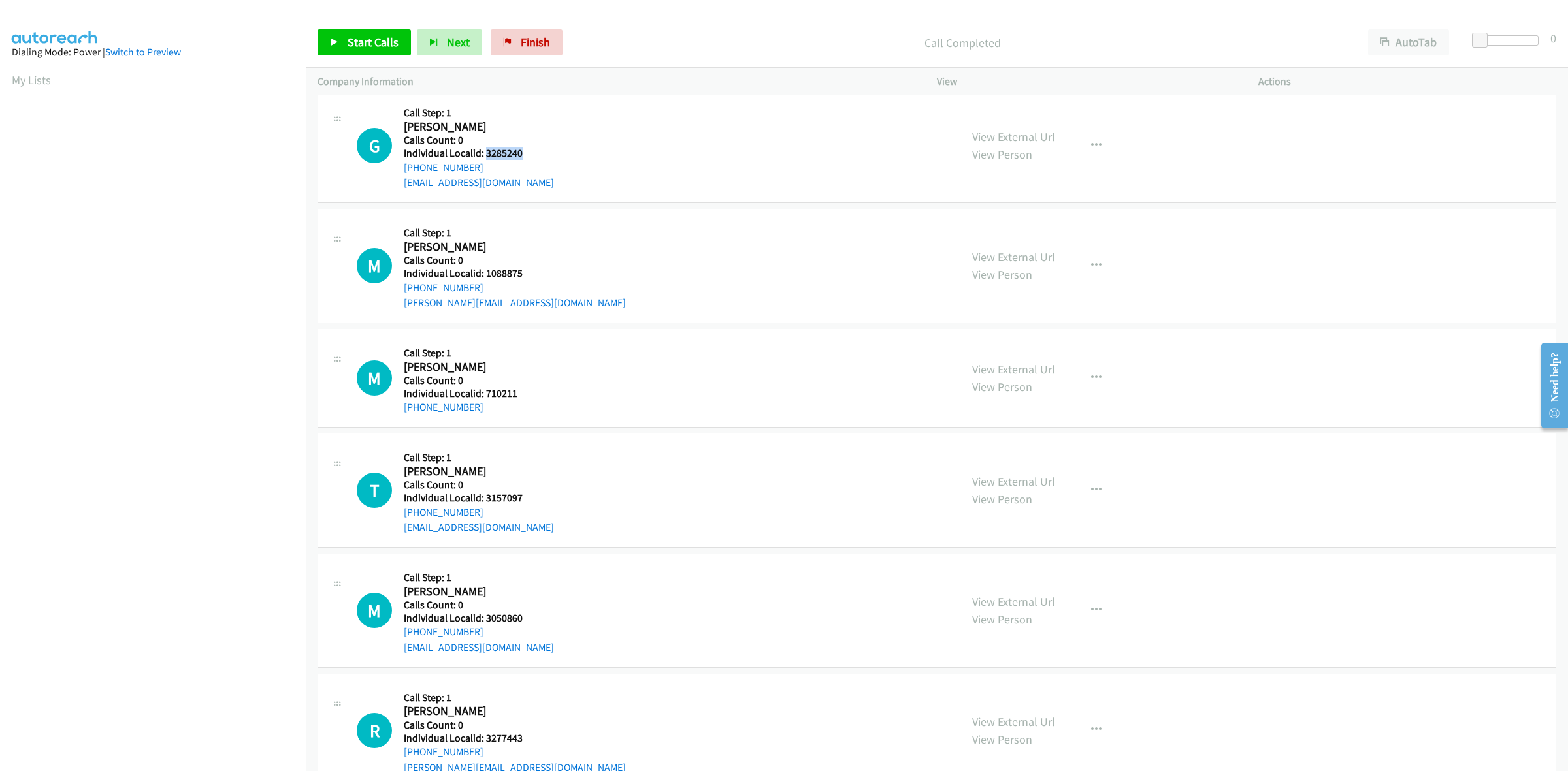
click at [485, 158] on div "G Callback Scheduled Call Step: 1 Glen Baumann America/New_York Calls Count: 0 …" at bounding box center [652, 146] width 592 height 90
drag, startPoint x: 1081, startPoint y: 143, endPoint x: 1066, endPoint y: 189, distance: 48.4
click at [1081, 143] on button "button" at bounding box center [1096, 146] width 35 height 26
click at [1035, 243] on link "Skip Call" at bounding box center [1026, 231] width 173 height 26
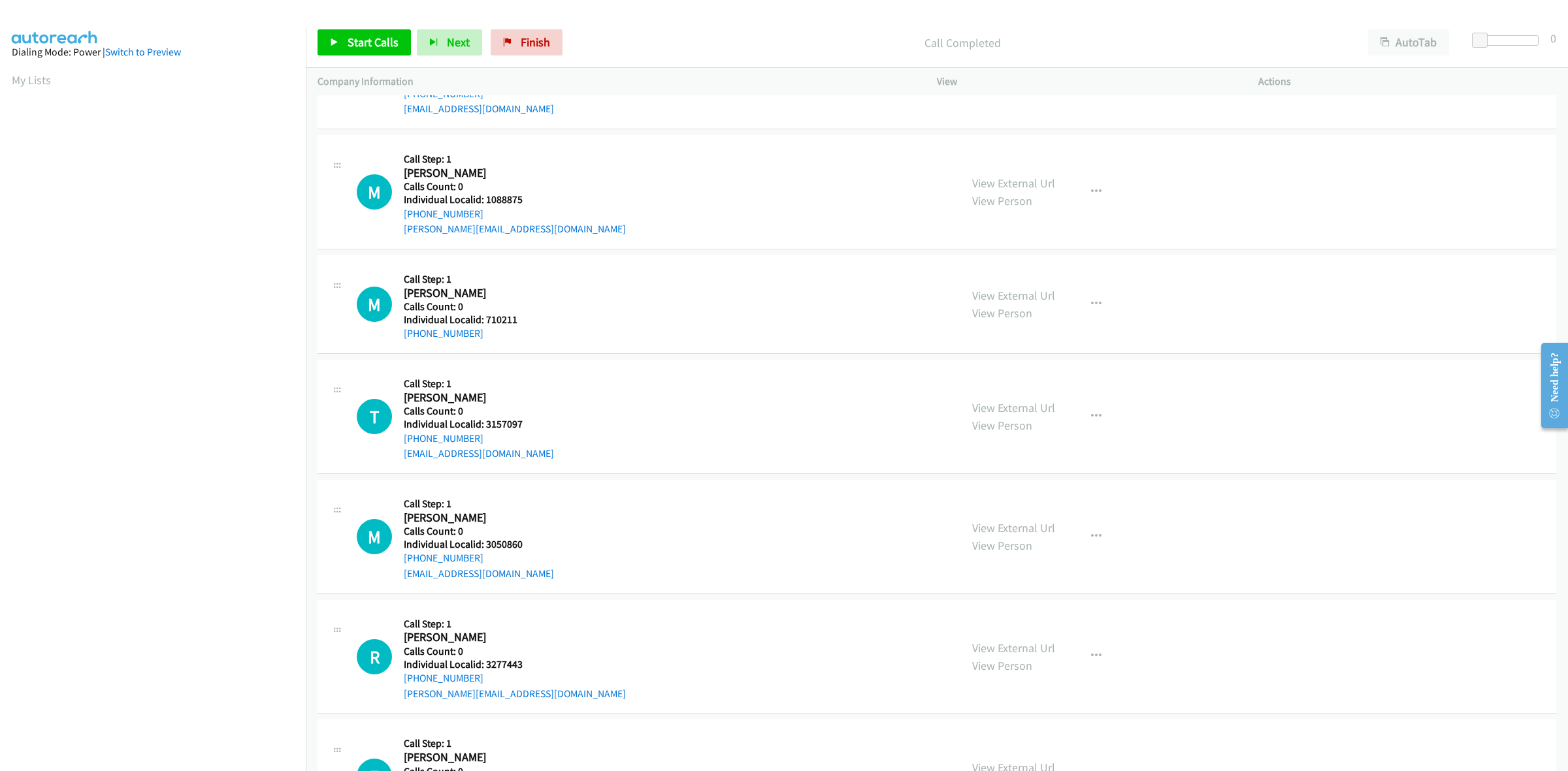
scroll to position [2489, 0]
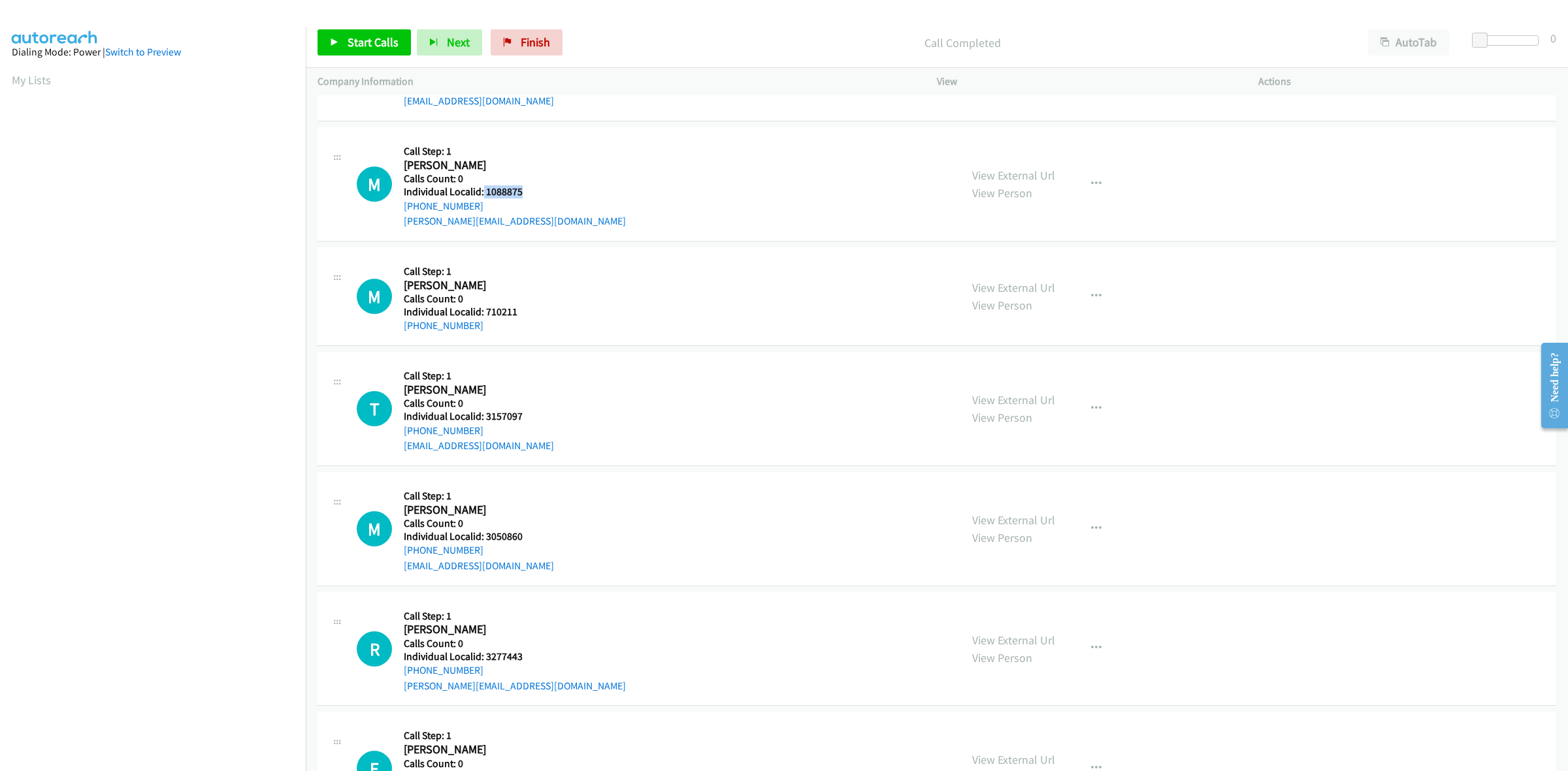
drag, startPoint x: 524, startPoint y: 190, endPoint x: 482, endPoint y: 194, distance: 42.2
click at [482, 194] on h5 "Individual Localid: 1088875" at bounding box center [515, 192] width 223 height 13
click at [649, 164] on div "M Callback Scheduled Call Step: 1 Michael Bryant America/New_York Calls Count: …" at bounding box center [652, 185] width 592 height 90
drag, startPoint x: 473, startPoint y: 205, endPoint x: 404, endPoint y: 209, distance: 69.1
click at [404, 209] on div "+1 706-549-5871" at bounding box center [515, 206] width 223 height 16
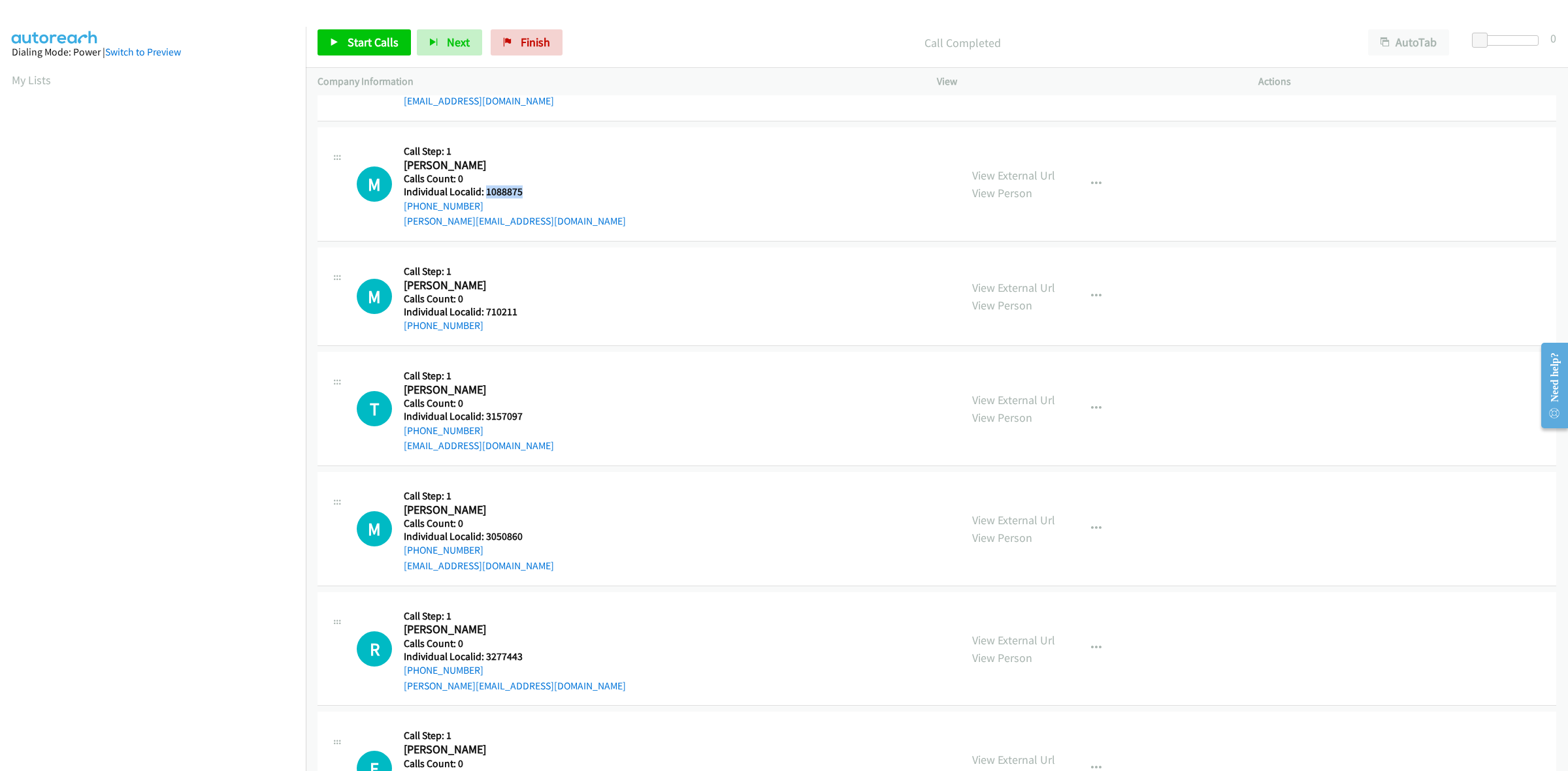
drag, startPoint x: 524, startPoint y: 193, endPoint x: 485, endPoint y: 193, distance: 39.0
click at [485, 193] on h5 "Individual Localid: 1088875" at bounding box center [515, 192] width 223 height 13
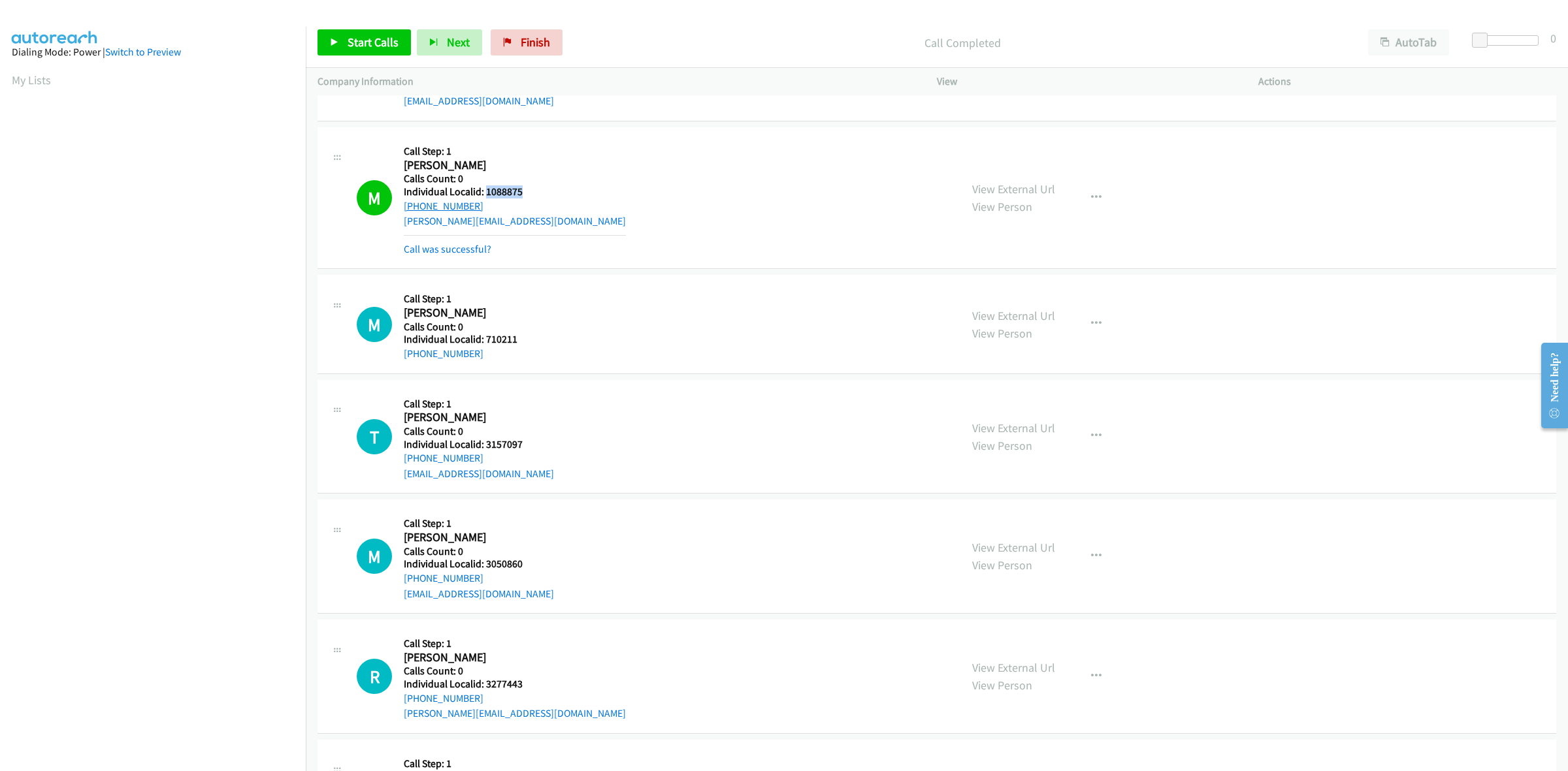
drag, startPoint x: 480, startPoint y: 210, endPoint x: 404, endPoint y: 207, distance: 76.1
click at [404, 207] on div "+1 706-549-5871" at bounding box center [515, 206] width 223 height 16
click at [1096, 194] on button "button" at bounding box center [1096, 198] width 35 height 26
click at [1032, 316] on link "Add to do not call list" at bounding box center [1026, 310] width 173 height 26
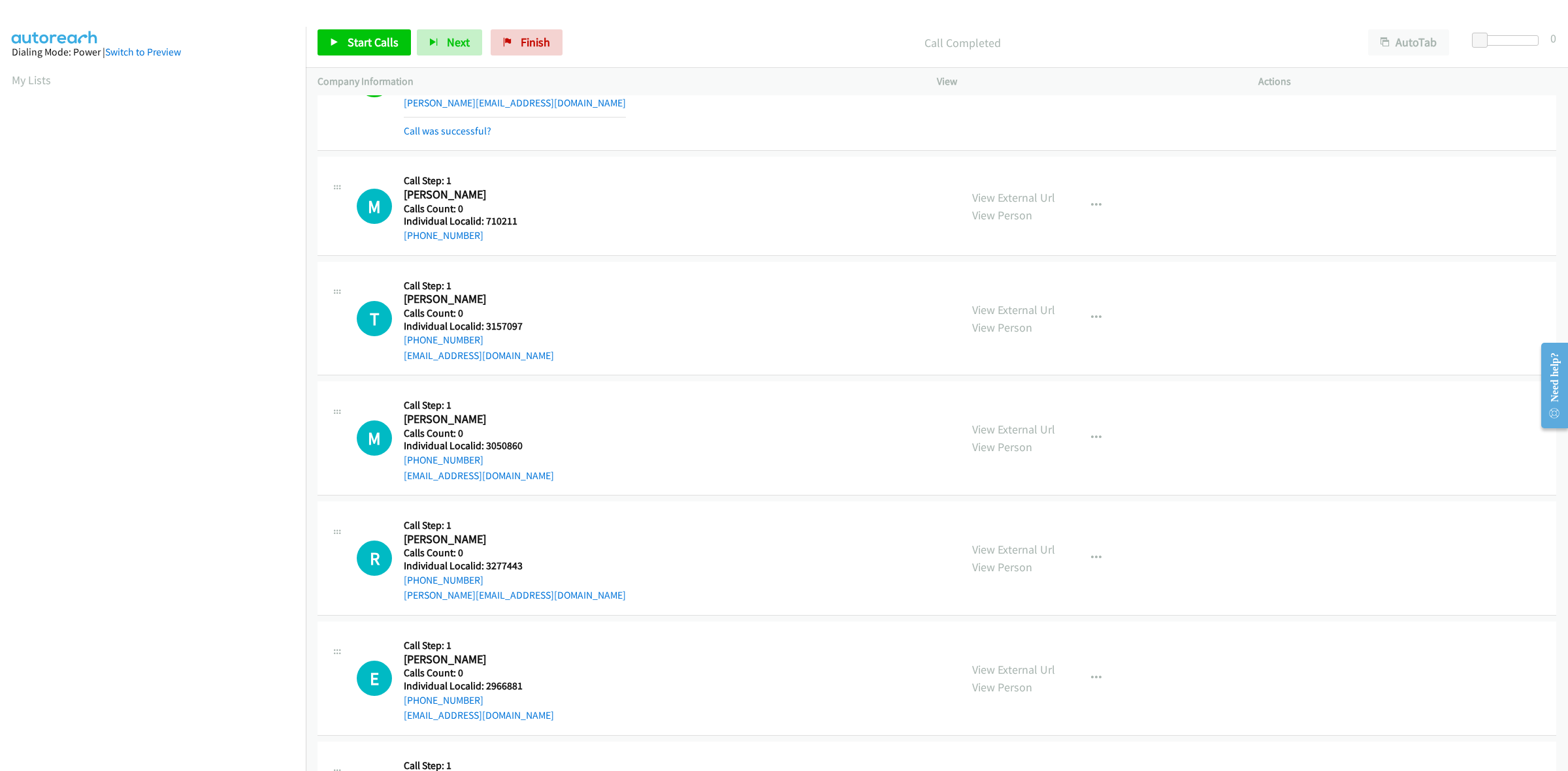
scroll to position [2633, 0]
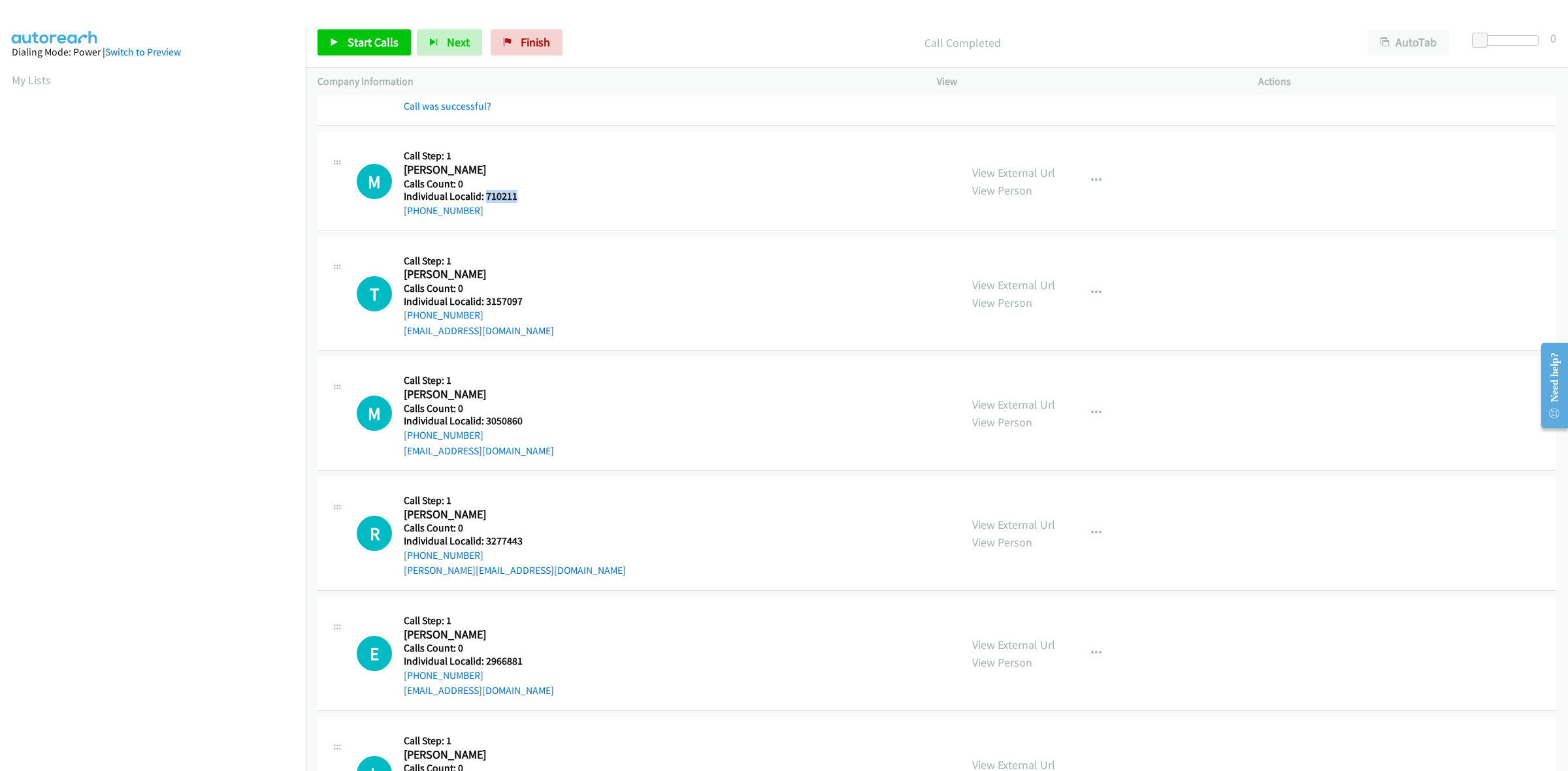
drag, startPoint x: 523, startPoint y: 199, endPoint x: 485, endPoint y: 201, distance: 38.1
click at [485, 201] on h5 "Individual Localid: 710211" at bounding box center [466, 197] width 124 height 13
click at [1083, 182] on button "button" at bounding box center [1096, 181] width 35 height 26
click at [1016, 274] on link "Skip Call" at bounding box center [1026, 267] width 173 height 26
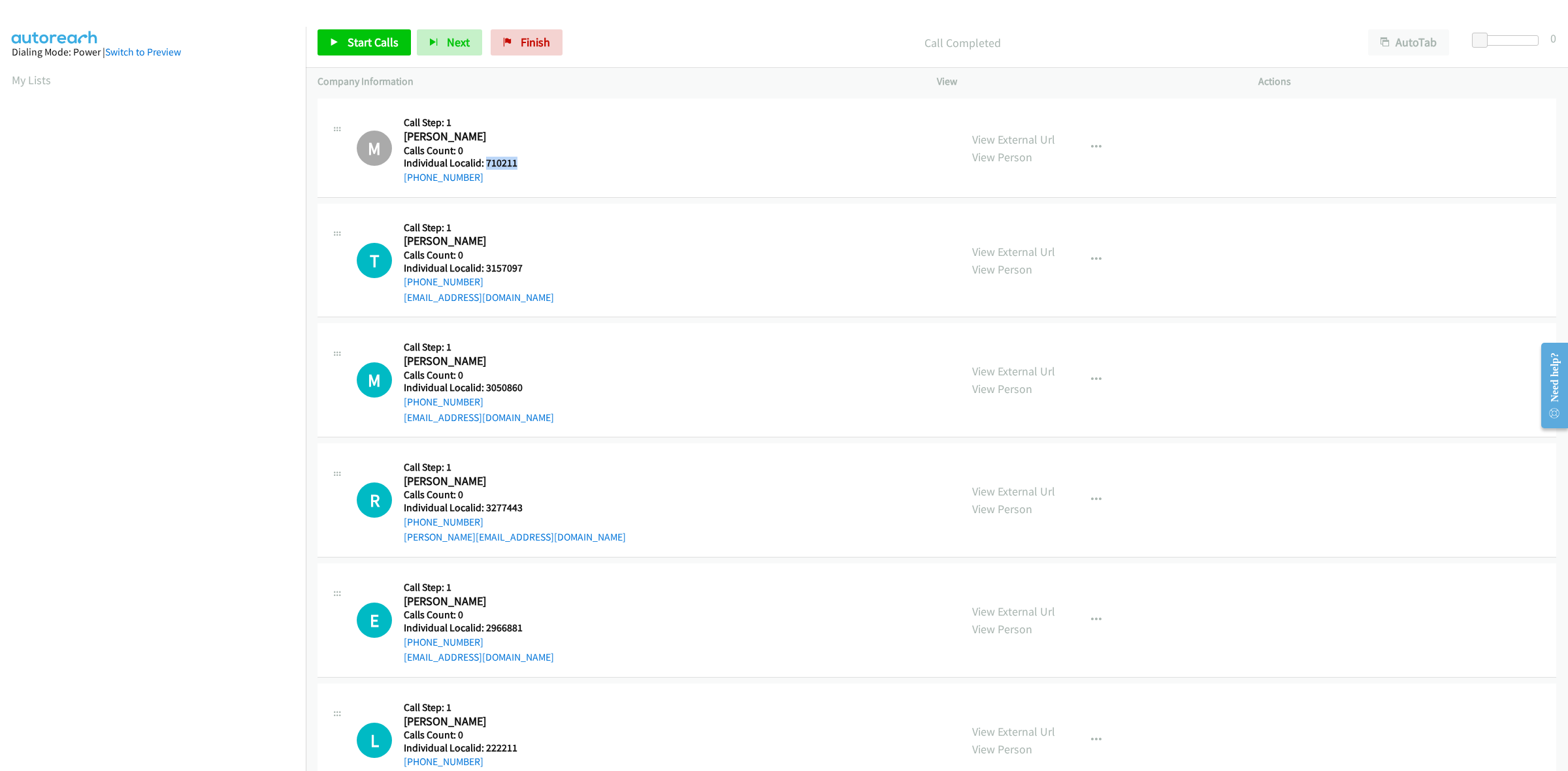
scroll to position [2755, 0]
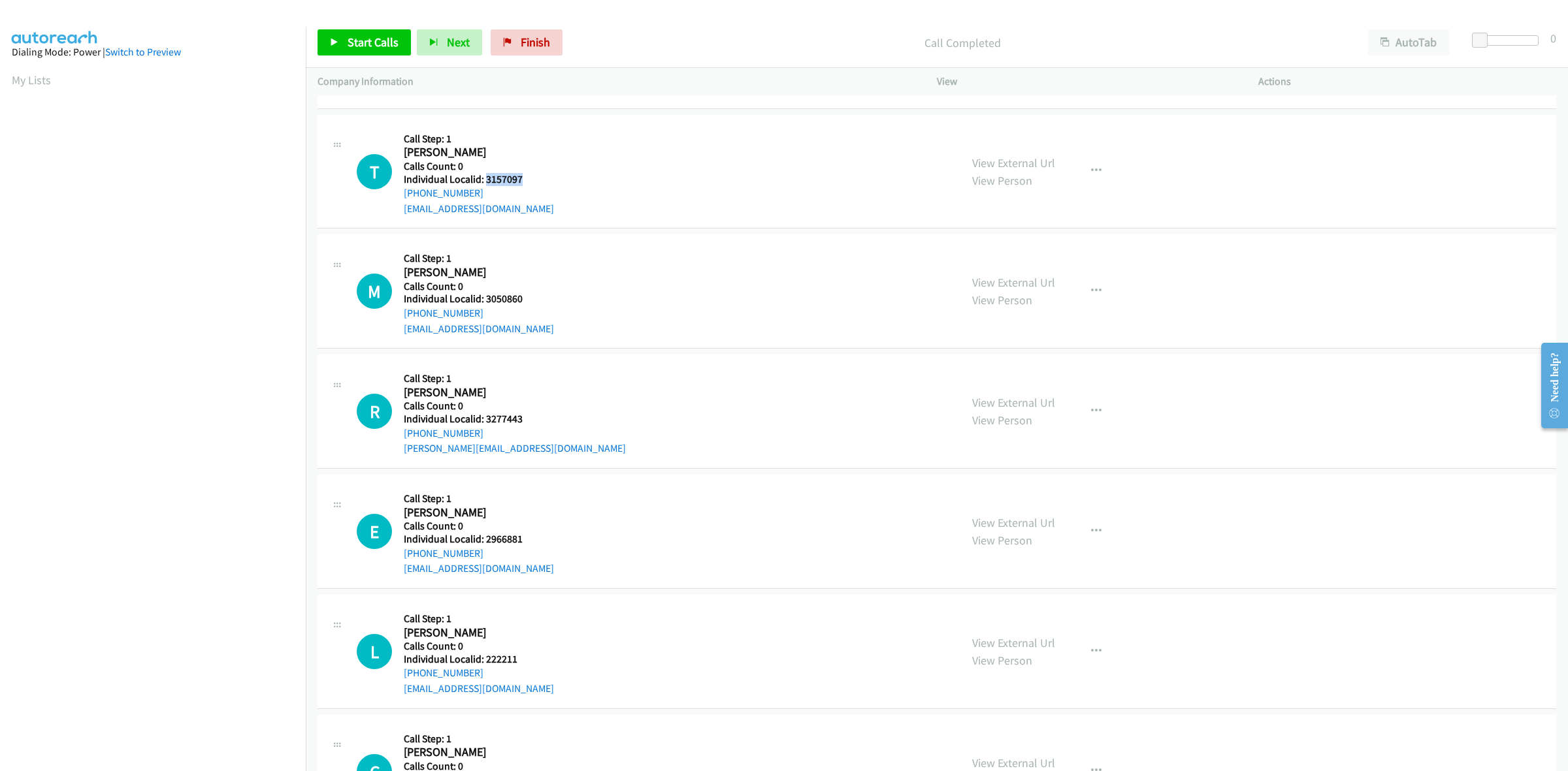
drag, startPoint x: 526, startPoint y: 180, endPoint x: 484, endPoint y: 182, distance: 42.0
click at [484, 182] on div "T Callback Scheduled Call Step: 1 Todd Pete America/Chicago Calls Count: 0 Indi…" at bounding box center [652, 172] width 592 height 90
drag, startPoint x: 543, startPoint y: 141, endPoint x: 493, endPoint y: 172, distance: 58.8
click at [543, 141] on div "T Callback Scheduled Call Step: 1 Todd Pete America/Chicago Calls Count: 0 Indi…" at bounding box center [652, 172] width 592 height 90
drag, startPoint x: 481, startPoint y: 194, endPoint x: 401, endPoint y: 201, distance: 80.3
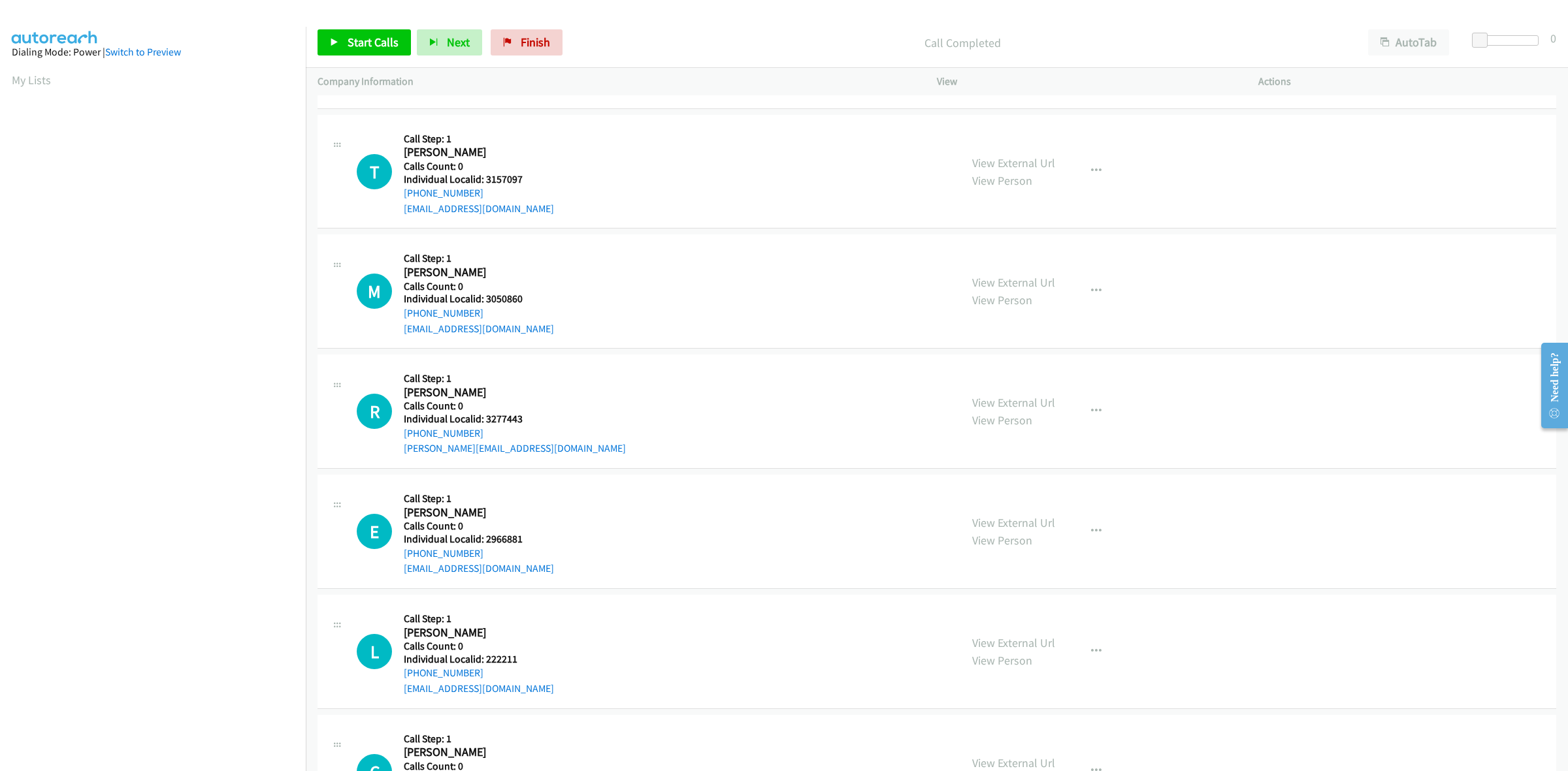
click at [401, 201] on div "T Callback Scheduled Call Step: 1 Todd Pete America/Chicago Calls Count: 0 Indi…" at bounding box center [652, 172] width 592 height 90
click at [40, 83] on link "My Lists" at bounding box center [31, 80] width 40 height 15
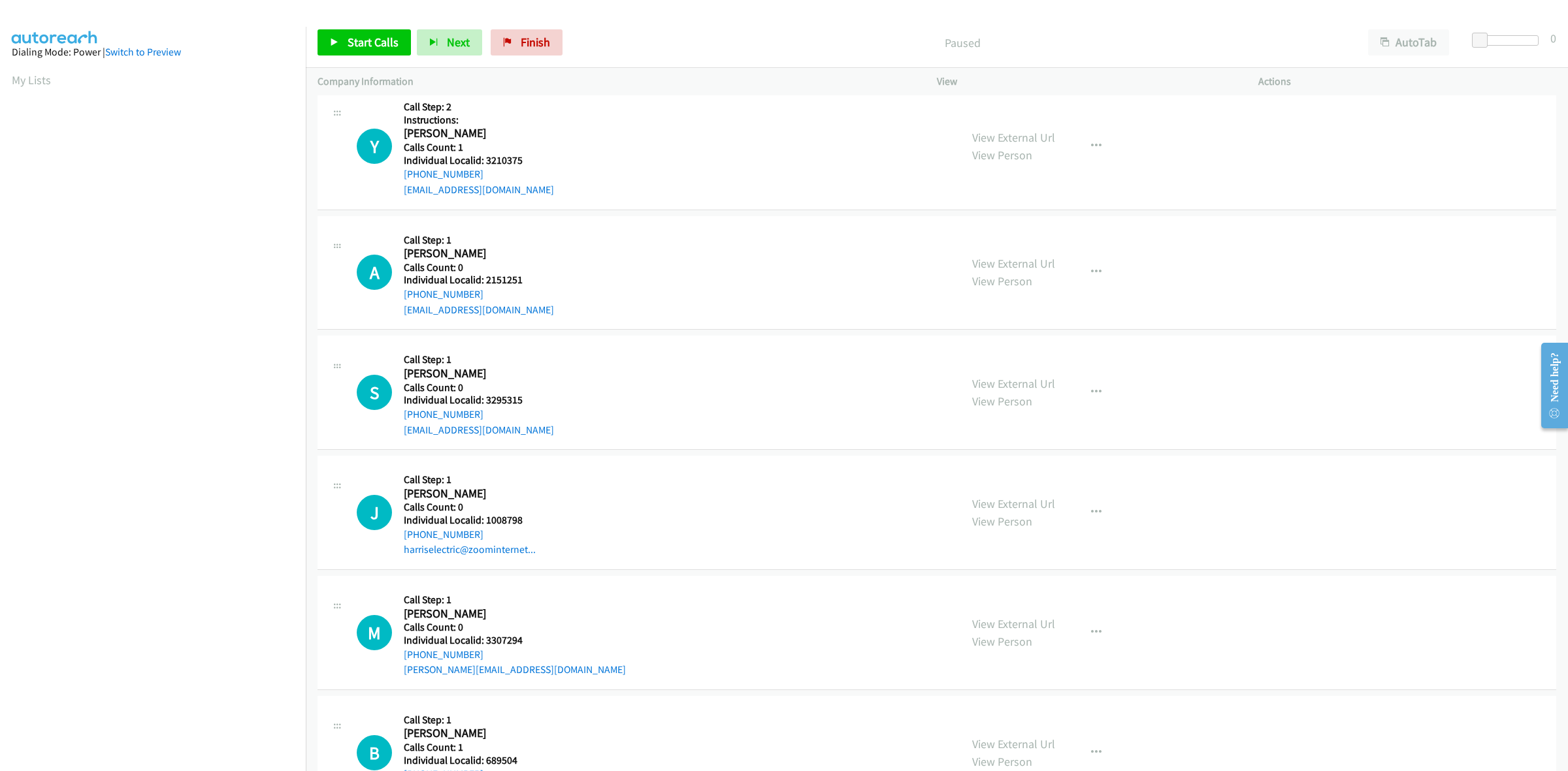
scroll to position [1245, 0]
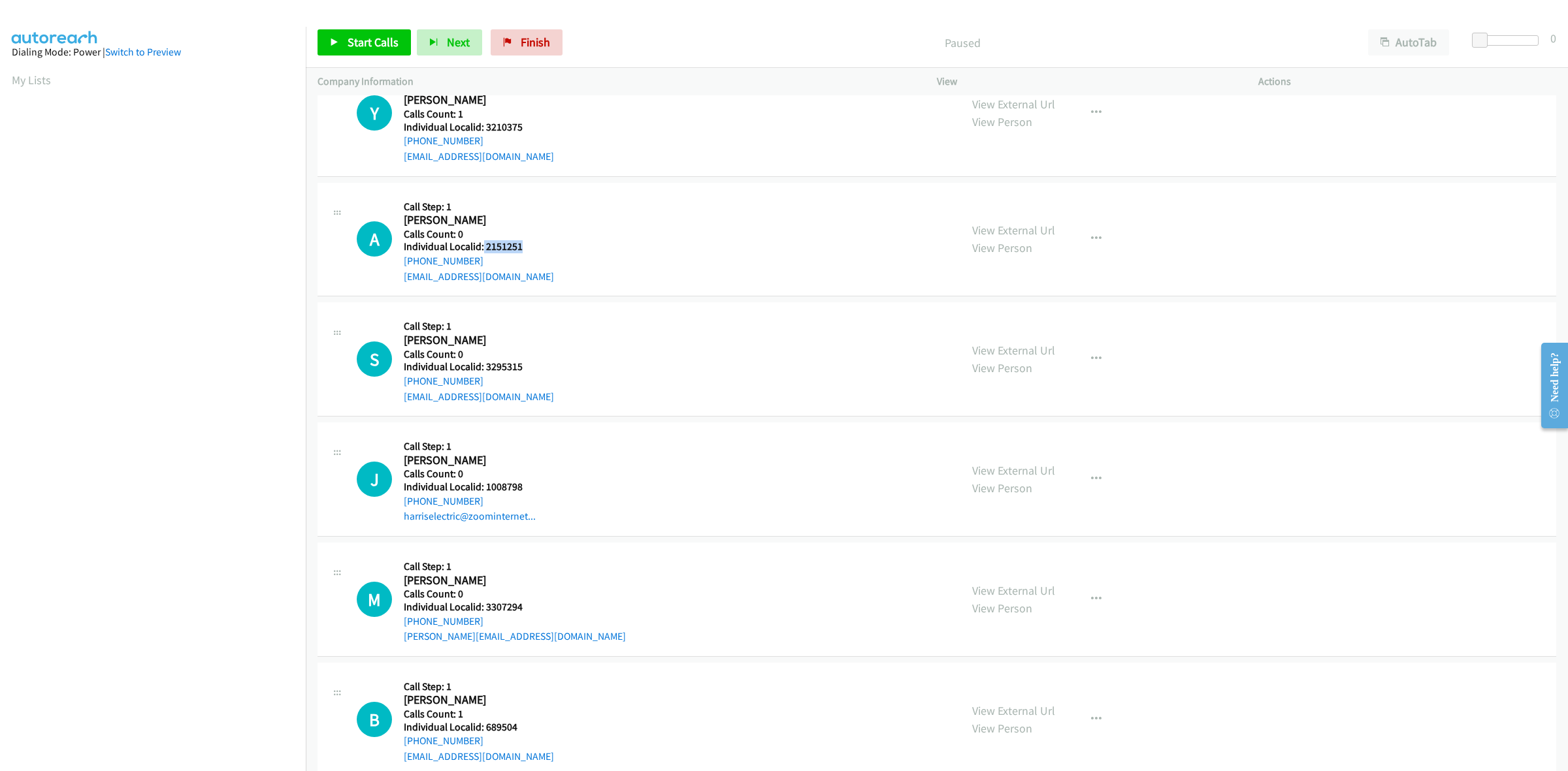
drag, startPoint x: 530, startPoint y: 246, endPoint x: 482, endPoint y: 245, distance: 48.0
click at [482, 245] on h5 "Individual Localid: 2151251" at bounding box center [478, 247] width 150 height 13
copy h5 "2151251"
drag, startPoint x: 620, startPoint y: 221, endPoint x: 459, endPoint y: 276, distance: 170.1
click at [620, 221] on div "A Callback Scheduled Call Step: 1 [PERSON_NAME] America/New_York Calls Count: 0…" at bounding box center [652, 239] width 592 height 90
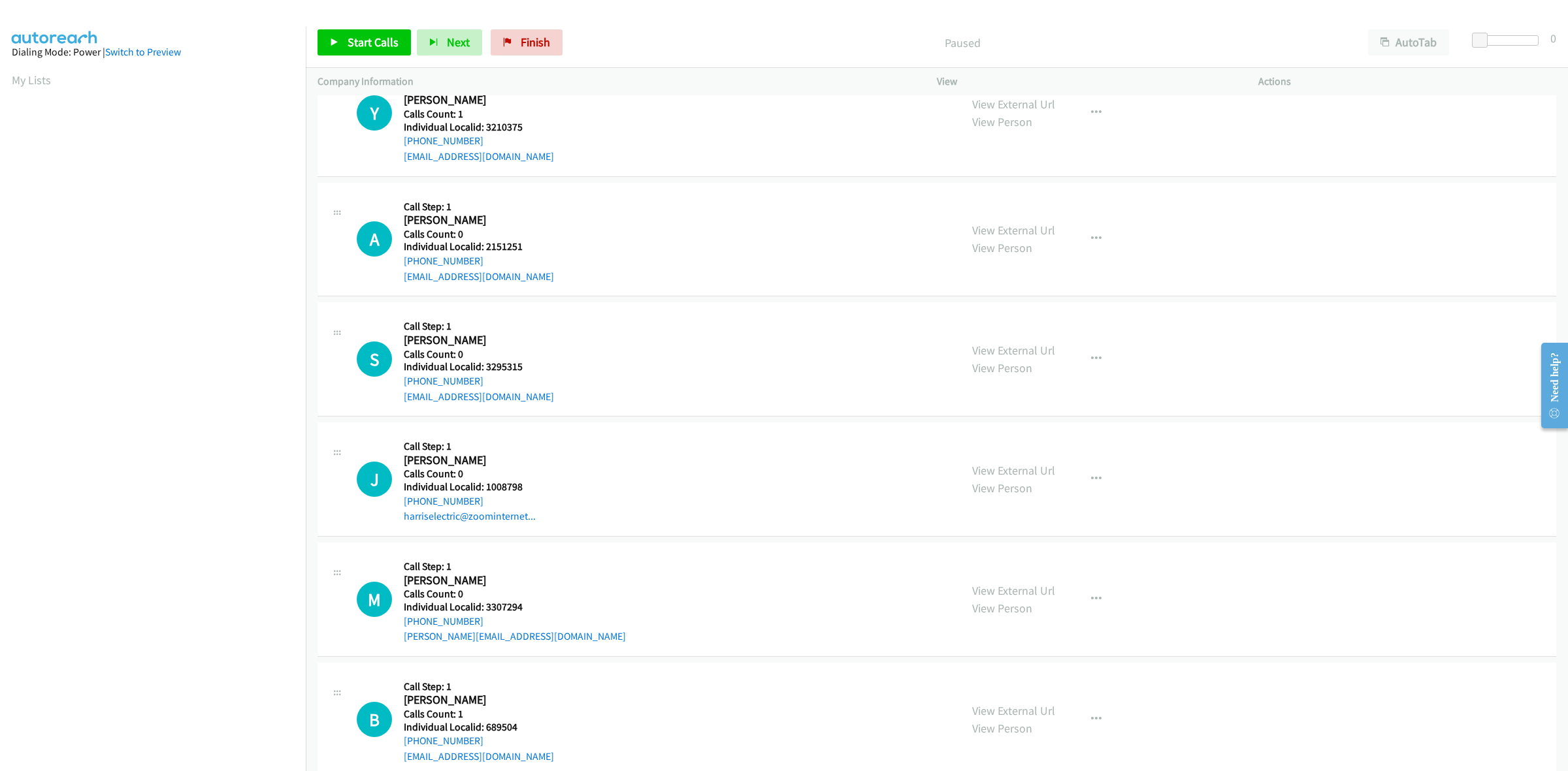
drag, startPoint x: 461, startPoint y: 258, endPoint x: 400, endPoint y: 263, distance: 61.2
click at [400, 263] on div "A Callback Scheduled Call Step: 1 [PERSON_NAME] America/New_York Calls Count: 0…" at bounding box center [652, 239] width 592 height 90
copy link "[PHONE_NUMBER]"
drag, startPoint x: 516, startPoint y: 246, endPoint x: 484, endPoint y: 247, distance: 32.0
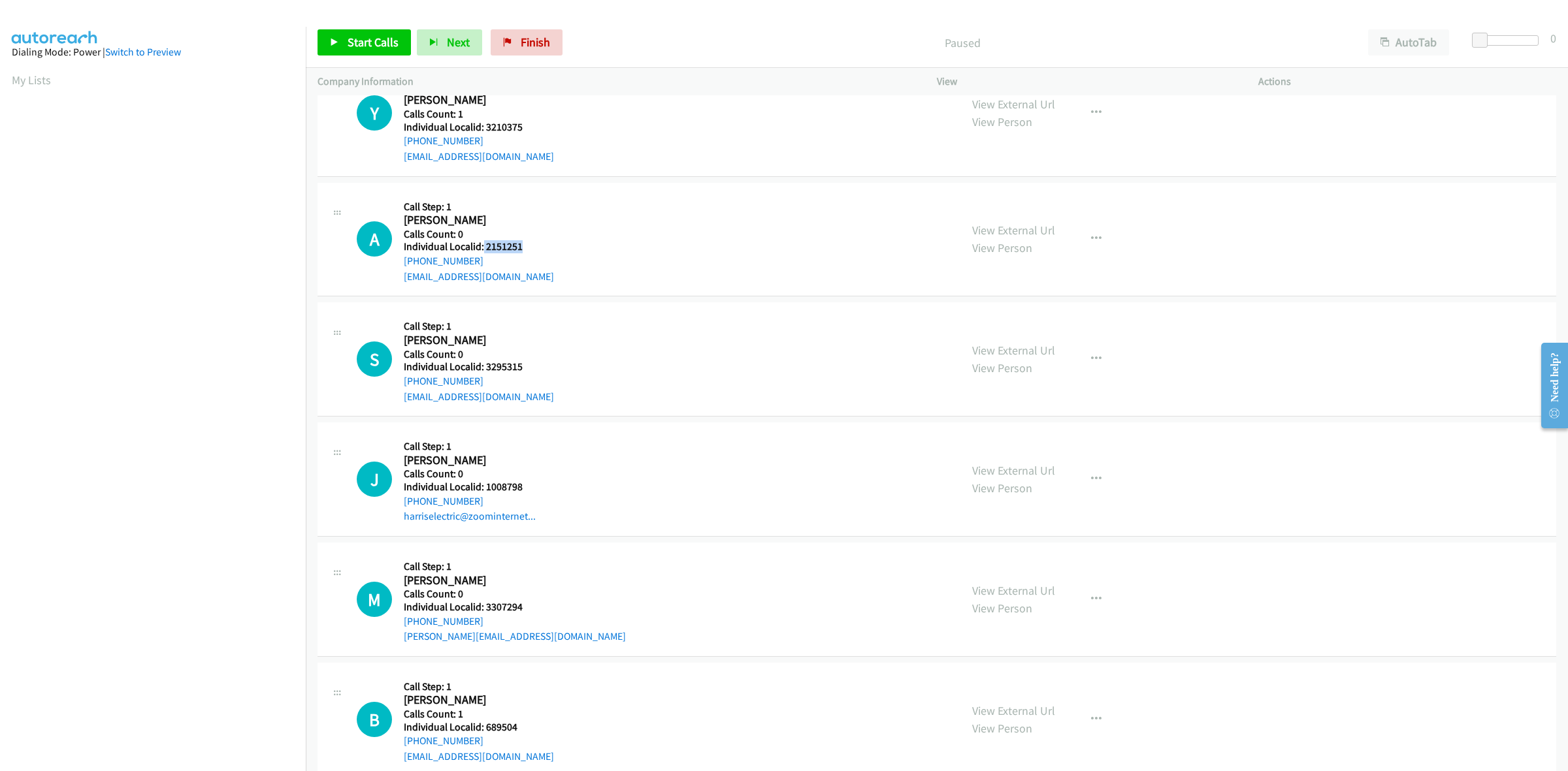
click at [482, 247] on h5 "Individual Localid: 2151251" at bounding box center [478, 247] width 150 height 13
copy h5 "2151251"
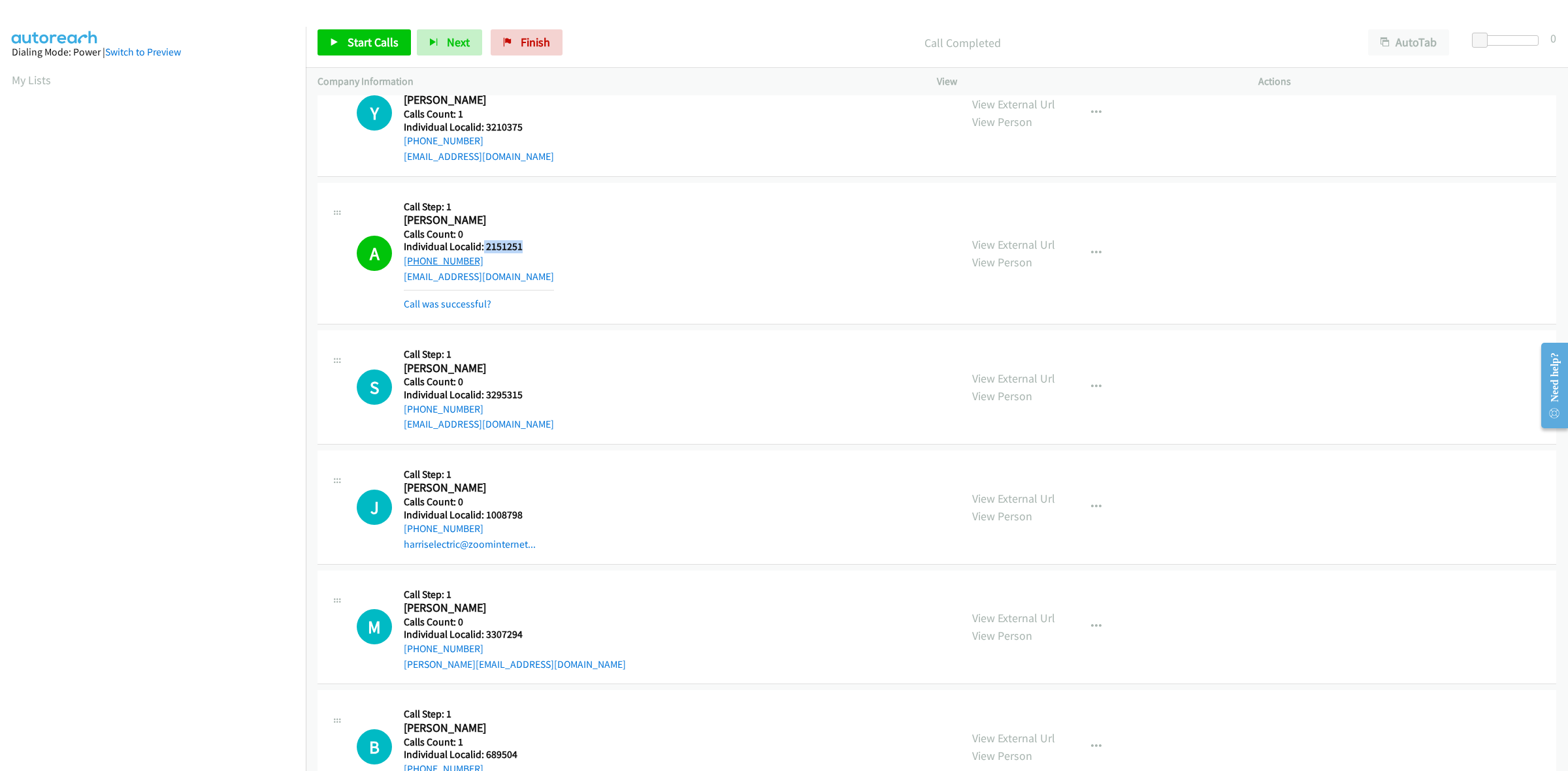
drag, startPoint x: 487, startPoint y: 260, endPoint x: 404, endPoint y: 263, distance: 83.1
click at [404, 263] on div "[PHONE_NUMBER]" at bounding box center [478, 261] width 150 height 16
copy link "[PHONE_NUMBER]"
click at [1093, 255] on icon "button" at bounding box center [1096, 253] width 10 height 10
click at [1016, 367] on link "Add to do not call list" at bounding box center [1026, 365] width 173 height 26
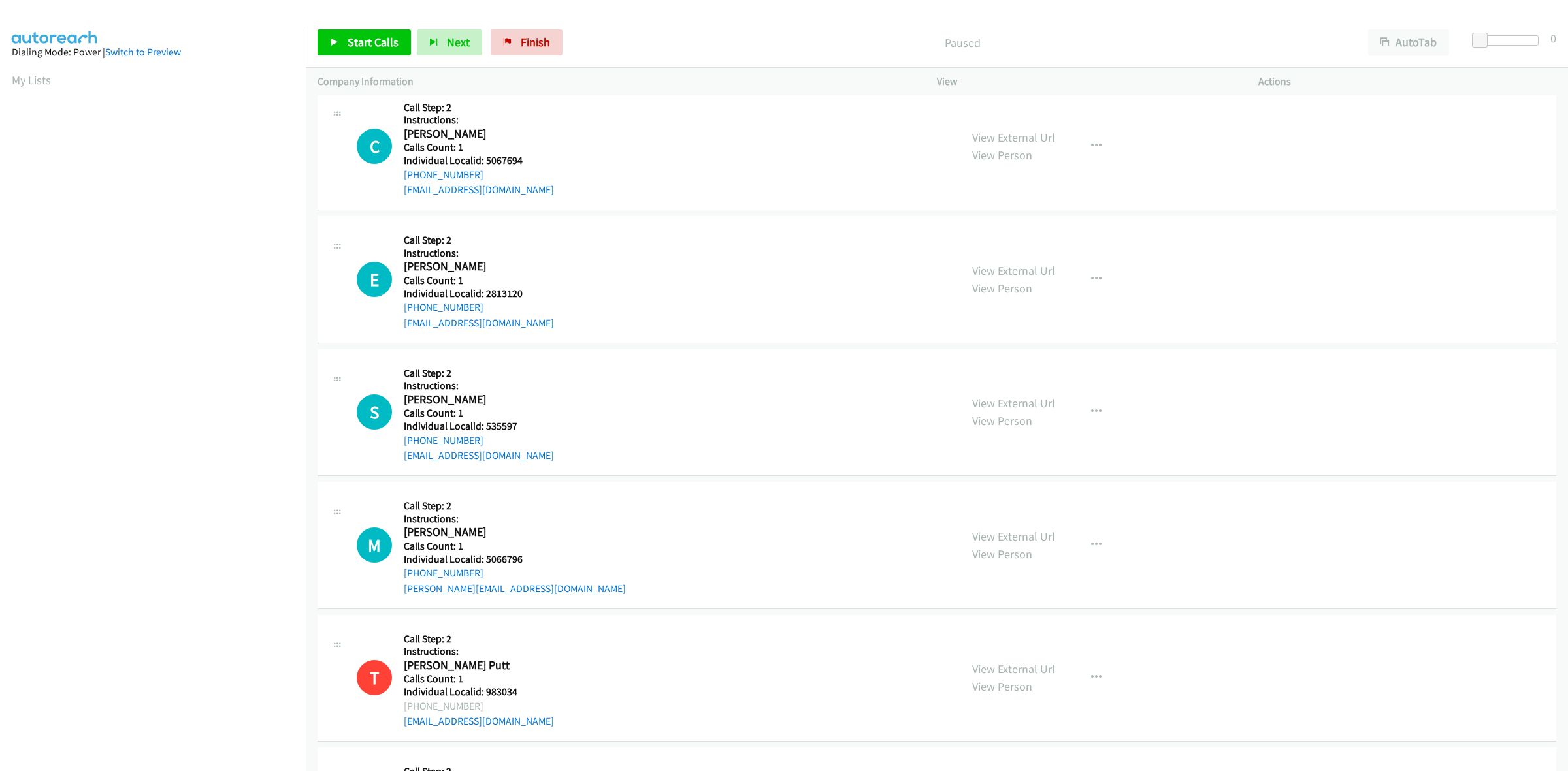
scroll to position [20, 0]
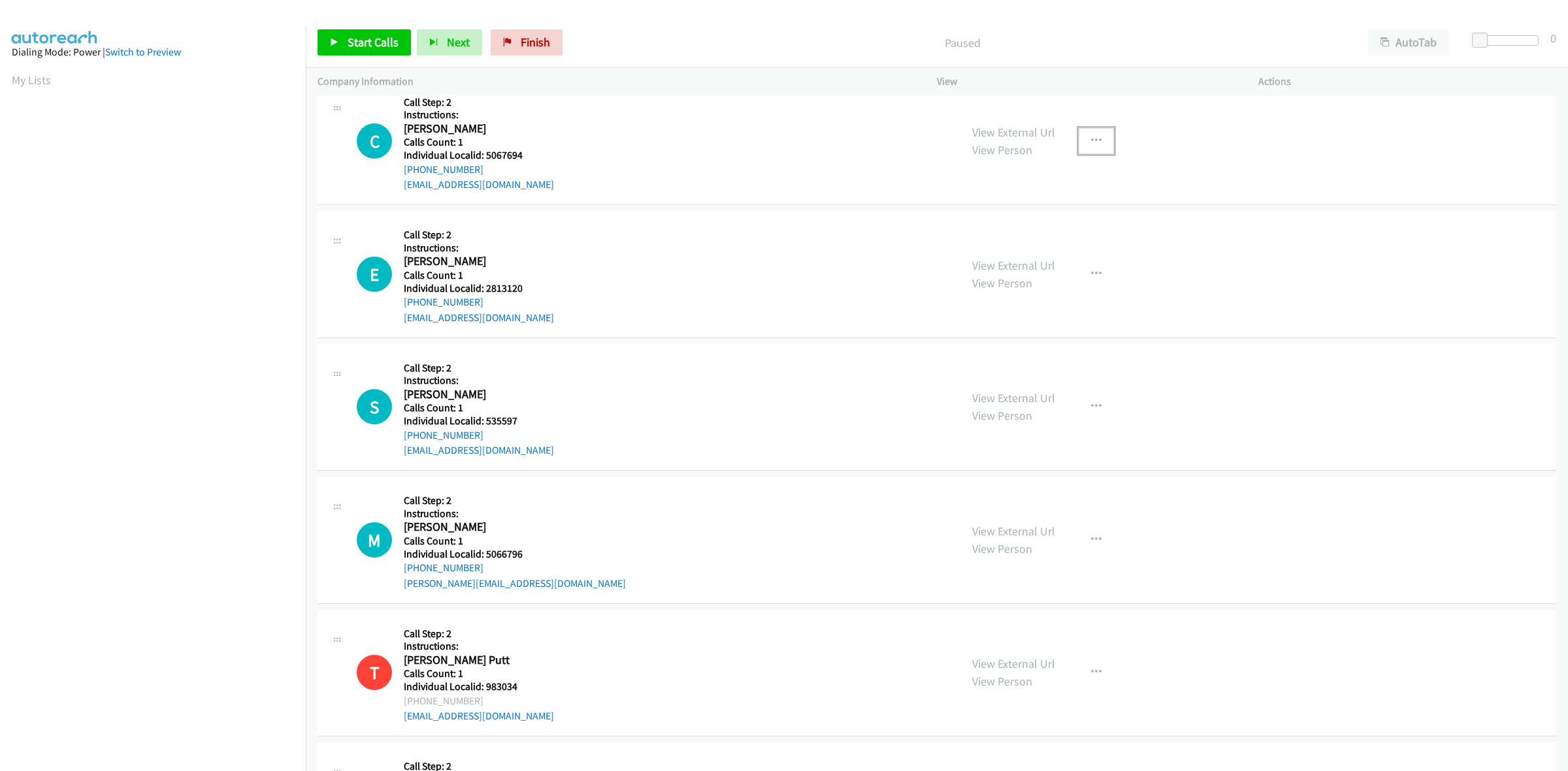
click at [1098, 140] on button "button" at bounding box center [1096, 141] width 35 height 26
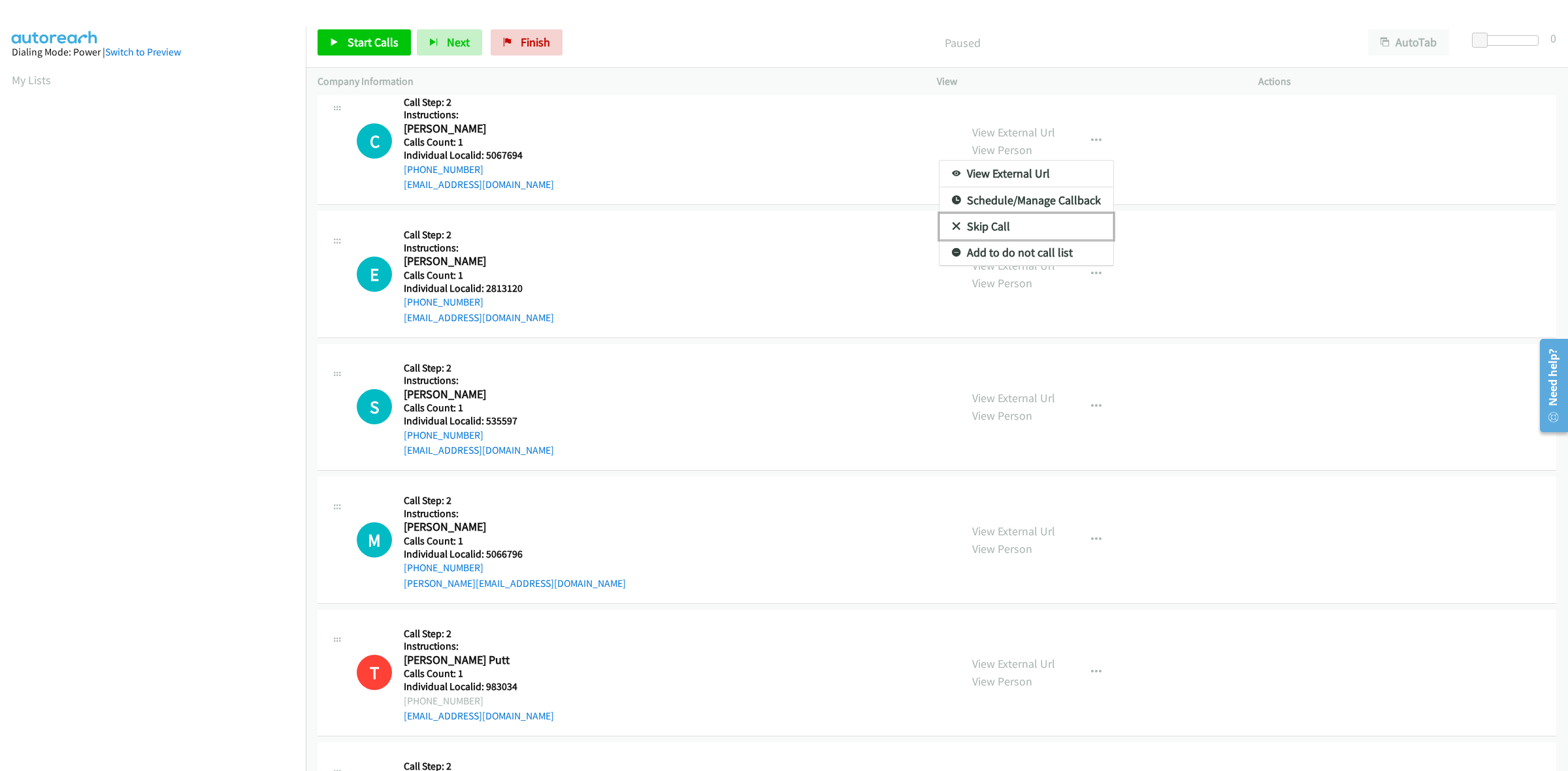
click at [1052, 226] on link "Skip Call" at bounding box center [1026, 227] width 173 height 26
click at [1095, 269] on button "button" at bounding box center [1096, 274] width 35 height 26
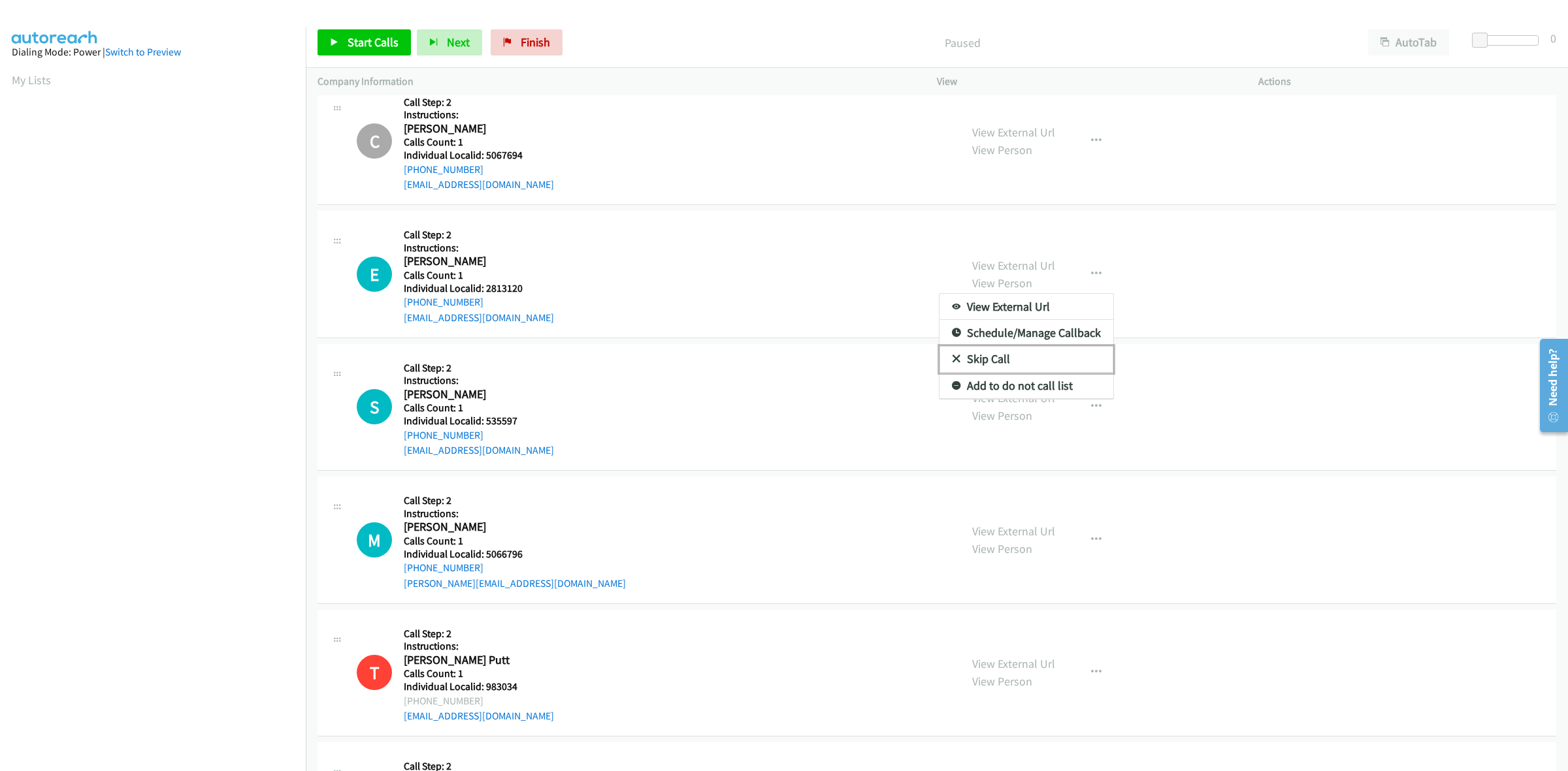
click at [1044, 366] on link "Skip Call" at bounding box center [1026, 359] width 173 height 26
click at [1091, 402] on icon "button" at bounding box center [1096, 406] width 10 height 10
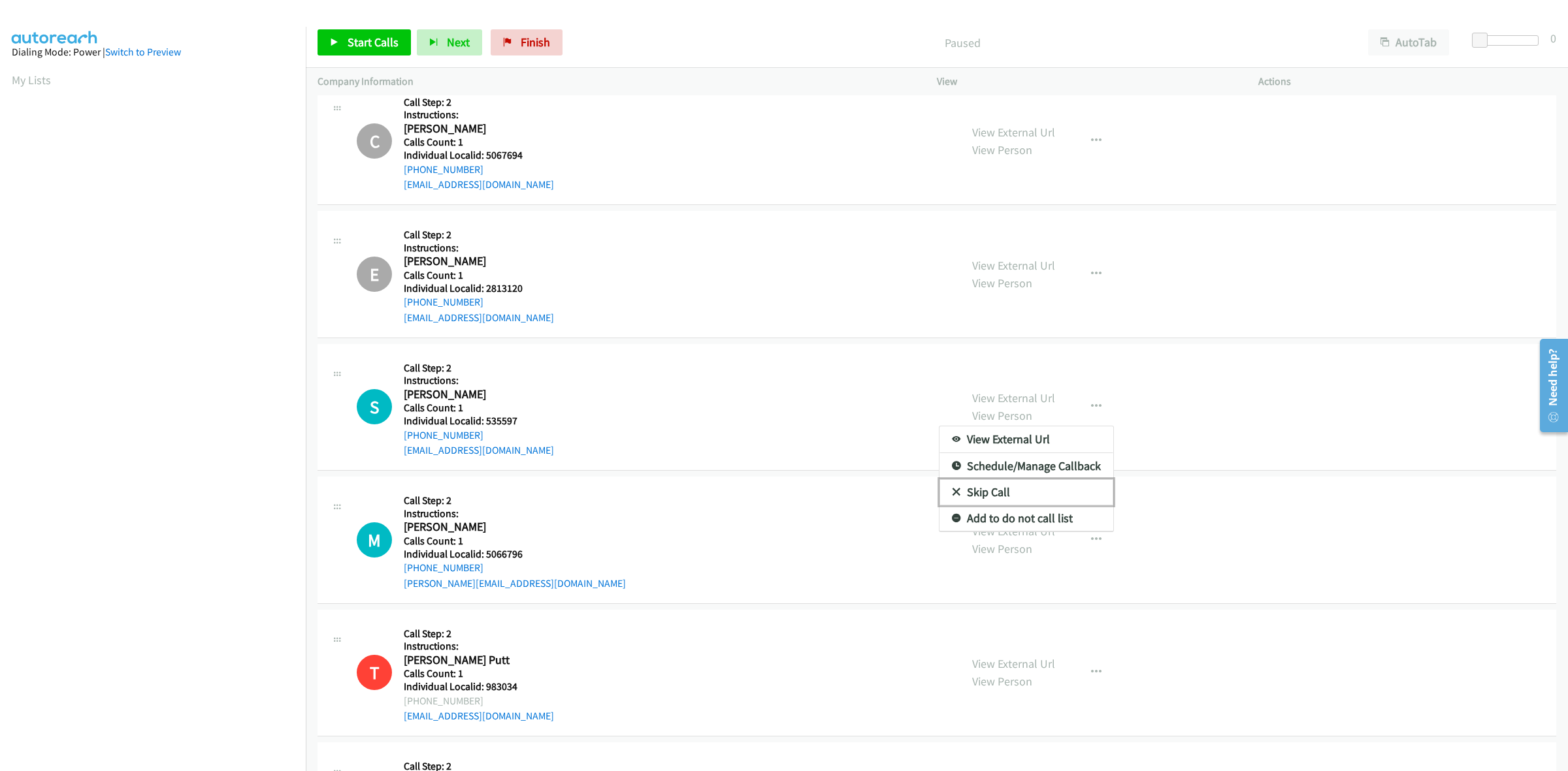
click at [1035, 486] on link "Skip Call" at bounding box center [1026, 493] width 173 height 26
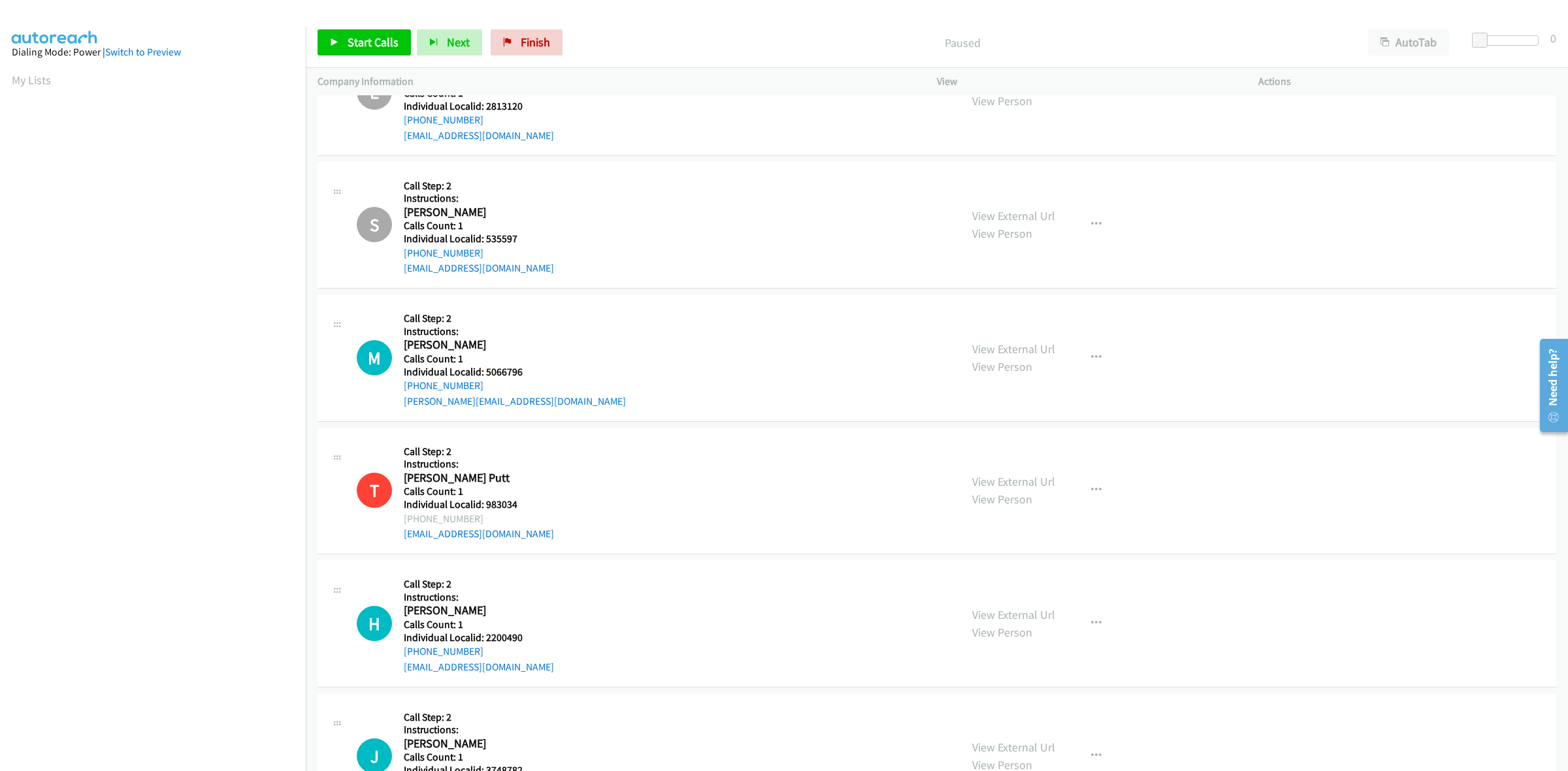
scroll to position [204, 0]
click at [1083, 356] on button "button" at bounding box center [1096, 356] width 35 height 26
click at [1011, 450] on link "Skip Call" at bounding box center [1026, 442] width 173 height 26
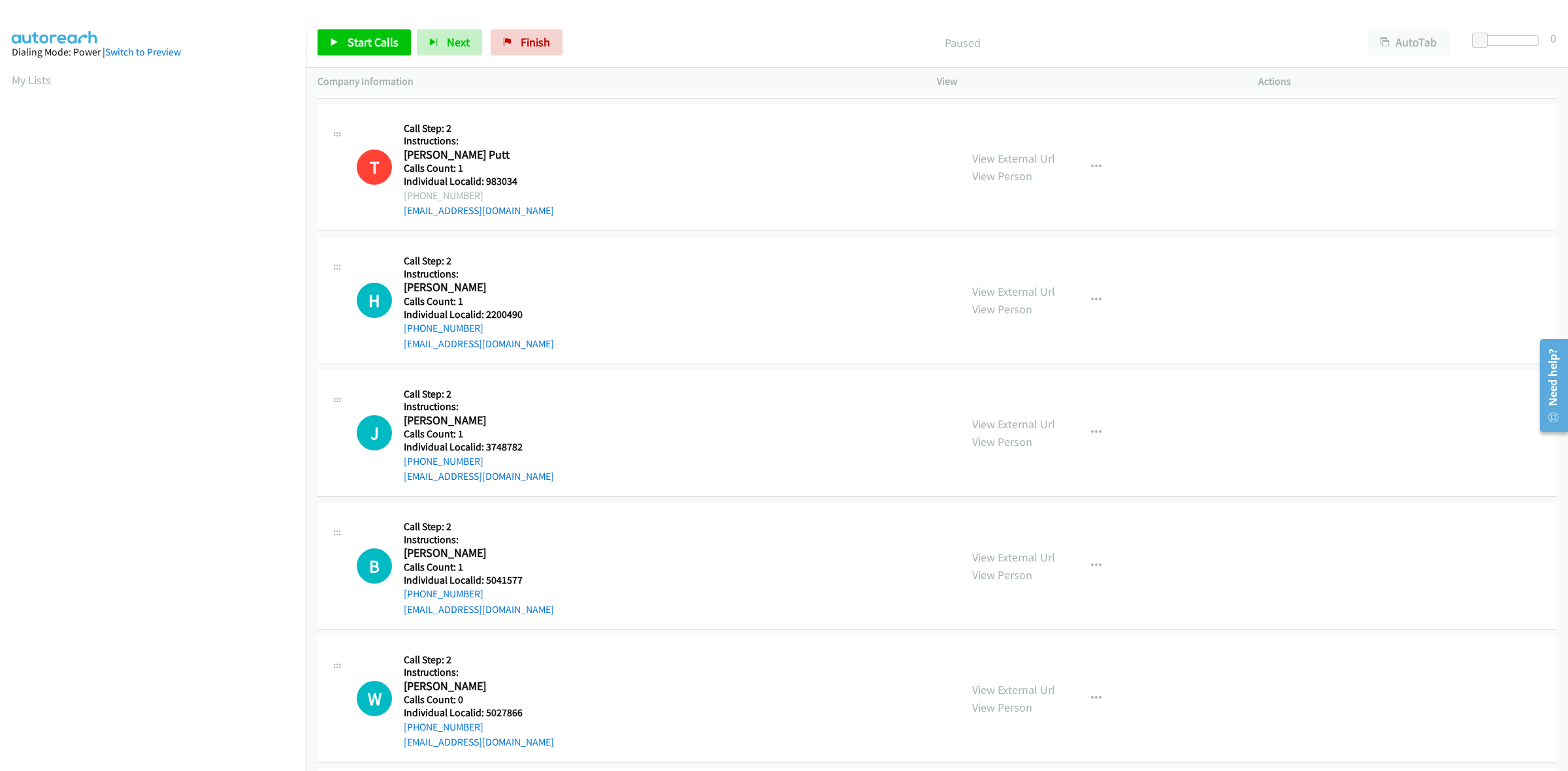
scroll to position [531, 0]
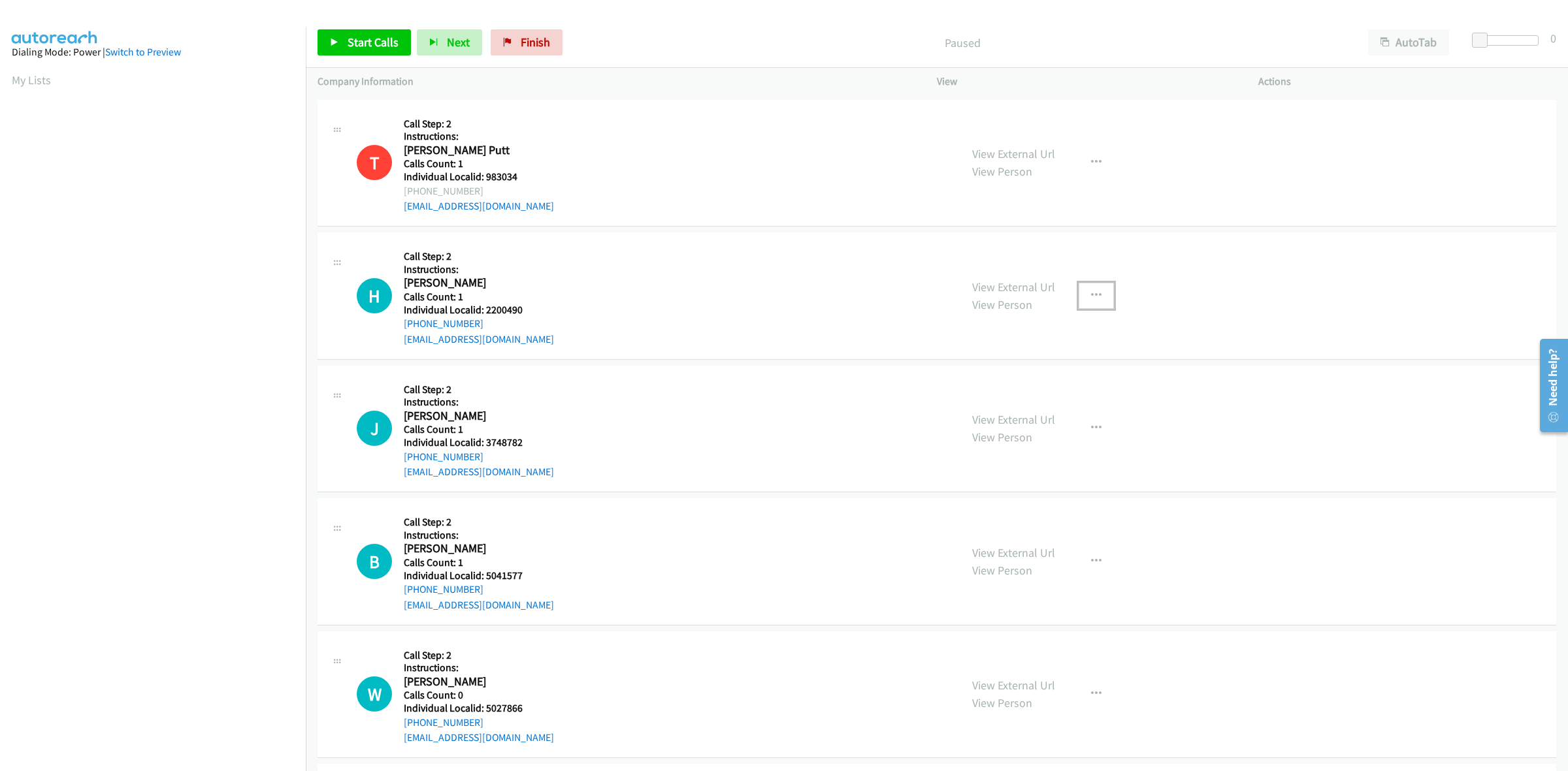
click at [1084, 288] on button "button" at bounding box center [1096, 296] width 35 height 26
click at [1026, 380] on link "Skip Call" at bounding box center [1026, 381] width 173 height 26
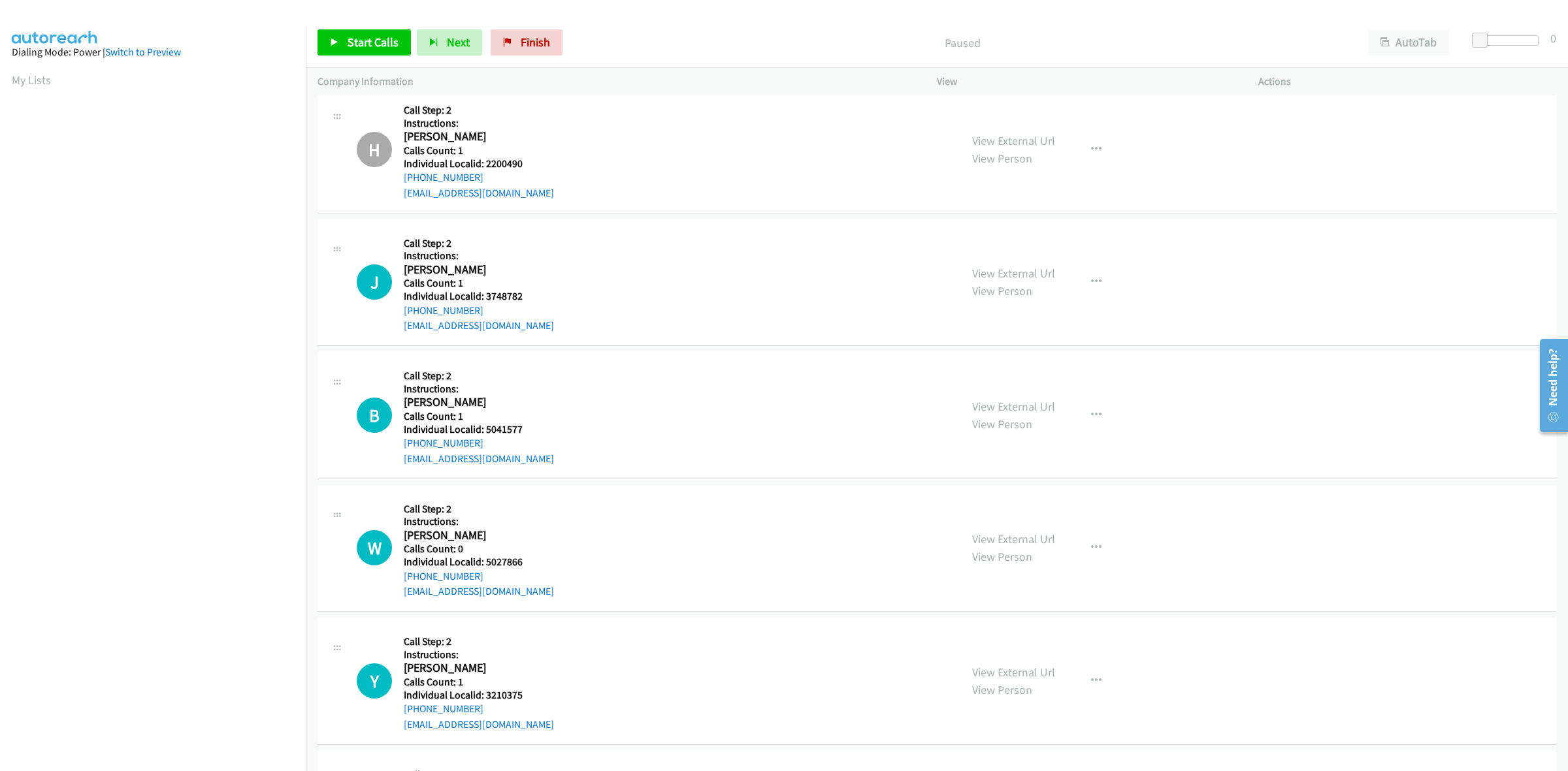
scroll to position [735, 0]
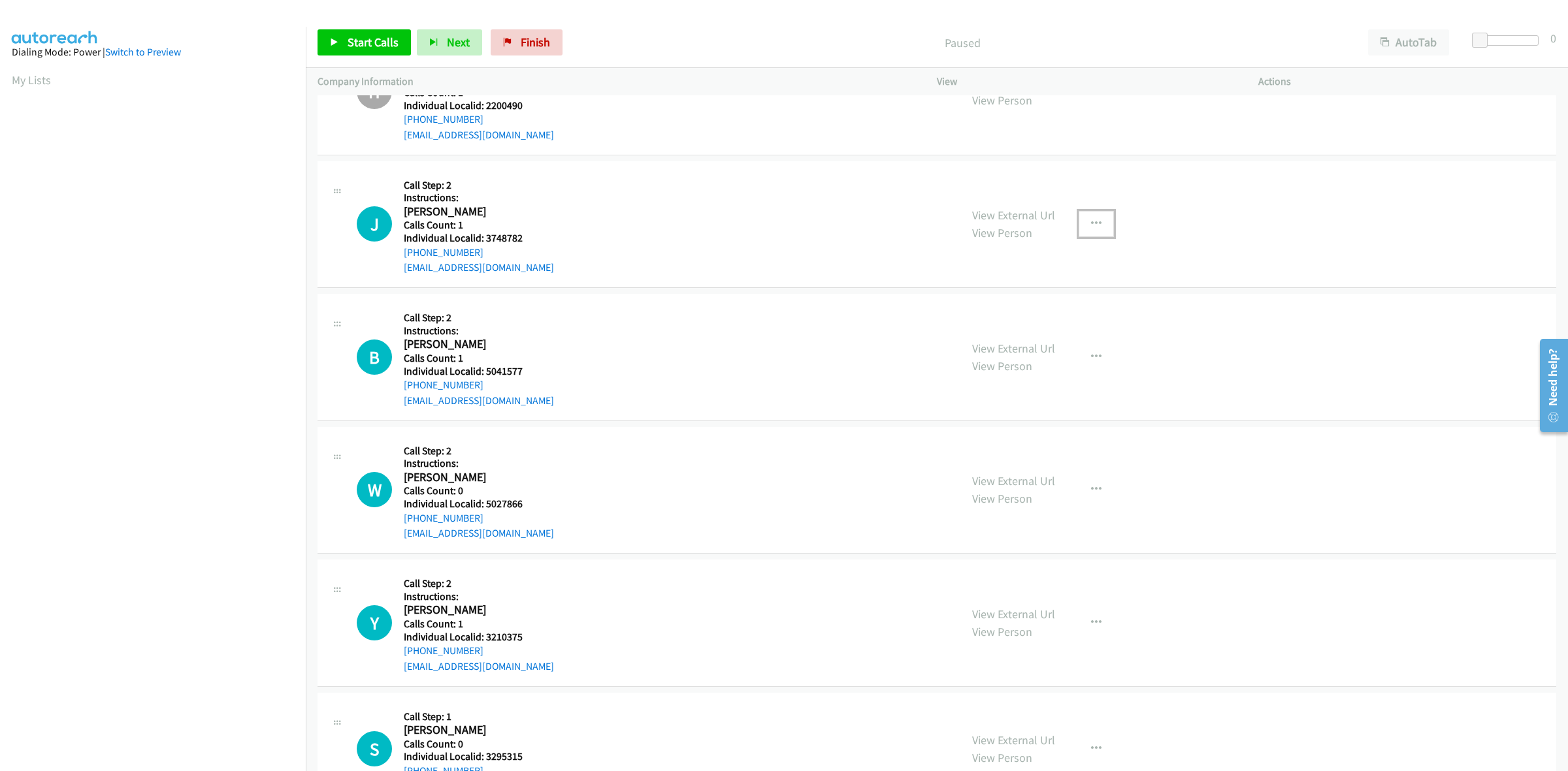
click at [1102, 220] on button "button" at bounding box center [1096, 224] width 35 height 26
click at [1073, 314] on link "Skip Call" at bounding box center [1026, 310] width 173 height 26
click at [1081, 354] on button "button" at bounding box center [1096, 357] width 35 height 26
click at [1030, 442] on link "Skip Call" at bounding box center [1026, 442] width 173 height 26
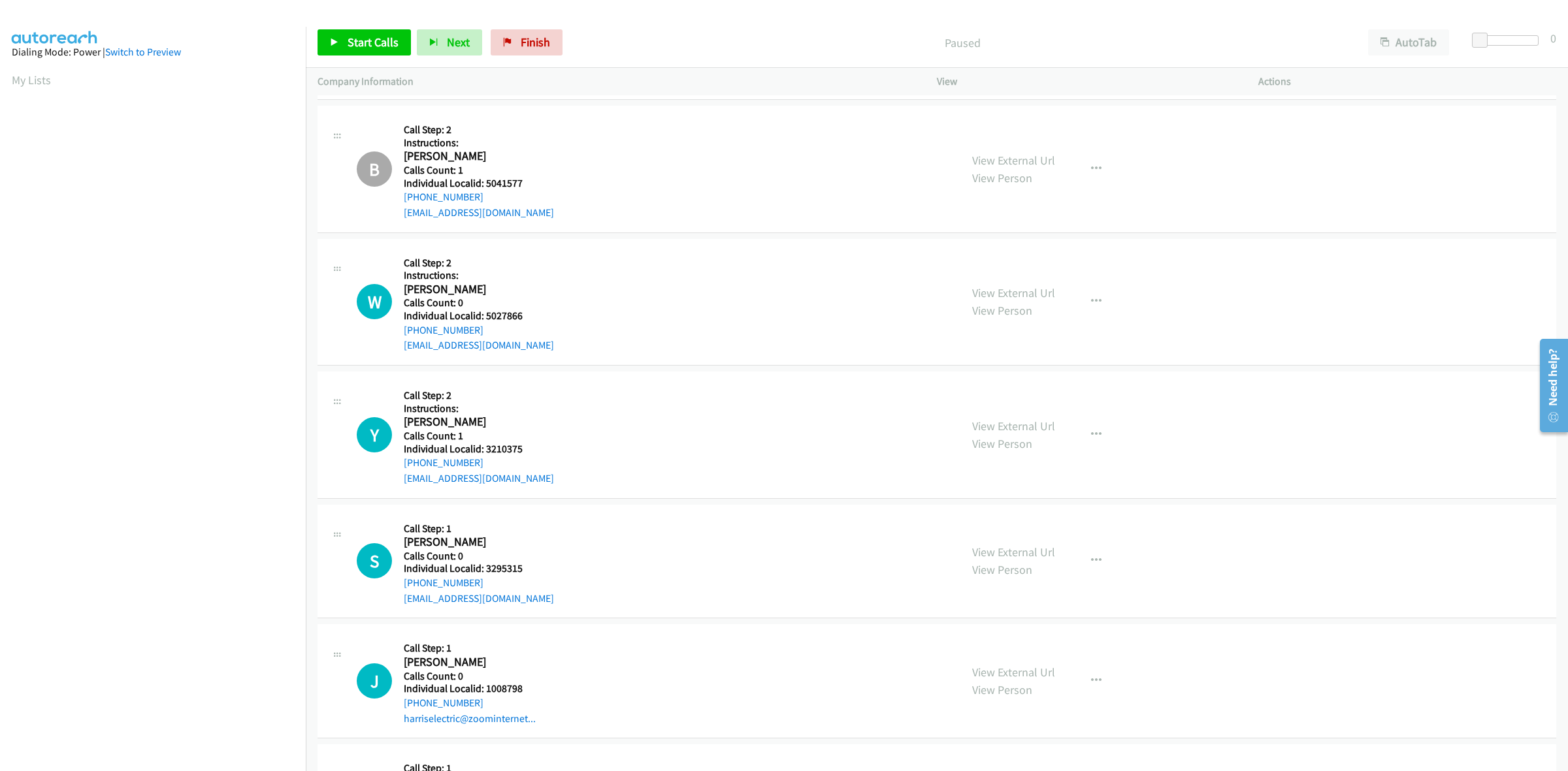
scroll to position [1000, 0]
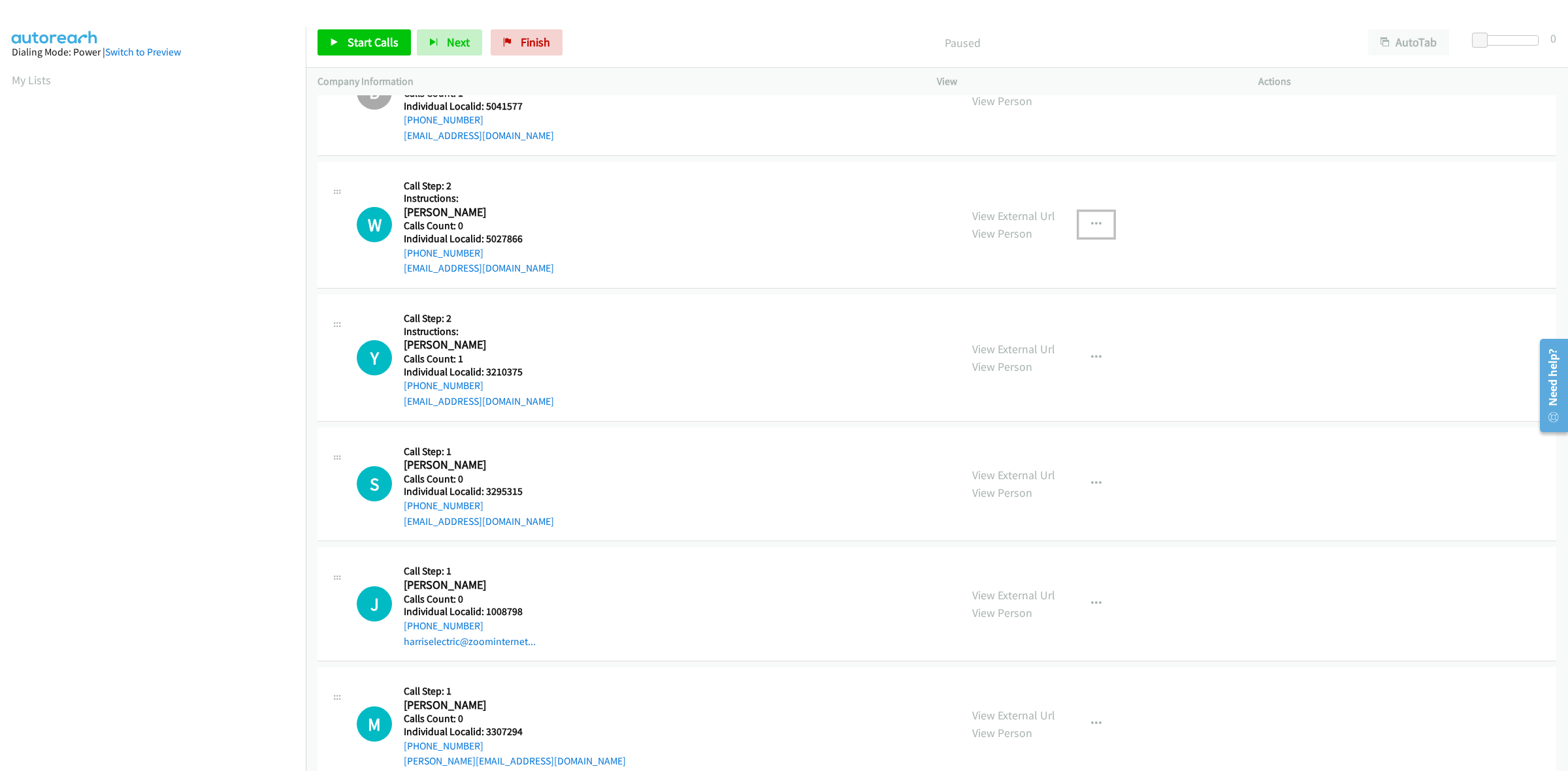
click at [1091, 220] on icon "button" at bounding box center [1096, 224] width 10 height 10
click at [1031, 316] on link "Skip Call" at bounding box center [1026, 310] width 173 height 26
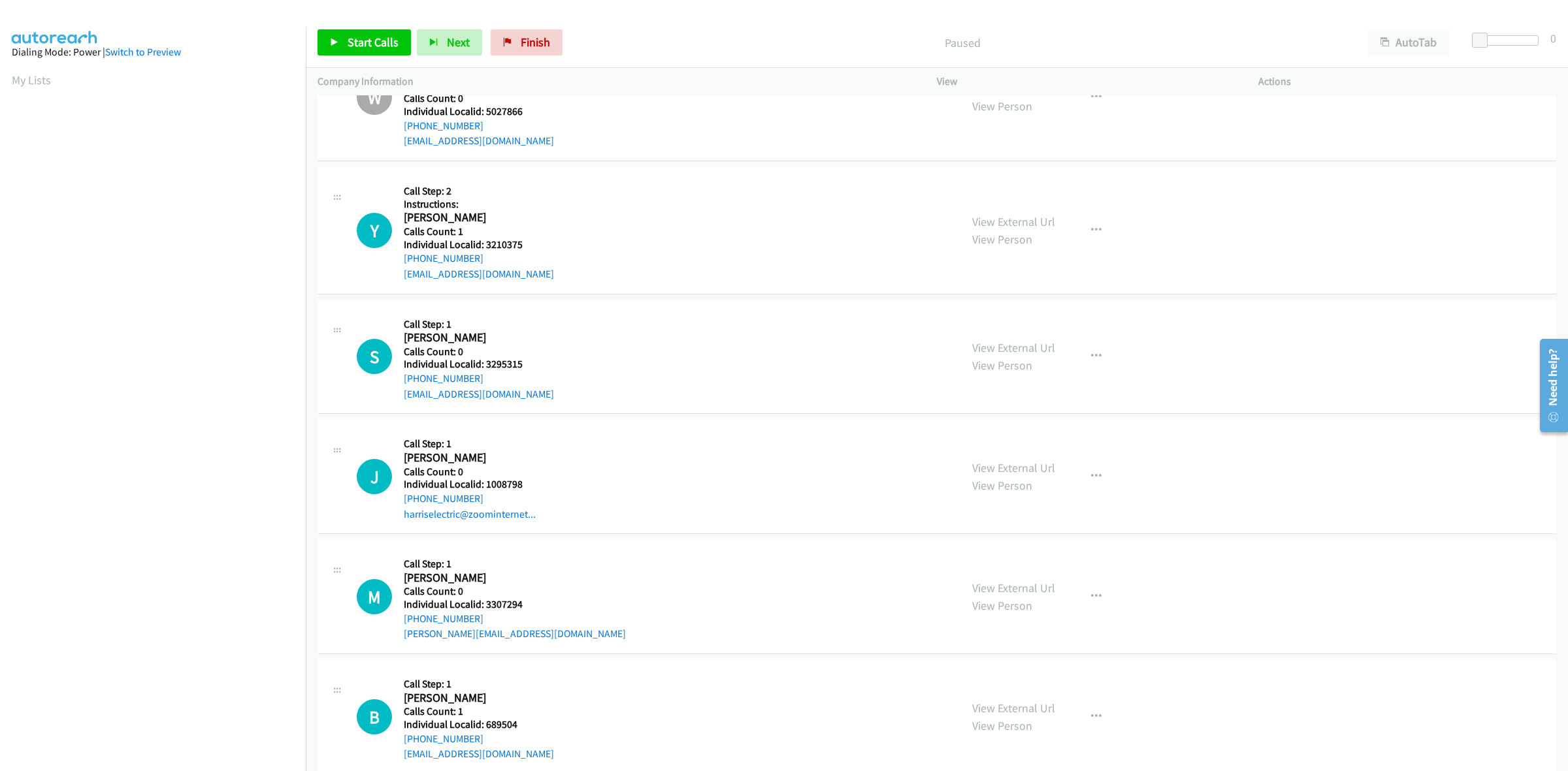
scroll to position [1184, 0]
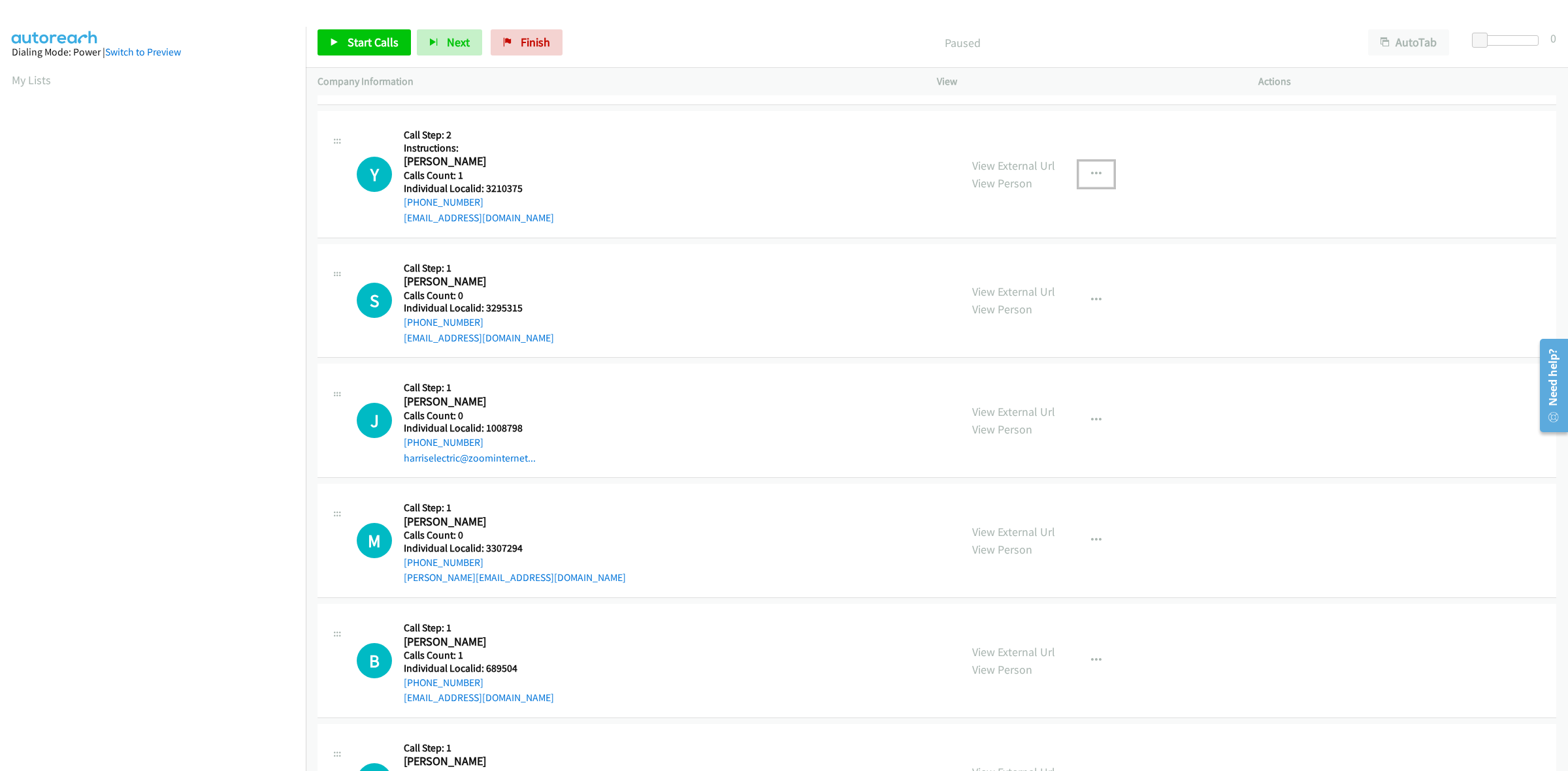
click at [1101, 163] on button "button" at bounding box center [1096, 174] width 35 height 26
click at [1017, 256] on link "Skip Call" at bounding box center [1026, 259] width 173 height 26
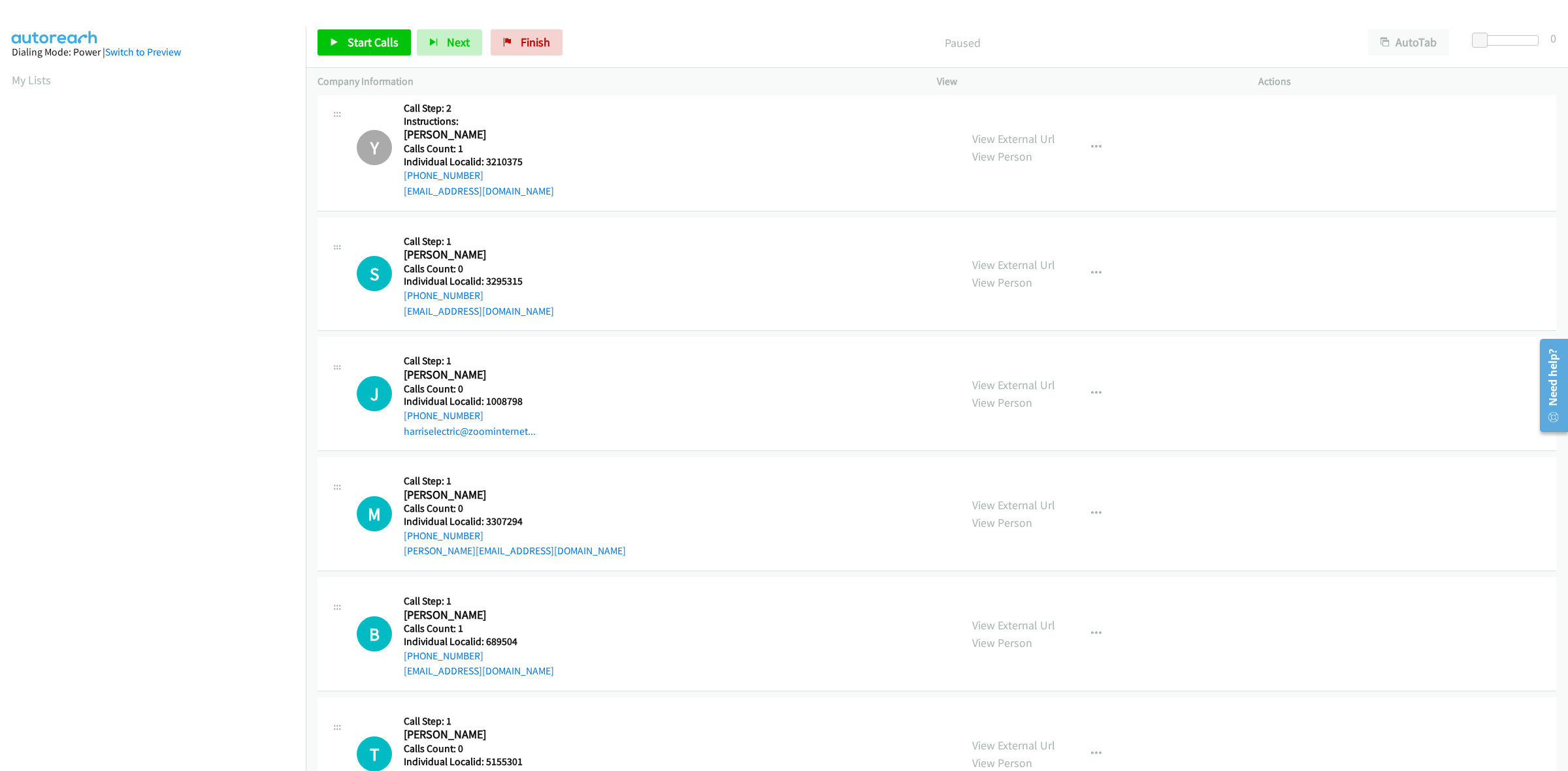
scroll to position [1326, 0]
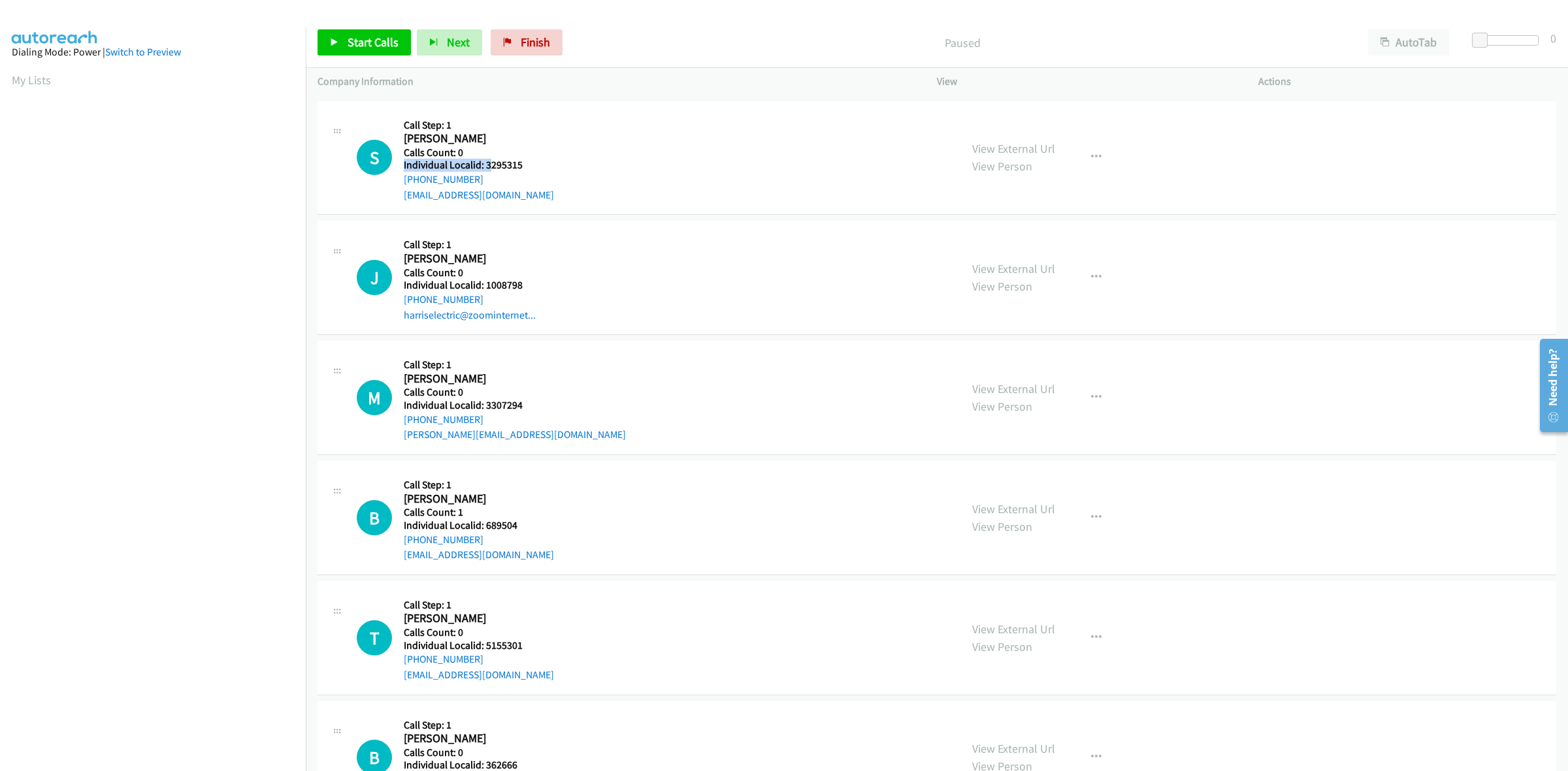
drag, startPoint x: 531, startPoint y: 157, endPoint x: 499, endPoint y: 169, distance: 34.2
click at [490, 164] on div "Callback Scheduled Call Step: 1 [PERSON_NAME] America/New_York Calls Count: 0 I…" at bounding box center [478, 158] width 150 height 90
click at [517, 169] on h5 "Individual Localid: 3295315" at bounding box center [478, 165] width 150 height 13
drag, startPoint x: 535, startPoint y: 169, endPoint x: 487, endPoint y: 167, distance: 48.0
click at [487, 167] on h5 "Individual Localid: 3295315" at bounding box center [478, 165] width 150 height 13
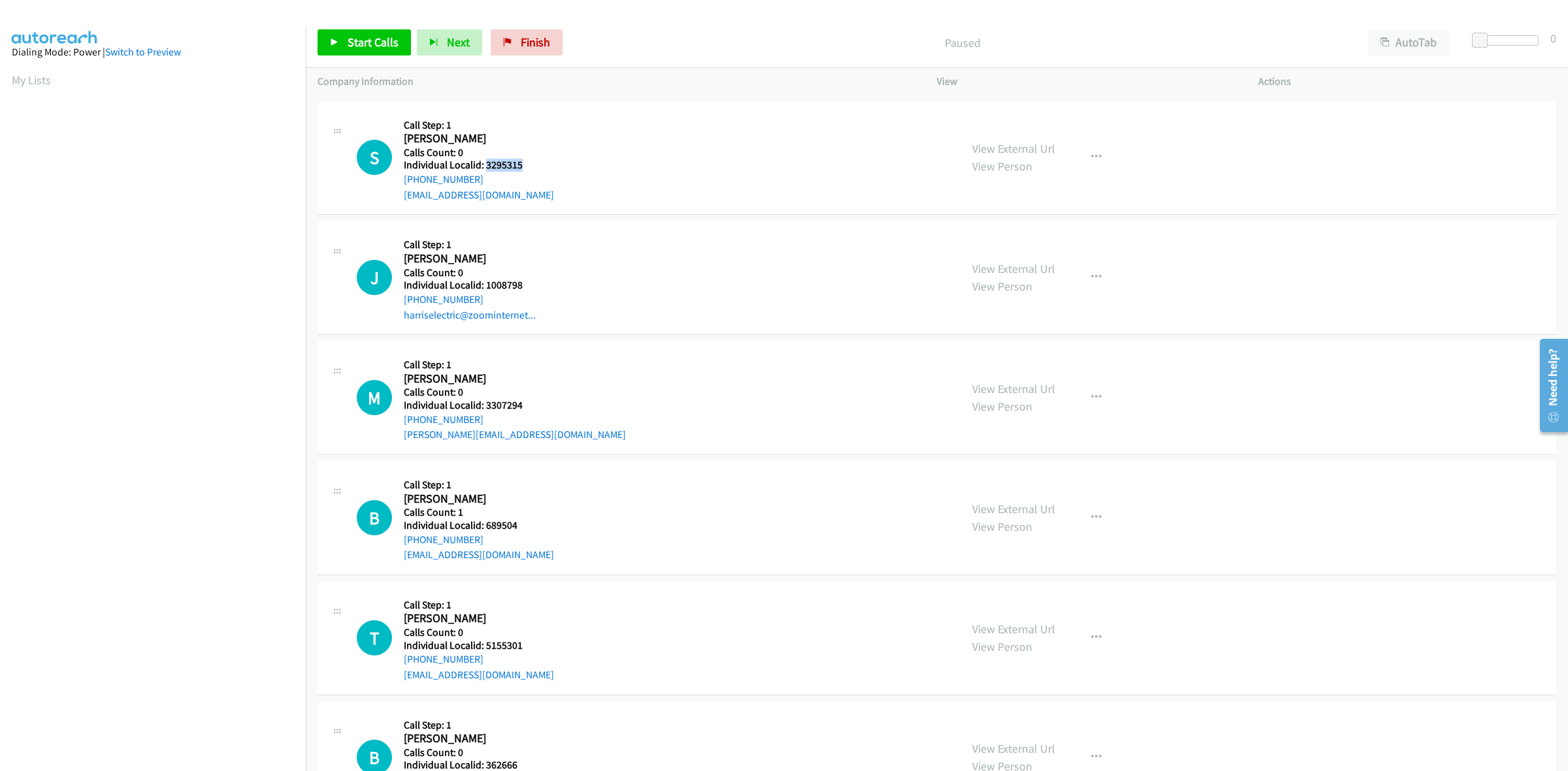
copy h5 "3295315"
click at [537, 147] on h5 "Calls Count: 0" at bounding box center [478, 153] width 150 height 13
drag, startPoint x: 488, startPoint y: 178, endPoint x: 404, endPoint y: 182, distance: 84.1
click at [404, 182] on div "[PHONE_NUMBER]" at bounding box center [478, 179] width 150 height 16
copy link "[PHONE_NUMBER]"
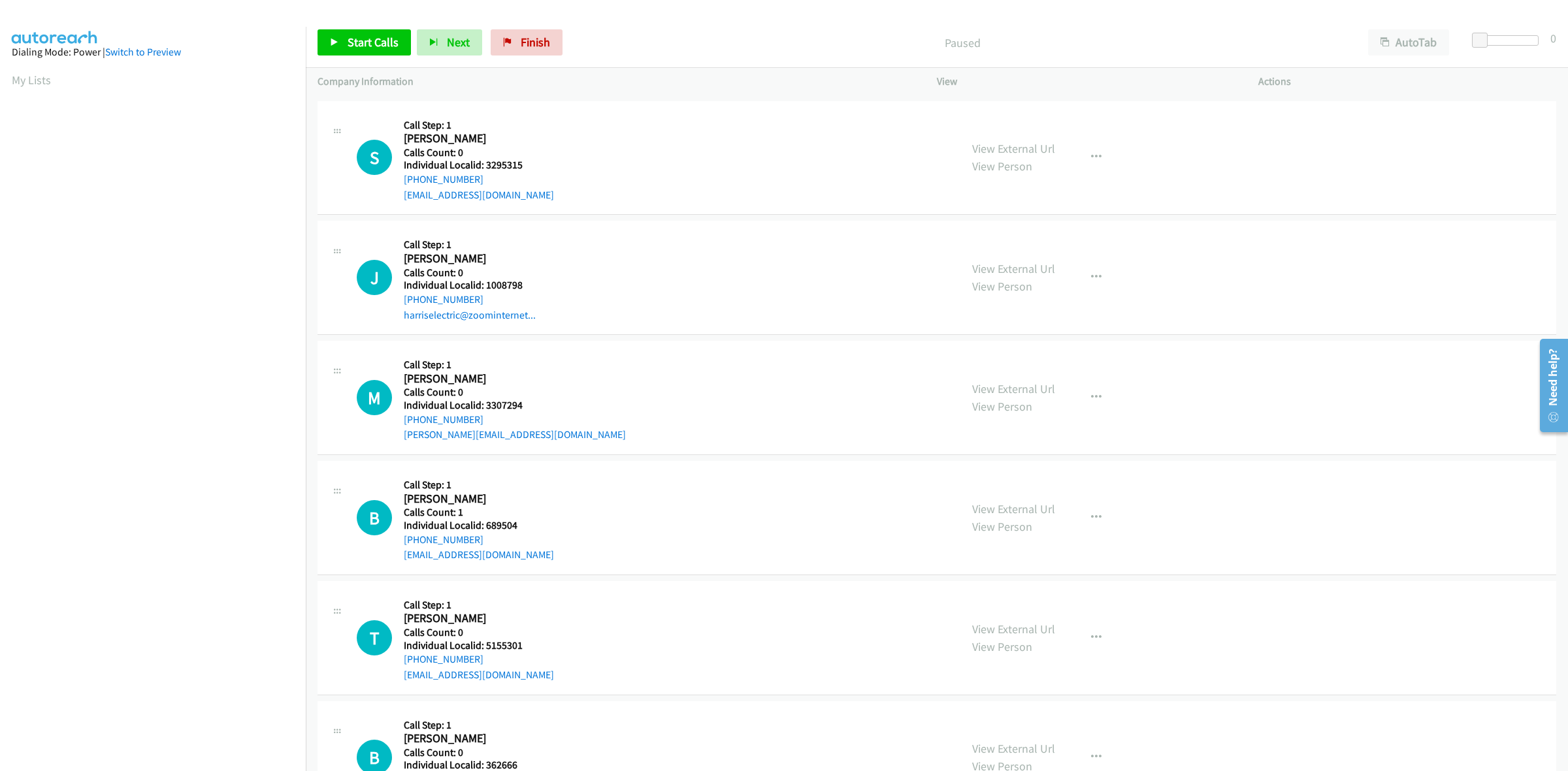
scroll to position [0, 2]
drag, startPoint x: 531, startPoint y: 160, endPoint x: 486, endPoint y: 165, distance: 45.3
click at [486, 165] on h5 "Individual Localid: 3295315" at bounding box center [478, 165] width 150 height 13
copy h5 "3295315"
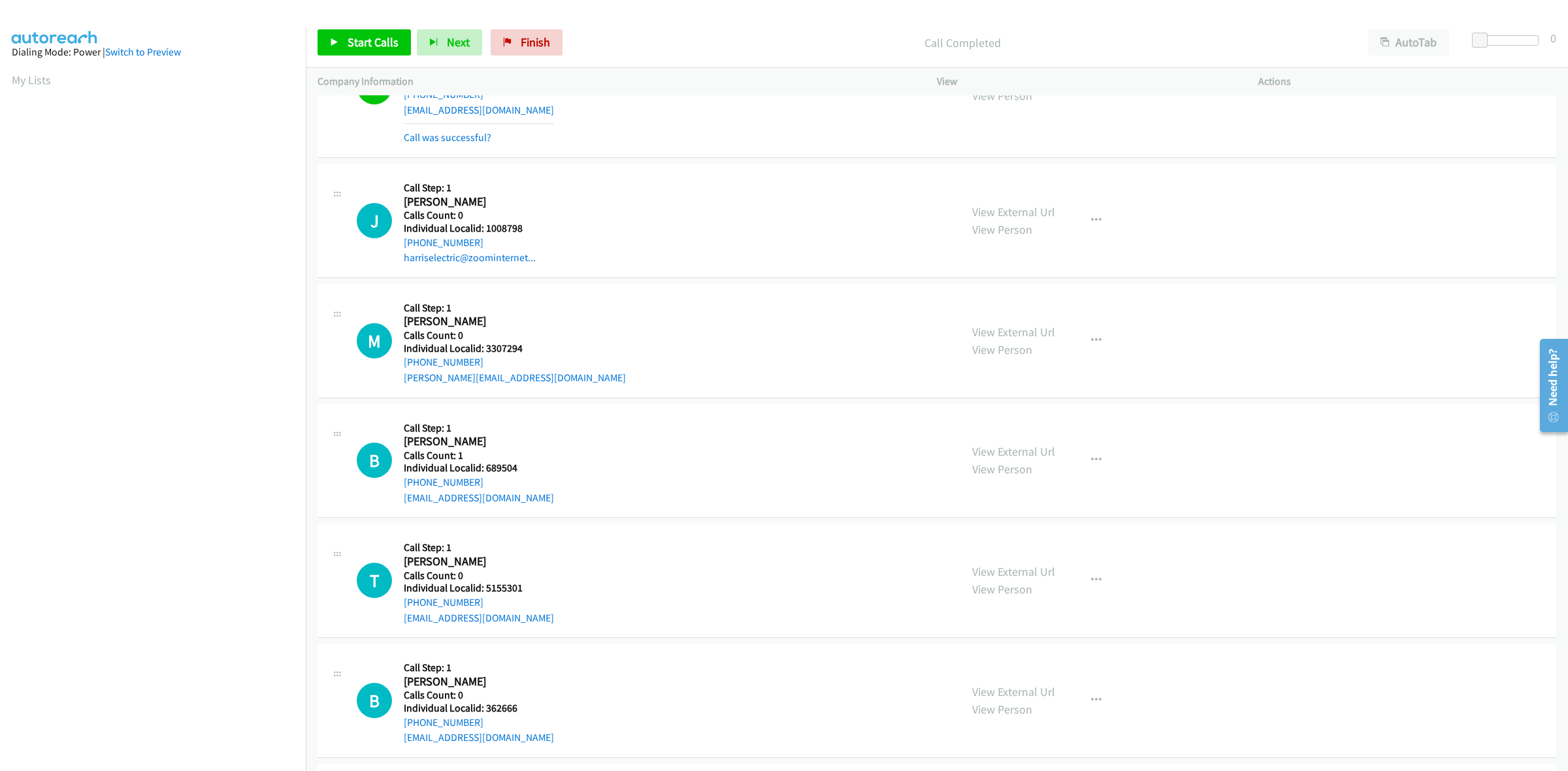
scroll to position [1428, 0]
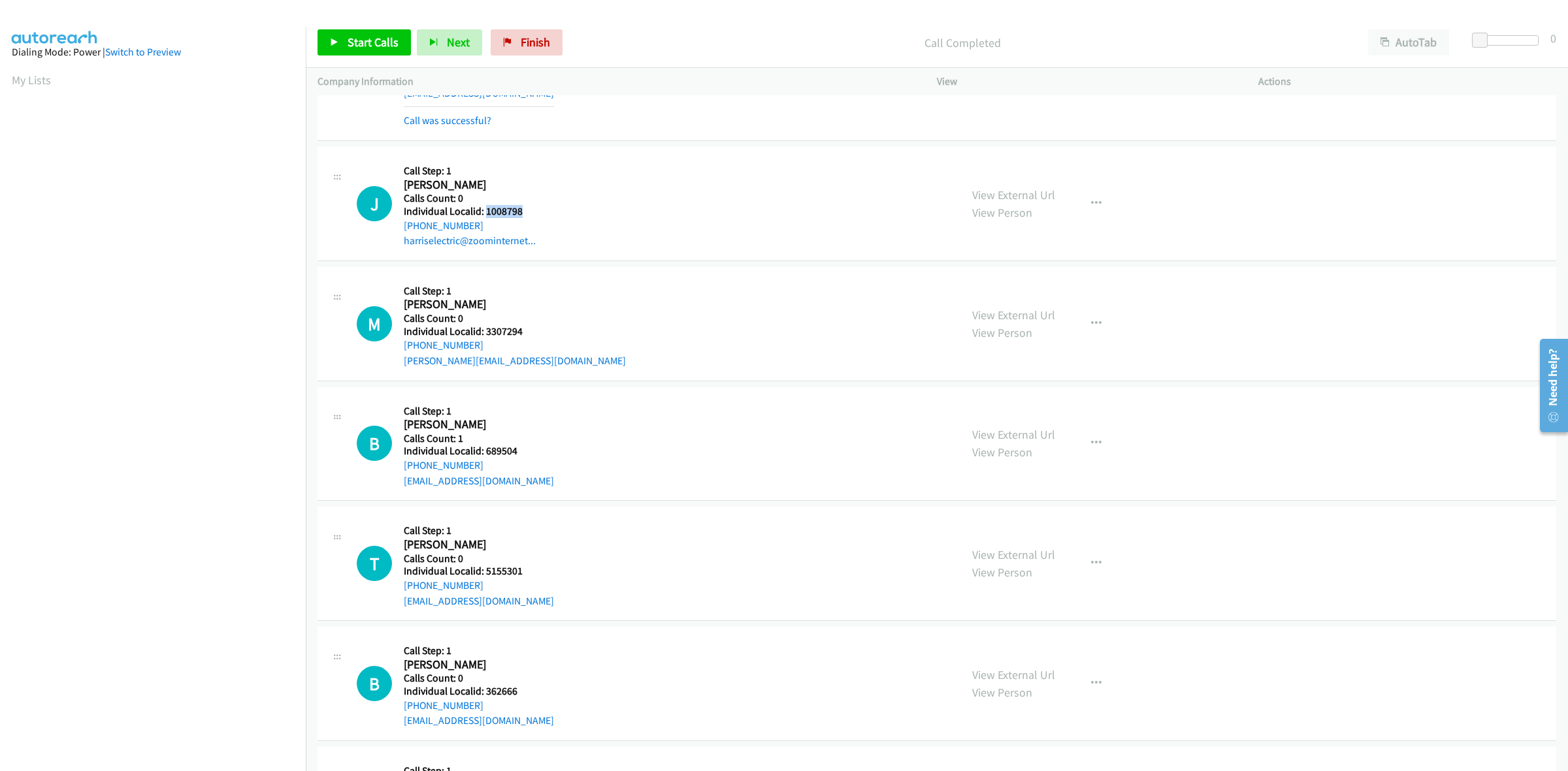
drag, startPoint x: 508, startPoint y: 211, endPoint x: 486, endPoint y: 211, distance: 22.0
click at [486, 211] on h5 "Individual Localid: 1008798" at bounding box center [476, 212] width 146 height 13
copy h5 "1008798"
drag, startPoint x: 526, startPoint y: 176, endPoint x: 495, endPoint y: 225, distance: 58.0
click at [526, 176] on h5 "Call Step: 1" at bounding box center [476, 172] width 146 height 13
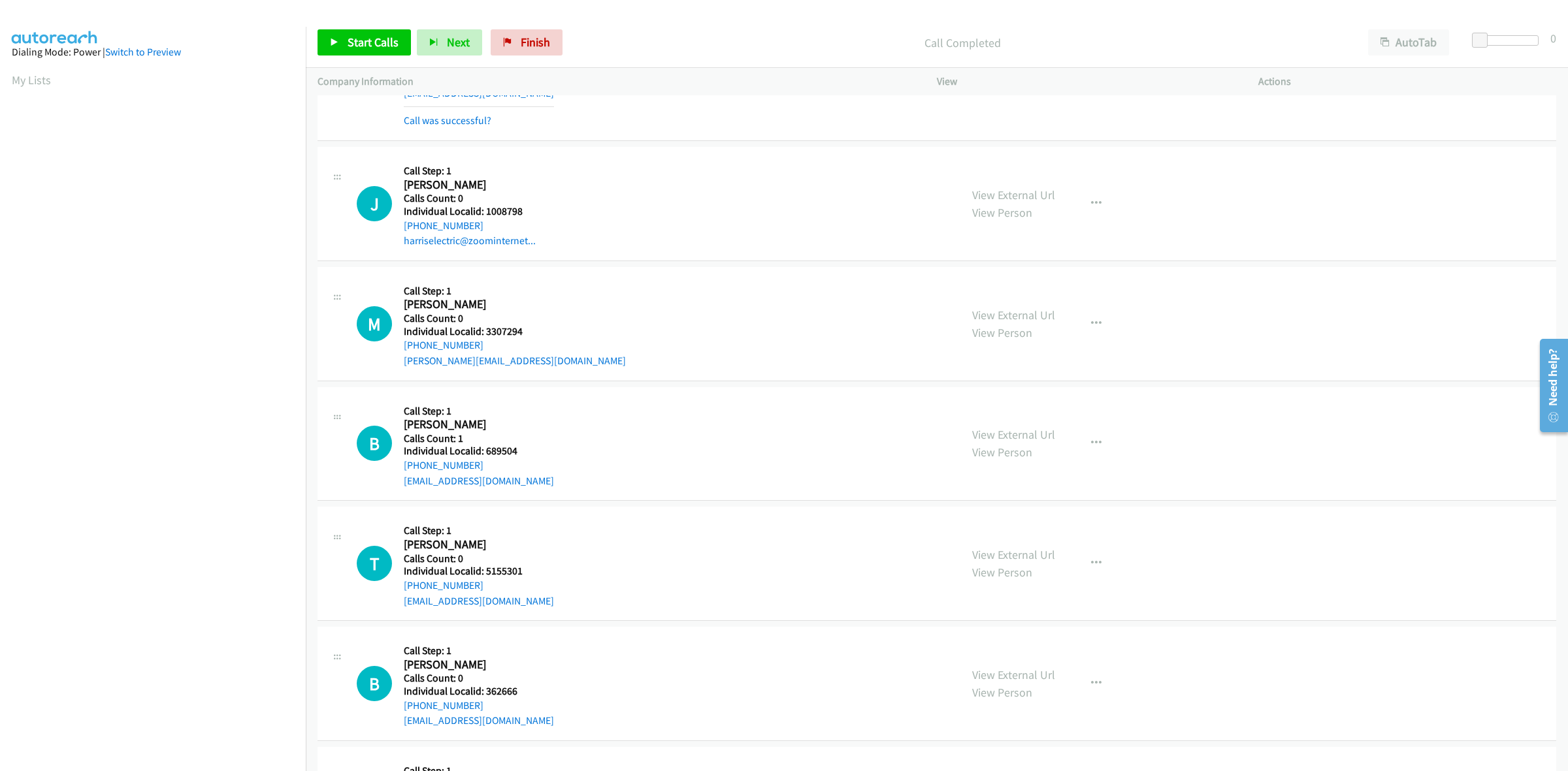
drag, startPoint x: 498, startPoint y: 224, endPoint x: 401, endPoint y: 225, distance: 97.0
click at [401, 225] on div "J Callback Scheduled Call Step: 1 [PERSON_NAME] America/New_York Calls Count: 0…" at bounding box center [652, 204] width 592 height 90
copy link "[PHONE_NUMBER]"
drag, startPoint x: 524, startPoint y: 209, endPoint x: 487, endPoint y: 214, distance: 37.3
click at [487, 214] on h5 "Individual Localid: 1008798" at bounding box center [476, 212] width 146 height 13
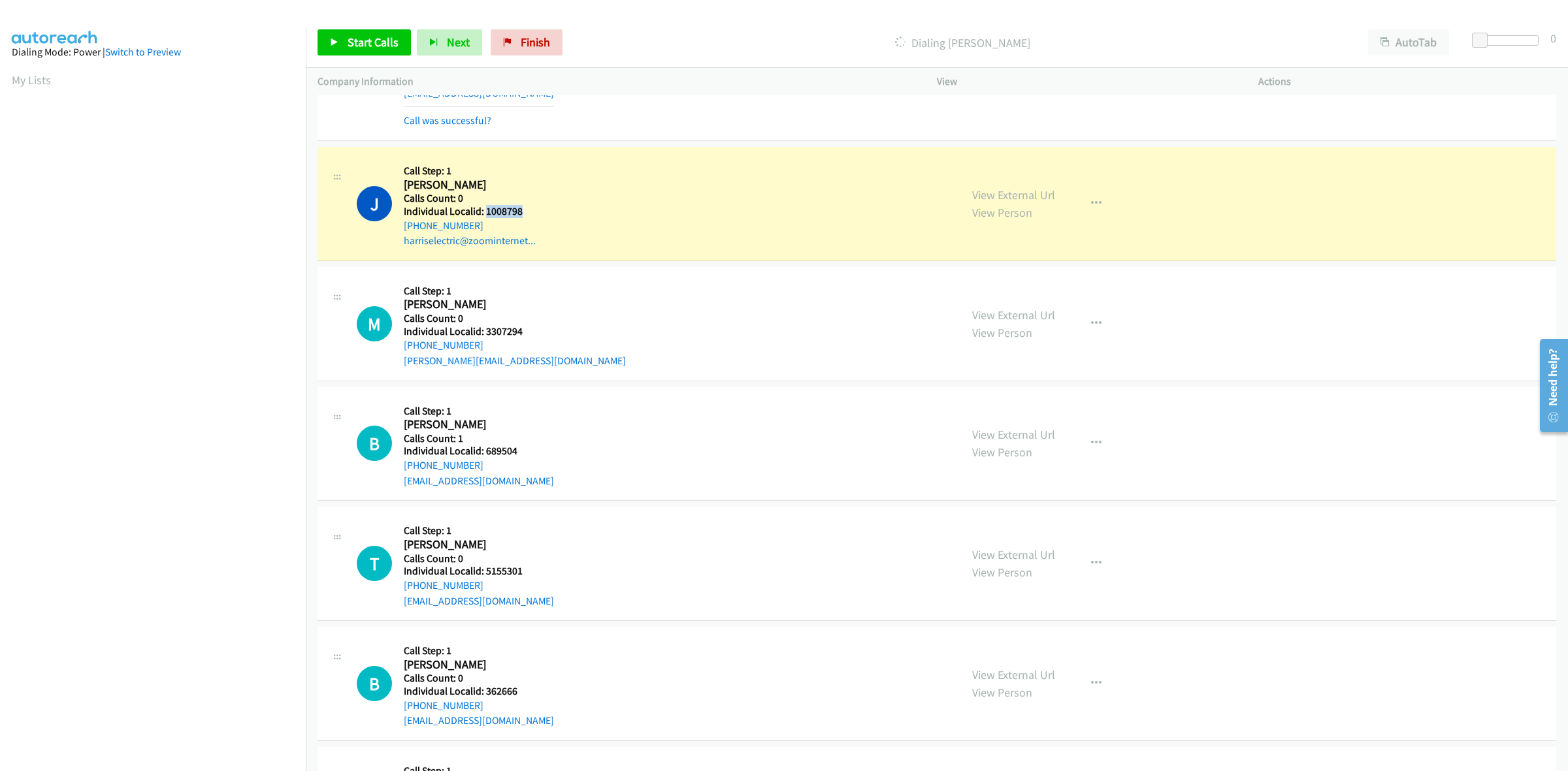
copy h5 "1008798"
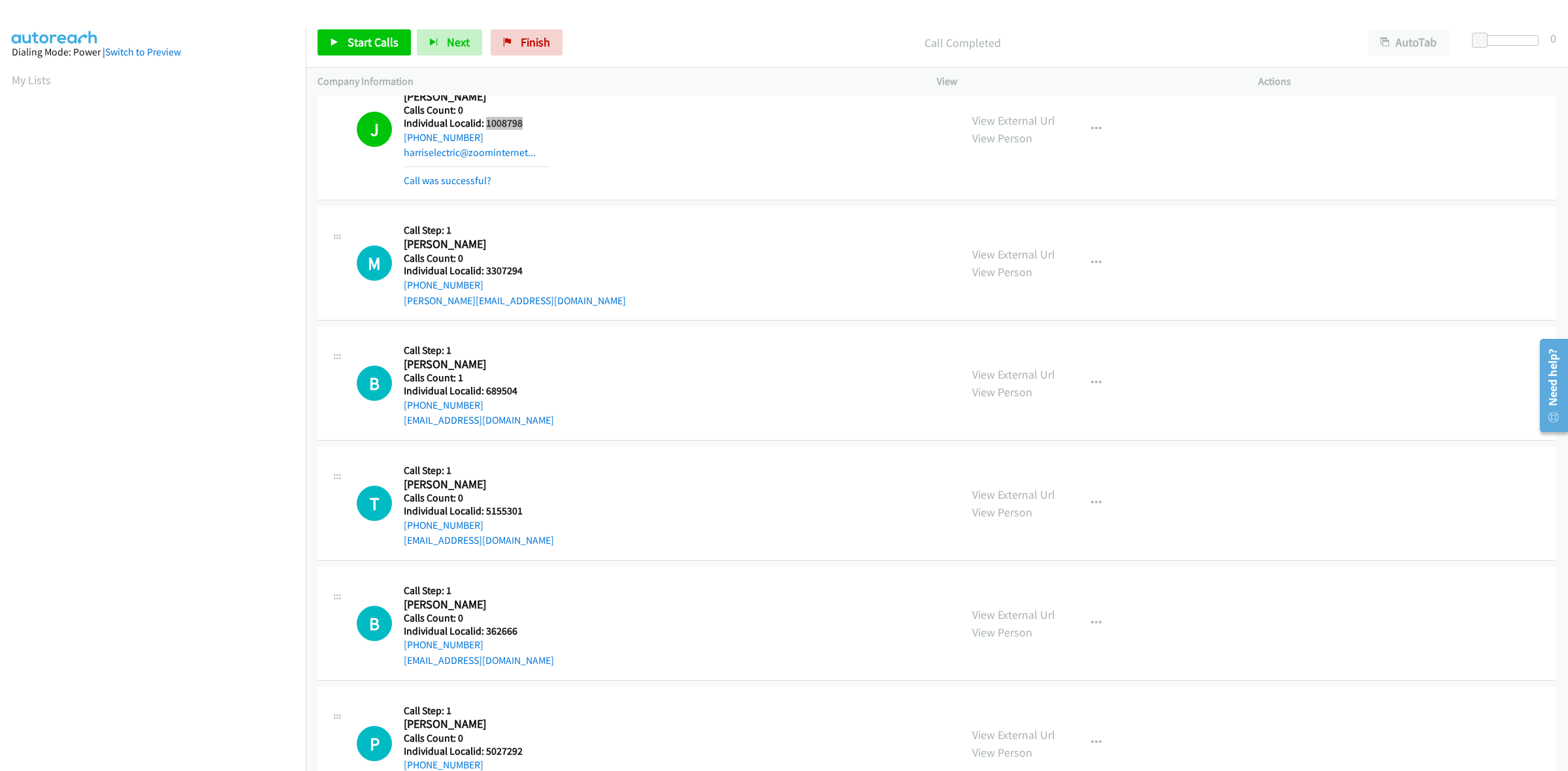
scroll to position [1530, 0]
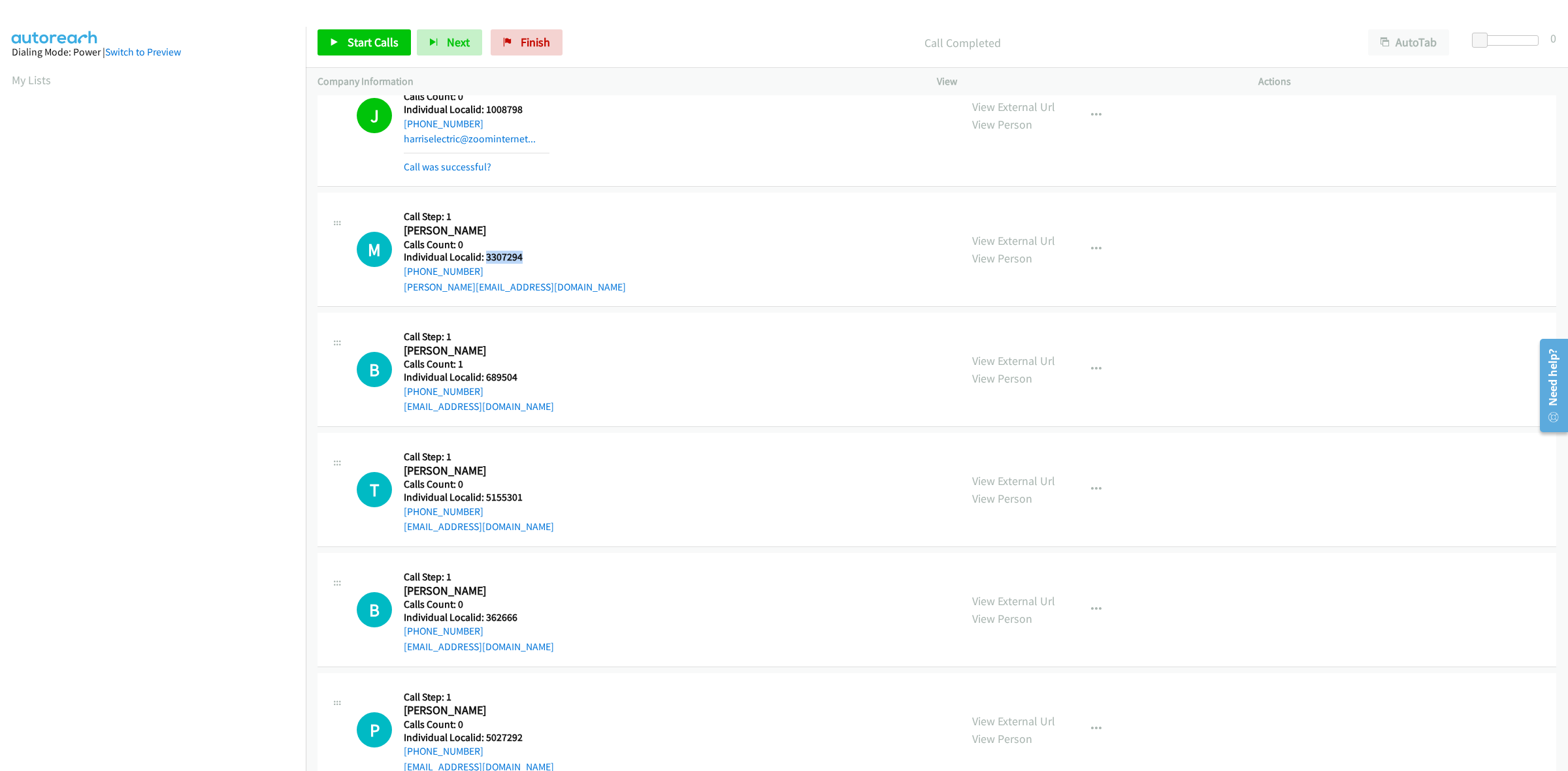
drag, startPoint x: 528, startPoint y: 259, endPoint x: 486, endPoint y: 256, distance: 42.1
click at [486, 256] on h5 "Individual Localid: 3307294" at bounding box center [515, 257] width 223 height 13
copy h5 "3307294"
drag, startPoint x: 484, startPoint y: 275, endPoint x: 399, endPoint y: 273, distance: 85.0
click at [399, 273] on div "M Callback Scheduled Call Step: 1 [PERSON_NAME] America/[GEOGRAPHIC_DATA] Calls…" at bounding box center [652, 250] width 592 height 90
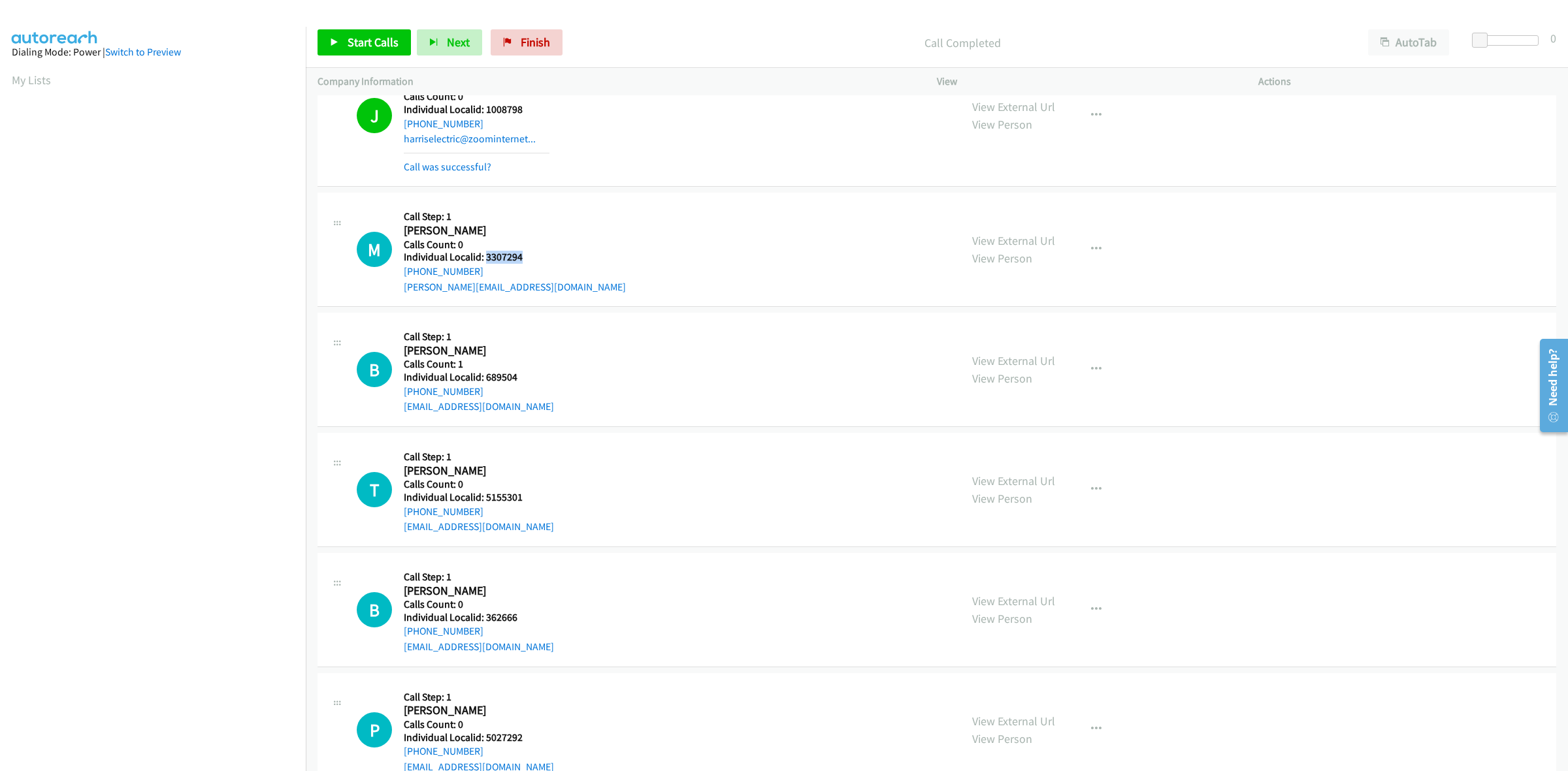
copy link "[PHONE_NUMBER]"
drag, startPoint x: 527, startPoint y: 258, endPoint x: 487, endPoint y: 258, distance: 40.0
click at [487, 258] on h5 "Individual Localid: 3307294" at bounding box center [515, 257] width 223 height 13
copy h5 "3307294"
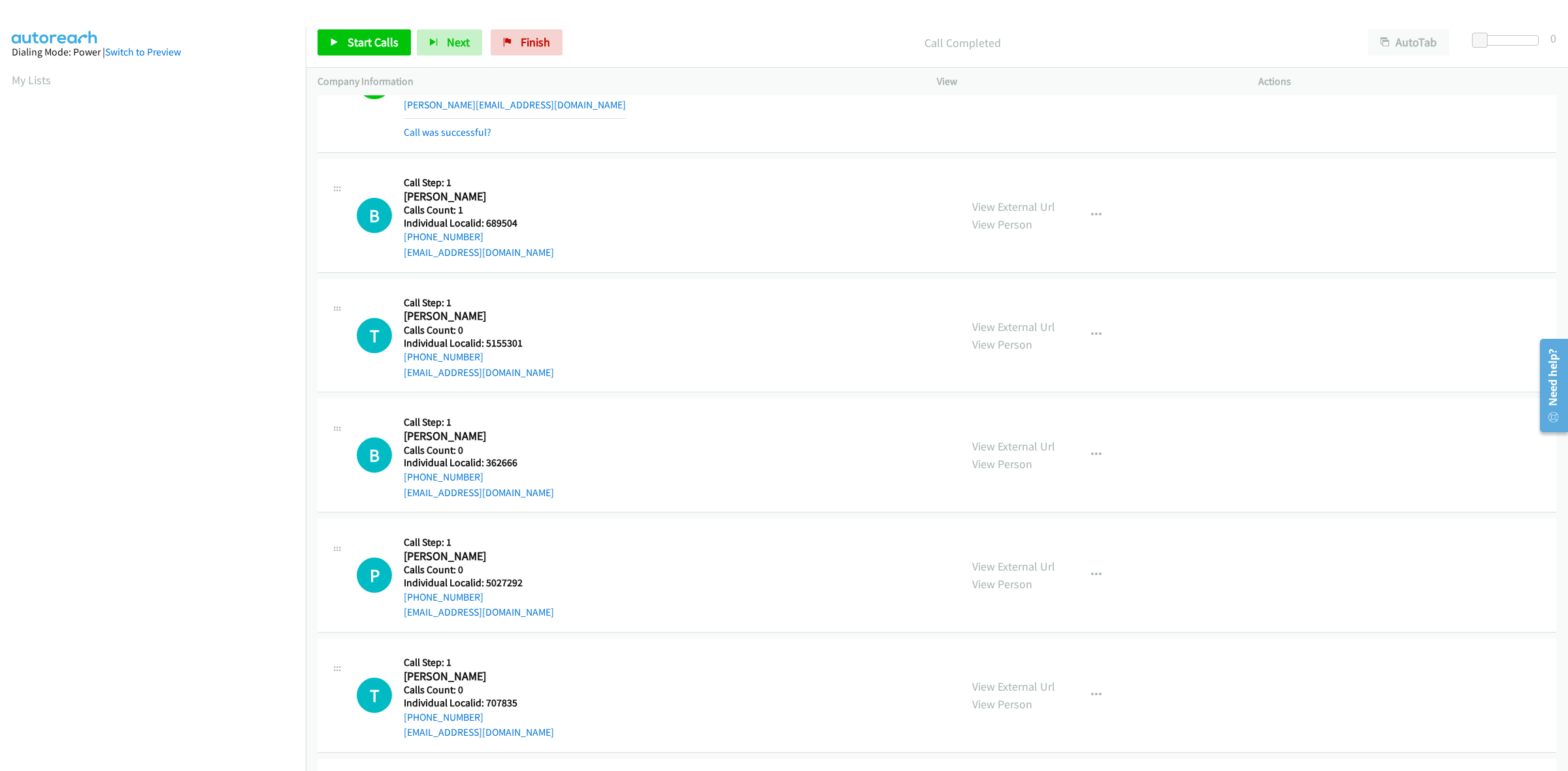
scroll to position [1714, 0]
drag, startPoint x: 507, startPoint y: 221, endPoint x: 485, endPoint y: 223, distance: 22.1
click at [485, 223] on h5 "Individual Localid: 689504" at bounding box center [478, 221] width 150 height 13
copy h5 "689504"
click at [1093, 218] on icon "button" at bounding box center [1096, 213] width 10 height 10
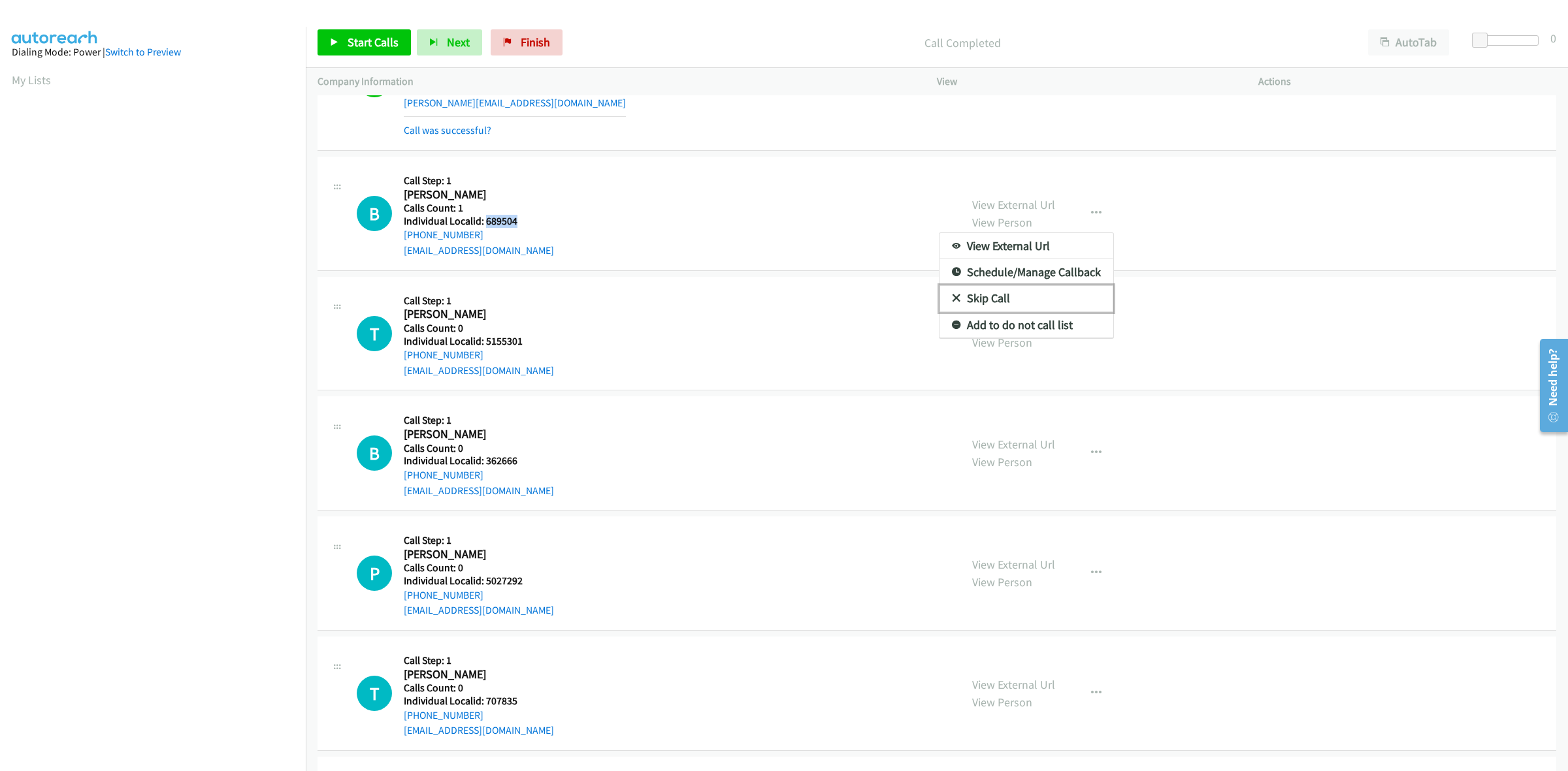
click at [1035, 297] on link "Skip Call" at bounding box center [1026, 299] width 173 height 26
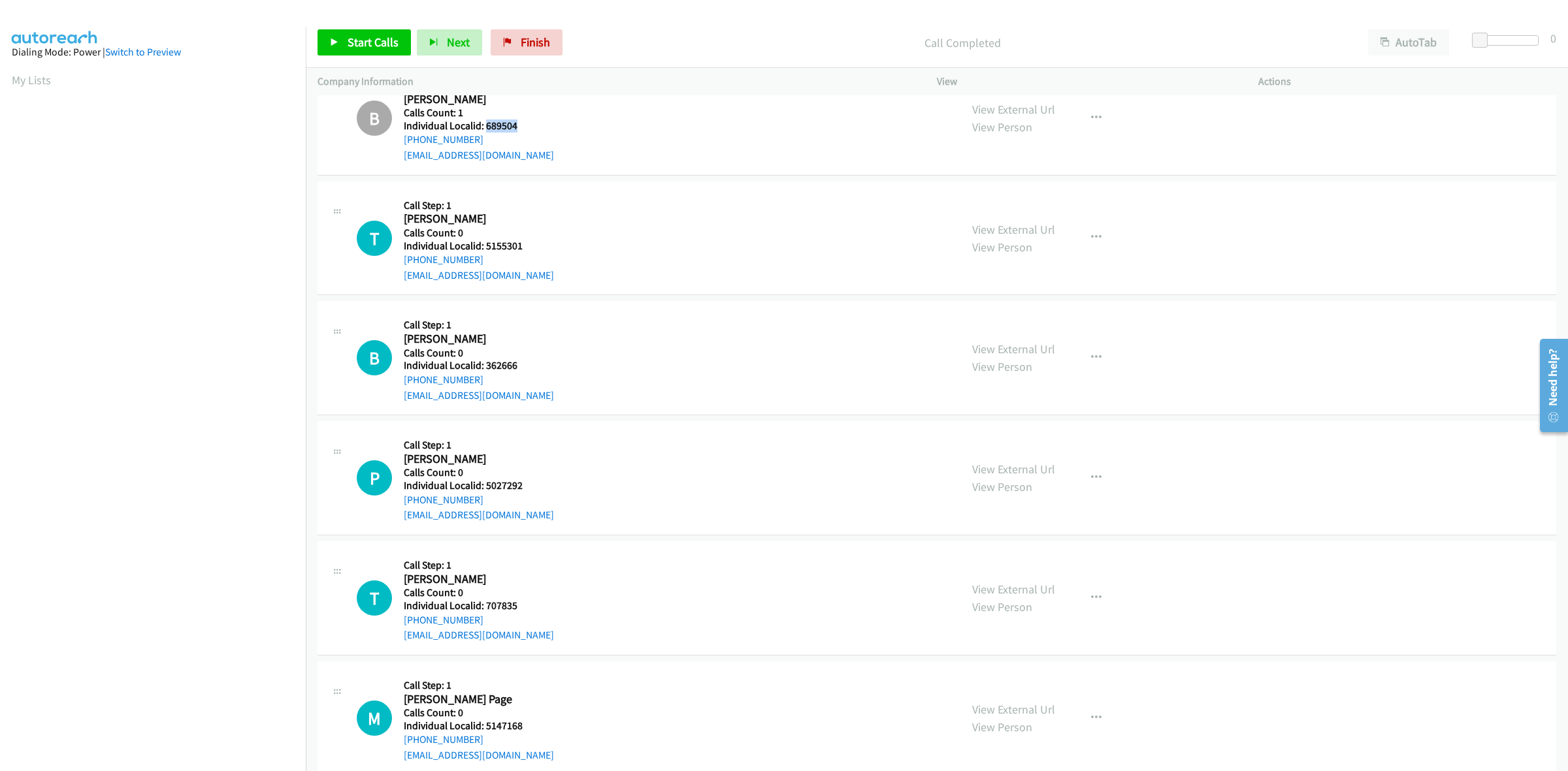
scroll to position [1836, 0]
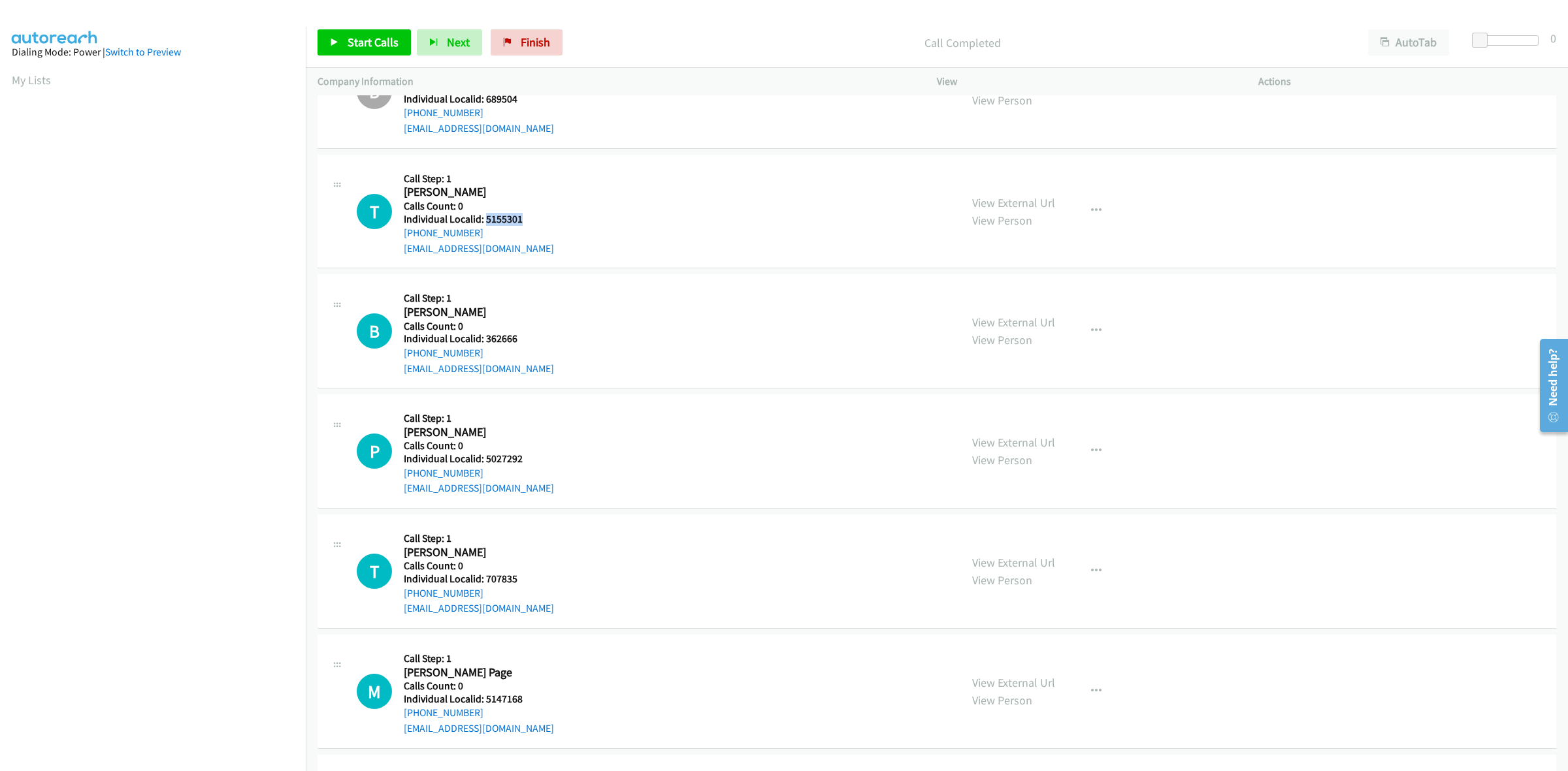
drag, startPoint x: 520, startPoint y: 221, endPoint x: 485, endPoint y: 218, distance: 35.1
click at [485, 218] on h5 "Individual Localid: 5155301" at bounding box center [478, 220] width 150 height 13
click at [454, 158] on div "T Callback Scheduled Call Step: 1 [PERSON_NAME] America/New_York Calls Count: 0…" at bounding box center [937, 211] width 1239 height 114
drag, startPoint x: 484, startPoint y: 232, endPoint x: 402, endPoint y: 235, distance: 82.1
click at [402, 235] on div "T Callback Scheduled Call Step: 1 [PERSON_NAME] America/New_York Calls Count: 0…" at bounding box center [652, 212] width 592 height 90
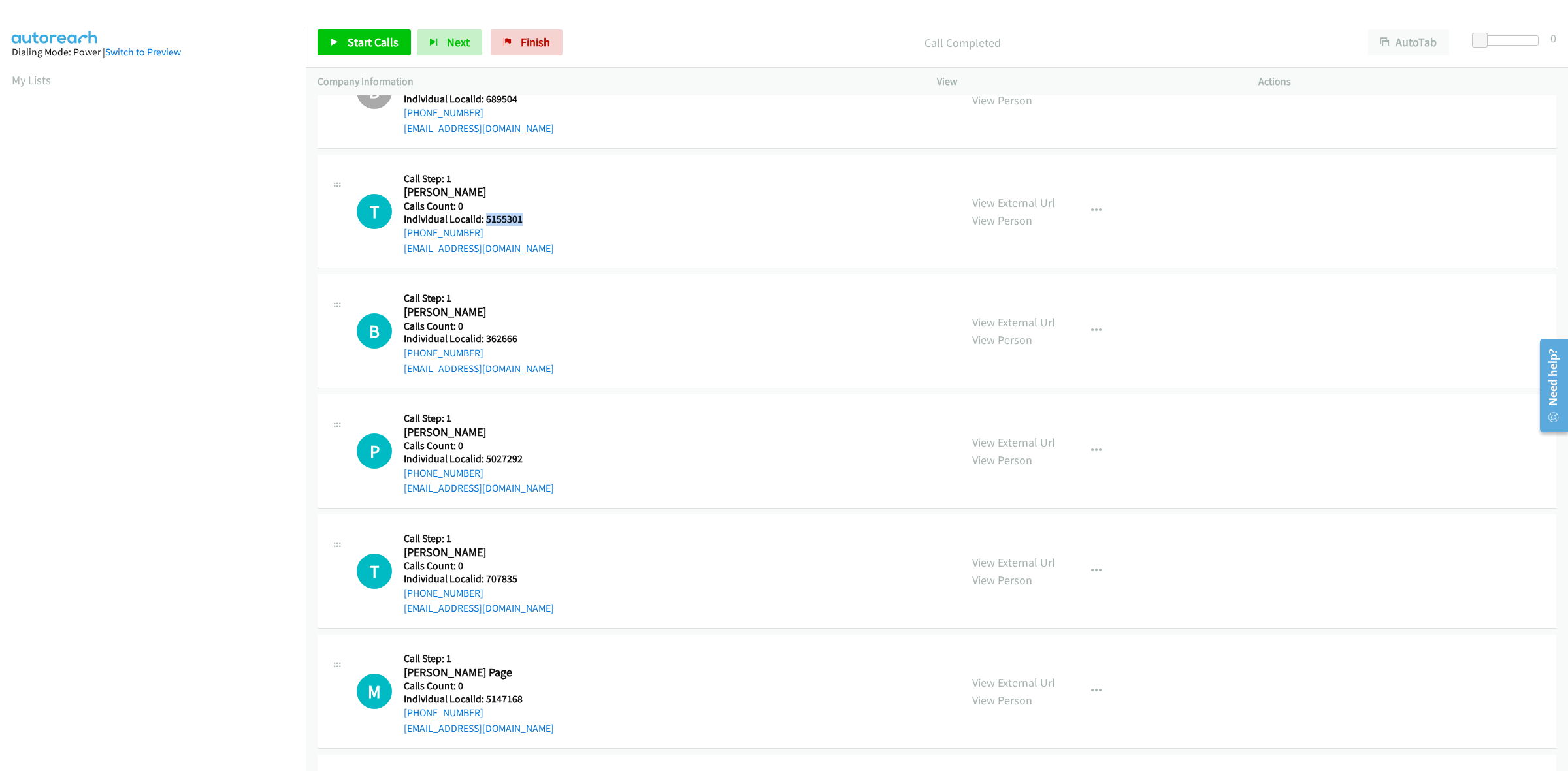
drag, startPoint x: 526, startPoint y: 221, endPoint x: 486, endPoint y: 220, distance: 40.0
click at [486, 220] on h5 "Individual Localid: 5155301" at bounding box center [478, 220] width 150 height 13
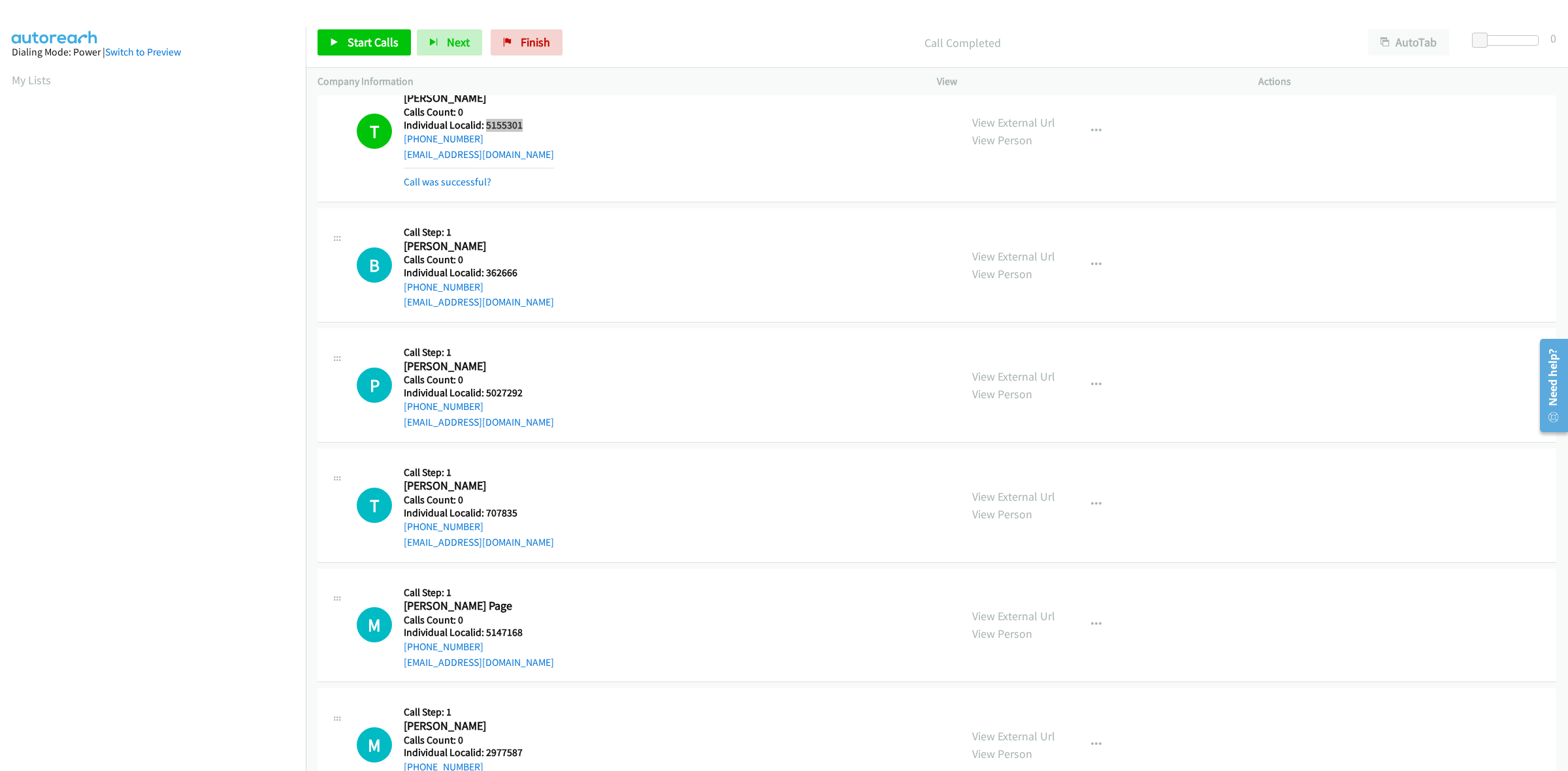
scroll to position [1939, 0]
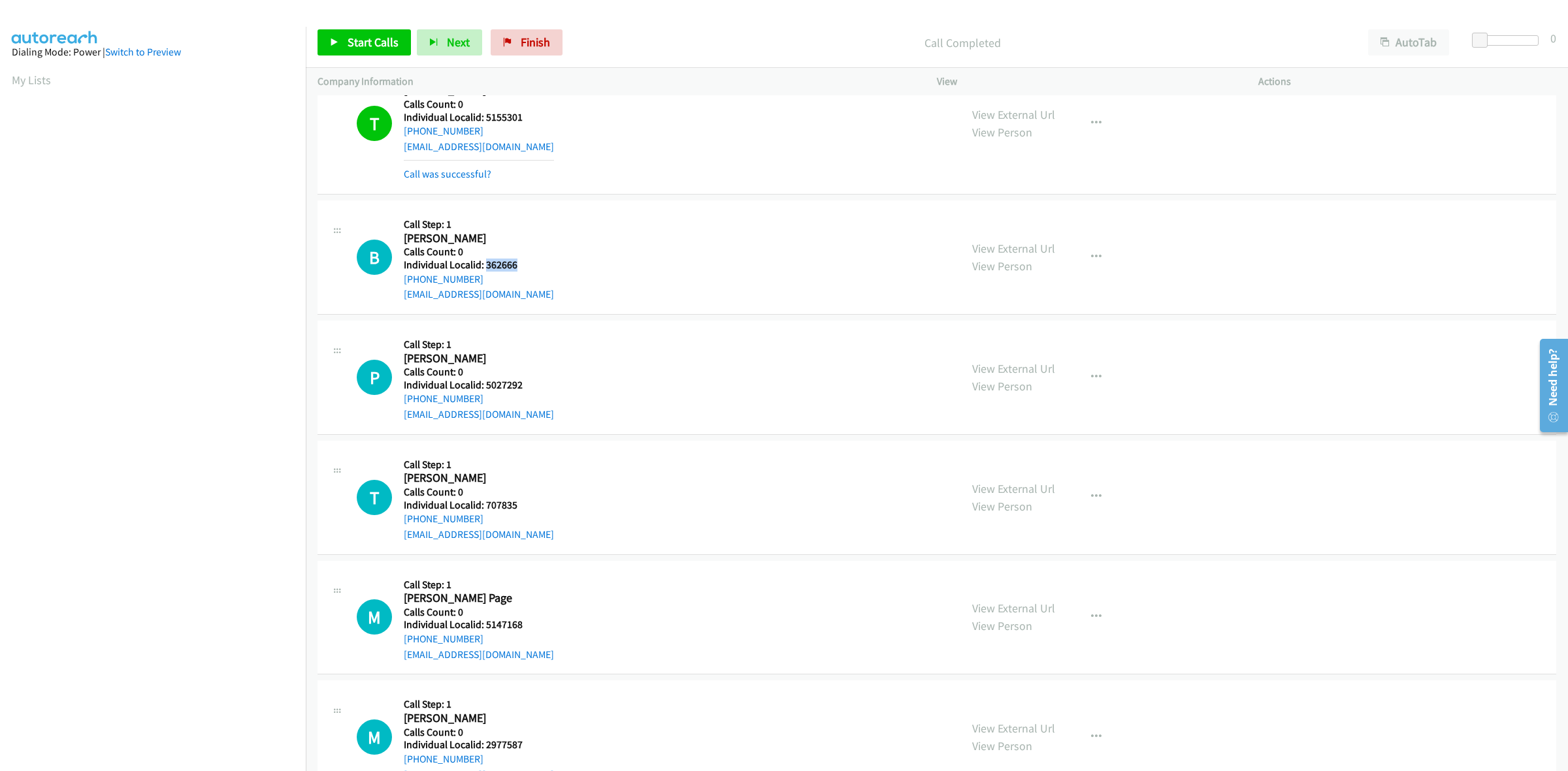
drag, startPoint x: 520, startPoint y: 266, endPoint x: 486, endPoint y: 266, distance: 34.0
click at [486, 266] on h5 "Individual Localid: 362666" at bounding box center [478, 265] width 150 height 13
click at [544, 222] on h5 "Call Step: 1" at bounding box center [478, 224] width 150 height 13
drag, startPoint x: 486, startPoint y: 283, endPoint x: 397, endPoint y: 282, distance: 89.0
click at [397, 282] on div "B Callback Scheduled Call Step: 1 [PERSON_NAME] America/New_York Calls Count: 0…" at bounding box center [652, 257] width 592 height 90
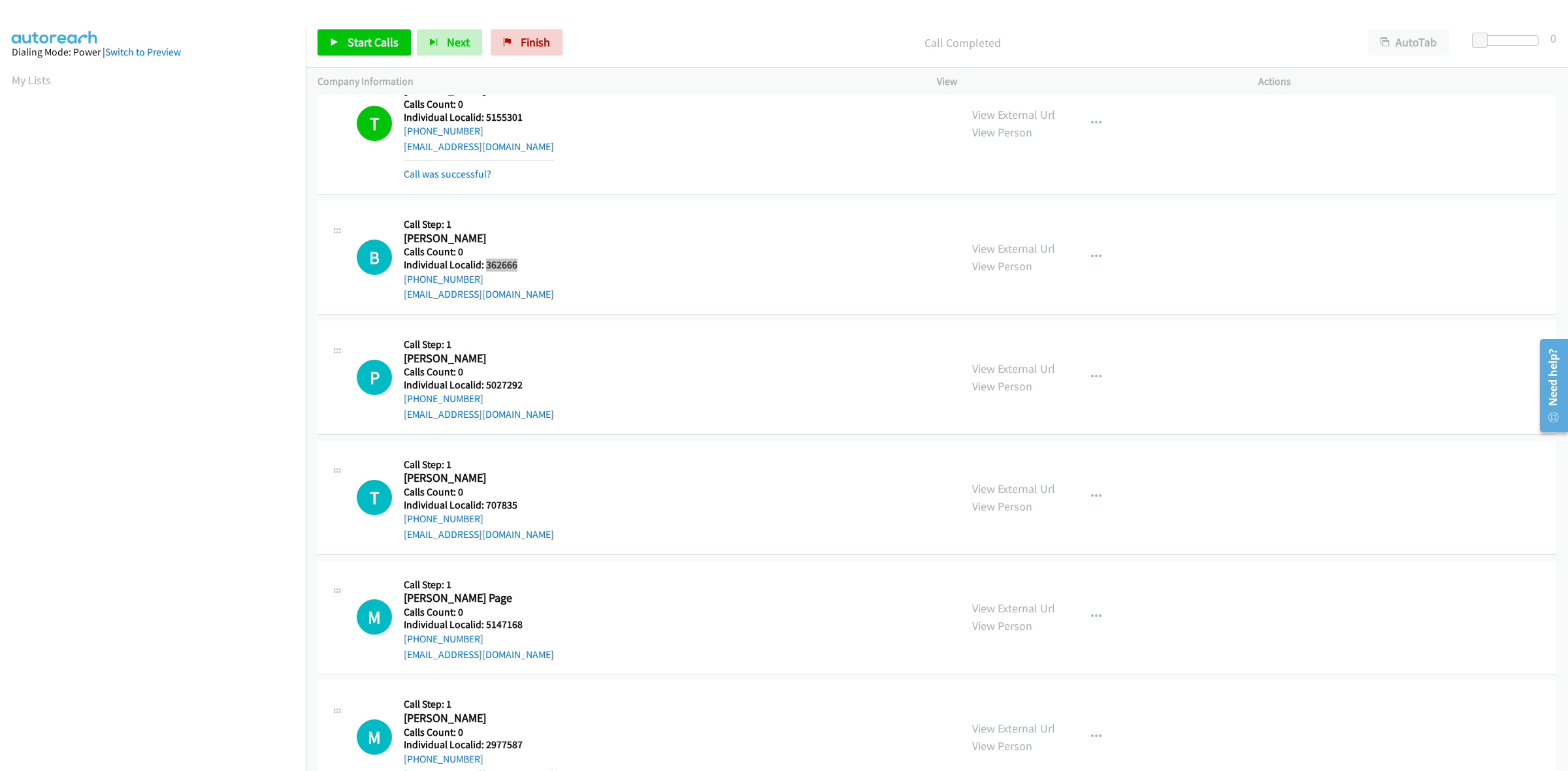
drag, startPoint x: 522, startPoint y: 265, endPoint x: 486, endPoint y: 269, distance: 36.2
click at [486, 269] on h5 "Individual Localid: 362666" at bounding box center [478, 265] width 150 height 13
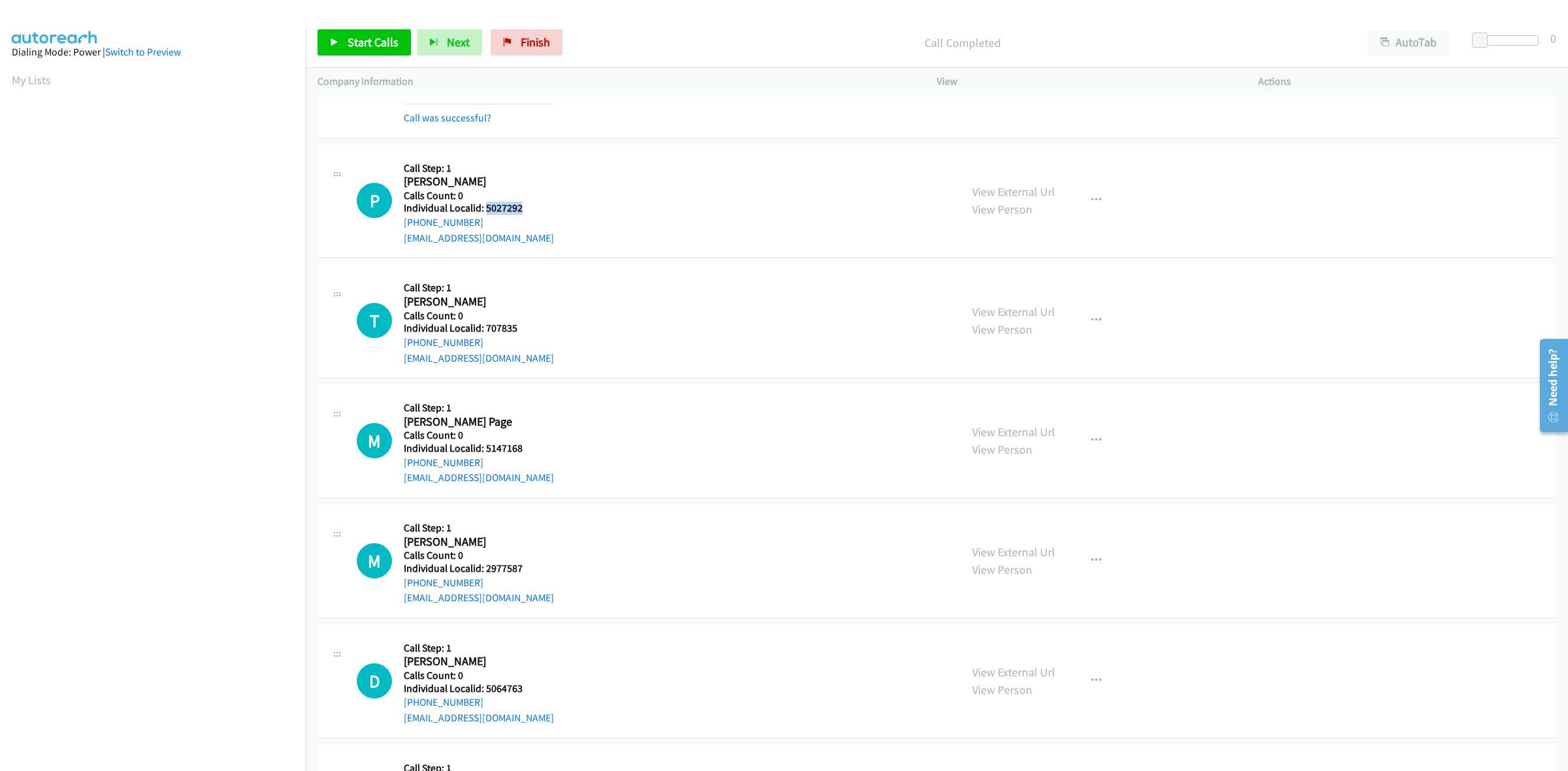
drag, startPoint x: 526, startPoint y: 209, endPoint x: 484, endPoint y: 214, distance: 42.3
click at [484, 214] on h5 "Individual Localid: 5027292" at bounding box center [478, 208] width 150 height 13
click at [495, 158] on div "Callback Scheduled Call Step: 1 [PERSON_NAME] America/New_York Calls Count: 0 I…" at bounding box center [478, 202] width 150 height 90
drag, startPoint x: 484, startPoint y: 226, endPoint x: 399, endPoint y: 223, distance: 85.1
click at [399, 223] on div "P Callback Scheduled Call Step: 1 [PERSON_NAME] America/New_York Calls Count: 0…" at bounding box center [652, 202] width 592 height 90
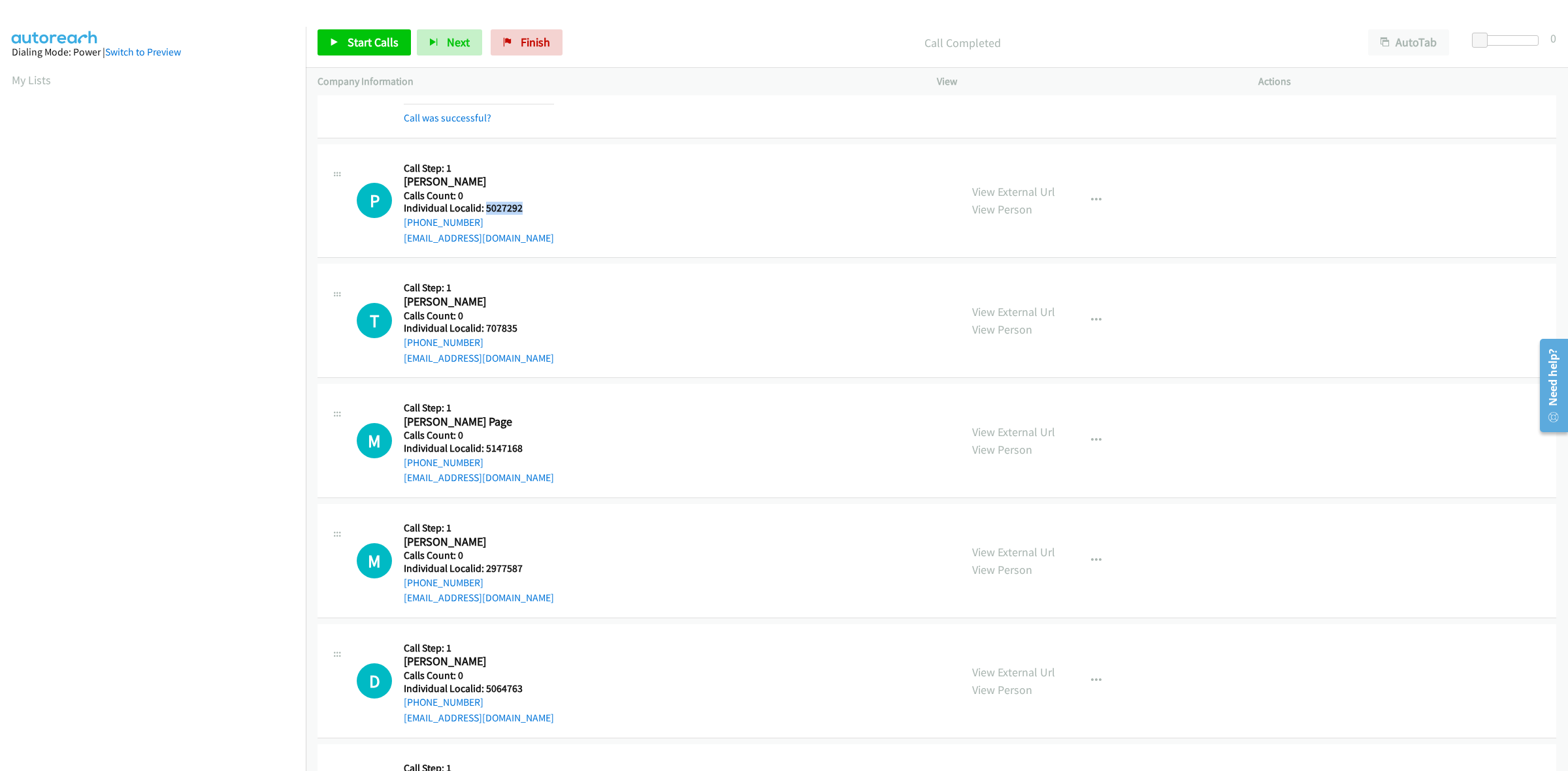
drag, startPoint x: 543, startPoint y: 212, endPoint x: 484, endPoint y: 209, distance: 59.1
click at [484, 209] on h5 "Individual Localid: 5027292" at bounding box center [478, 208] width 150 height 13
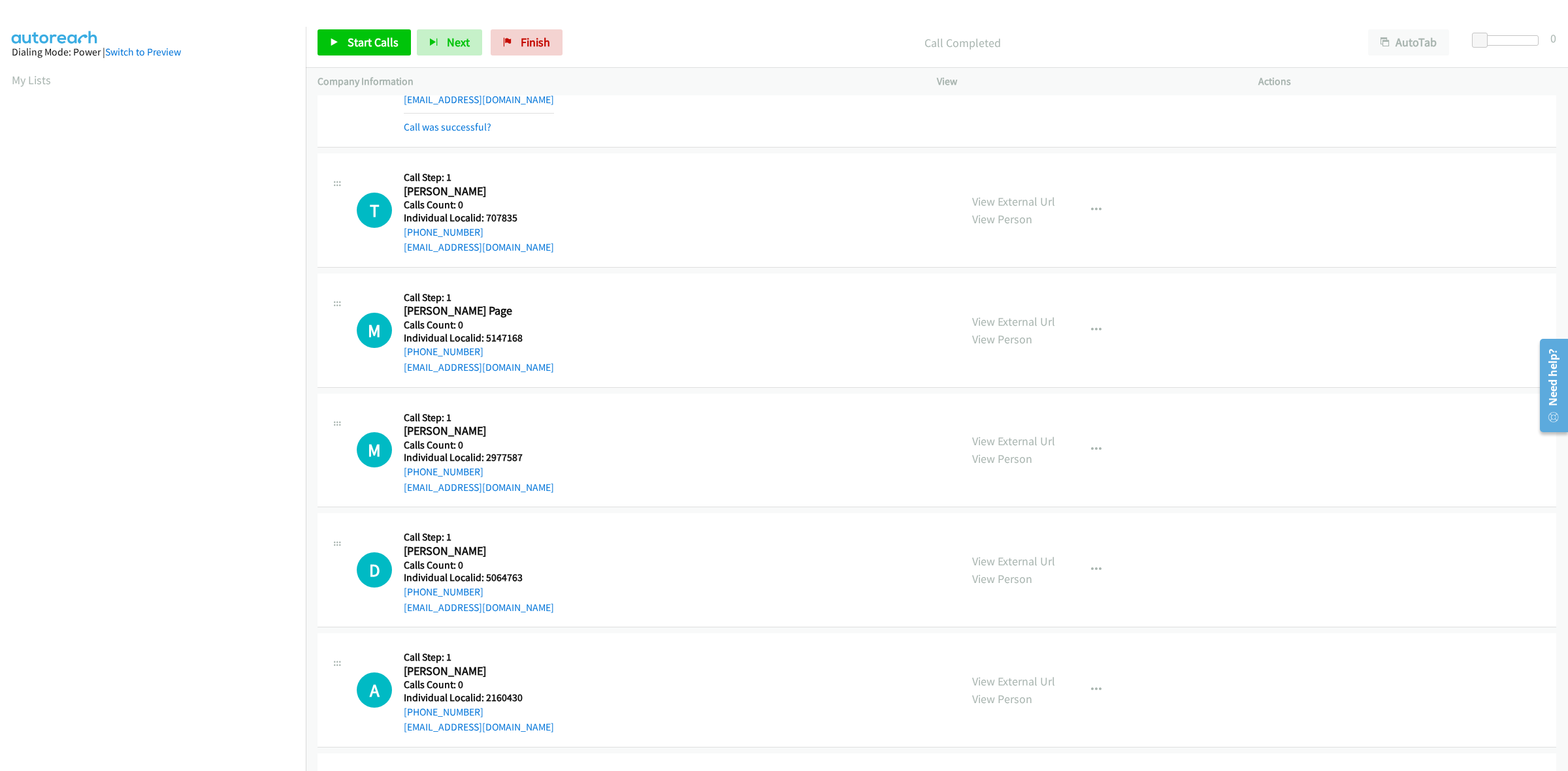
scroll to position [2306, 0]
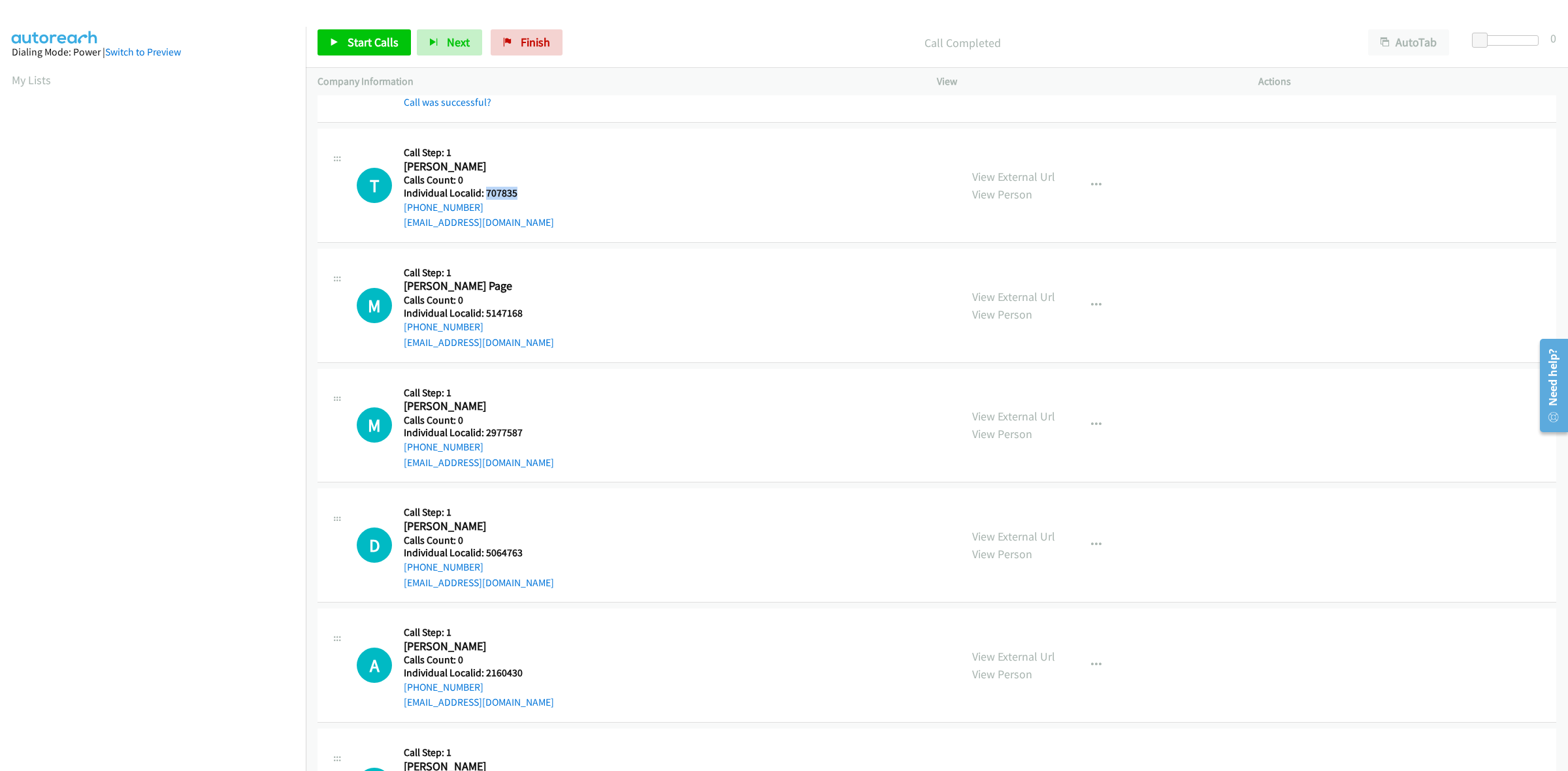
drag, startPoint x: 511, startPoint y: 192, endPoint x: 486, endPoint y: 192, distance: 25.0
click at [486, 192] on h5 "Individual Localid: 707835" at bounding box center [478, 193] width 150 height 13
click at [1091, 182] on icon "button" at bounding box center [1096, 185] width 10 height 10
click at [1001, 268] on link "Skip Call" at bounding box center [1026, 271] width 173 height 26
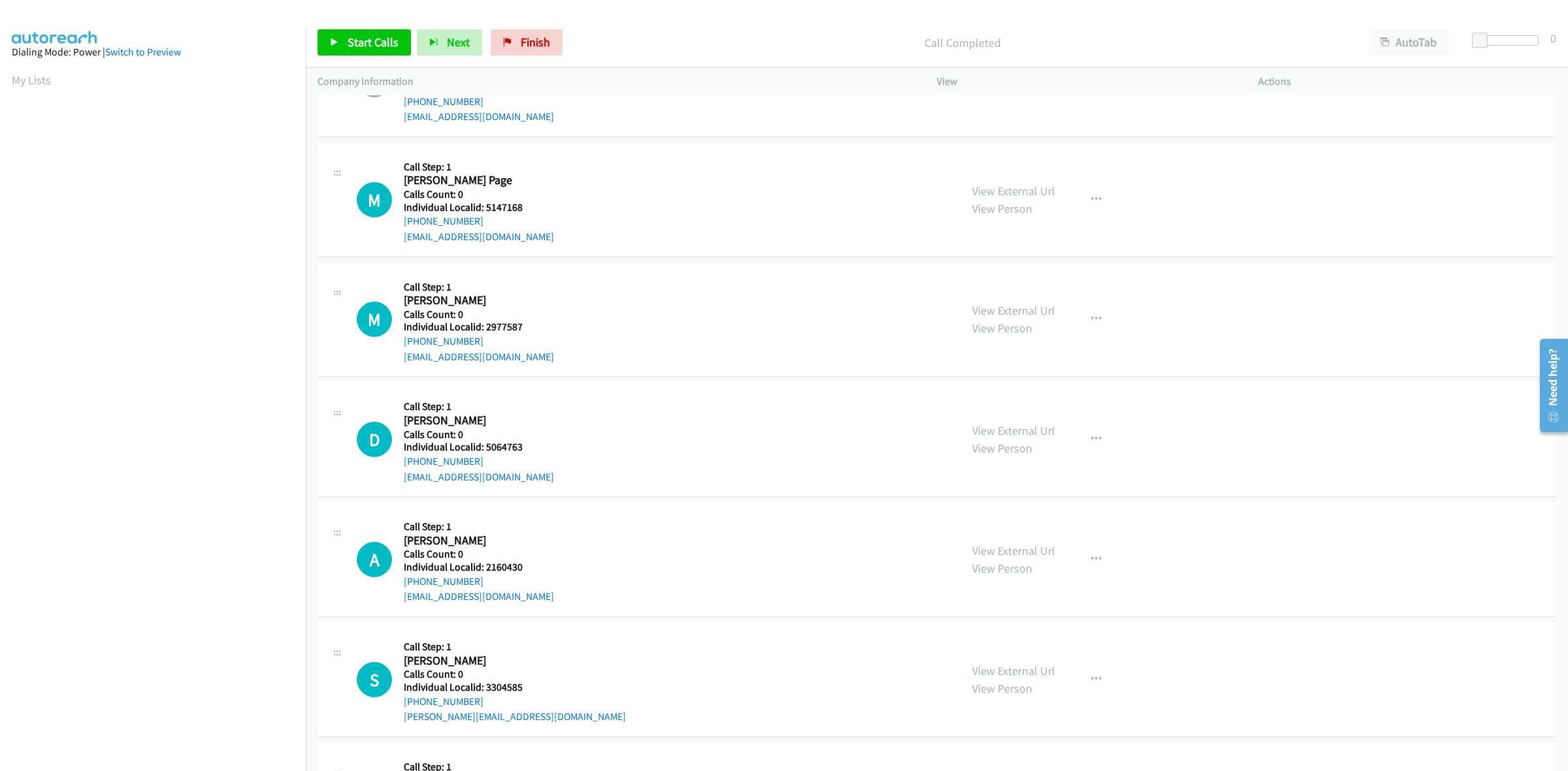
scroll to position [2428, 0]
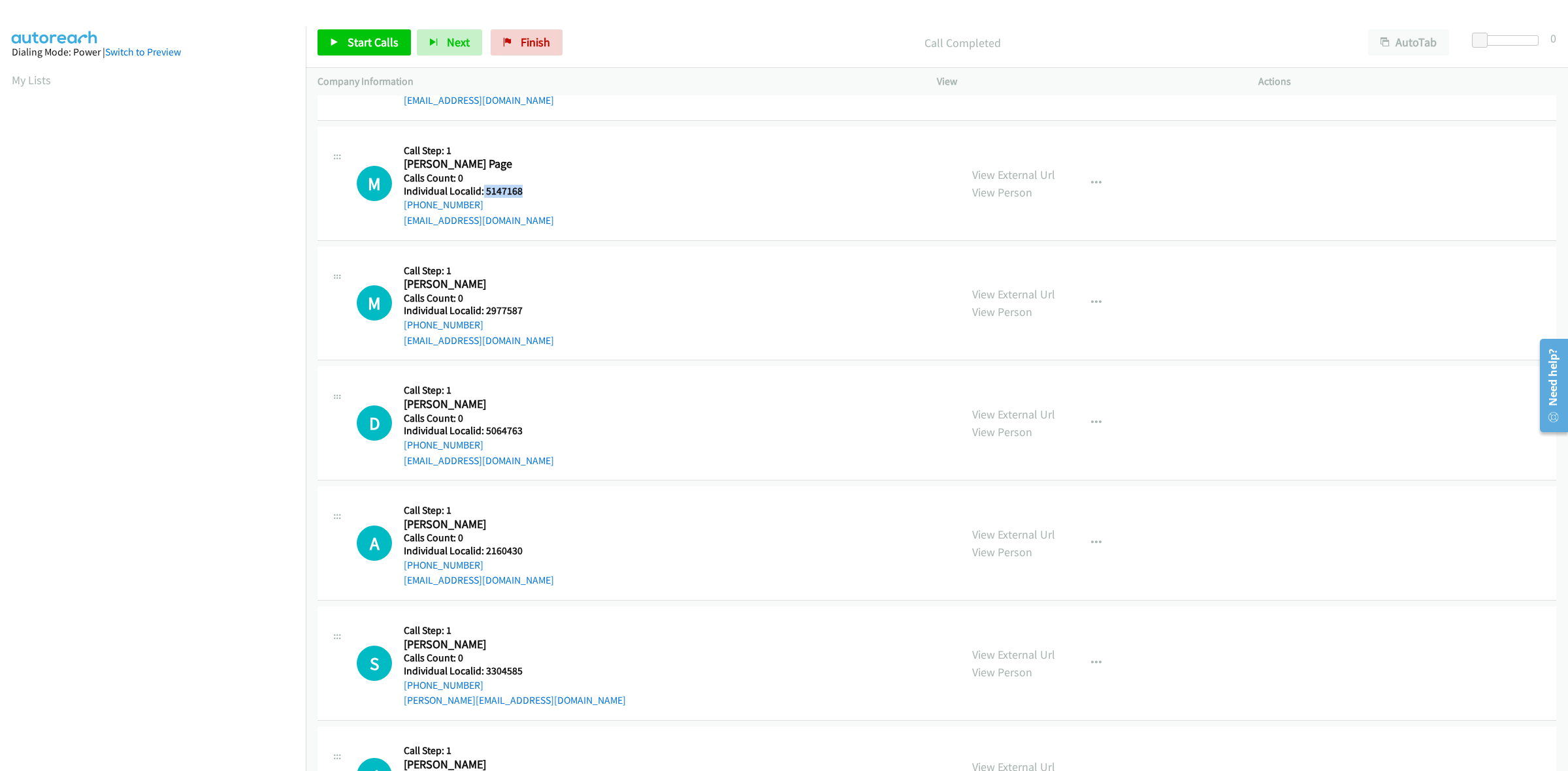
drag, startPoint x: 521, startPoint y: 191, endPoint x: 482, endPoint y: 190, distance: 39.0
click at [482, 190] on h5 "Individual Localid: 5147168" at bounding box center [478, 191] width 150 height 13
click at [662, 183] on div "M Callback Scheduled Call Step: 1 [PERSON_NAME] Page America/[GEOGRAPHIC_DATA] …" at bounding box center [652, 184] width 592 height 90
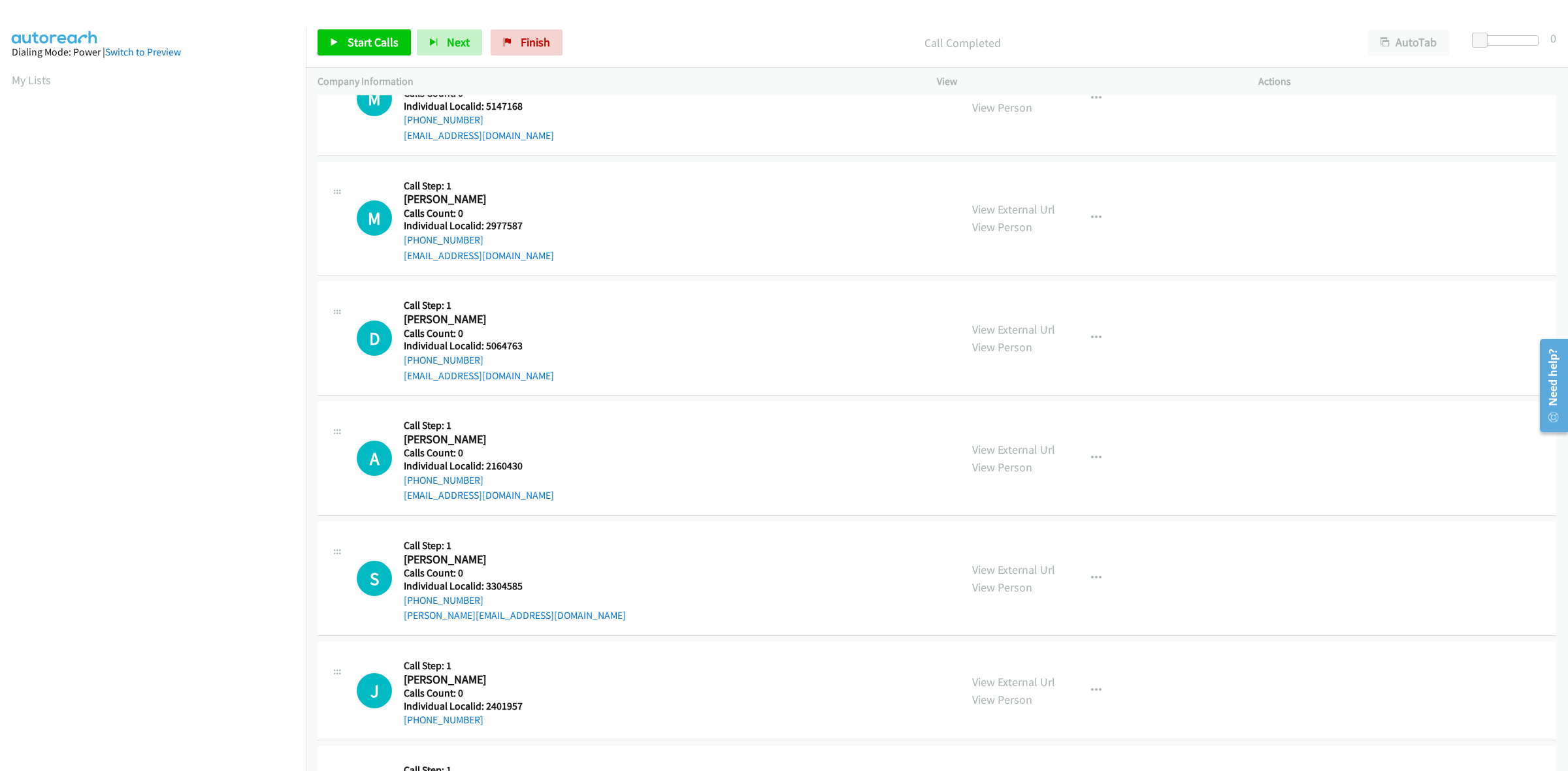
scroll to position [2531, 0]
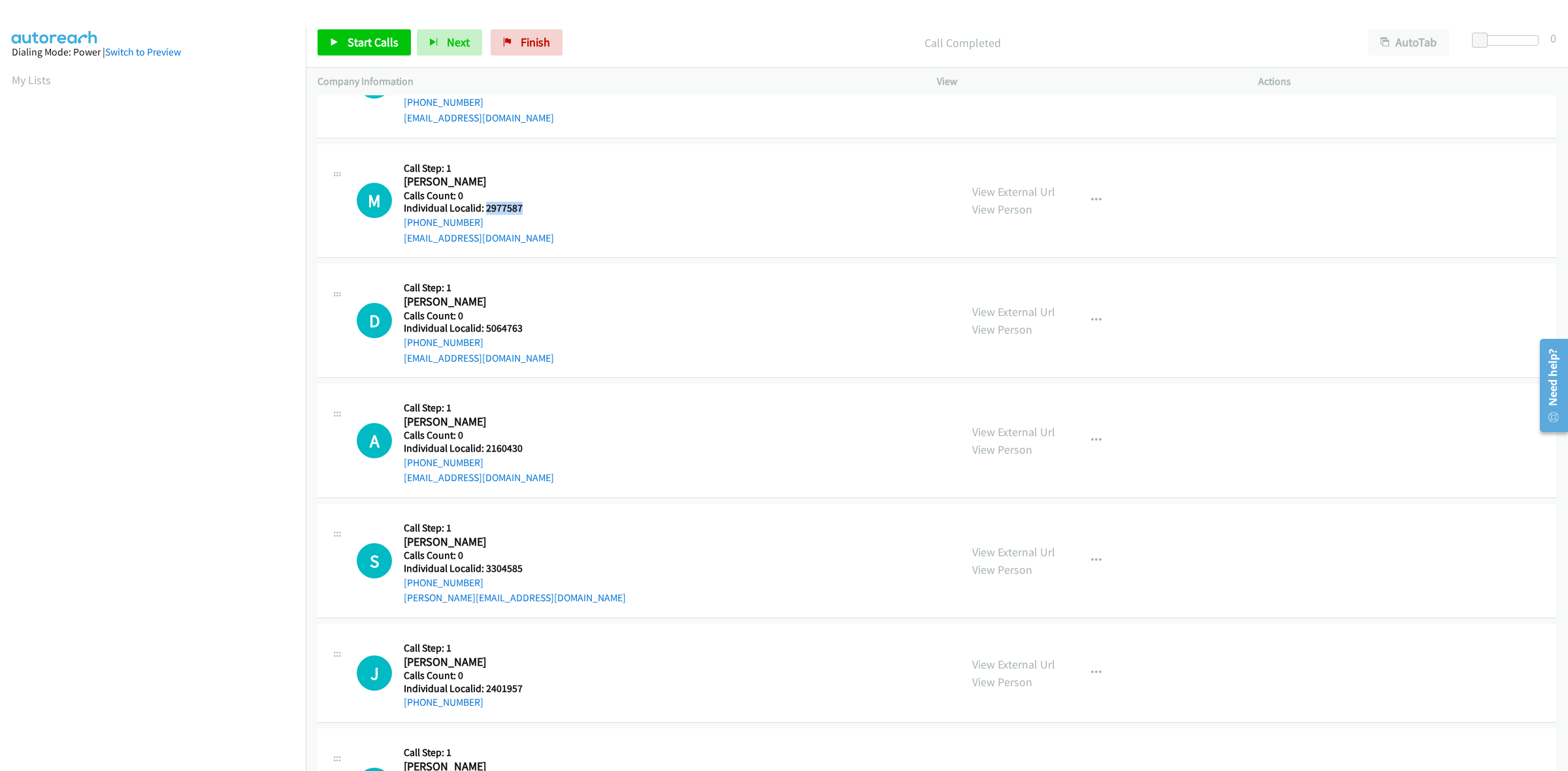
drag, startPoint x: 517, startPoint y: 207, endPoint x: 484, endPoint y: 209, distance: 33.1
click at [484, 209] on h5 "Individual Localid: 2977587" at bounding box center [478, 208] width 150 height 13
click at [556, 174] on div "M Callback Scheduled Call Step: 1 [PERSON_NAME] America/[GEOGRAPHIC_DATA] Calls…" at bounding box center [652, 202] width 592 height 90
click at [570, 192] on div "M Callback Scheduled Call Step: 1 [PERSON_NAME] America/[GEOGRAPHIC_DATA] Calls…" at bounding box center [652, 202] width 592 height 90
drag, startPoint x: 474, startPoint y: 222, endPoint x: 400, endPoint y: 223, distance: 74.0
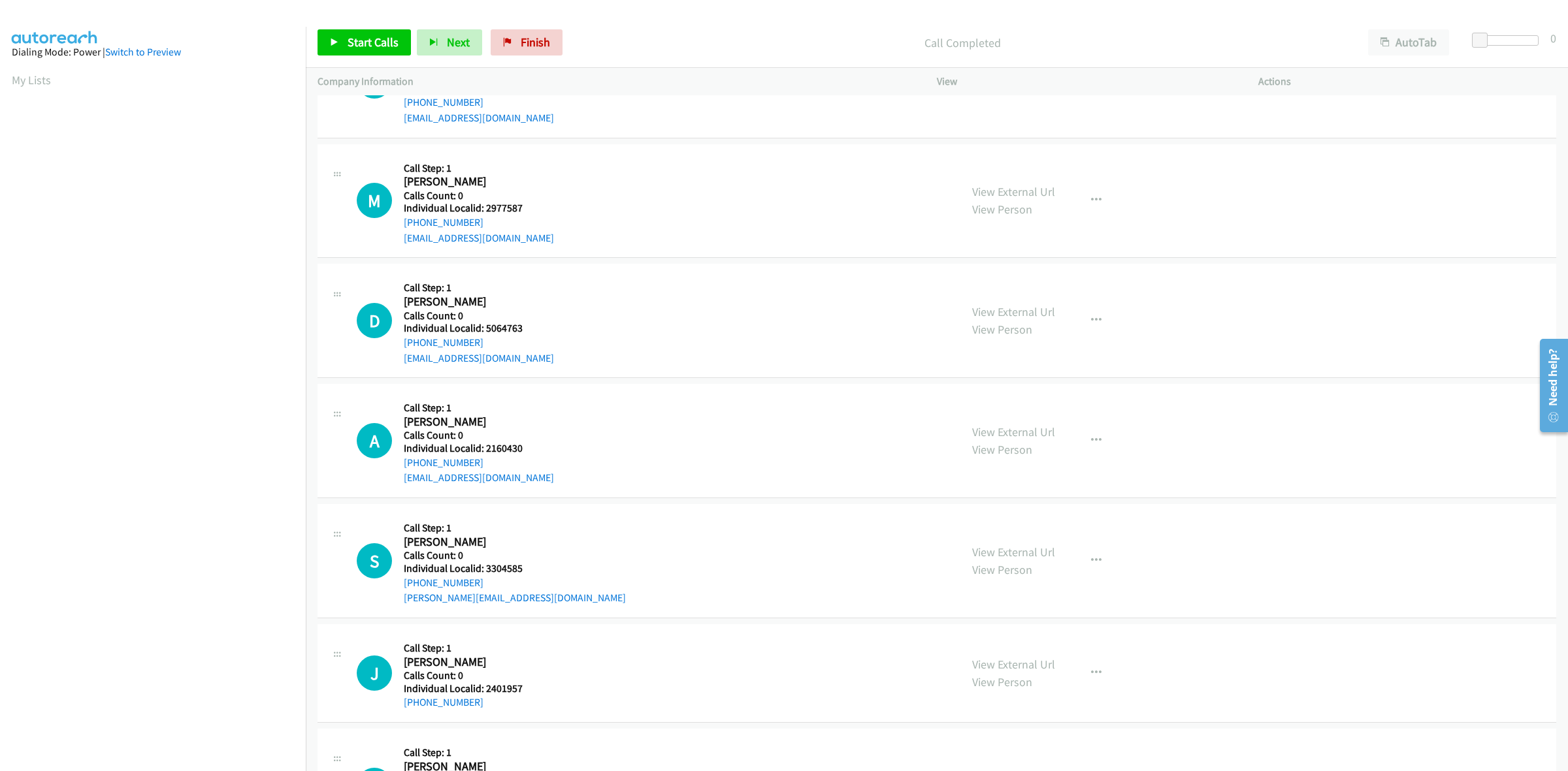
click at [400, 223] on div "M Callback Scheduled Call Step: 1 [PERSON_NAME] America/[GEOGRAPHIC_DATA] Calls…" at bounding box center [652, 202] width 592 height 90
drag, startPoint x: 524, startPoint y: 213, endPoint x: 484, endPoint y: 206, distance: 40.6
click at [484, 206] on h5 "Individual Localid: 2977587" at bounding box center [478, 208] width 150 height 13
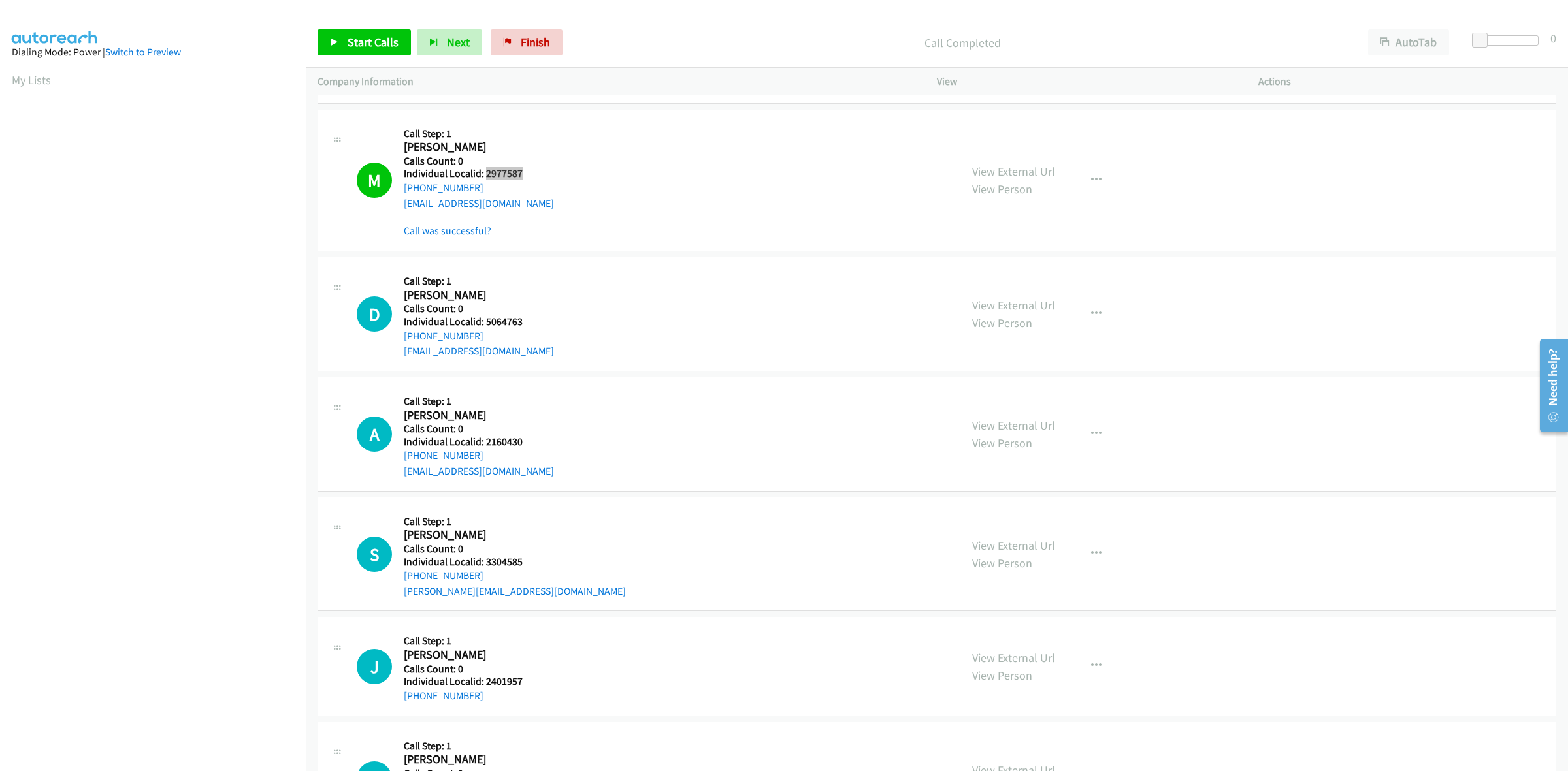
scroll to position [2591, 0]
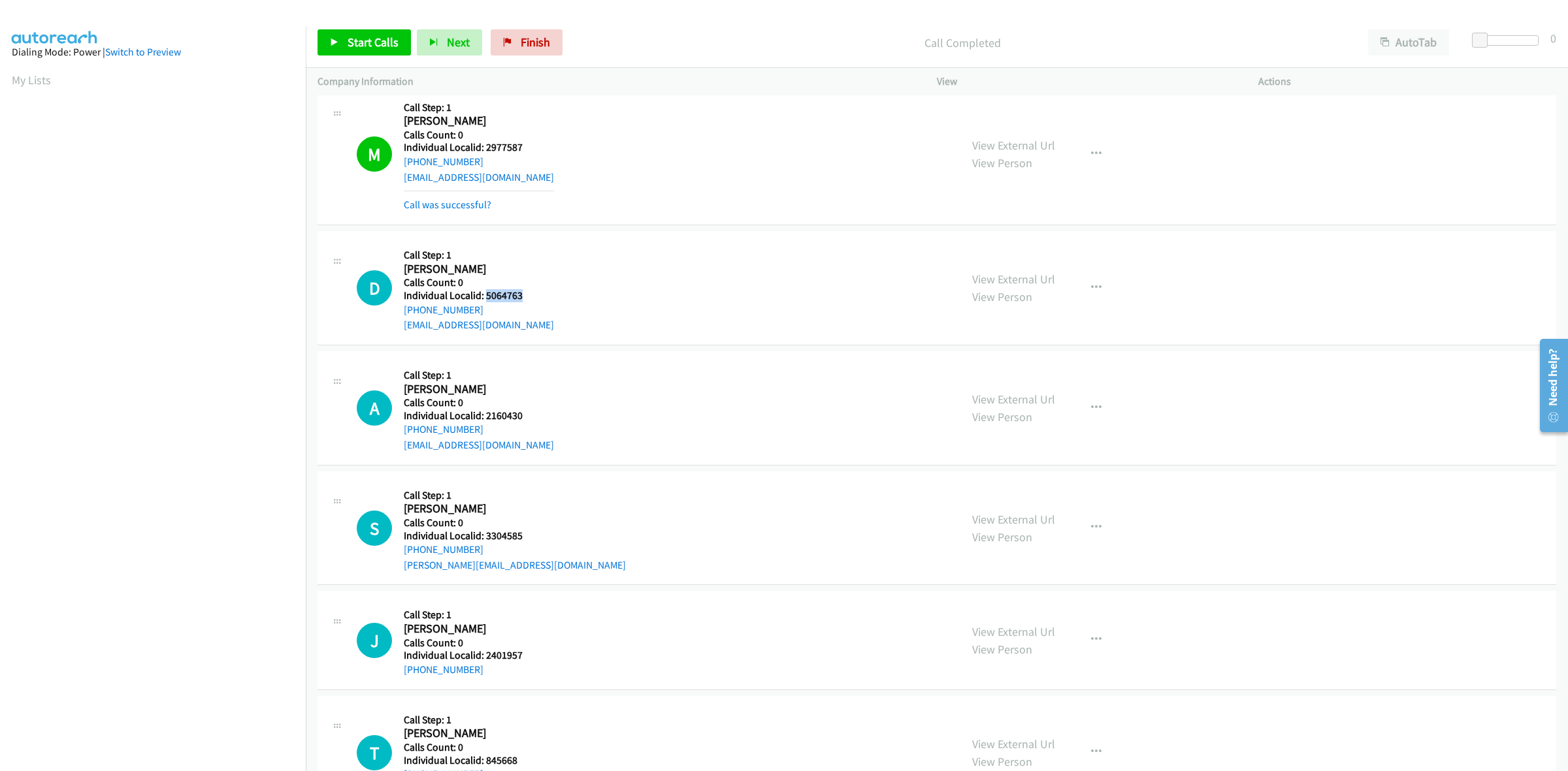
drag, startPoint x: 526, startPoint y: 297, endPoint x: 487, endPoint y: 294, distance: 39.1
click at [487, 294] on h5 "Individual Localid: 5064763" at bounding box center [478, 296] width 150 height 13
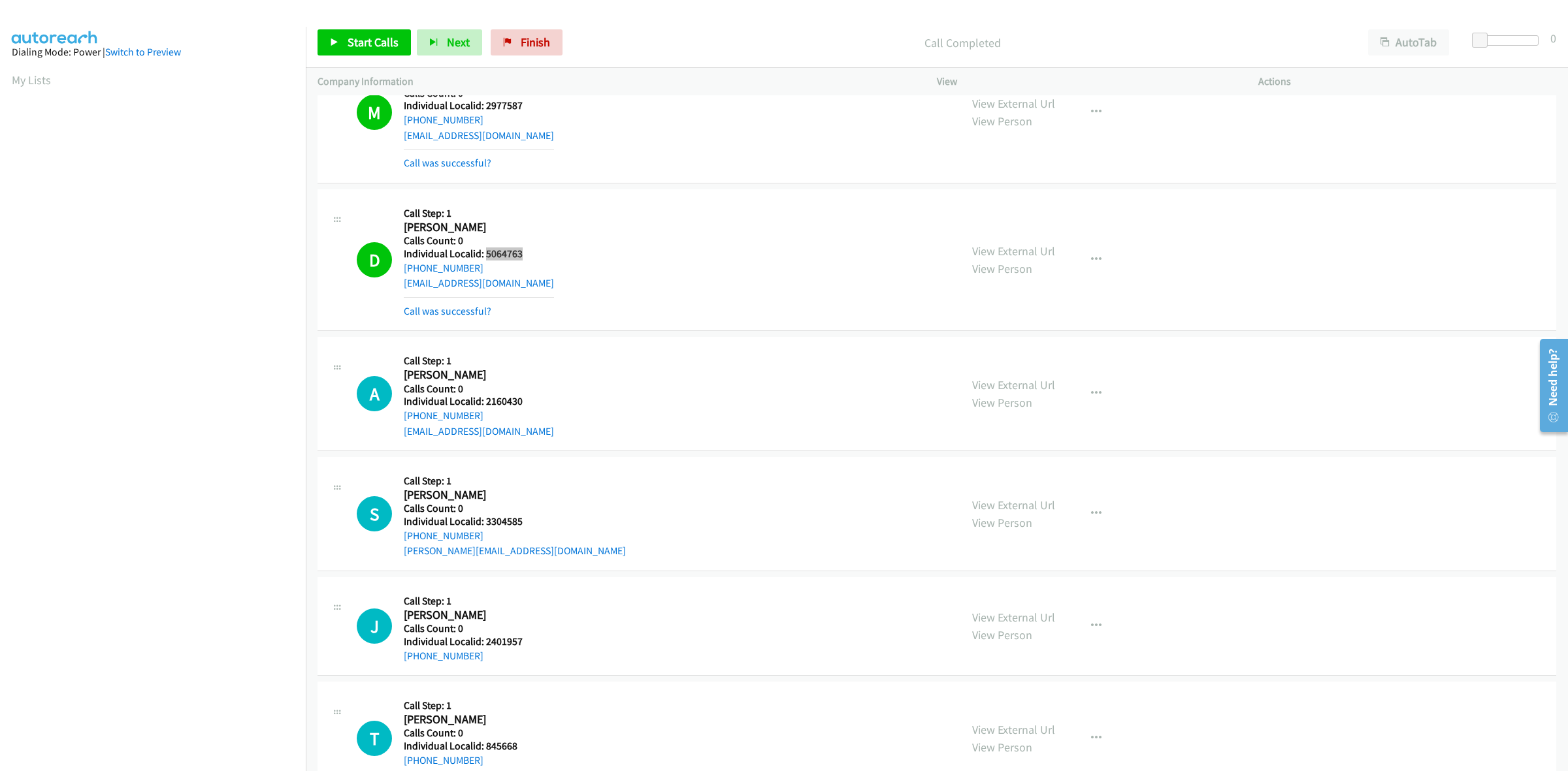
scroll to position [2755, 0]
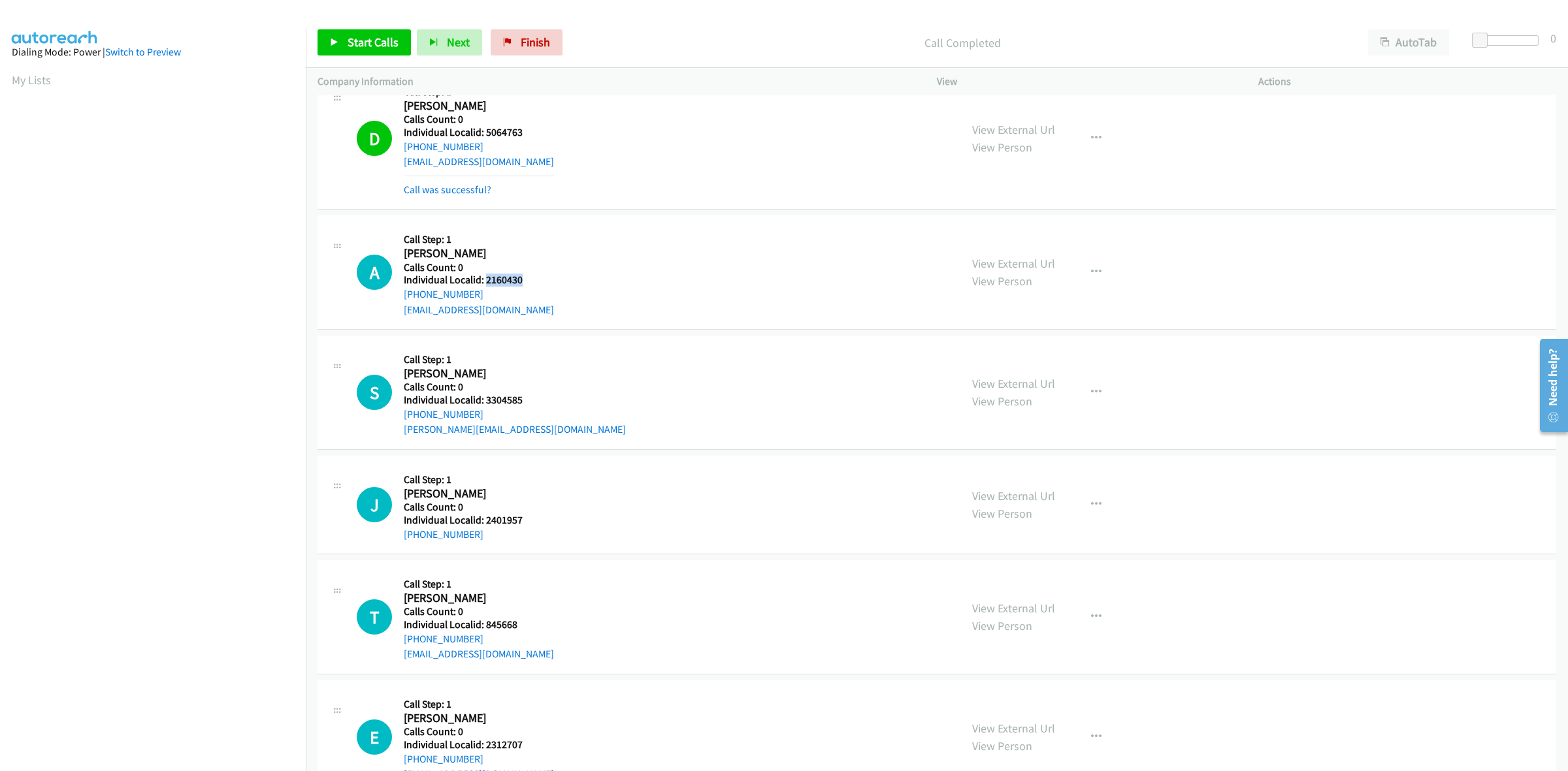
drag, startPoint x: 524, startPoint y: 285, endPoint x: 485, endPoint y: 277, distance: 39.8
click at [485, 277] on h5 "Individual Localid: 2160430" at bounding box center [478, 280] width 150 height 13
click at [493, 224] on div "A Callback Scheduled Call Step: 1 [PERSON_NAME] America/New_York Calls Count: 0…" at bounding box center [937, 272] width 1239 height 114
click at [478, 295] on div "[PHONE_NUMBER]" at bounding box center [478, 294] width 150 height 16
drag, startPoint x: 478, startPoint y: 294, endPoint x: 399, endPoint y: 301, distance: 79.3
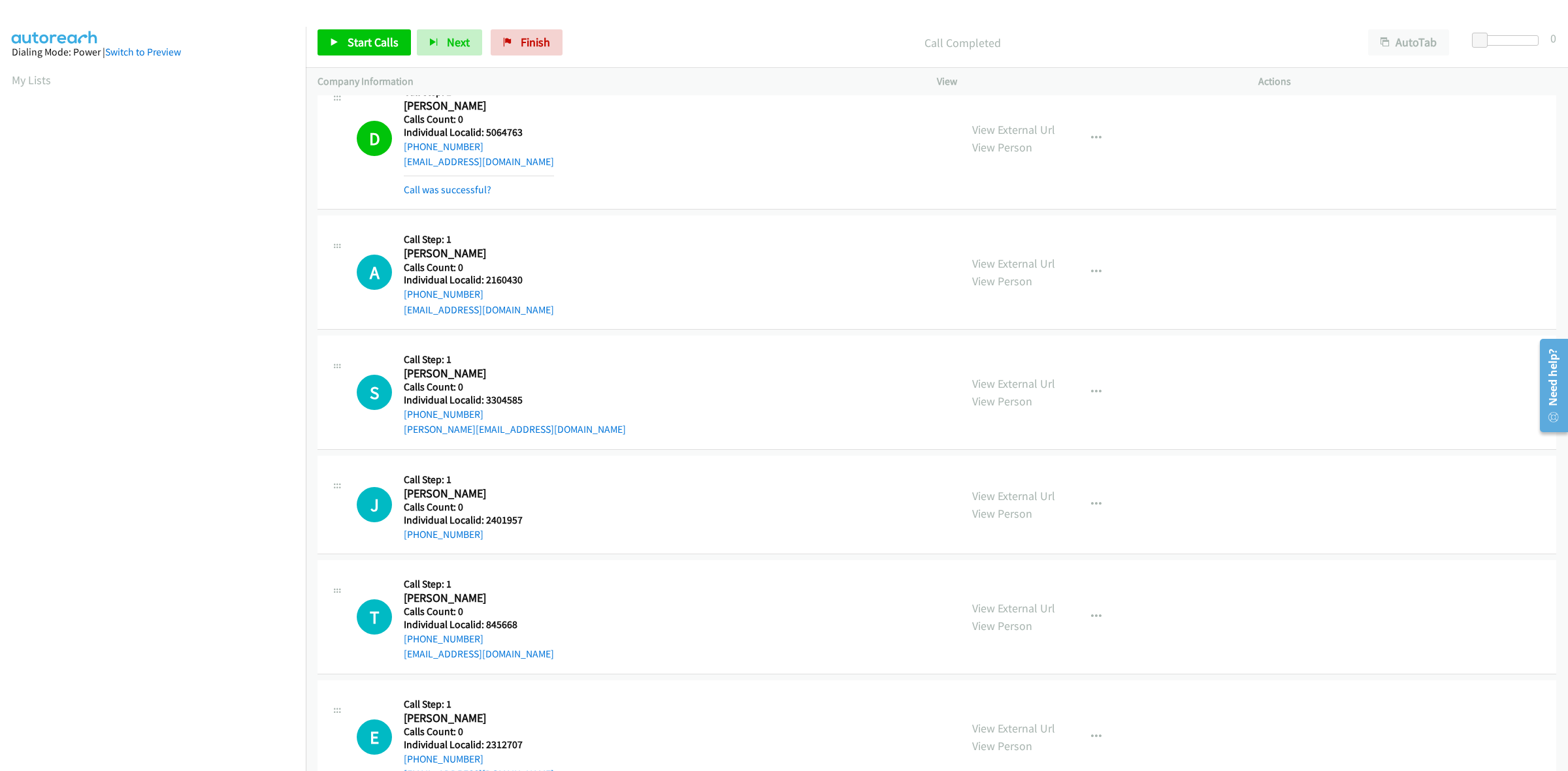
click at [399, 301] on div "A Callback Scheduled Call Step: 1 [PERSON_NAME] America/New_York Calls Count: 0…" at bounding box center [652, 272] width 592 height 90
drag, startPoint x: 524, startPoint y: 280, endPoint x: 486, endPoint y: 277, distance: 38.1
click at [486, 277] on h5 "Individual Localid: 2160430" at bounding box center [478, 280] width 150 height 13
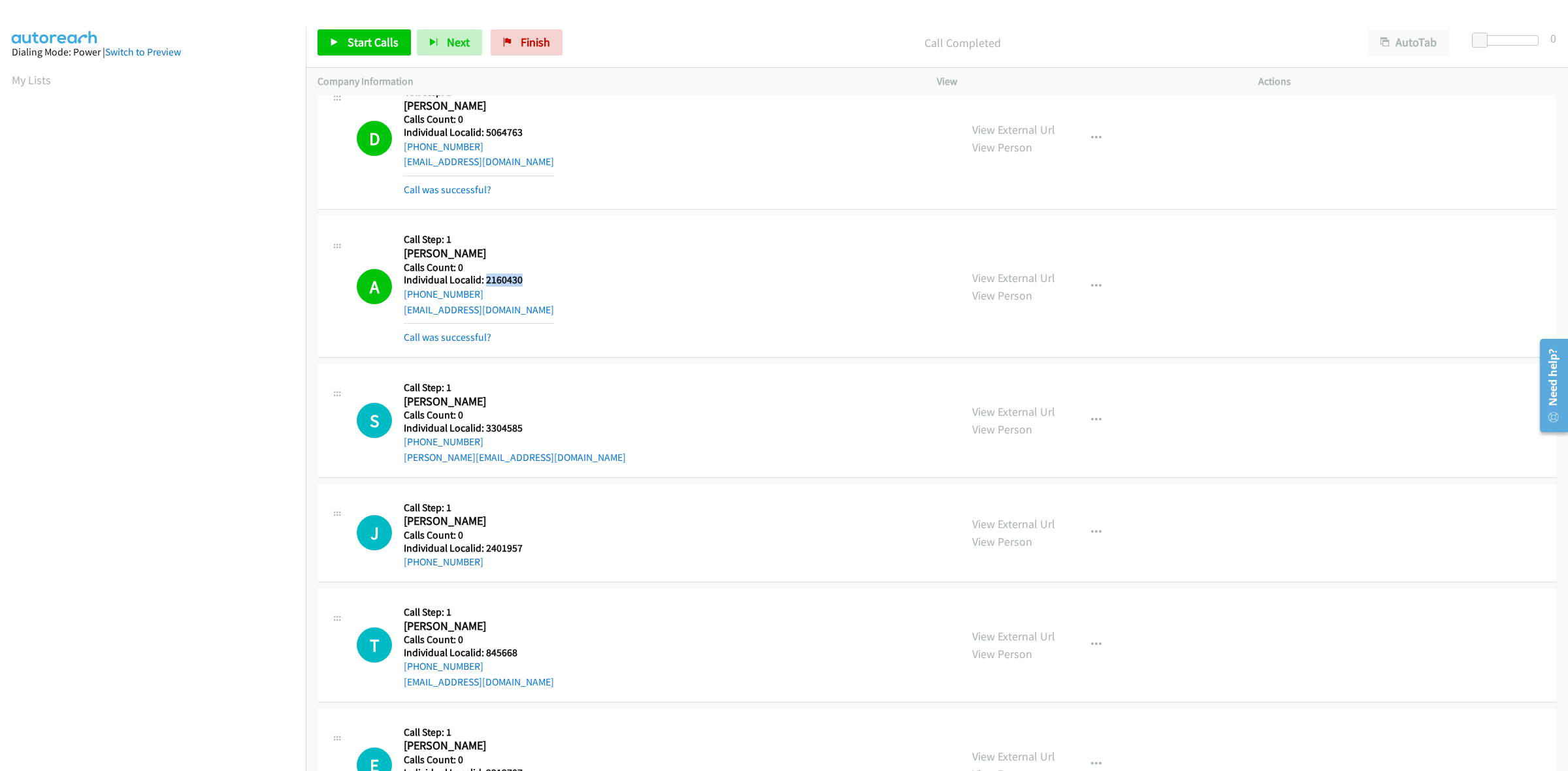
click at [616, 252] on div "A Callback Scheduled Call Step: 1 [PERSON_NAME] America/New_York Calls Count: 0…" at bounding box center [652, 286] width 592 height 118
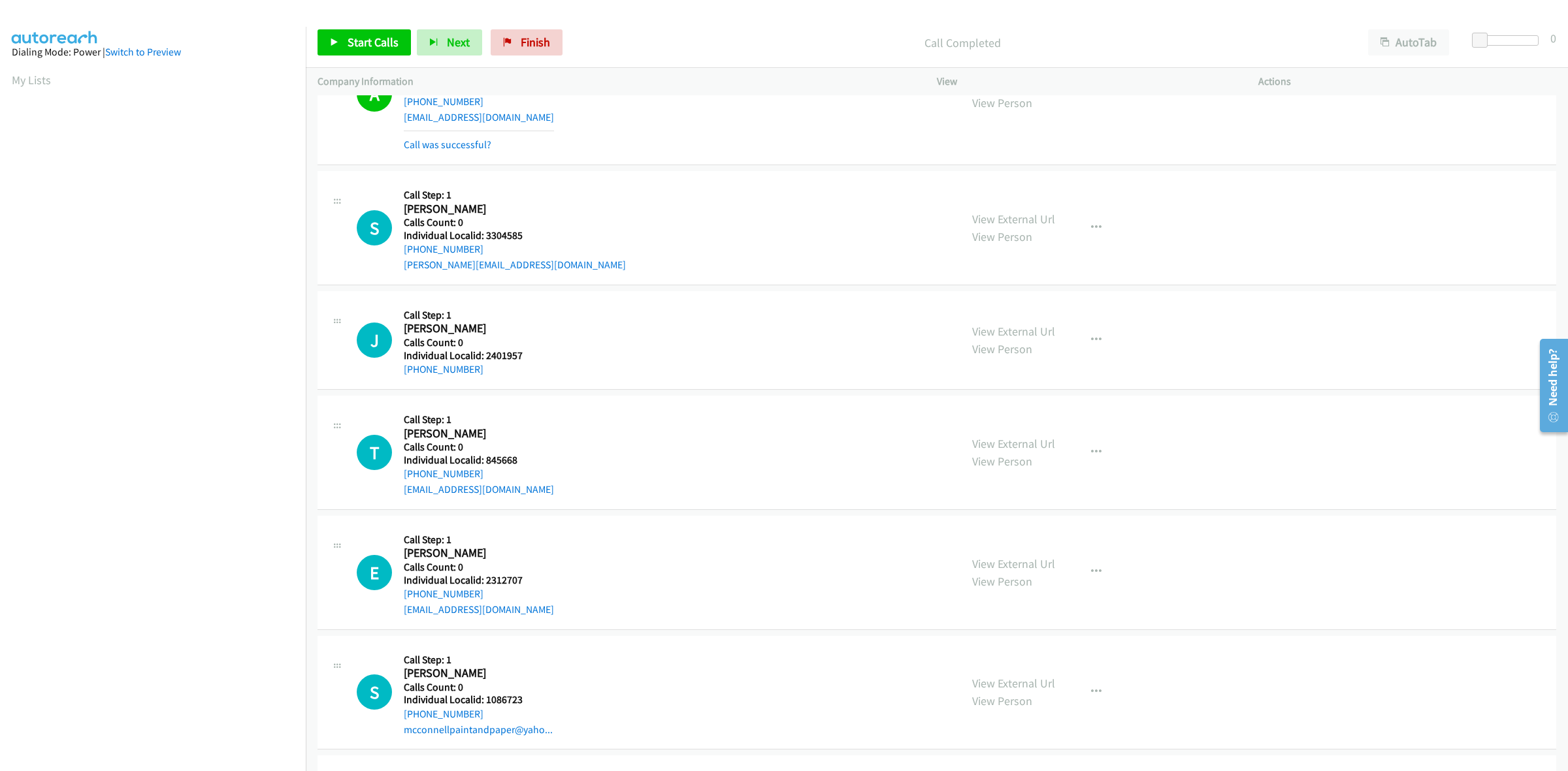
scroll to position [2979, 0]
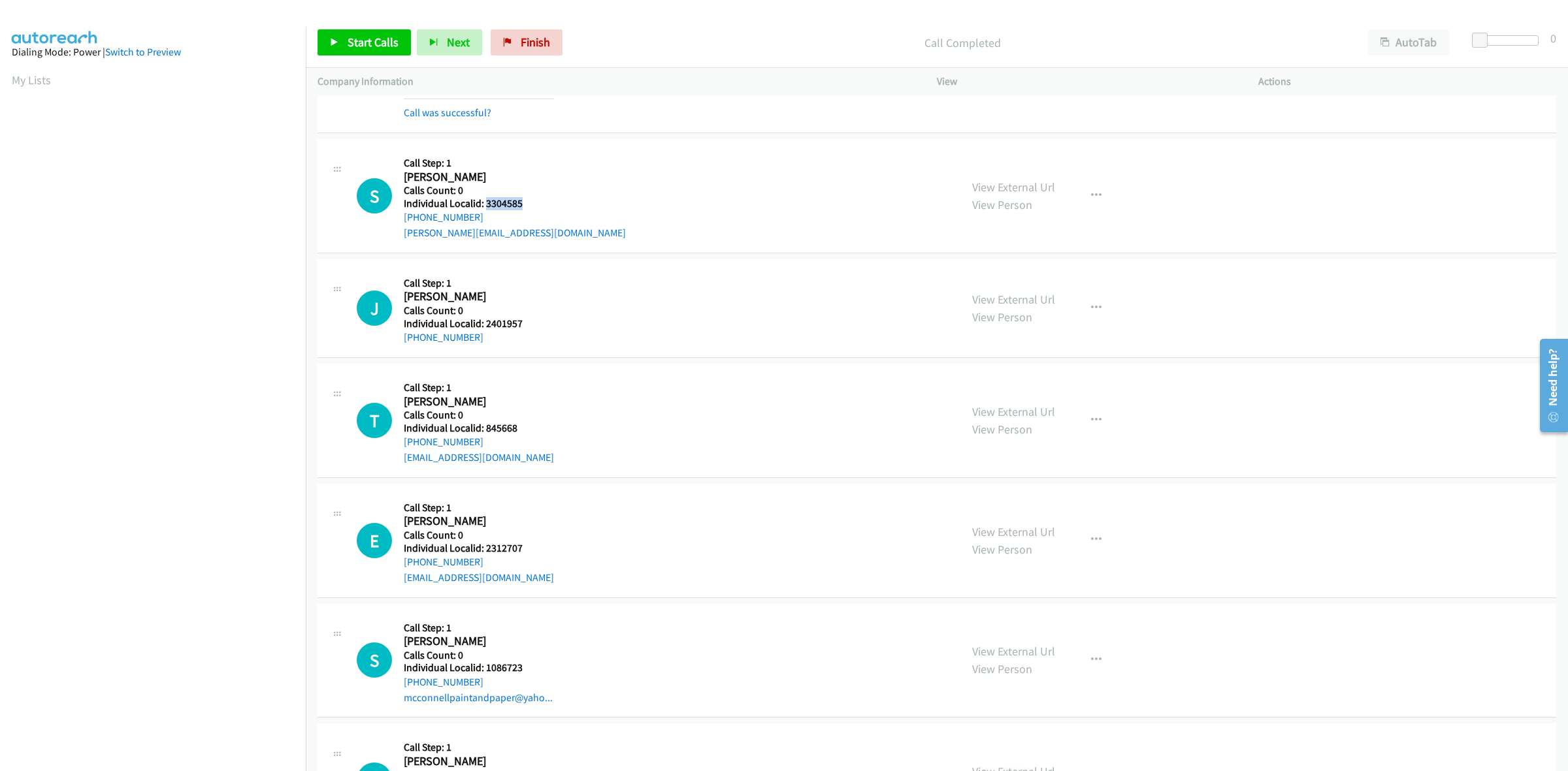
drag, startPoint x: 526, startPoint y: 206, endPoint x: 487, endPoint y: 204, distance: 39.1
click at [487, 204] on h5 "Individual Localid: 3304585" at bounding box center [515, 204] width 223 height 13
